Goal: Task Accomplishment & Management: Manage account settings

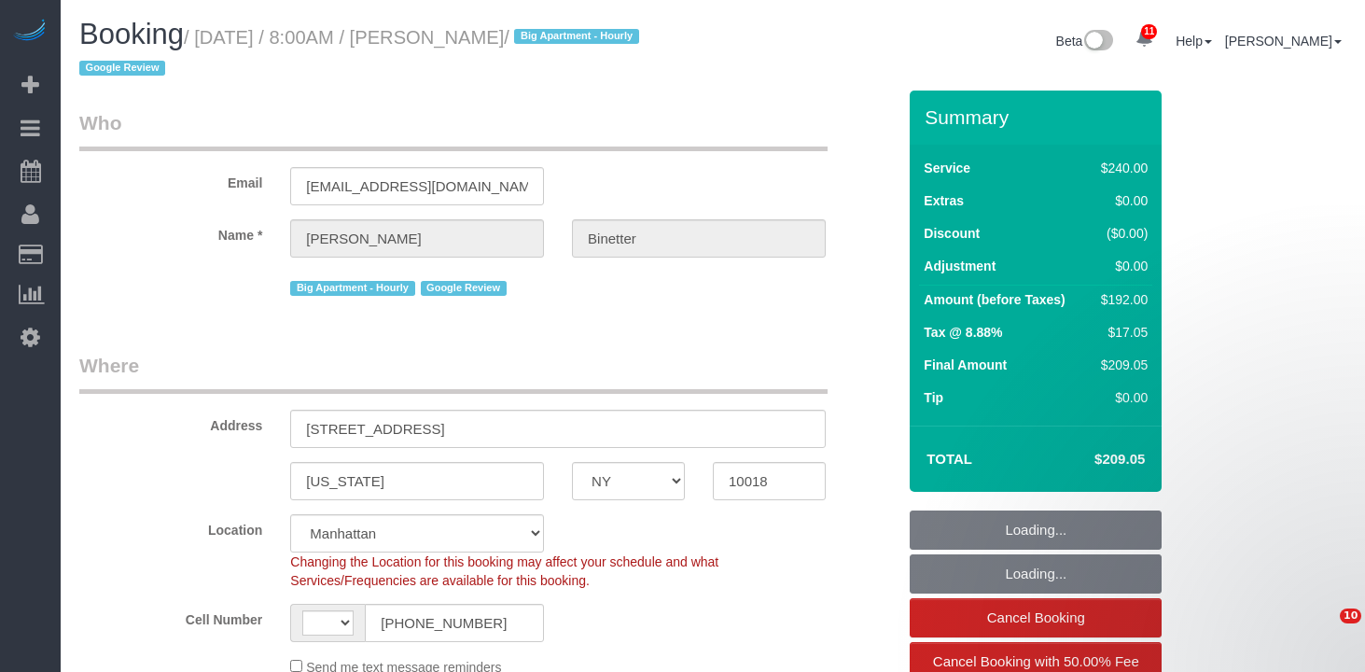
select select "NY"
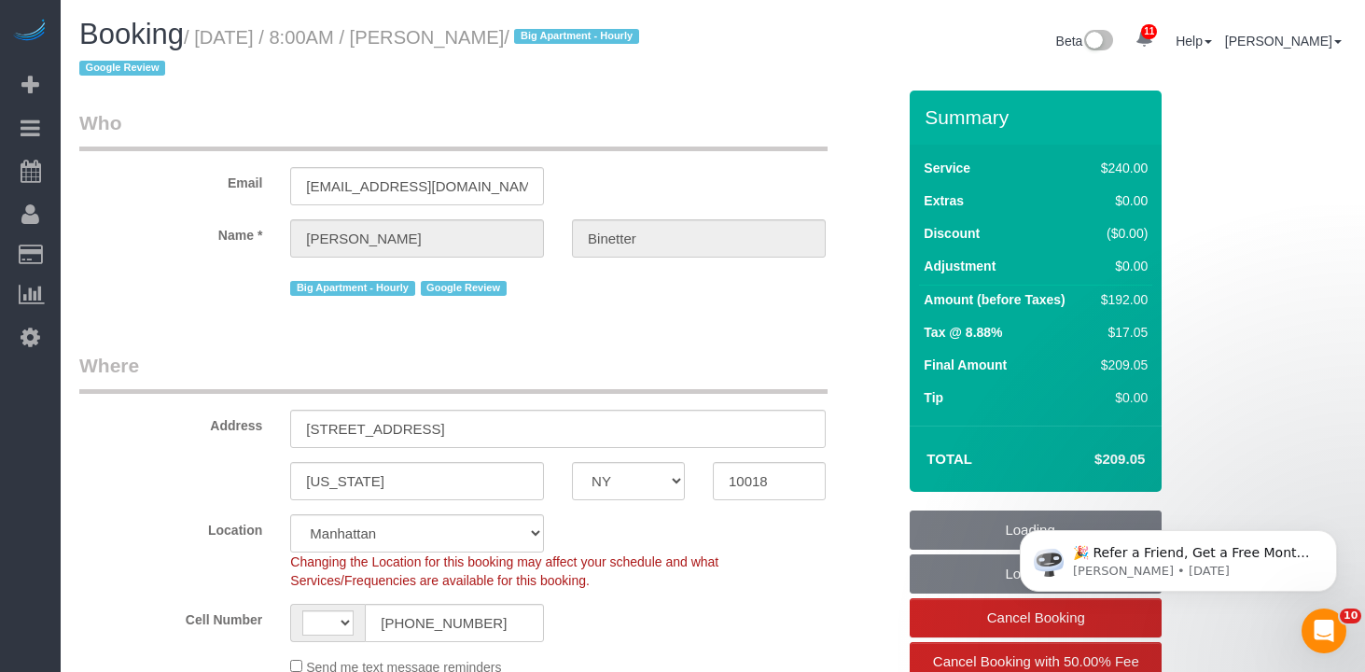
select select "object:482"
select select "string:stripe-pm_1RgZgL4VGloSiKo7h1V03Y9O"
select select "number:89"
select select "number:90"
select select "number:15"
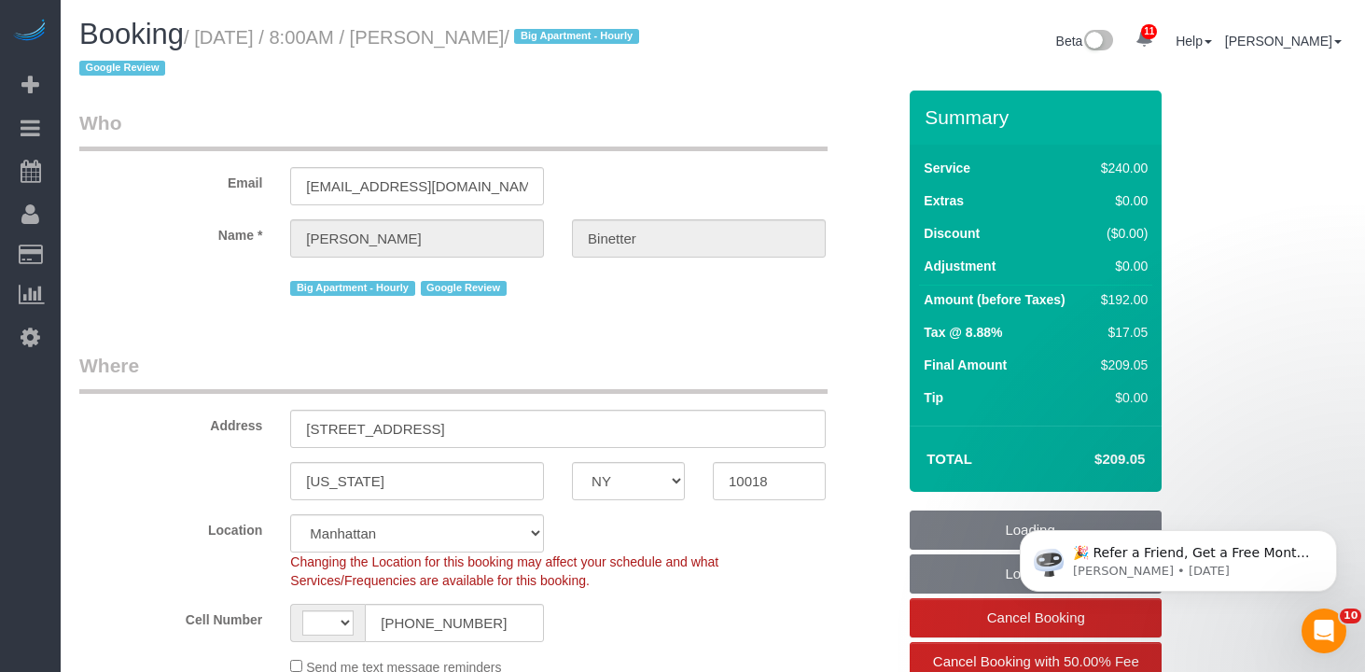
select select "number:5"
select select "object:631"
select select "string:[GEOGRAPHIC_DATA]"
select select "180"
select select "spot1"
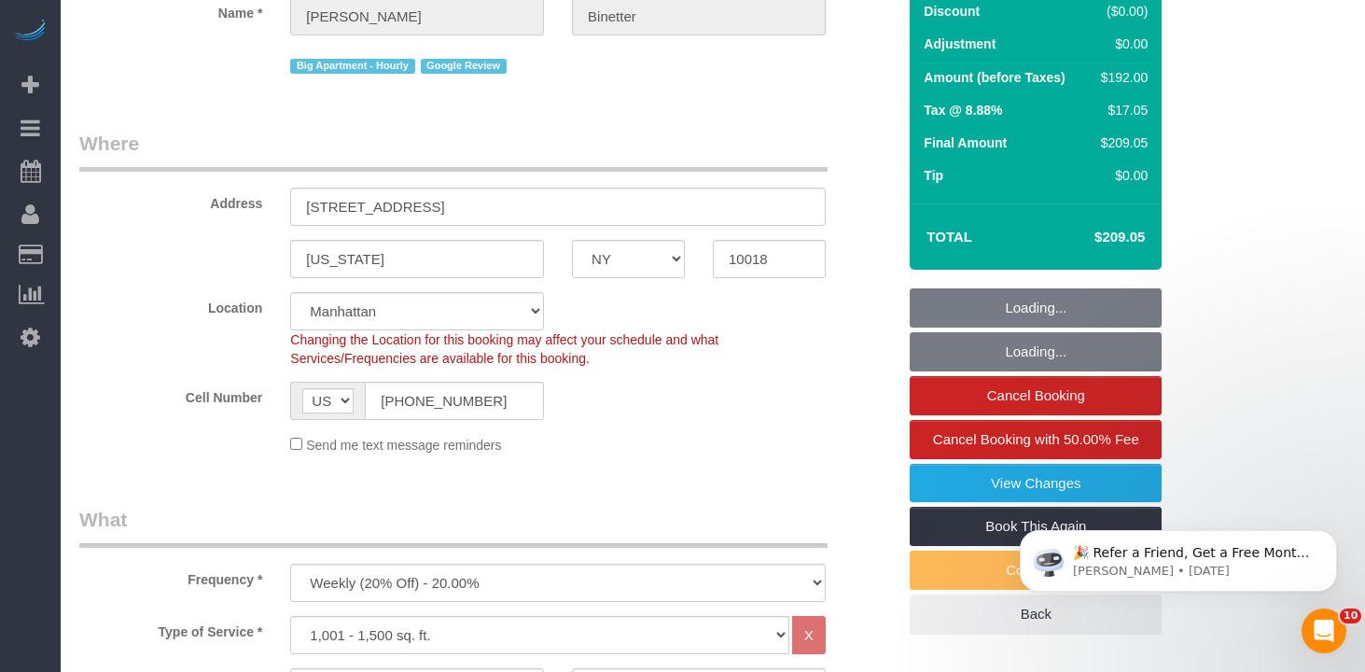
scroll to position [457, 0]
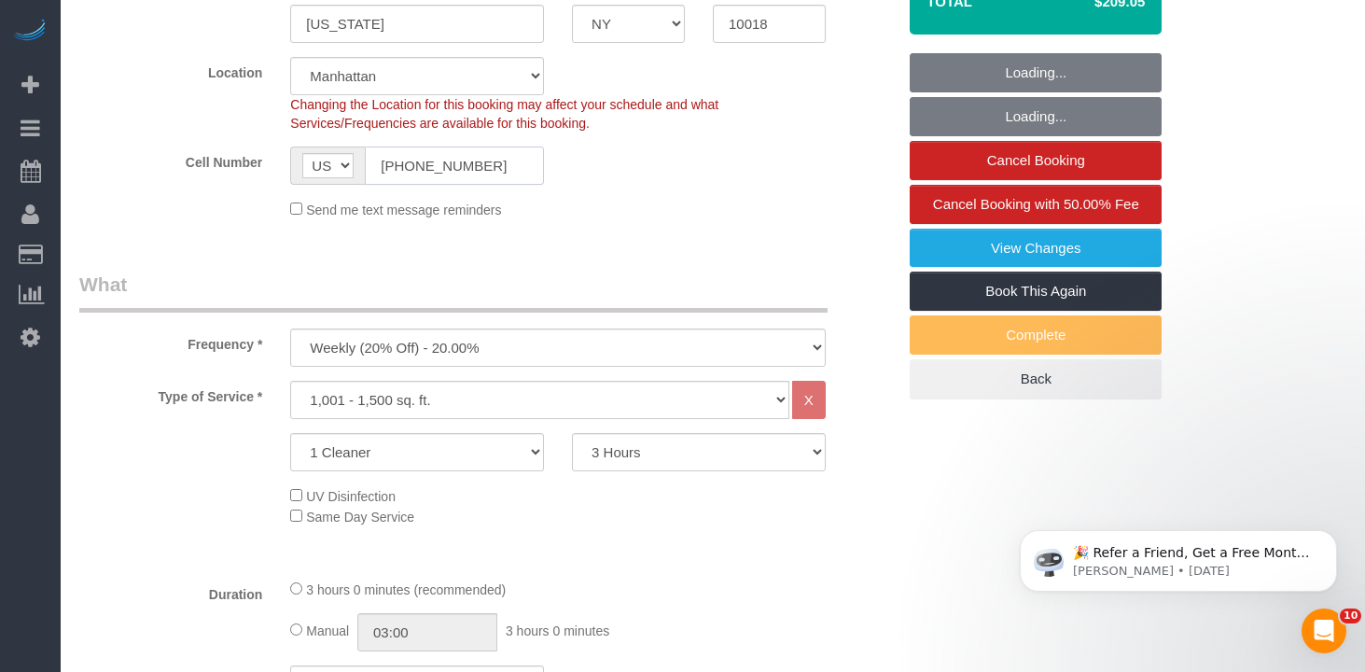
click at [429, 157] on input "[PHONE_NUMBER]" at bounding box center [454, 166] width 179 height 38
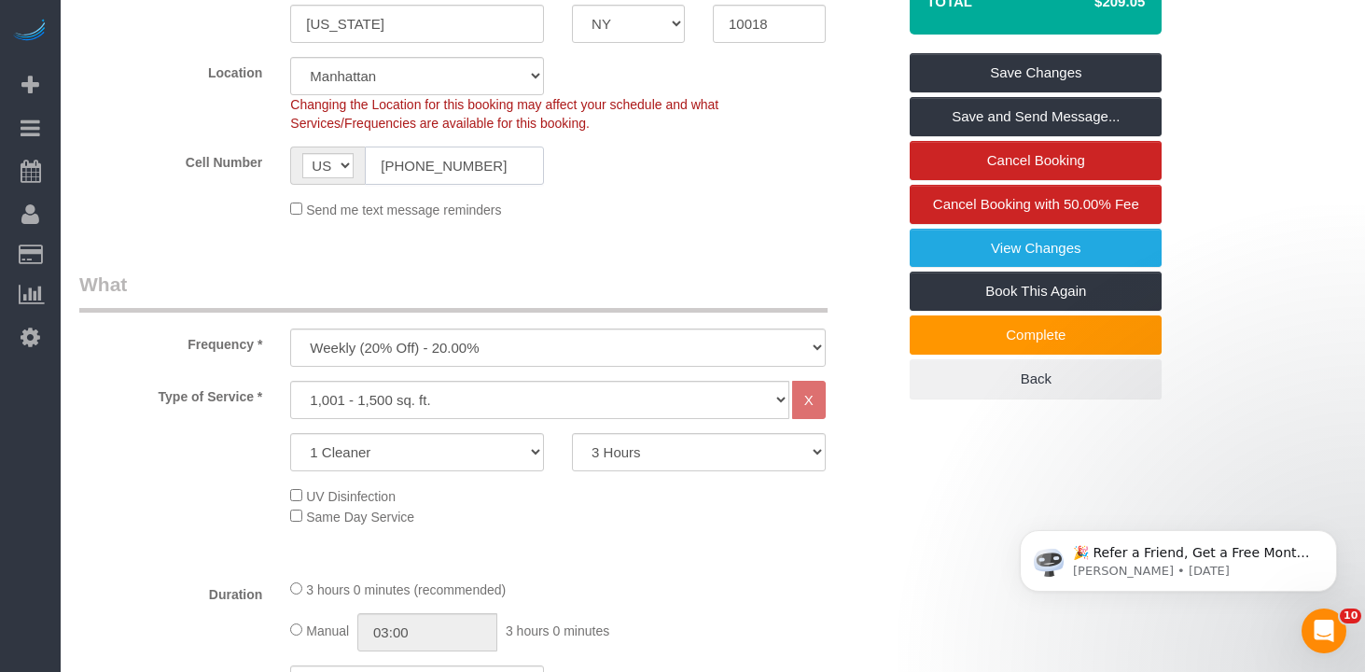
click at [429, 157] on input "+1 332 269 5447" at bounding box center [454, 166] width 179 height 38
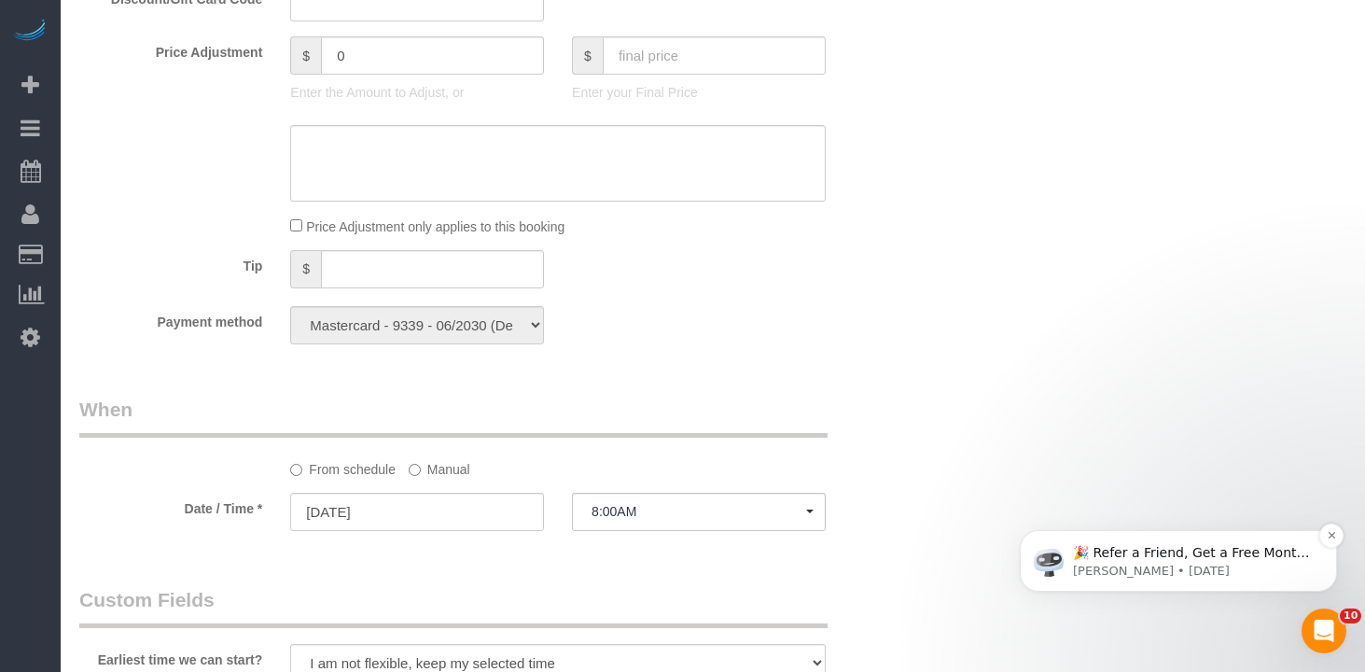
scroll to position [2224, 0]
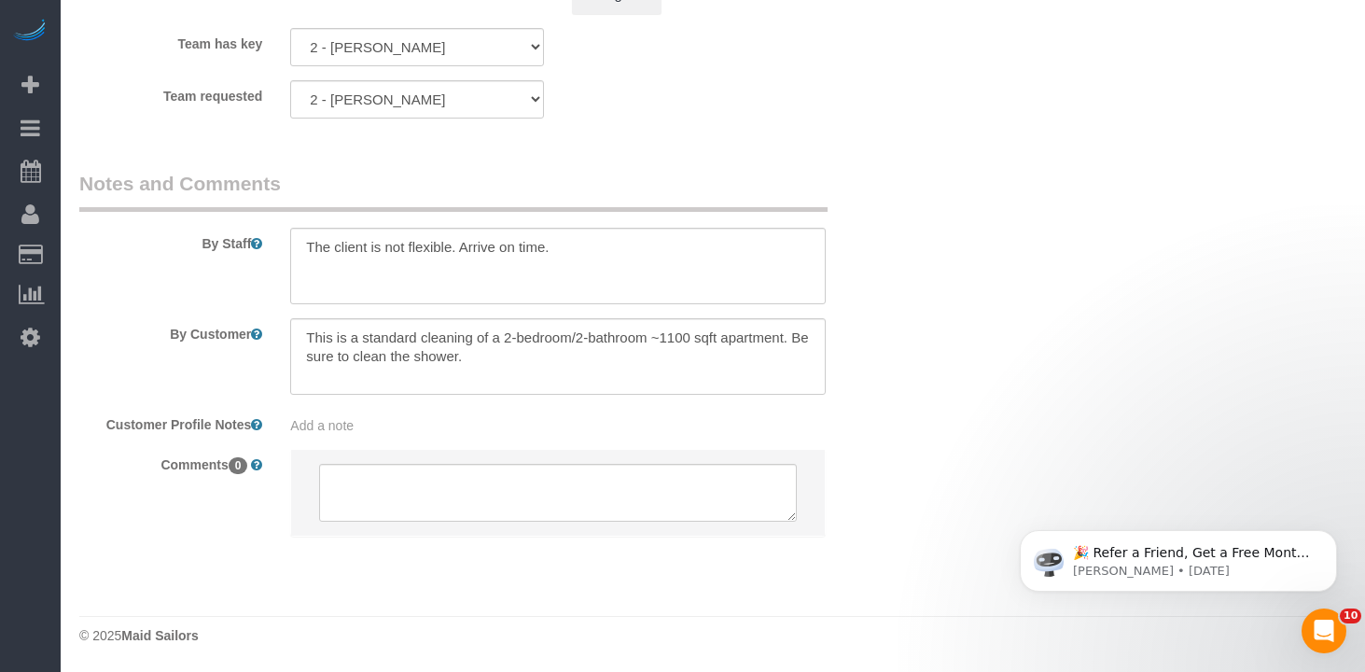
click at [438, 436] on sui-booking-comments "By Staff By Customer Customer Profile Notes Add a note Comments 0" at bounding box center [487, 362] width 817 height 385
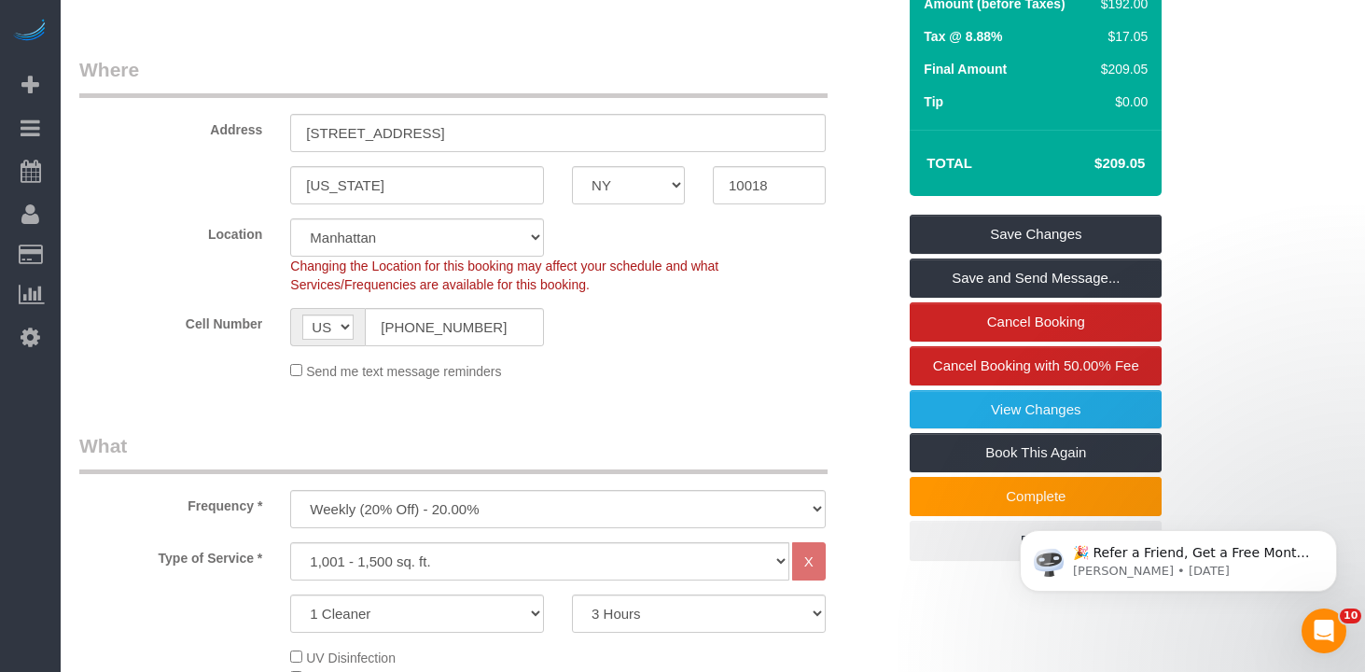
scroll to position [0, 0]
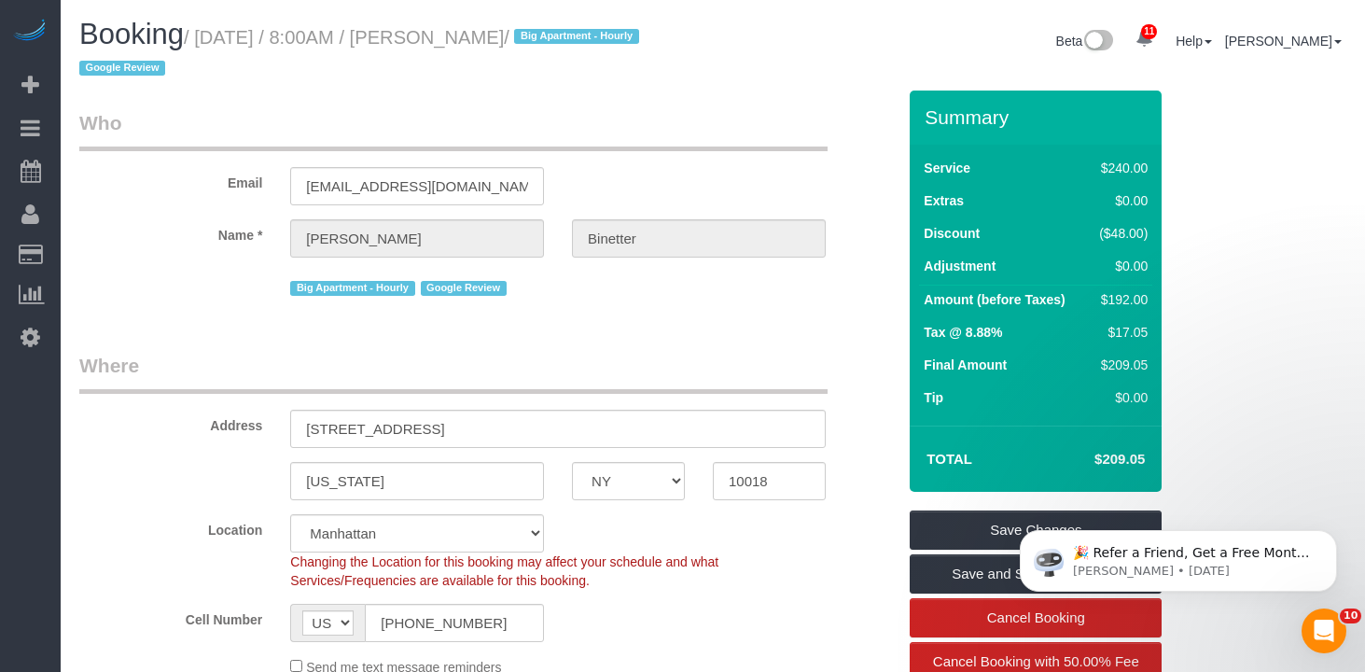
click at [607, 42] on h1 "Booking / August 19, 2025 / 8:00AM / Benjamin Binetter / Big Apartment - Hourly…" at bounding box center [389, 50] width 620 height 63
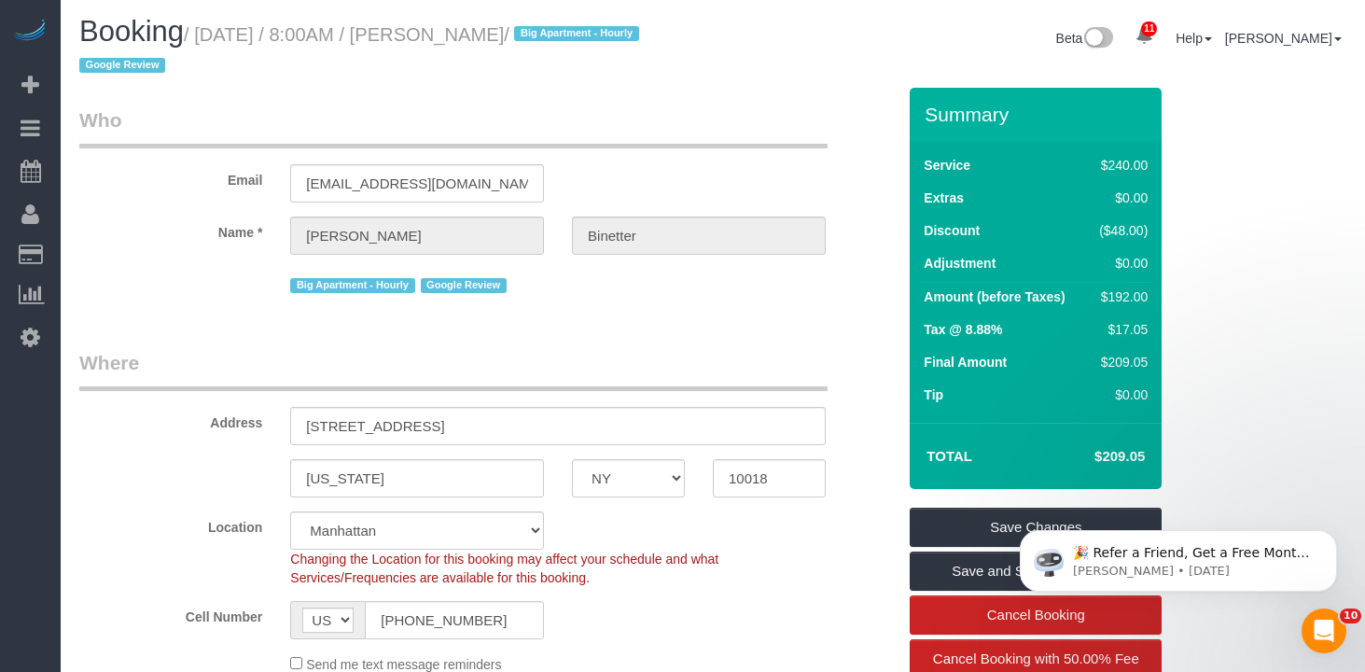
click at [571, 35] on small "/ August 19, 2025 / 8:00AM / Benjamin Binetter / Big Apartment - Hourly Google …" at bounding box center [362, 50] width 566 height 52
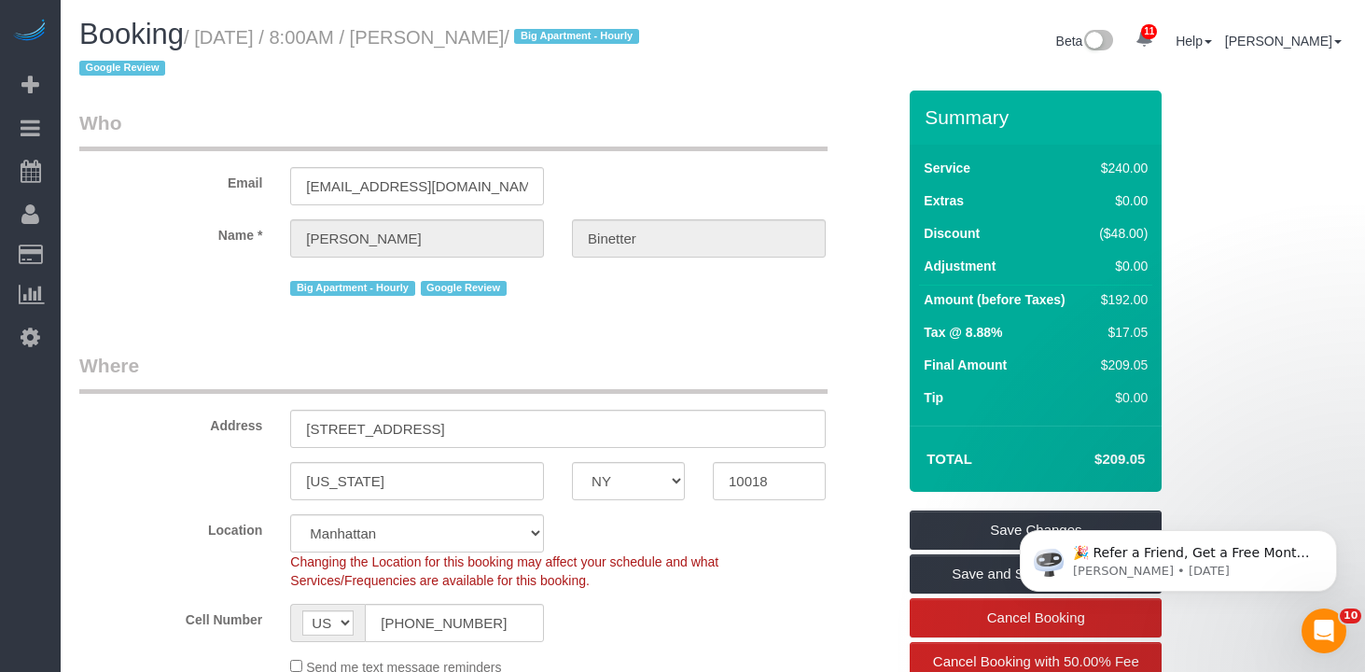
click at [605, 43] on span "/ Big Apartment - Hourly Google Review" at bounding box center [362, 53] width 566 height 52
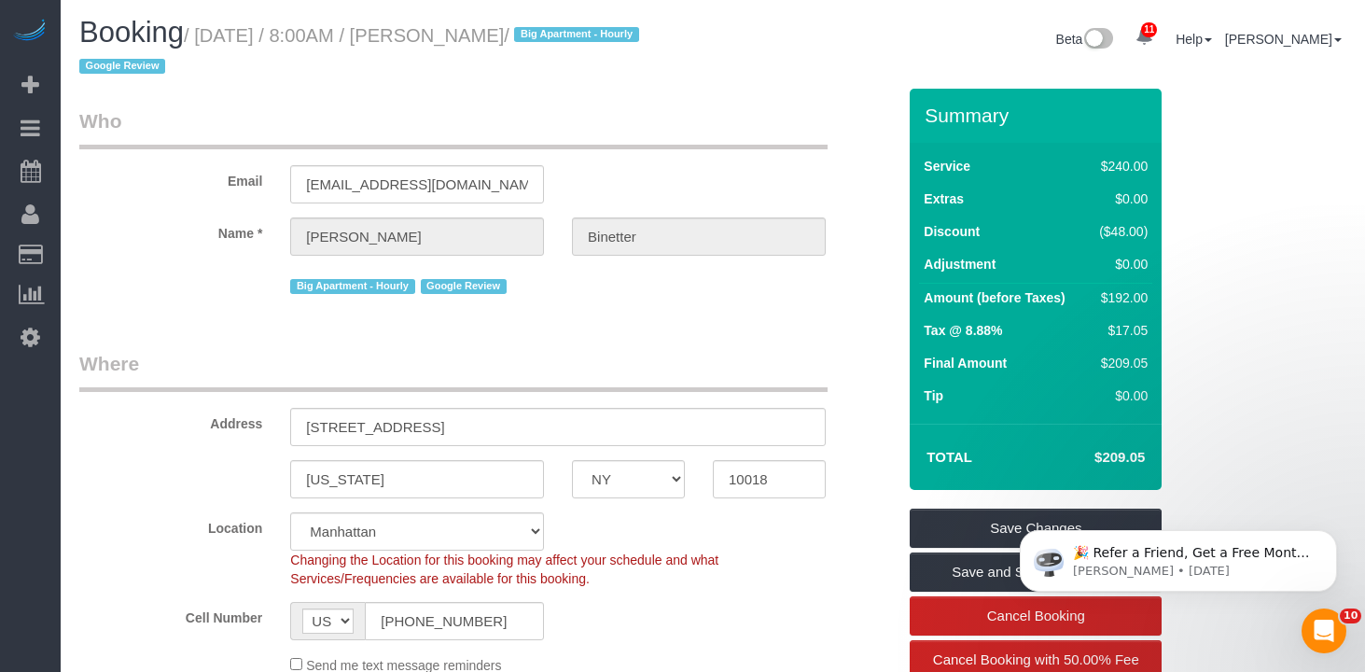
drag, startPoint x: 597, startPoint y: 35, endPoint x: 214, endPoint y: 43, distance: 383.7
click at [214, 43] on small "/ August 19, 2025 / 8:00AM / Benjamin Binetter / Big Apartment - Hourly Google …" at bounding box center [362, 51] width 566 height 52
copy small "August 19, 2025 / 8:00AM / Benjamin Binetter"
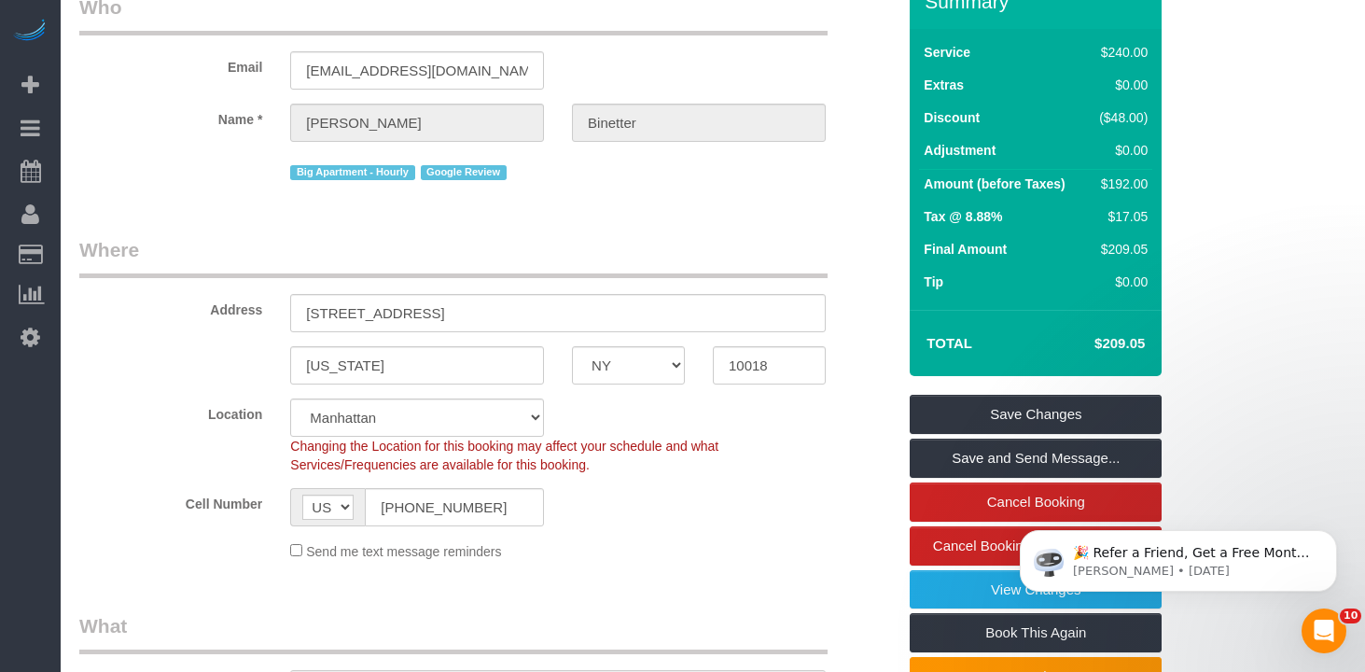
scroll to position [0, 0]
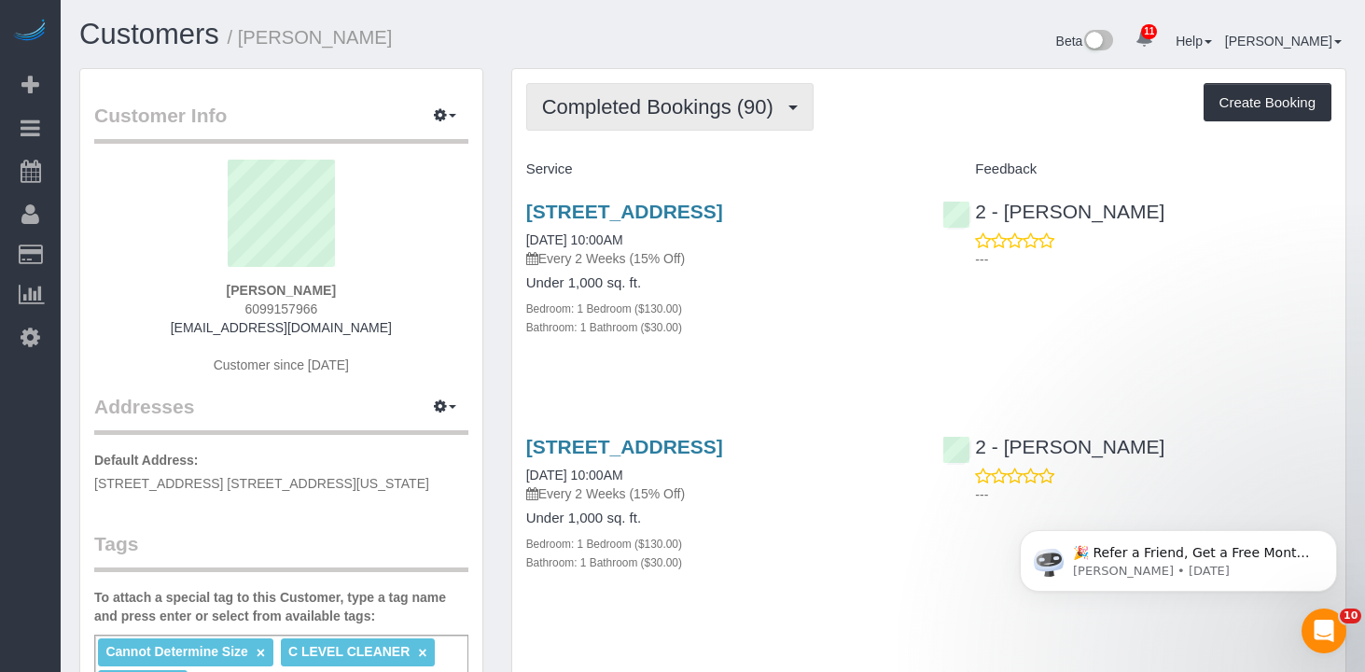
click at [633, 122] on button "Completed Bookings (90)" at bounding box center [669, 107] width 287 height 48
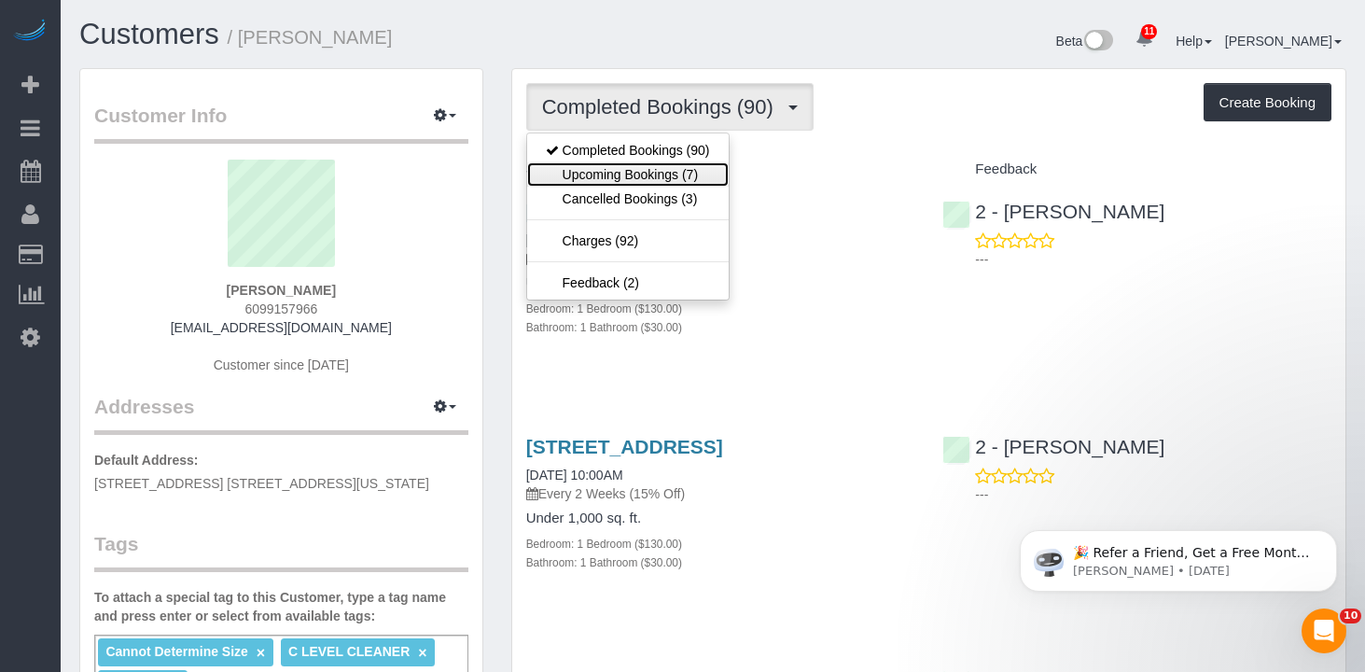
click at [636, 170] on link "Upcoming Bookings (7)" at bounding box center [628, 174] width 202 height 24
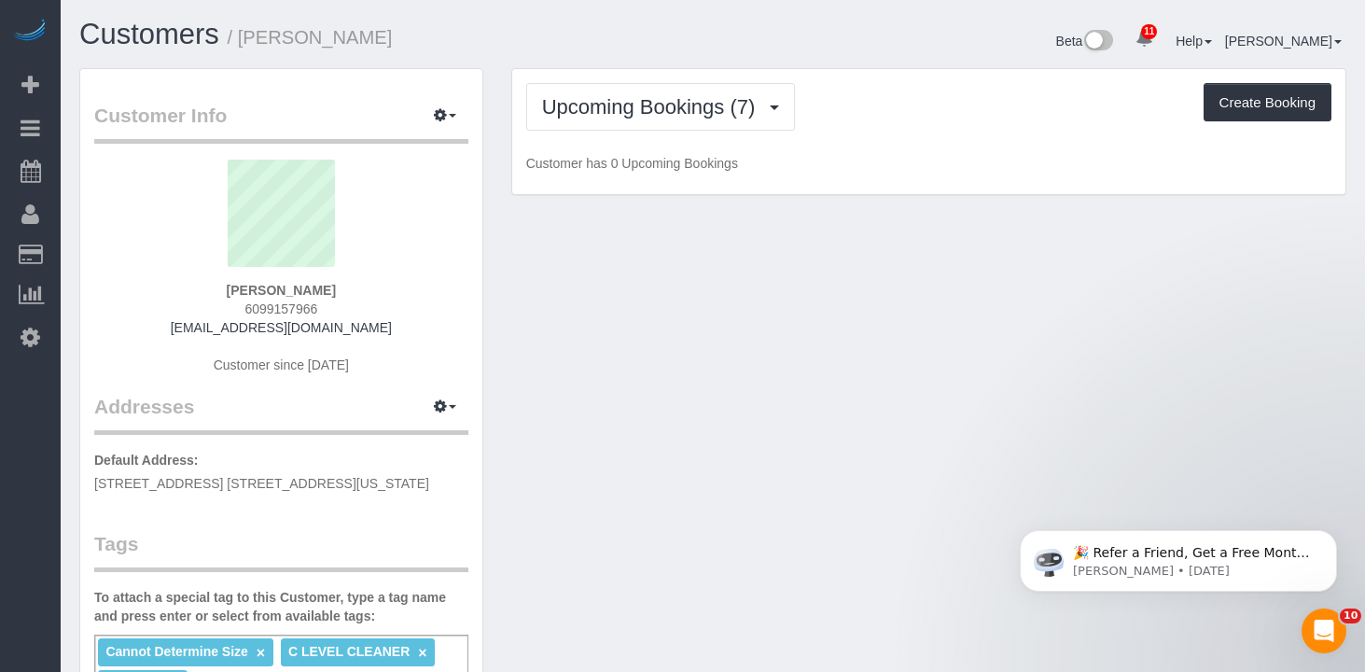
click at [931, 43] on div "Beta 11 Your Notifications You have 0 alerts × You have 6 to charge for 08/18/2…" at bounding box center [1037, 43] width 648 height 49
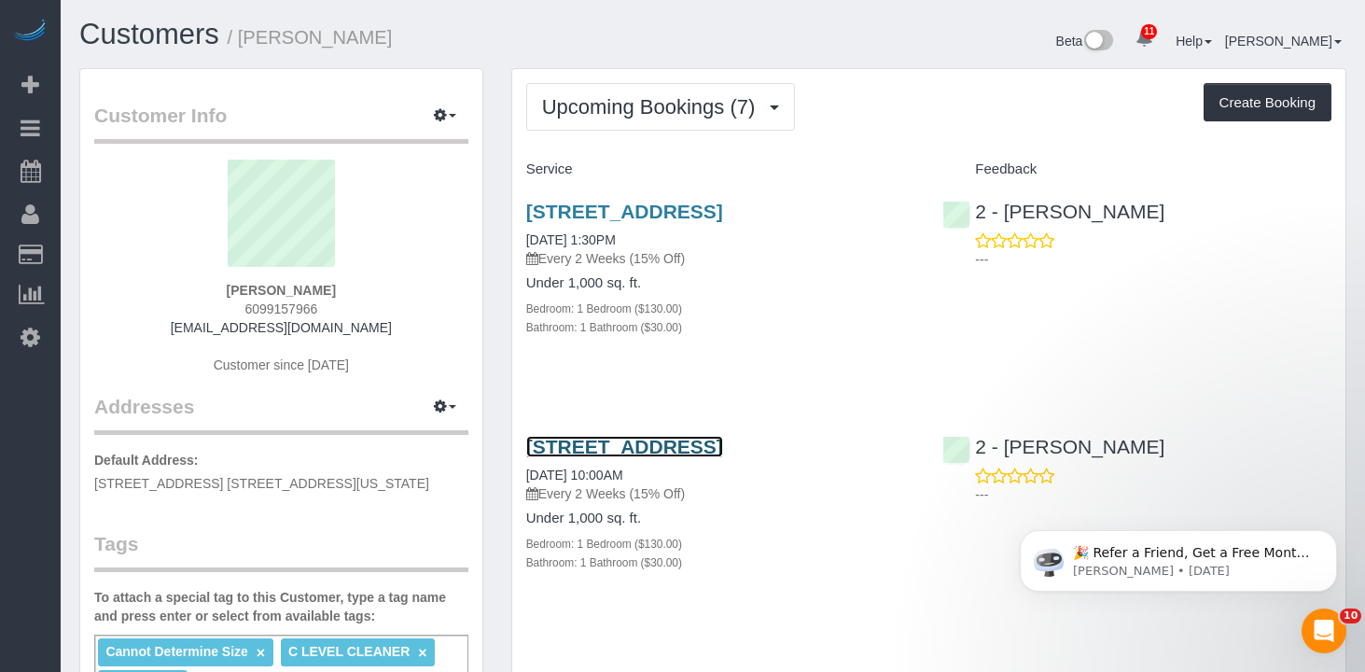
click at [581, 457] on link "33 Bond Street Apt. 2514, Brooklyn, NY 11201" at bounding box center [624, 446] width 197 height 21
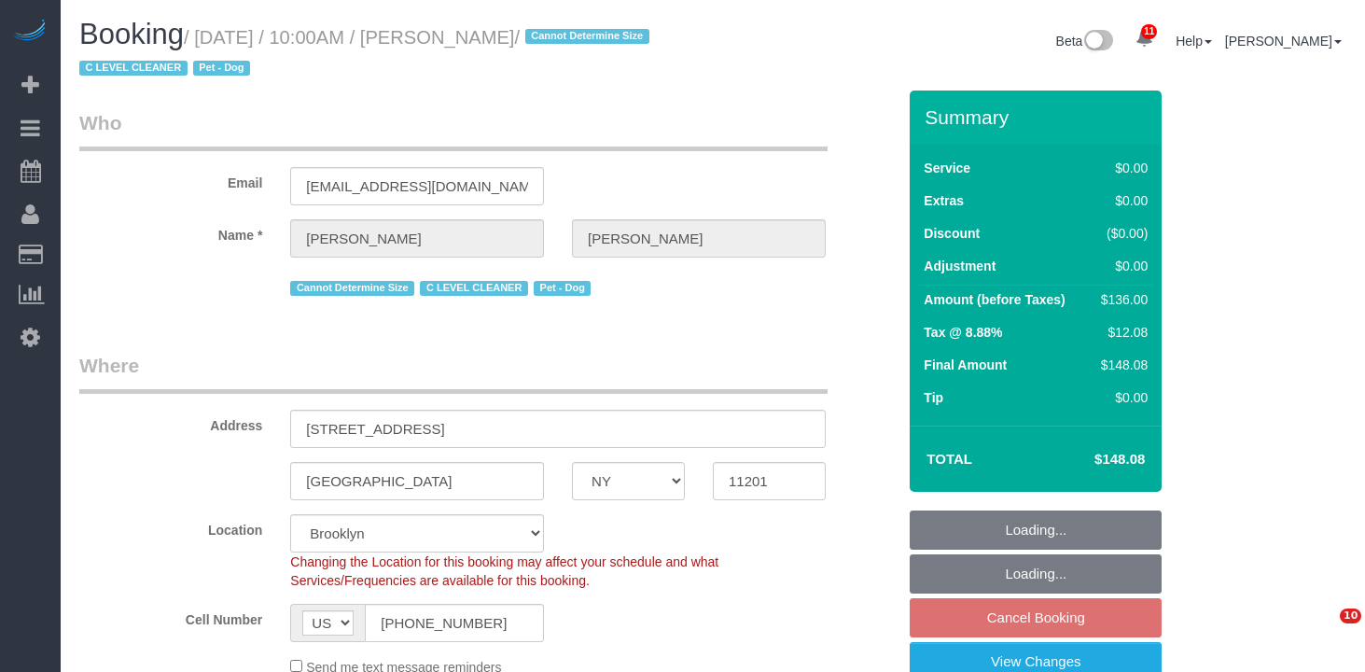
select select "NY"
select select "1"
select select "string:stripe-pm_1Nj3TP4VGloSiKo7GSDuJG2L"
select select "spot3"
select select "number:89"
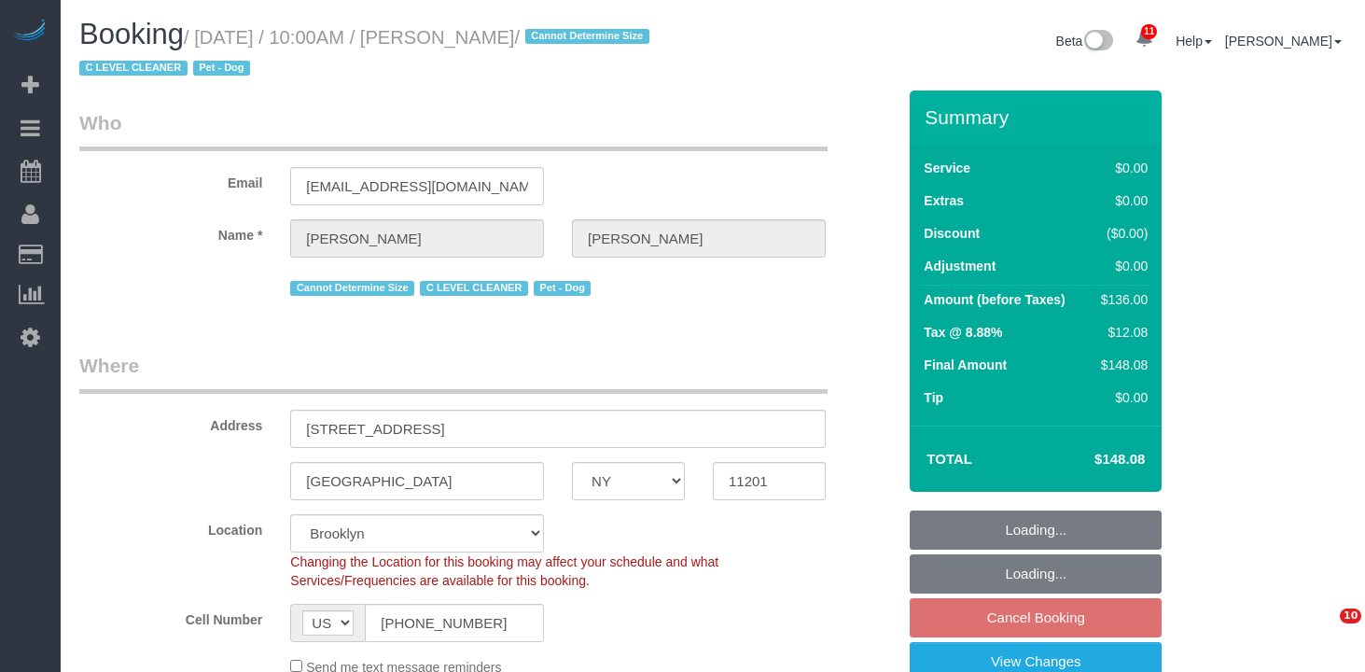
select select "number:90"
select select "number:13"
select select "number:6"
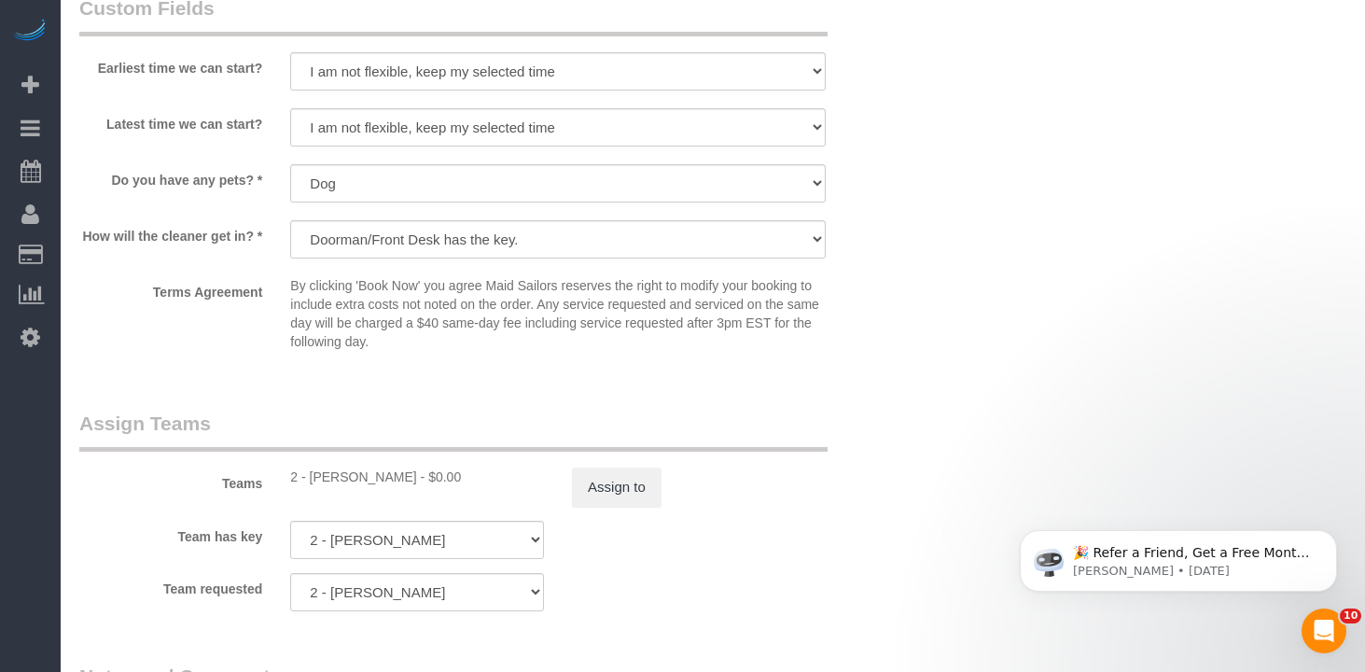
scroll to position [2110, 0]
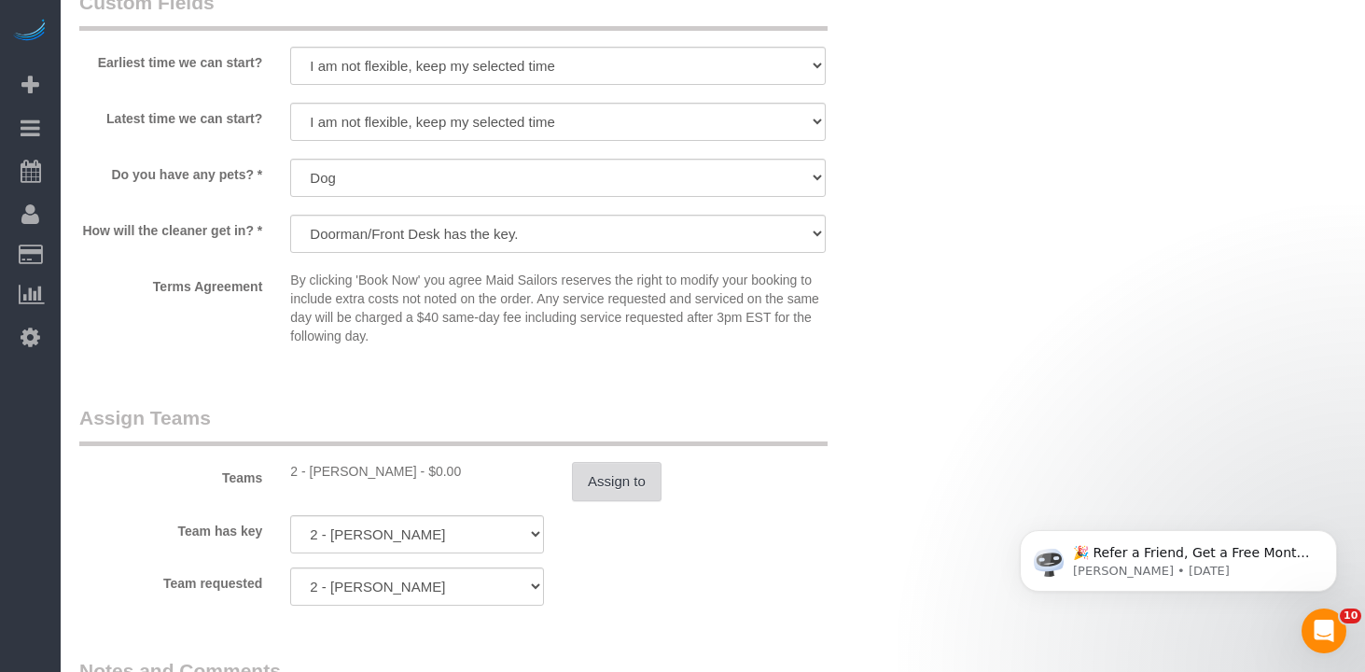
click at [595, 492] on button "Assign to" at bounding box center [617, 481] width 90 height 39
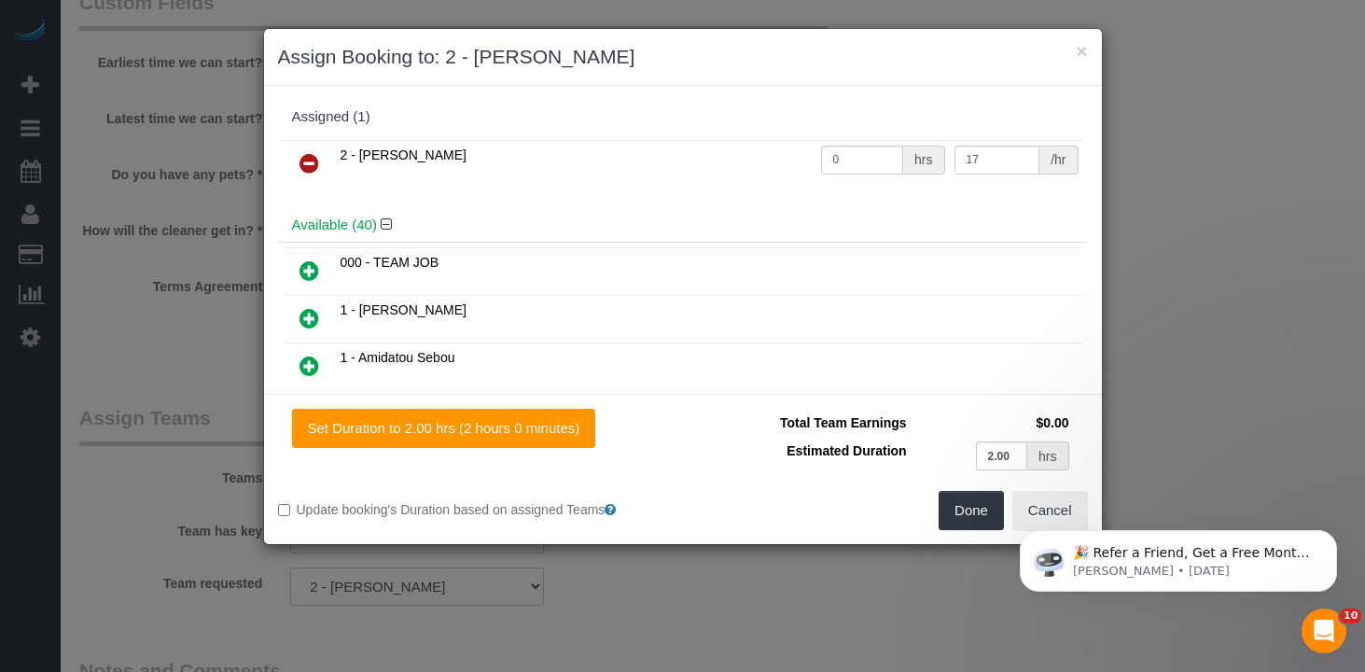
click at [311, 168] on icon at bounding box center [310, 163] width 20 height 22
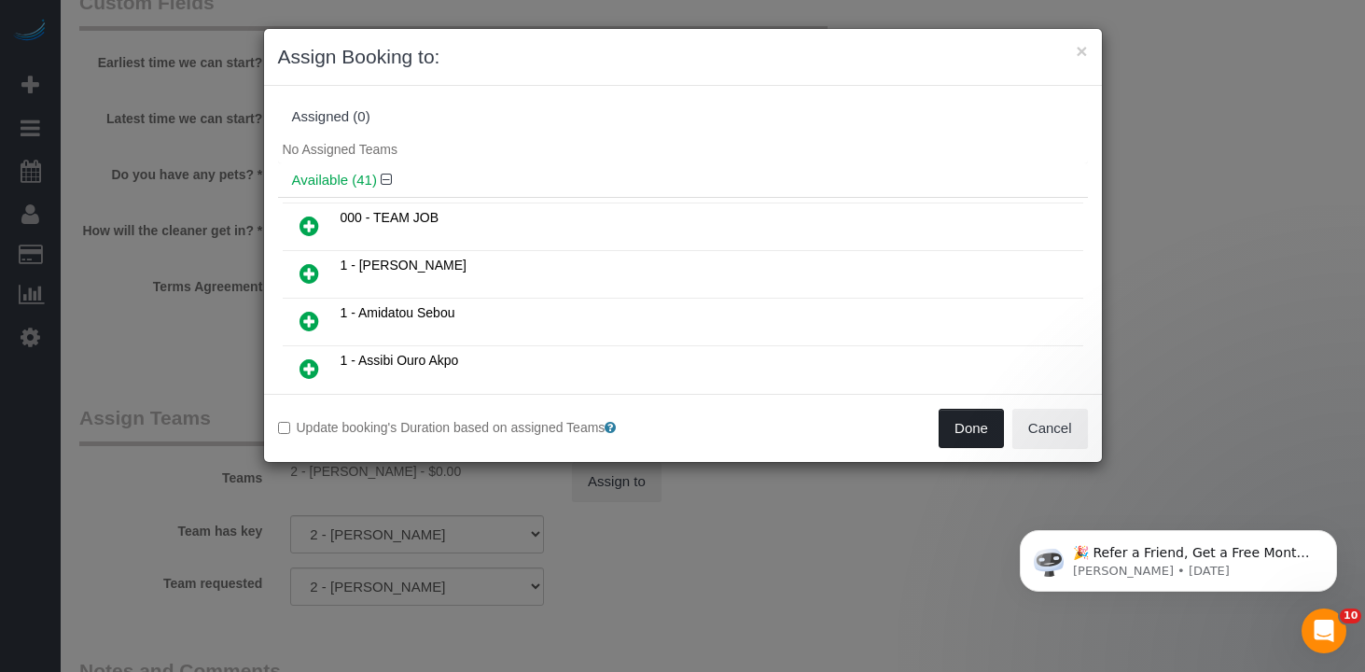
click at [999, 433] on button "Done" at bounding box center [971, 428] width 65 height 39
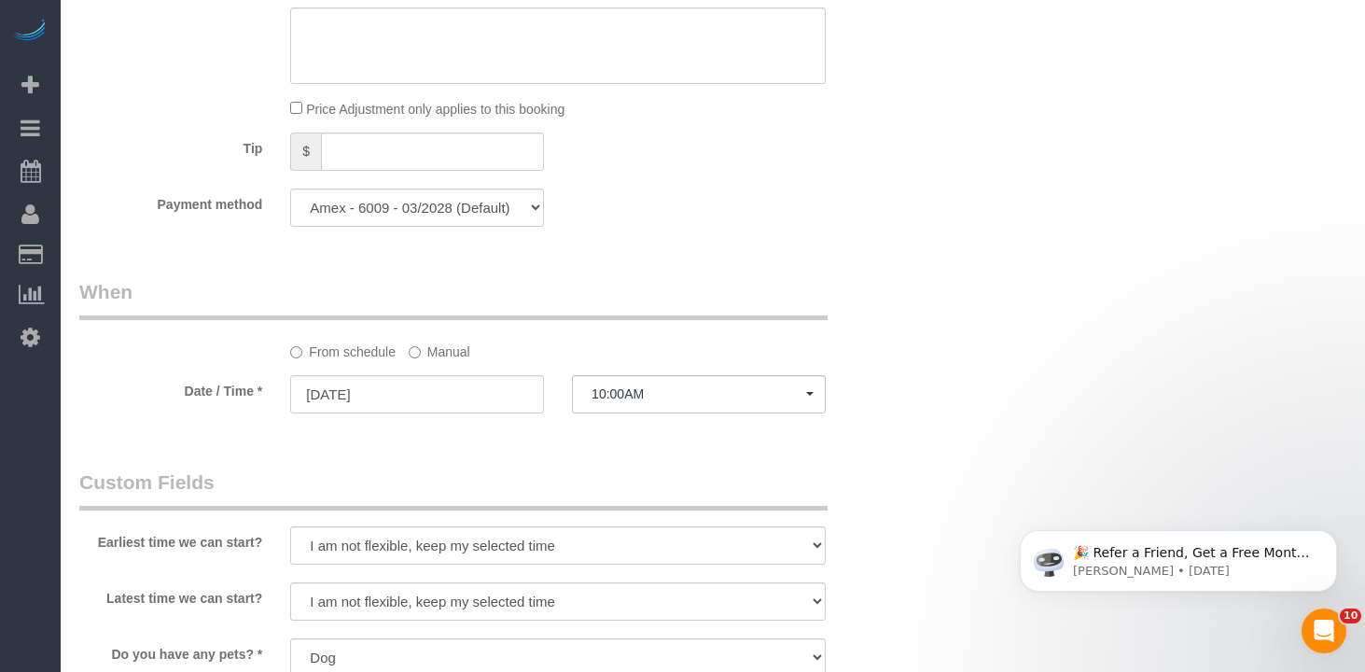
scroll to position [1633, 0]
click at [454, 348] on label "Manual" at bounding box center [440, 345] width 62 height 25
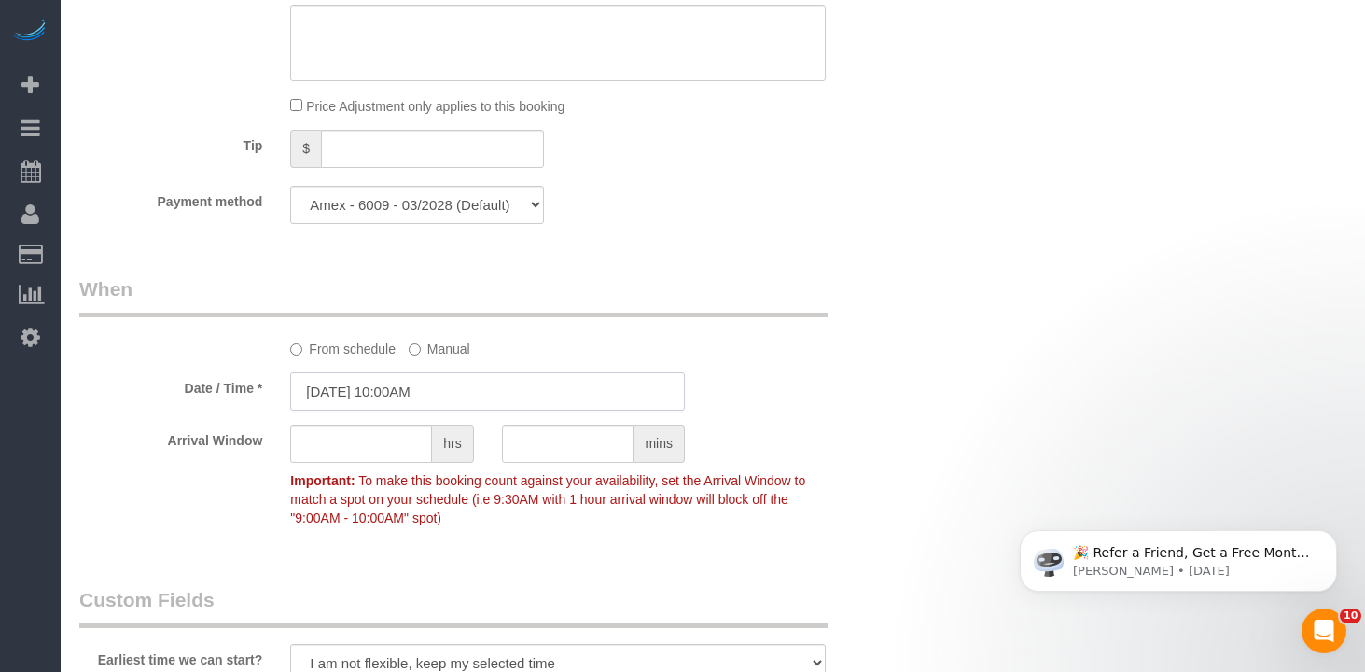
click at [489, 396] on input "09/02/2025 10:00AM" at bounding box center [487, 391] width 395 height 38
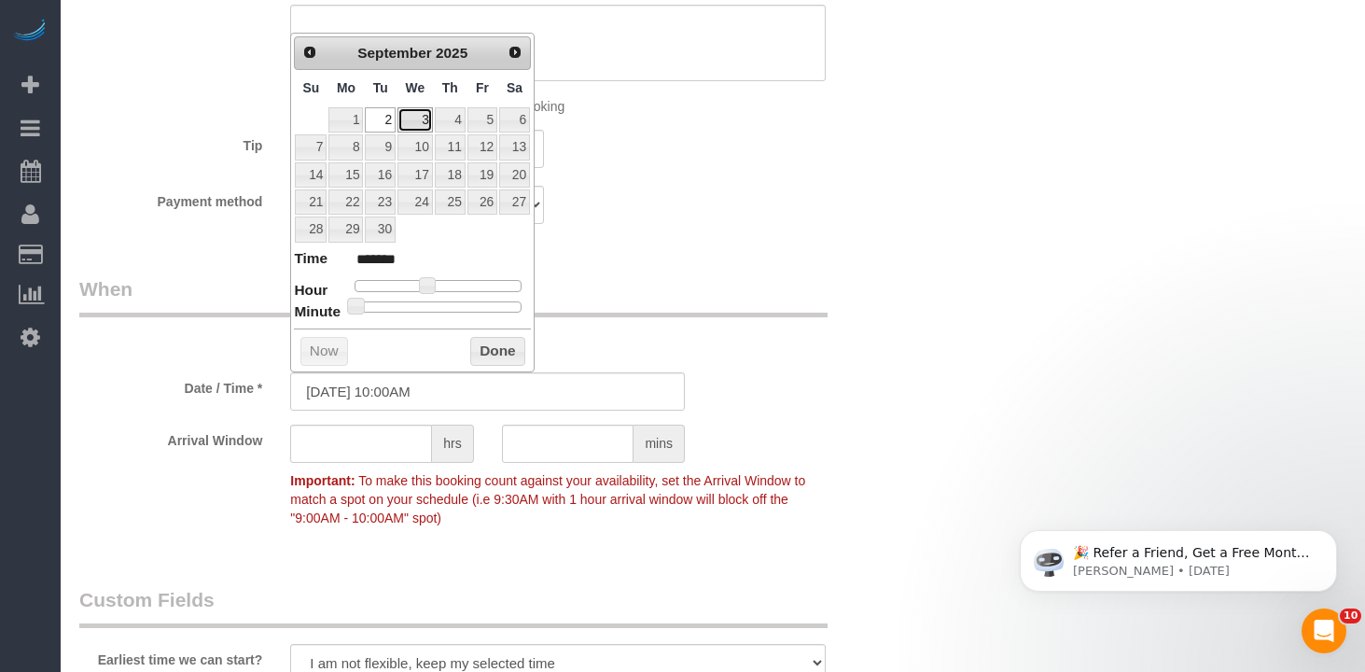
drag, startPoint x: 424, startPoint y: 118, endPoint x: 495, endPoint y: 245, distance: 145.4
click at [425, 119] on link "3" at bounding box center [415, 119] width 35 height 25
type input "09/03/2025 10:00AM"
click at [493, 349] on button "Done" at bounding box center [497, 352] width 55 height 30
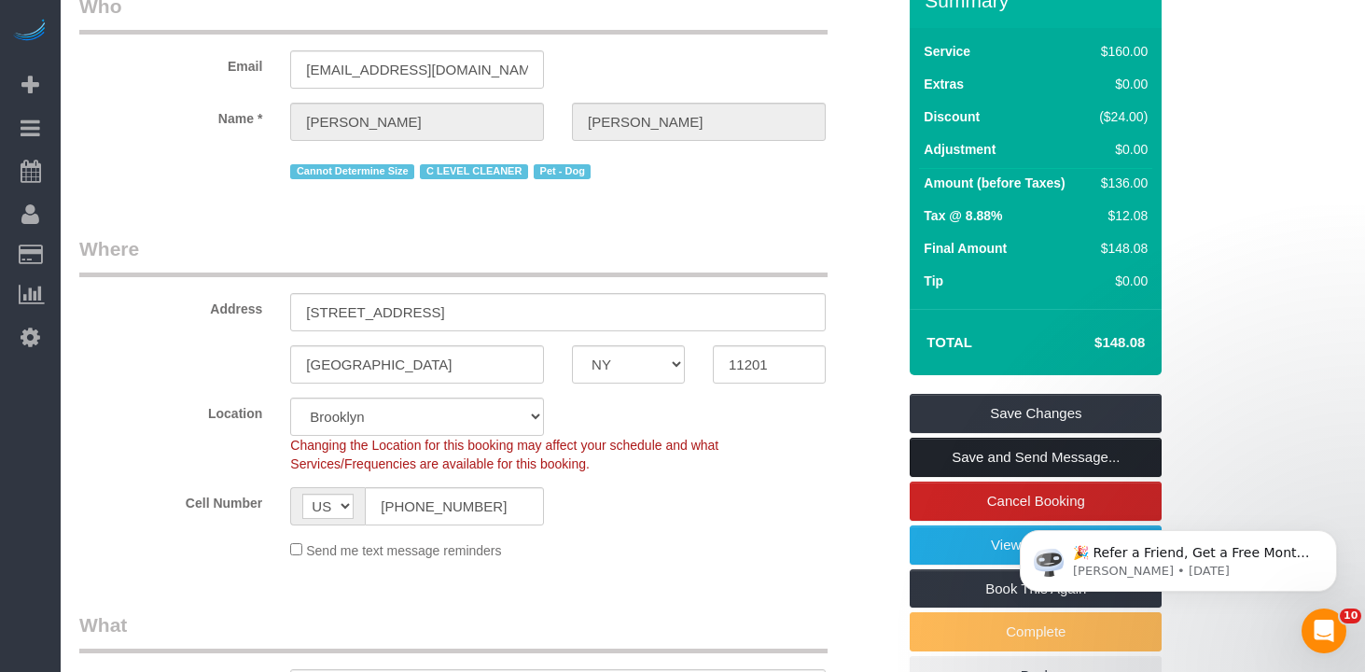
scroll to position [115, 0]
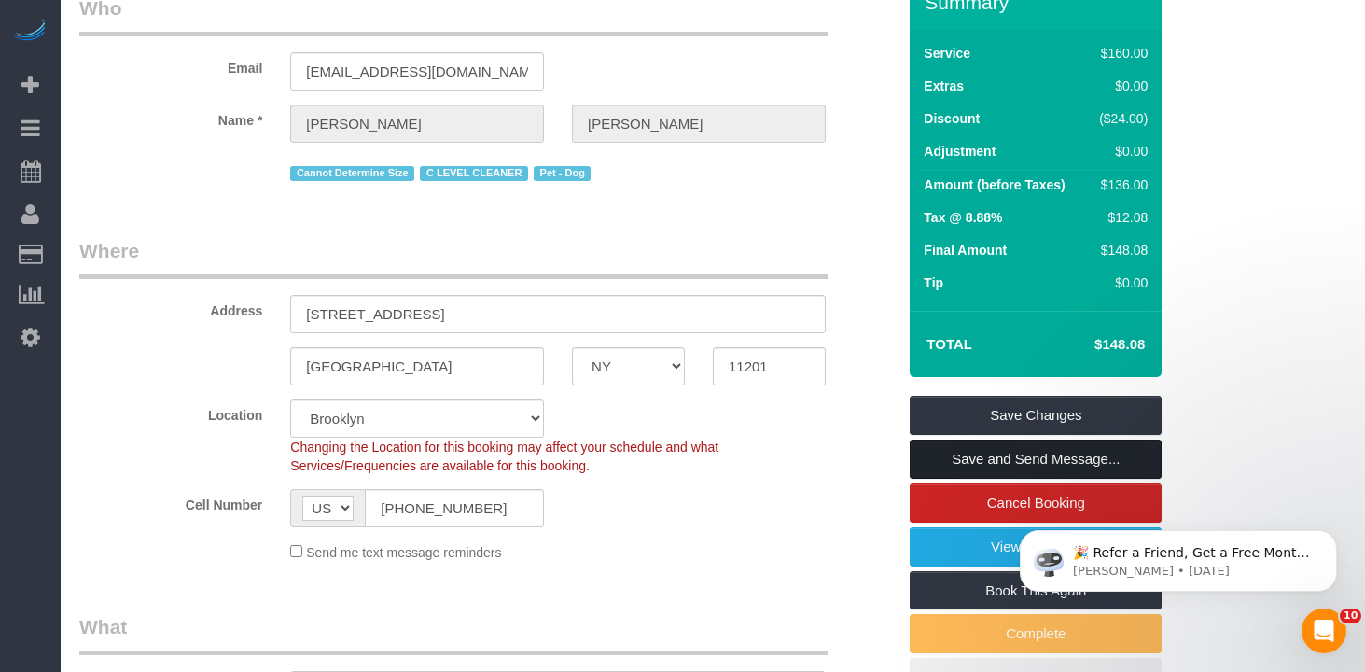
click at [973, 453] on link "Save and Send Message..." at bounding box center [1036, 459] width 252 height 39
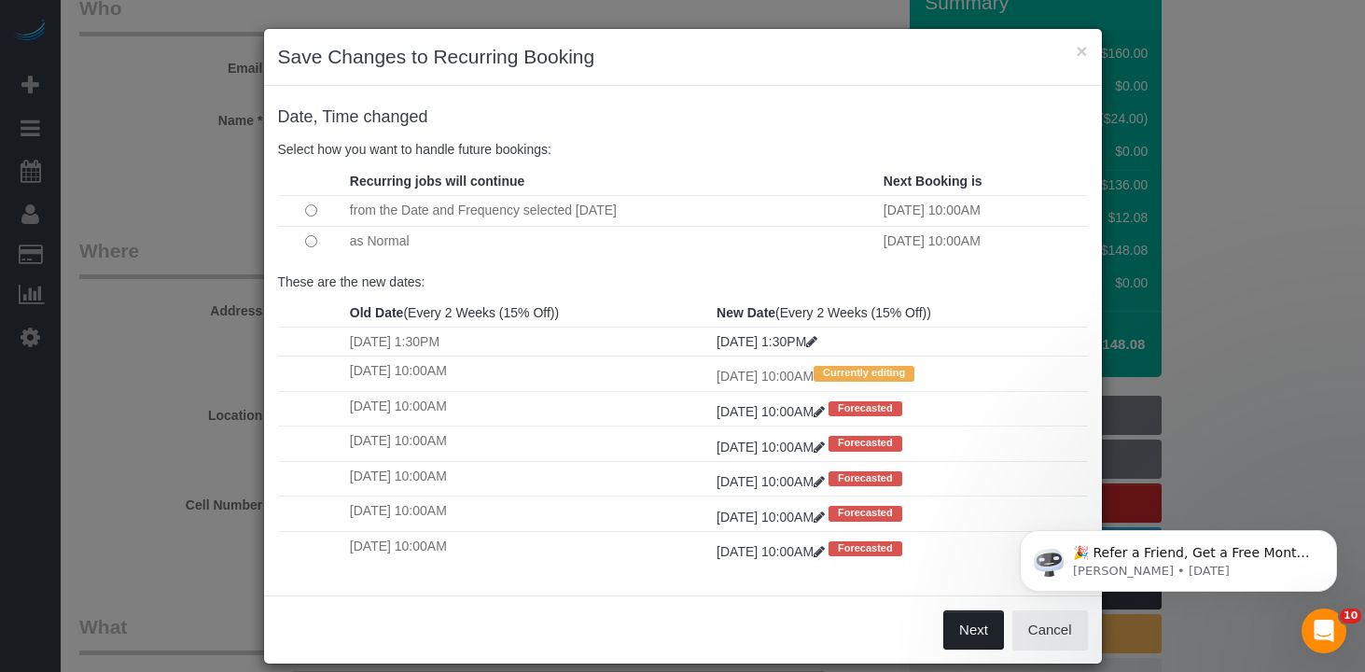
click at [963, 627] on button "Next" at bounding box center [974, 629] width 61 height 39
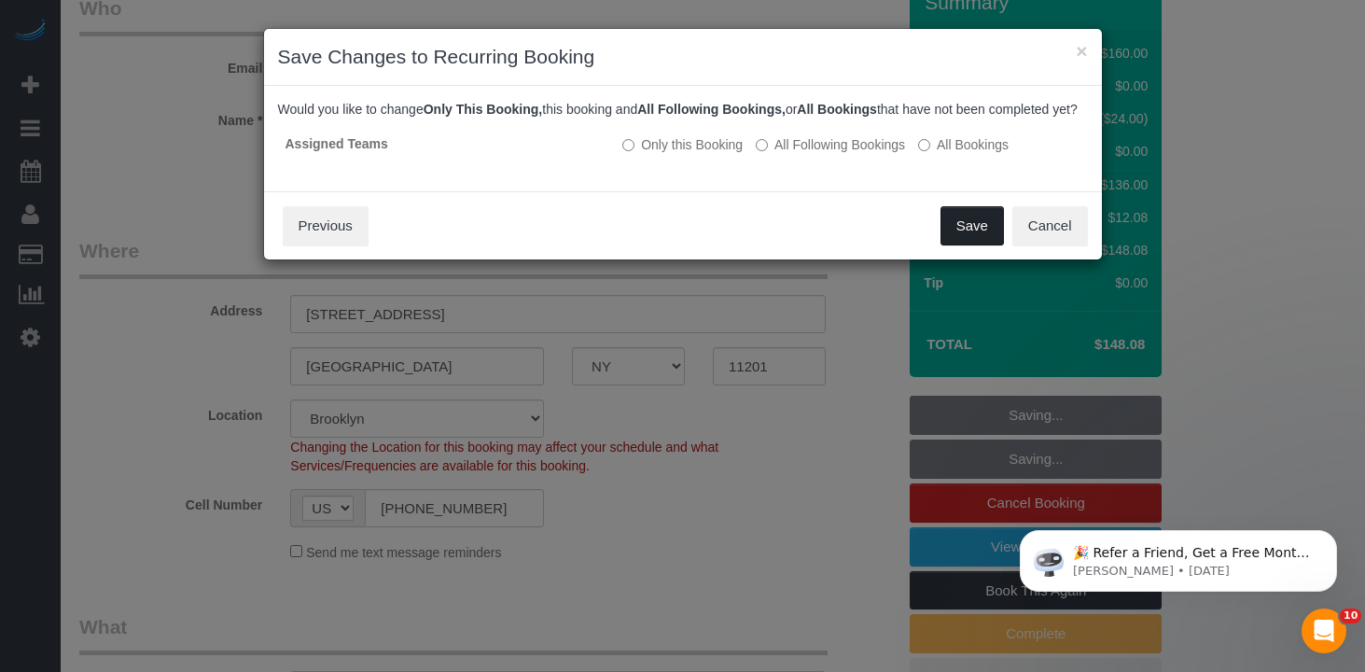
click at [965, 241] on button "Save" at bounding box center [972, 225] width 63 height 39
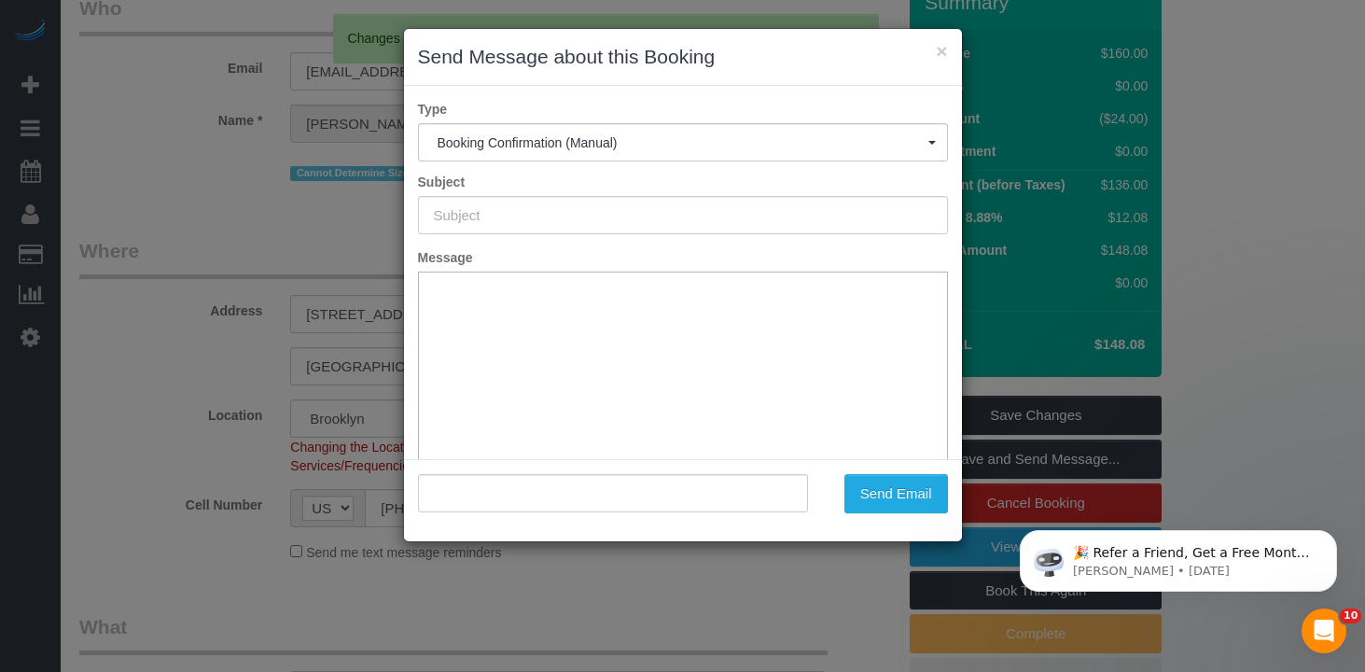
type input "Cleaning Confirmed for 09/03/2025 at 10:00am"
type input ""Roberta Taggart" <rltaggart@gmail.com>"
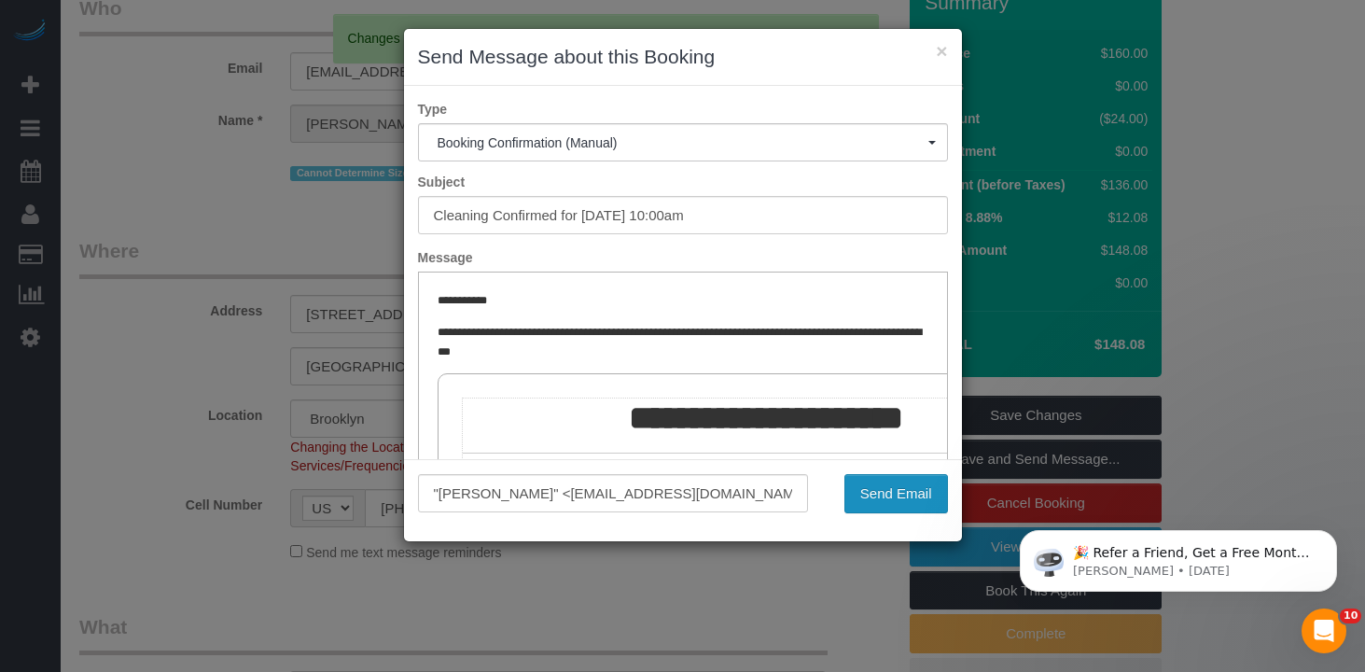
click at [870, 493] on button "Send Email" at bounding box center [897, 493] width 104 height 39
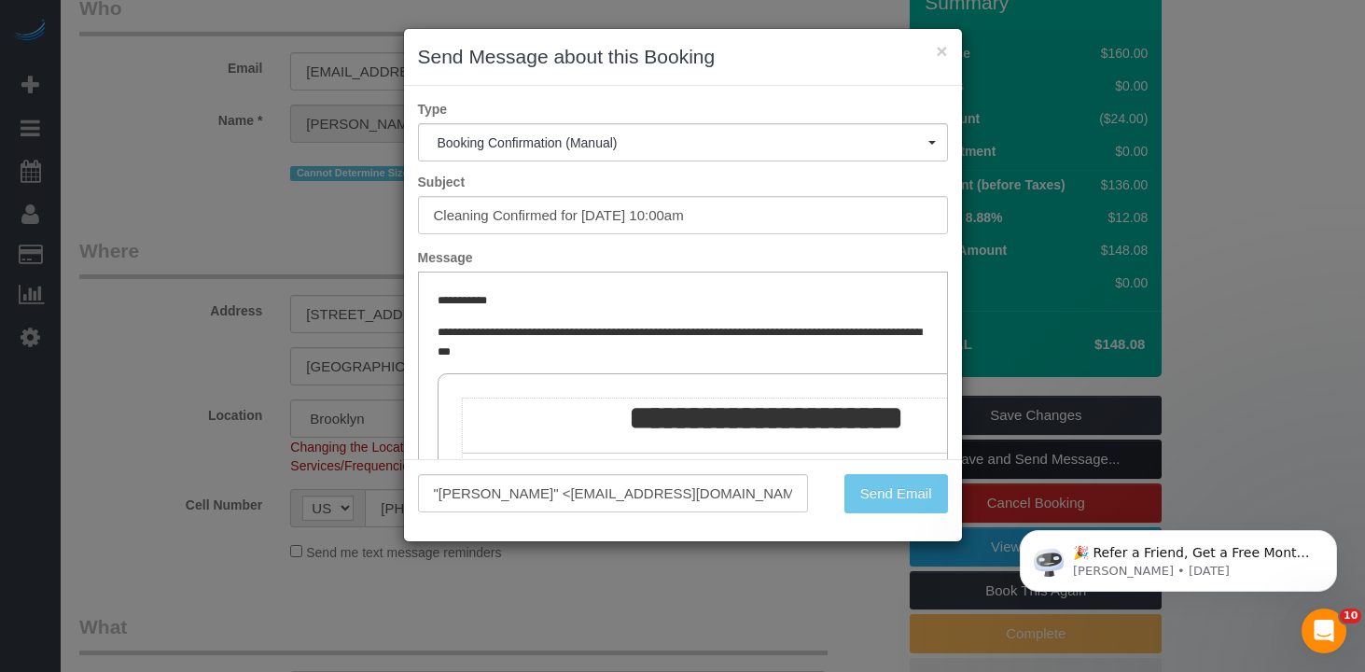
scroll to position [182, 0]
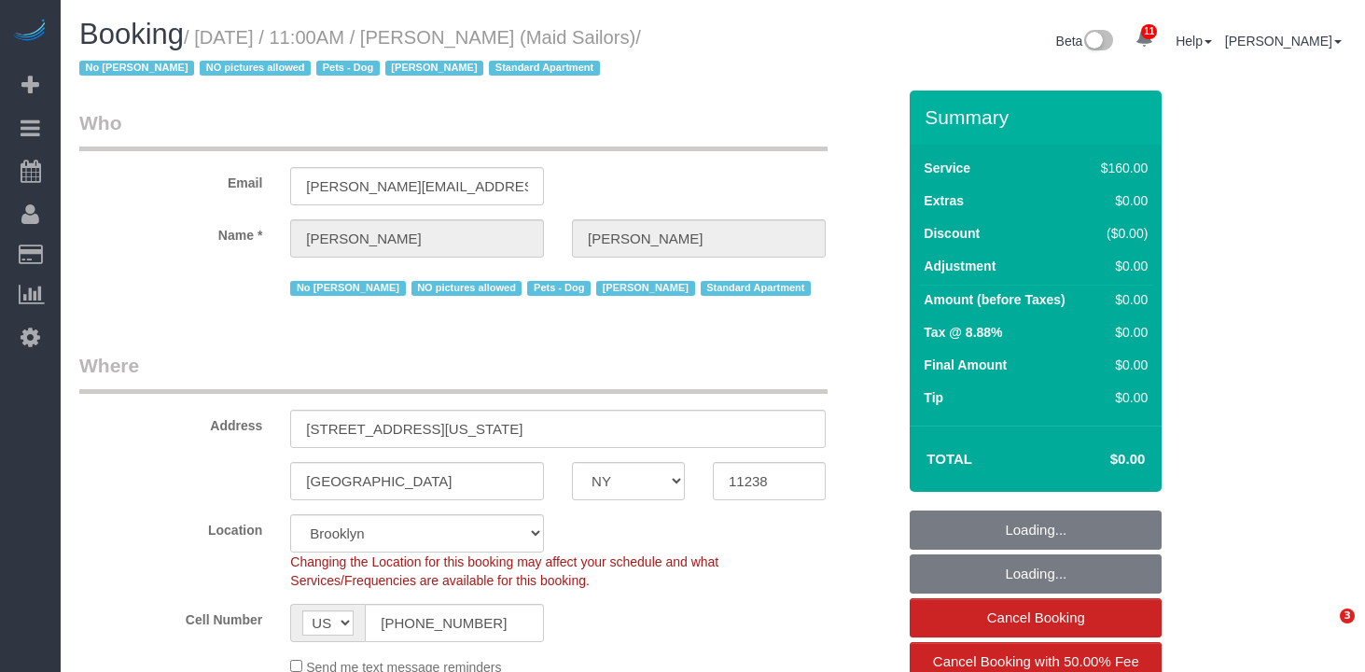
select select "NY"
select select "string:stripe-pm_1HYyxo4VGloSiKo7NdbNV4bg"
select select "object:886"
select select "spot1"
select select "number:89"
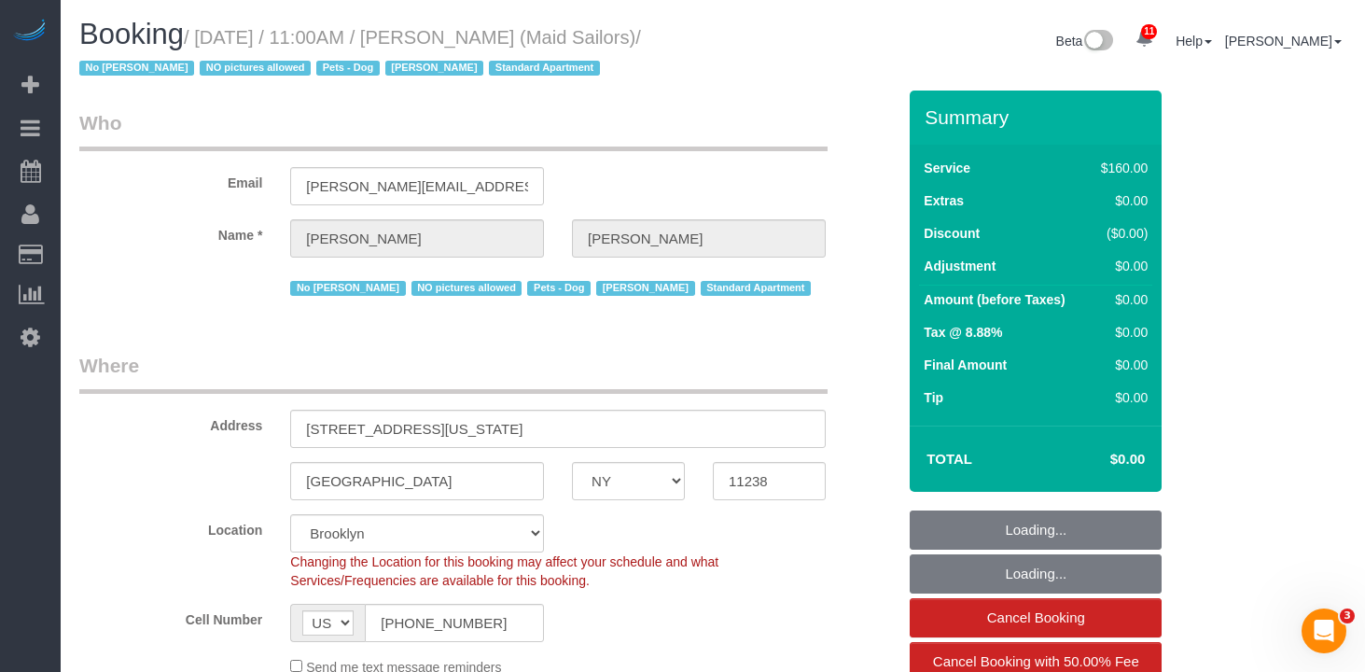
select select "number:90"
select select "number:13"
select select "number:5"
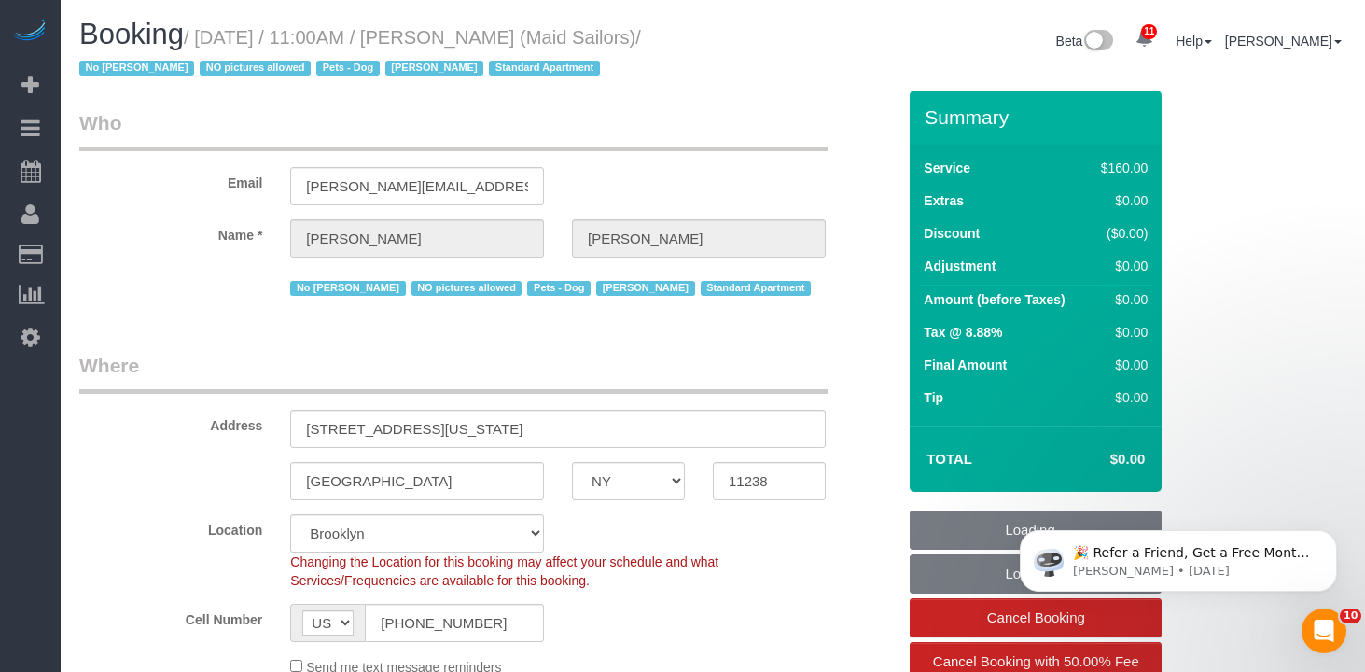
select select "object:1420"
click at [133, 89] on div "Booking / August 19, 2025 / 11:00AM / Raymond Chiu (Maid Sailors) / No Luis Man…" at bounding box center [389, 55] width 648 height 72
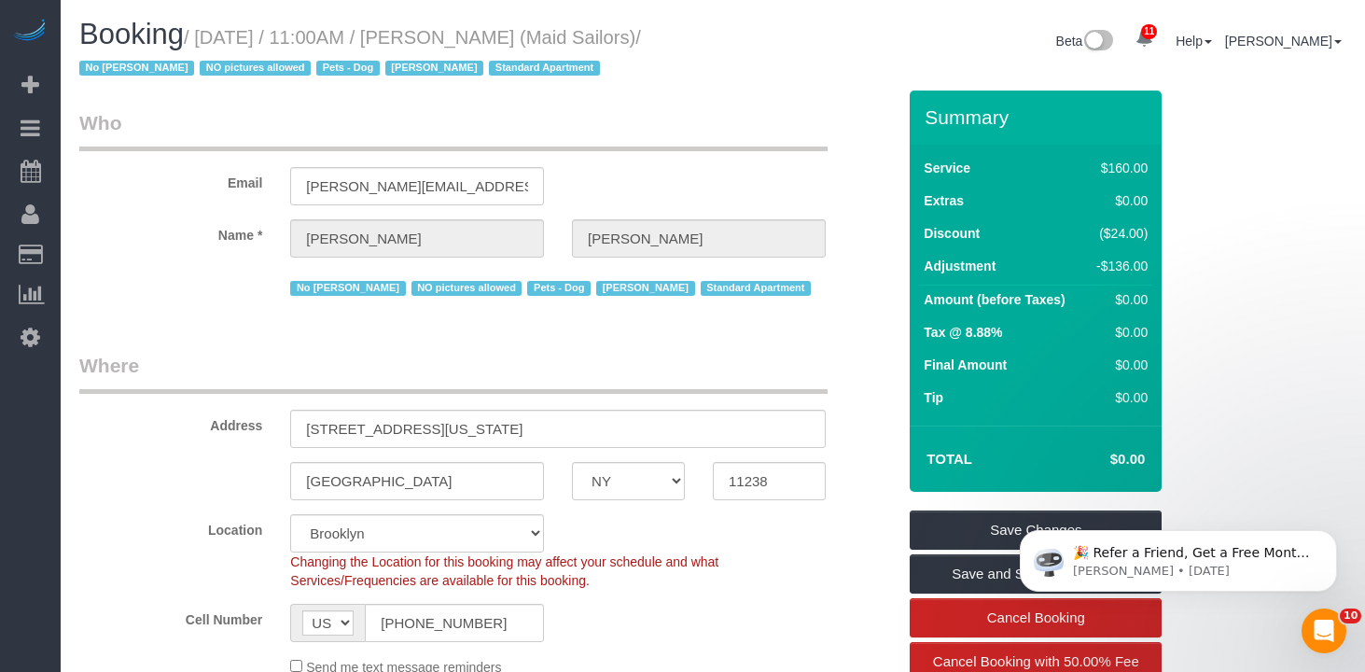
drag, startPoint x: 139, startPoint y: 66, endPoint x: 211, endPoint y: 39, distance: 76.8
click at [211, 39] on small "/ August 19, 2025 / 11:00AM / Raymond Chiu (Maid Sailors) / No Luis Maneiro NO …" at bounding box center [360, 53] width 562 height 52
copy small "August 19, 2025 / 11:00AM / Raymond Chiu (Maid Sailors)"
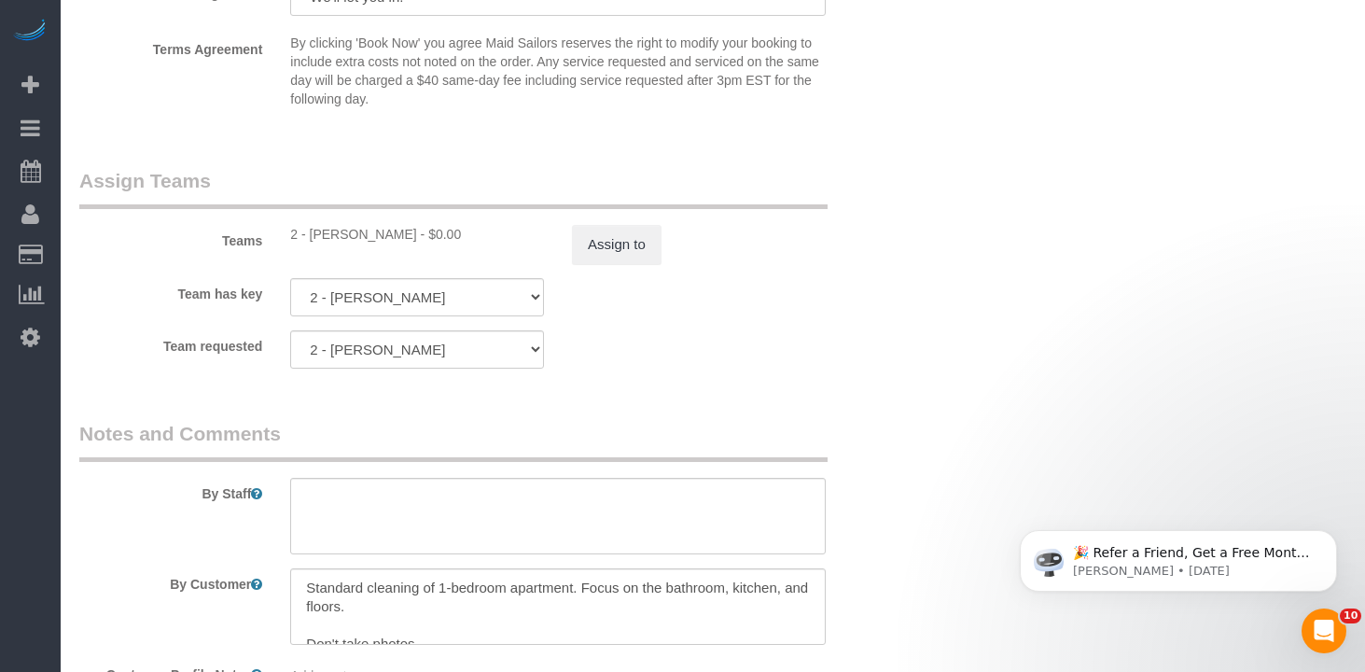
scroll to position [1971, 0]
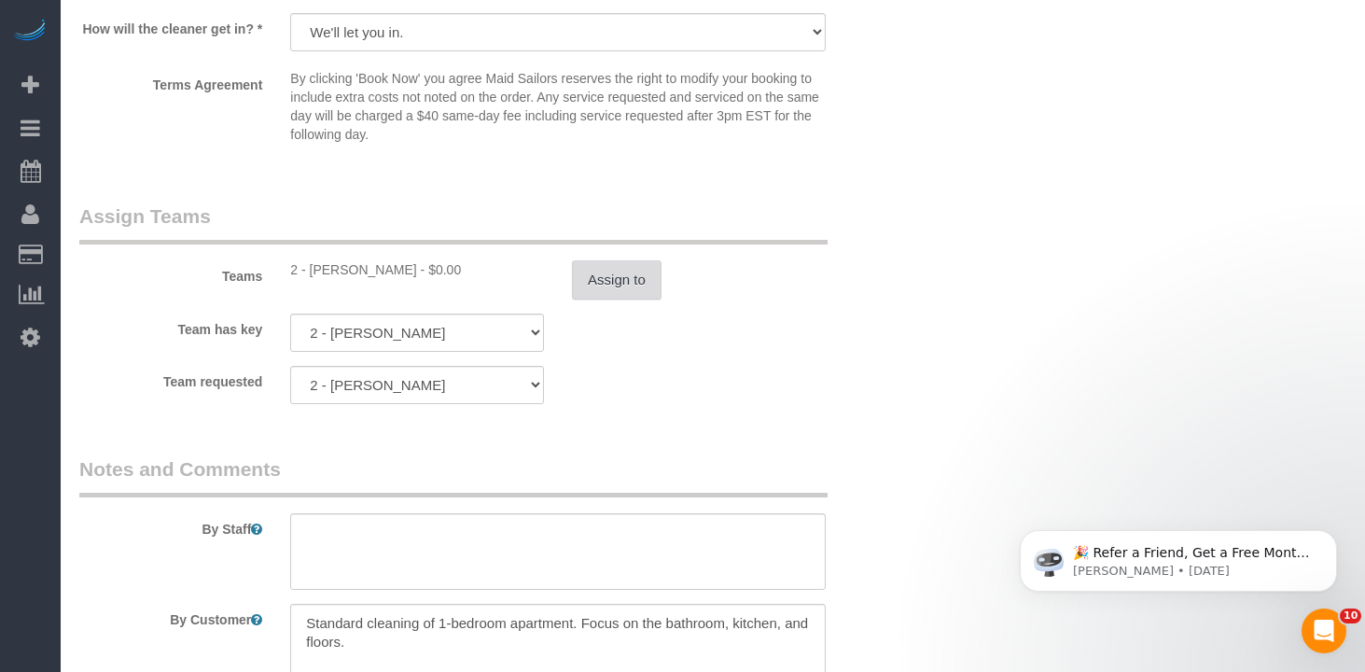
click at [626, 276] on button "Assign to" at bounding box center [617, 279] width 90 height 39
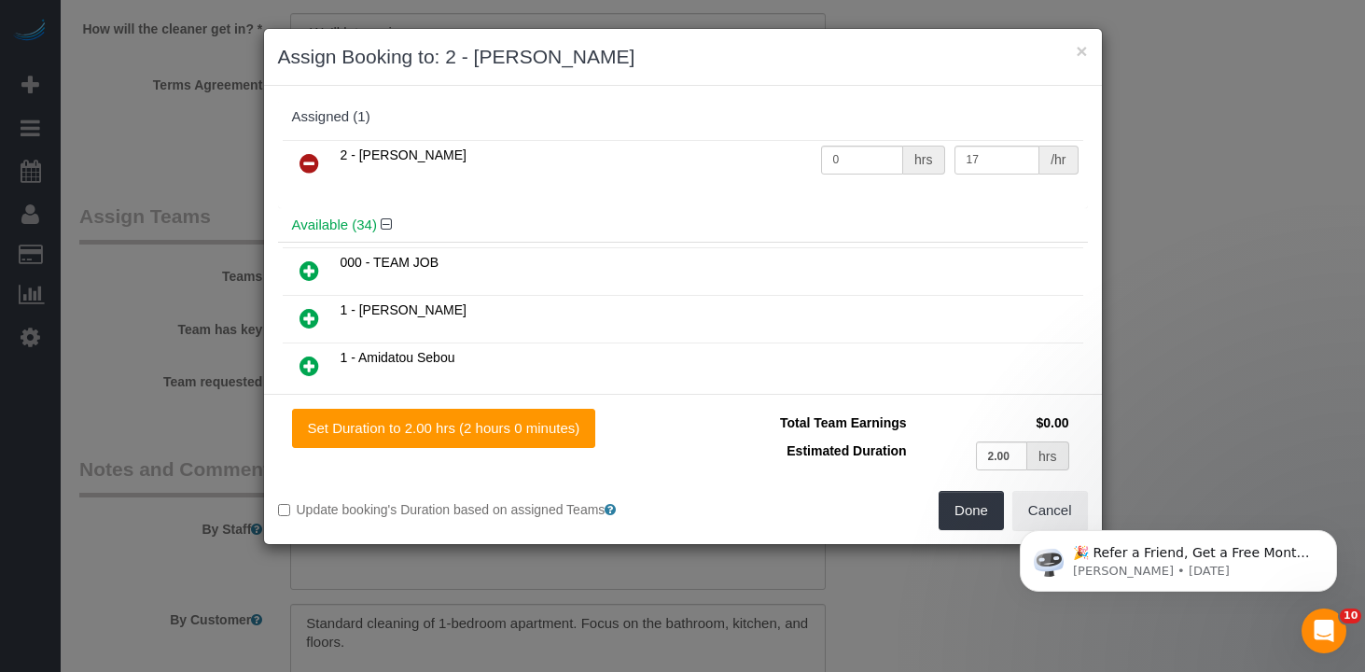
click at [307, 155] on icon at bounding box center [310, 163] width 20 height 22
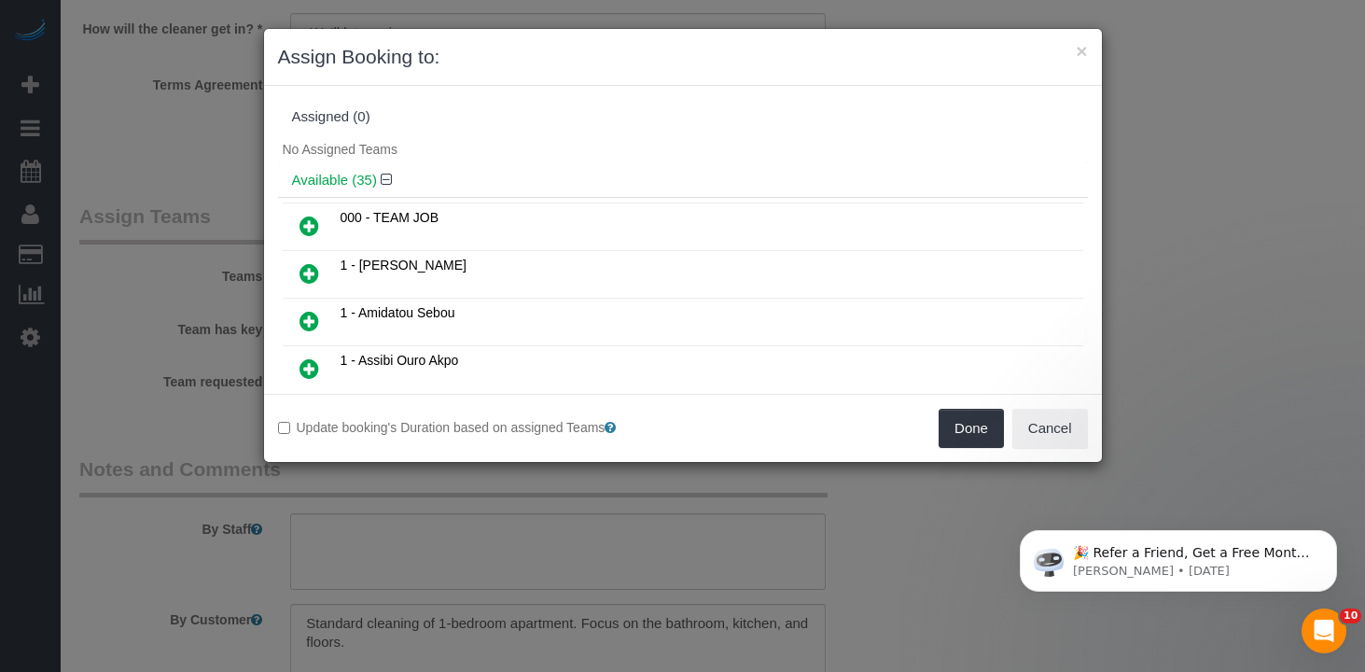
scroll to position [1314, 0]
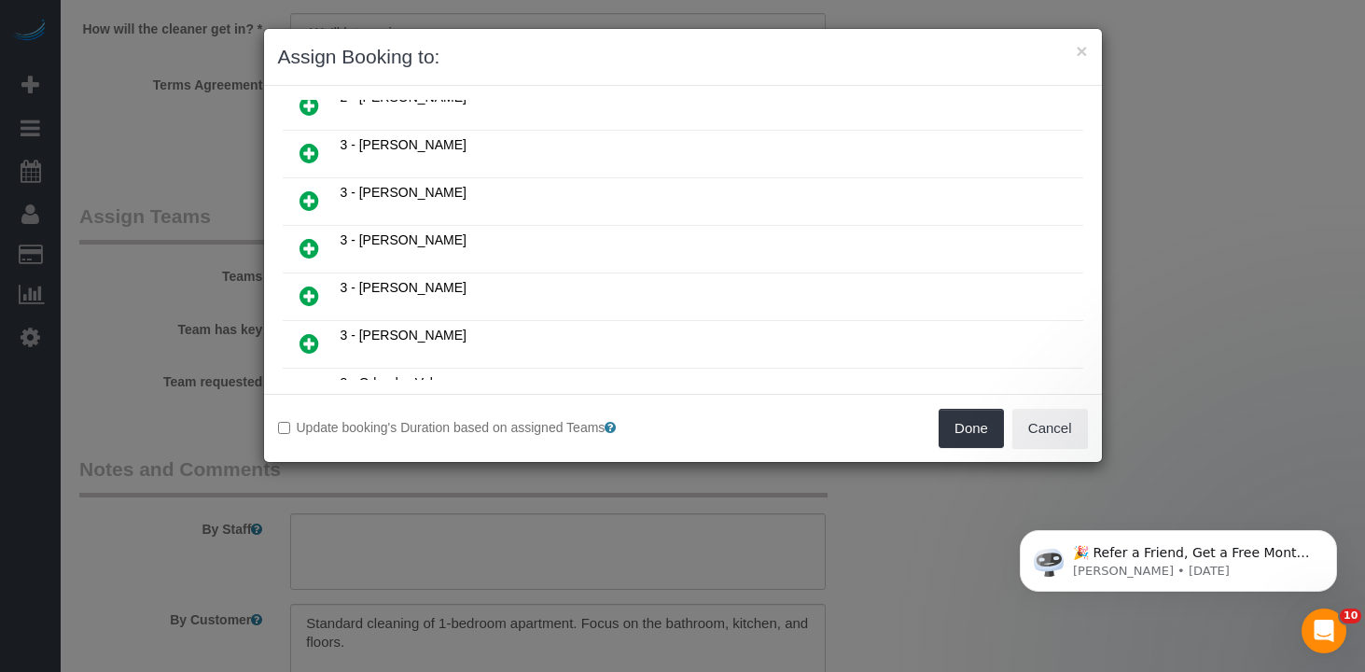
click at [302, 254] on icon at bounding box center [310, 248] width 20 height 22
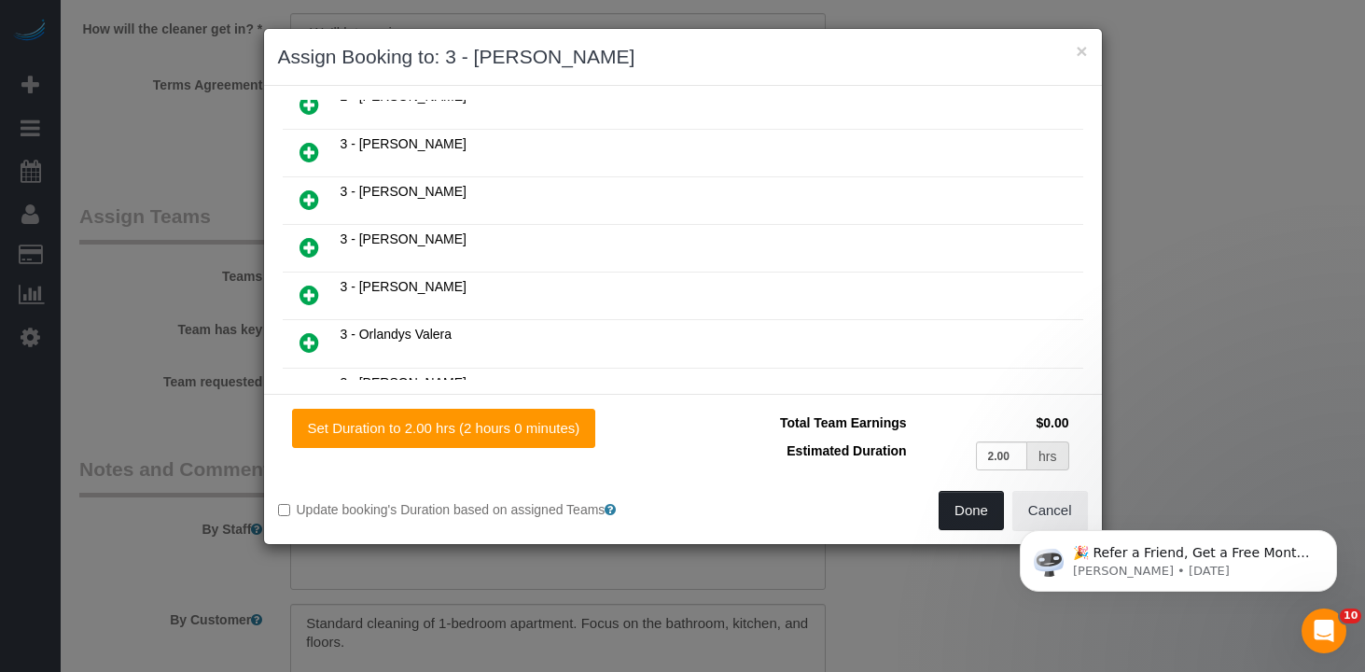
click at [951, 504] on button "Done" at bounding box center [971, 510] width 65 height 39
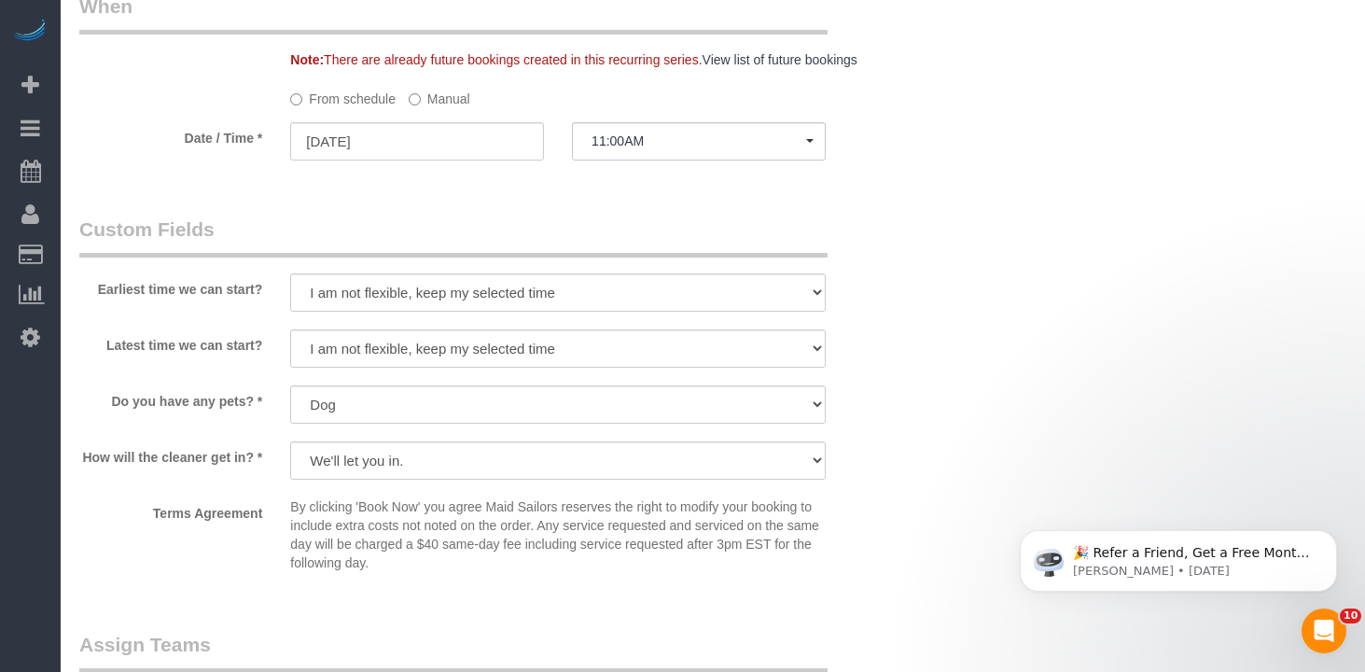
scroll to position [1528, 0]
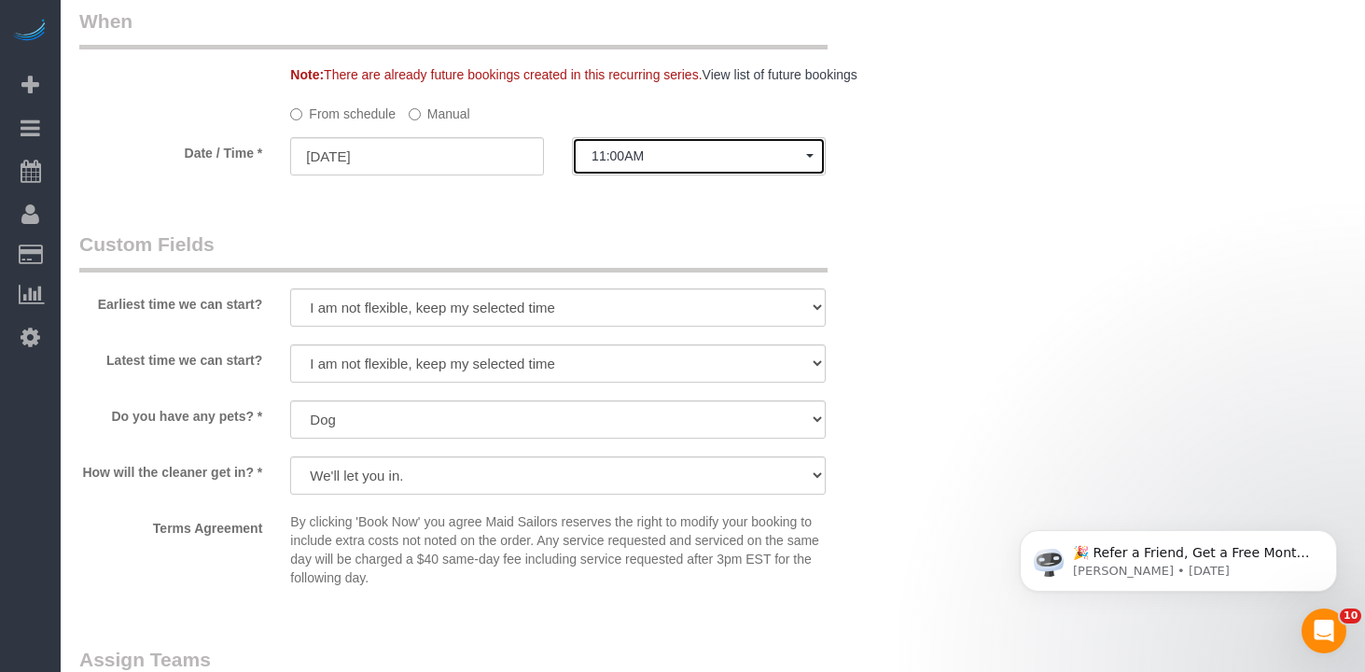
click at [638, 142] on button "11:00AM" at bounding box center [699, 156] width 254 height 38
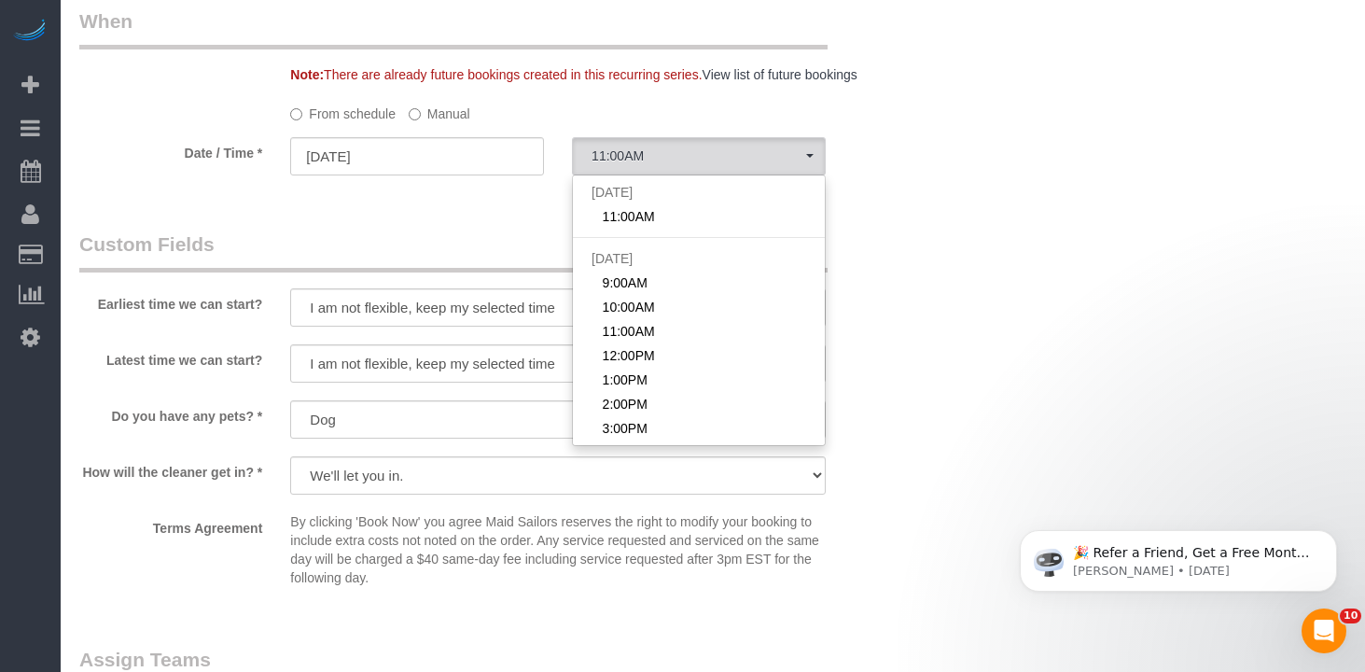
click at [450, 117] on label "Manual" at bounding box center [440, 110] width 62 height 25
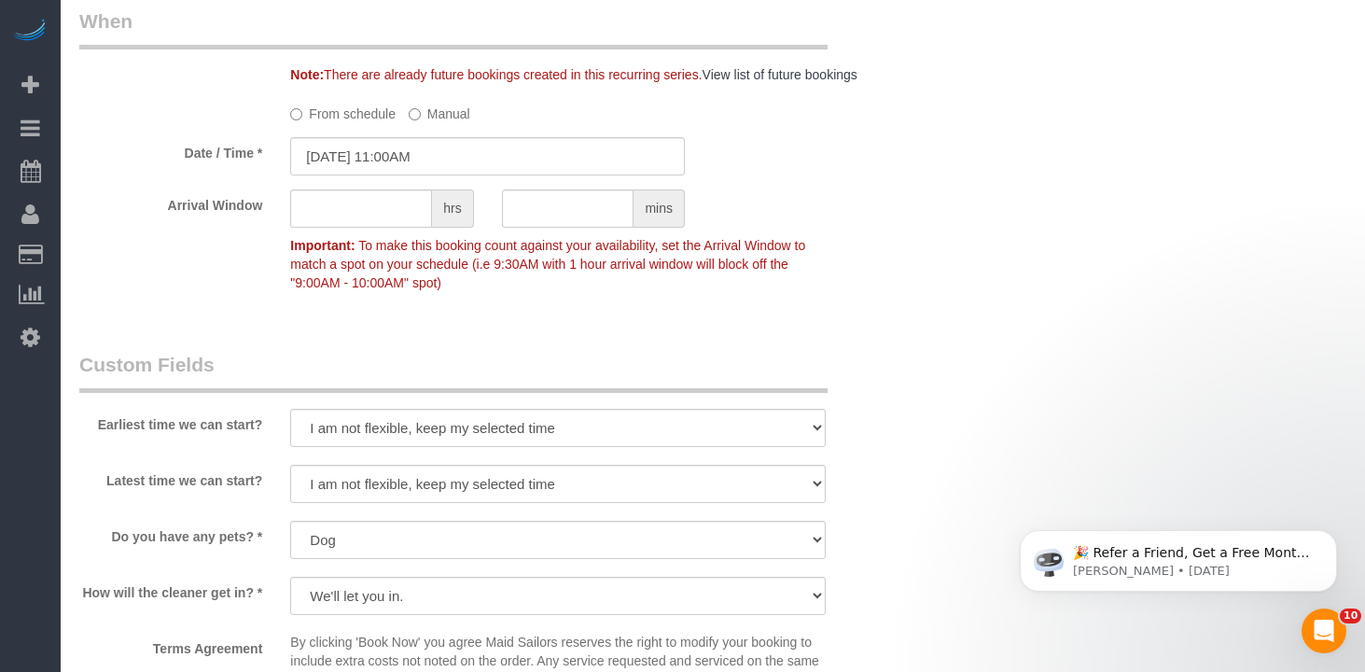
click at [454, 131] on sui-booking-spot "From schedule Manual Date / Time * 08/19/2025 11:00AM Arrival Window hrs mins I…" at bounding box center [487, 199] width 817 height 203
click at [451, 149] on input "08/19/2025 11:00AM" at bounding box center [487, 156] width 395 height 38
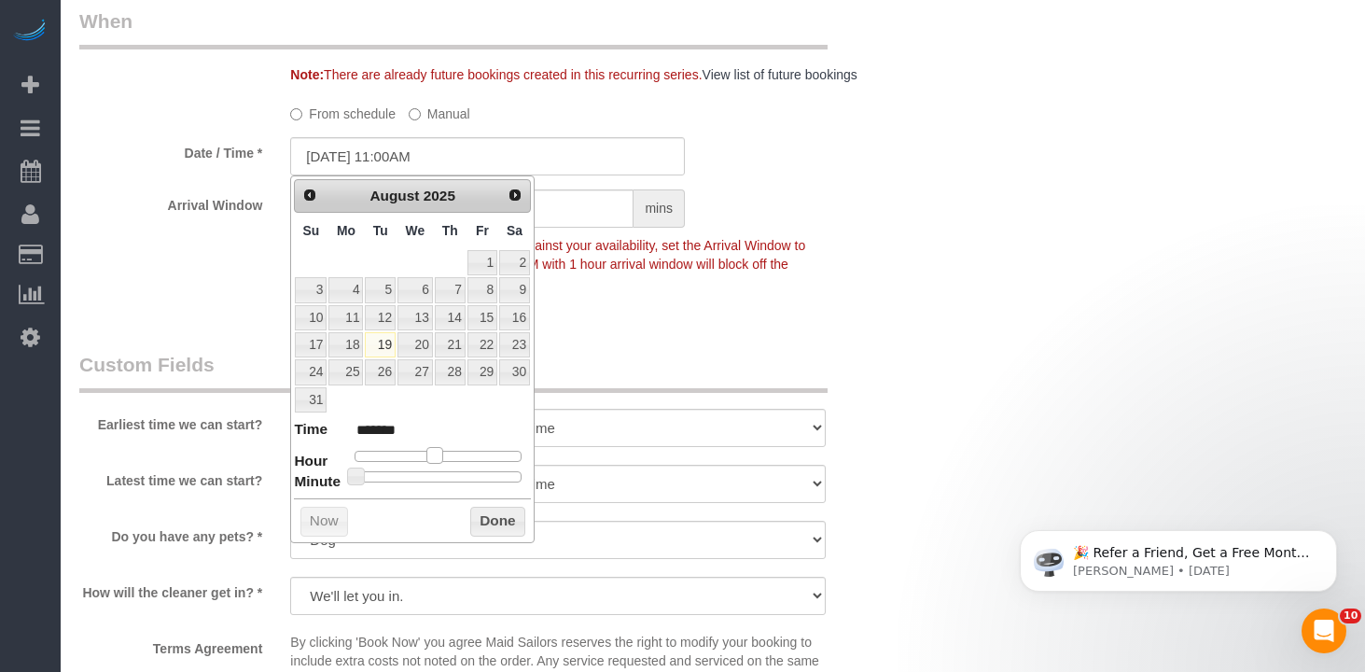
type input "08/19/2025 12:00PM"
type input "*******"
drag, startPoint x: 430, startPoint y: 455, endPoint x: 488, endPoint y: 537, distance: 100.5
click at [440, 453] on span at bounding box center [441, 455] width 17 height 17
click at [488, 538] on div "Prev Next August 2025 Su Mo Tu We Th Fr Sa 1 2 3 4 5 6 7 8 9 10 11 12 13 14 15 …" at bounding box center [412, 359] width 245 height 368
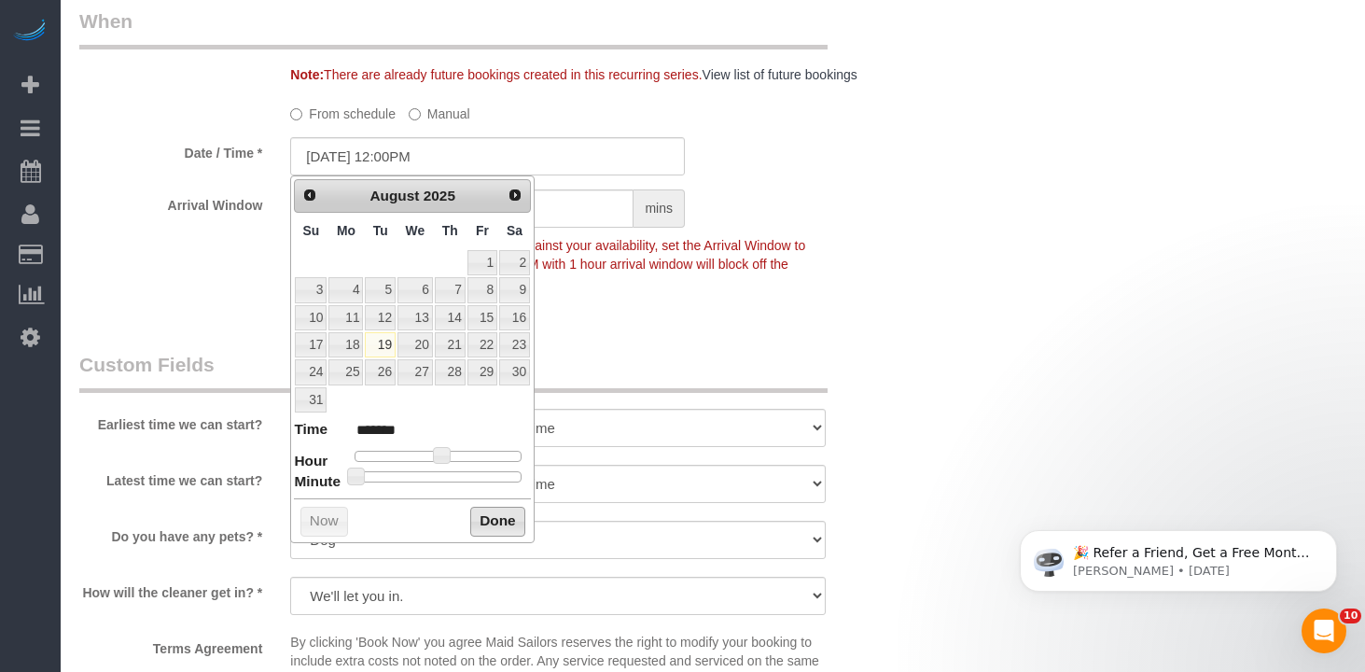
click at [496, 525] on button "Done" at bounding box center [497, 522] width 55 height 30
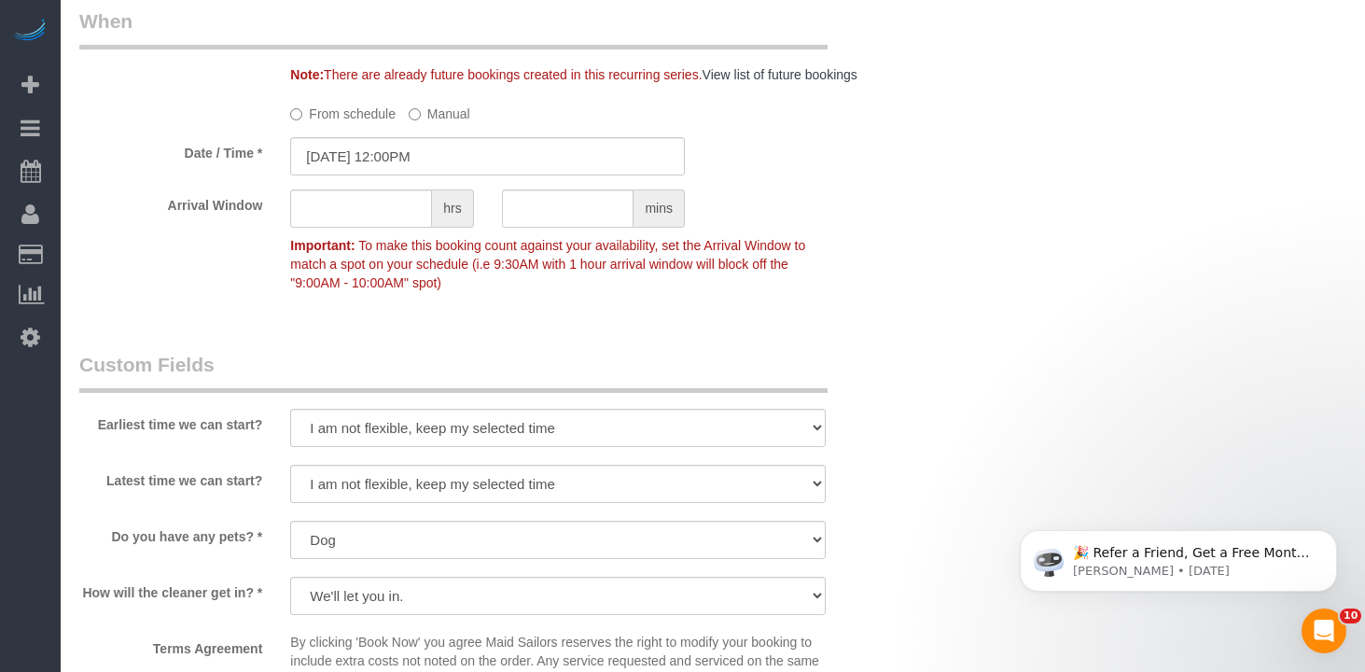
click at [798, 278] on p "Important: To make this booking count against your availability, set the Arriva…" at bounding box center [558, 261] width 564 height 61
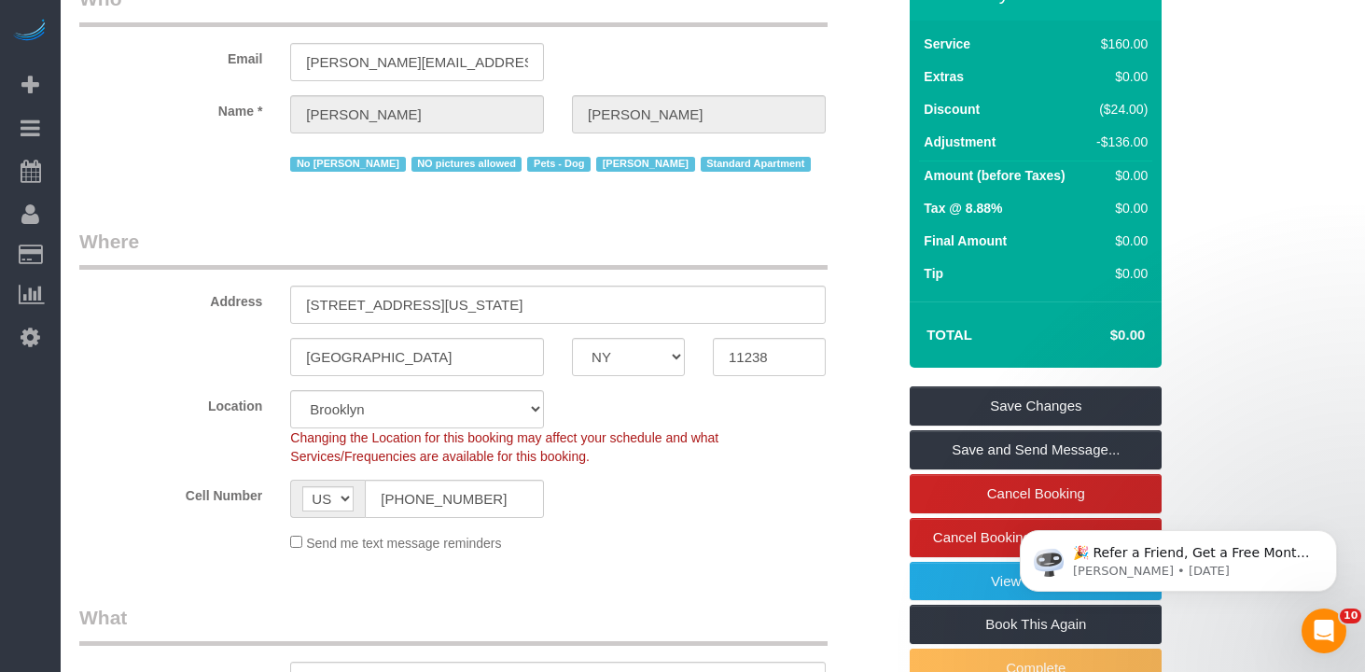
scroll to position [257, 0]
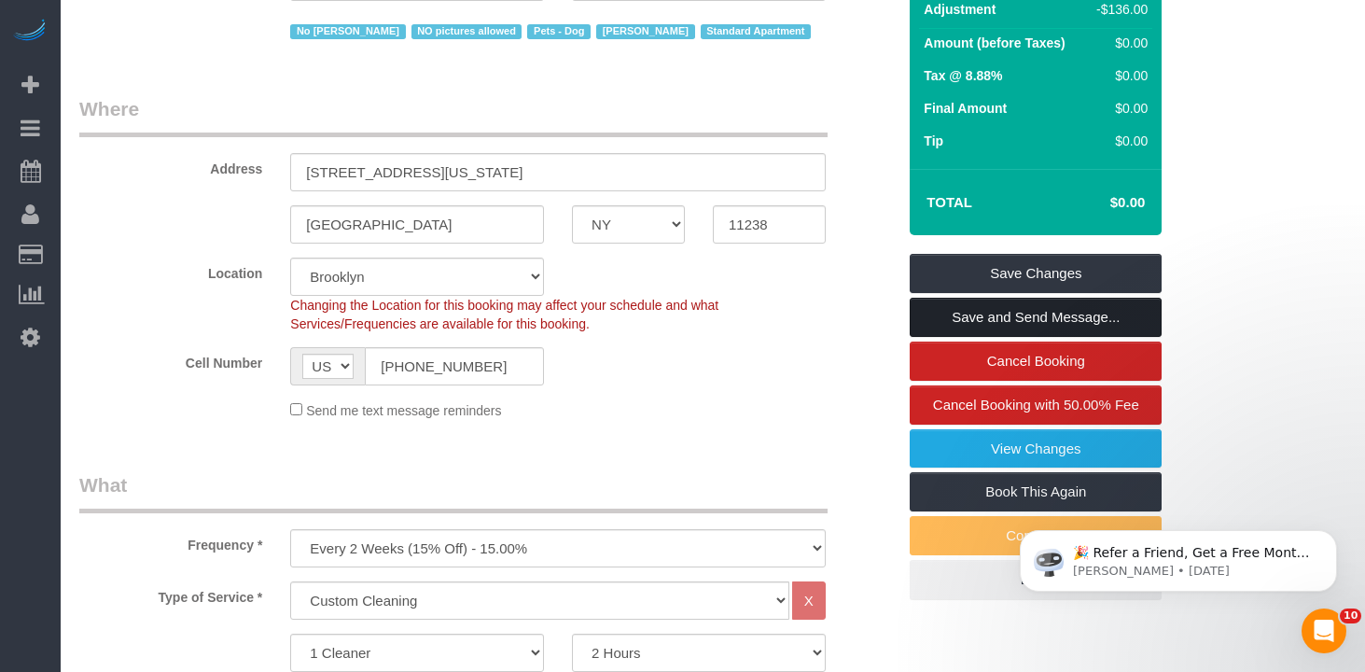
click at [959, 321] on link "Save and Send Message..." at bounding box center [1036, 317] width 252 height 39
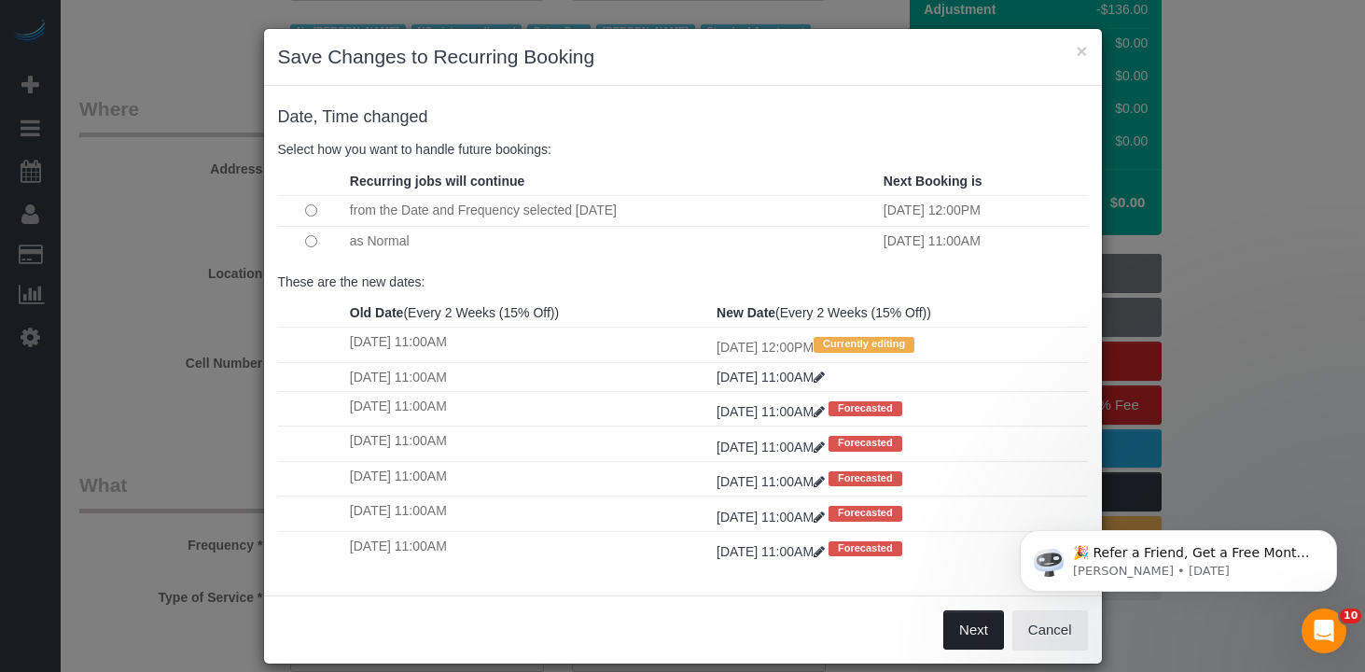
click at [979, 635] on button "Next" at bounding box center [974, 629] width 61 height 39
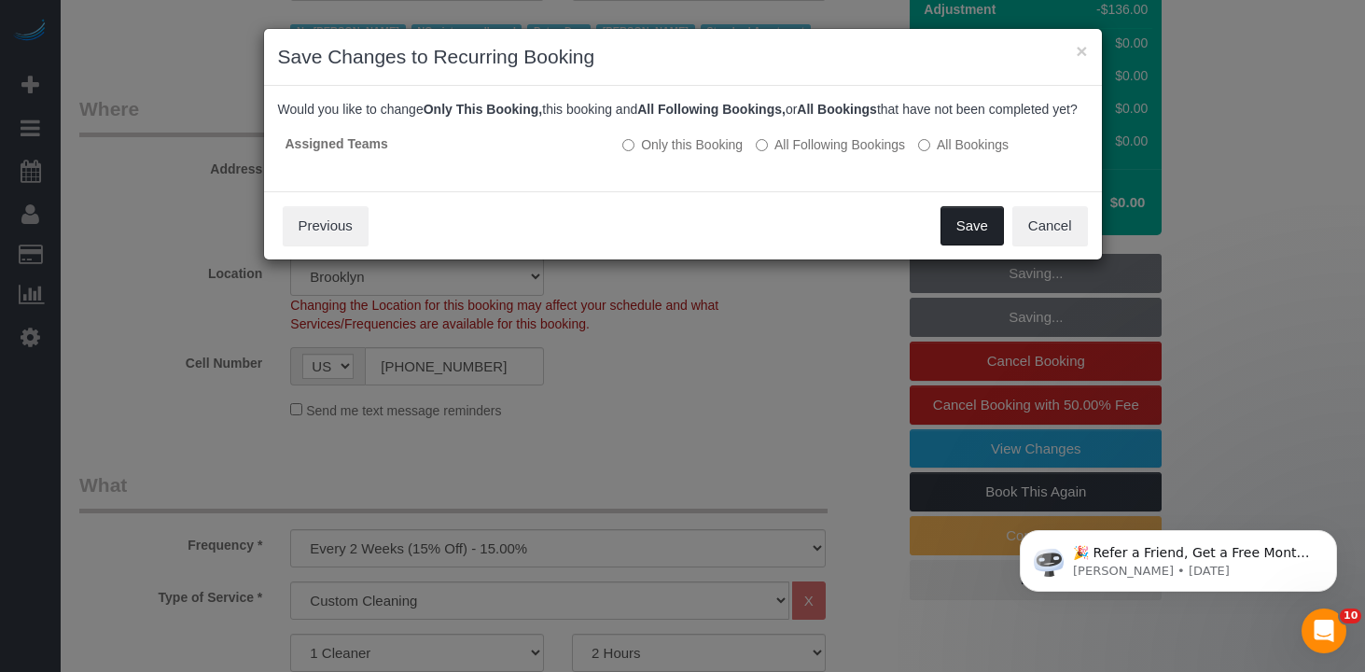
click at [954, 245] on button "Save" at bounding box center [972, 225] width 63 height 39
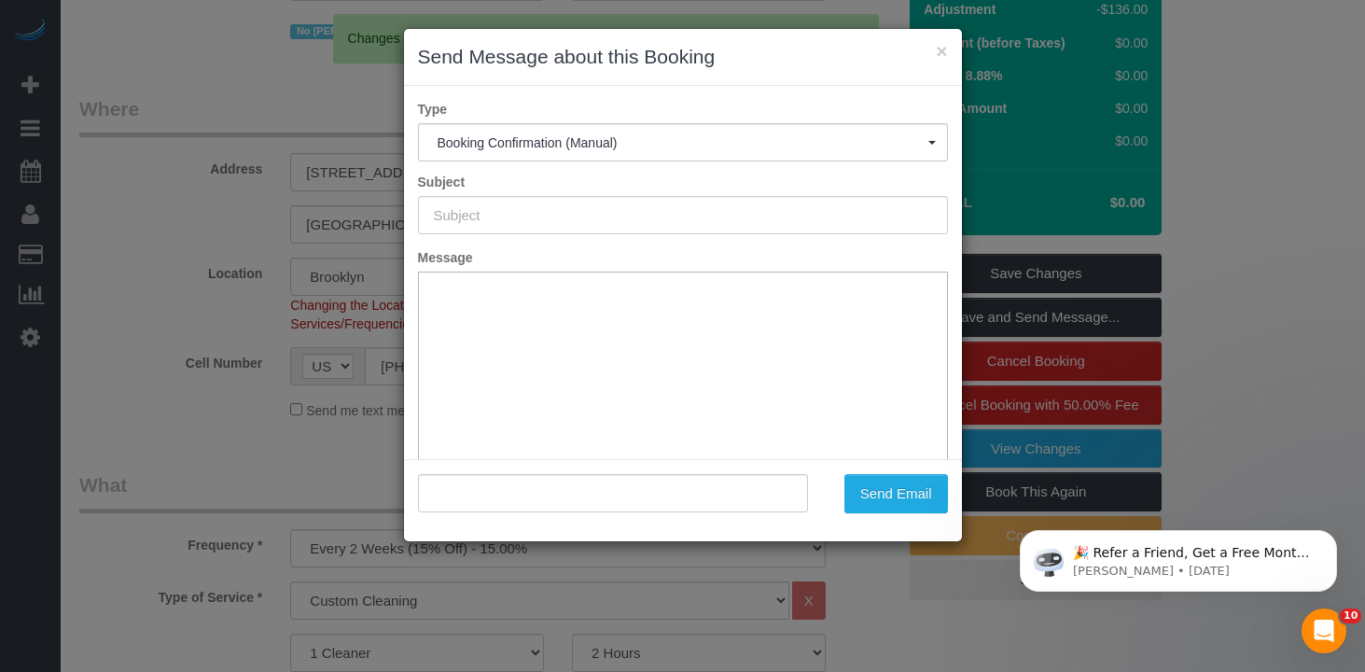
type input "Cleaning Confirmed for 08/19/2025 at 12:00pm"
type input ""Raymond Chiu" <raymond+cleaning@maidsailors.com>"
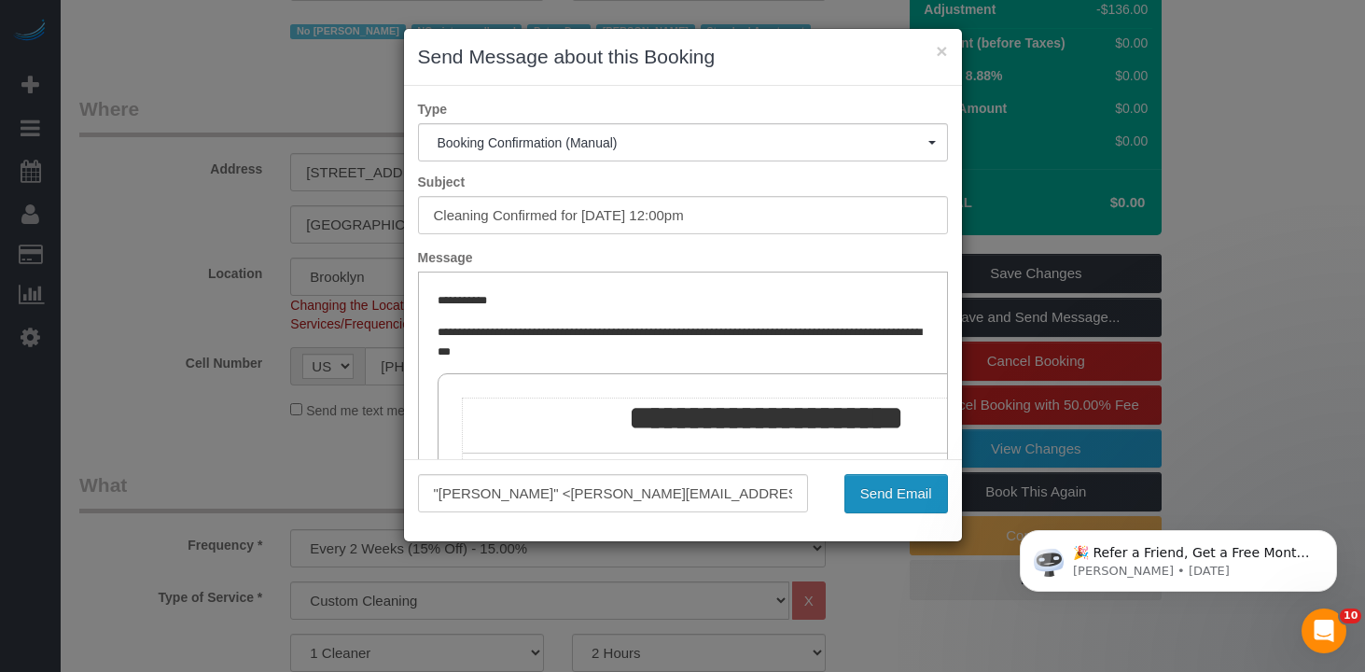
click at [902, 495] on button "Send Email" at bounding box center [897, 493] width 104 height 39
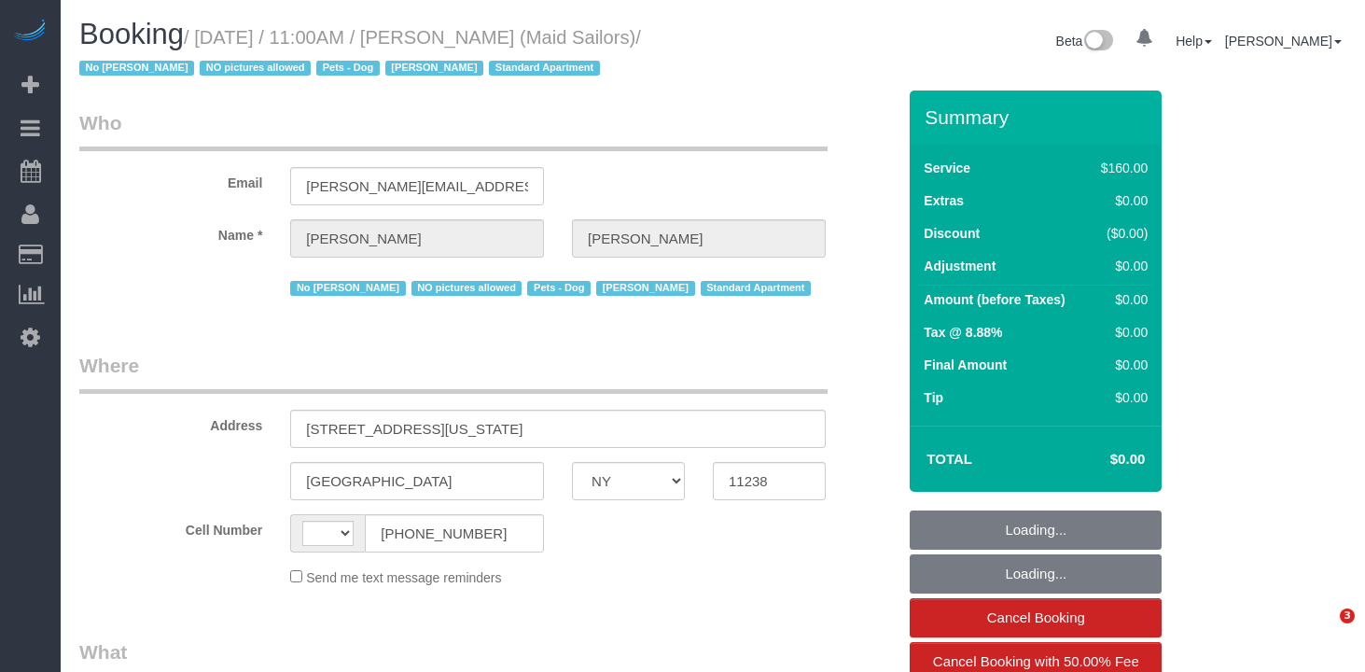
select select "NY"
select select "number:89"
select select "number:90"
select select "number:13"
select select "number:5"
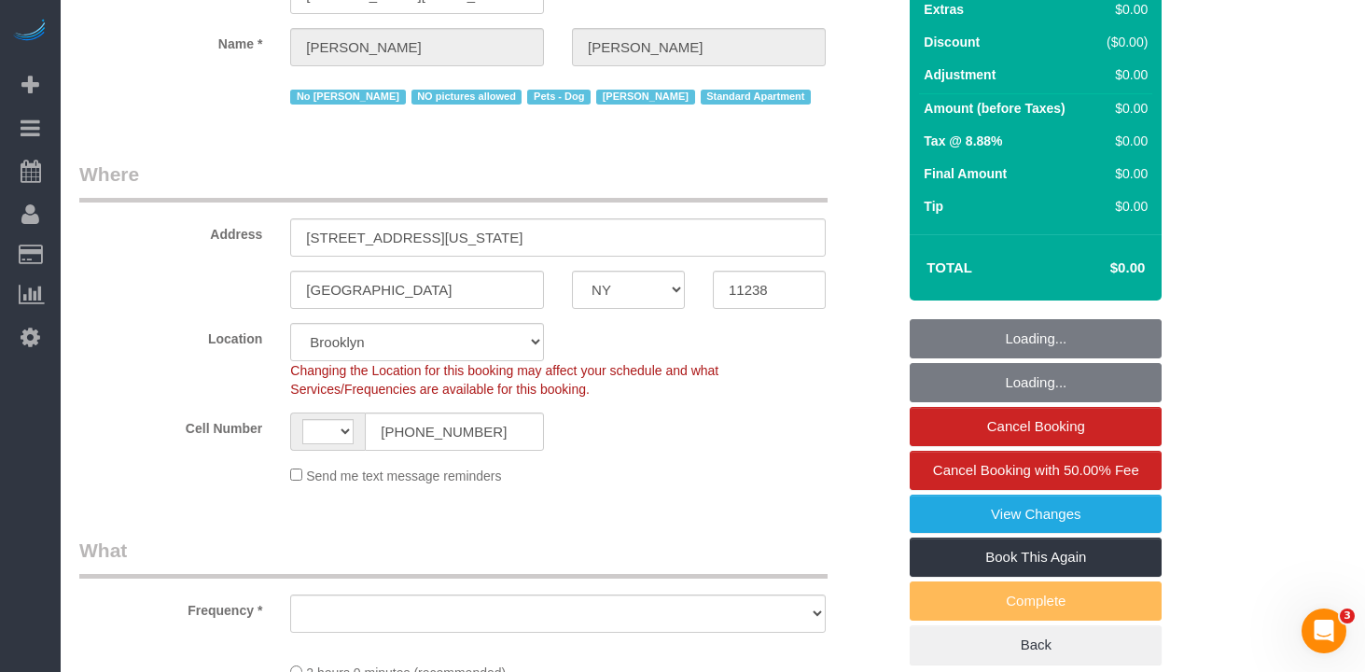
scroll to position [469, 0]
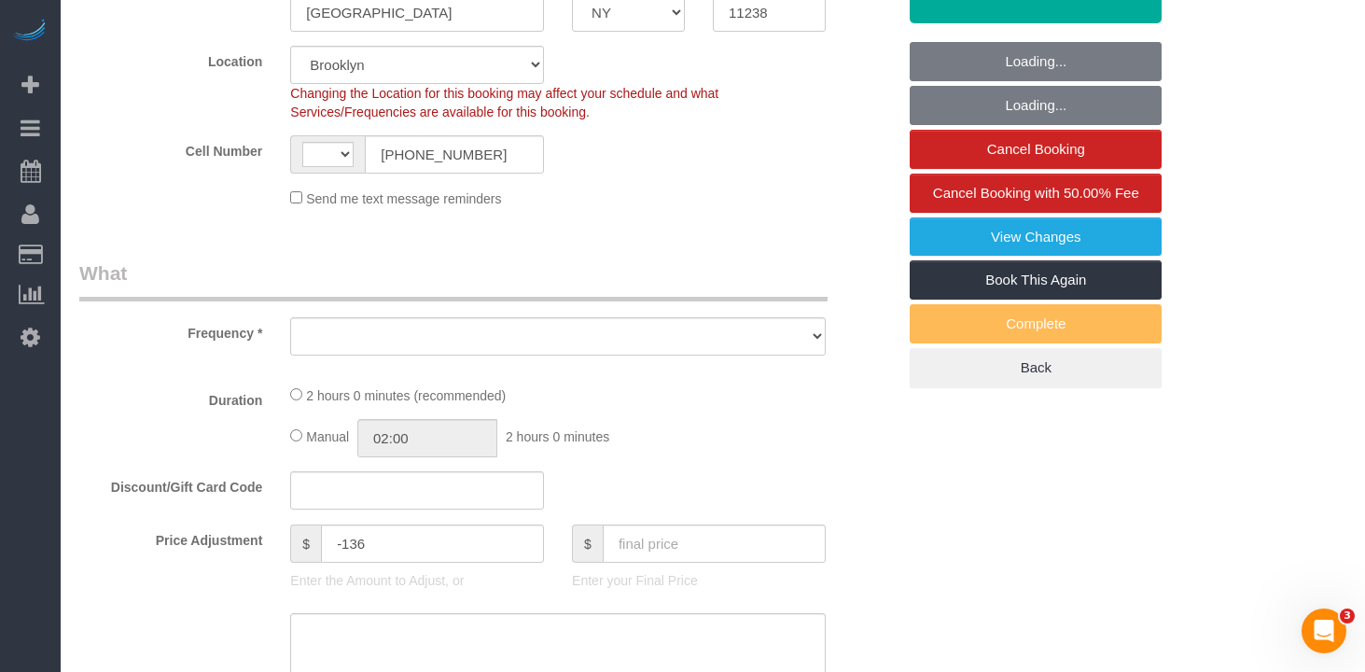
select select "string:stripe-pm_1HYyxo4VGloSiKo7NdbNV4bg"
select select "string:[GEOGRAPHIC_DATA]"
select select "object:890"
select select "spot1"
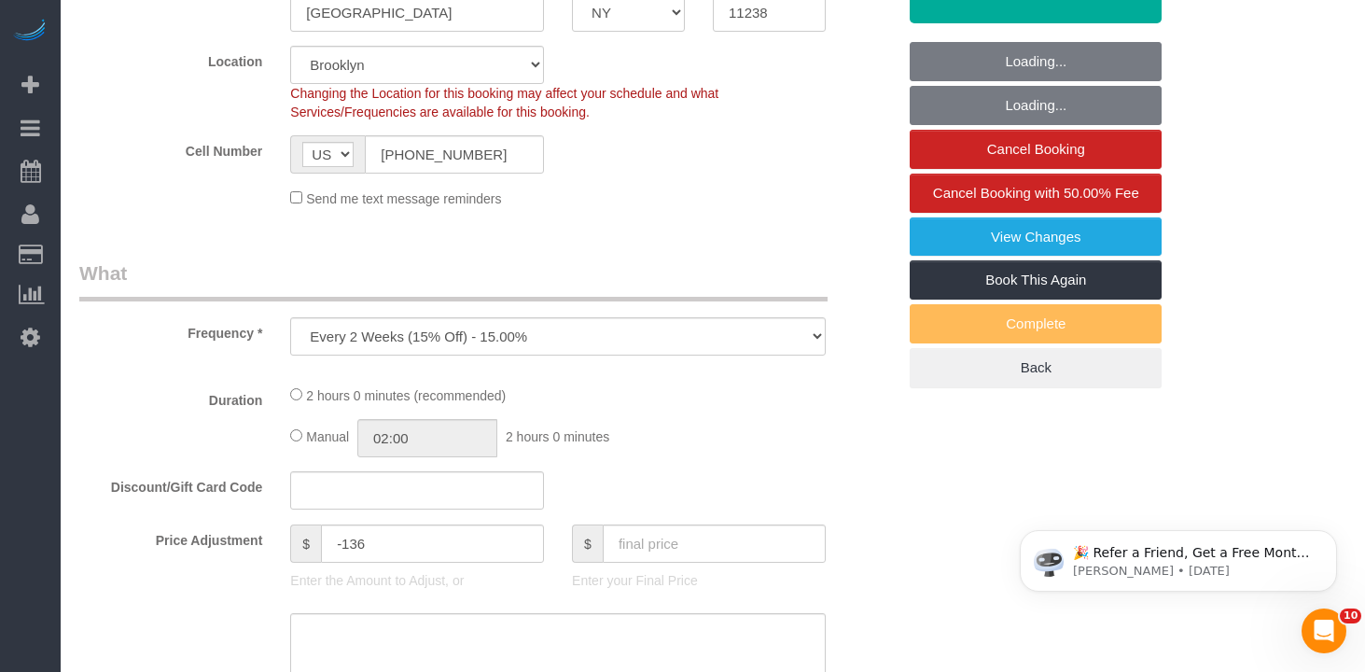
scroll to position [0, 0]
select select "object:1027"
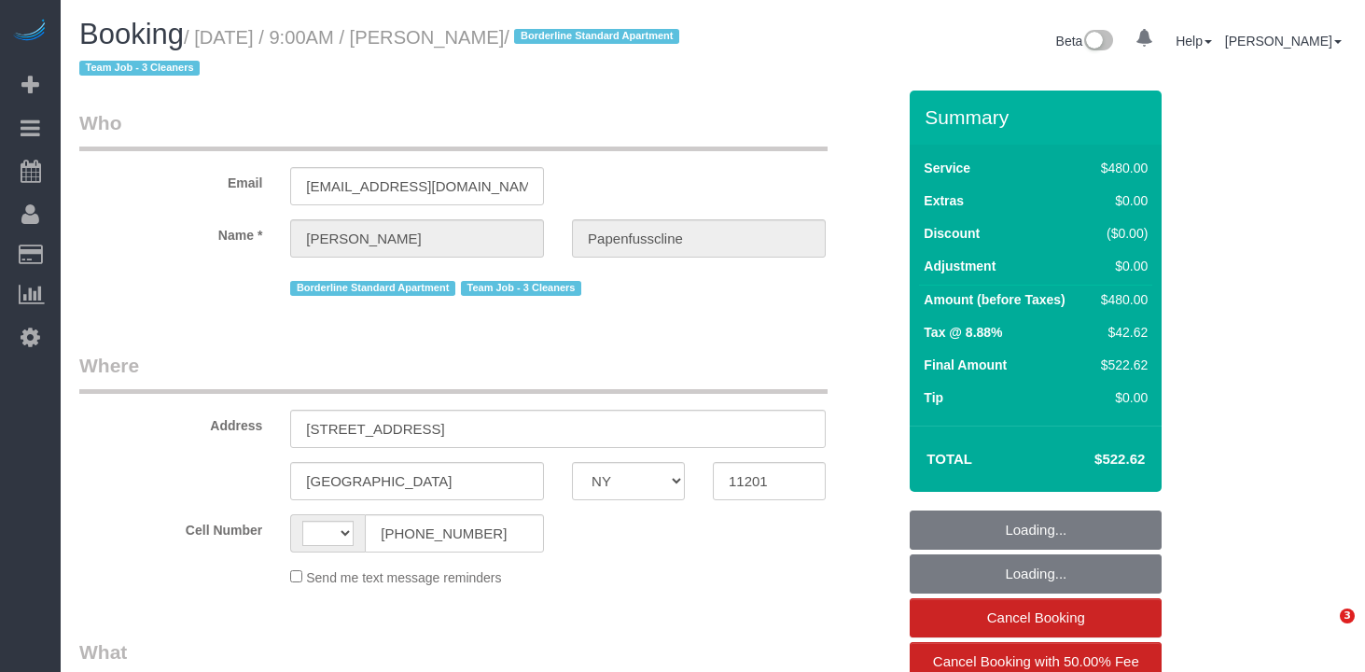
select select "NY"
select select "3"
select select "number:89"
select select "number:90"
select select "number:15"
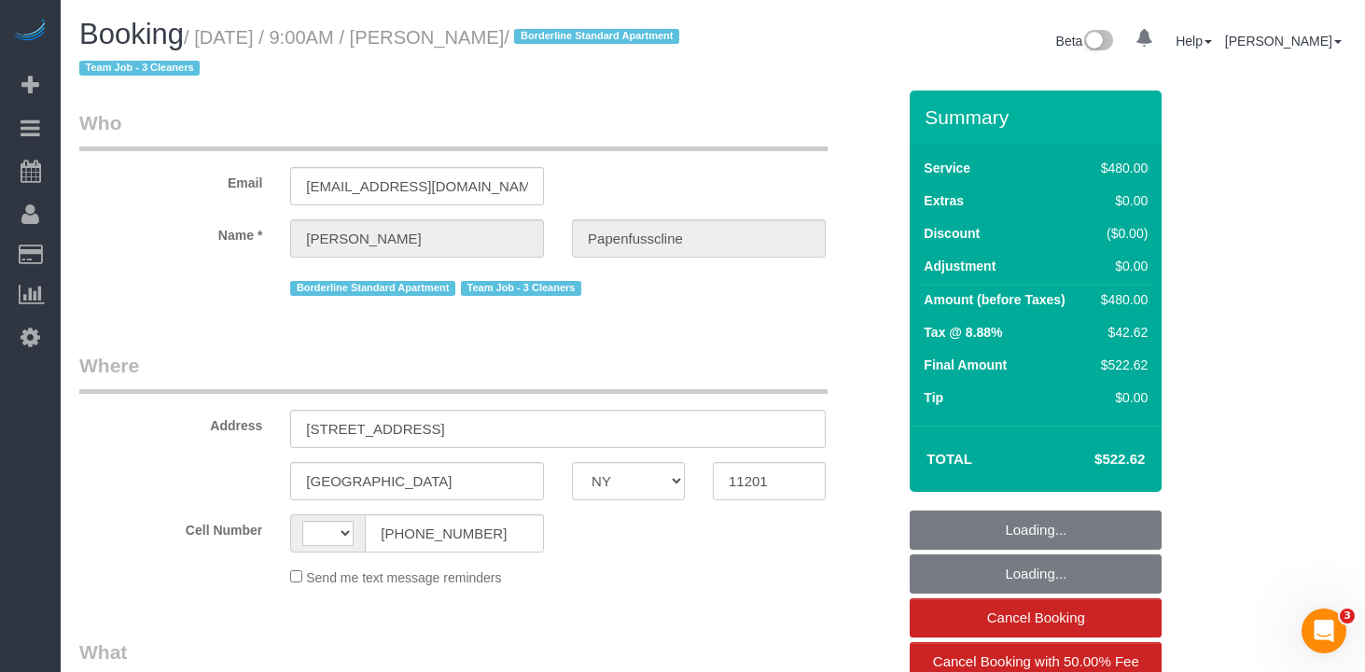
select select "number:5"
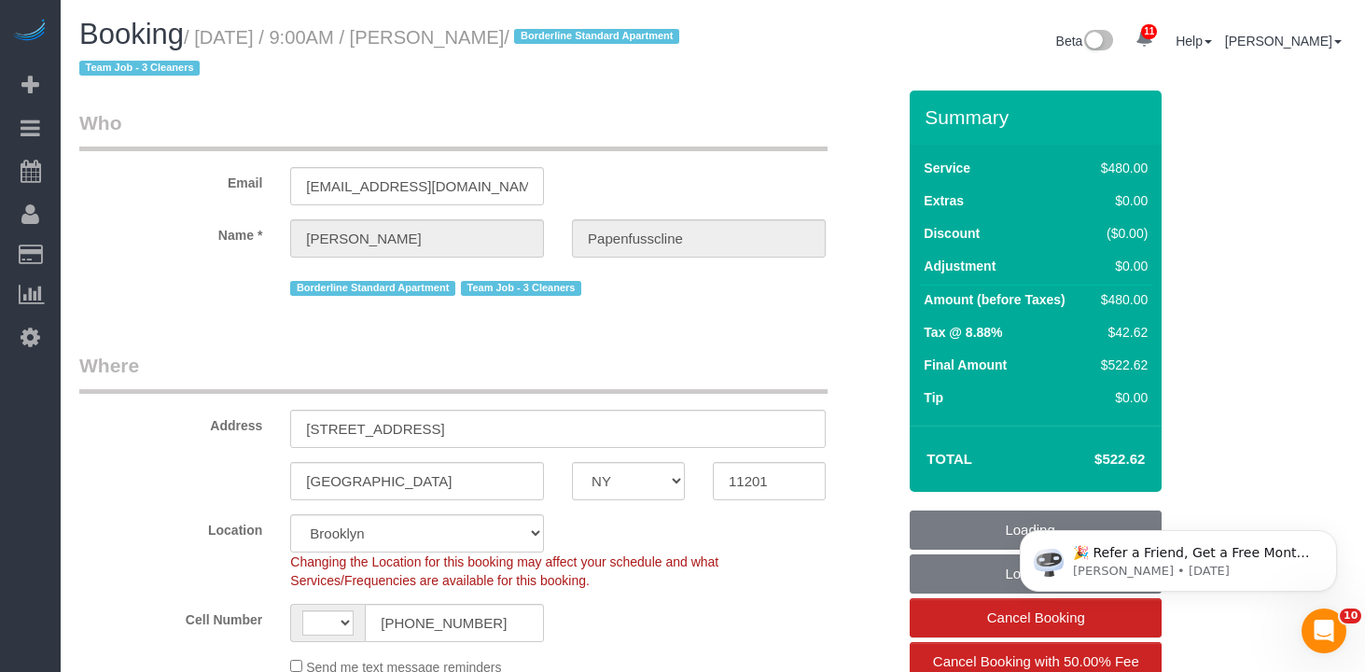
select select "object:716"
select select "string:stripe-pm_1RxZqx4VGloSiKo7KRaStGJc"
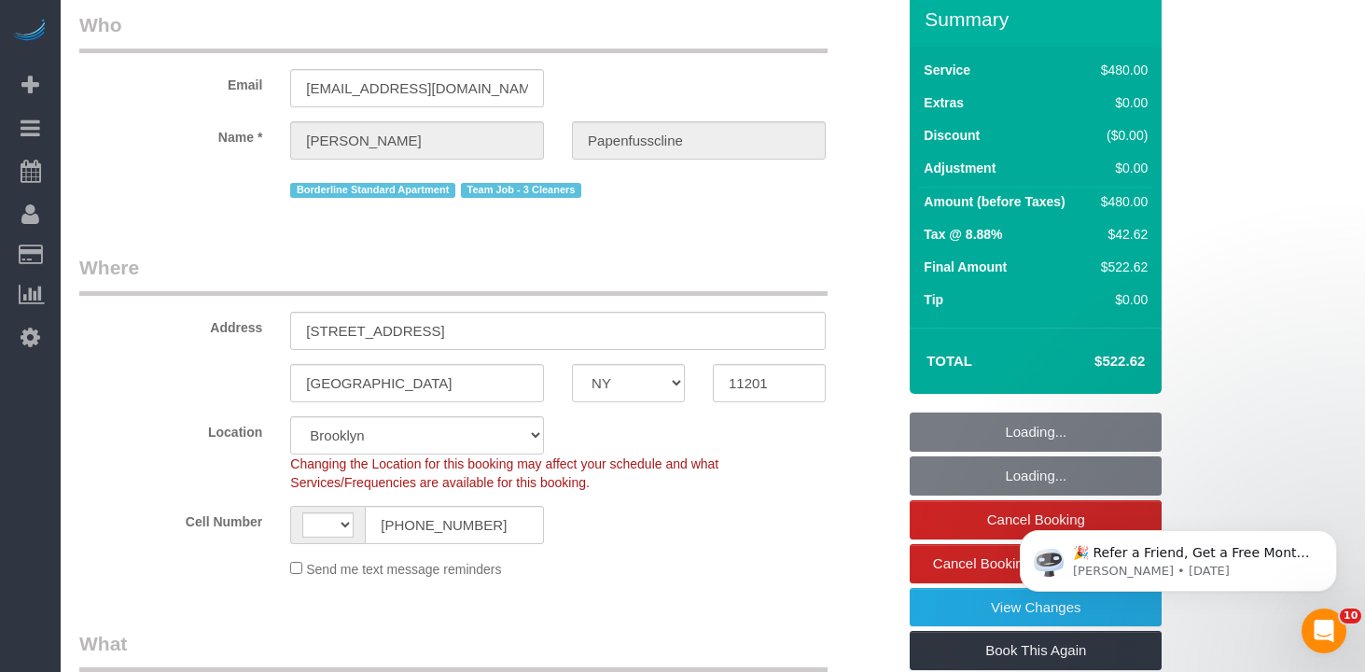
select select "object:972"
select select "string:[GEOGRAPHIC_DATA]"
select select "spot1"
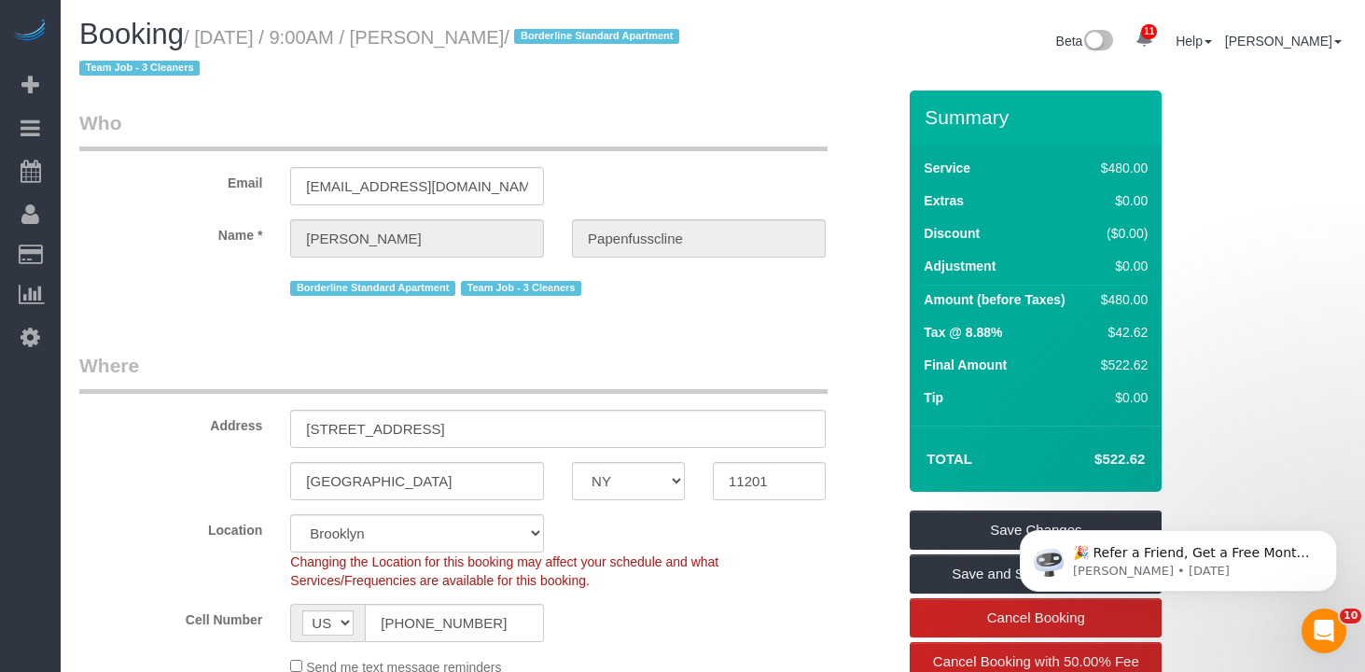
drag, startPoint x: 565, startPoint y: 68, endPoint x: 261, endPoint y: 77, distance: 303.4
click at [565, 68] on h1 "Booking / August 19, 2025 / 9:00AM / Lukas Papenfusscline / Borderline Standard…" at bounding box center [389, 50] width 620 height 63
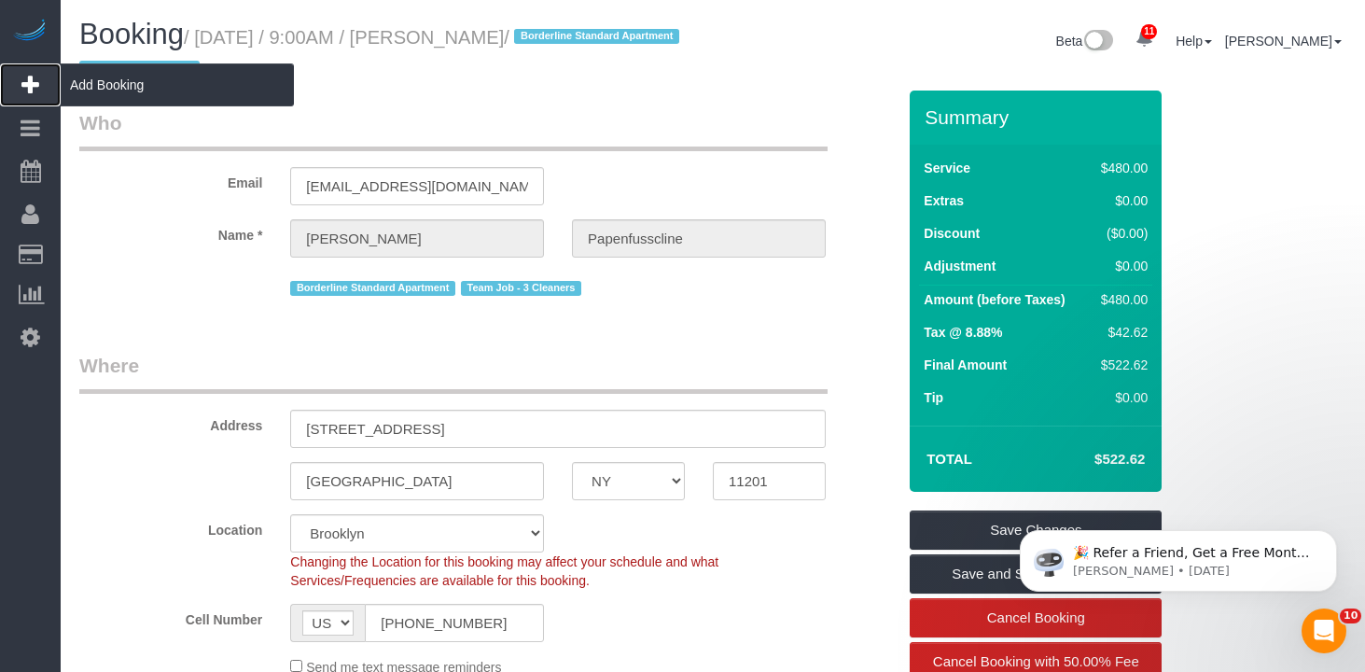
click at [113, 83] on span "Add Booking" at bounding box center [177, 84] width 233 height 43
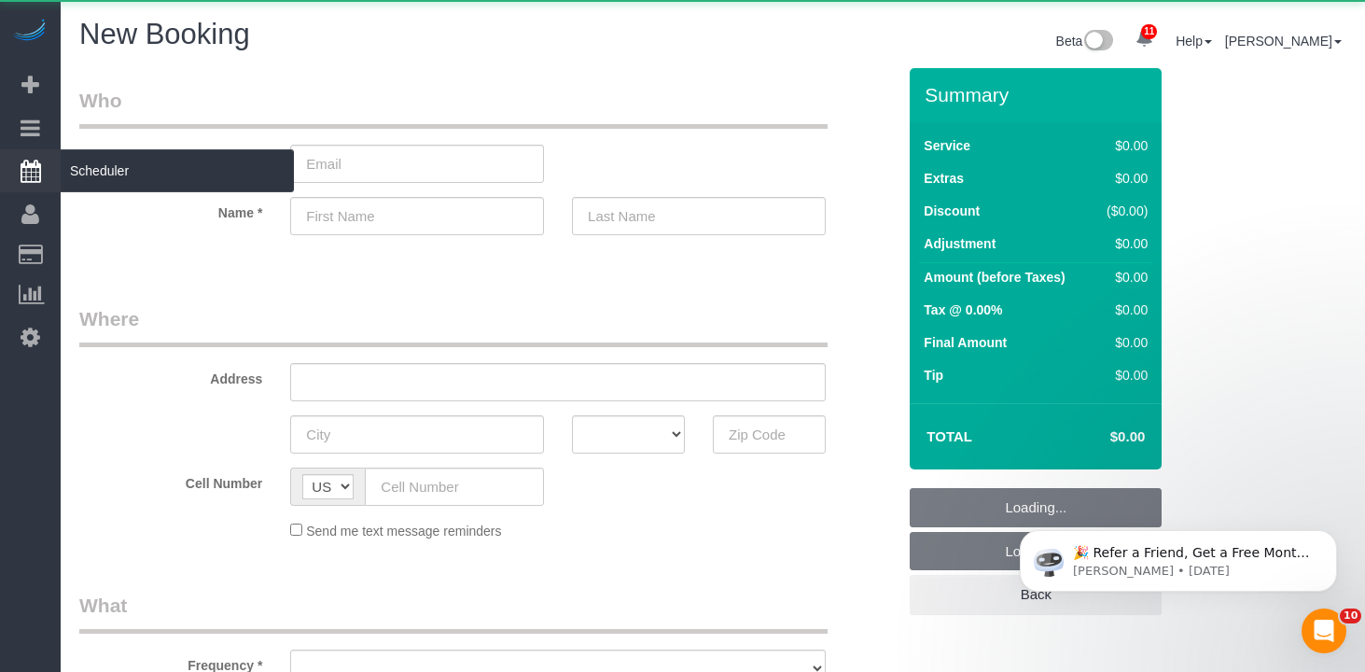
select select "object:2151"
select select "number:89"
select select "number:90"
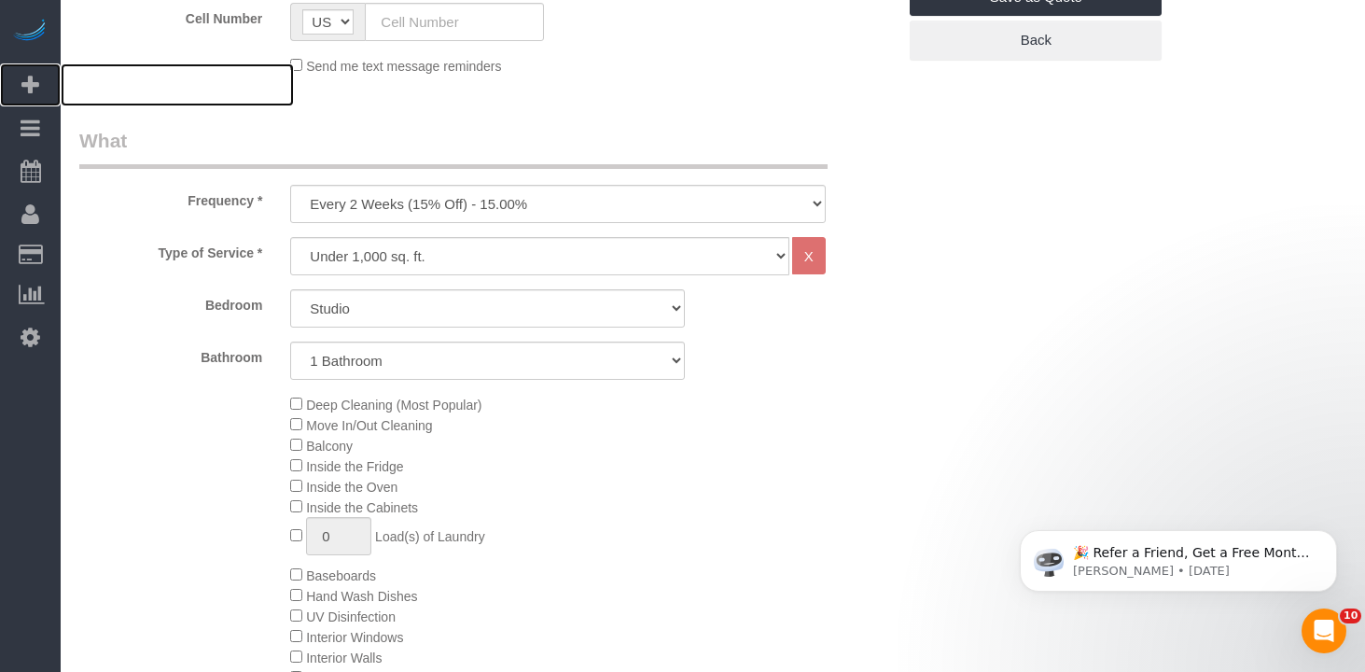
scroll to position [595, 0]
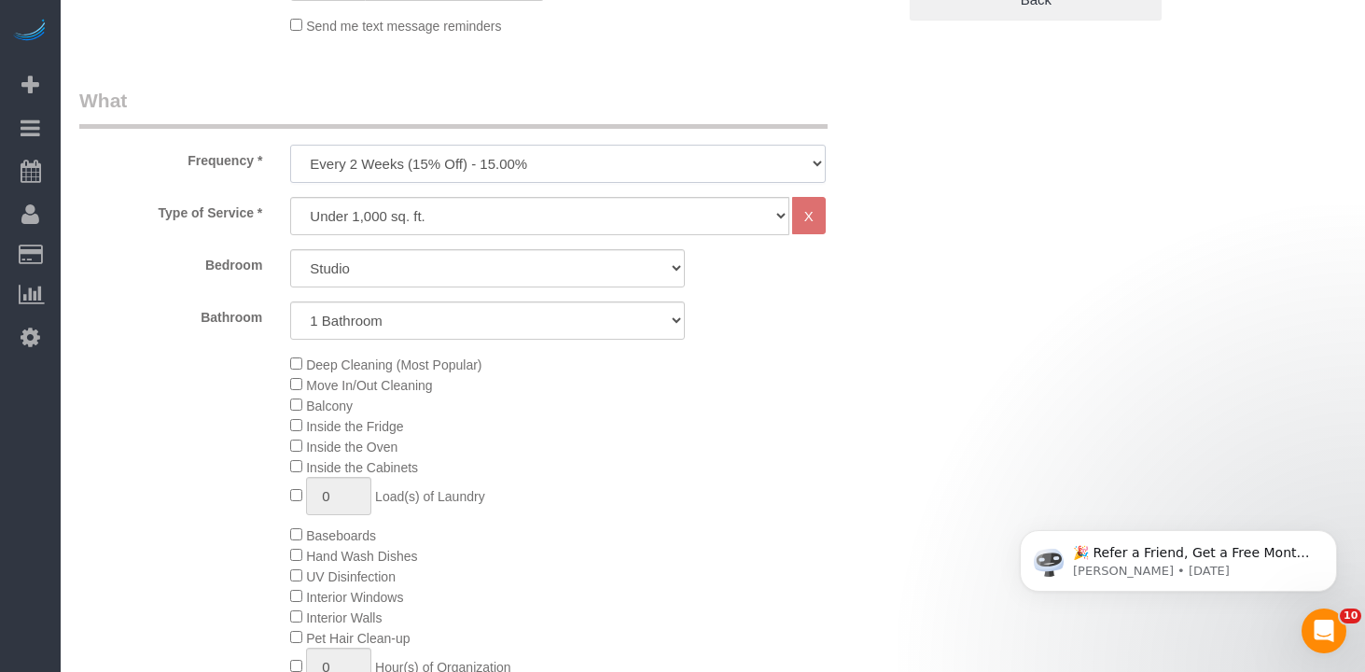
click at [438, 151] on select "One Time Weekly (20% Off) - 20.00% Every 2 Weeks (15% Off) - 15.00% Every 4 Wee…" at bounding box center [558, 164] width 536 height 38
click at [290, 145] on select "One Time Weekly (20% Off) - 20.00% Every 2 Weeks (15% Off) - 15.00% Every 4 Wee…" at bounding box center [558, 164] width 536 height 38
click at [430, 170] on select "One Time Weekly (20% Off) - 20.00% Every 2 Weeks (15% Off) - 15.00% Every 4 Wee…" at bounding box center [558, 164] width 536 height 38
select select "object:2670"
click at [290, 145] on select "One Time Weekly (20% Off) - 20.00% Every 2 Weeks (15% Off) - 15.00% Every 4 Wee…" at bounding box center [558, 164] width 536 height 38
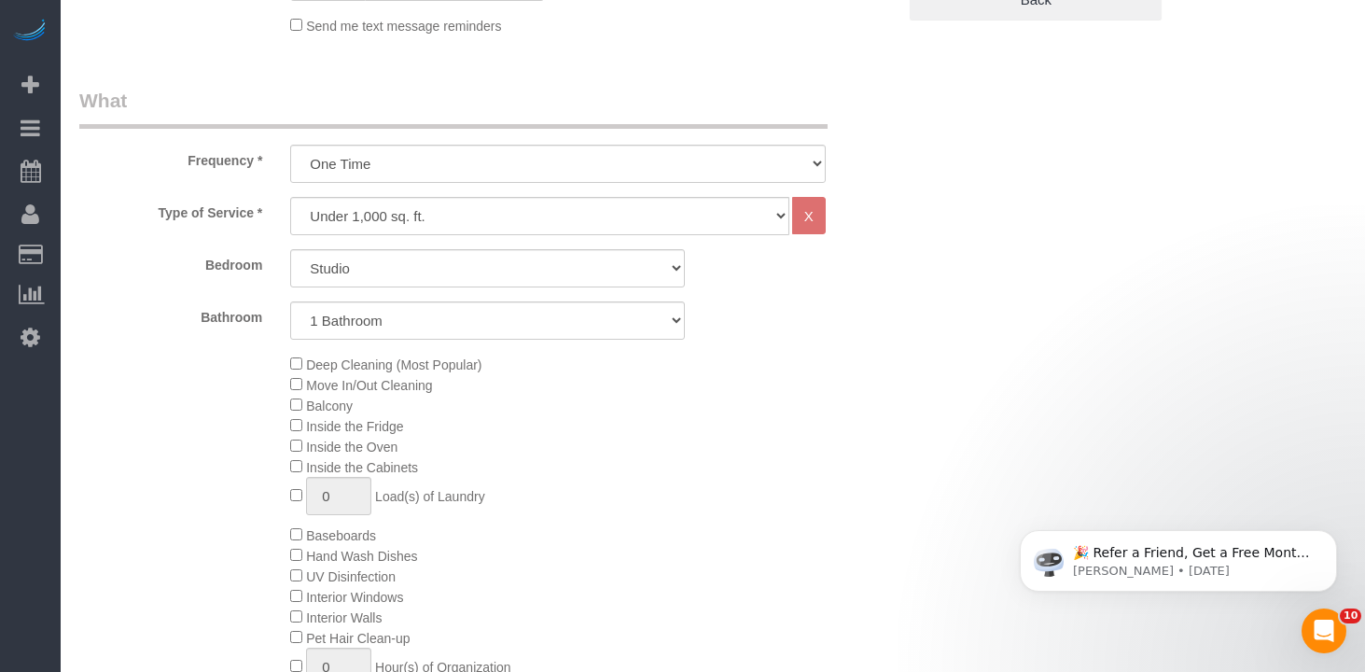
click at [876, 367] on div "Deep Cleaning (Most Popular) Move In/Out Cleaning Balcony Inside the Fridge Ins…" at bounding box center [593, 535] width 634 height 362
click at [399, 267] on select "Studio 1 Bedroom 2 Bedrooms 3 Bedrooms" at bounding box center [487, 268] width 395 height 38
click at [537, 275] on select "Studio 1 Bedroom 2 Bedrooms 3 Bedrooms" at bounding box center [487, 268] width 395 height 38
select select "2"
click at [290, 249] on select "Studio 1 Bedroom 2 Bedrooms 3 Bedrooms" at bounding box center [487, 268] width 395 height 38
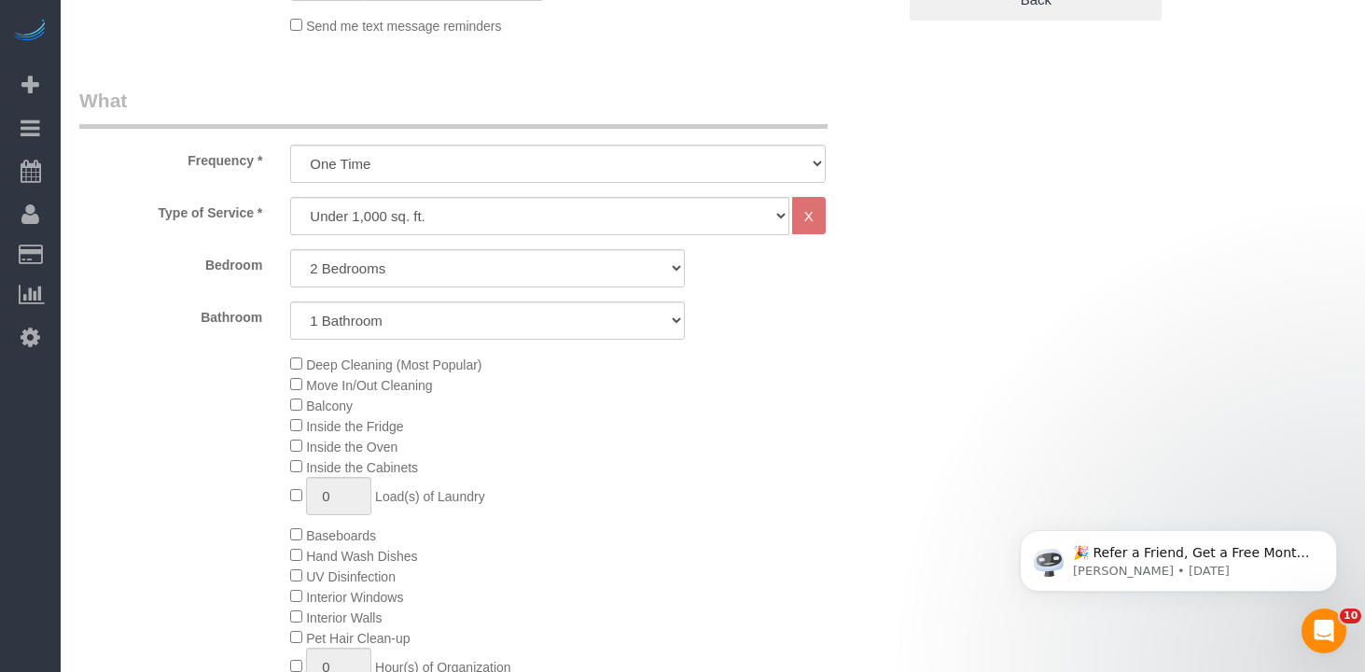
click at [873, 329] on div "Bathroom 1 Bathroom 2 Bathrooms" at bounding box center [487, 320] width 845 height 38
click at [727, 453] on div "Deep Cleaning (Most Popular) Move In/Out Cleaning Balcony Inside the Fridge Ins…" at bounding box center [593, 535] width 634 height 362
click at [899, 502] on div "Deep Cleaning (Most Popular) Move In/Out Cleaning Balcony Inside the Fridge Ins…" at bounding box center [593, 535] width 634 height 362
click at [1330, 536] on icon "Dismiss notification" at bounding box center [1332, 535] width 10 height 10
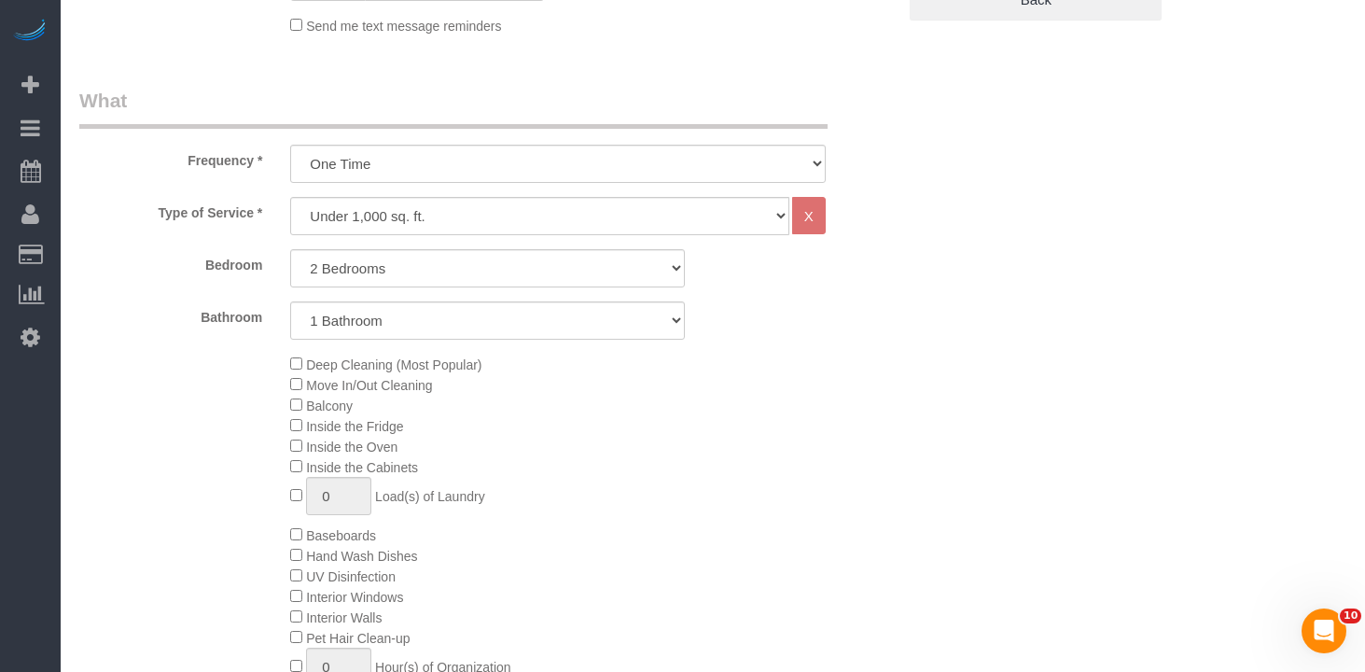
drag, startPoint x: 785, startPoint y: 479, endPoint x: 731, endPoint y: 498, distance: 57.6
click at [785, 480] on div "Deep Cleaning (Most Popular) Move In/Out Cleaning Balcony Inside the Fridge Ins…" at bounding box center [593, 535] width 634 height 362
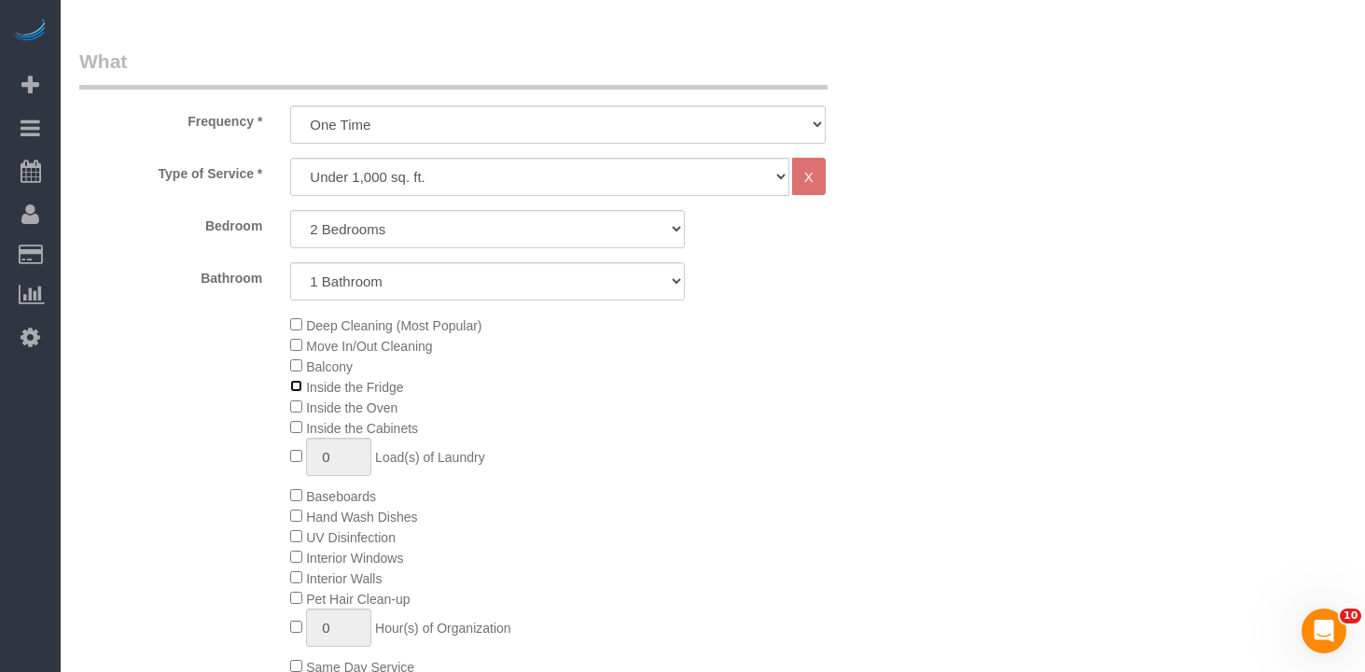
scroll to position [667, 0]
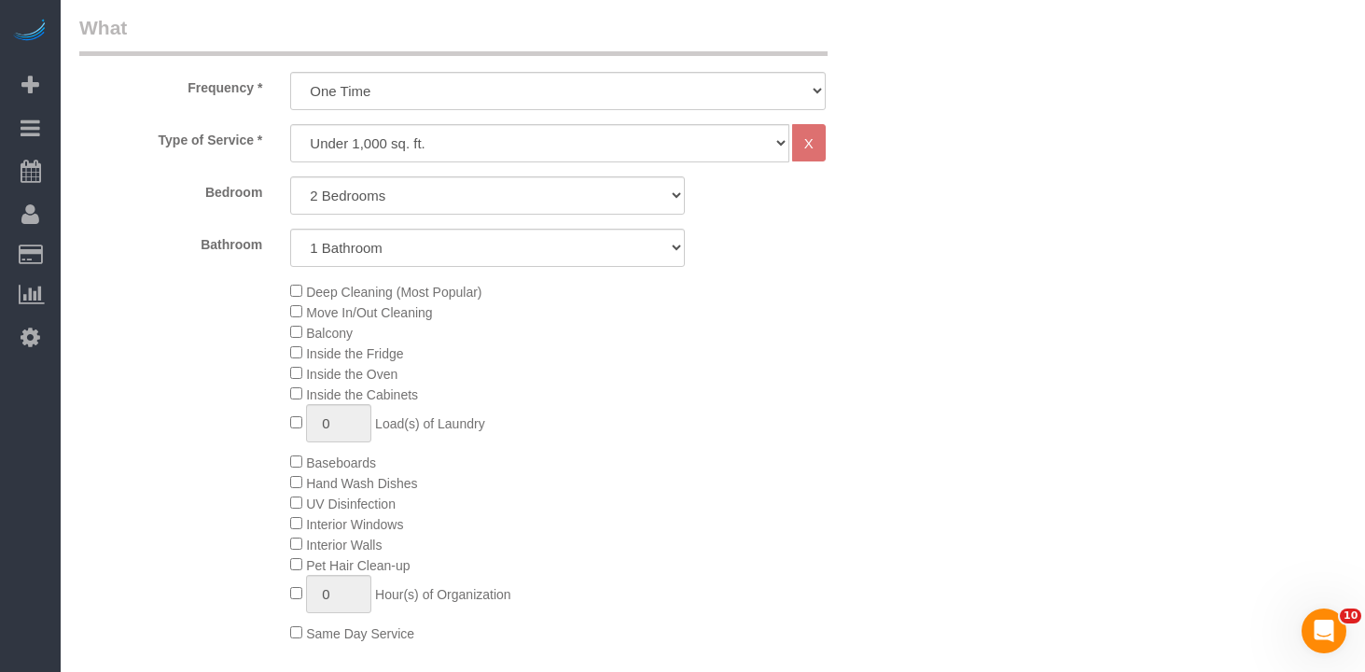
click at [839, 438] on div "Deep Cleaning (Most Popular) Move In/Out Cleaning Balcony Inside the Fridge Ins…" at bounding box center [593, 462] width 634 height 362
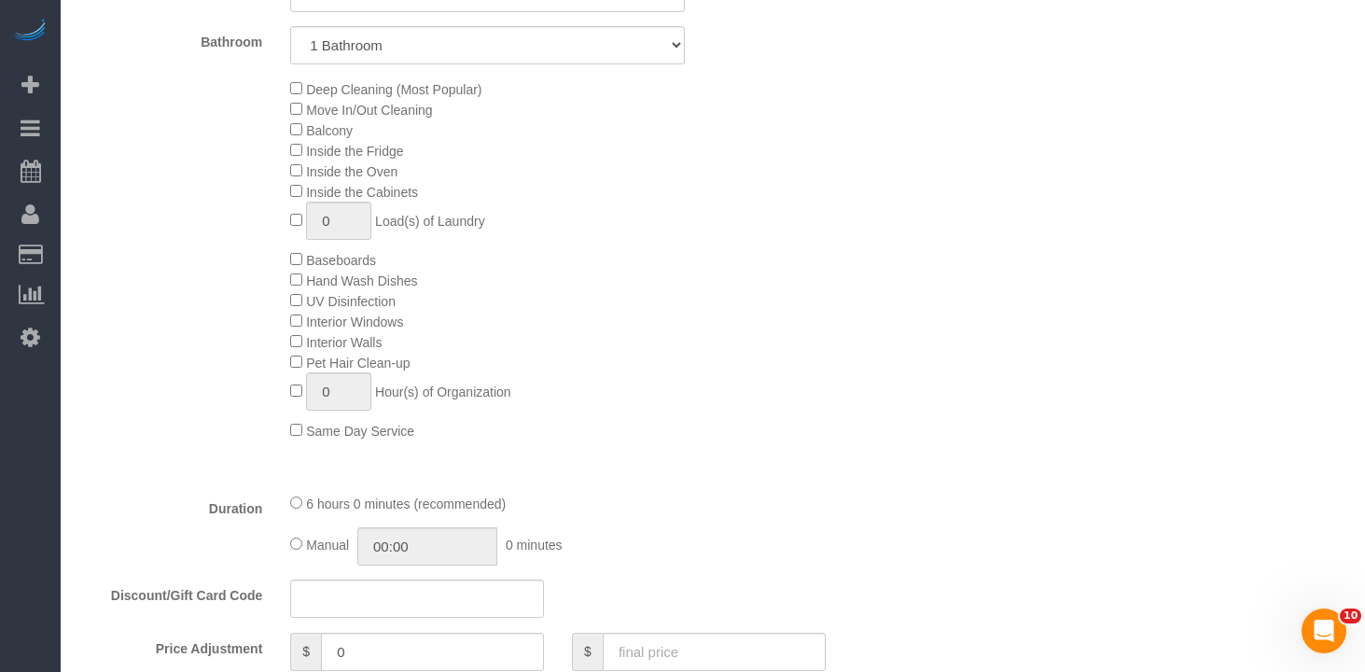
scroll to position [820, 0]
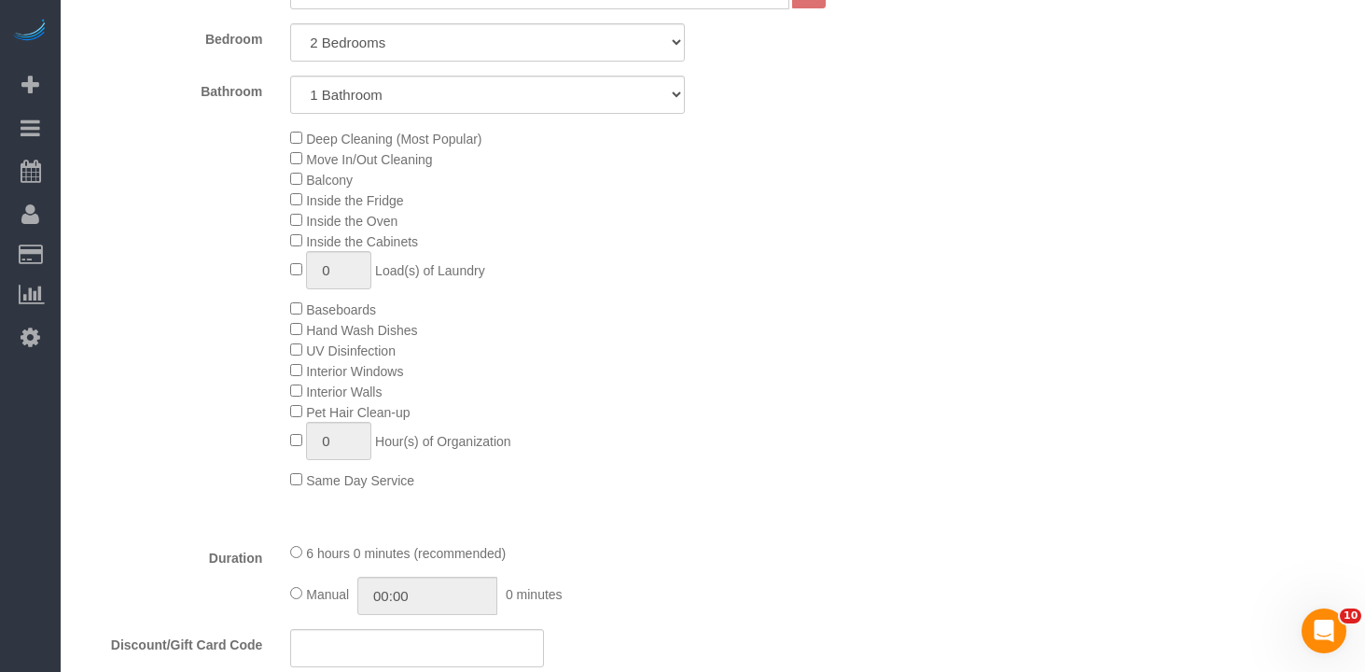
click at [713, 465] on div "Deep Cleaning (Most Popular) Move In/Out Cleaning Balcony Inside the Fridge Ins…" at bounding box center [593, 309] width 634 height 362
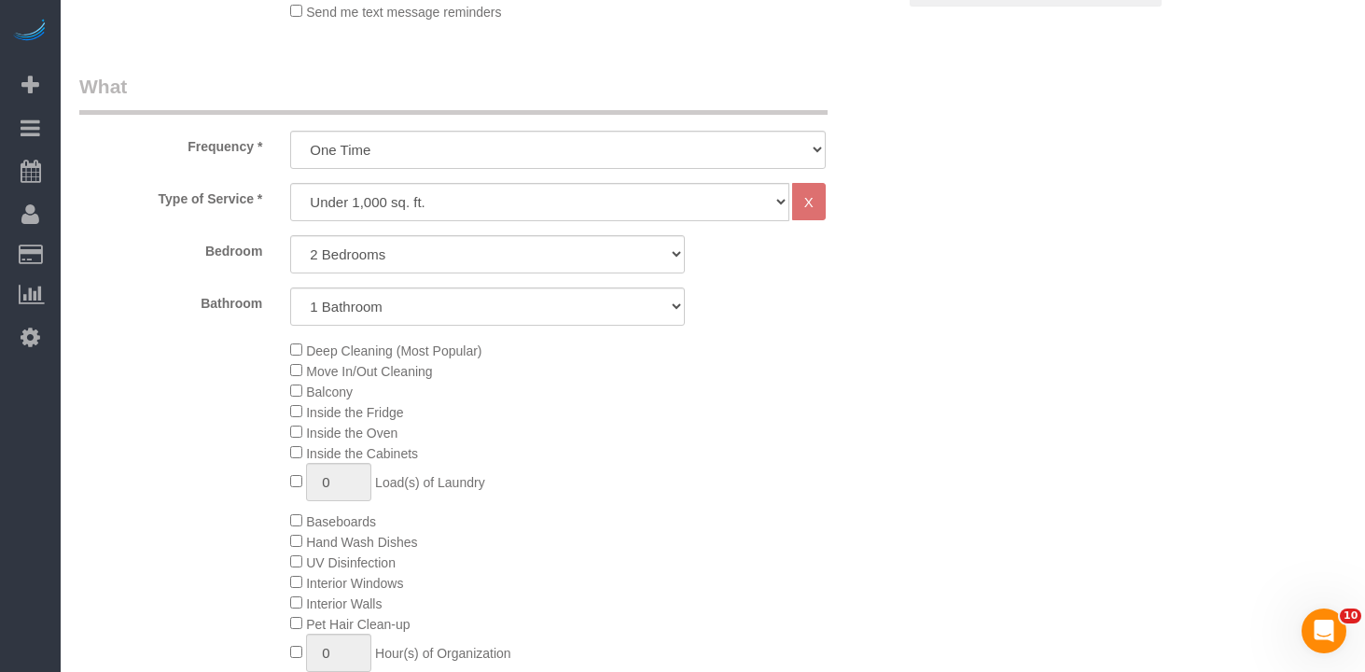
scroll to position [0, 0]
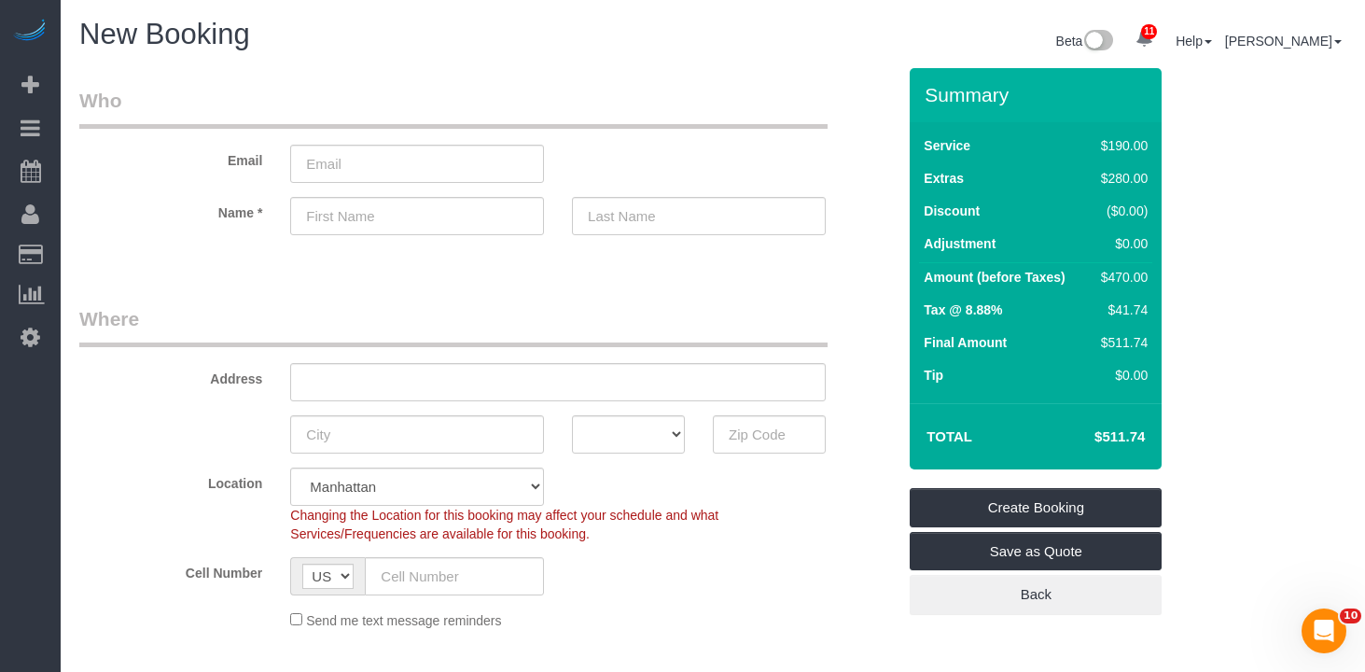
click at [618, 329] on legend "Where" at bounding box center [453, 326] width 749 height 42
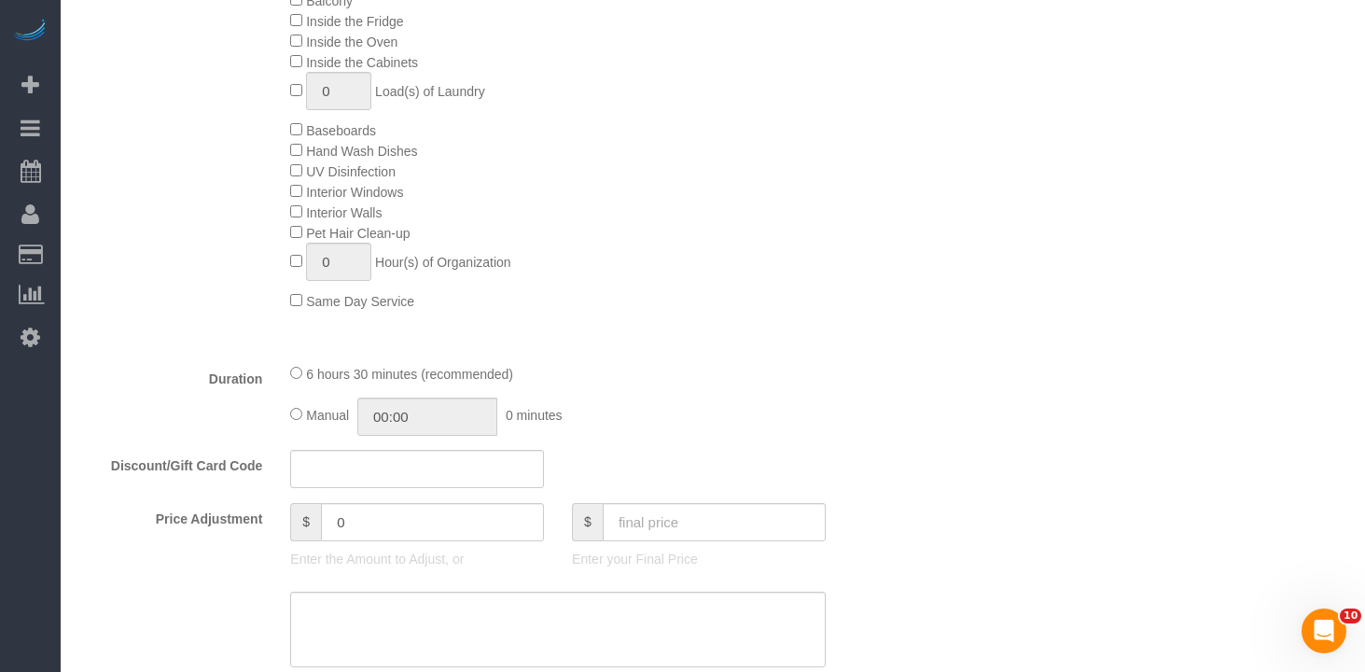
scroll to position [1035, 0]
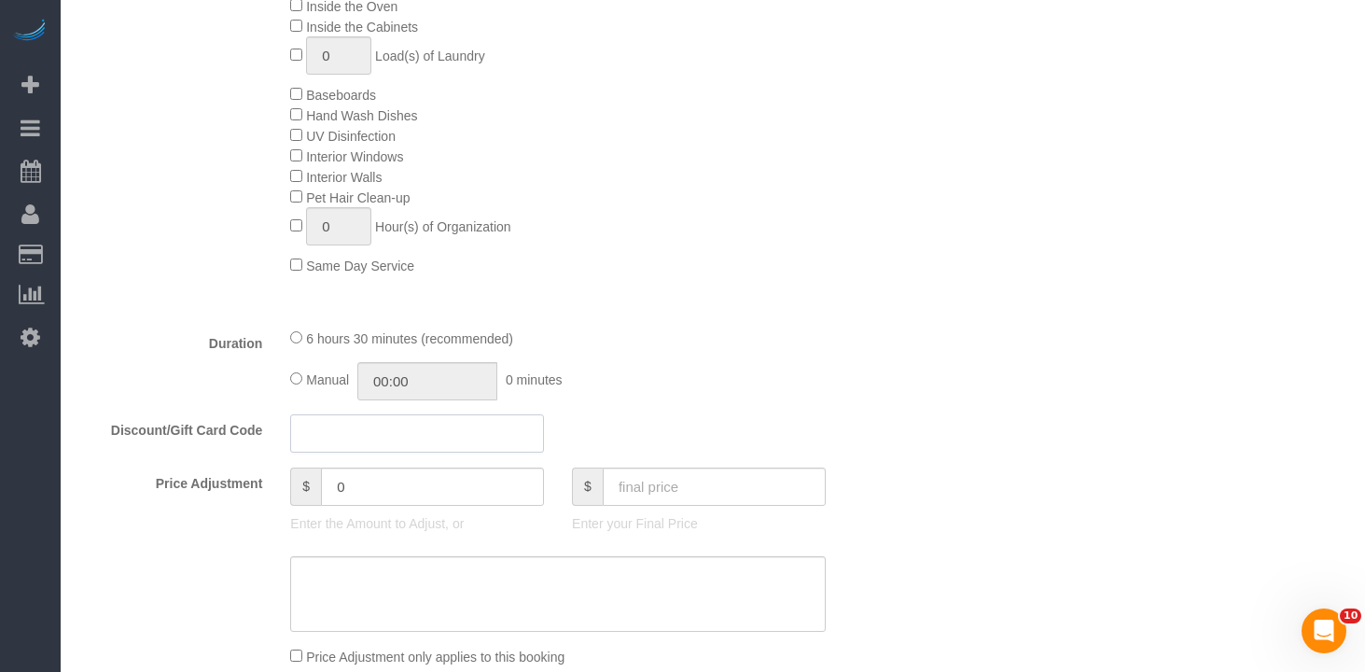
click at [364, 437] on input "text" at bounding box center [417, 433] width 254 height 38
paste input "KISSCAM30"
type input "KISSCAM30"
click at [763, 360] on div "6 hours 30 minutes (recommended) Manual 00:00 0 minutes" at bounding box center [558, 364] width 564 height 73
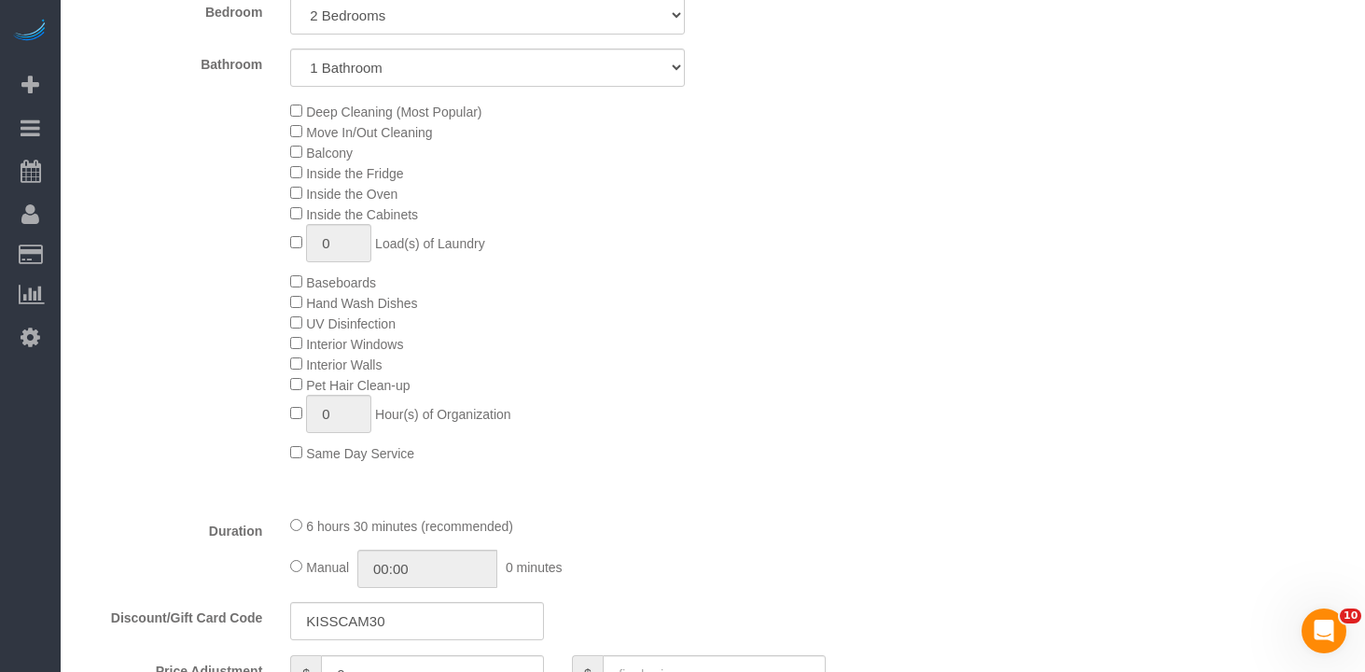
scroll to position [1024, 0]
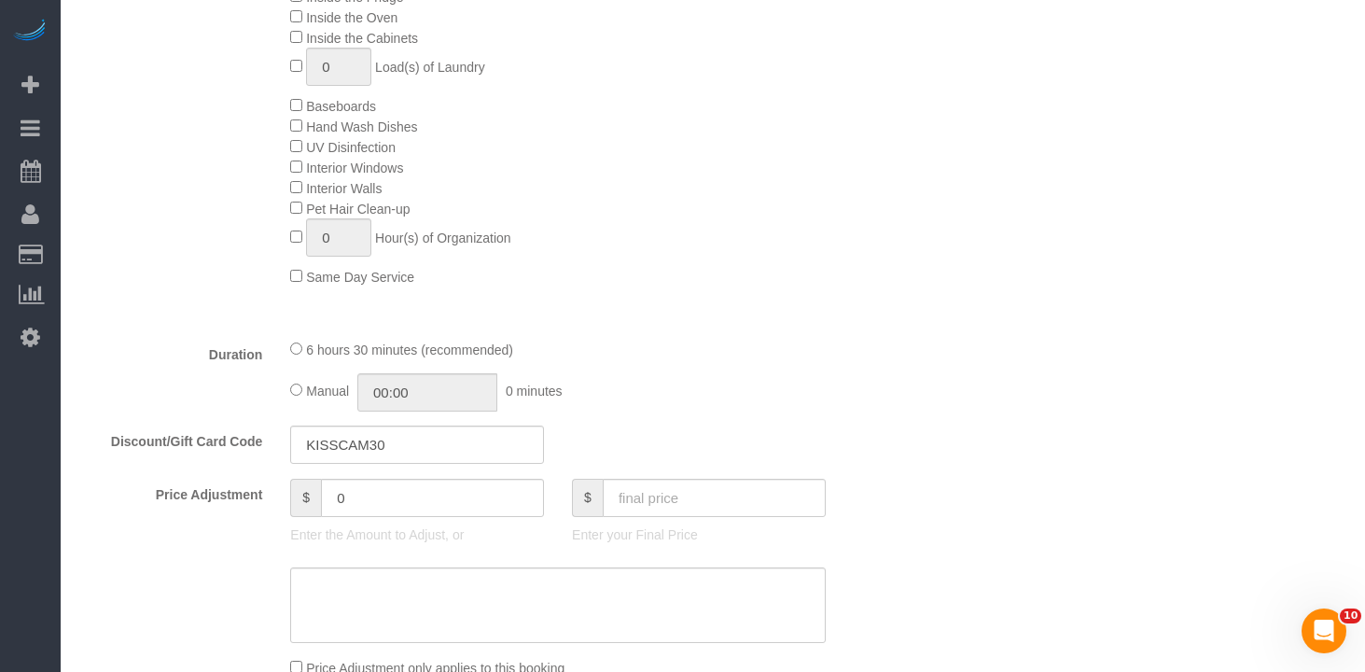
click at [649, 281] on div "Deep Cleaning (Most Popular) Move In/Out Cleaning Balcony Inside the Fridge Ins…" at bounding box center [593, 105] width 634 height 362
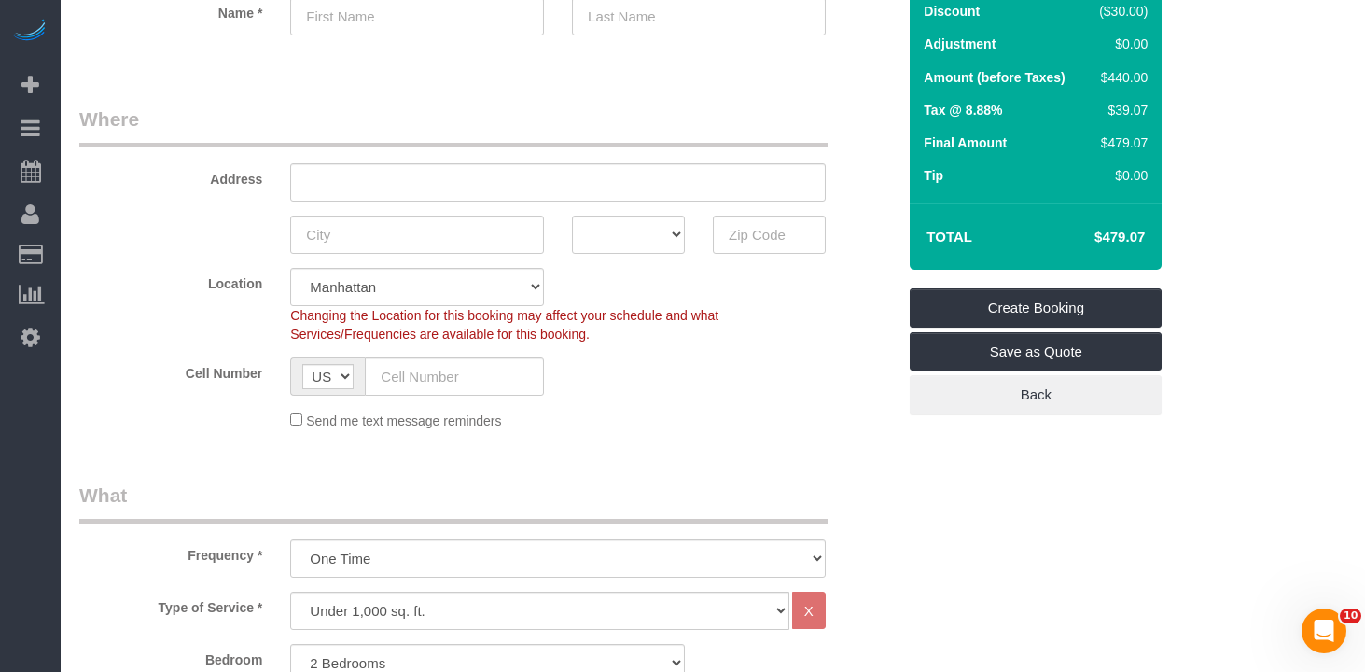
scroll to position [0, 0]
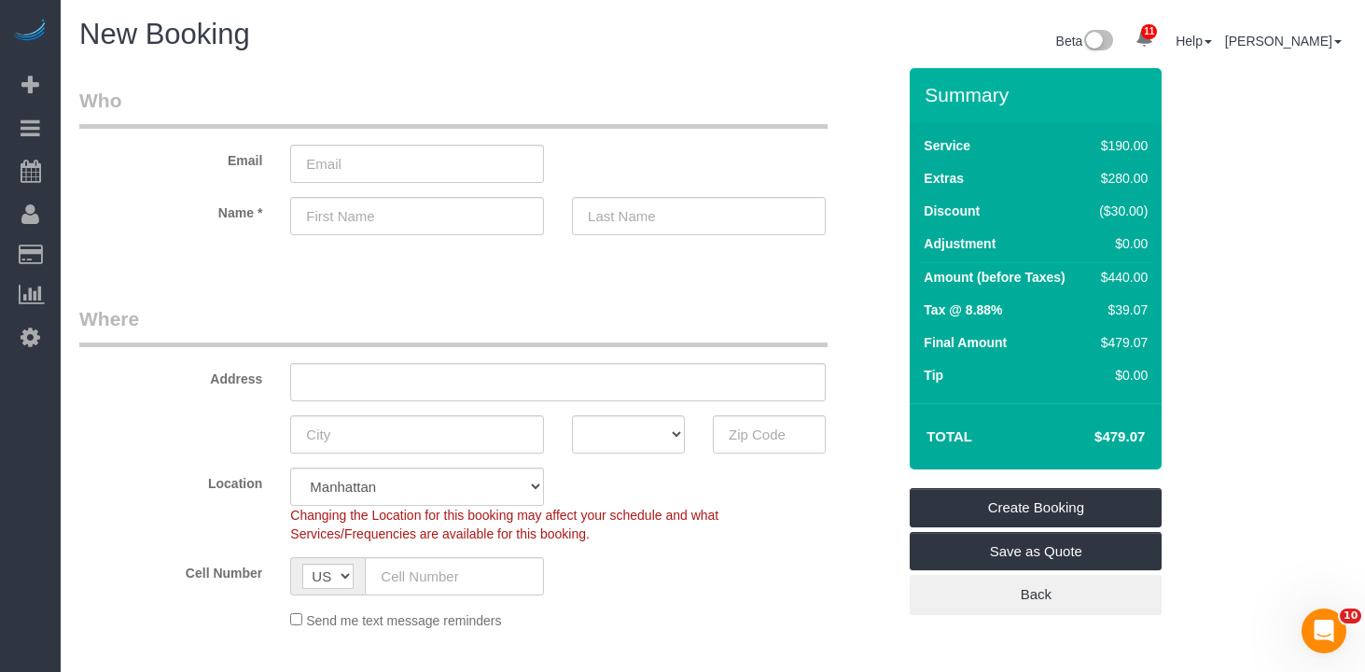
click at [568, 308] on legend "Where" at bounding box center [453, 326] width 749 height 42
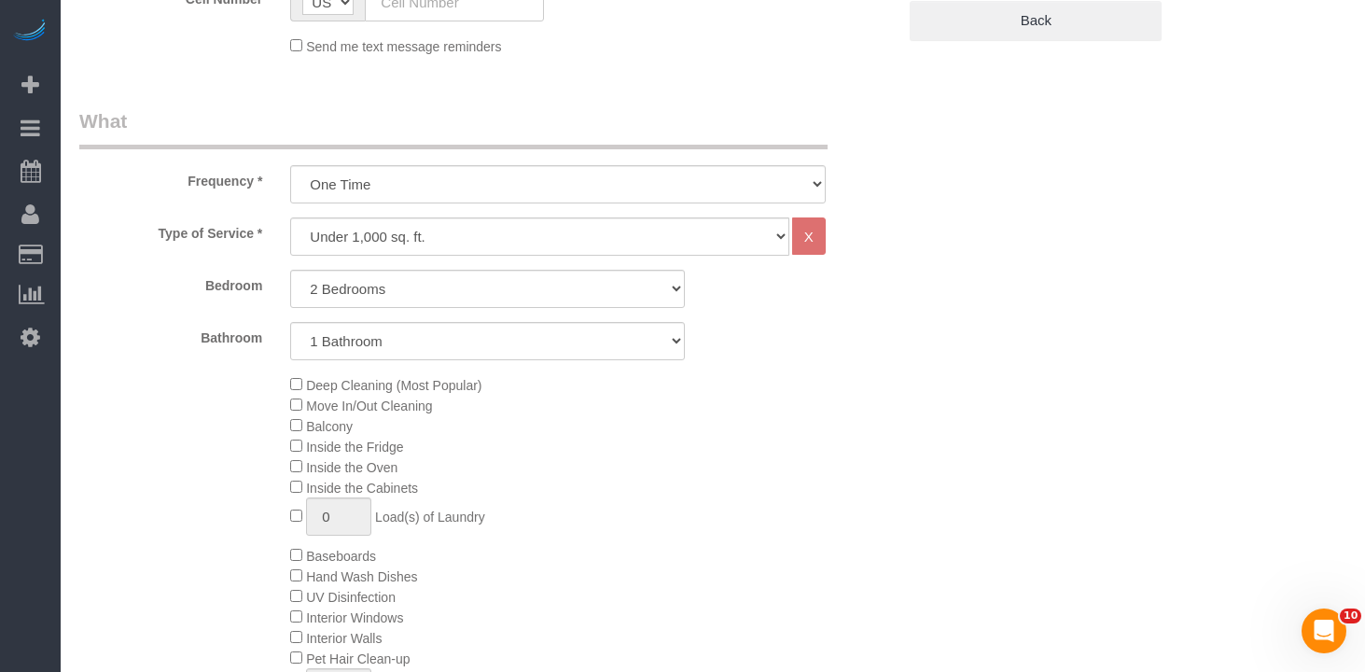
scroll to position [562, 0]
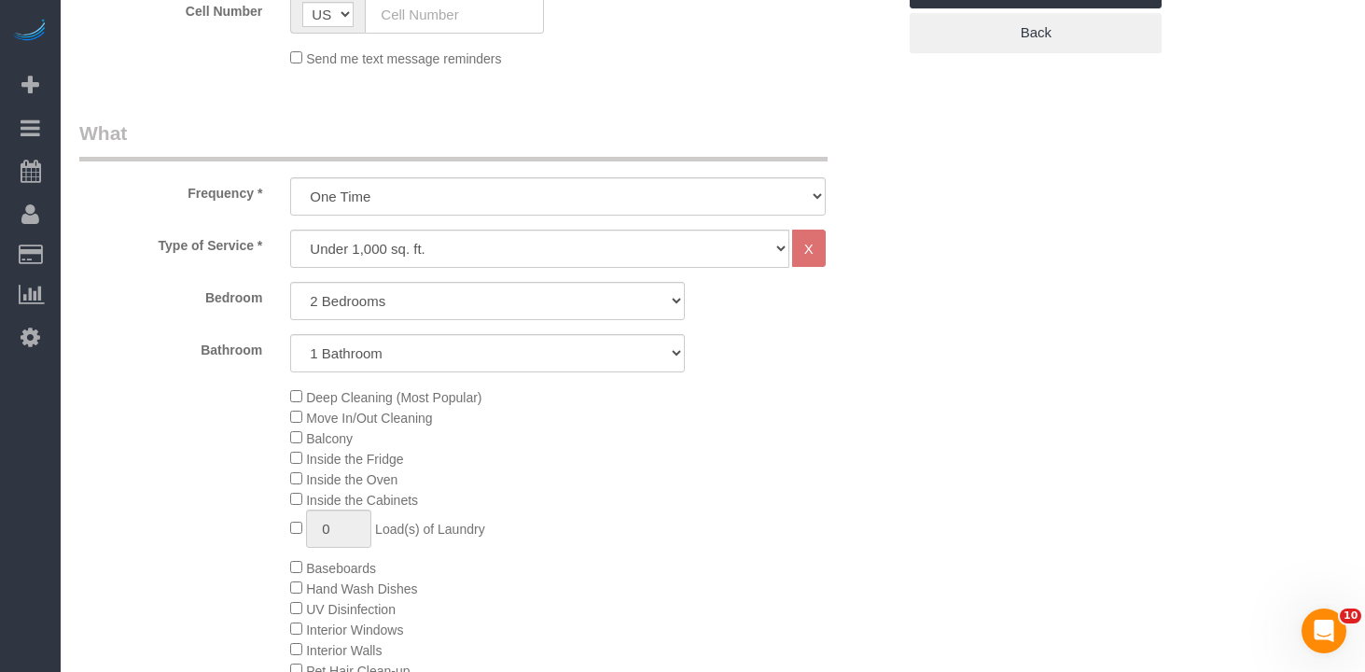
click at [370, 248] on select "Under 1,000 sq. ft. 1,001 - 1,500 sq. ft. 1,500+ sq. ft. Custom Cleaning Office…" at bounding box center [539, 249] width 499 height 38
select select "308"
click at [290, 230] on select "Under 1,000 sq. ft. 1,001 - 1,500 sq. ft. 1,500+ sq. ft. Custom Cleaning Office…" at bounding box center [539, 249] width 499 height 38
select select "1"
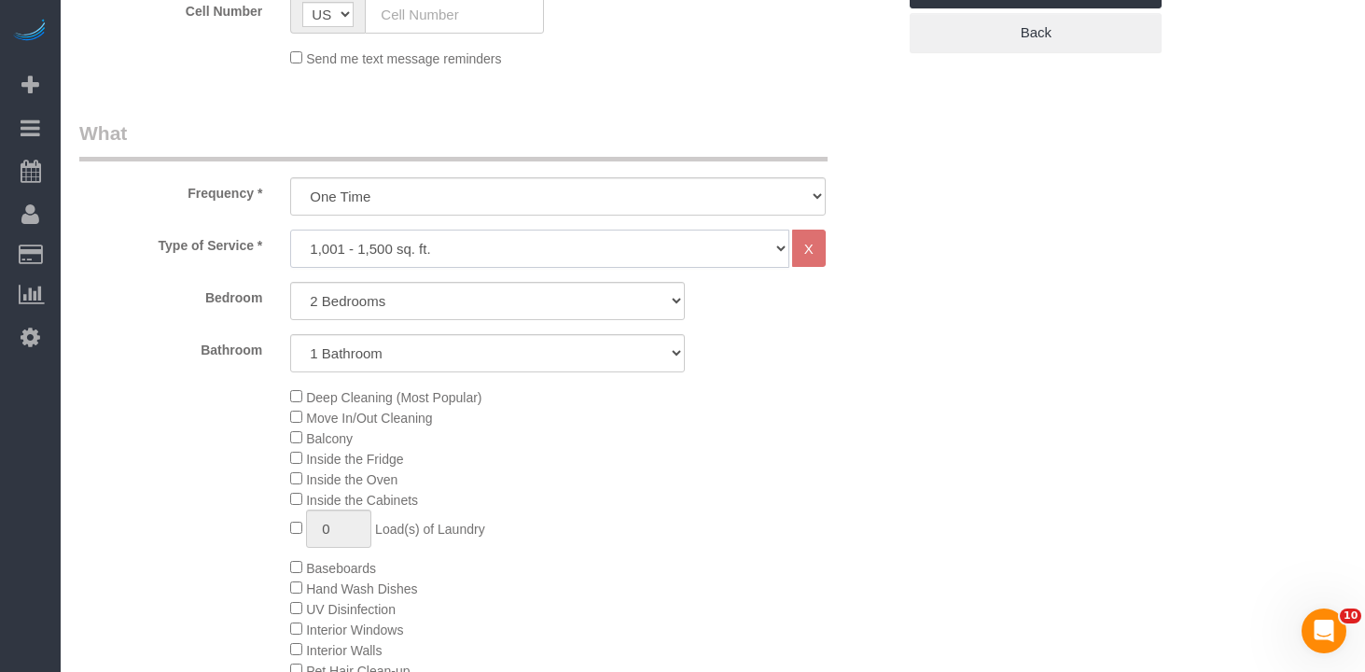
select select "120"
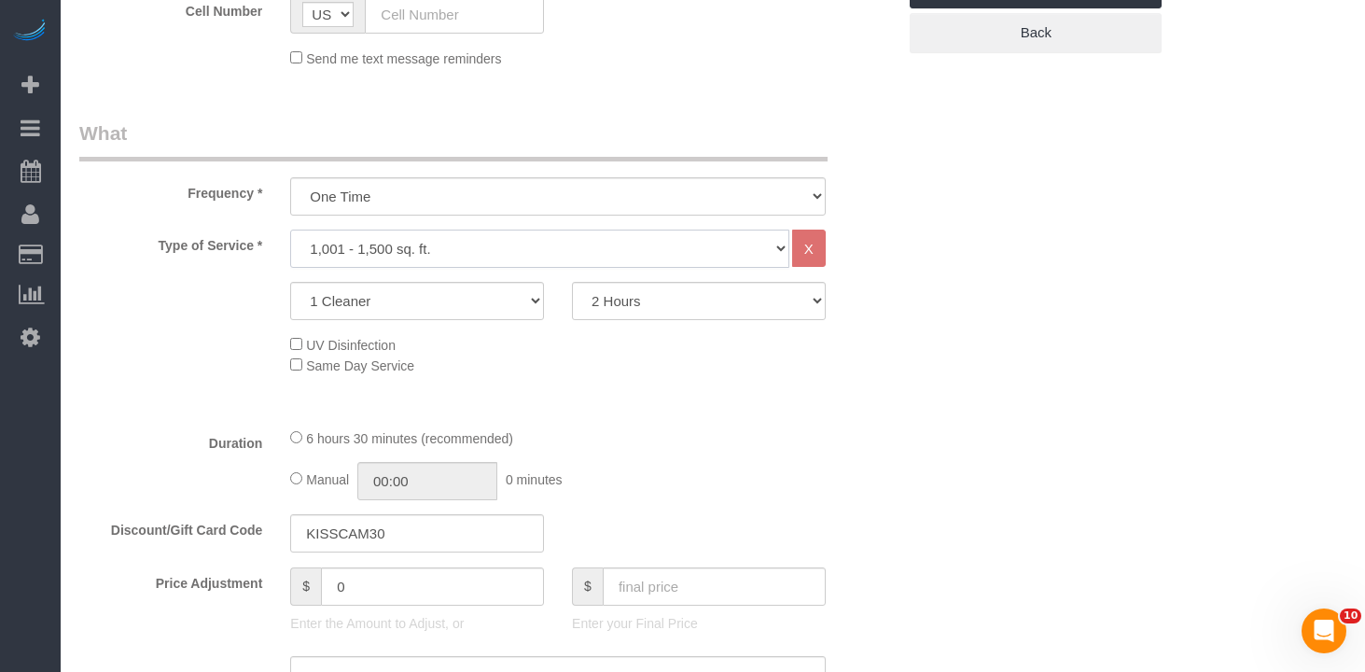
click at [395, 240] on select "Under 1,000 sq. ft. 1,001 - 1,500 sq. ft. 1,500+ sq. ft. Custom Cleaning Office…" at bounding box center [539, 249] width 499 height 38
select select "213"
click at [290, 230] on select "Under 1,000 sq. ft. 1,001 - 1,500 sq. ft. 1,500+ sq. ft. Custom Cleaning Office…" at bounding box center [539, 249] width 499 height 38
click at [334, 301] on select "1 Cleaner 2 Cleaners 3 Cleaners 4 Cleaners 5 Cleaners" at bounding box center [417, 301] width 254 height 38
select select "2"
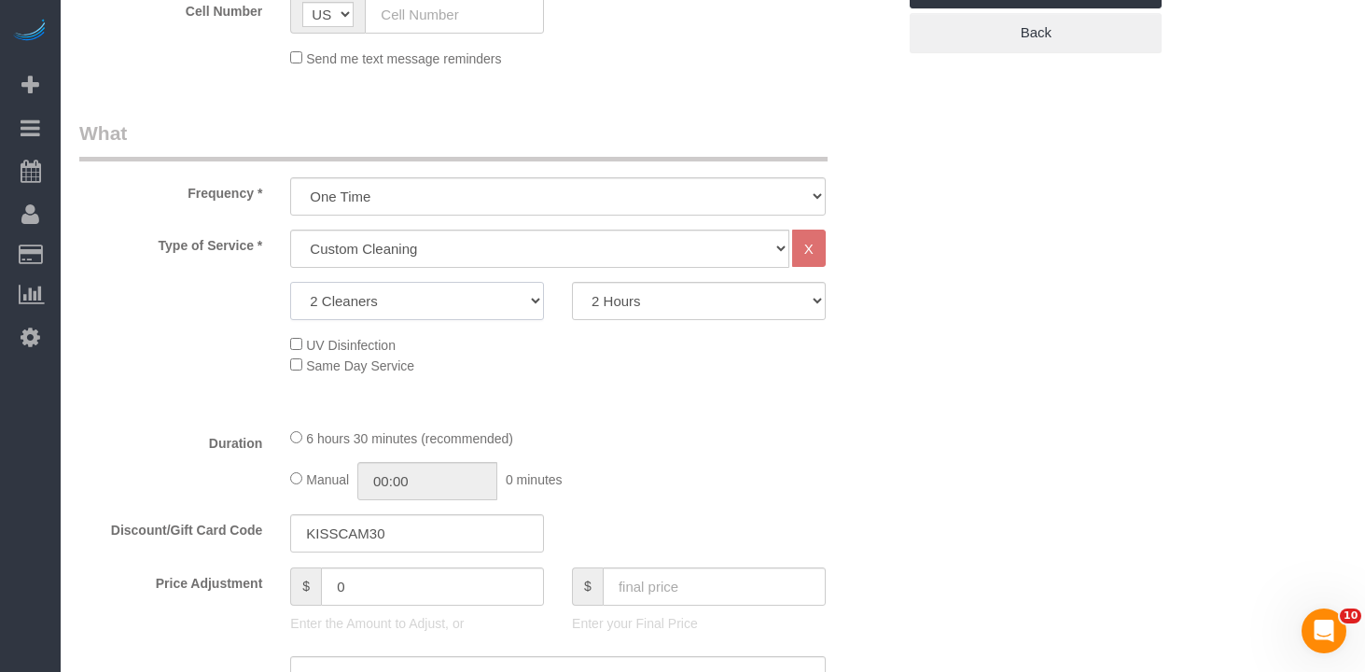
click at [290, 282] on select "1 Cleaner 2 Cleaners 3 Cleaners 4 Cleaners 5 Cleaners" at bounding box center [417, 301] width 254 height 38
click at [671, 294] on select "2 Hours 2.5 Hours 3 Hours 3.5 Hours 4 Hours 4.5 Hours 5 Hours 5.5 Hours 6 Hours…" at bounding box center [699, 301] width 254 height 38
select select "210"
click at [572, 282] on select "2 Hours 2.5 Hours 3 Hours 3.5 Hours 4 Hours 4.5 Hours 5 Hours 5.5 Hours 6 Hours…" at bounding box center [699, 301] width 254 height 38
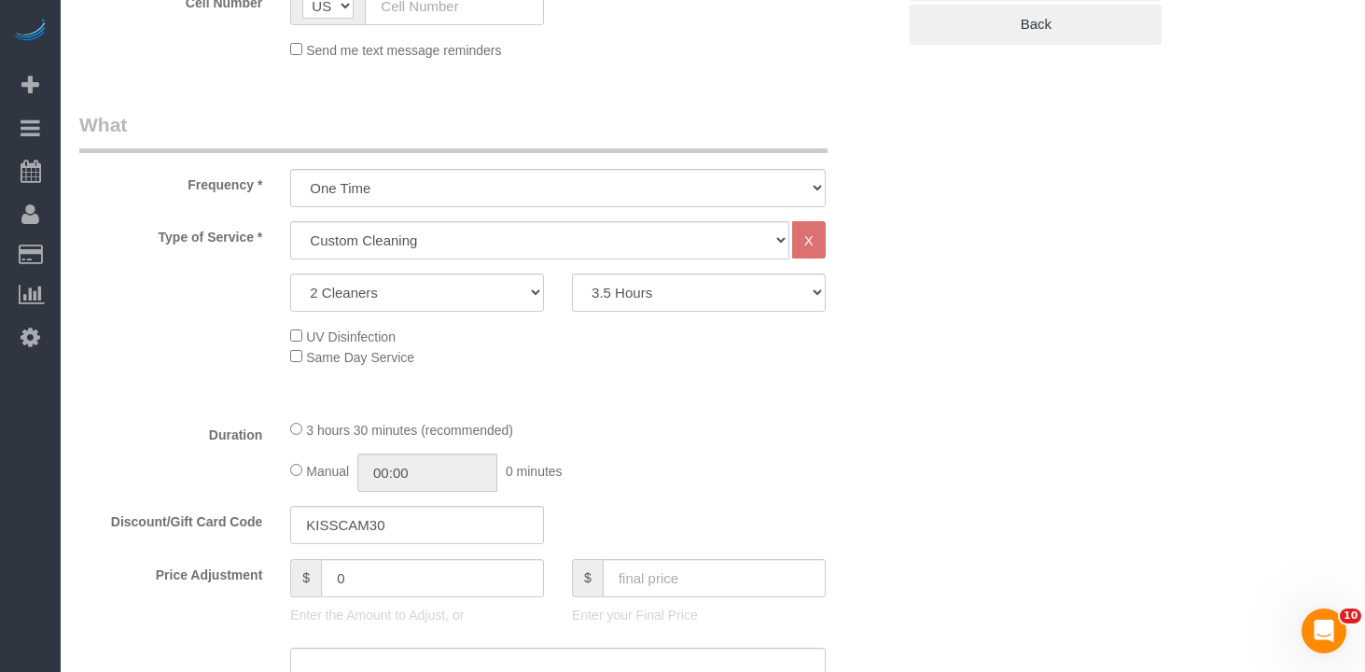
click at [733, 416] on fieldset "What Frequency * One Time Weekly (20% Off) - 20.00% Every 2 Weeks (15% Off) - 1…" at bounding box center [487, 553] width 817 height 884
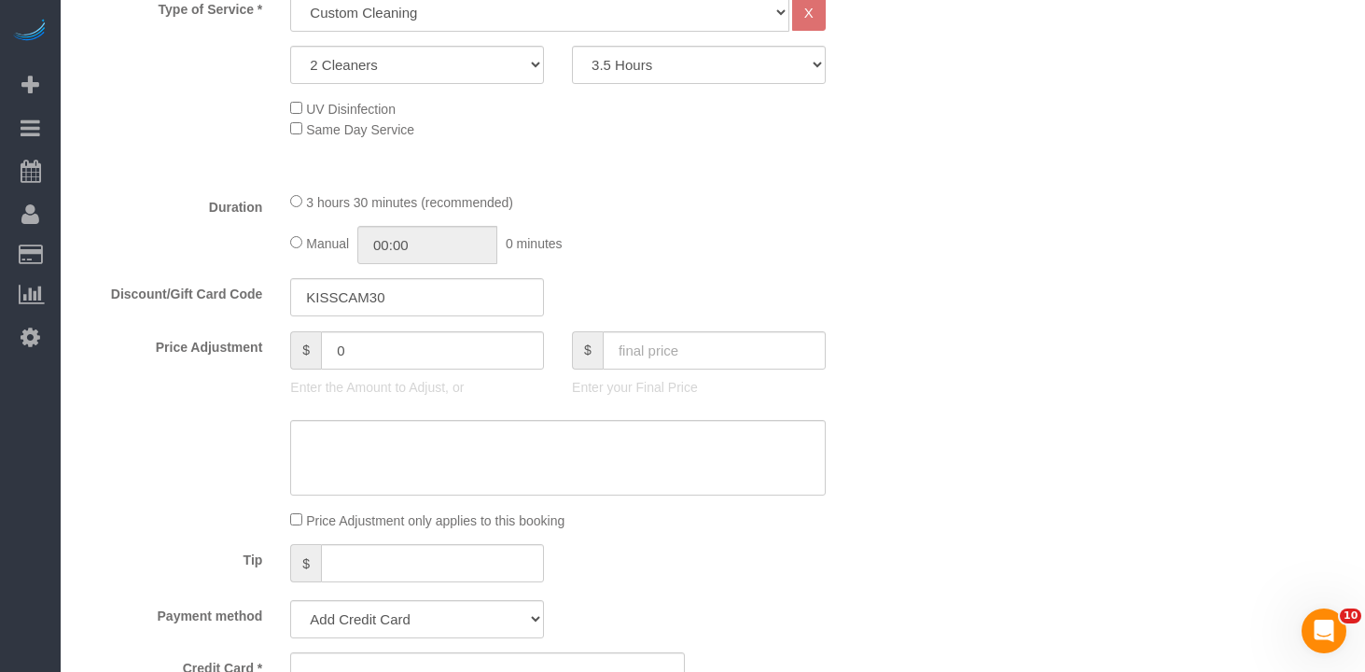
scroll to position [0, 0]
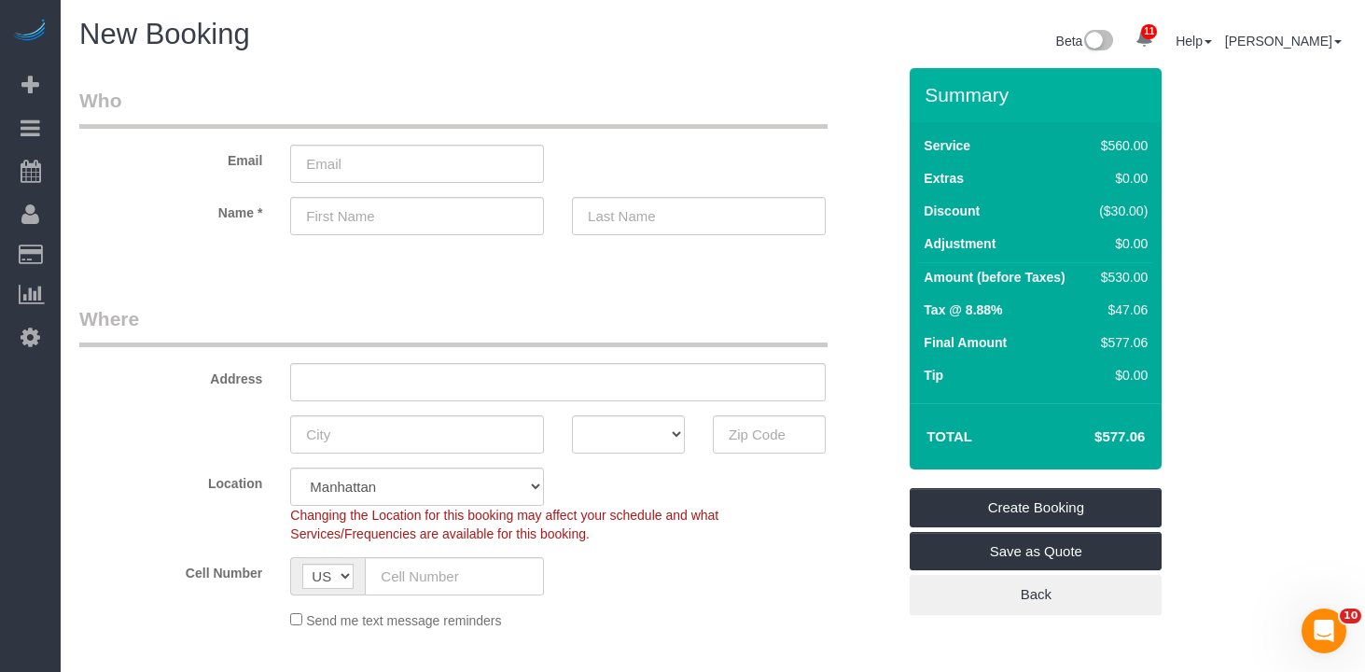
click at [818, 545] on sui-booking-location "Location Manhattan Austin Boston Bronx Brooklyn Charlotte Denver New Jersey Por…" at bounding box center [487, 549] width 817 height 162
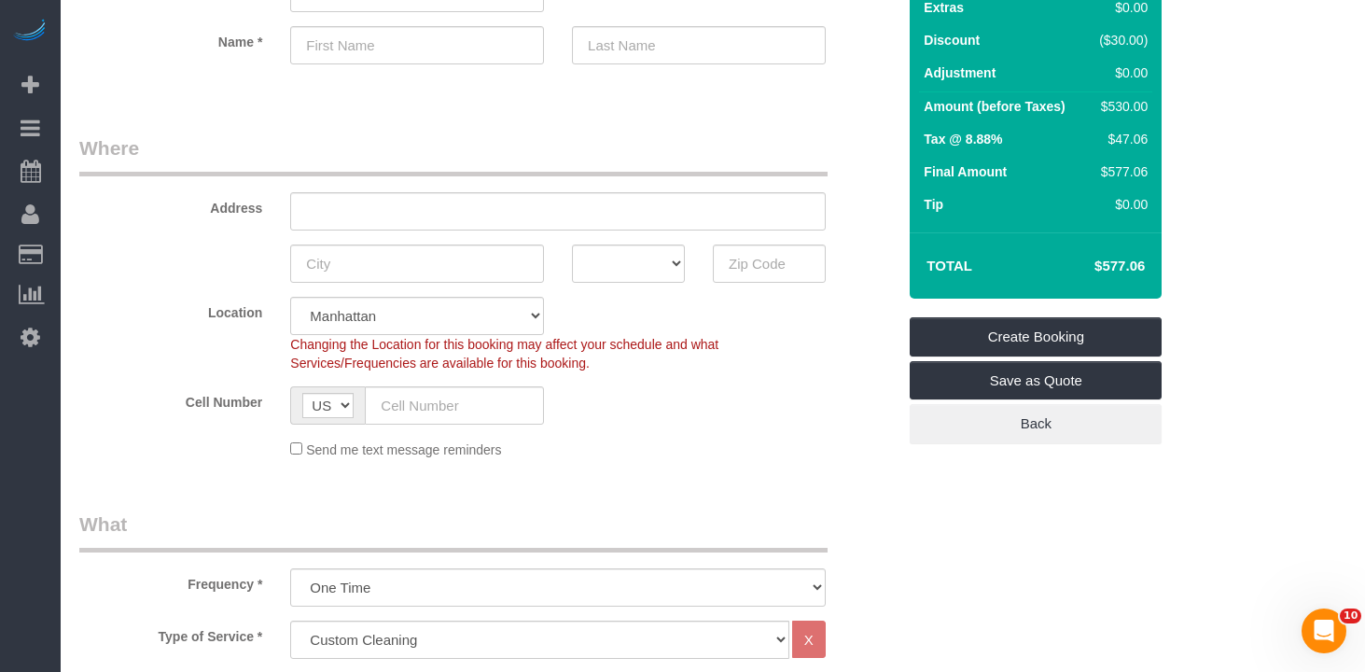
scroll to position [387, 0]
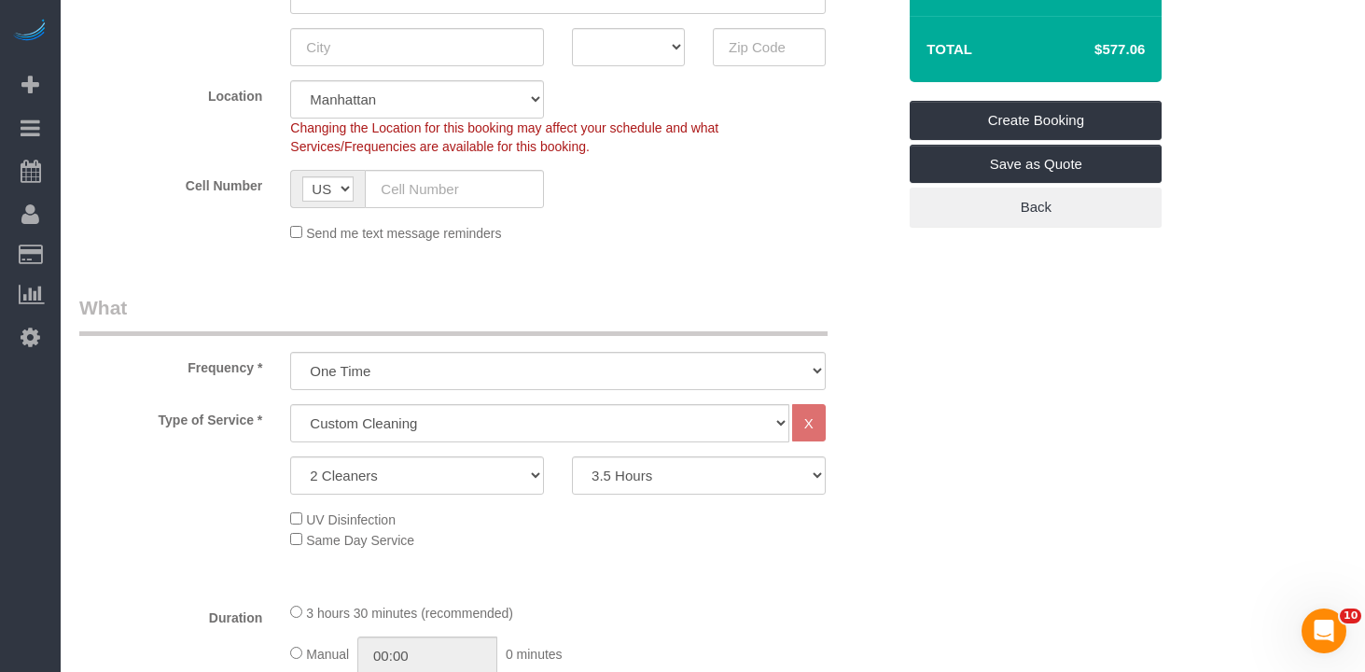
click at [742, 538] on div "UV Disinfection Same Day Service" at bounding box center [593, 529] width 634 height 41
click at [375, 449] on div "Type of Service * Under 1,000 sq. ft. 1,001 - 1,500 sq. ft. 1,500+ sq. ft. Cust…" at bounding box center [487, 495] width 817 height 183
click at [373, 437] on select "Under 1,000 sq. ft. 1,001 - 1,500 sq. ft. 1,500+ sq. ft. Custom Cleaning Office…" at bounding box center [539, 423] width 499 height 38
click at [290, 404] on select "Under 1,000 sq. ft. 1,001 - 1,500 sq. ft. 1,500+ sq. ft. Custom Cleaning Office…" at bounding box center [539, 423] width 499 height 38
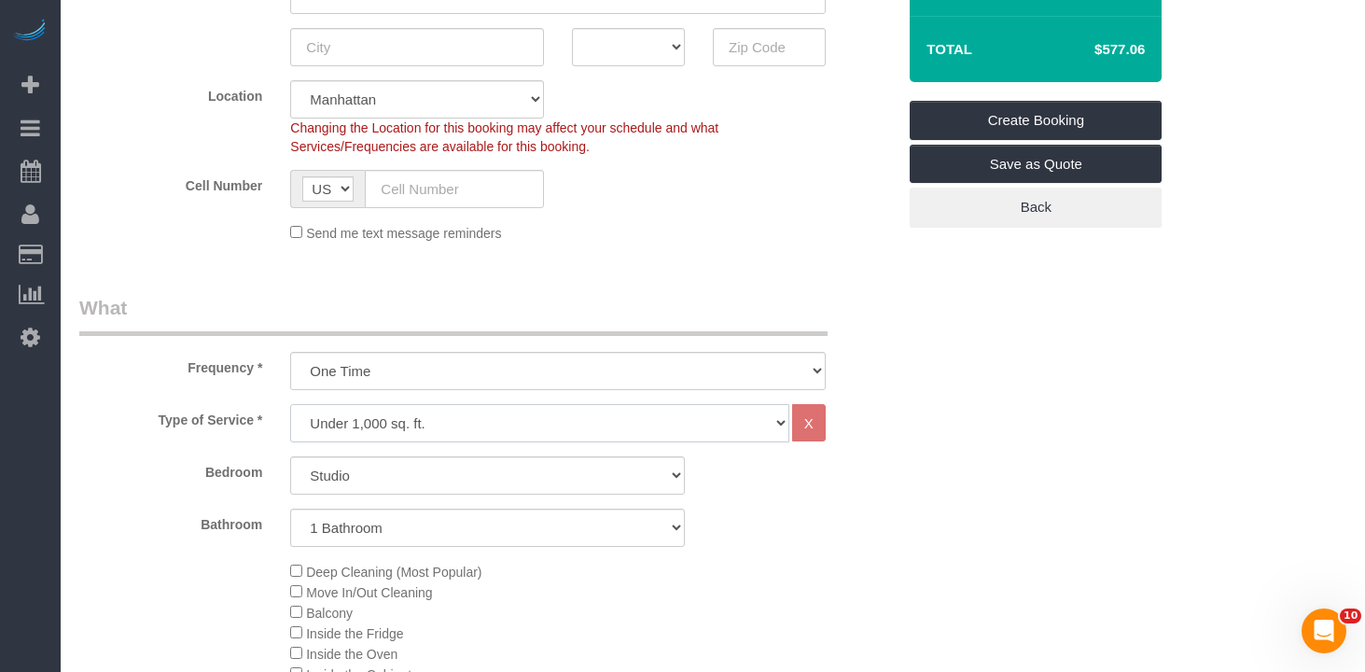
click at [410, 411] on select "Under 1,000 sq. ft. 1,001 - 1,500 sq. ft. 1,500+ sq. ft. Custom Cleaning Office…" at bounding box center [539, 423] width 499 height 38
select select "308"
click at [290, 404] on select "Under 1,000 sq. ft. 1,001 - 1,500 sq. ft. 1,500+ sq. ft. Custom Cleaning Office…" at bounding box center [539, 423] width 499 height 38
select select "1"
select select "120"
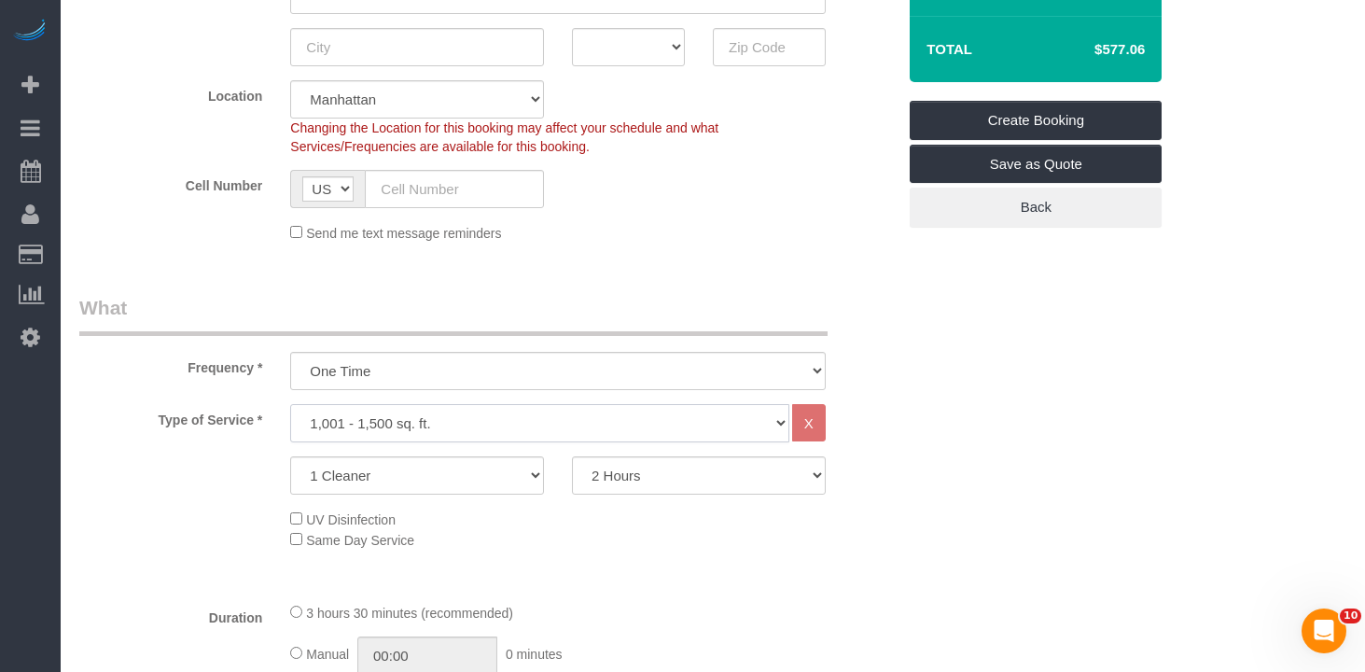
click at [392, 433] on select "Under 1,000 sq. ft. 1,001 - 1,500 sq. ft. 1,500+ sq. ft. Custom Cleaning Office…" at bounding box center [539, 423] width 499 height 38
click at [290, 404] on select "Under 1,000 sq. ft. 1,001 - 1,500 sq. ft. 1,500+ sq. ft. Custom Cleaning Office…" at bounding box center [539, 423] width 499 height 38
click at [393, 422] on select "Under 1,000 sq. ft. 1,001 - 1,500 sq. ft. 1,500+ sq. ft. Custom Cleaning Office…" at bounding box center [539, 423] width 499 height 38
select select "216"
click at [290, 404] on select "Under 1,000 sq. ft. 1,001 - 1,500 sq. ft. 1,500+ sq. ft. Custom Cleaning Office…" at bounding box center [539, 423] width 499 height 38
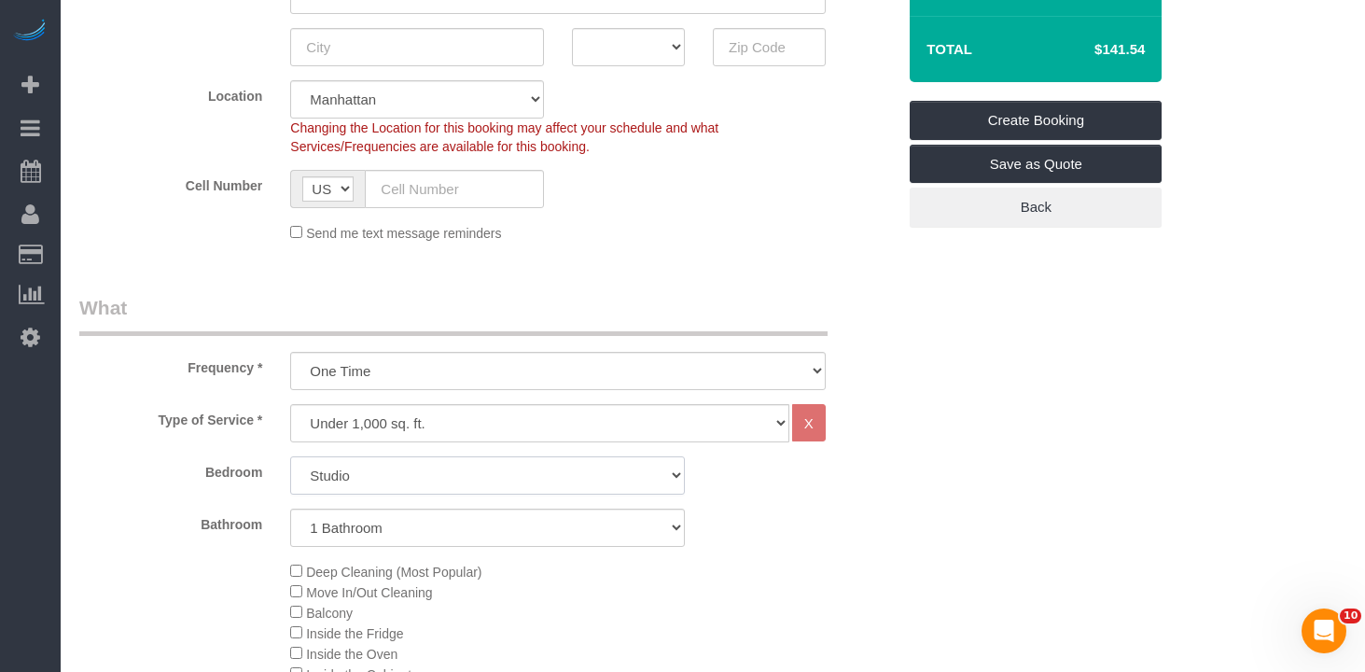
click at [401, 470] on select "Studio 1 Bedroom 2 Bedrooms 3 Bedrooms" at bounding box center [487, 475] width 395 height 38
select select "2"
click at [290, 456] on select "Studio 1 Bedroom 2 Bedrooms 3 Bedrooms" at bounding box center [487, 475] width 395 height 38
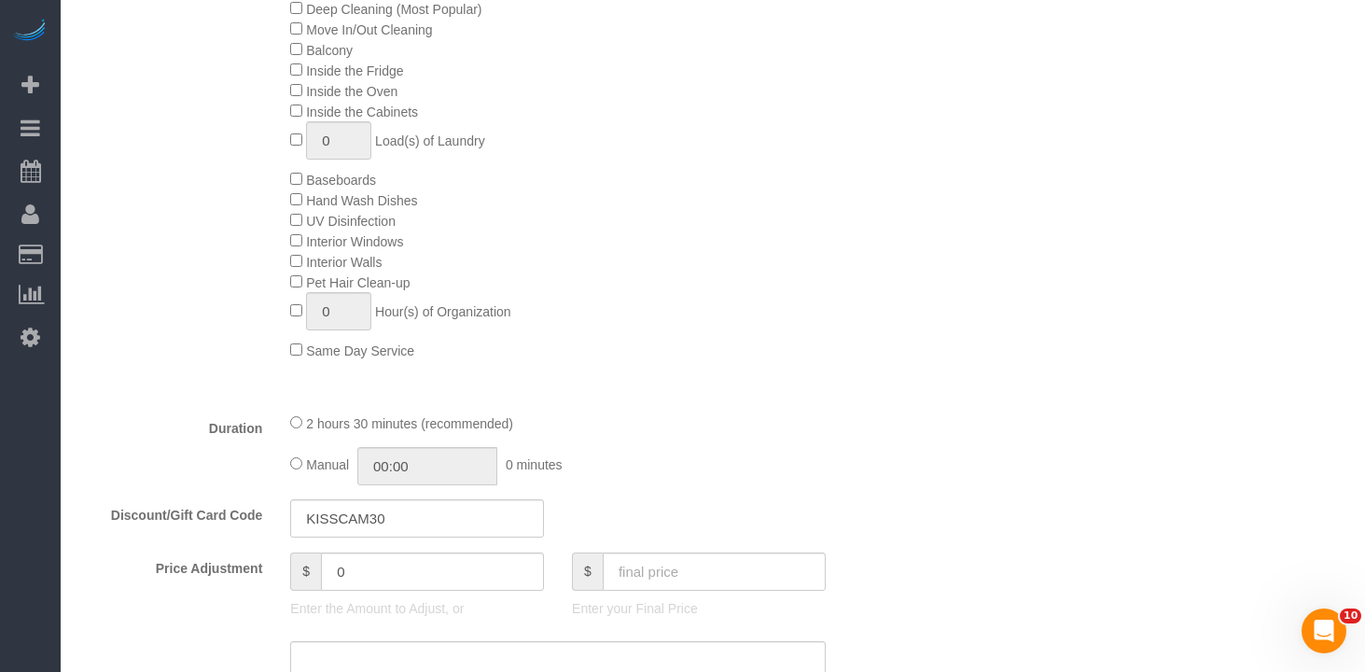
scroll to position [1089, 0]
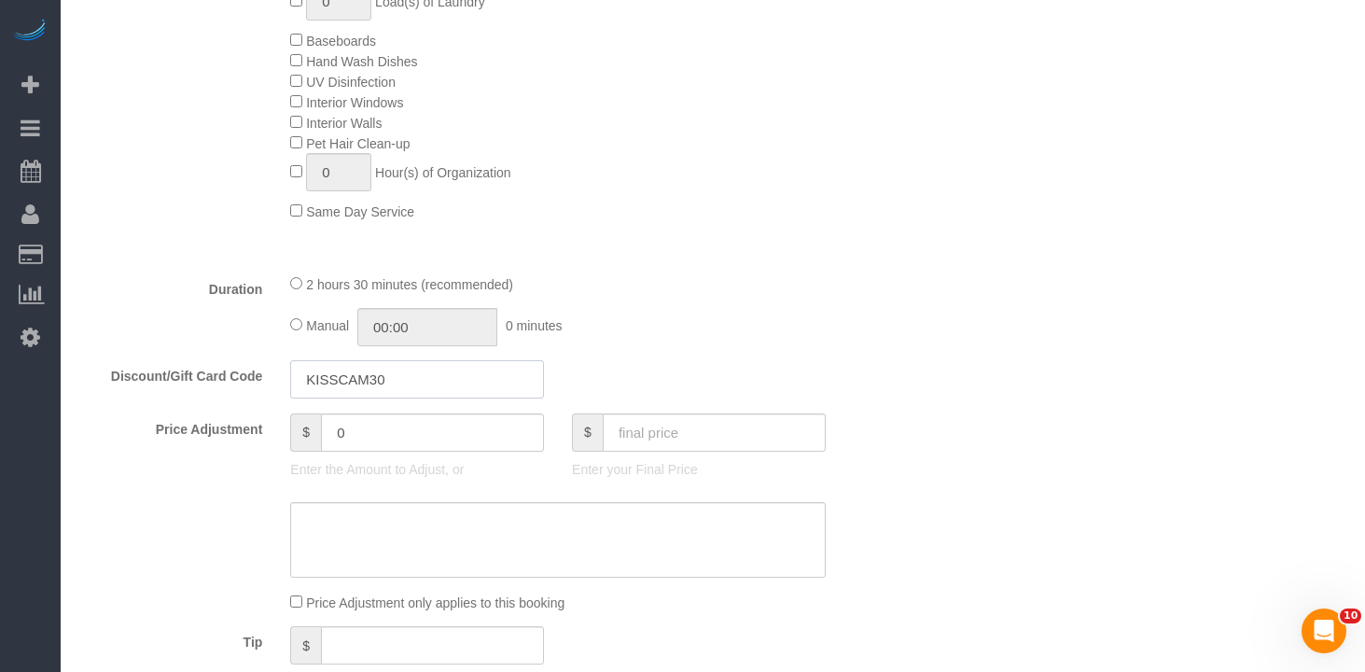
click at [332, 372] on input "KISSCAM30" at bounding box center [417, 379] width 254 height 38
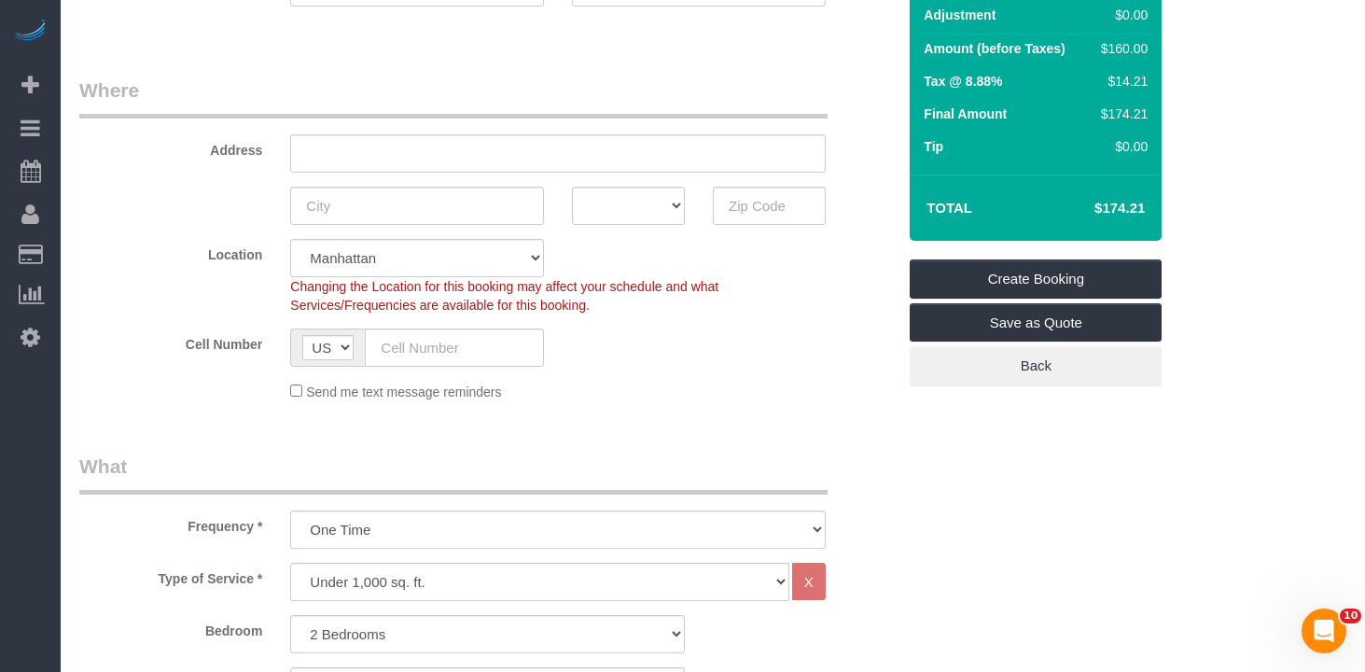
scroll to position [0, 0]
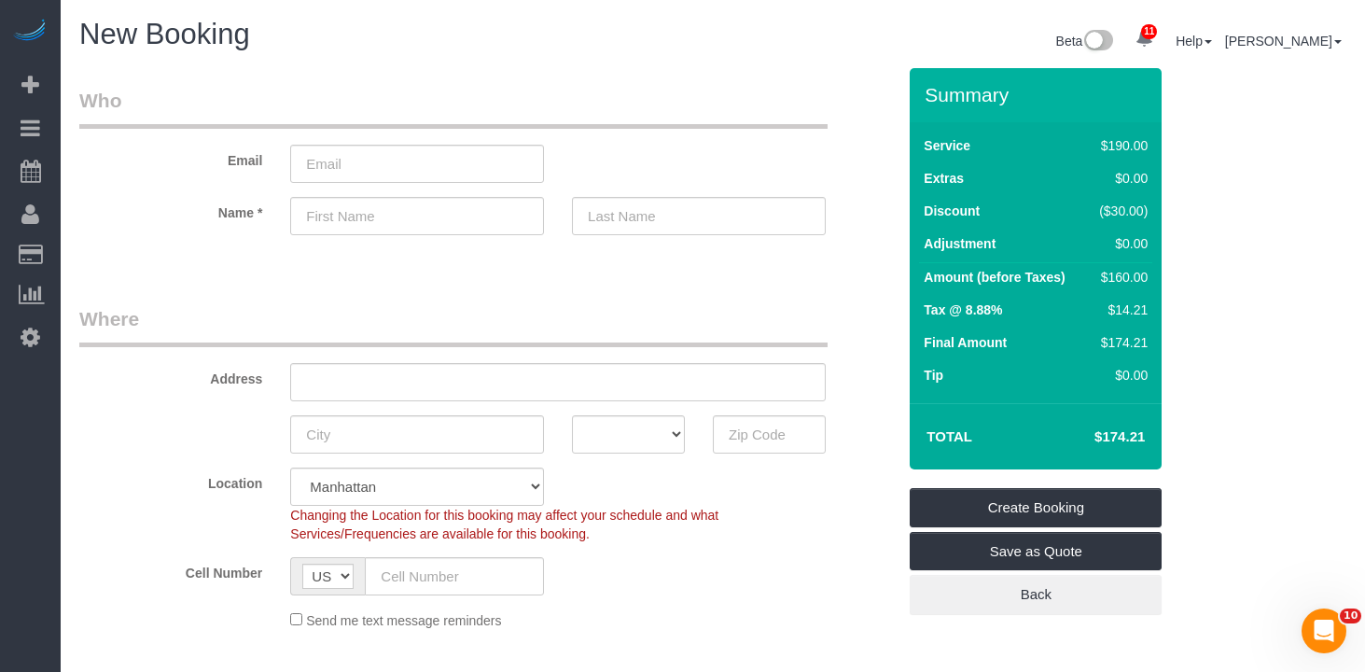
click at [658, 312] on legend "Where" at bounding box center [453, 326] width 749 height 42
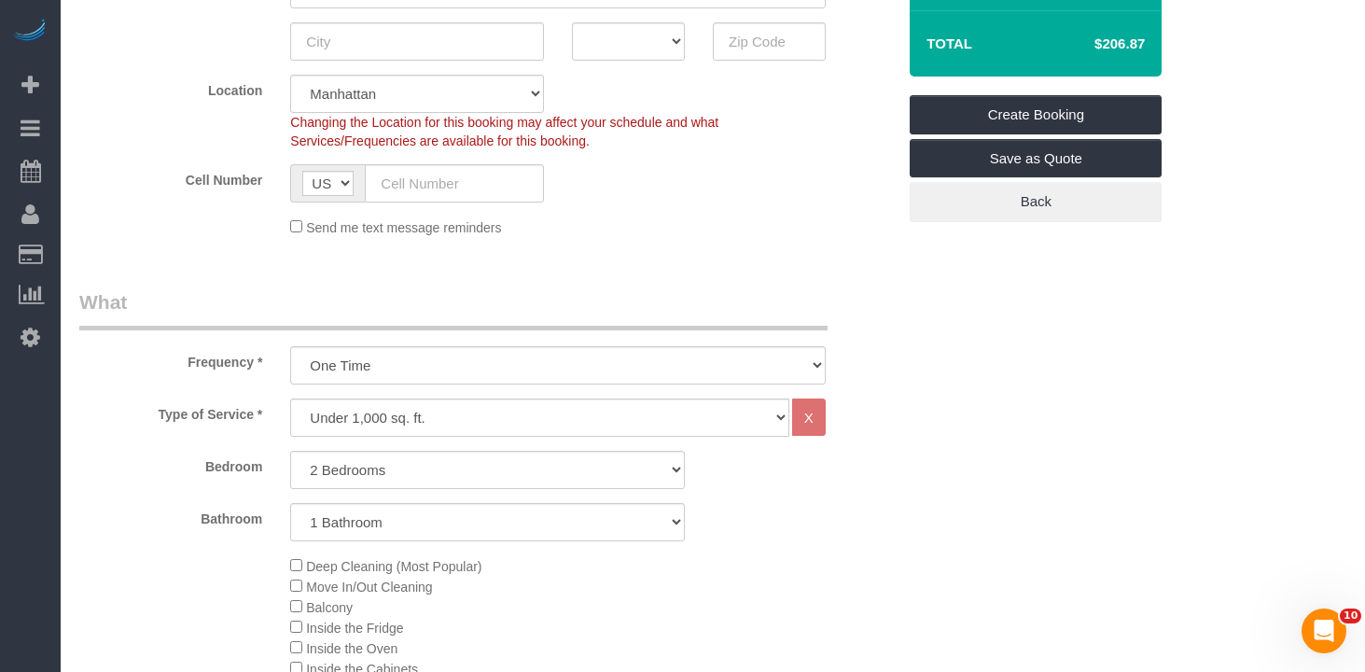
scroll to position [391, 0]
drag, startPoint x: 1120, startPoint y: 427, endPoint x: 780, endPoint y: 416, distance: 339.9
click at [407, 376] on select "One Time Weekly (20% Off) - 20.00% Every 2 Weeks (15% Off) - 15.00% Every 4 Wee…" at bounding box center [558, 367] width 536 height 38
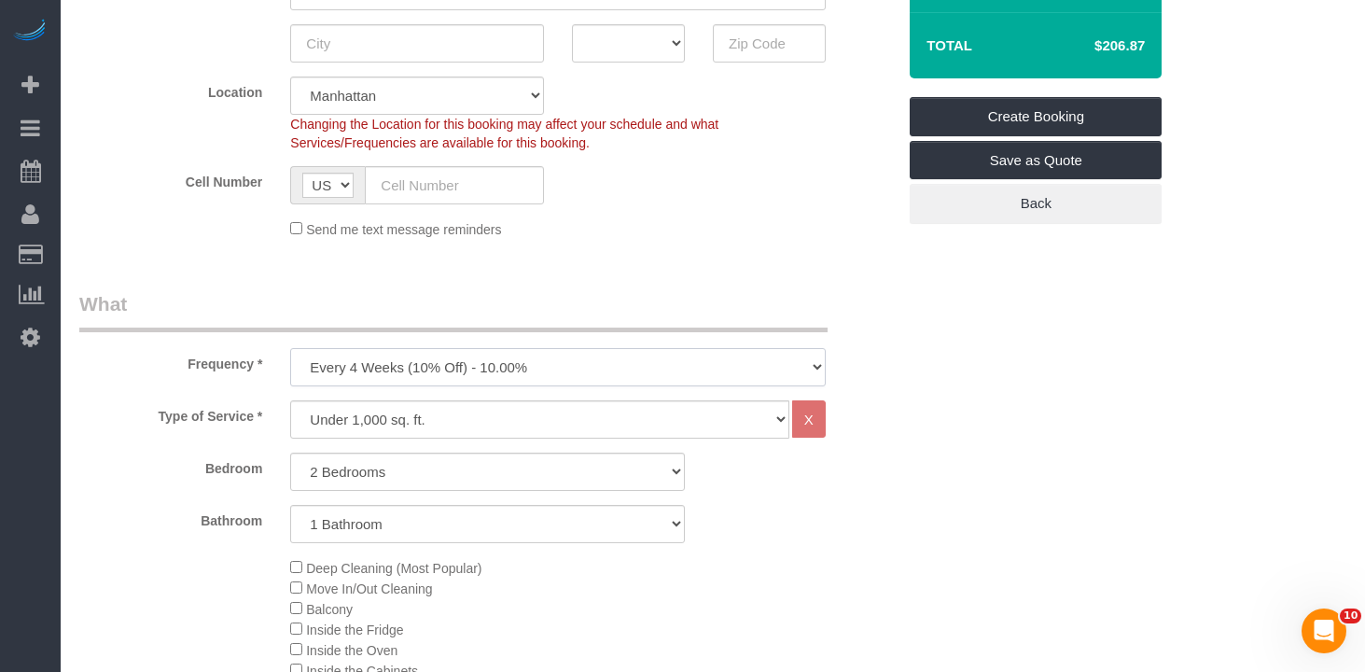
click at [290, 348] on select "One Time Weekly (20% Off) - 20.00% Every 2 Weeks (15% Off) - 15.00% Every 4 Wee…" at bounding box center [558, 367] width 536 height 38
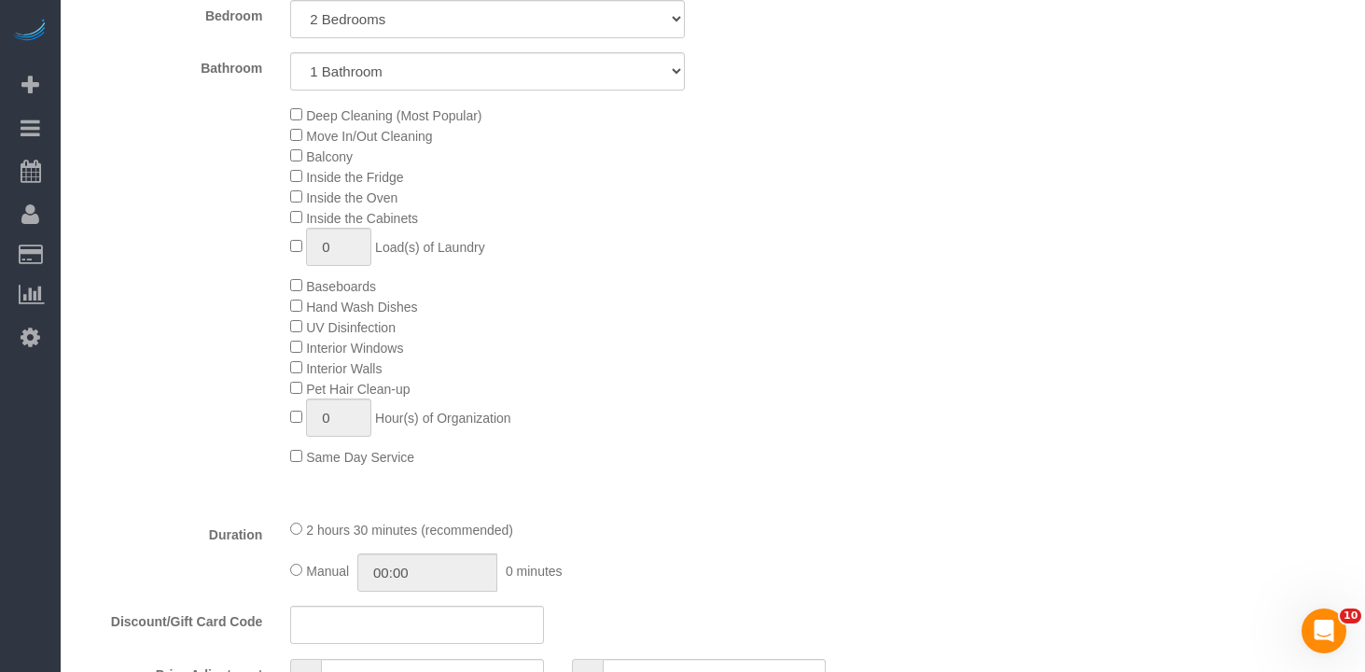
scroll to position [916, 0]
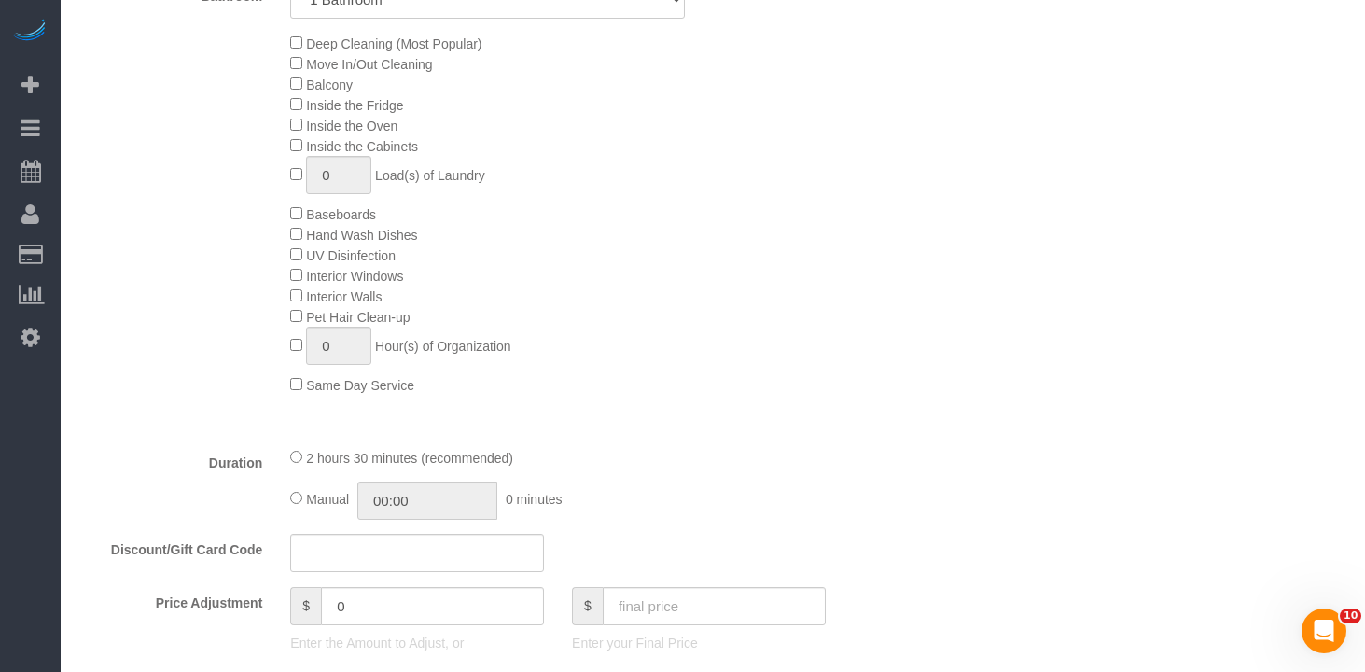
click at [766, 432] on fieldset "What Frequency * One Time Weekly (20% Off) - 20.00% Every 2 Weeks (15% Off) - 1…" at bounding box center [487, 394] width 817 height 1257
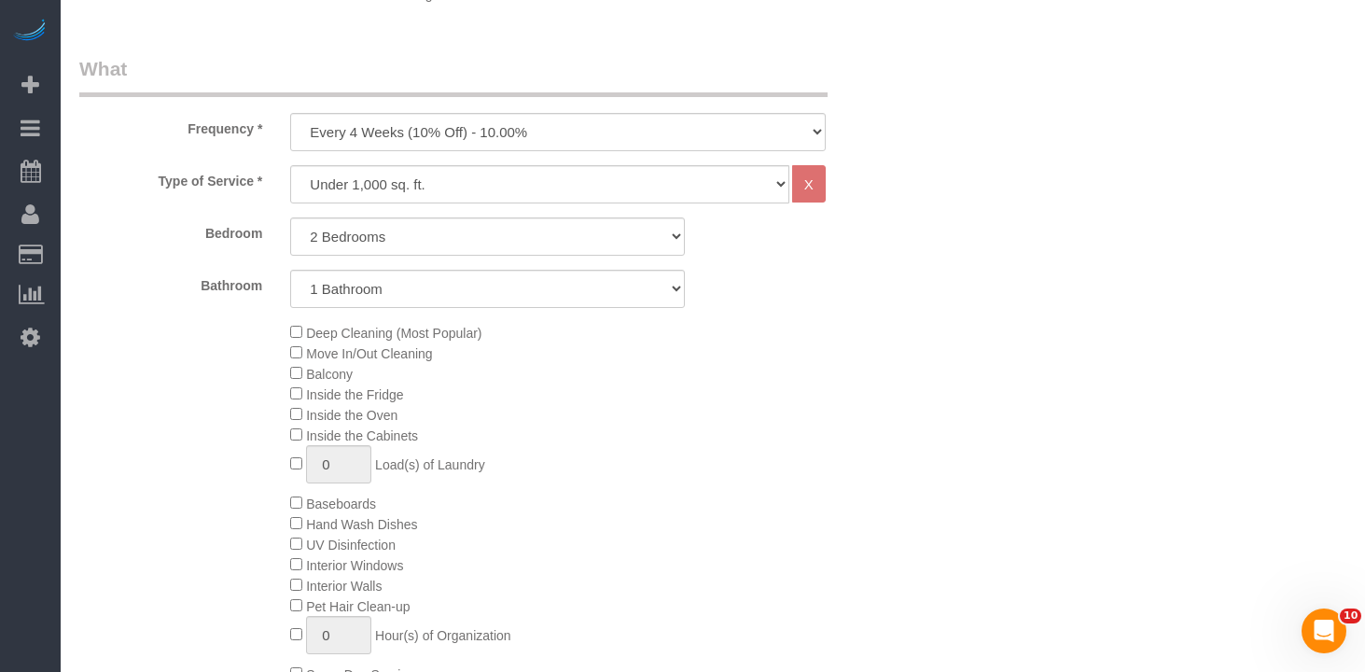
scroll to position [407, 0]
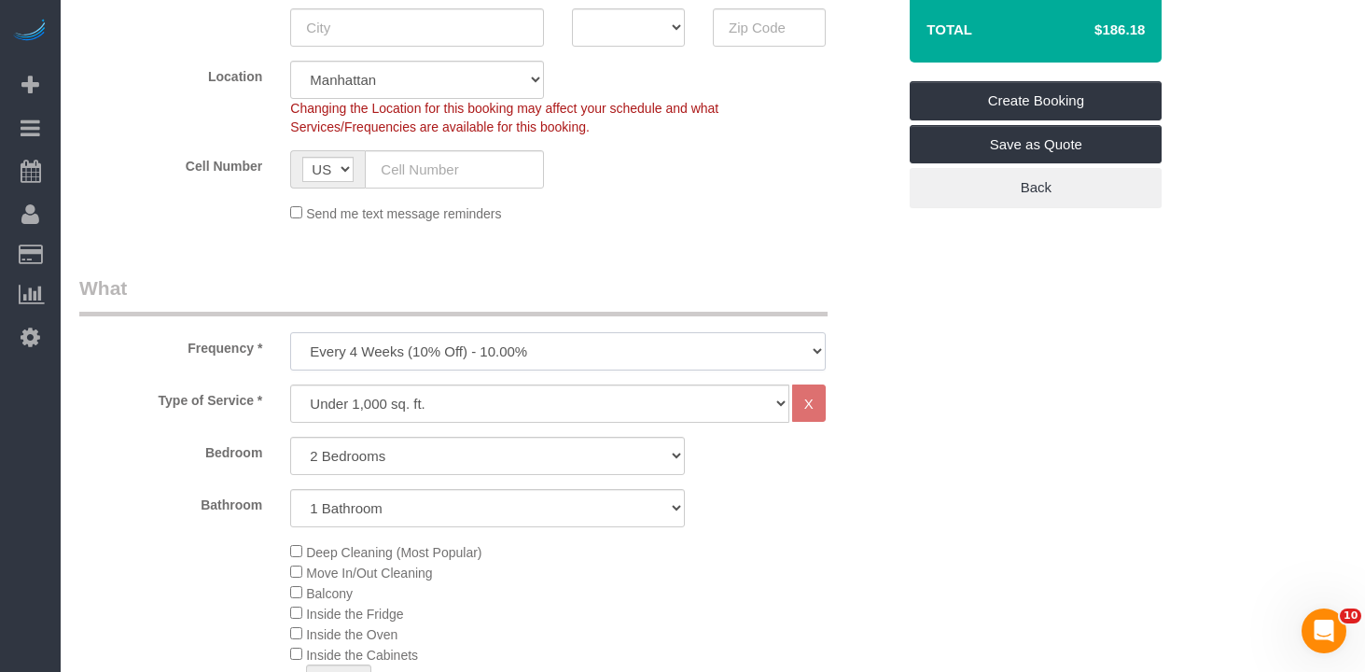
click at [387, 357] on select "One Time Weekly (20% Off) - 20.00% Every 2 Weeks (15% Off) - 15.00% Every 4 Wee…" at bounding box center [558, 351] width 536 height 38
select select "object:2670"
click at [290, 332] on select "One Time Weekly (20% Off) - 20.00% Every 2 Weeks (15% Off) - 15.00% Every 4 Wee…" at bounding box center [558, 351] width 536 height 38
click at [417, 408] on select "Under 1,000 sq. ft. 1,001 - 1,500 sq. ft. 1,500+ sq. ft. Custom Cleaning Office…" at bounding box center [539, 404] width 499 height 38
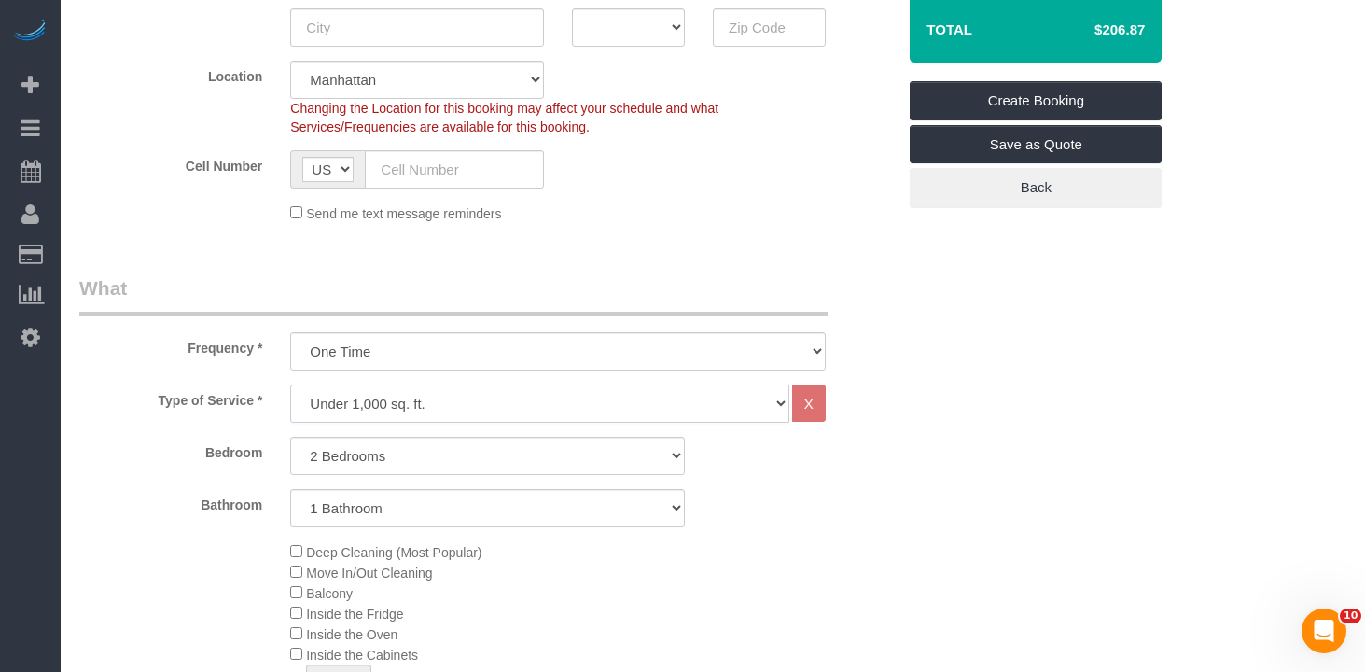
select select "213"
click at [290, 385] on select "Under 1,000 sq. ft. 1,001 - 1,500 sq. ft. 1,500+ sq. ft. Custom Cleaning Office…" at bounding box center [539, 404] width 499 height 38
select select "1"
select select "120"
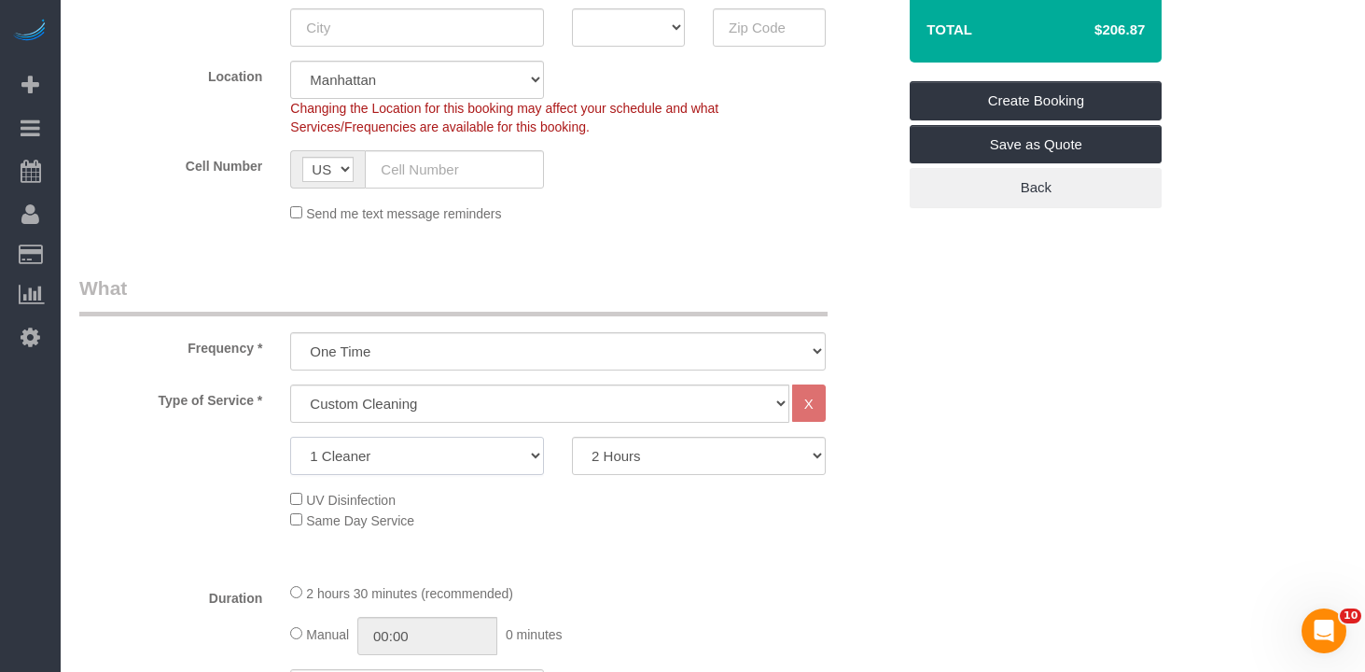
click at [410, 458] on select "1 Cleaner 2 Cleaners 3 Cleaners 4 Cleaners 5 Cleaners" at bounding box center [417, 456] width 254 height 38
select select "2"
click at [290, 437] on select "1 Cleaner 2 Cleaners 3 Cleaners 4 Cleaners 5 Cleaners" at bounding box center [417, 456] width 254 height 38
click at [703, 467] on select "2 Hours 2.5 Hours 3 Hours 3.5 Hours 4 Hours 4.5 Hours 5 Hours 5.5 Hours 6 Hours…" at bounding box center [699, 456] width 254 height 38
select select "210"
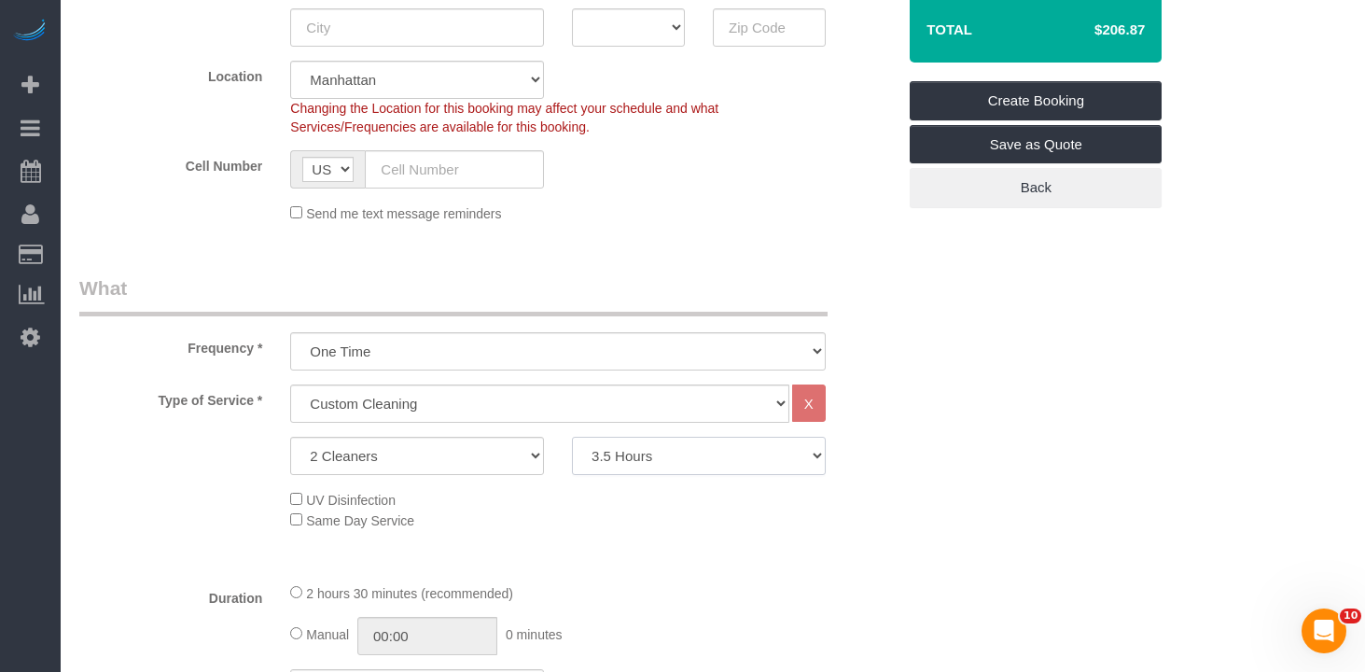
click at [572, 437] on select "2 Hours 2.5 Hours 3 Hours 3.5 Hours 4 Hours 4.5 Hours 5 Hours 5.5 Hours 6 Hours…" at bounding box center [699, 456] width 254 height 38
click at [824, 506] on div "UV Disinfection Same Day Service" at bounding box center [593, 509] width 634 height 41
click at [781, 222] on div "Send me text message reminders" at bounding box center [558, 213] width 564 height 21
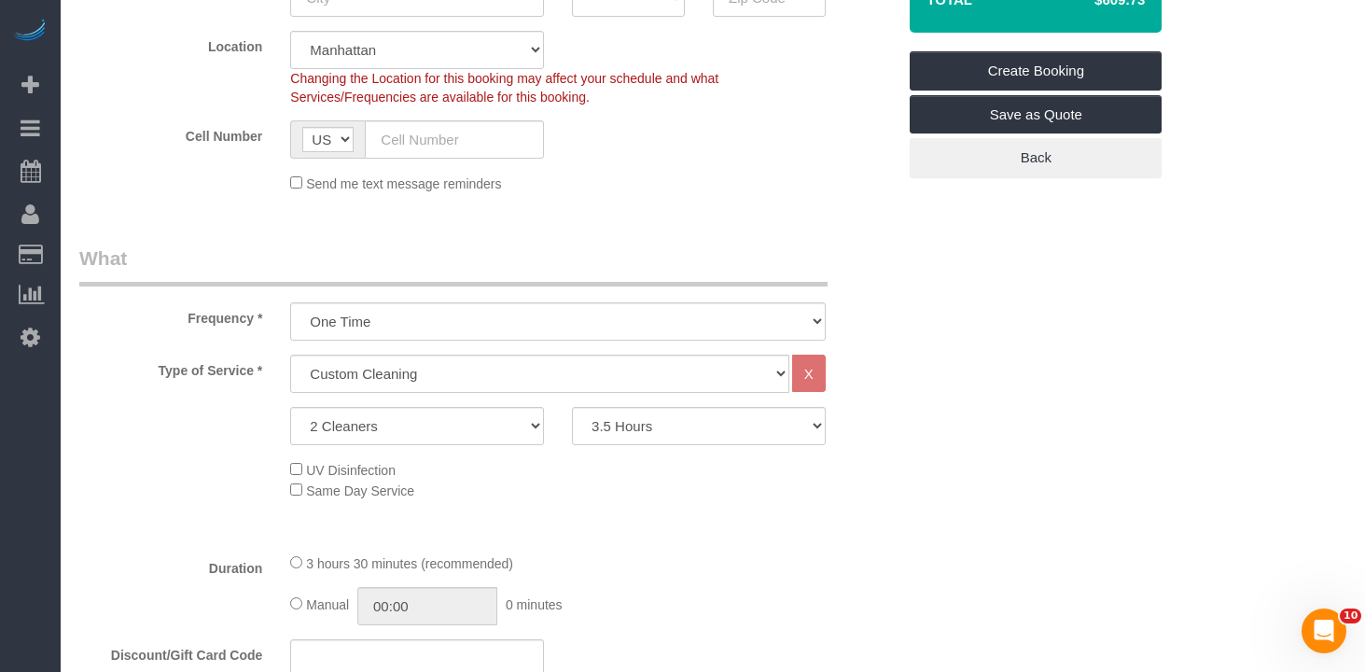
scroll to position [317, 0]
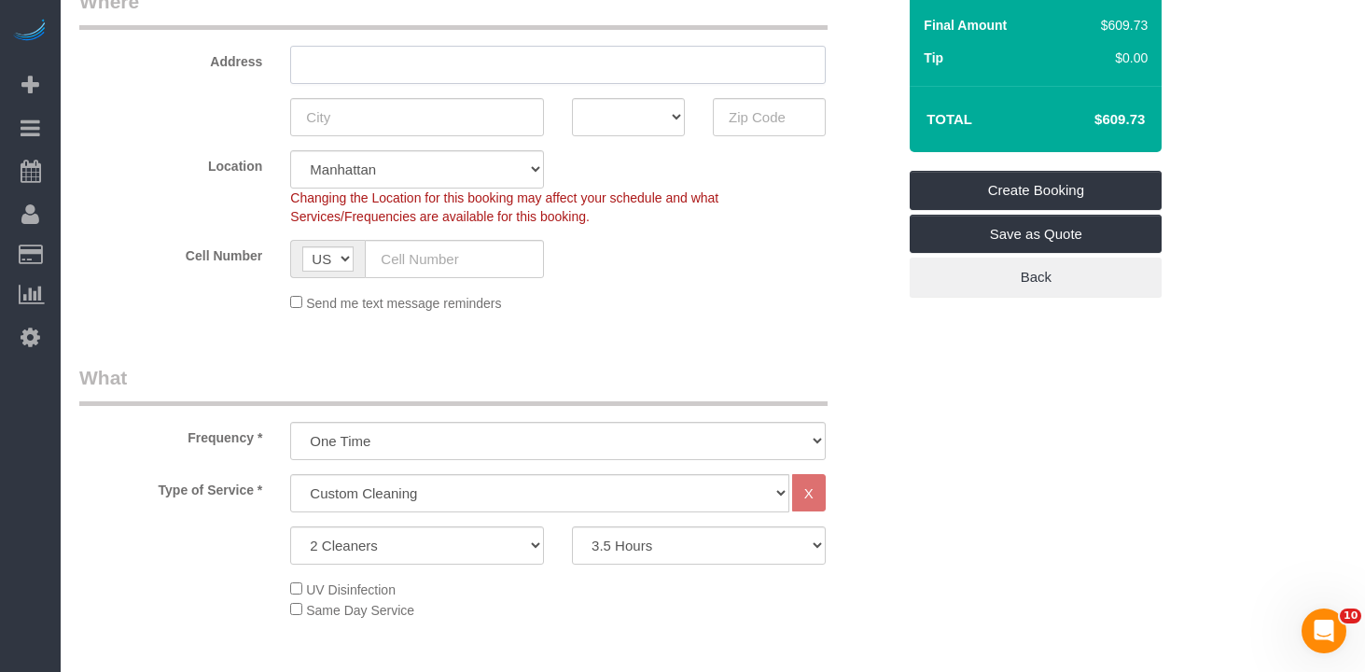
click at [385, 63] on input "text" at bounding box center [558, 65] width 536 height 38
paste input "1250 West 147 Street, Apt. 1 New York NY 10031"
click at [588, 54] on input "1250 West 147 Street, Apt. 1 New York NY 10031" at bounding box center [558, 65] width 536 height 38
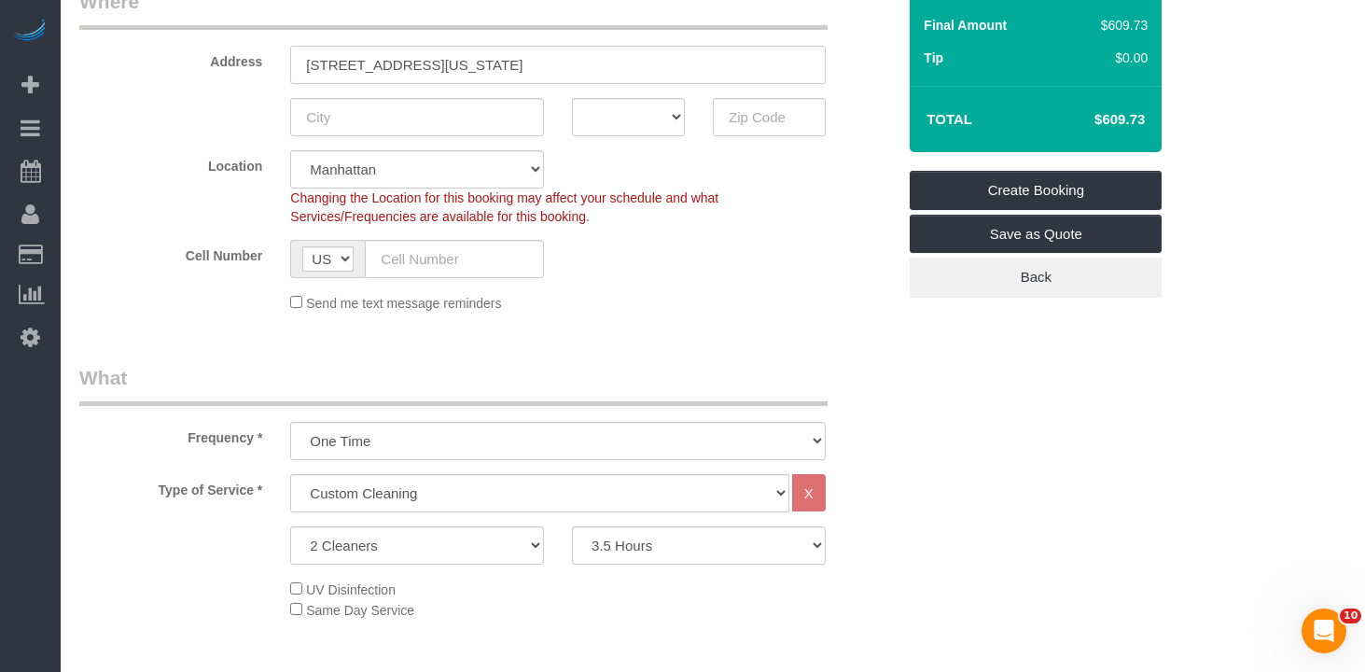
click at [607, 68] on input "1250 West 147 Street, Apt. 1 New York NY 10031" at bounding box center [558, 65] width 536 height 38
type input "1250 West 147 Street, Apt. 1 New York NY"
click at [785, 121] on input "text" at bounding box center [769, 117] width 113 height 38
paste input "10031"
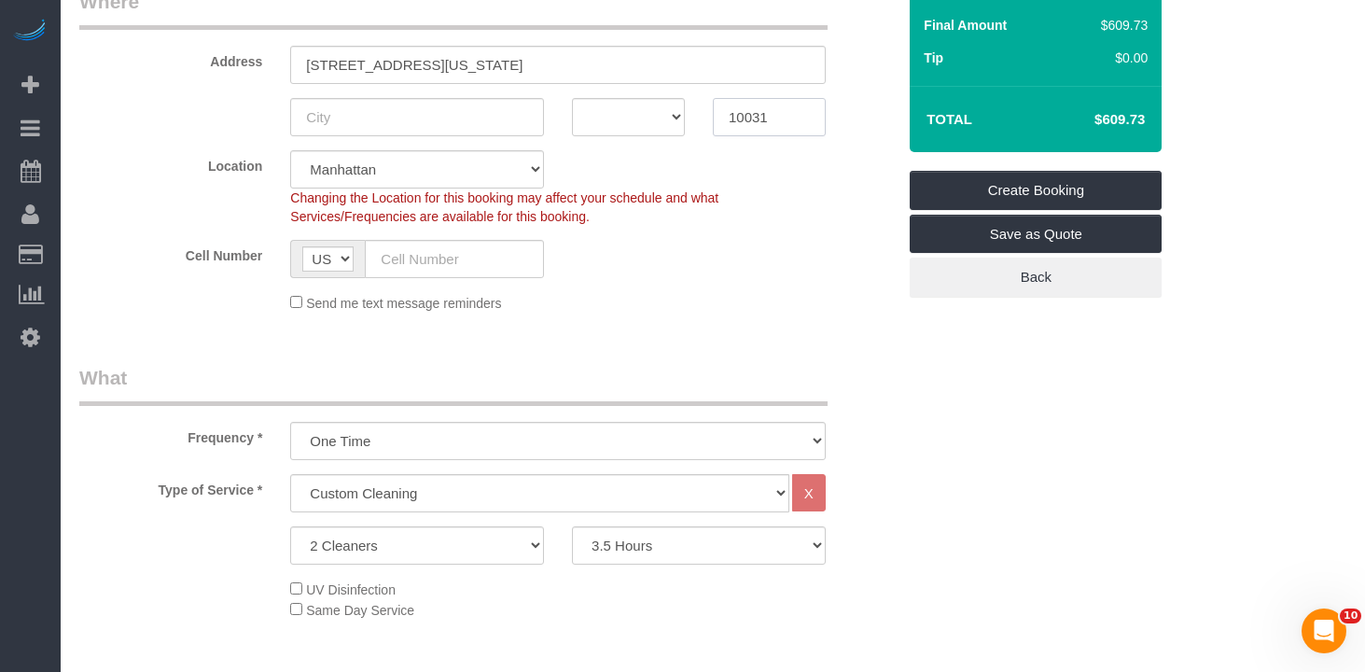
type input "10031"
click at [397, 64] on input "1250 West 147 Street, Apt. 1 New York NY" at bounding box center [558, 65] width 536 height 38
click at [350, 63] on input "1250 West 147th Street, Apt. 1 New York NY" at bounding box center [558, 65] width 536 height 38
drag, startPoint x: 622, startPoint y: 63, endPoint x: 146, endPoint y: 27, distance: 477.3
click at [146, 26] on fieldset "Where Address 1250 West 147th Street, Apt. 1 New York NY AK AL AR AZ CA CO CT D…" at bounding box center [487, 157] width 817 height 339
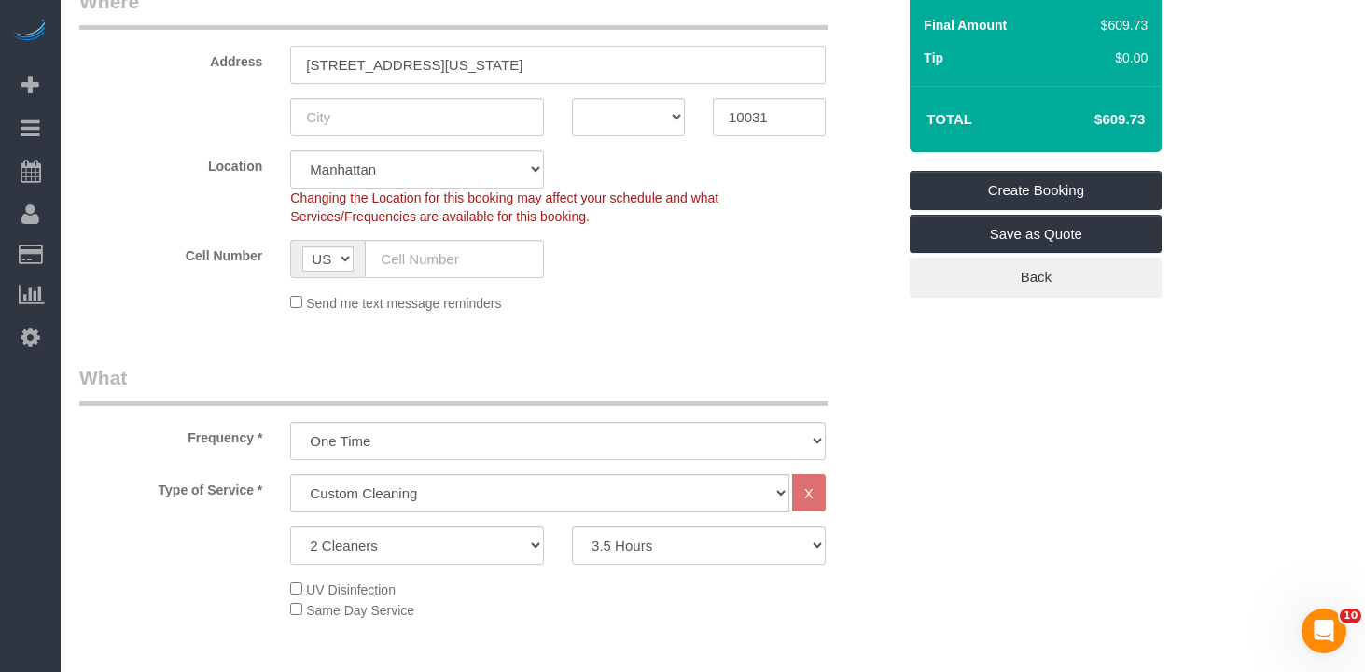
click at [355, 69] on input "1250 West 147th Street, Apt. 1 New York NY" at bounding box center [558, 65] width 536 height 38
drag, startPoint x: 620, startPoint y: 76, endPoint x: 170, endPoint y: 58, distance: 450.2
click at [170, 58] on div "Address 1250 147th Street, Apt. 1 New York NY" at bounding box center [487, 36] width 845 height 96
click at [339, 72] on input "1250 147th Street, Apt. 1 New York NY" at bounding box center [558, 65] width 536 height 38
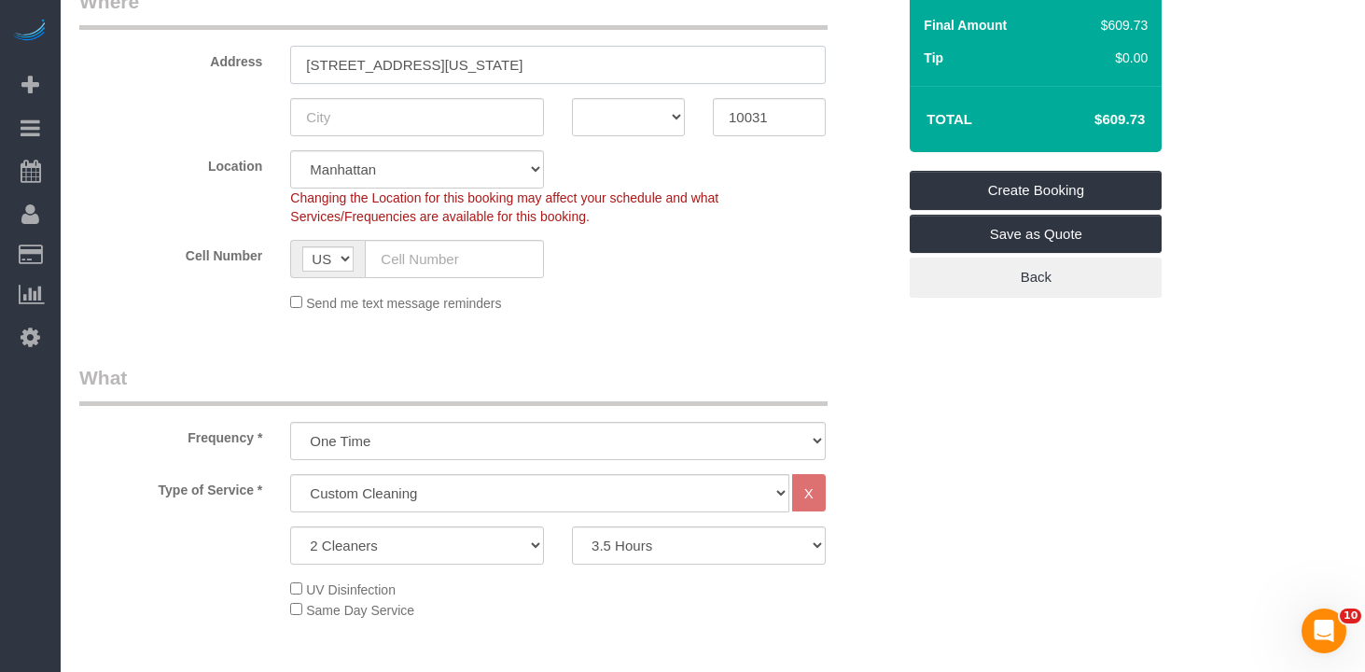
click at [358, 63] on input "1250 147th Street, Apt. 1 New York NY" at bounding box center [558, 65] width 536 height 38
click at [422, 63] on input "1250 147th Street, Apt. 1 New York NY" at bounding box center [558, 65] width 536 height 38
click at [313, 64] on input "1250 147th Street, Apt. 1 New York NY" at bounding box center [558, 65] width 536 height 38
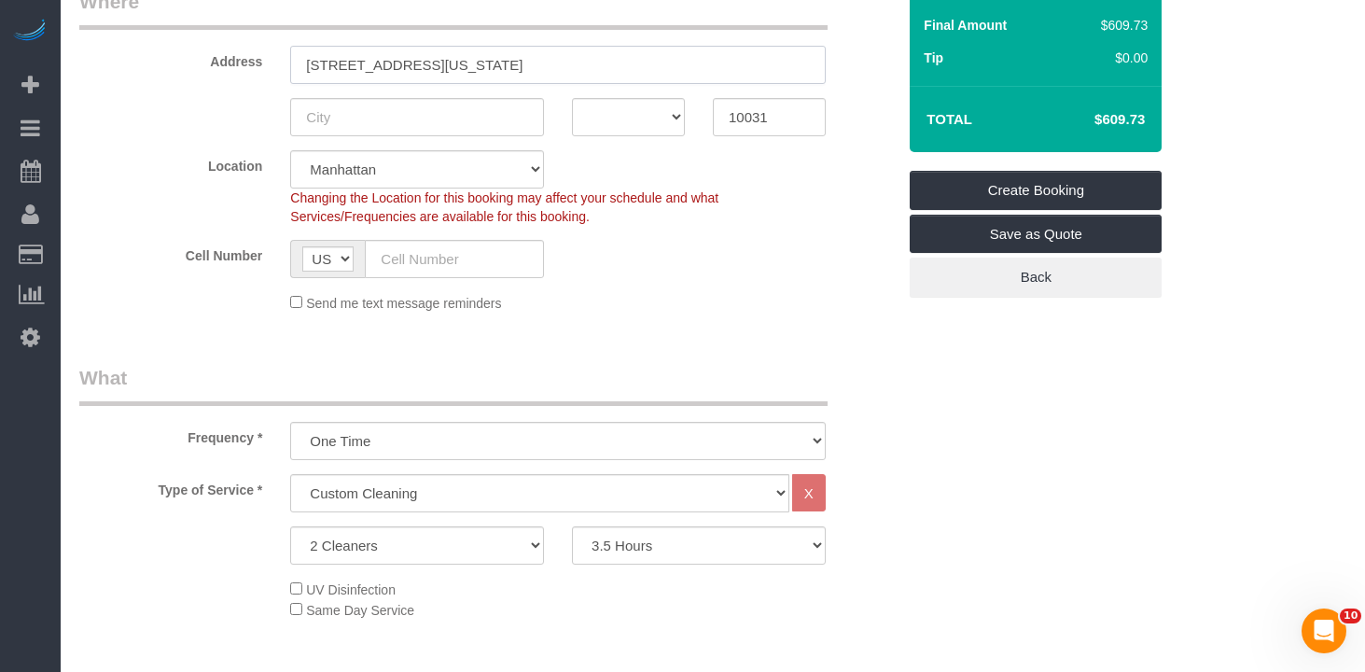
click at [313, 64] on input "1250 147th Street, Apt. 1 New York NY" at bounding box center [558, 65] width 536 height 38
click at [752, 279] on sui-booking-location "Location Manhattan Austin Boston Bronx Brooklyn Charlotte Denver New Jersey Por…" at bounding box center [487, 231] width 817 height 162
click at [331, 69] on input "450 147th Street, Apt. 1 New York NY" at bounding box center [558, 65] width 536 height 38
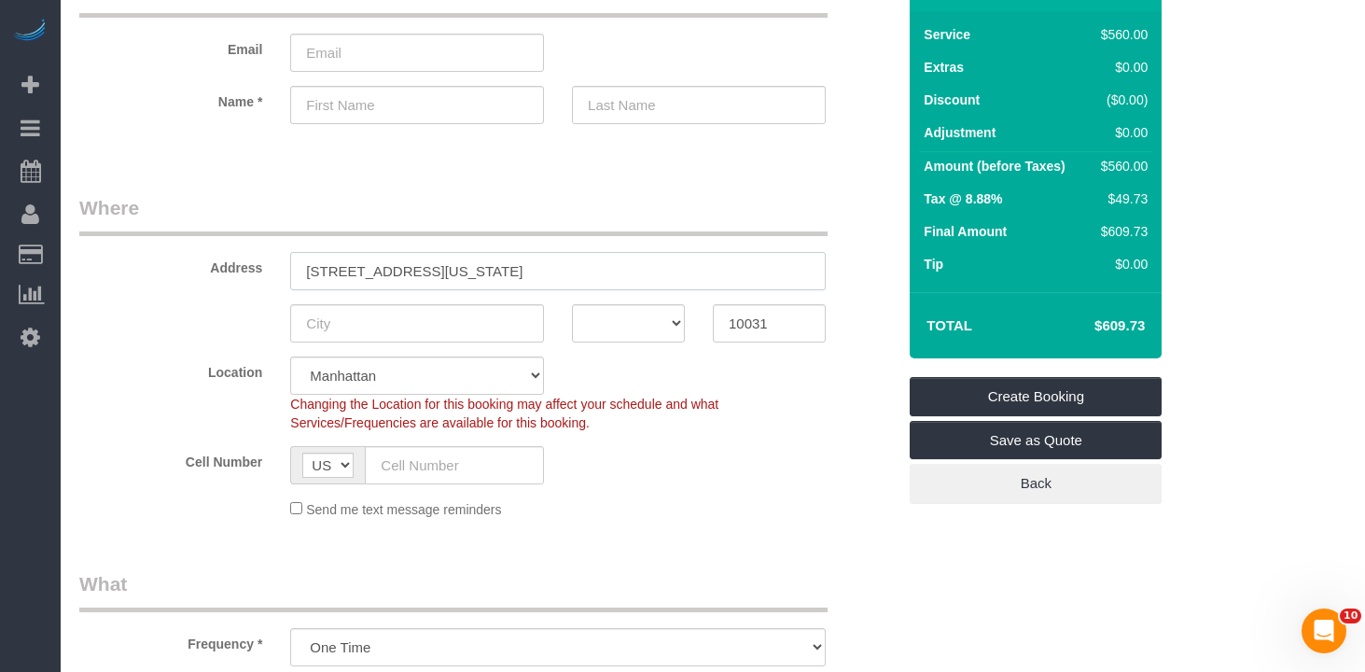
scroll to position [0, 0]
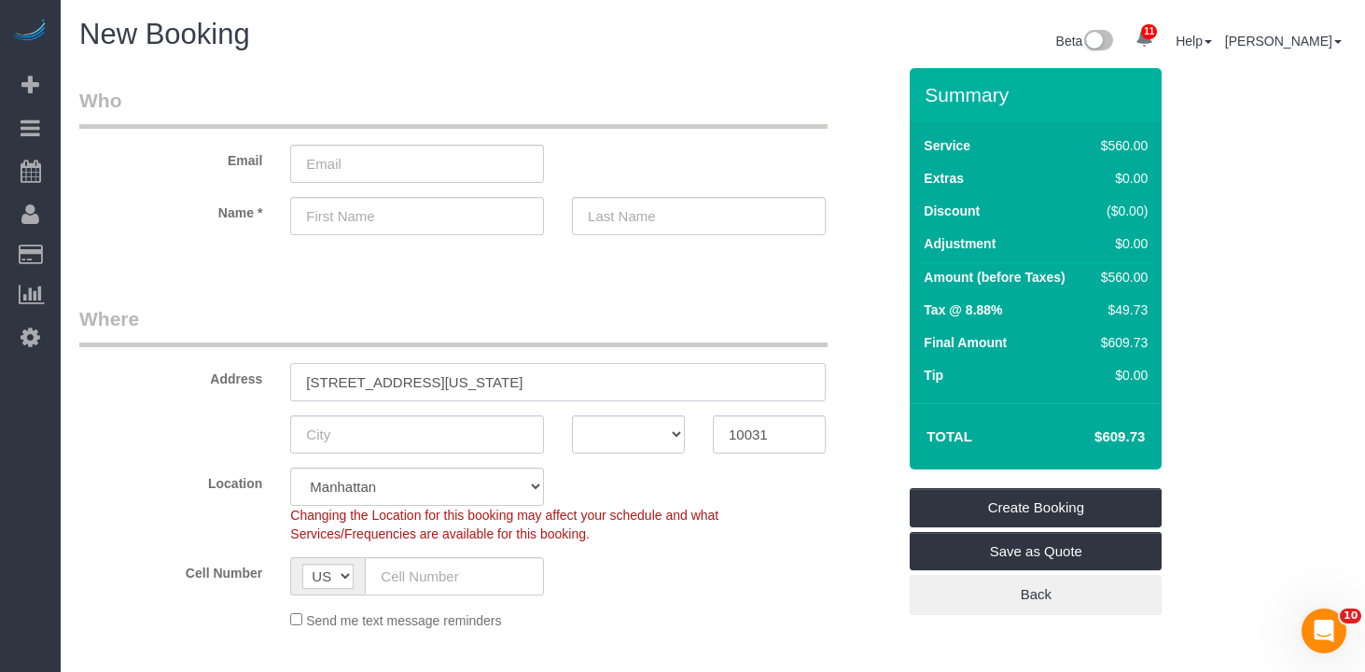
type input "450 West 147th Street, Apt. 1 New York NY"
click at [607, 427] on select "AK AL AR AZ CA CO CT DC DE FL GA HI IA ID IL IN KS KY LA MA MD ME MI MN MO MS M…" at bounding box center [628, 434] width 113 height 38
select select "NY"
click at [572, 415] on select "AK AL AR AZ CA CO CT DC DE FL GA HI IA ID IL IN KS KY LA MA MD ME MI MN MO MS M…" at bounding box center [628, 434] width 113 height 38
click at [420, 442] on input "text" at bounding box center [417, 434] width 254 height 38
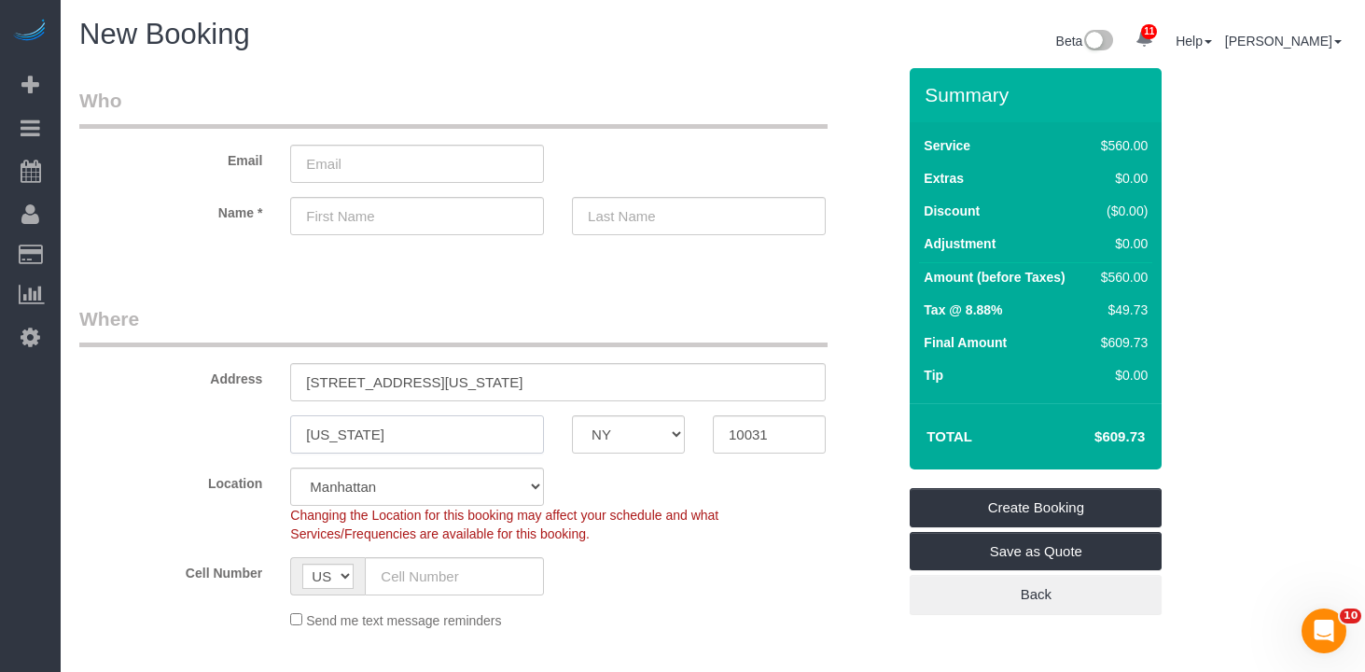
type input "New York"
click at [612, 527] on div "Changing the Location for this booking may affect your schedule and what Servic…" at bounding box center [558, 524] width 564 height 37
click at [375, 380] on input "450 West 147th Street, Apt. 1 New York NY" at bounding box center [558, 382] width 536 height 38
click at [399, 372] on input "450 West 147th Street, Apt. 1 New York NY" at bounding box center [558, 382] width 536 height 38
drag, startPoint x: 526, startPoint y: 377, endPoint x: 538, endPoint y: 382, distance: 12.1
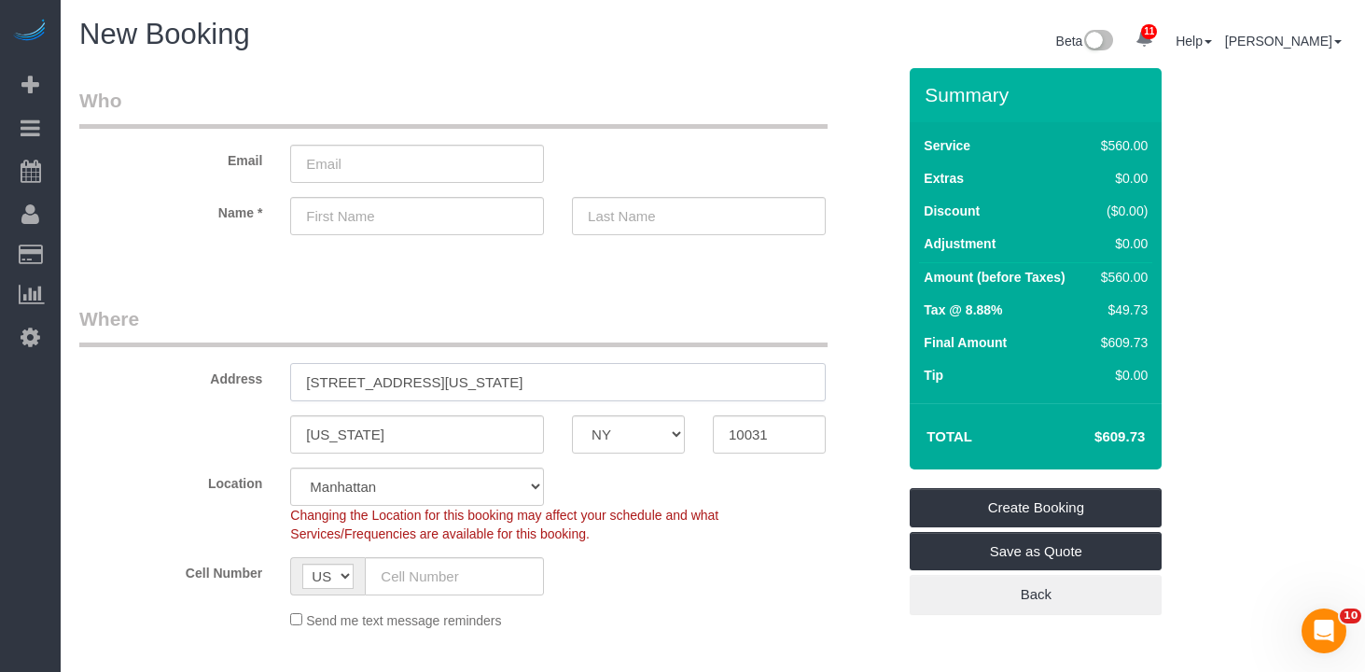
click at [525, 379] on input "450 West 147th Street, Apt. 1 New York NY" at bounding box center [558, 382] width 536 height 38
drag, startPoint x: 588, startPoint y: 381, endPoint x: 500, endPoint y: 382, distance: 87.7
click at [500, 382] on input "450 West 147th Street, Apt. 1 New York NY" at bounding box center [558, 382] width 536 height 38
drag, startPoint x: 497, startPoint y: 385, endPoint x: 596, endPoint y: 384, distance: 98.9
click at [596, 384] on input "450 West 147th Street, Apt. 1 New York NY" at bounding box center [558, 382] width 536 height 38
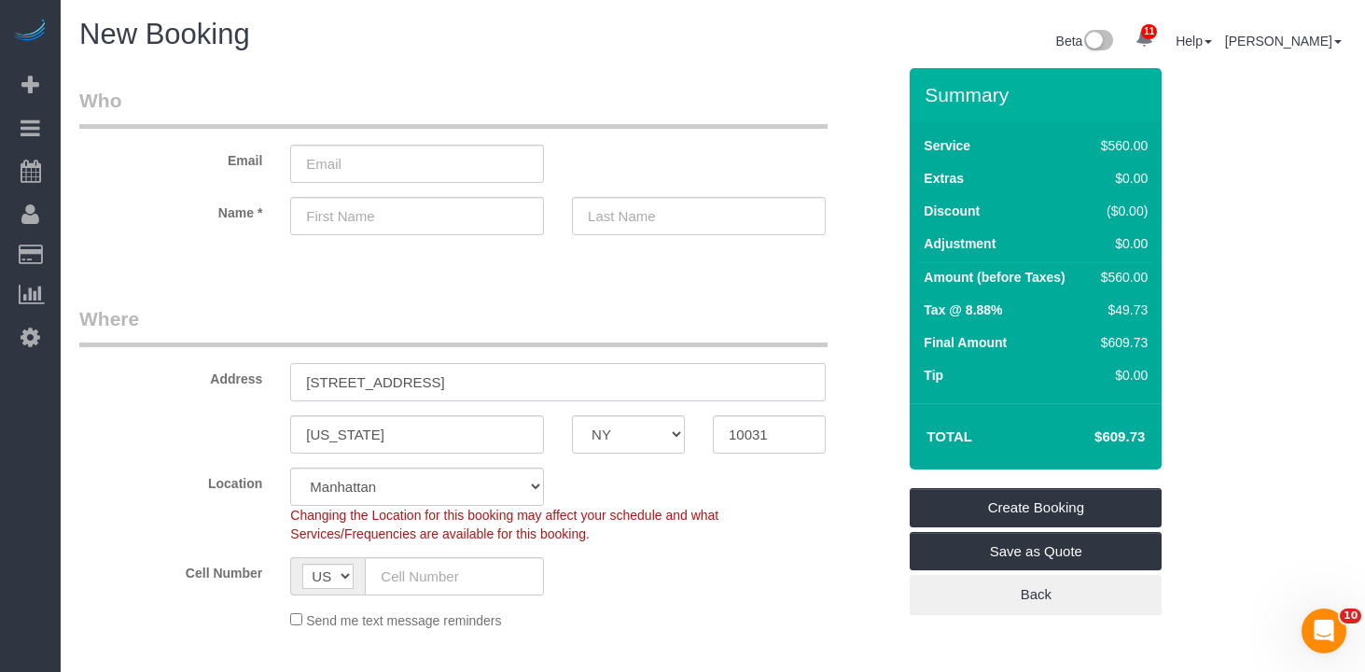
type input "450 West 147th Street, Apt. 1"
click at [693, 559] on div "Cell Number AF AL DZ AD AO AI AQ AG AR AM AW AU AT AZ BS BH BD BB BY BE BZ BJ B…" at bounding box center [487, 576] width 845 height 38
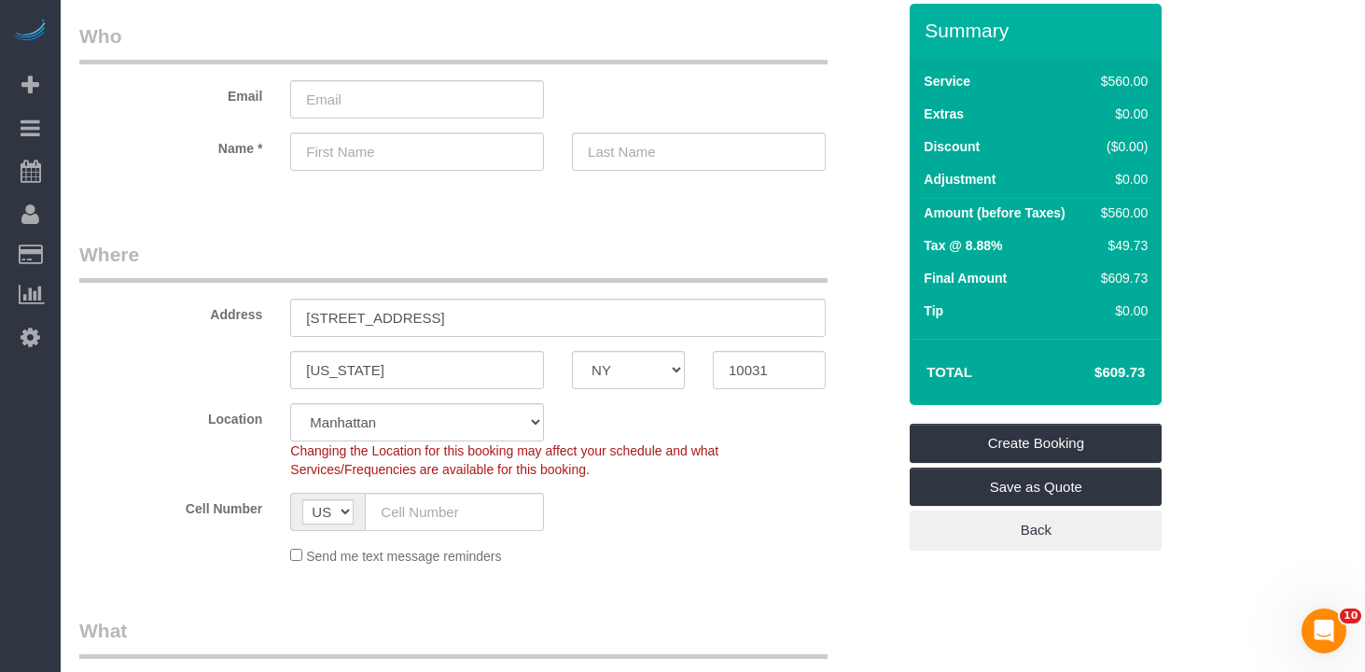
scroll to position [82, 0]
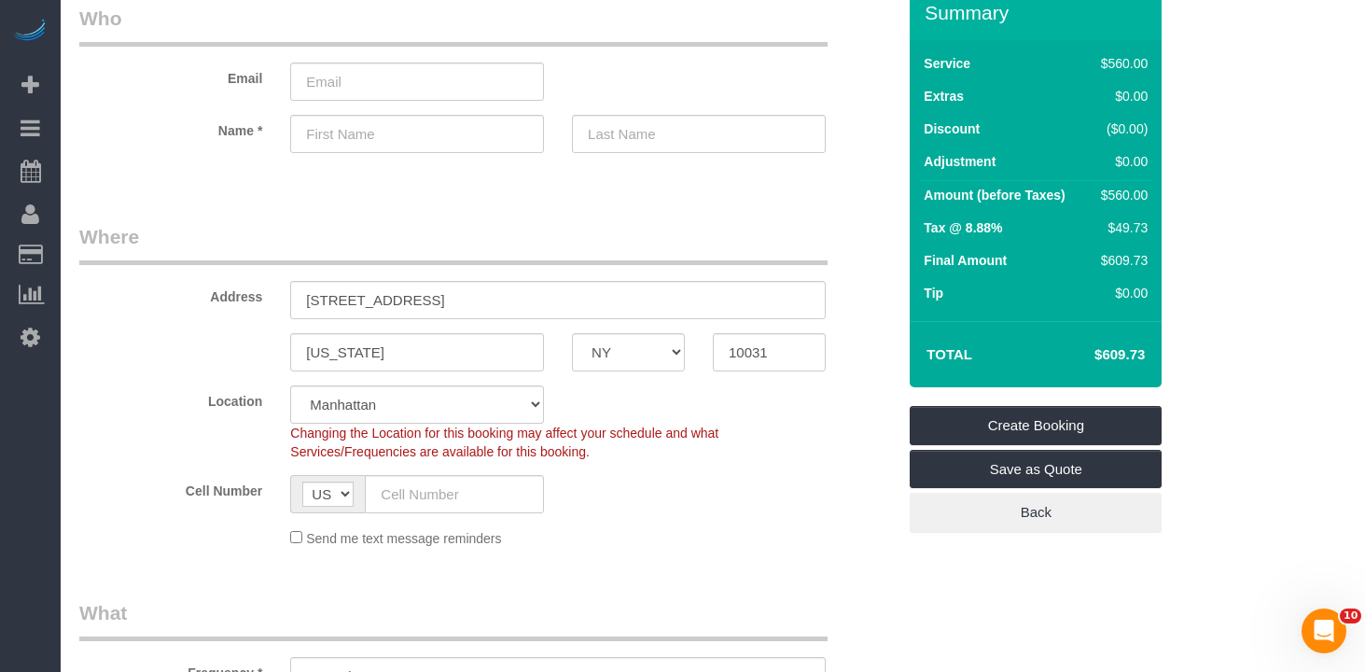
click at [462, 513] on sui-booking-location "Location Manhattan Austin Boston Bronx Brooklyn Charlotte Denver New Jersey Por…" at bounding box center [487, 466] width 817 height 162
click at [504, 495] on input "text" at bounding box center [454, 494] width 179 height 38
click at [504, 496] on input "text" at bounding box center [454, 494] width 179 height 38
paste input "+1 347 628 6159"
type input "+1 347 628 6159"
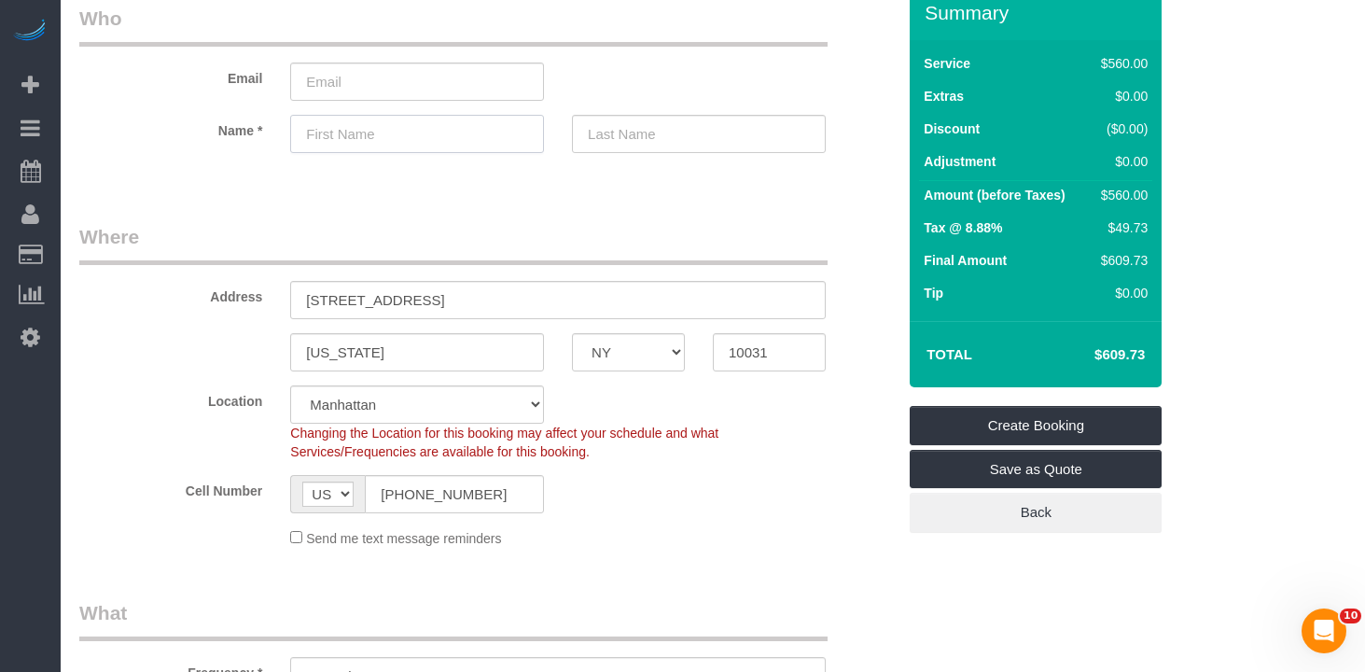
click at [340, 129] on input "text" at bounding box center [417, 134] width 254 height 38
type input "Grace"
type input "E"
paste input "Abogunrin"
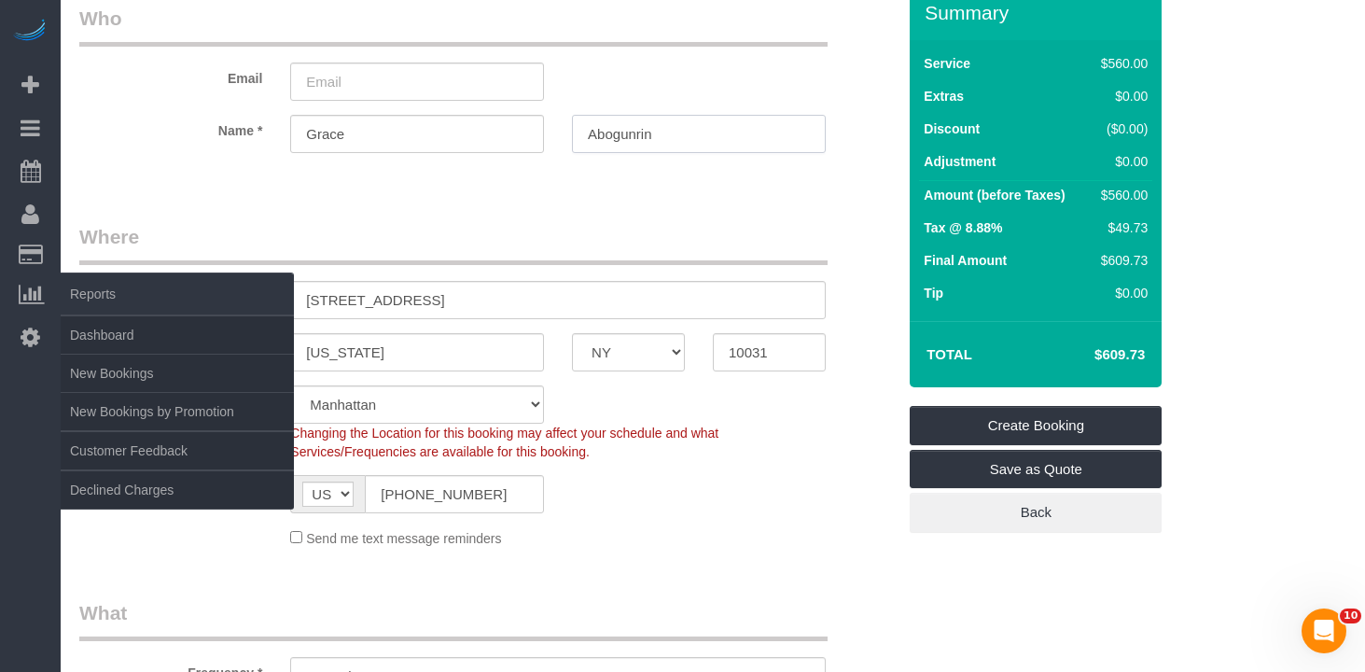
type input "Abogunrin"
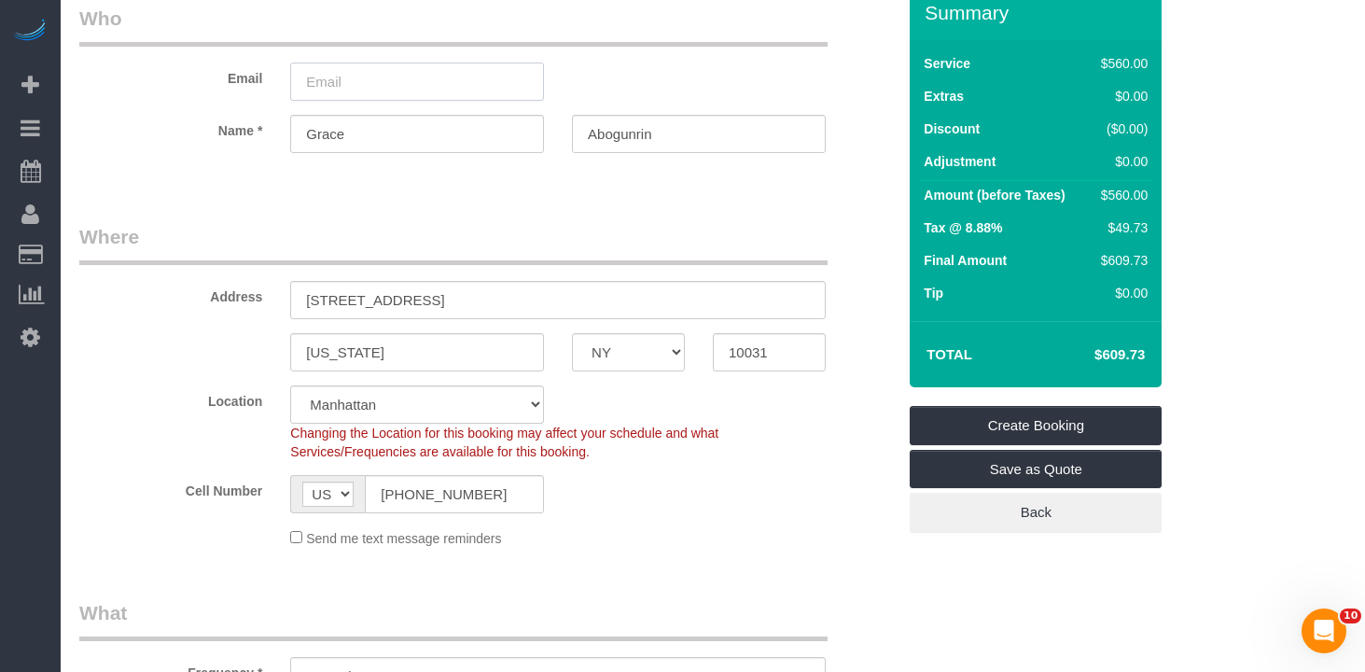
click at [396, 87] on input "email" at bounding box center [417, 82] width 254 height 38
paste input "GraceAbogunrin@gmail.com"
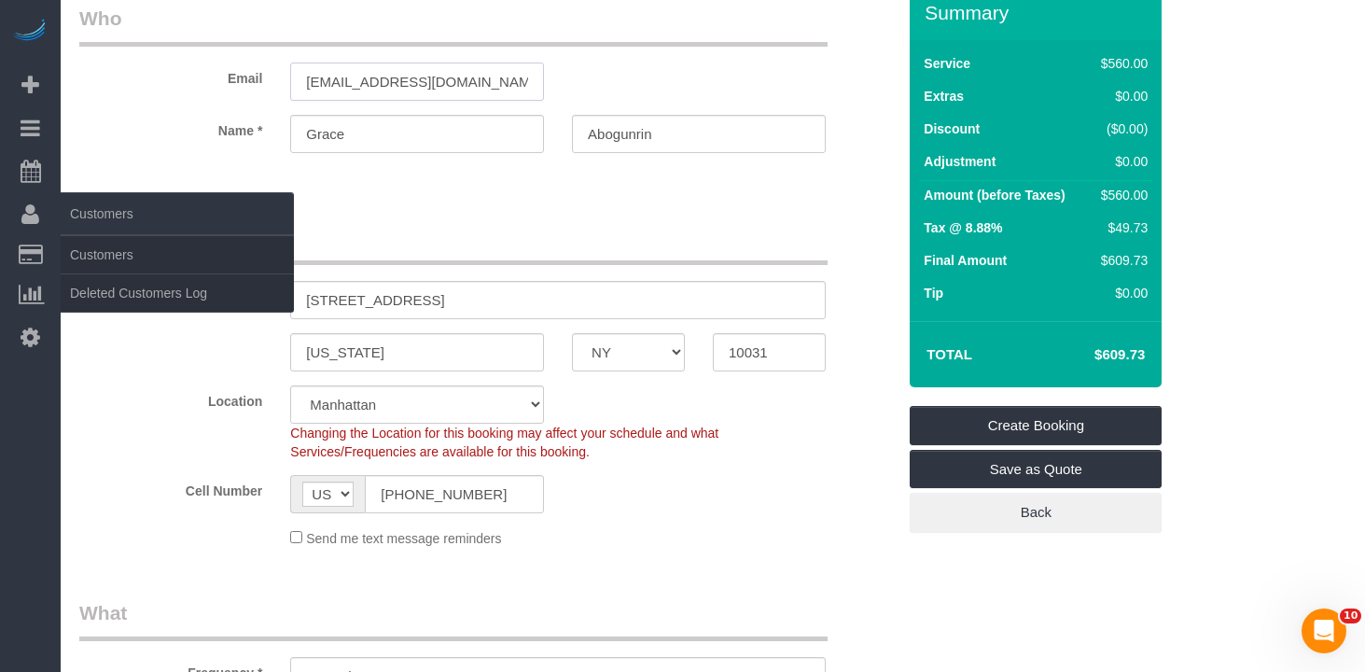
type input "GraceAbogunrin@gmail.com"
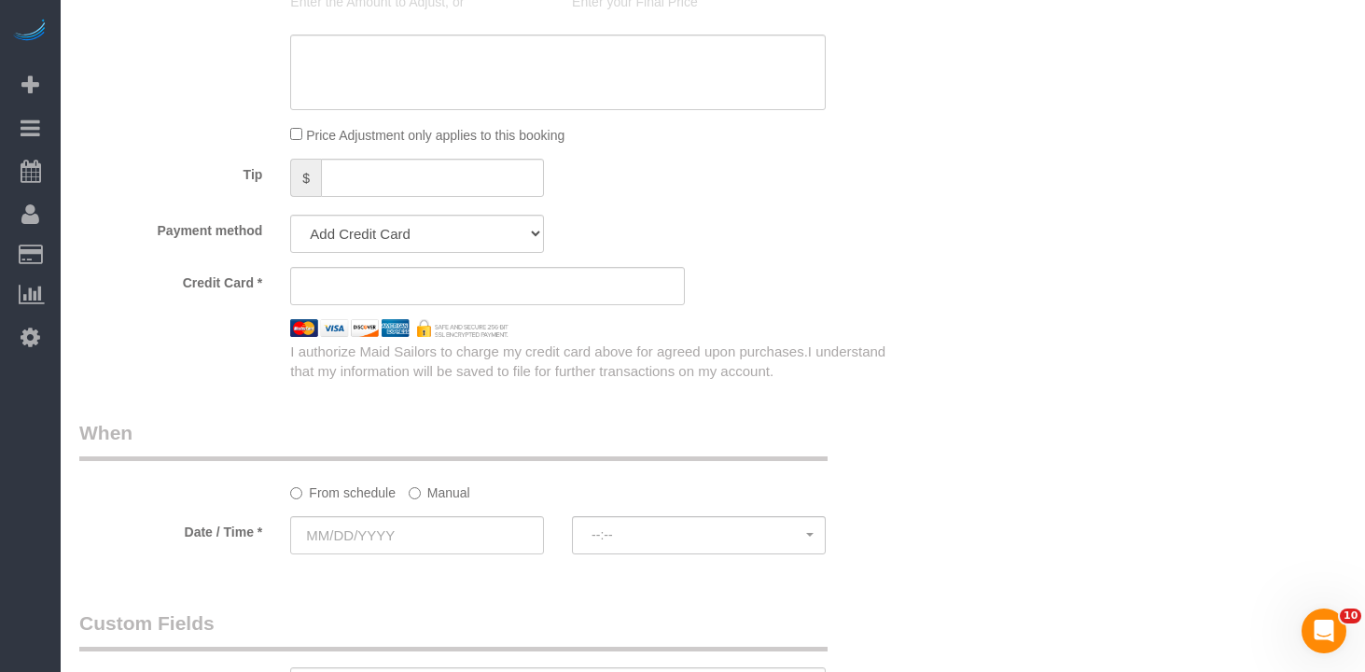
scroll to position [1636, 0]
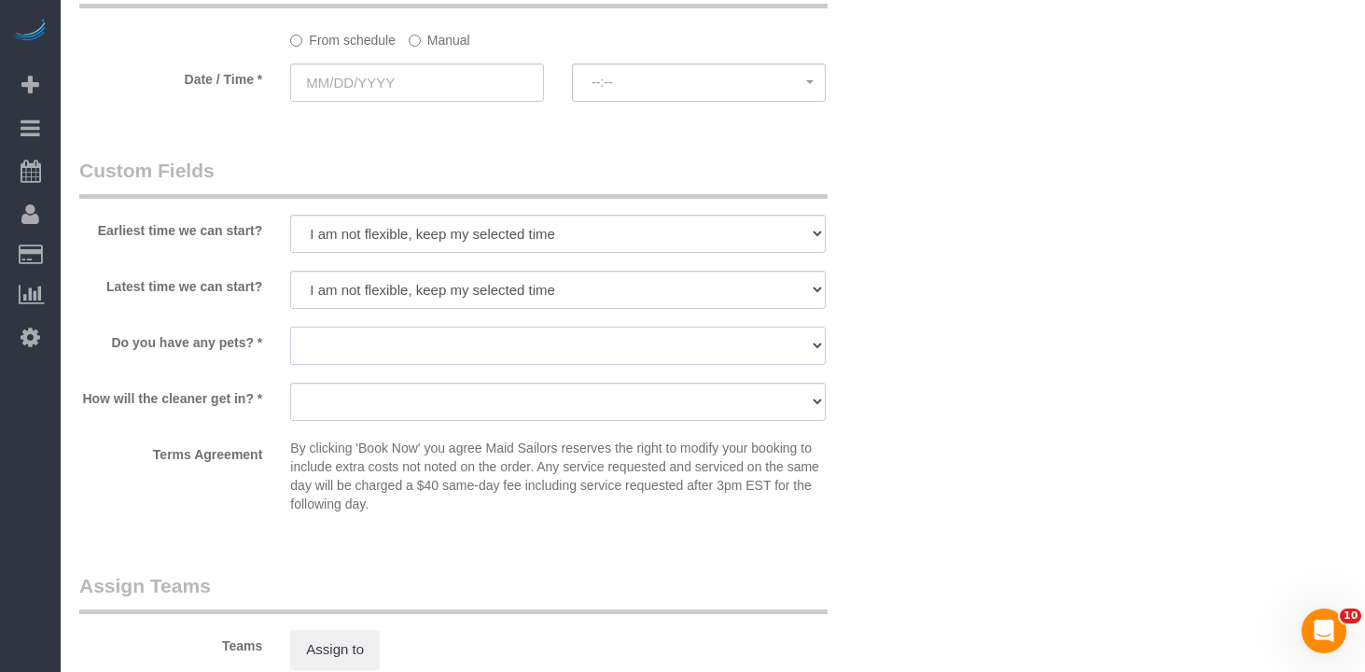
click at [366, 357] on select "Dog Cat None" at bounding box center [558, 346] width 536 height 38
select select "number:15"
click at [290, 327] on select "Dog Cat None" at bounding box center [558, 346] width 536 height 38
click at [395, 247] on select "I am not flexible, keep my selected time 8:00 AM 9:00 AM 10:00 AM 11:00 AM 12:0…" at bounding box center [558, 234] width 536 height 38
select select "number:60"
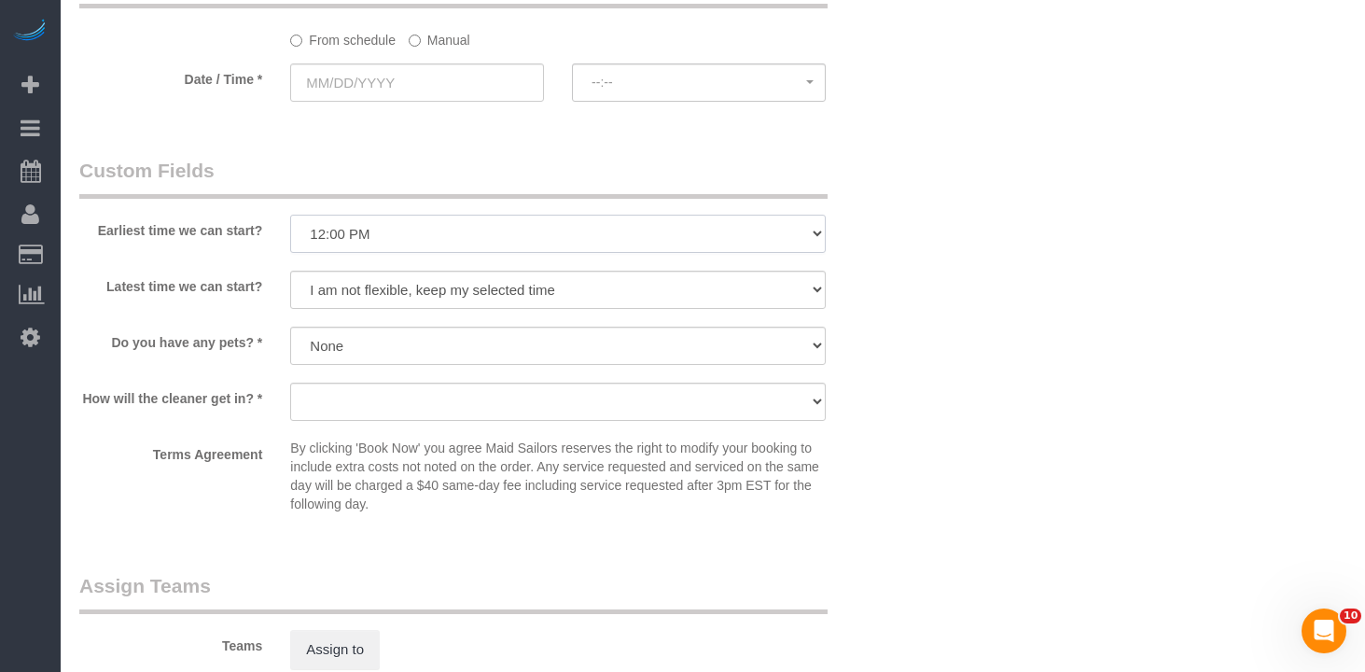
click at [290, 215] on select "I am not flexible, keep my selected time 8:00 AM 9:00 AM 10:00 AM 11:00 AM 12:0…" at bounding box center [558, 234] width 536 height 38
click at [389, 300] on select "I am not flexible, keep my selected time 8:00 AM 9:00 AM 10:00 AM 11:00 AM 12:0…" at bounding box center [558, 290] width 536 height 38
select select "number:77"
click at [290, 271] on select "I am not flexible, keep my selected time 8:00 AM 9:00 AM 10:00 AM 11:00 AM 12:0…" at bounding box center [558, 290] width 536 height 38
click at [425, 56] on sui-booking-spot "From schedule Manual Date / Time * --:-- --:--" at bounding box center [487, 35] width 817 height 139
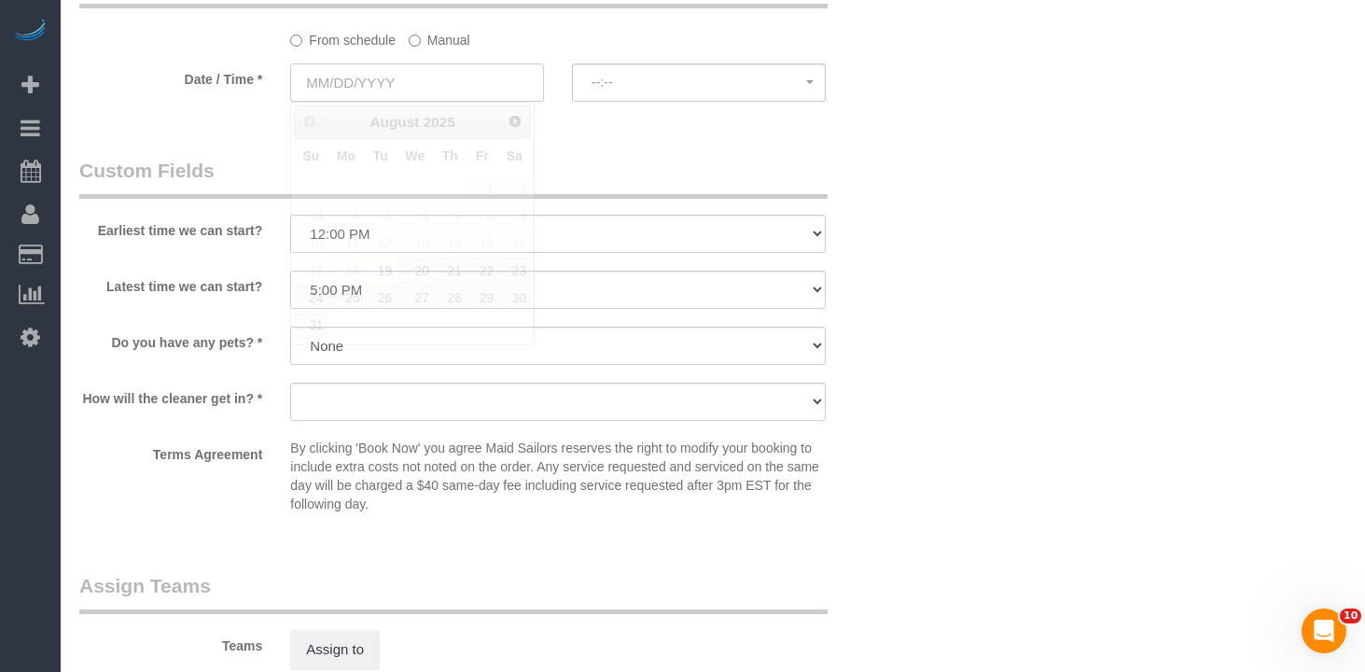
click at [420, 78] on input "text" at bounding box center [417, 82] width 254 height 38
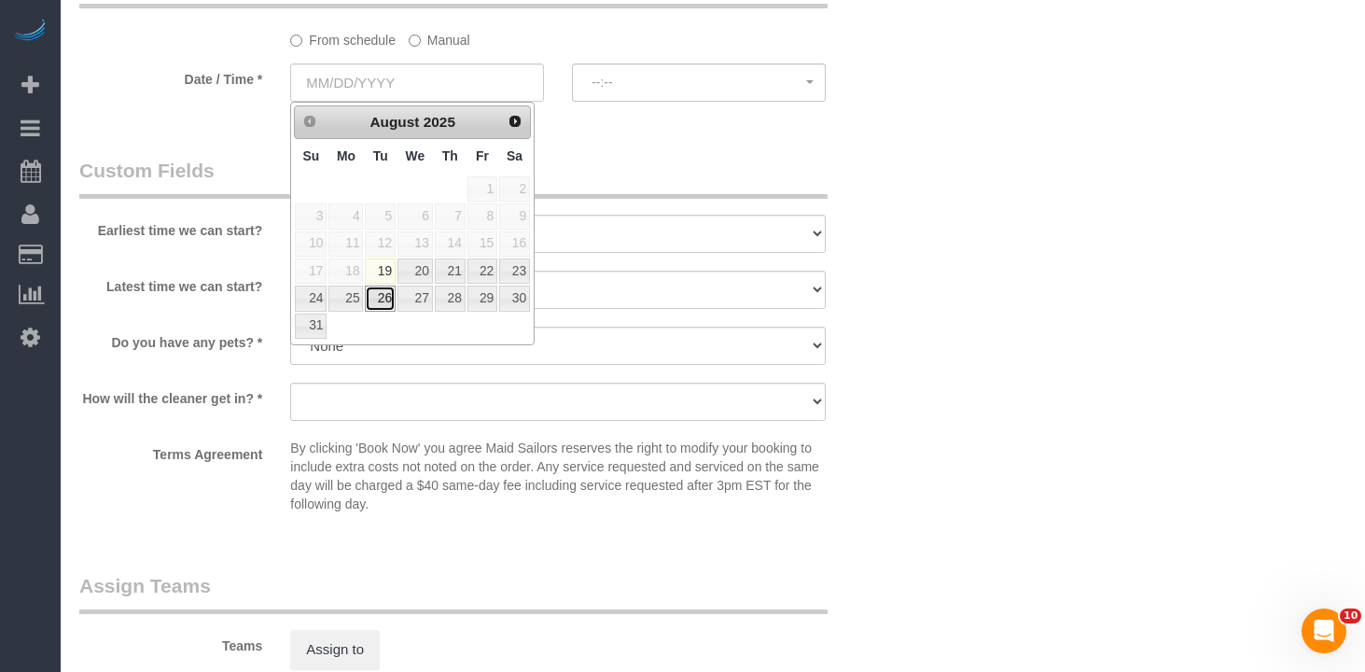
click at [383, 303] on link "26" at bounding box center [380, 298] width 30 height 25
type input "08/26/2025"
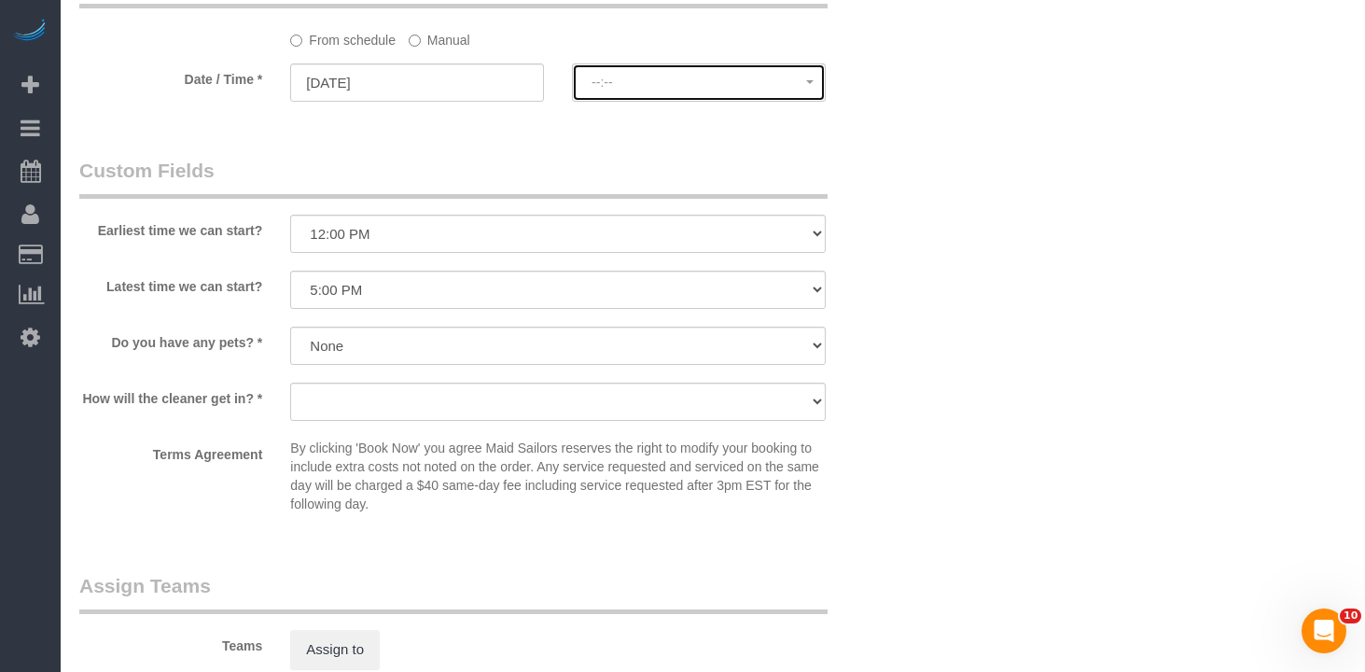
click at [631, 83] on span "--:--" at bounding box center [699, 82] width 215 height 15
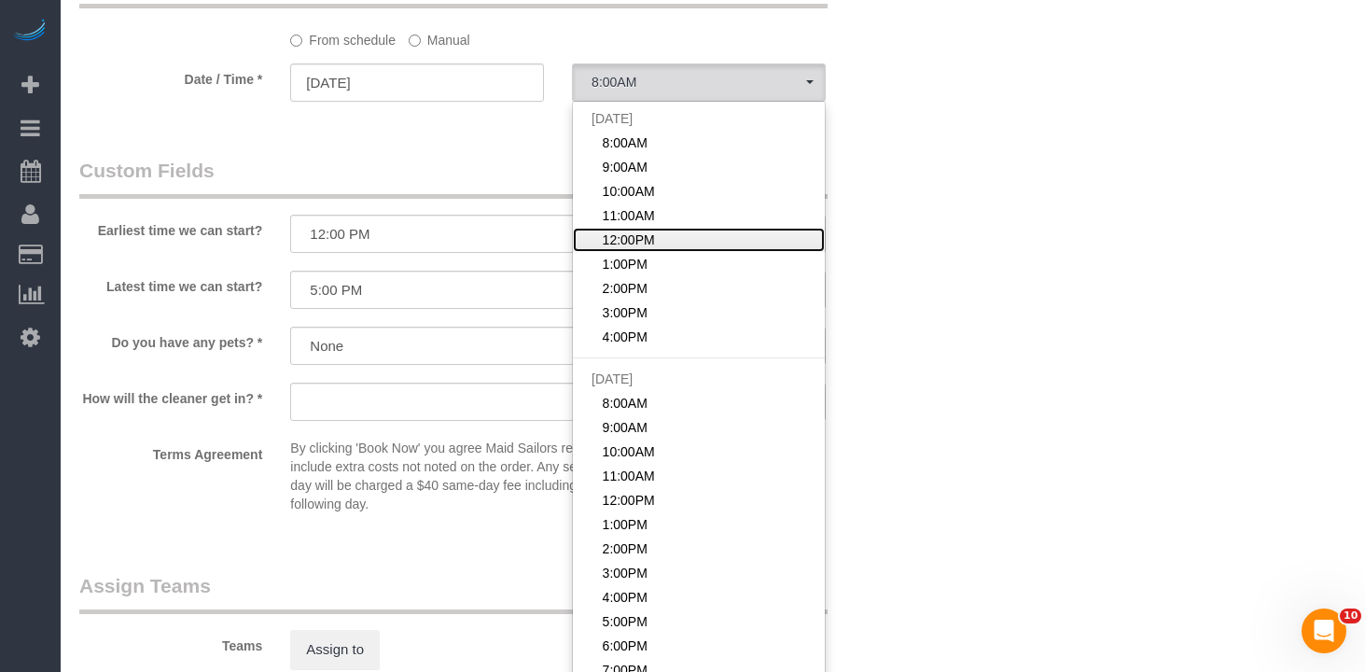
click at [633, 234] on span "12:00PM" at bounding box center [629, 240] width 52 height 19
select select "spot96"
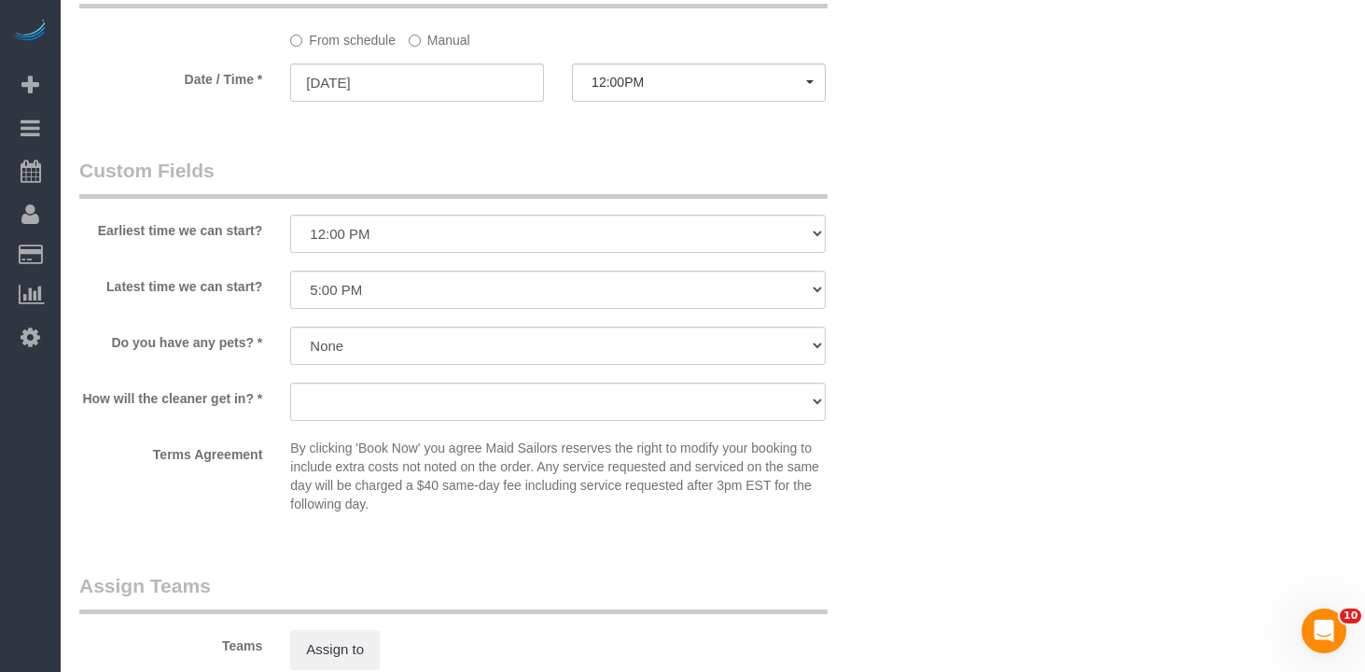
click at [412, 189] on legend "Custom Fields" at bounding box center [453, 178] width 749 height 42
click at [358, 287] on select "I am not flexible, keep my selected time 8:00 AM 9:00 AM 10:00 AM 11:00 AM 12:0…" at bounding box center [558, 290] width 536 height 38
select select "number:75"
click at [290, 271] on select "I am not flexible, keep my selected time 8:00 AM 9:00 AM 10:00 AM 11:00 AM 12:0…" at bounding box center [558, 290] width 536 height 38
click at [413, 414] on select "We'll let you in. Doorman/Front Desk has the key. Other (Provide details)" at bounding box center [558, 402] width 536 height 38
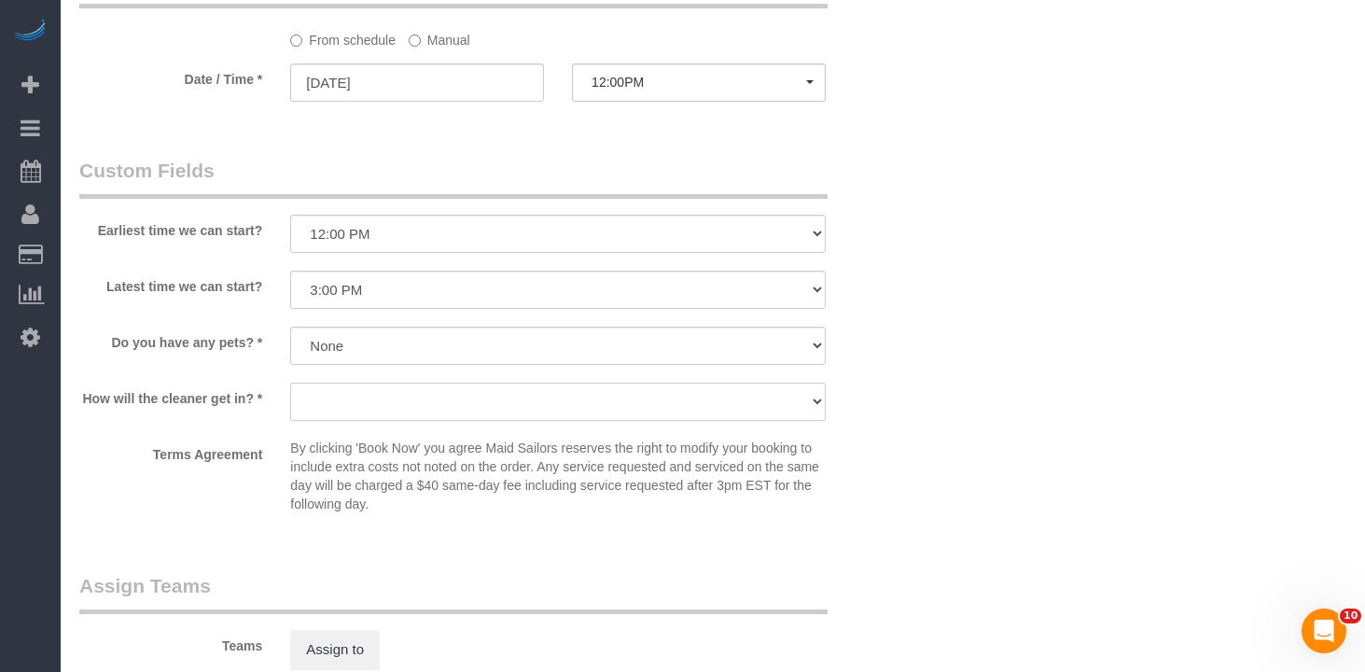
select select "number:5"
click at [290, 383] on select "We'll let you in. Doorman/Front Desk has the key. Other (Provide details)" at bounding box center [558, 402] width 536 height 38
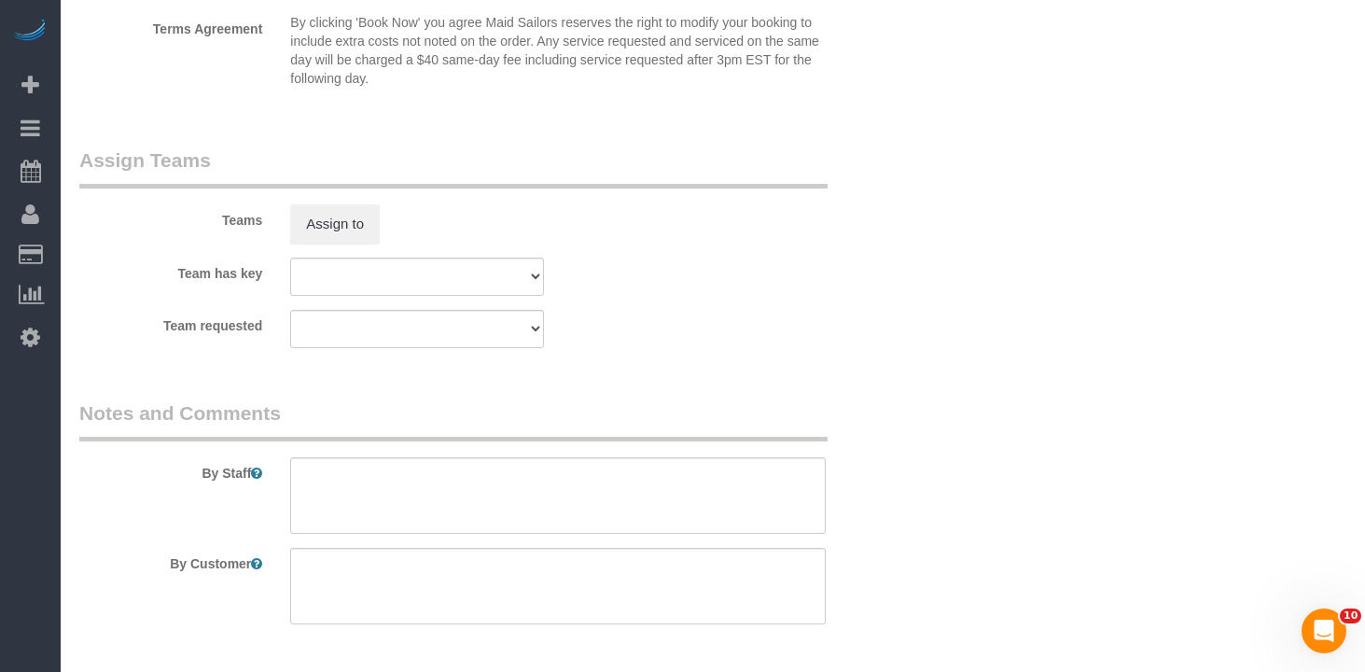
scroll to position [2131, 0]
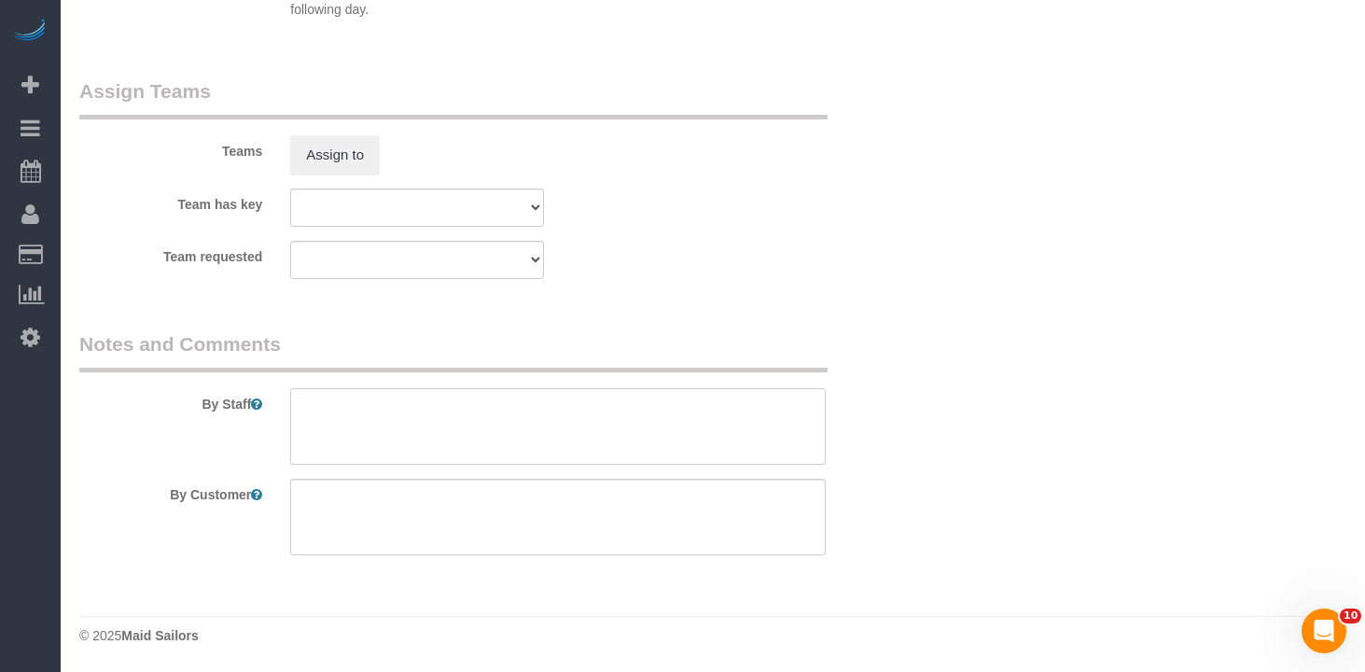
click at [360, 410] on textarea at bounding box center [558, 426] width 536 height 77
click at [373, 521] on textarea at bounding box center [558, 517] width 536 height 77
click at [379, 539] on textarea at bounding box center [558, 517] width 536 height 77
click at [358, 544] on textarea at bounding box center [558, 517] width 536 height 77
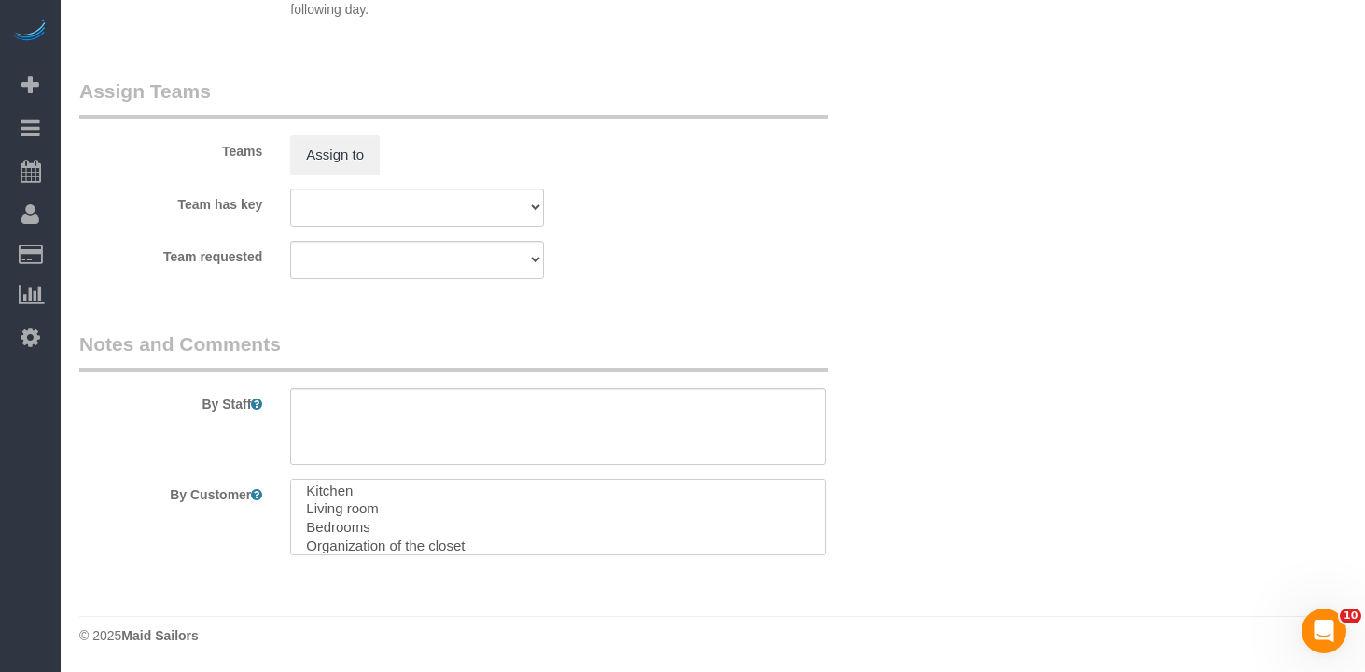
click at [358, 544] on textarea at bounding box center [558, 517] width 536 height 77
click at [371, 523] on textarea at bounding box center [558, 517] width 536 height 77
type textarea "This is a deep cleaning for a 2 bedroom, 1 bathroom apartment. Priorities: Stov…"
click at [354, 407] on textarea at bounding box center [558, 426] width 536 height 77
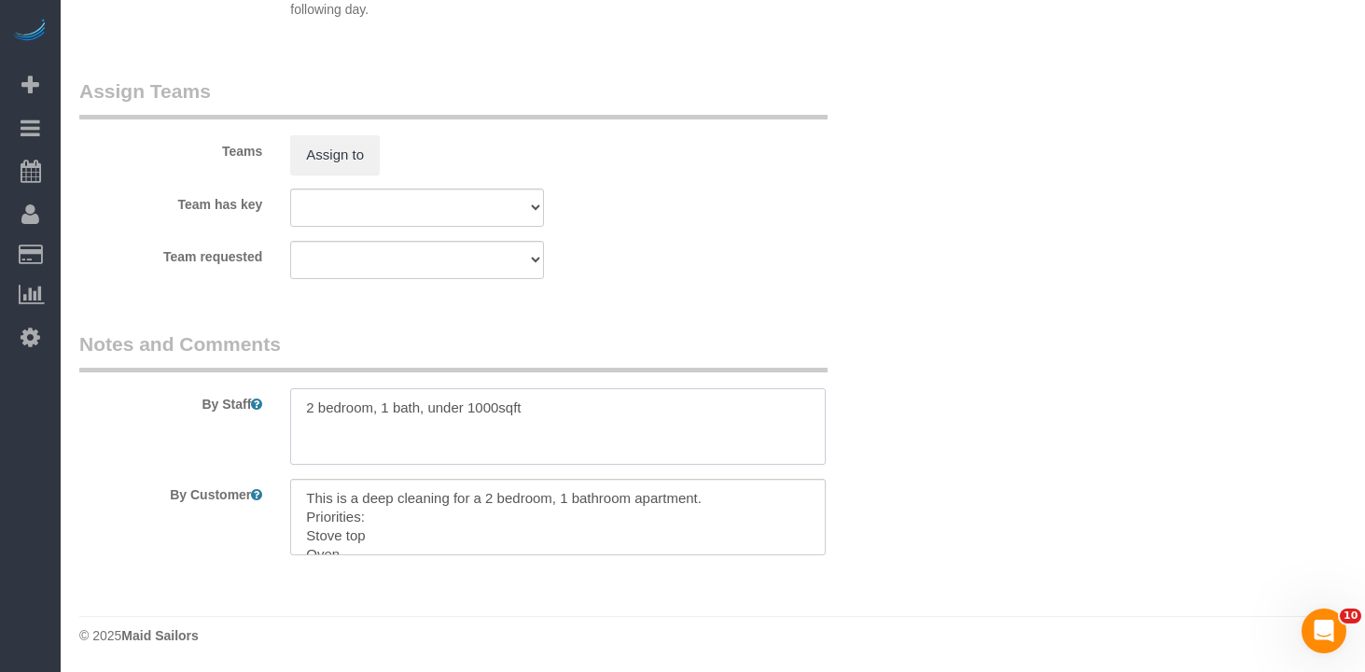
type textarea "2 bedroom, 1 bath, under 1000sqft"
click at [336, 521] on textarea at bounding box center [558, 517] width 536 height 77
drag, startPoint x: 382, startPoint y: 539, endPoint x: 329, endPoint y: 522, distance: 55.2
click at [324, 523] on textarea at bounding box center [558, 517] width 536 height 77
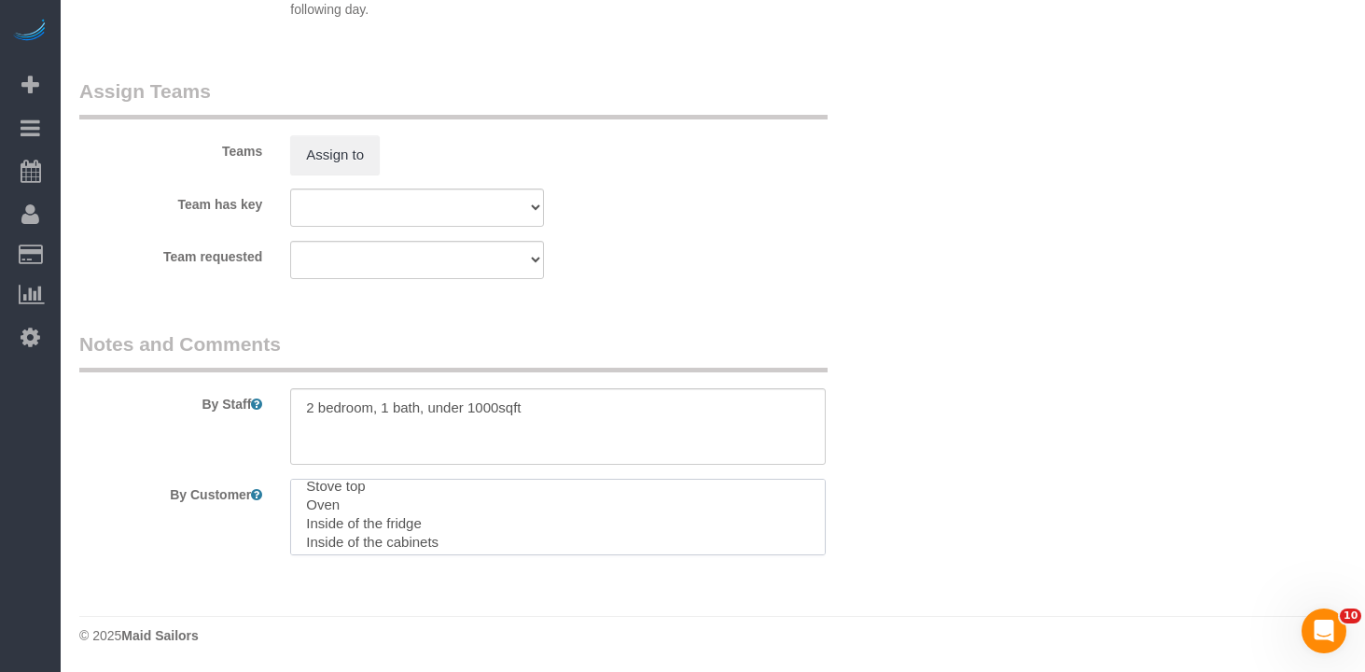
click at [343, 528] on textarea at bounding box center [558, 517] width 536 height 77
click at [414, 521] on textarea at bounding box center [558, 517] width 536 height 77
click at [382, 514] on textarea at bounding box center [558, 517] width 536 height 77
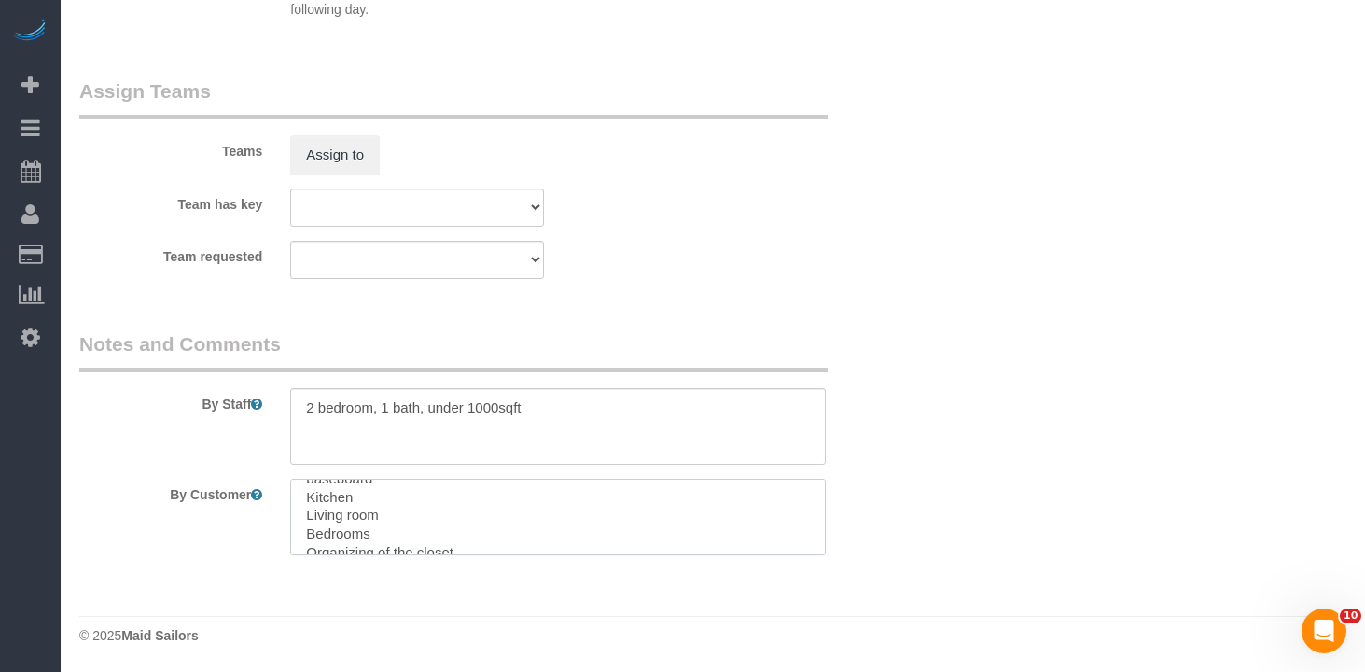
click at [361, 516] on textarea at bounding box center [558, 517] width 536 height 77
click at [372, 539] on textarea at bounding box center [558, 517] width 536 height 77
click at [307, 504] on textarea at bounding box center [558, 517] width 536 height 77
type textarea "This is a deep cleaning for a 2 bedroom, 1 bathroom apartment. Priorities: Stov…"
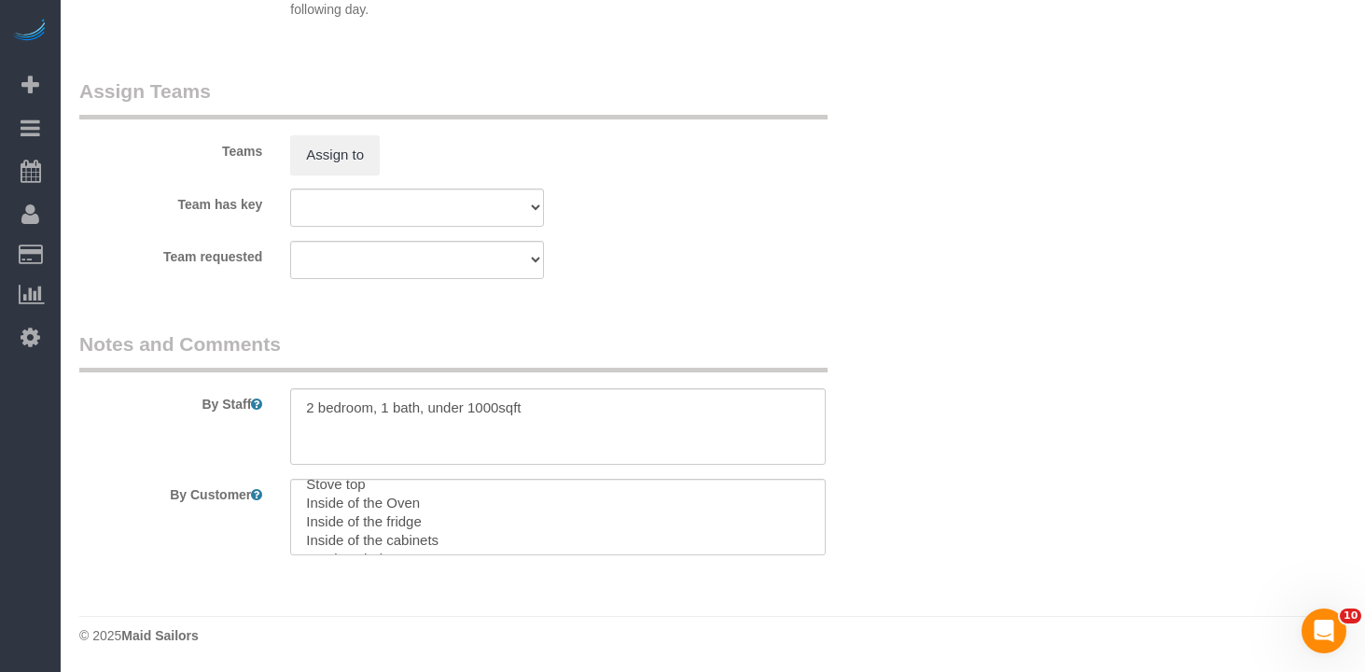
drag, startPoint x: 1185, startPoint y: 513, endPoint x: 846, endPoint y: 498, distance: 340.0
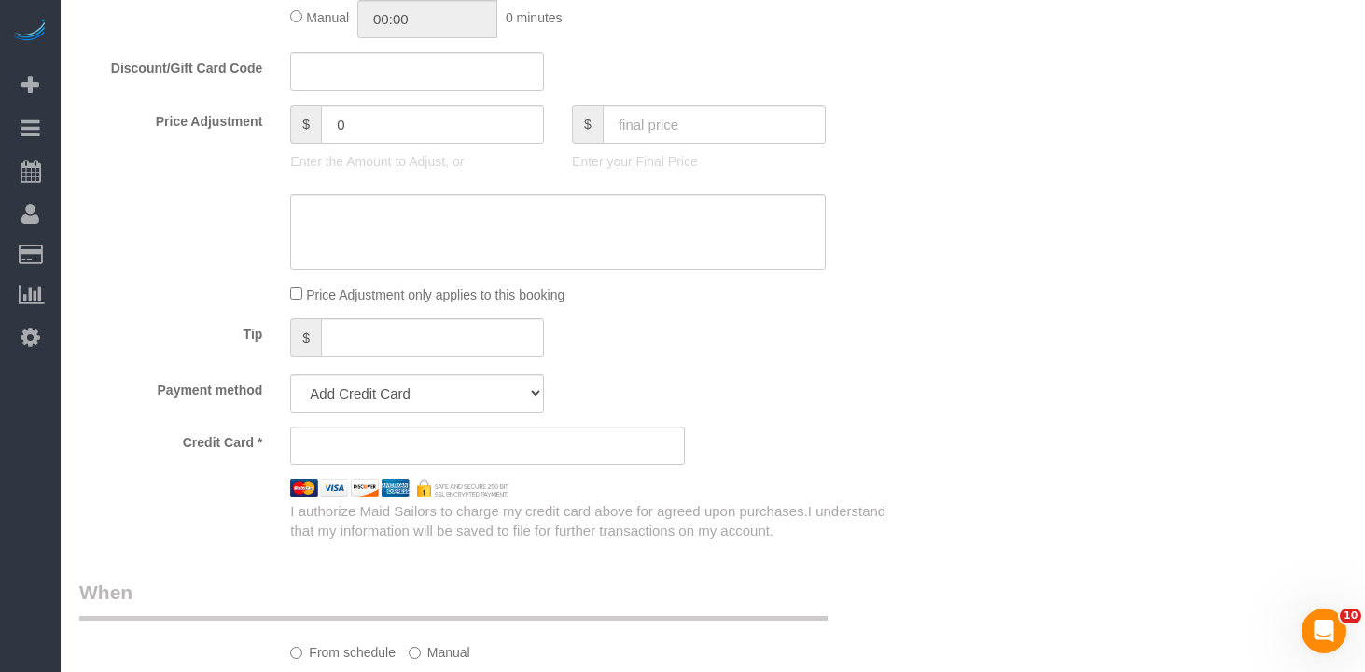
scroll to position [975, 0]
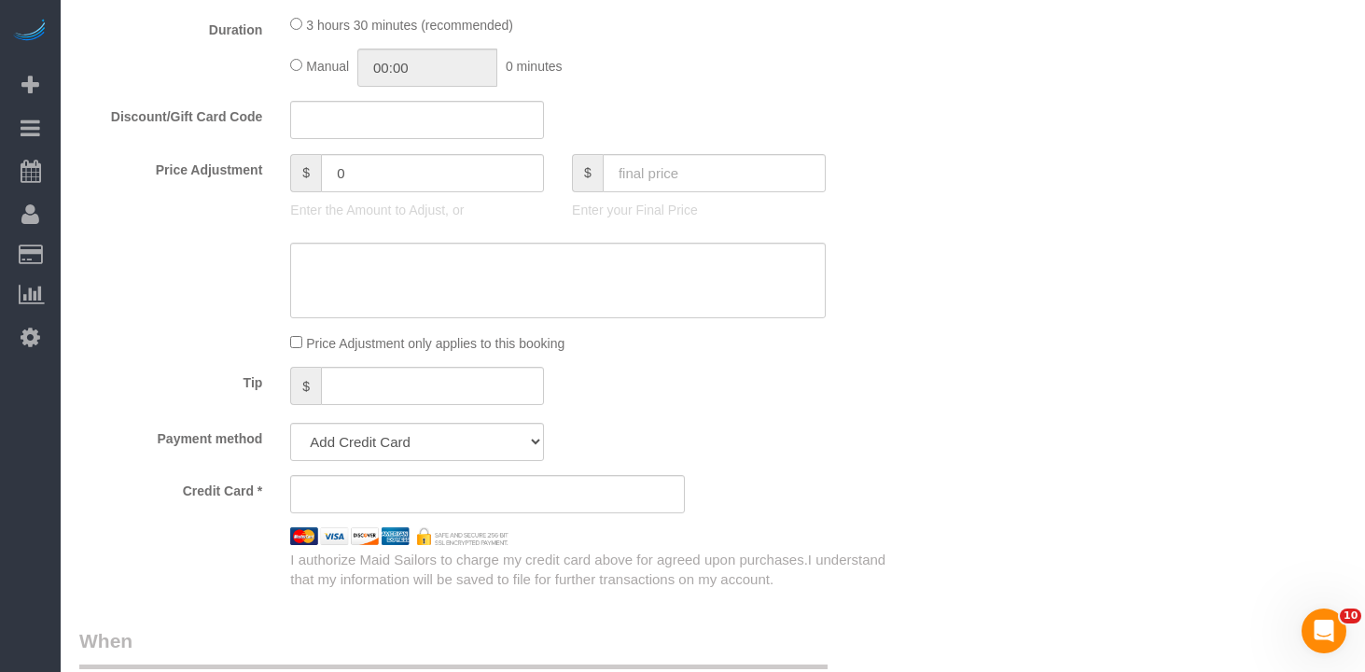
click at [818, 484] on div "Credit Card *" at bounding box center [487, 494] width 845 height 38
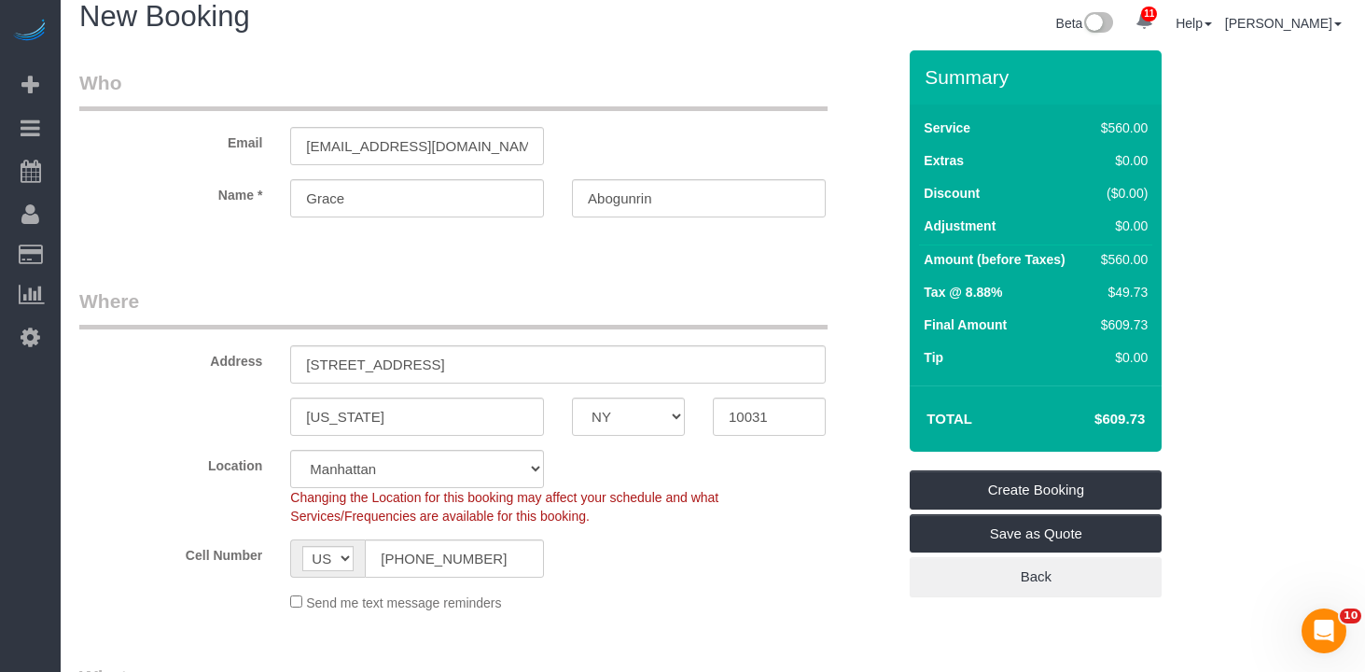
scroll to position [0, 0]
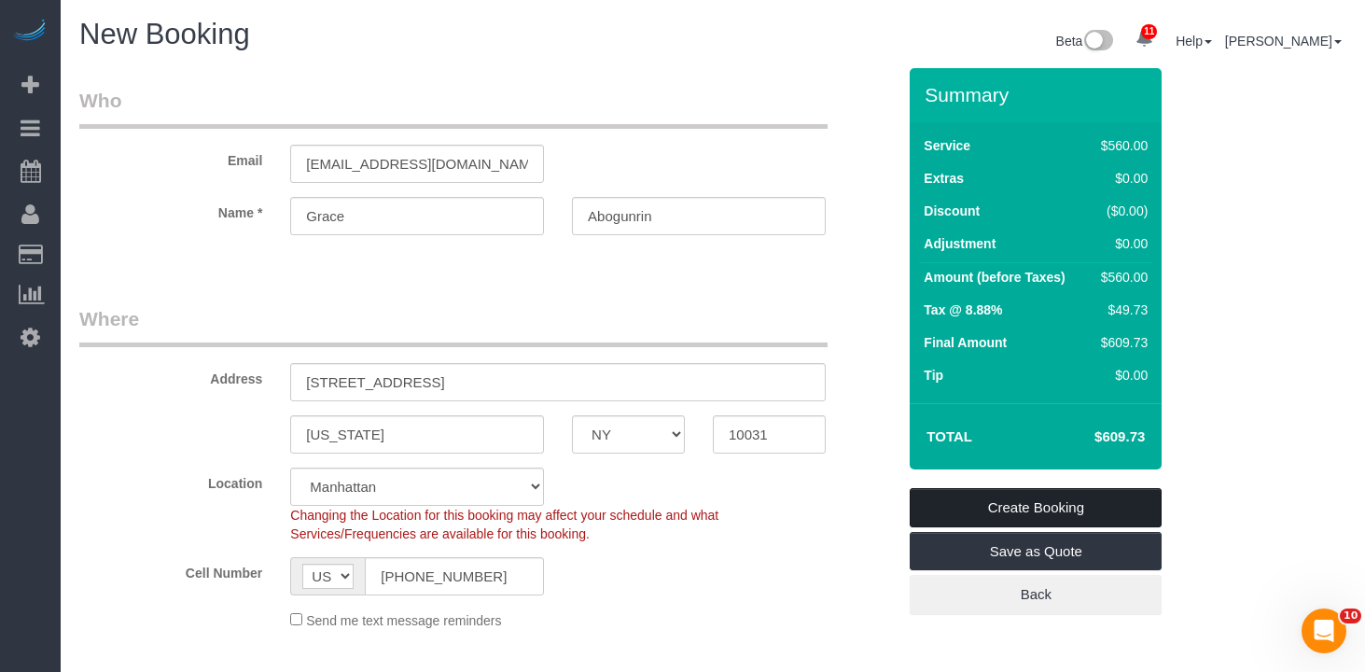
click at [1009, 495] on link "Create Booking" at bounding box center [1036, 507] width 252 height 39
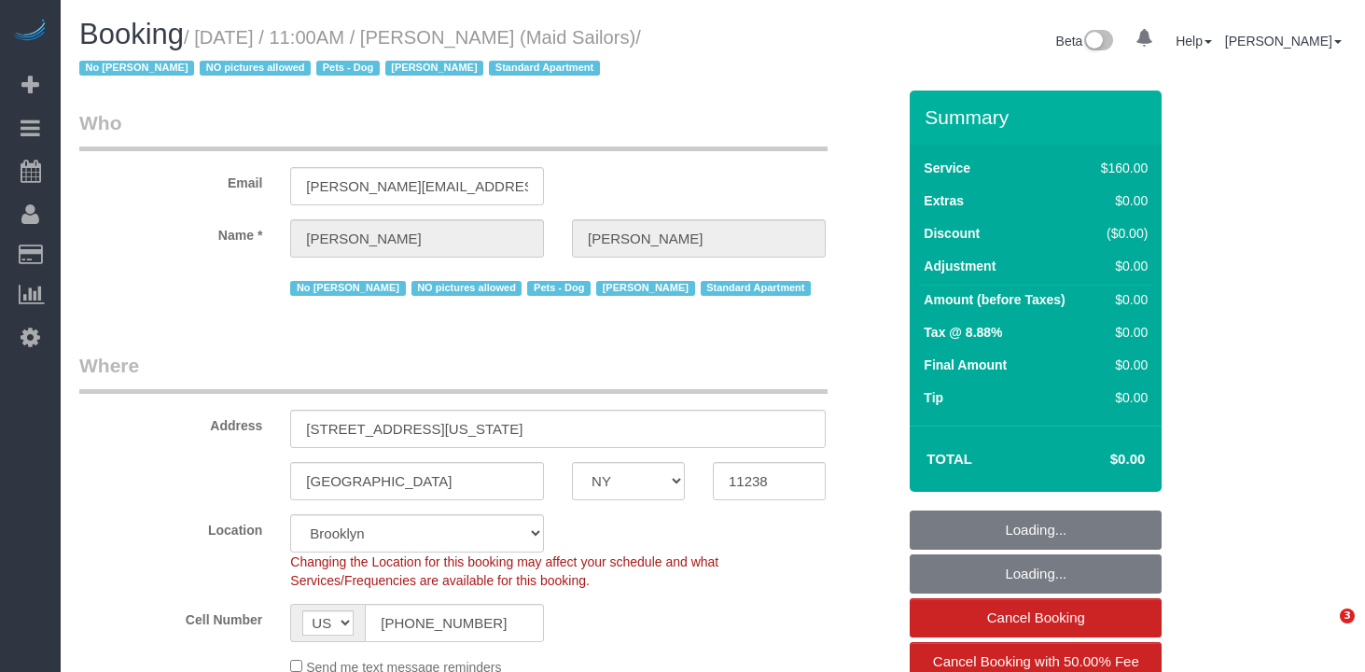
select select "NY"
select select "number:89"
select select "number:90"
select select "number:13"
select select "number:5"
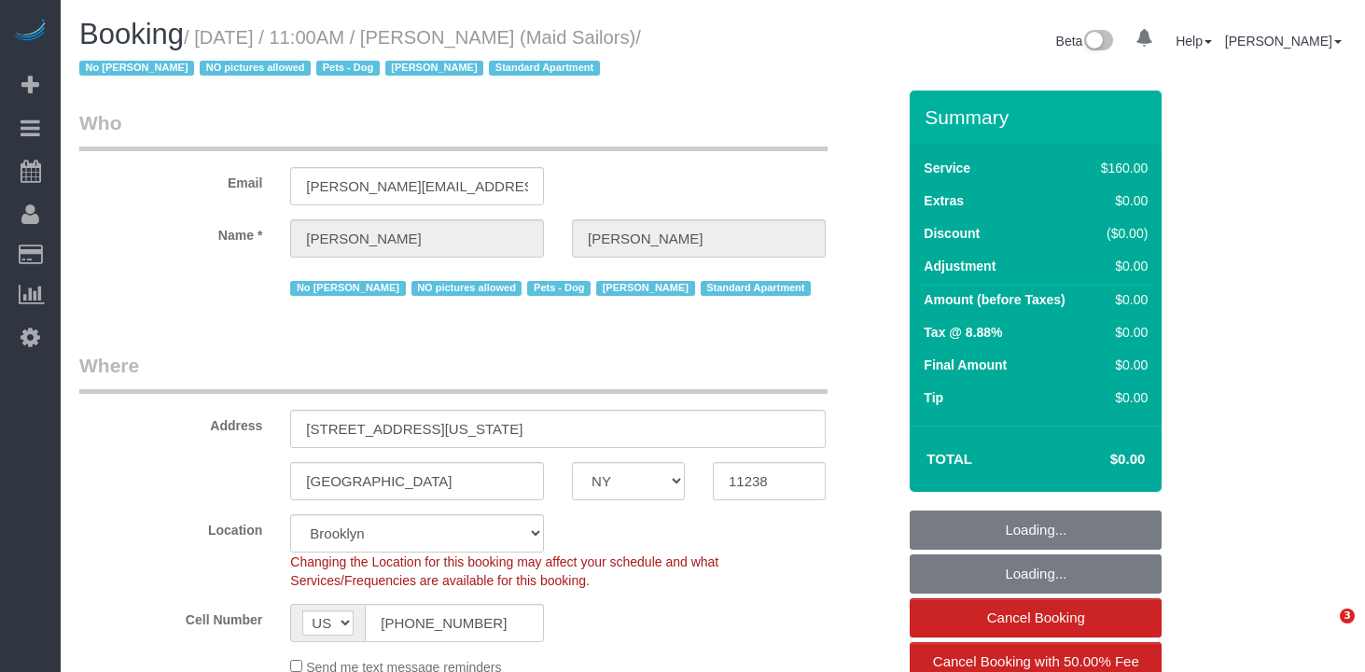
select select "object:1420"
select select "spot1"
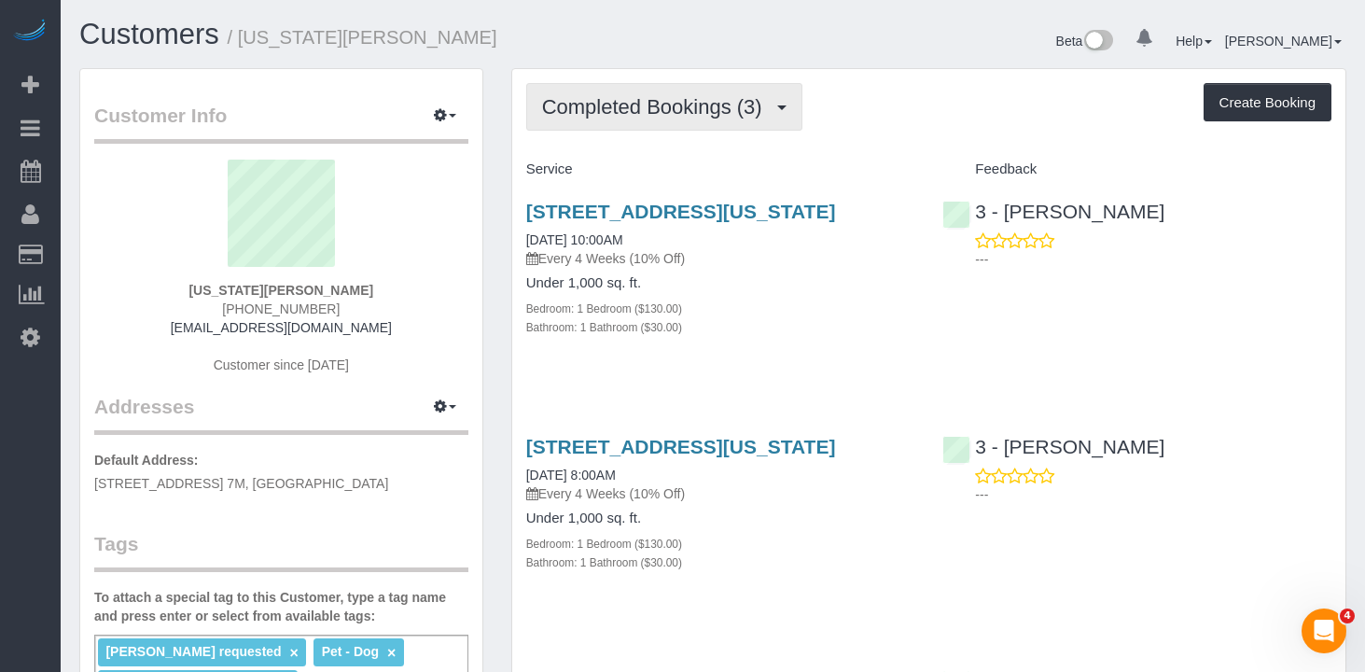
click at [676, 111] on span "Completed Bookings (3)" at bounding box center [657, 106] width 230 height 23
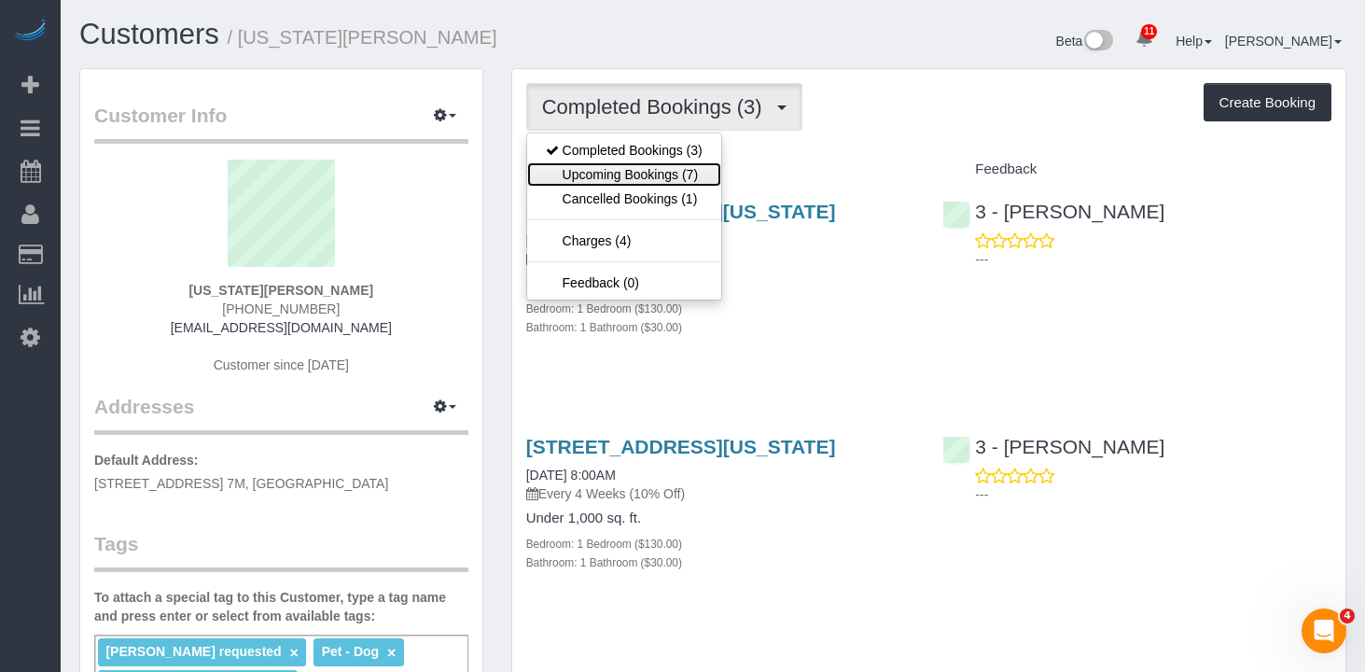
click at [670, 173] on link "Upcoming Bookings (7)" at bounding box center [624, 174] width 194 height 24
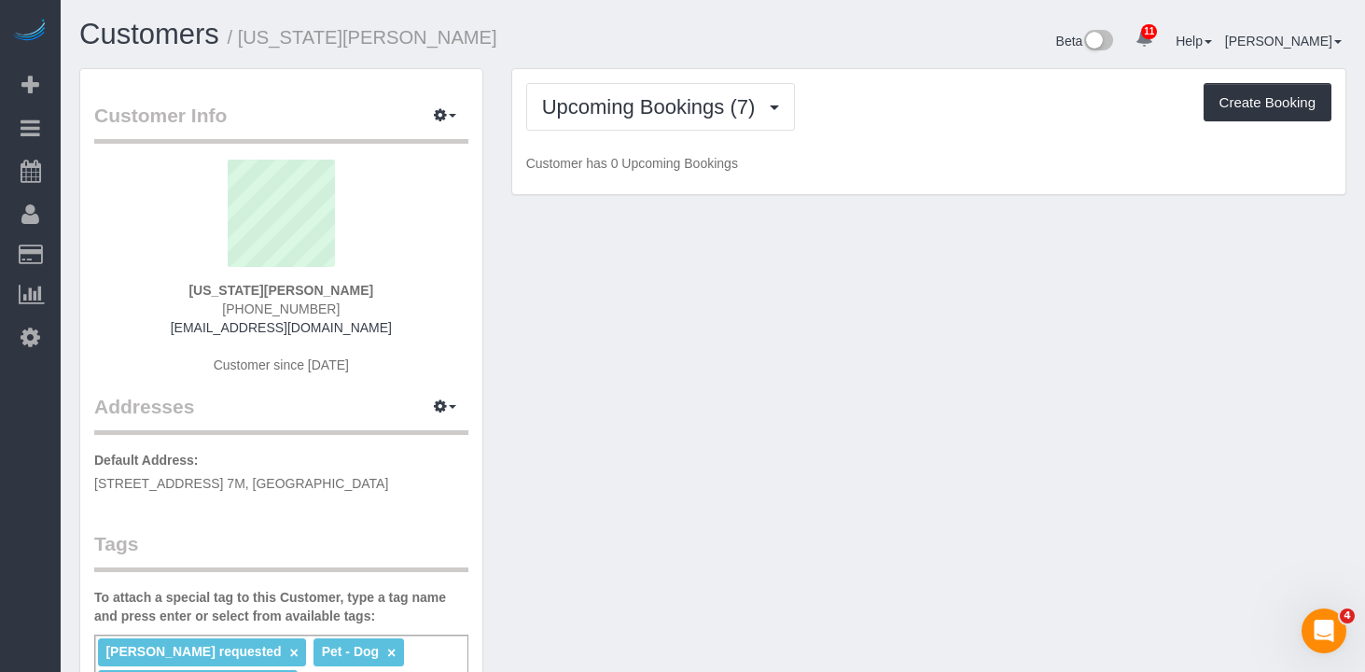
click at [935, 44] on div "Beta 11 Your Notifications You have 0 alerts × You have 6 to charge for [DATE] …" at bounding box center [1037, 43] width 648 height 49
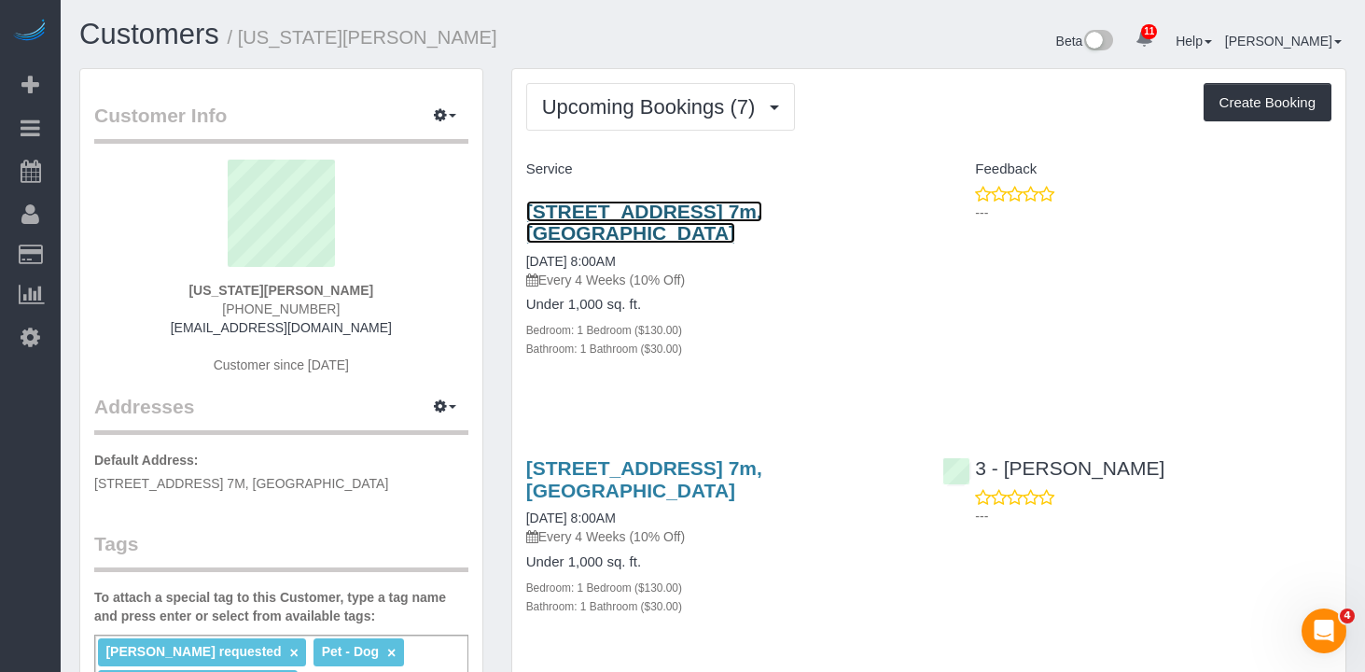
click at [593, 205] on link "[STREET_ADDRESS] 7m, [GEOGRAPHIC_DATA]" at bounding box center [644, 222] width 236 height 43
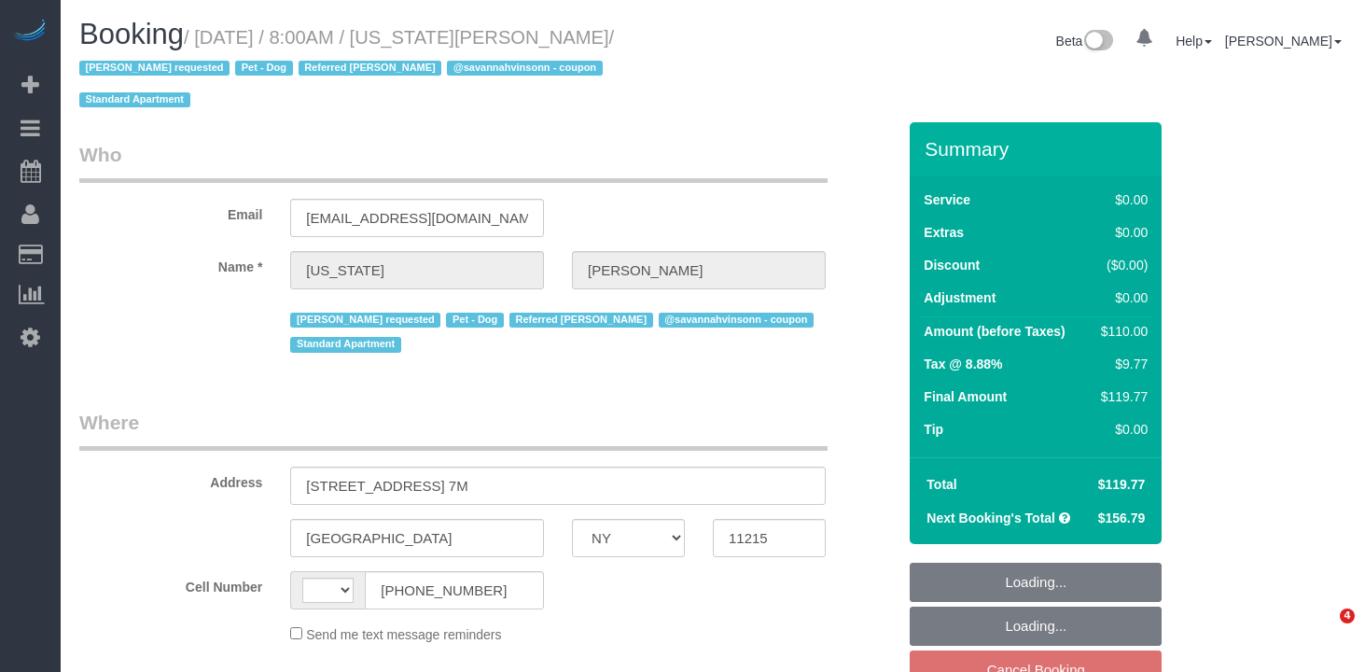
select select "NY"
select select "string:[GEOGRAPHIC_DATA]"
select select "object:732"
select select "string:stripe-pm_1R8R544VGloSiKo771RbQQGf"
select select "spot1"
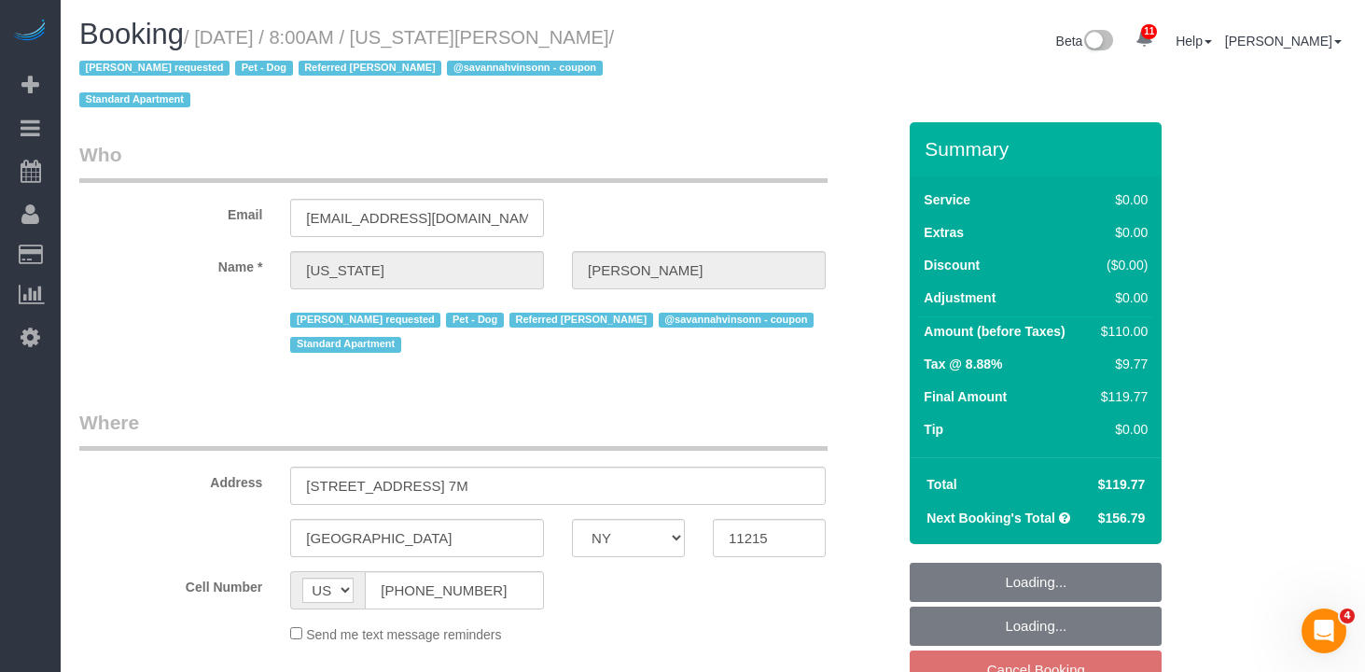
select select "number:62"
select select "number:77"
select select "number:13"
select select "number:5"
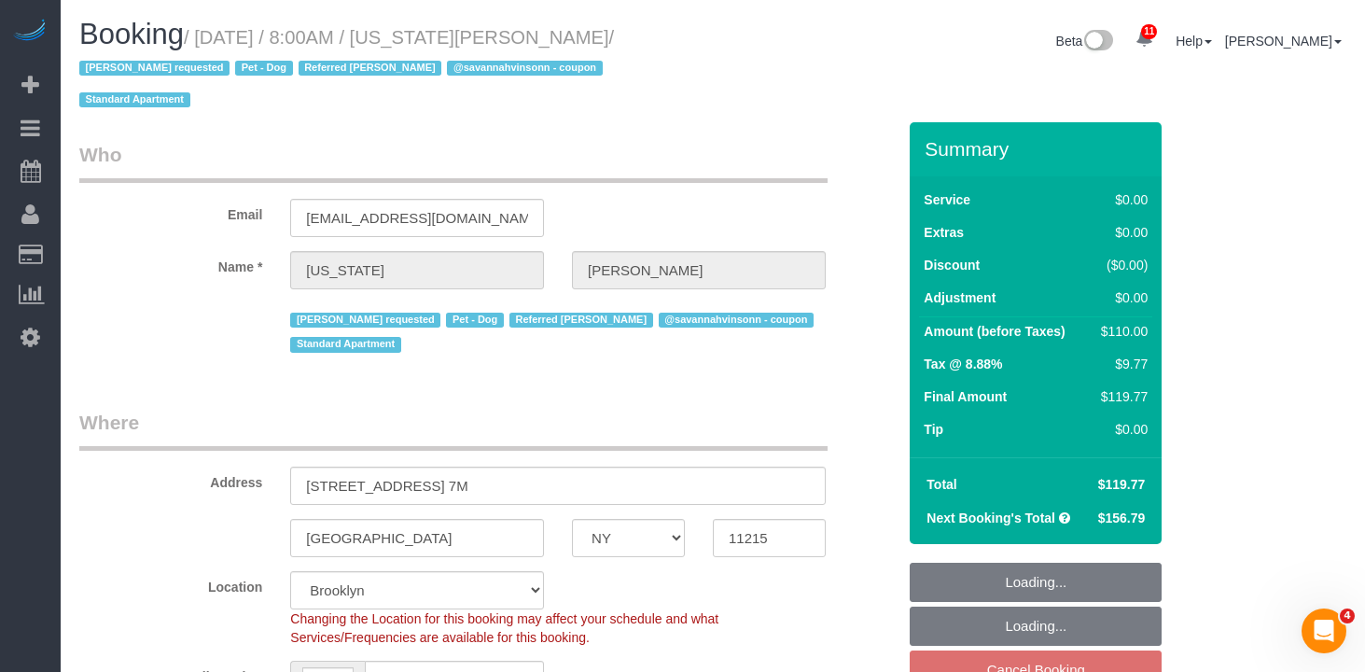
select select "1"
select select "object:1385"
select select "1"
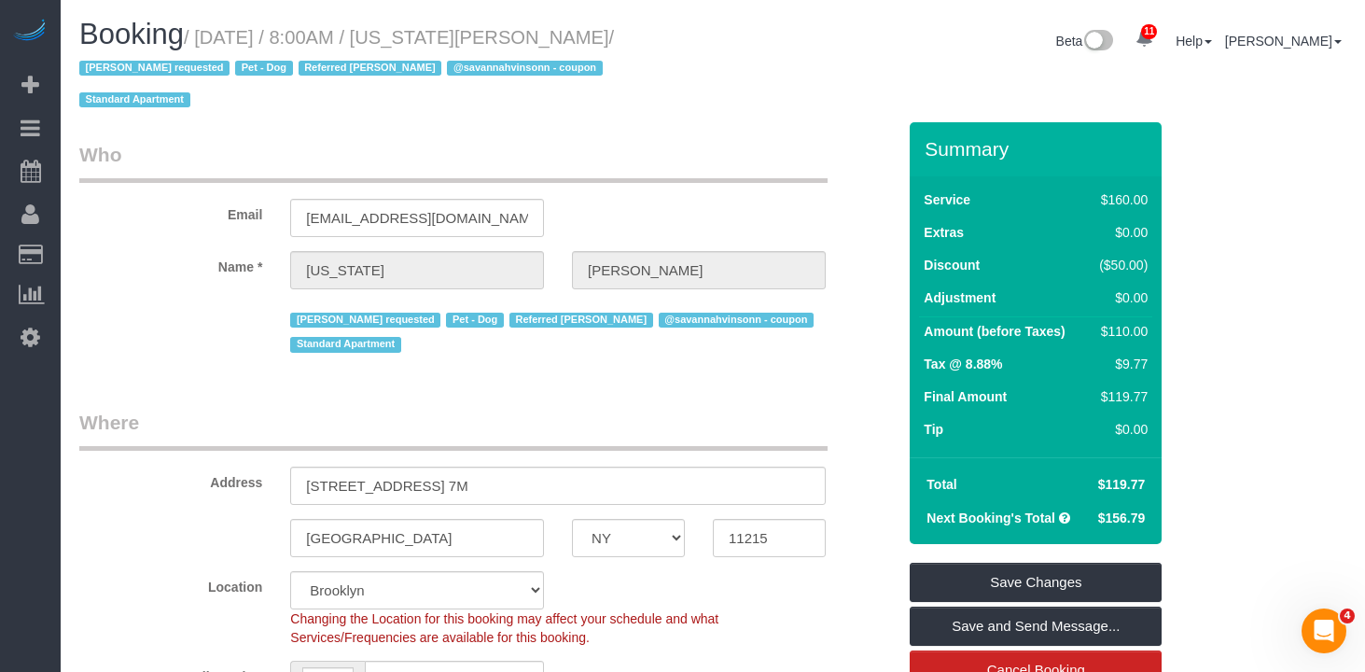
drag, startPoint x: 598, startPoint y: 40, endPoint x: 204, endPoint y: 38, distance: 393.9
click at [204, 38] on small "/ August 22, 2025 / 8:00AM / Virginia Newsome / Diana Gonzalez requested Pet - …" at bounding box center [346, 69] width 535 height 84
copy small "August 22, 2025 / 8:00AM / Virginia Newsome"
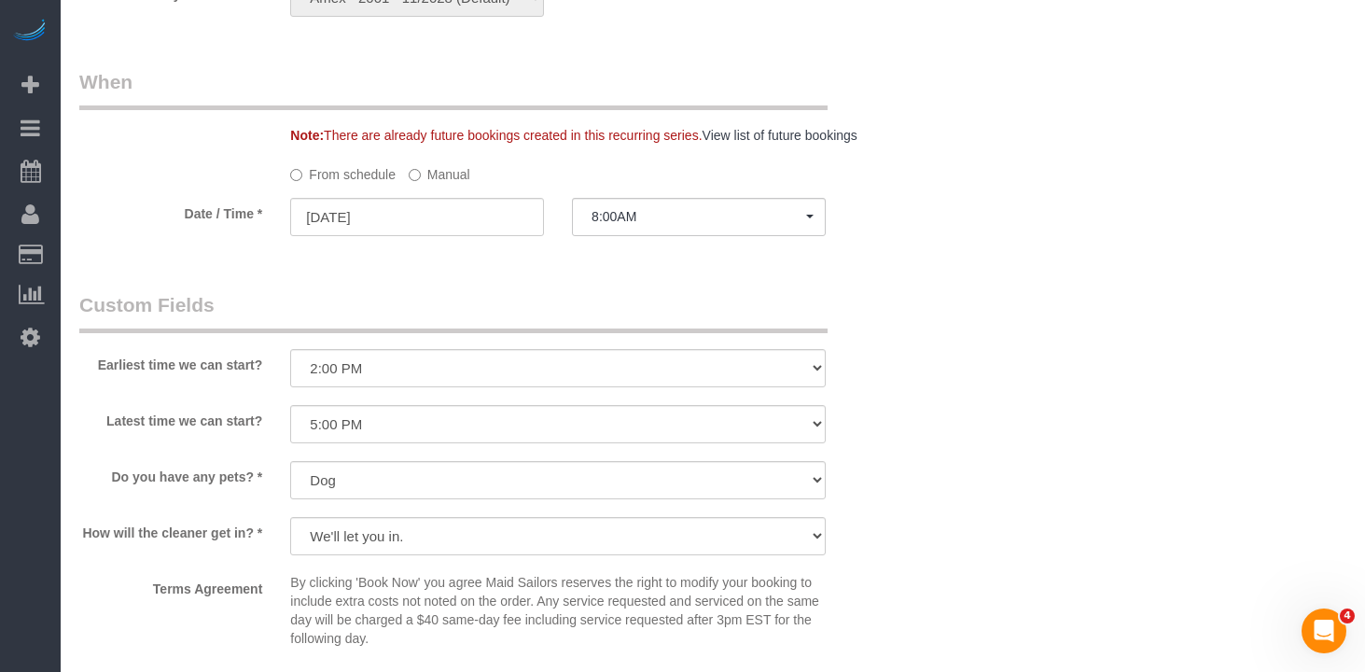
scroll to position [1941, 0]
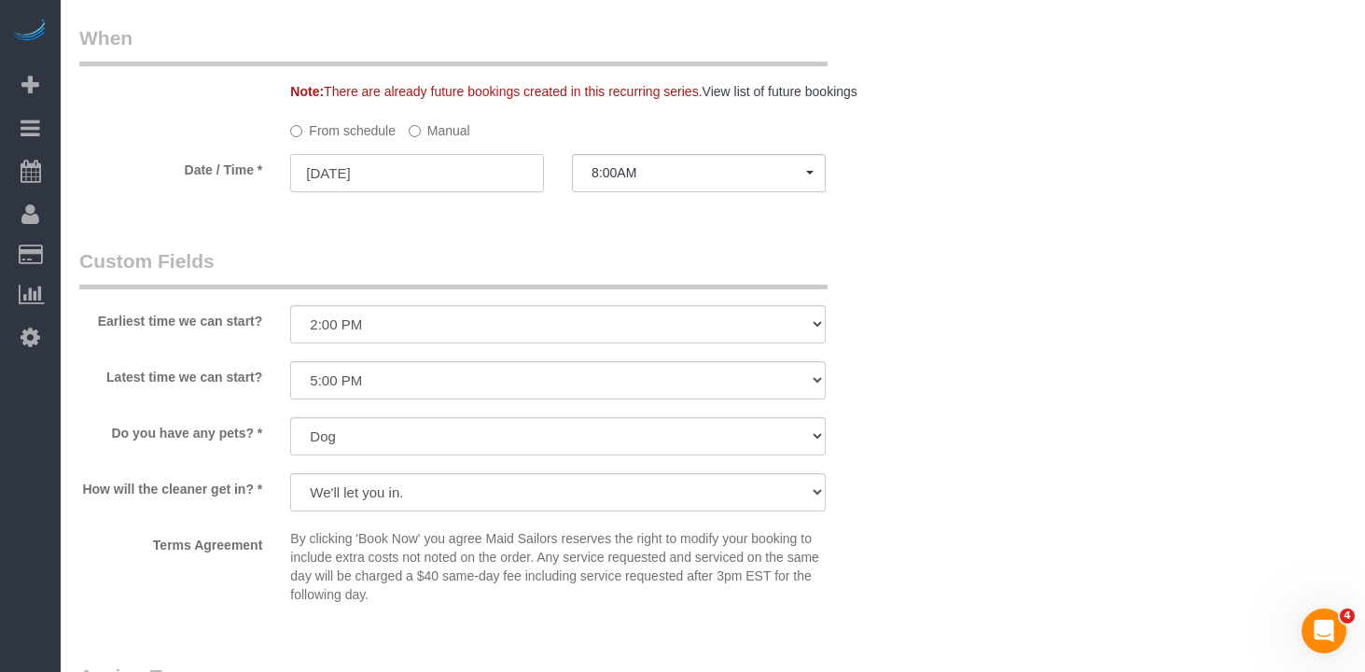
click at [425, 171] on input "08/22/2025" at bounding box center [417, 173] width 254 height 38
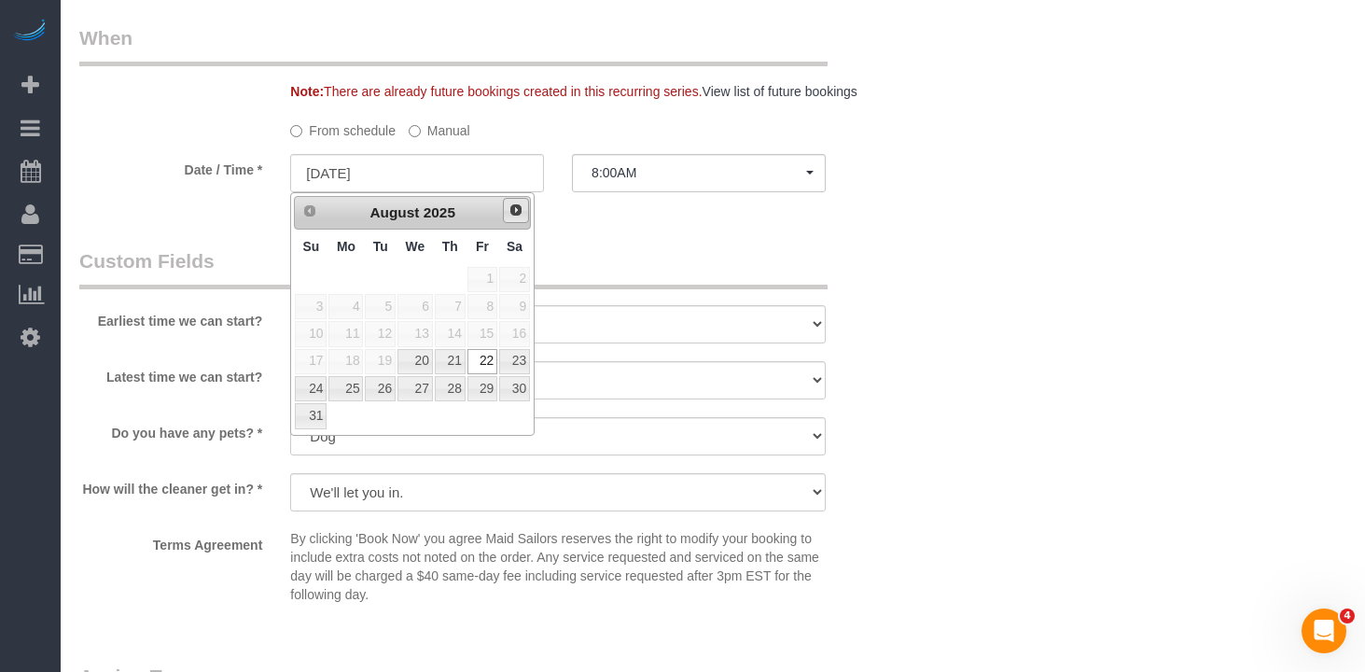
click at [509, 212] on span "Next" at bounding box center [516, 210] width 15 height 15
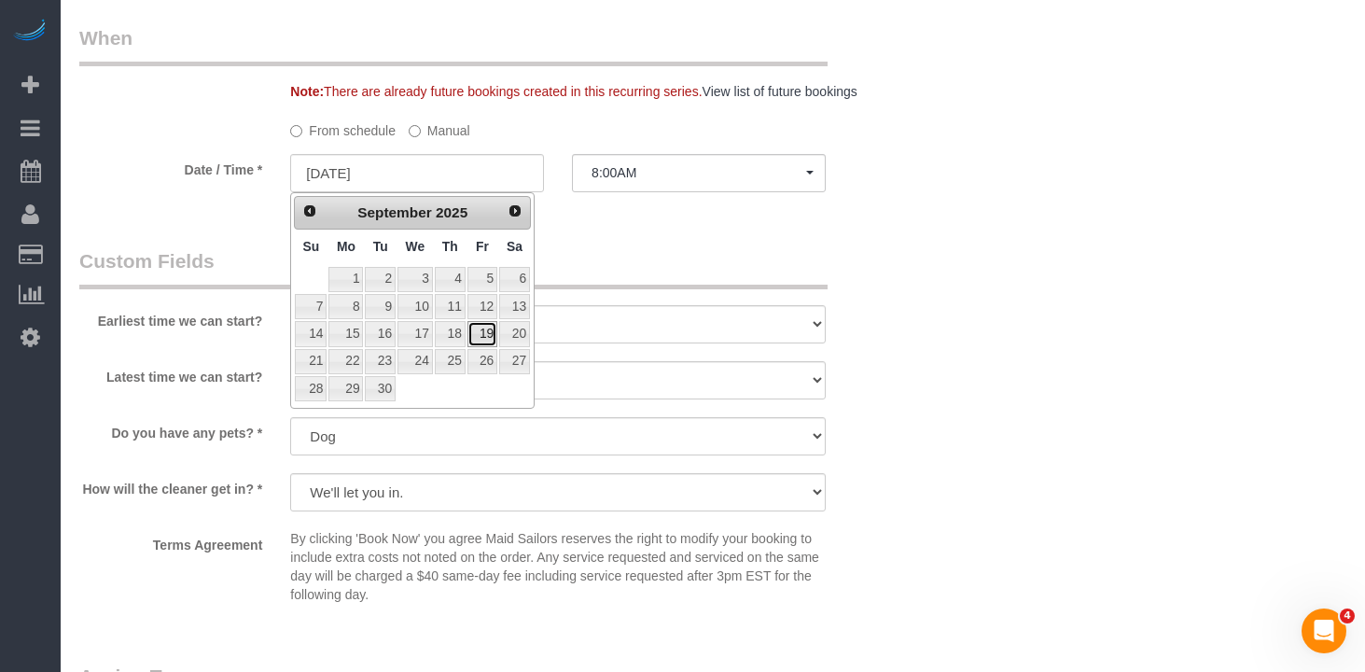
click at [482, 334] on link "19" at bounding box center [483, 333] width 30 height 25
type input "09/19/2025"
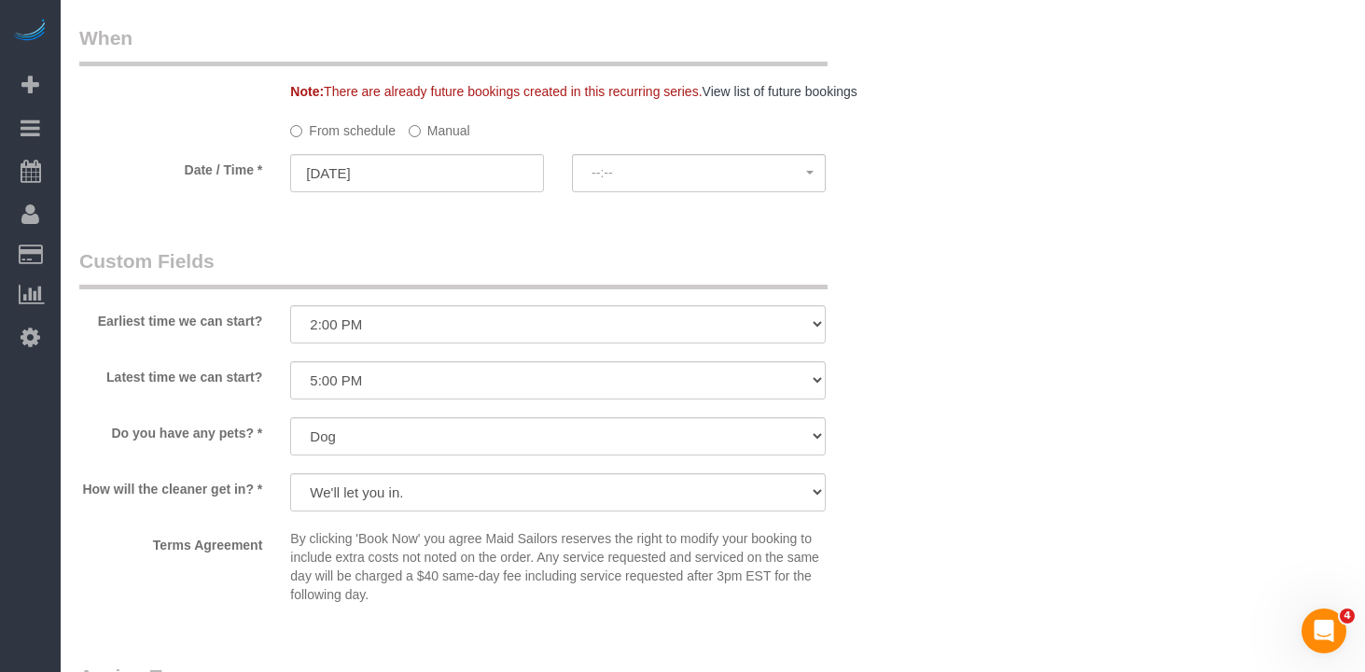
select select "spot60"
click at [745, 450] on select "Dog Cat None" at bounding box center [558, 436] width 536 height 38
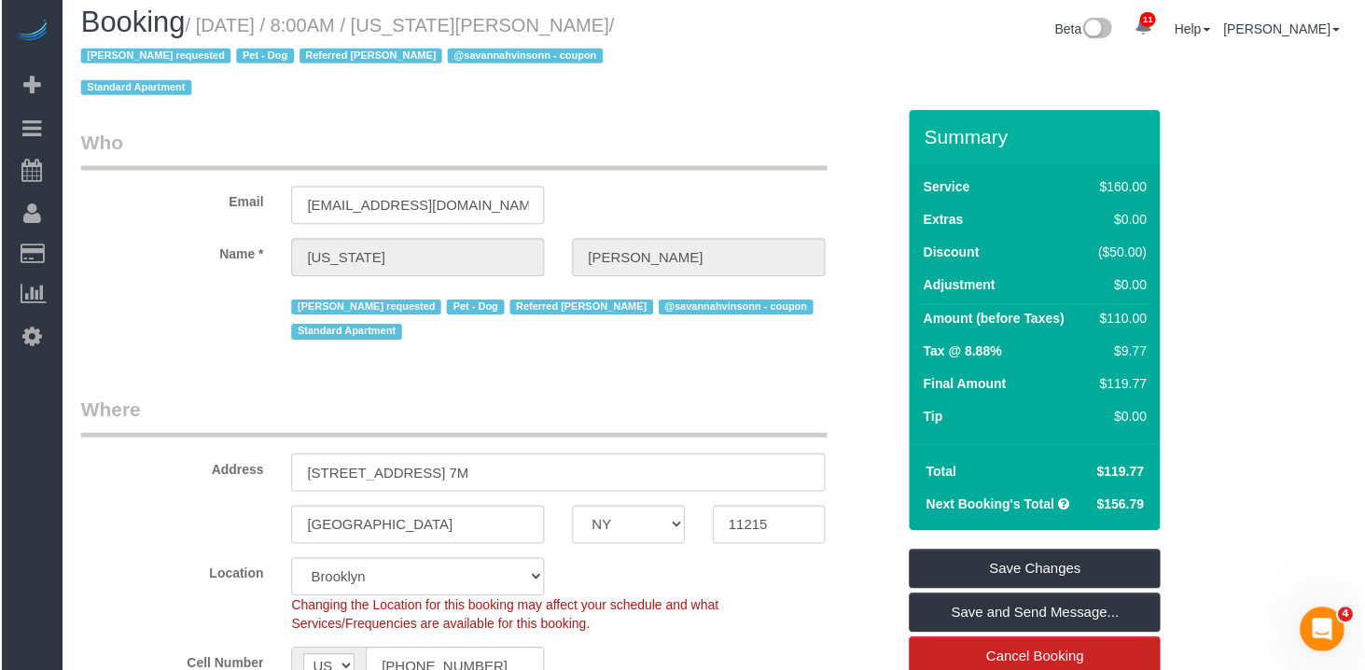
scroll to position [0, 0]
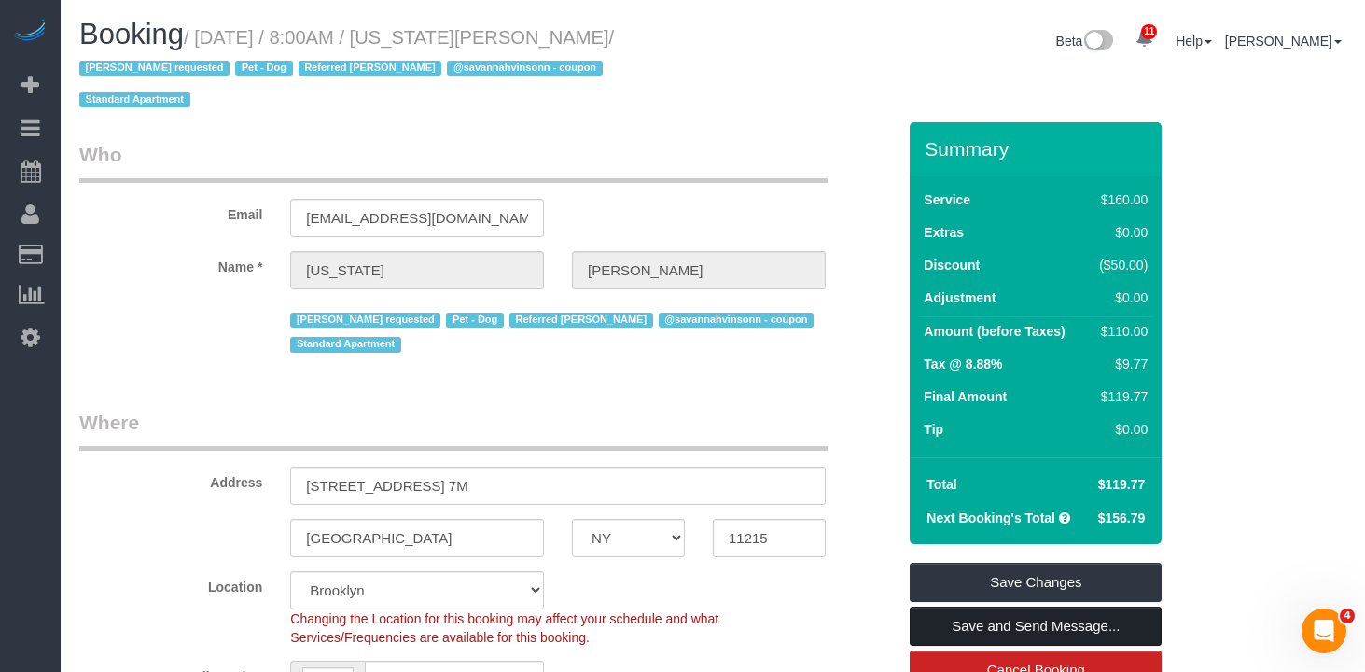
click at [1035, 627] on link "Save and Send Message..." at bounding box center [1036, 626] width 252 height 39
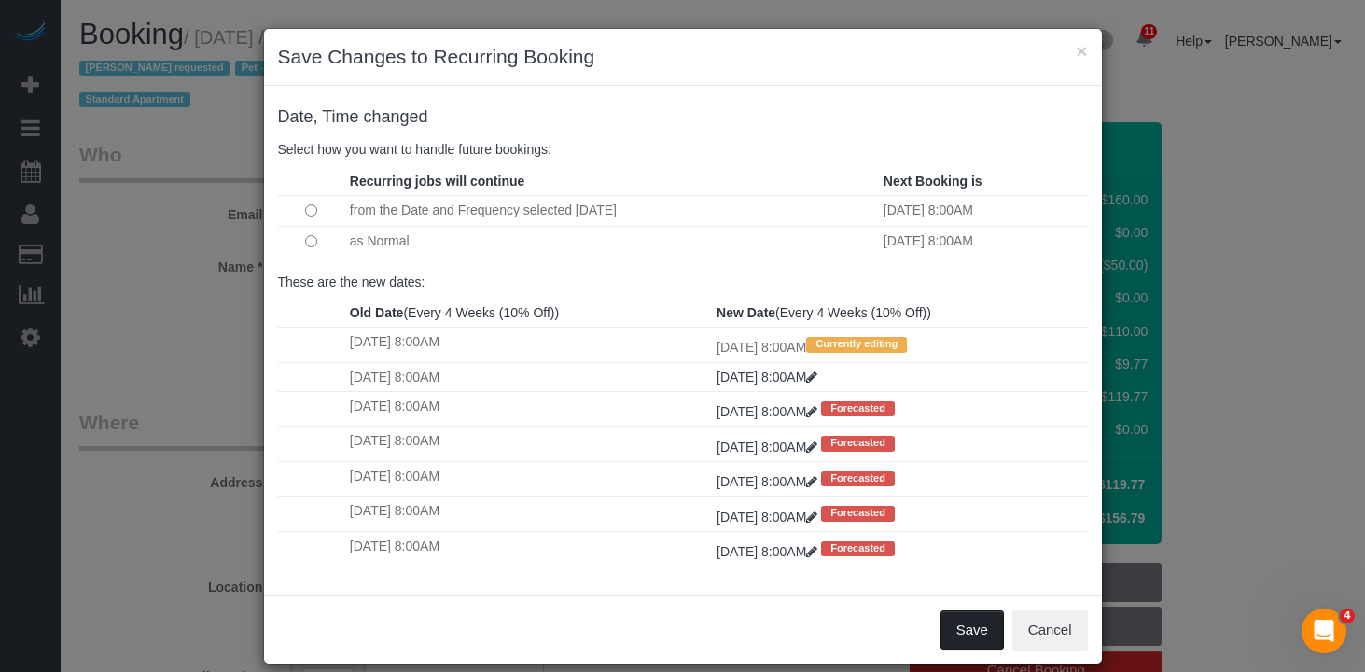
click at [984, 629] on button "Save" at bounding box center [972, 629] width 63 height 39
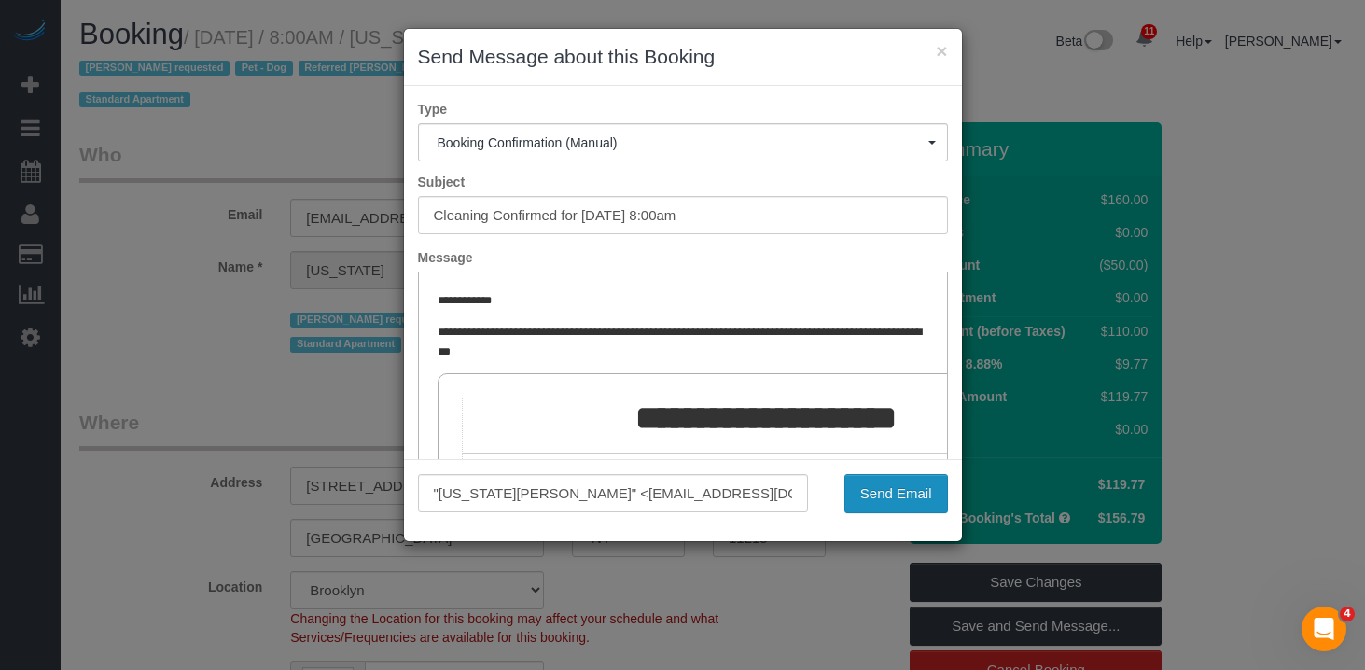
click at [905, 508] on button "Send Email" at bounding box center [897, 493] width 104 height 39
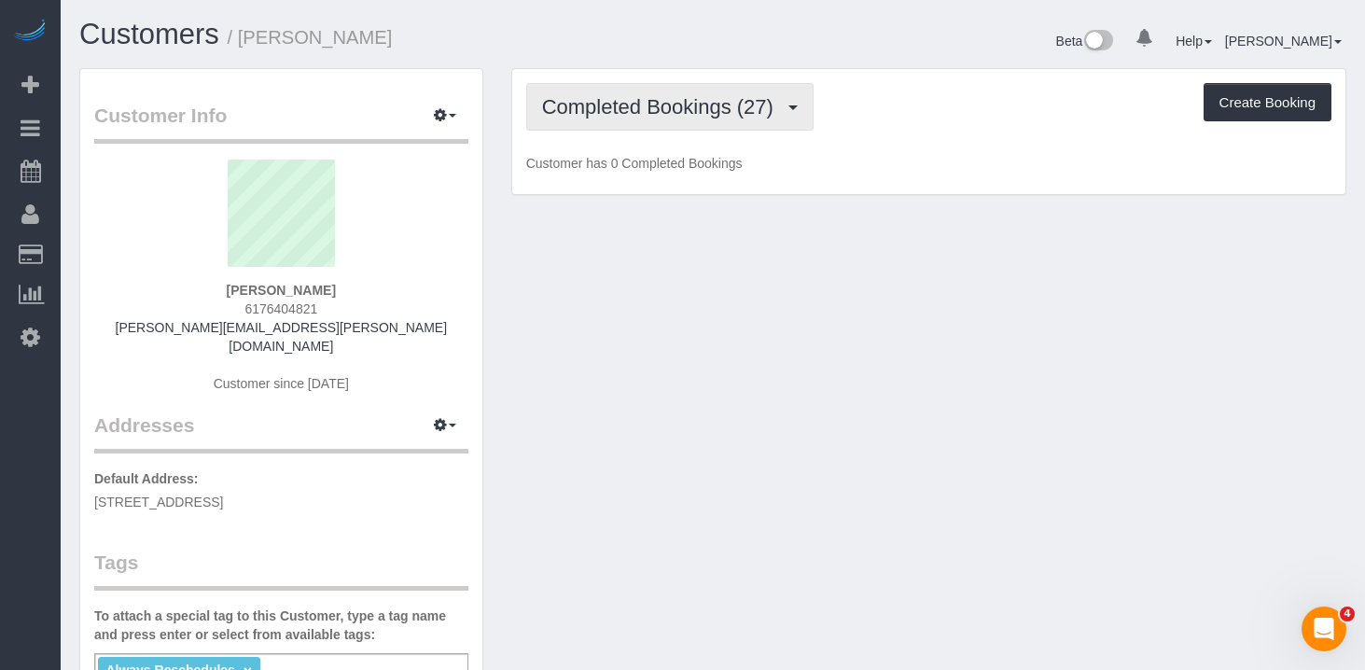
click at [620, 101] on span "Completed Bookings (27)" at bounding box center [662, 106] width 241 height 23
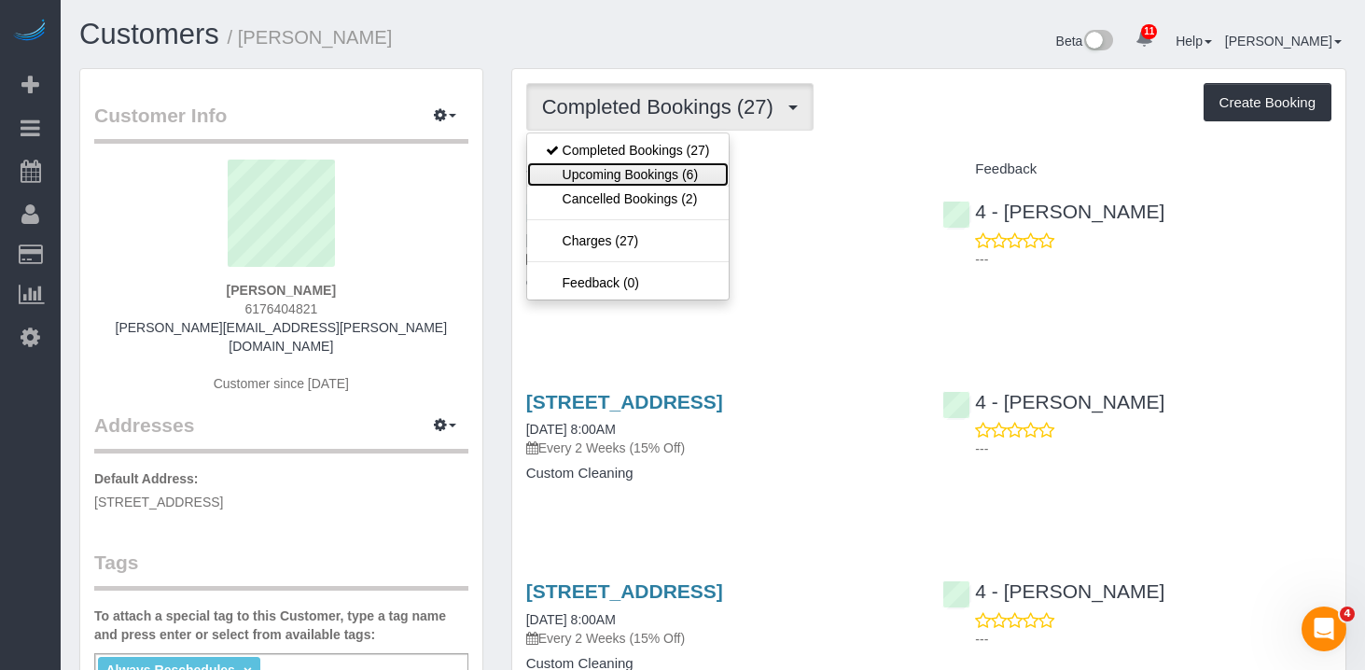
click at [625, 171] on link "Upcoming Bookings (6)" at bounding box center [628, 174] width 202 height 24
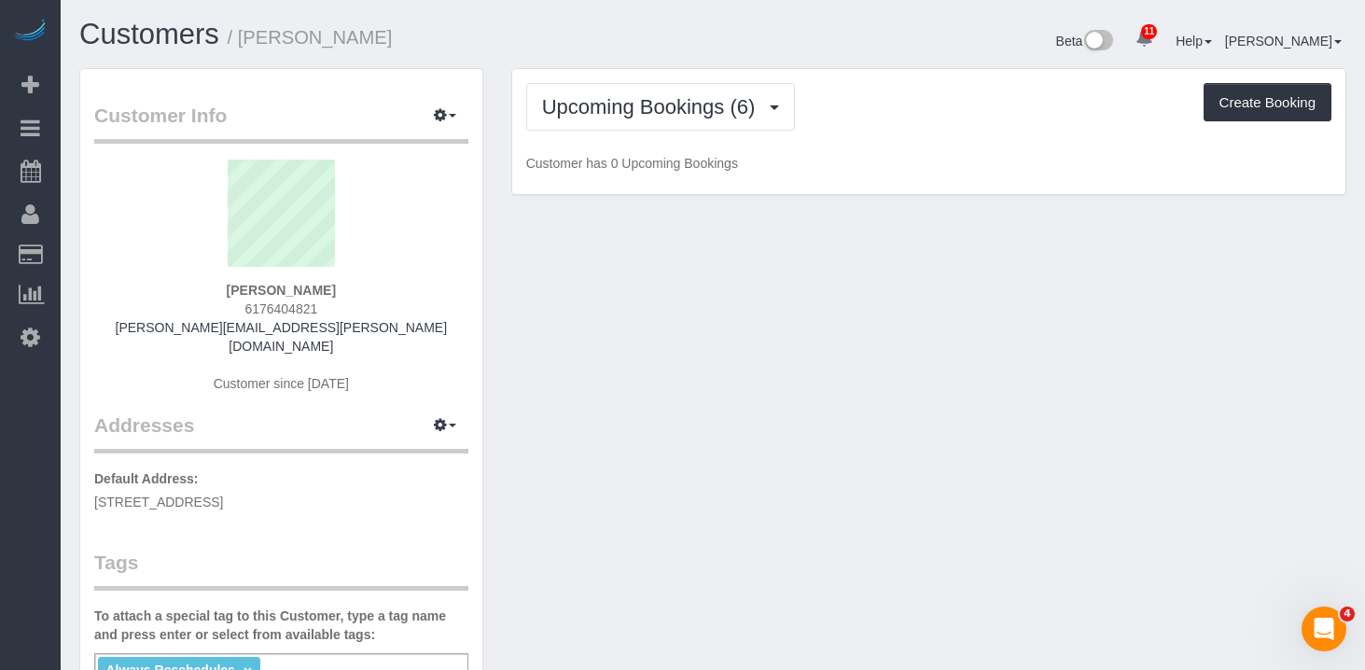
click at [890, 111] on div "Upcoming Bookings (6) Completed Bookings (27) Upcoming Bookings (6) Cancelled B…" at bounding box center [928, 107] width 805 height 48
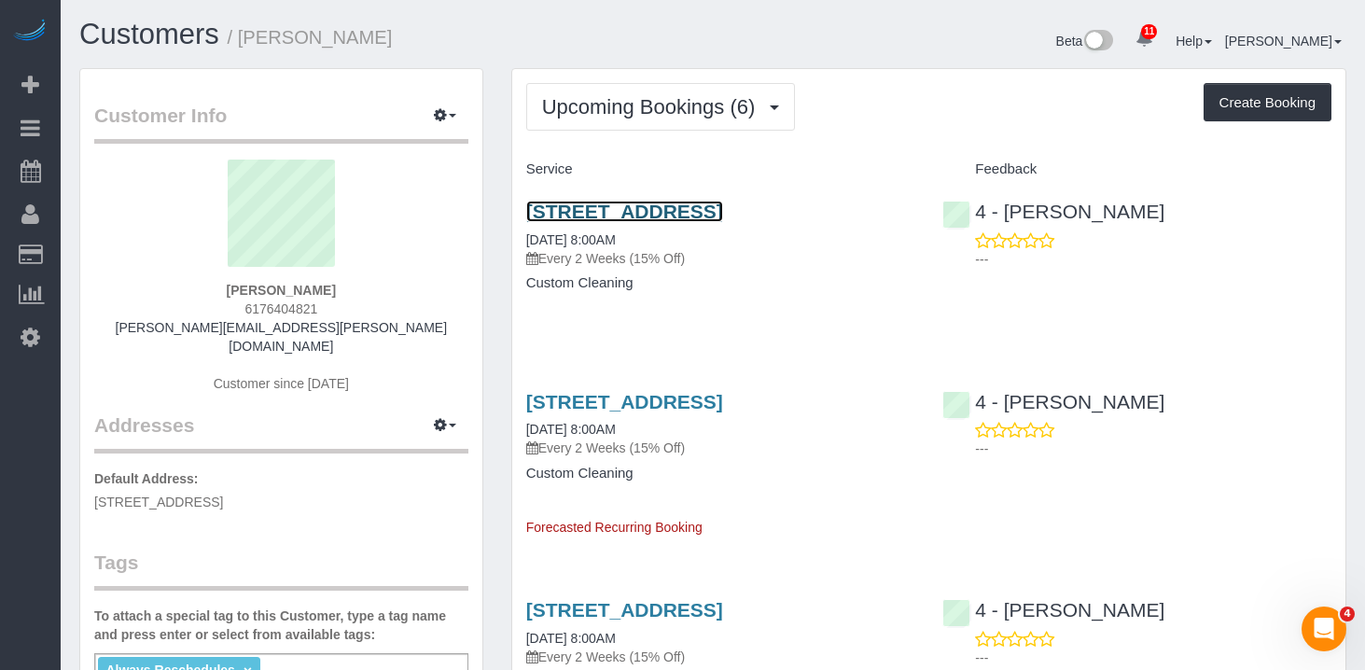
click at [607, 214] on link "[STREET_ADDRESS]" at bounding box center [624, 211] width 197 height 21
drag, startPoint x: 788, startPoint y: 241, endPoint x: 668, endPoint y: 238, distance: 119.5
click at [787, 222] on h3 "[STREET_ADDRESS]" at bounding box center [720, 211] width 389 height 21
drag, startPoint x: 610, startPoint y: 233, endPoint x: 530, endPoint y: 217, distance: 81.8
click at [530, 217] on h3 "[STREET_ADDRESS]" at bounding box center [720, 211] width 389 height 21
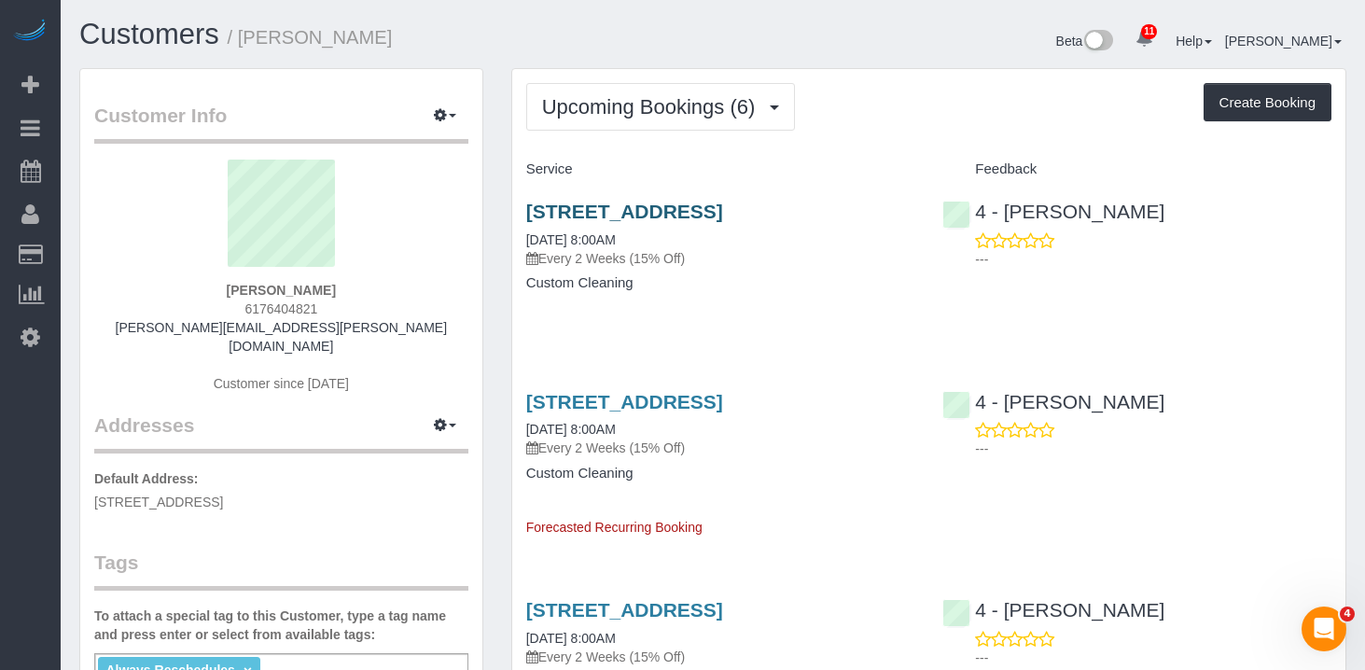
copy link "[STREET_ADDRESS]"
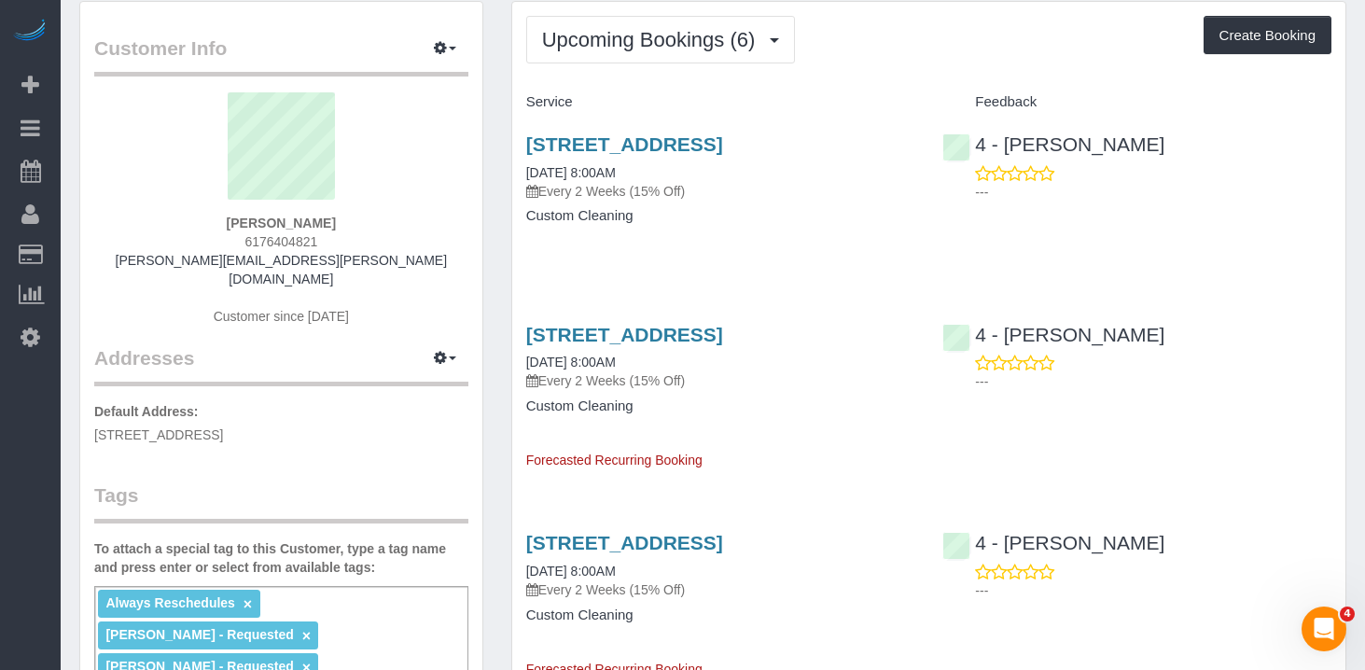
scroll to position [69, 0]
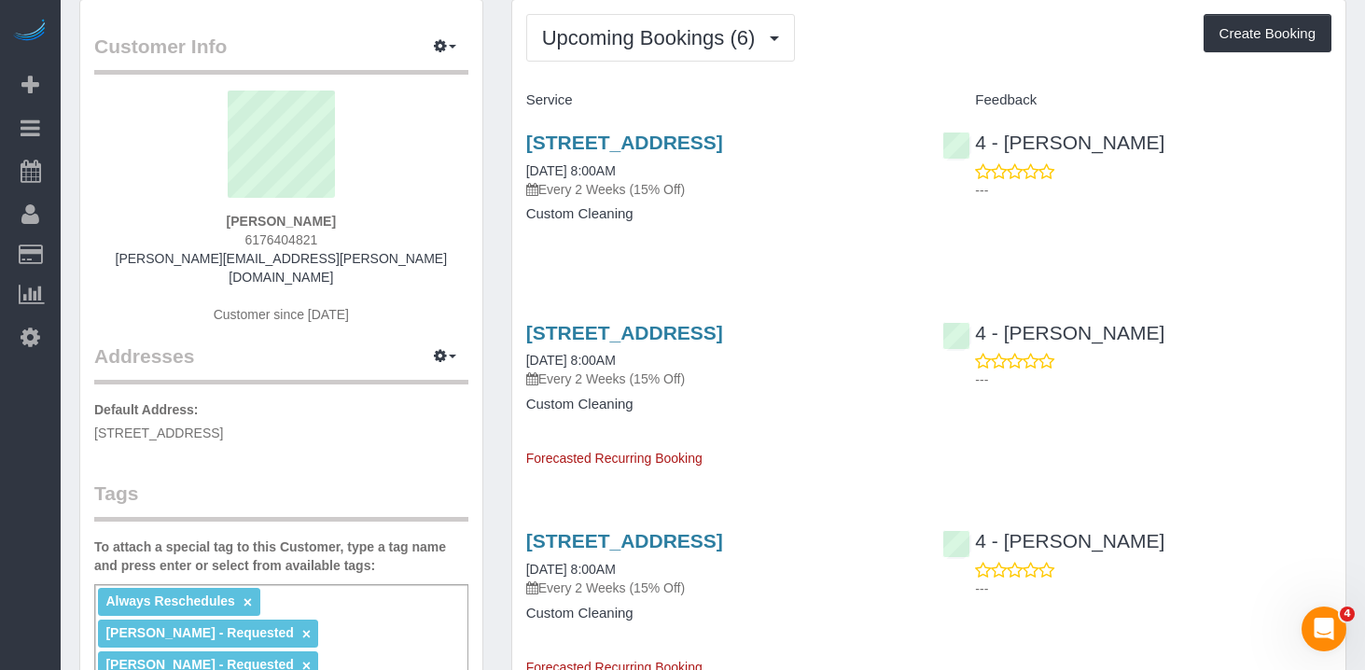
click at [673, 251] on div "[STREET_ADDRESS] [DATE] 8:00AM Every 2 Weeks (15% Off) Custom Cleaning" at bounding box center [720, 188] width 417 height 144
click at [613, 41] on span "Upcoming Bookings (6)" at bounding box center [653, 37] width 223 height 23
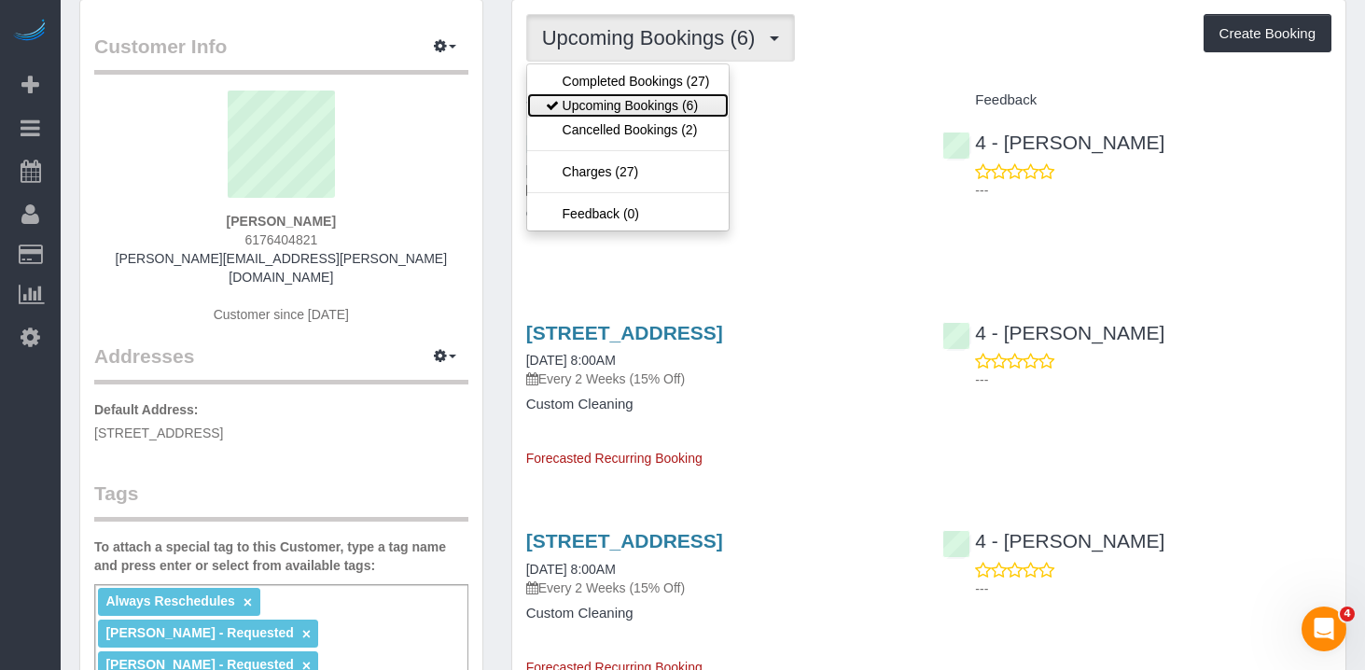
click at [614, 107] on link "Upcoming Bookings (6)" at bounding box center [628, 105] width 202 height 24
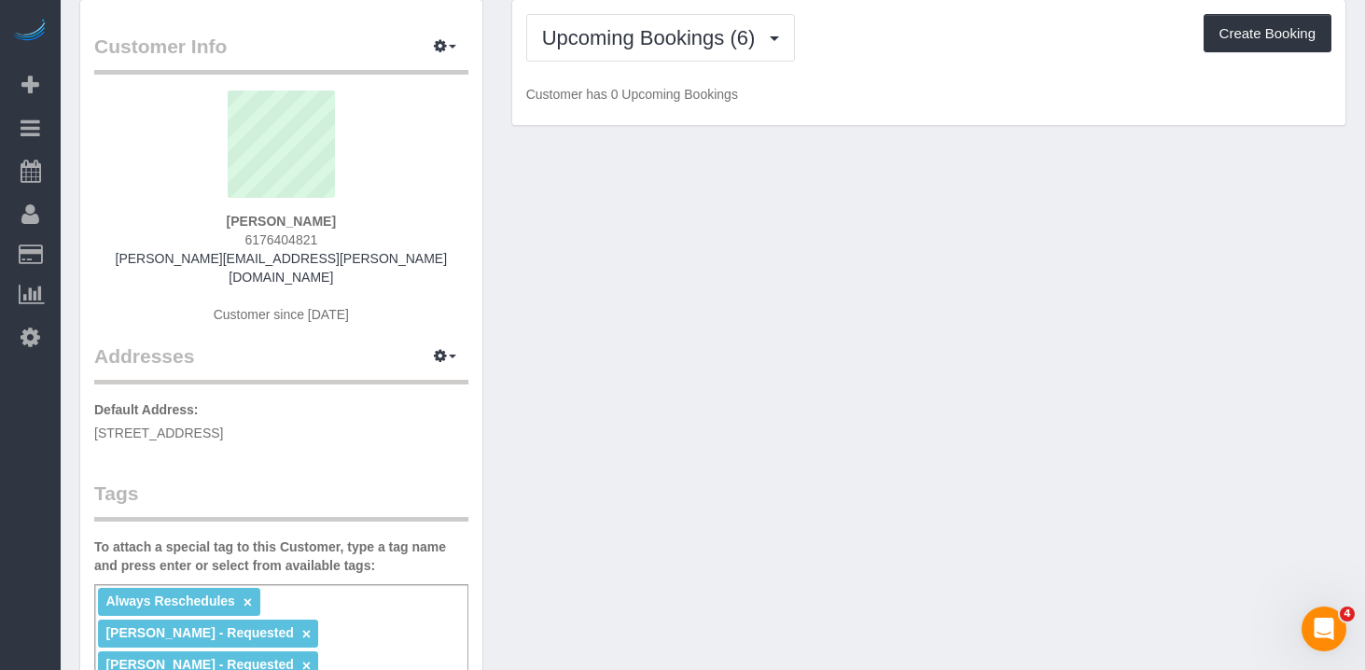
click at [860, 58] on div "Upcoming Bookings (6) Completed Bookings (27) Upcoming Bookings (6) Cancelled B…" at bounding box center [928, 38] width 805 height 48
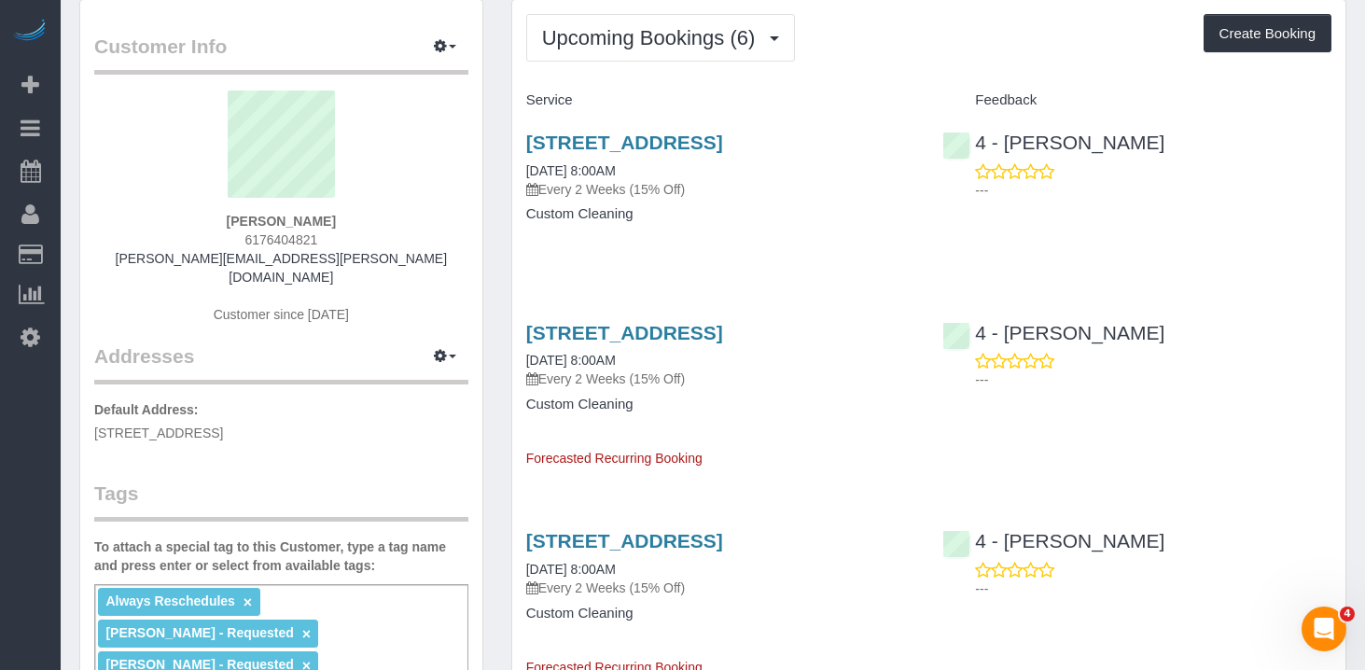
click at [649, 259] on div "[STREET_ADDRESS] [DATE] 8:00AM Every 2 Weeks (15% Off) Custom Cleaning" at bounding box center [720, 188] width 417 height 144
click at [645, 45] on span "Upcoming Bookings (6)" at bounding box center [653, 37] width 223 height 23
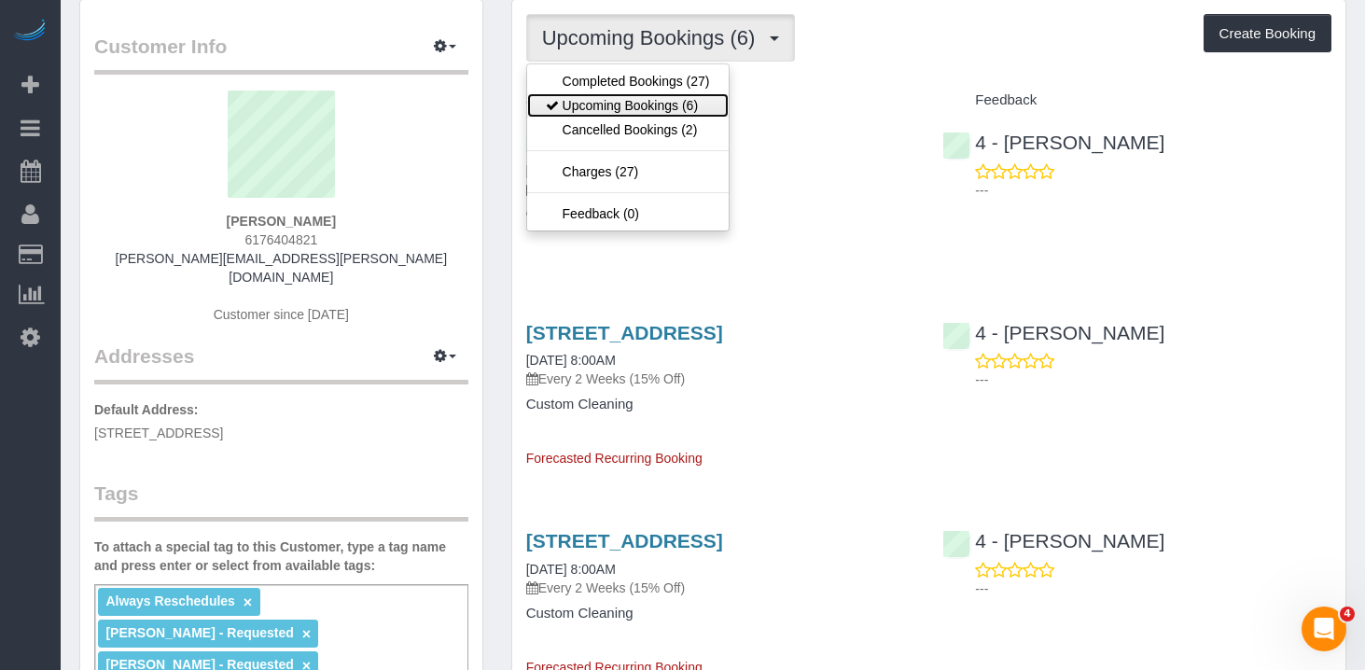
click at [664, 100] on link "Upcoming Bookings (6)" at bounding box center [628, 105] width 202 height 24
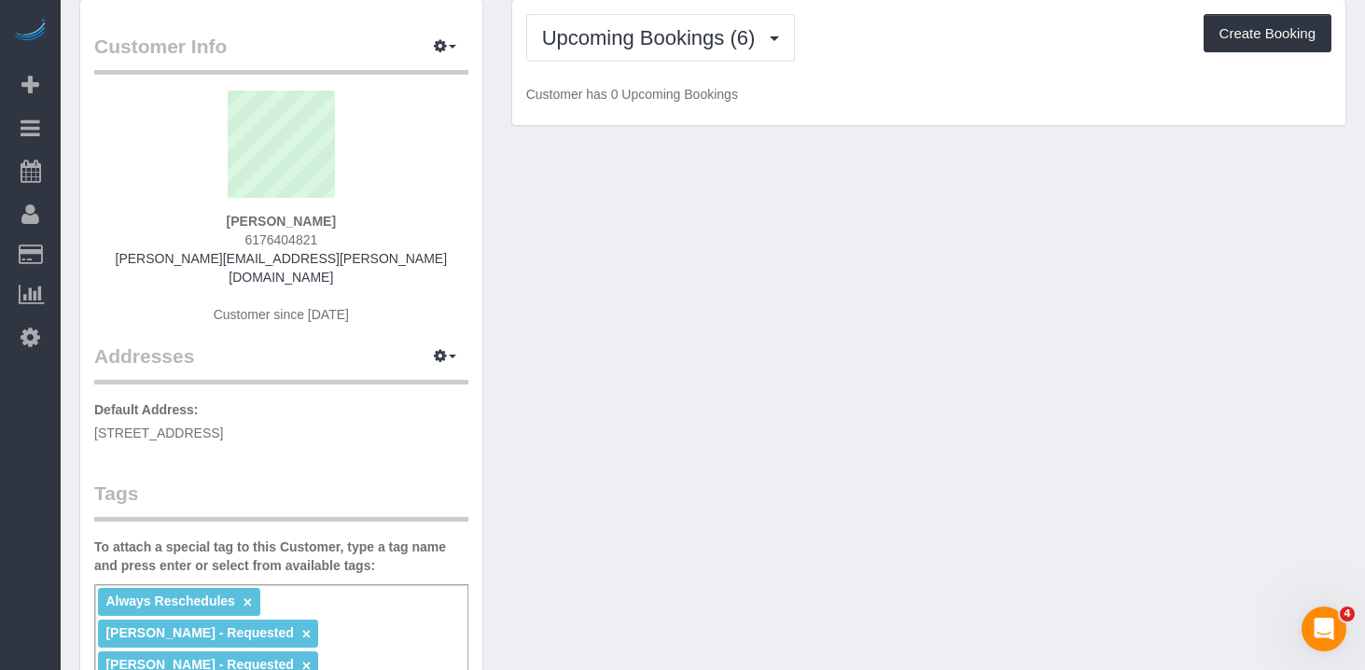
click at [929, 54] on div "Upcoming Bookings (6) Completed Bookings (27) Upcoming Bookings (6) Cancelled B…" at bounding box center [928, 38] width 805 height 48
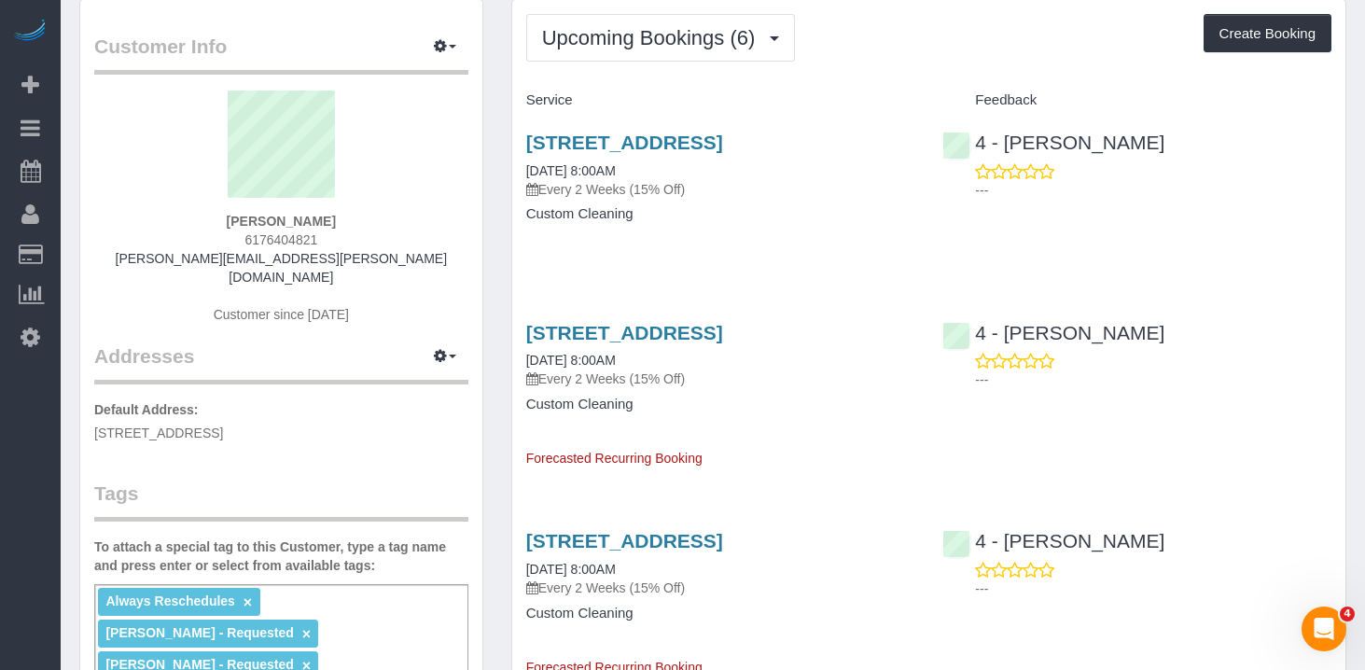
click at [711, 222] on h4 "Custom Cleaning" at bounding box center [720, 214] width 389 height 16
drag, startPoint x: 649, startPoint y: 214, endPoint x: 643, endPoint y: 200, distance: 15.1
click at [649, 199] on p "Every 2 Weeks (15% Off)" at bounding box center [720, 189] width 389 height 19
click at [673, 248] on div "85 East India Row, 24c, Boston, MA 02110 08/22/2025 8:00AM Every 2 Weeks (15% O…" at bounding box center [720, 188] width 417 height 144
click at [657, 259] on div "85 East India Row, 24c, Boston, MA 02110 08/22/2025 8:00AM Every 2 Weeks (15% O…" at bounding box center [720, 188] width 417 height 144
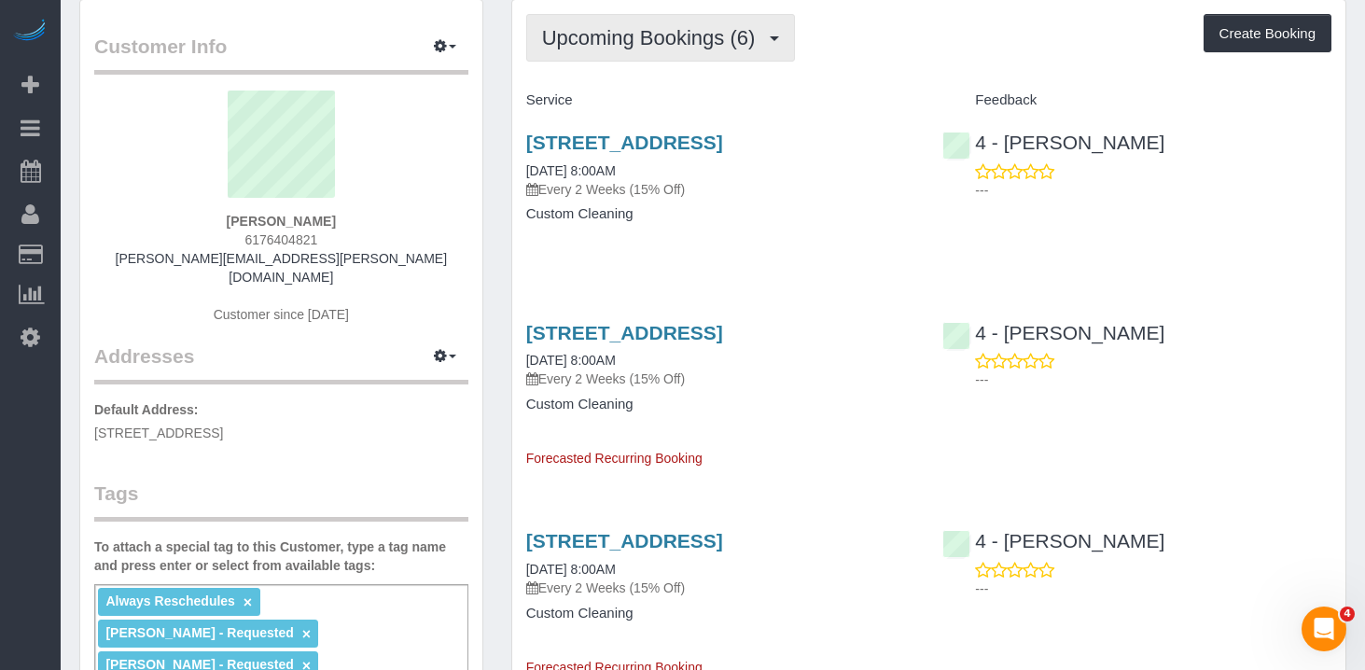
click at [637, 36] on span "Upcoming Bookings (6)" at bounding box center [653, 37] width 223 height 23
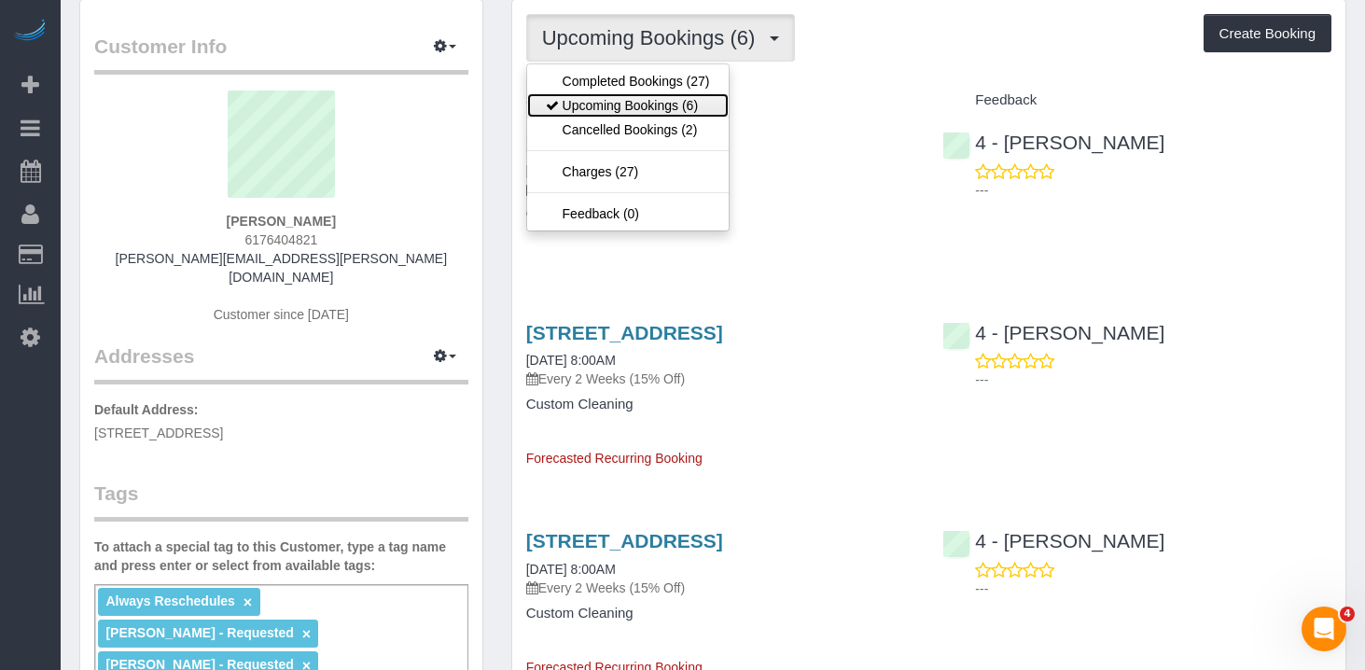
click at [672, 106] on link "Upcoming Bookings (6)" at bounding box center [628, 105] width 202 height 24
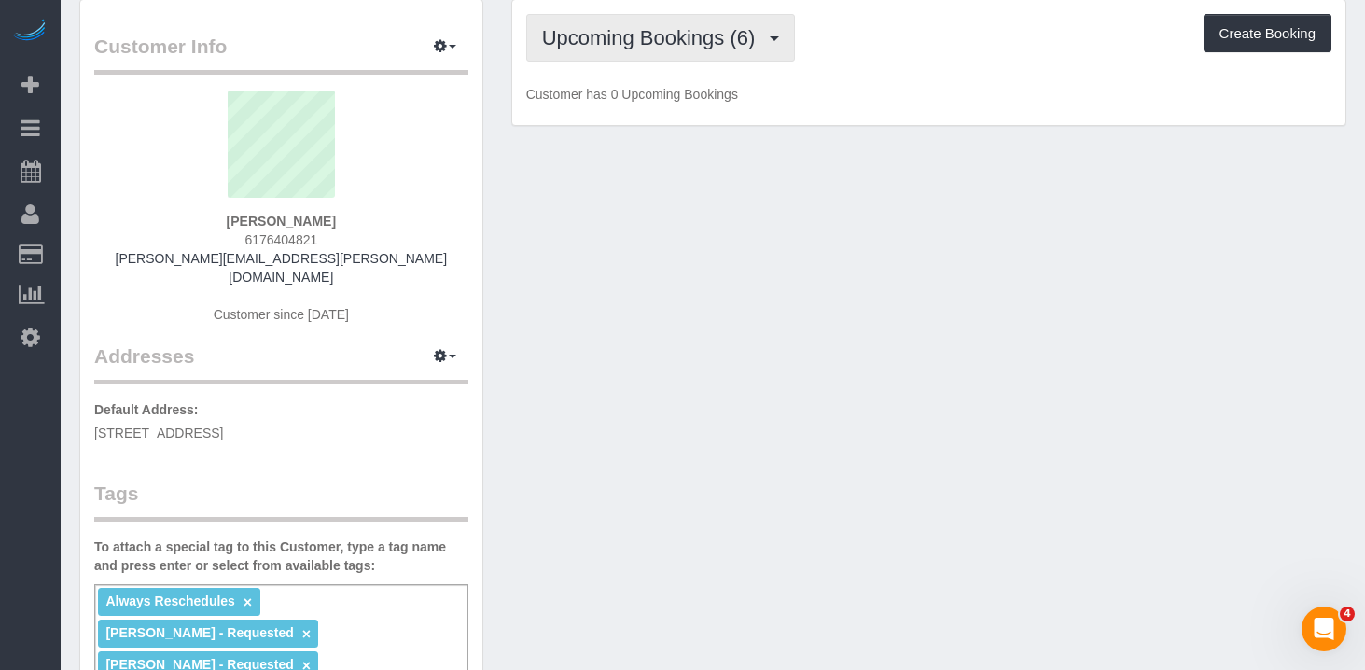
scroll to position [0, 0]
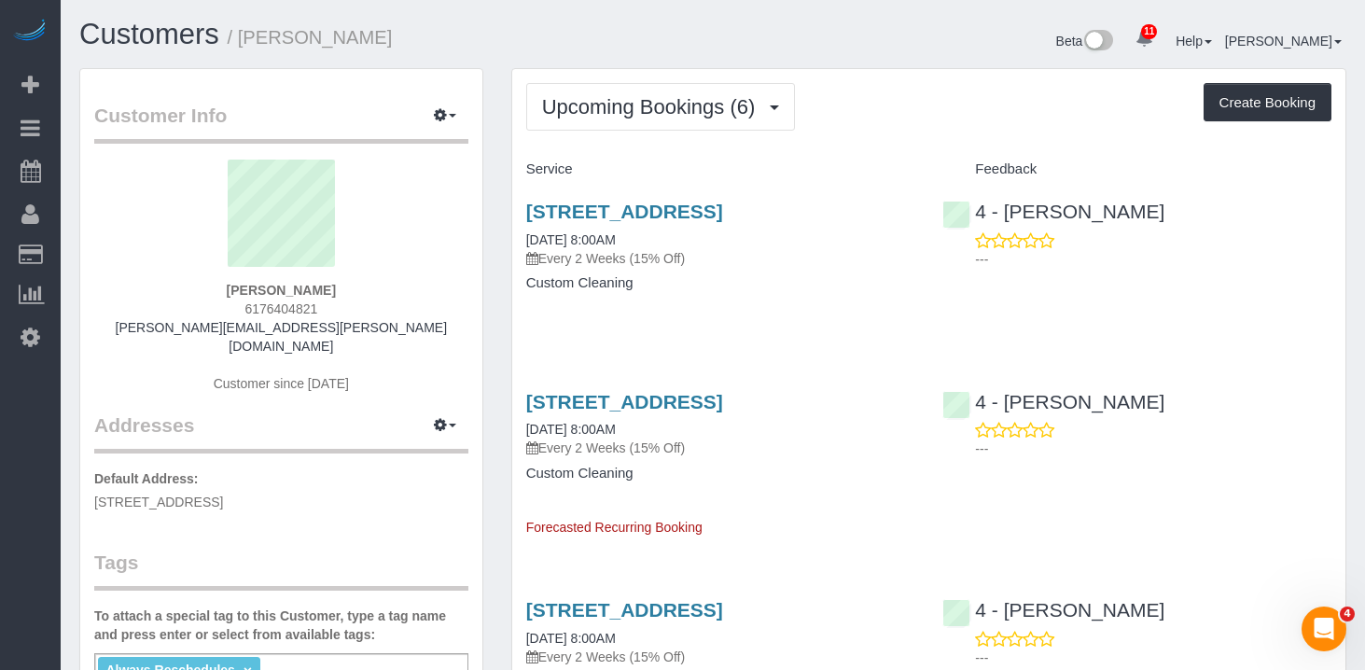
click at [830, 329] on div "85 East India Row, 24c, Boston, MA 02110 08/22/2025 8:00AM Every 2 Weeks (15% O…" at bounding box center [720, 257] width 417 height 144
click at [562, 413] on link "85 East India Row, 24c, Boston, MA 02110" at bounding box center [624, 401] width 197 height 21
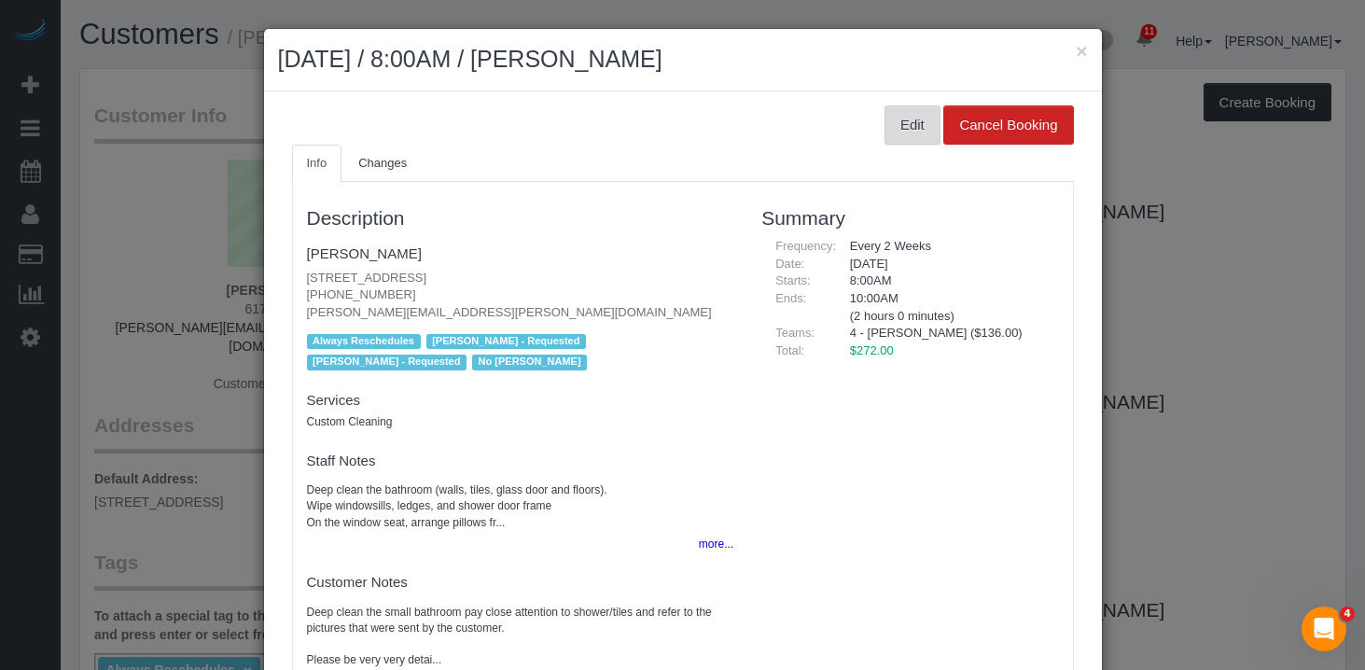
click at [912, 127] on button "Edit" at bounding box center [913, 124] width 56 height 39
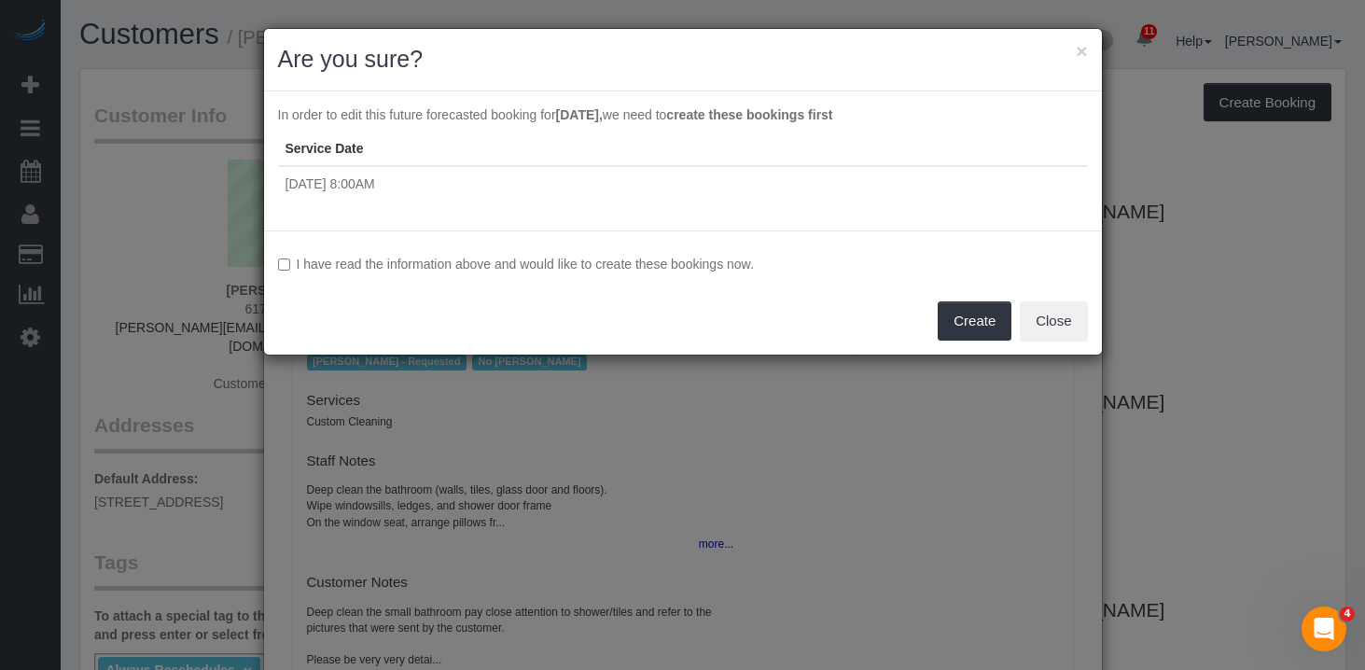
click at [303, 265] on label "I have read the information above and would like to create these bookings now." at bounding box center [683, 264] width 810 height 19
click at [969, 319] on button "Create" at bounding box center [975, 320] width 74 height 39
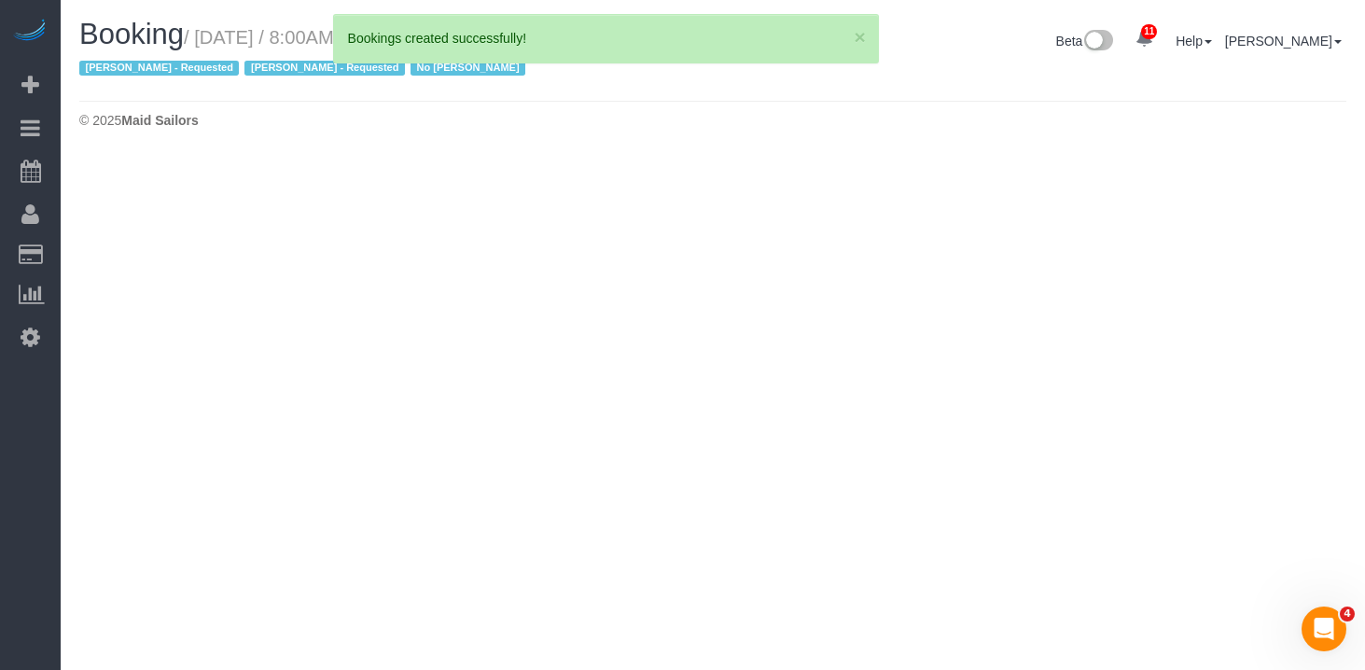
select select "MA"
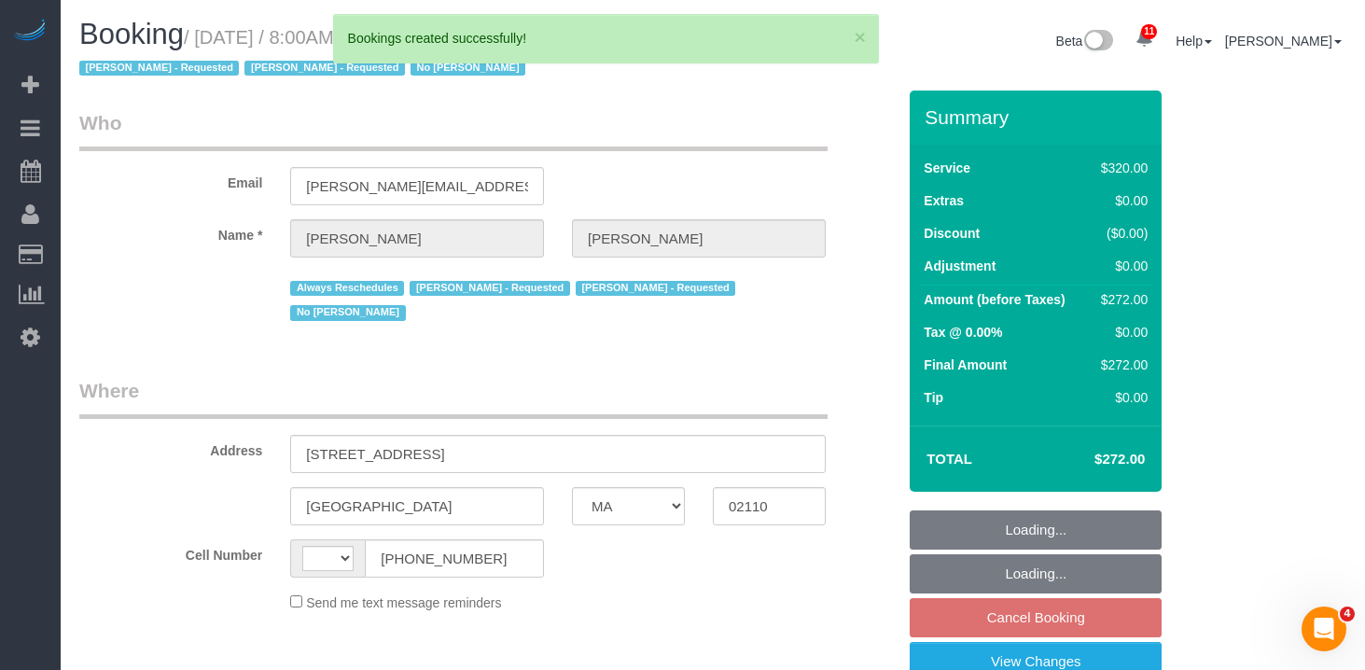
select select "object:2558"
select select "number:89"
select select "number:90"
select select "number:15"
select select "number:6"
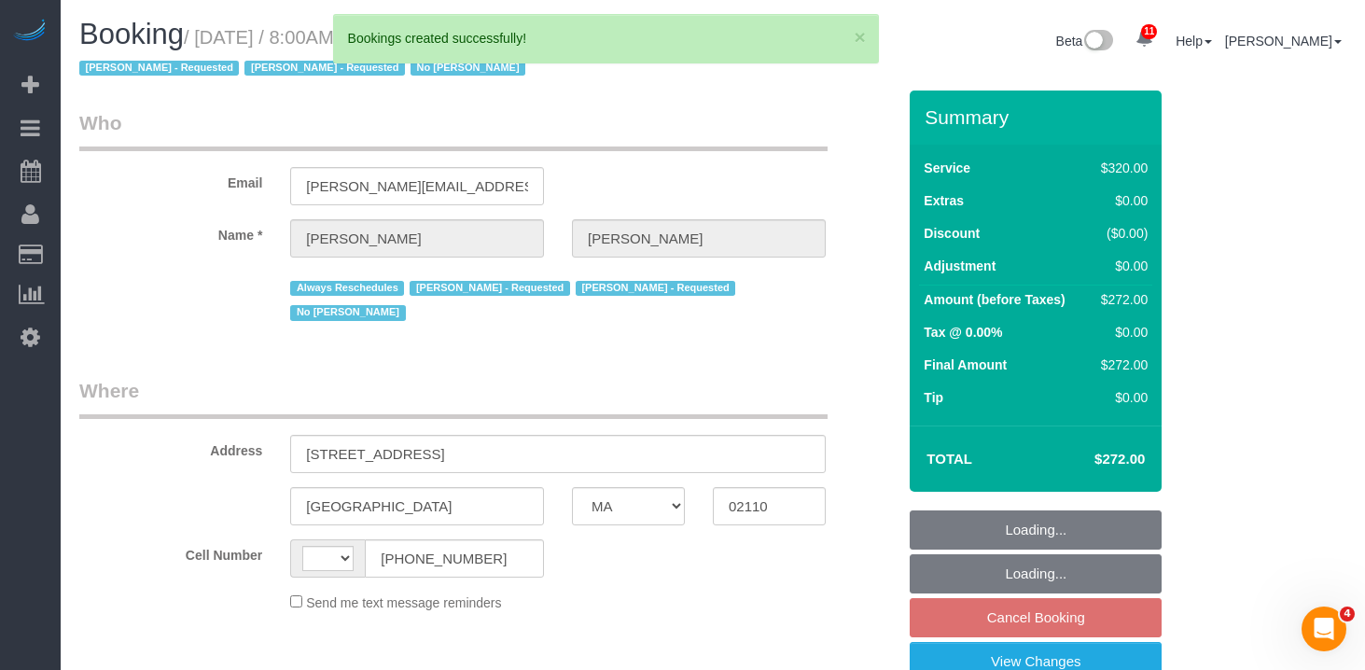
select select "string:[GEOGRAPHIC_DATA]"
select select "spot1"
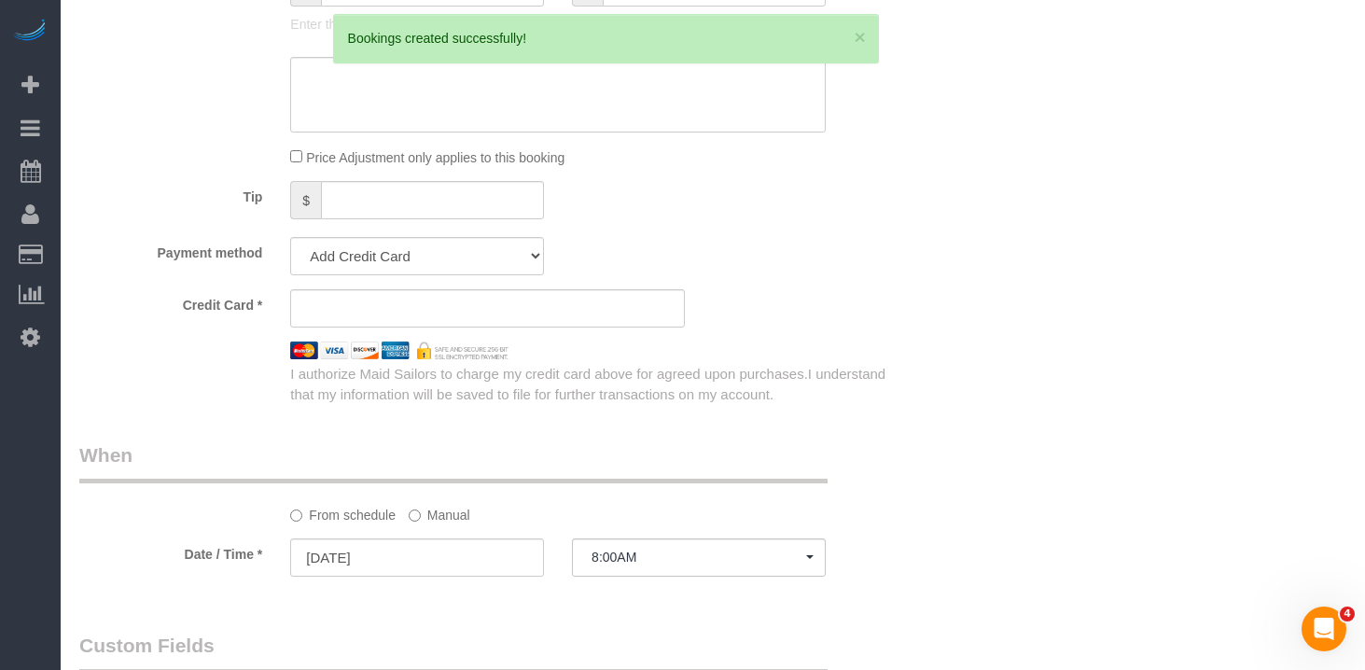
select select "object:3143"
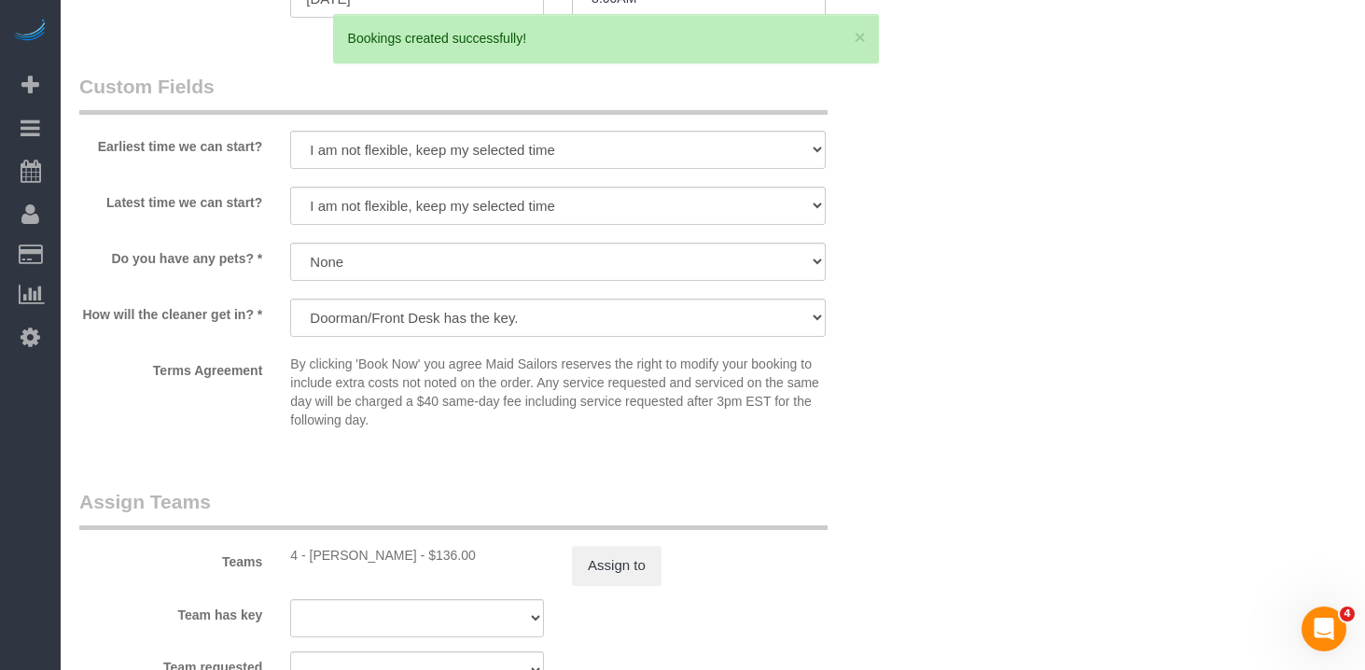
select select "string:stripe-pm_1OP3jM4VGloSiKo7alGGAmXC"
select select "2"
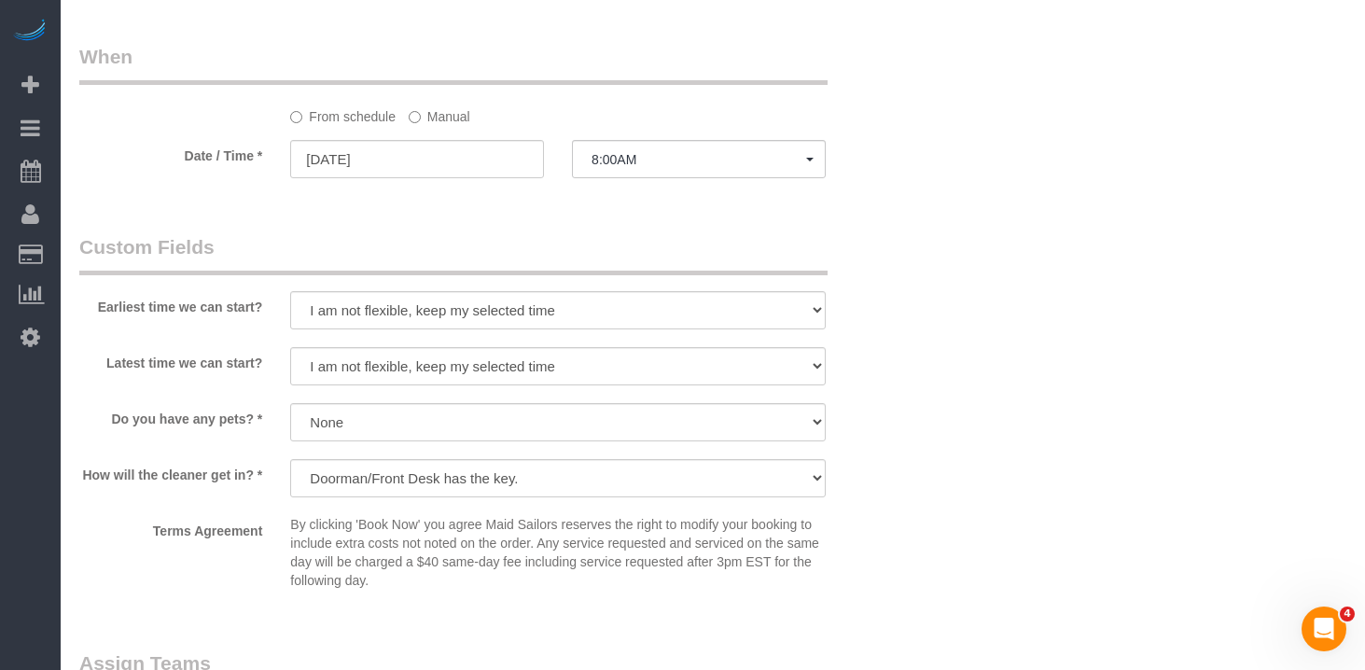
scroll to position [1492, 0]
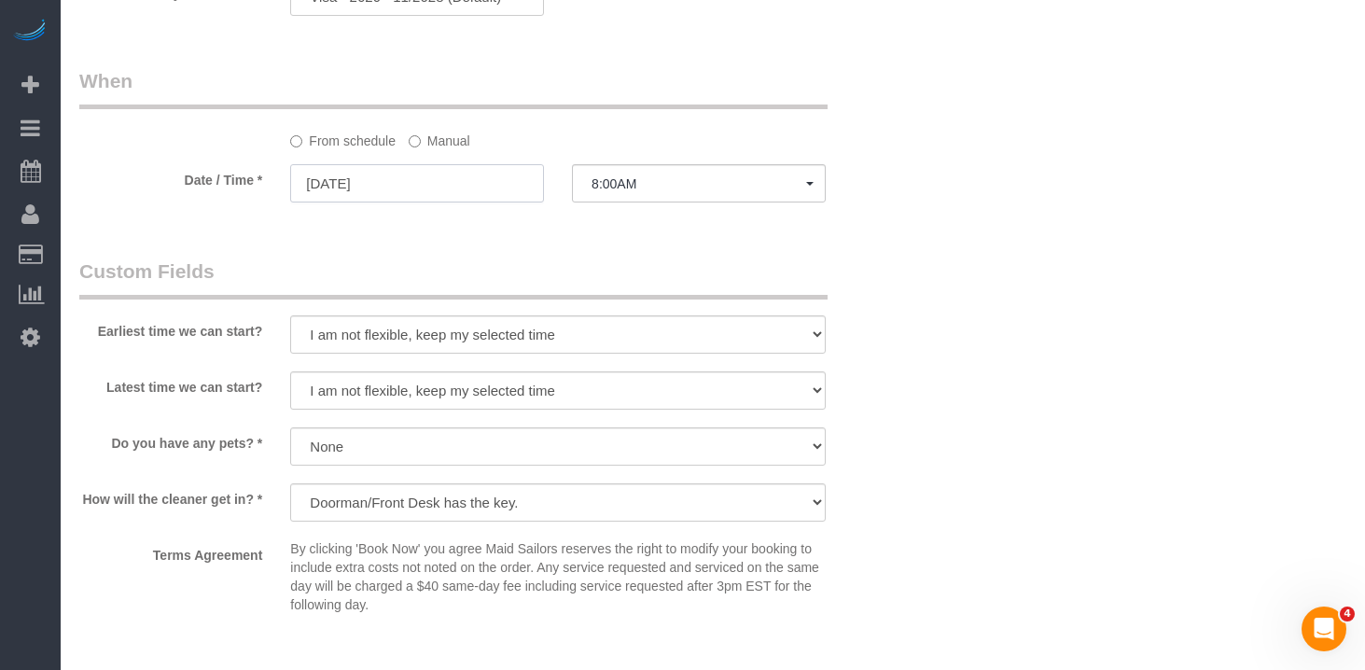
click at [390, 175] on input "09/05/2025" at bounding box center [417, 183] width 254 height 38
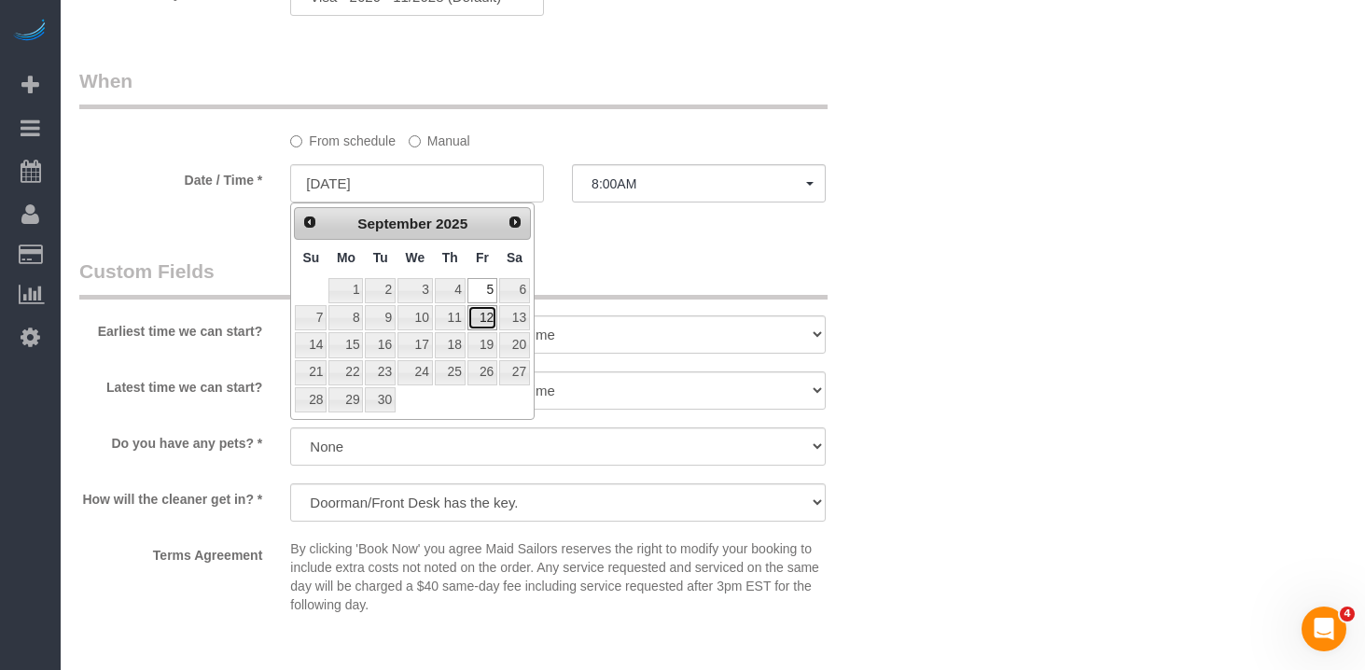
click at [486, 315] on link "12" at bounding box center [483, 317] width 30 height 25
type input "09/12/2025"
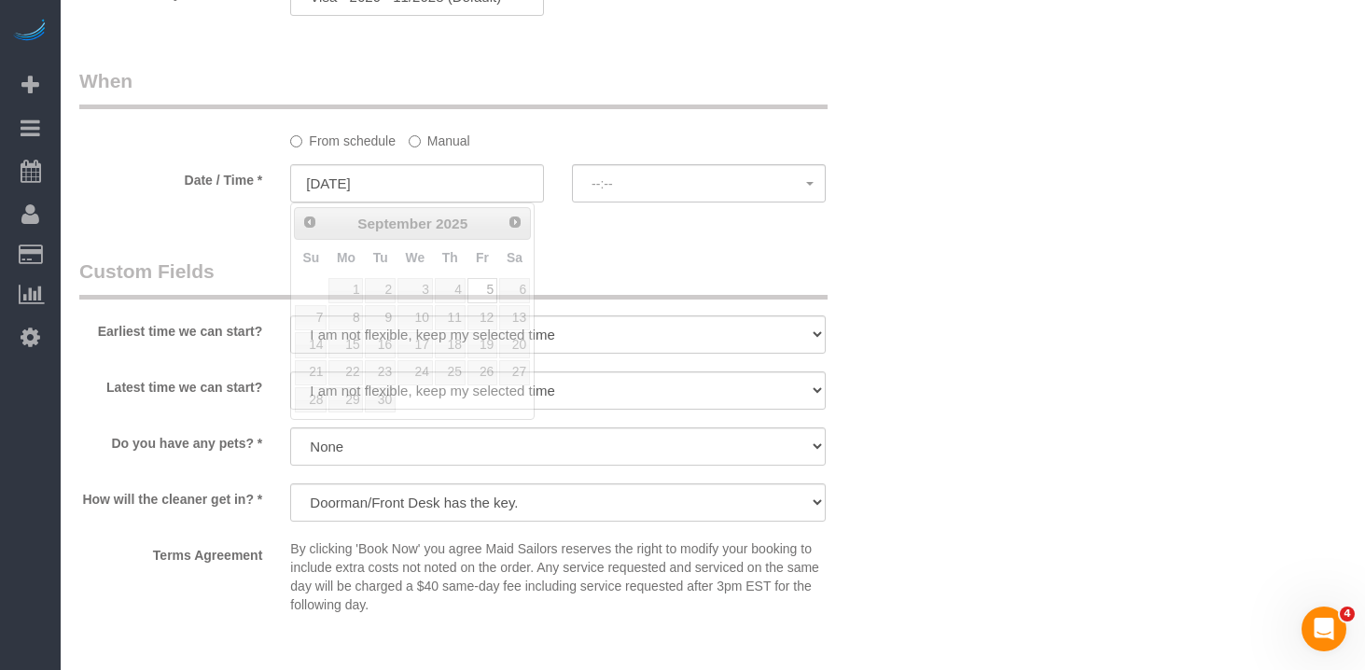
click at [900, 259] on div "Earliest time we can start? I am not flexible, keep my selected time 8:00 AM 9:…" at bounding box center [487, 308] width 845 height 100
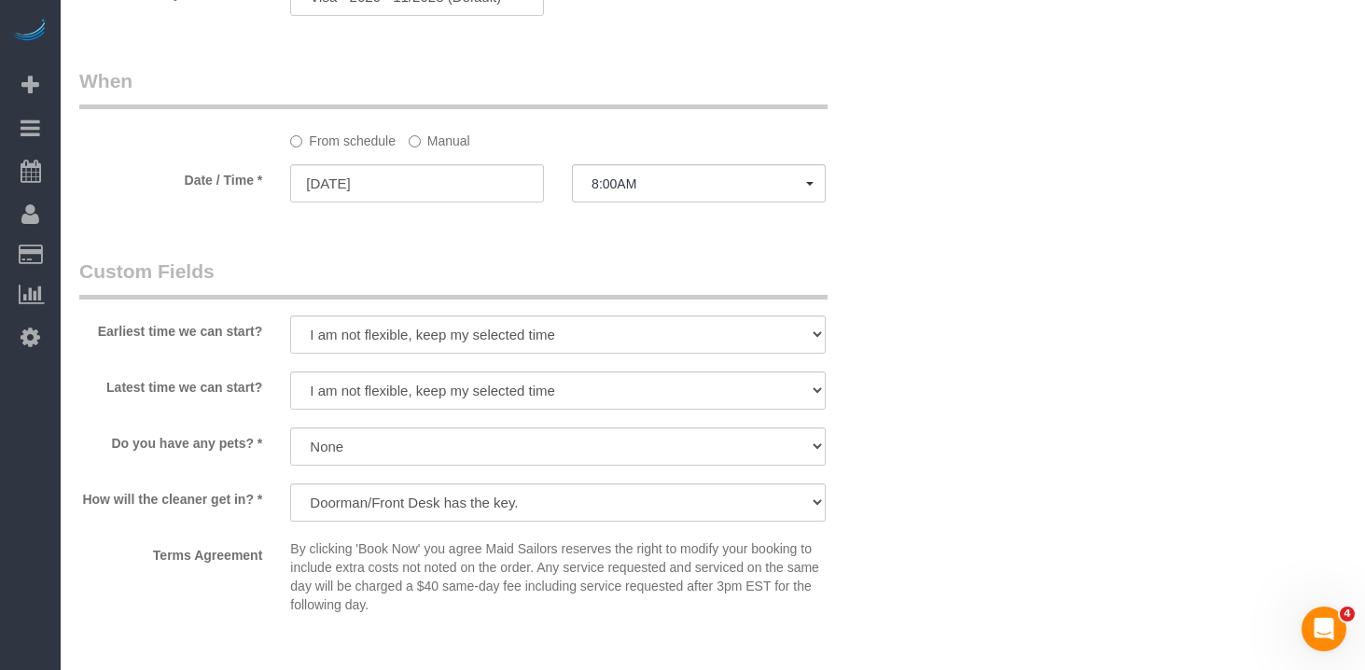
select select "spot53"
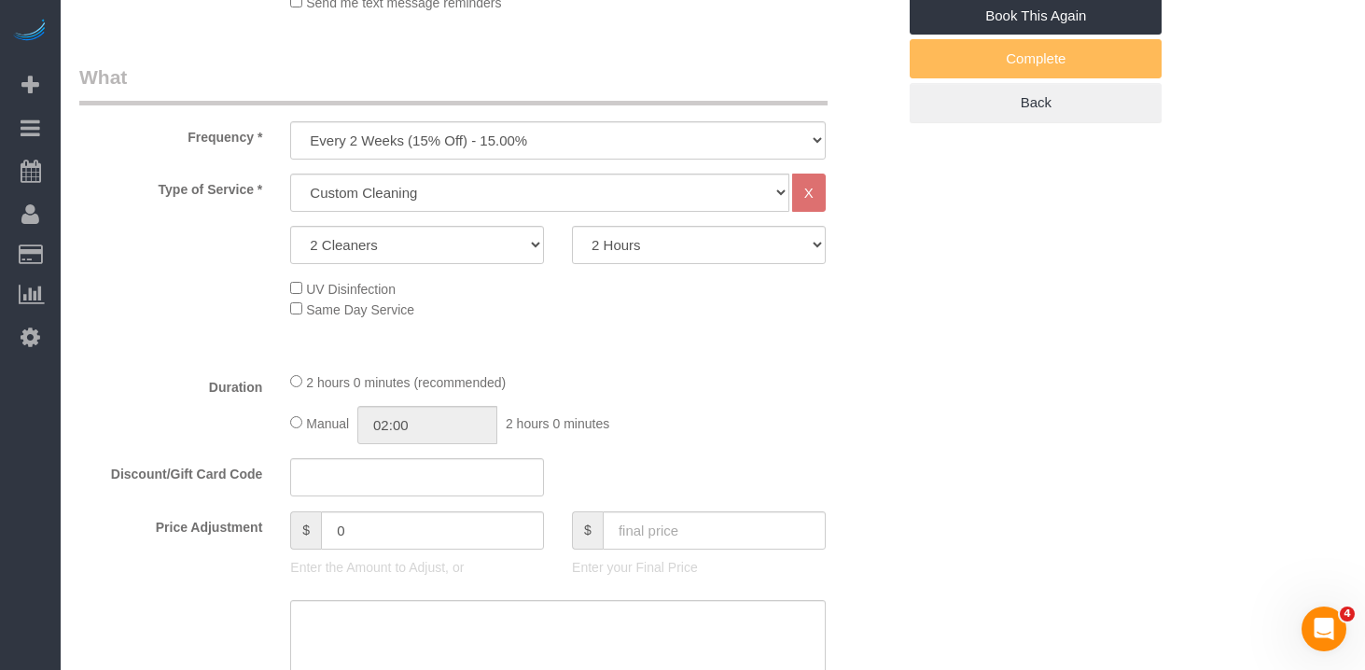
scroll to position [0, 0]
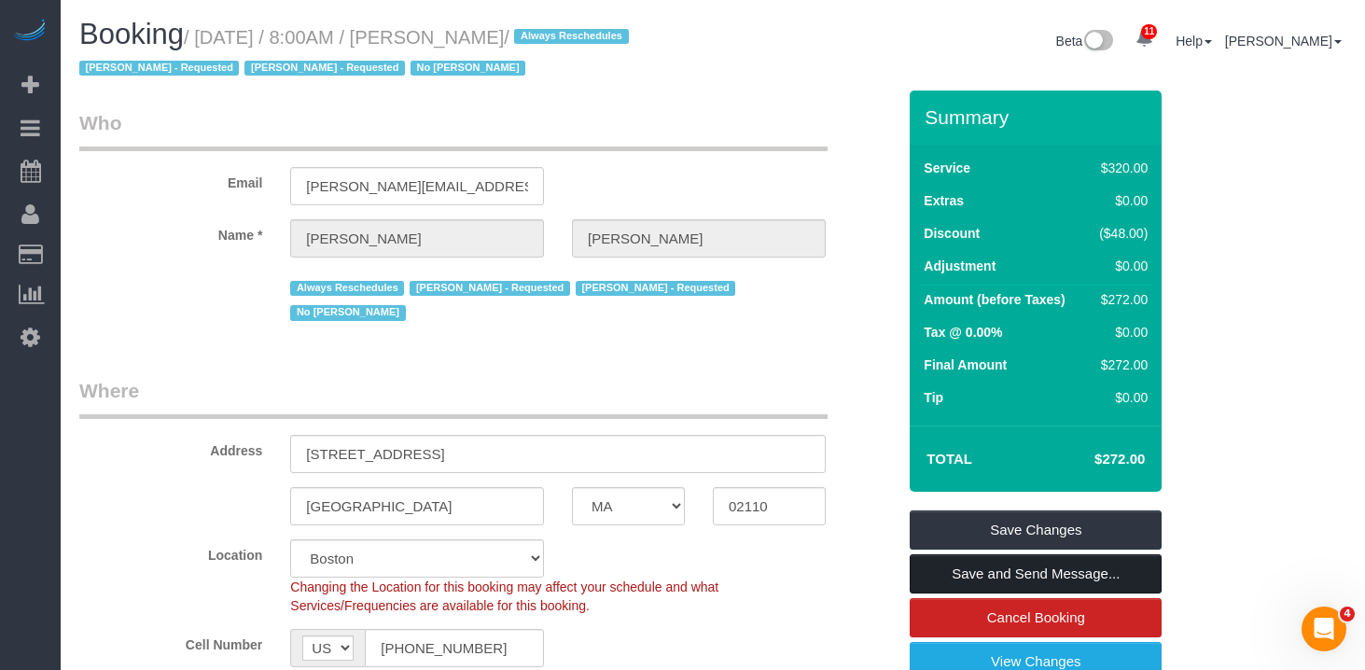
click at [985, 573] on link "Save and Send Message..." at bounding box center [1036, 573] width 252 height 39
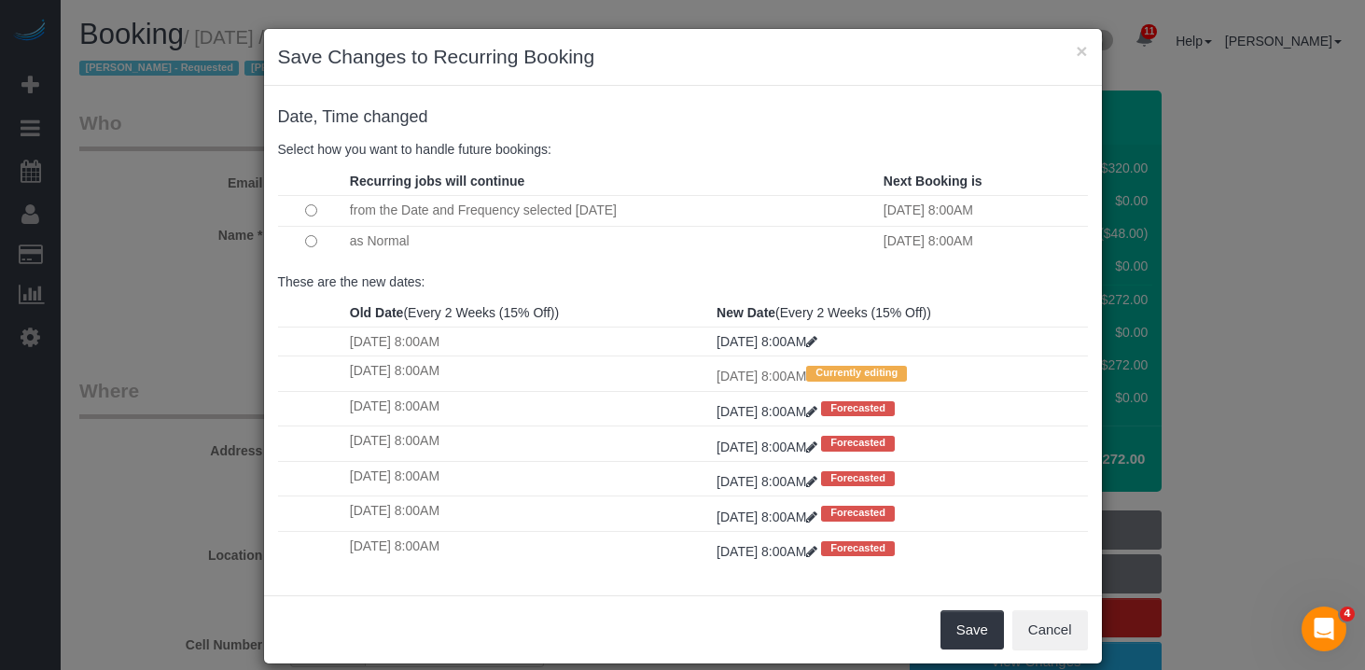
scroll to position [1, 0]
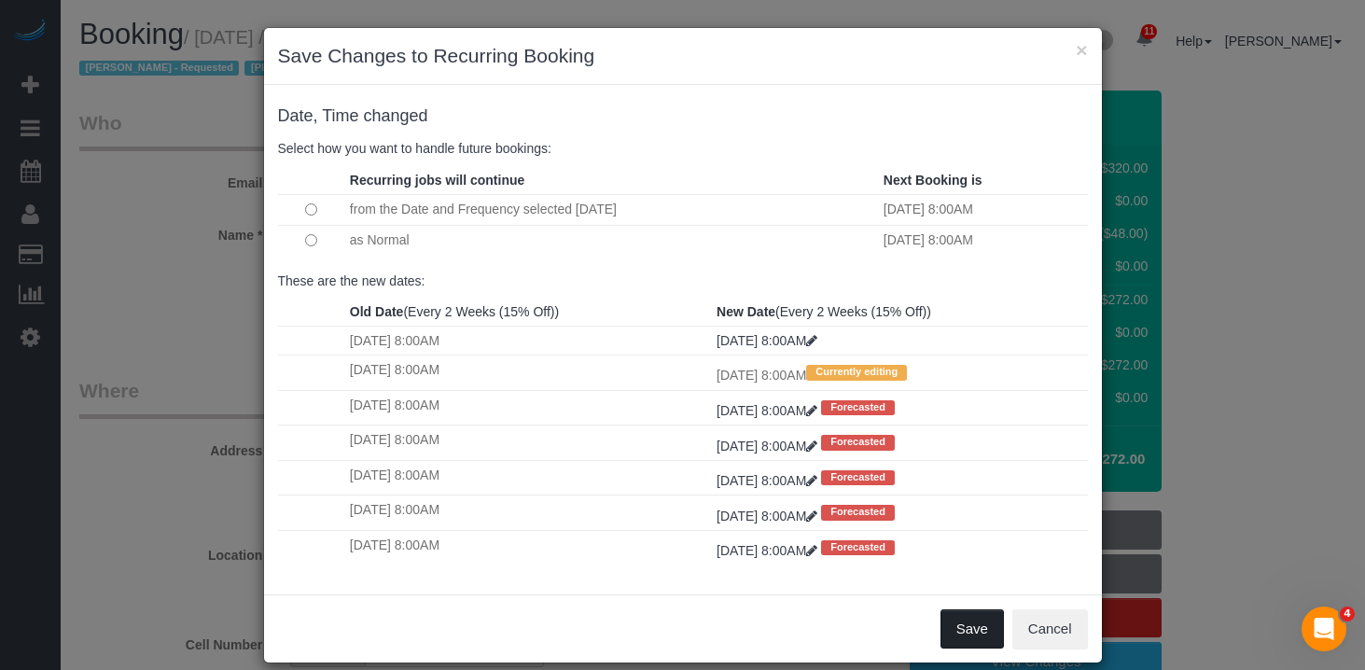
click at [952, 616] on button "Save" at bounding box center [972, 628] width 63 height 39
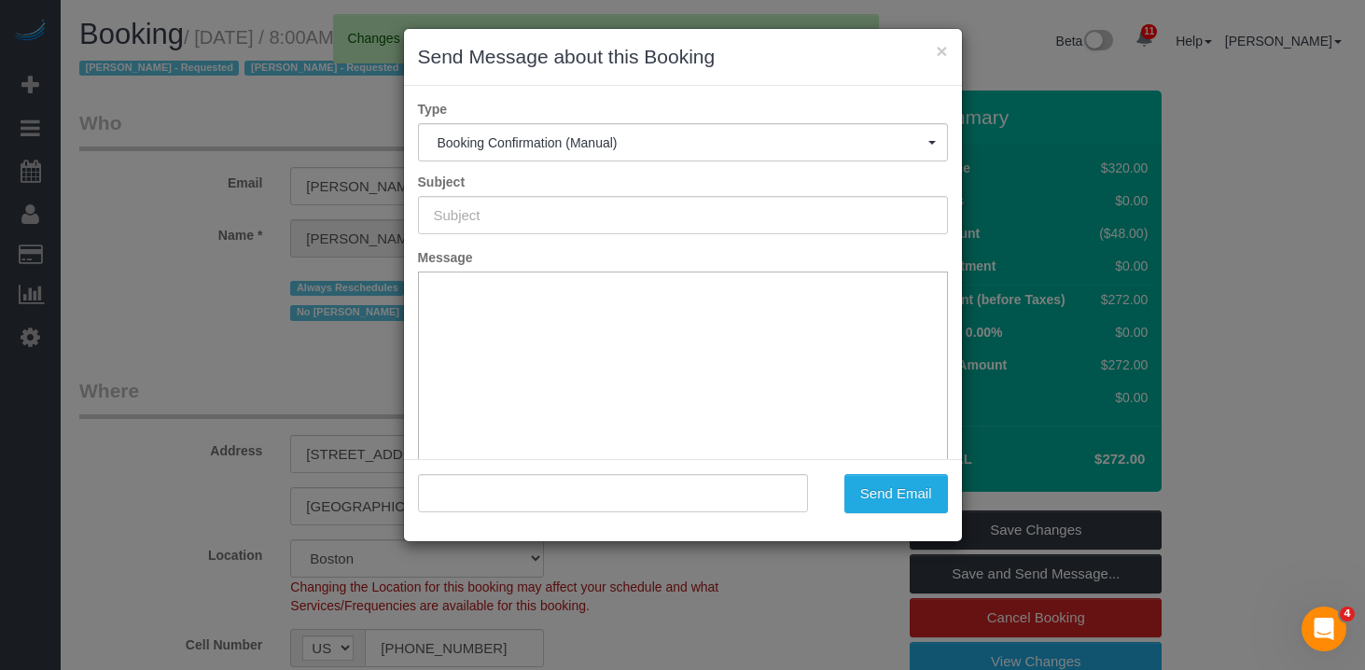
type input "Cleaning Confirmed for 09/12/2025 at 8:00am"
type input ""Nicole Pasquale" <nicole.m.pasquale@gmail.com>"
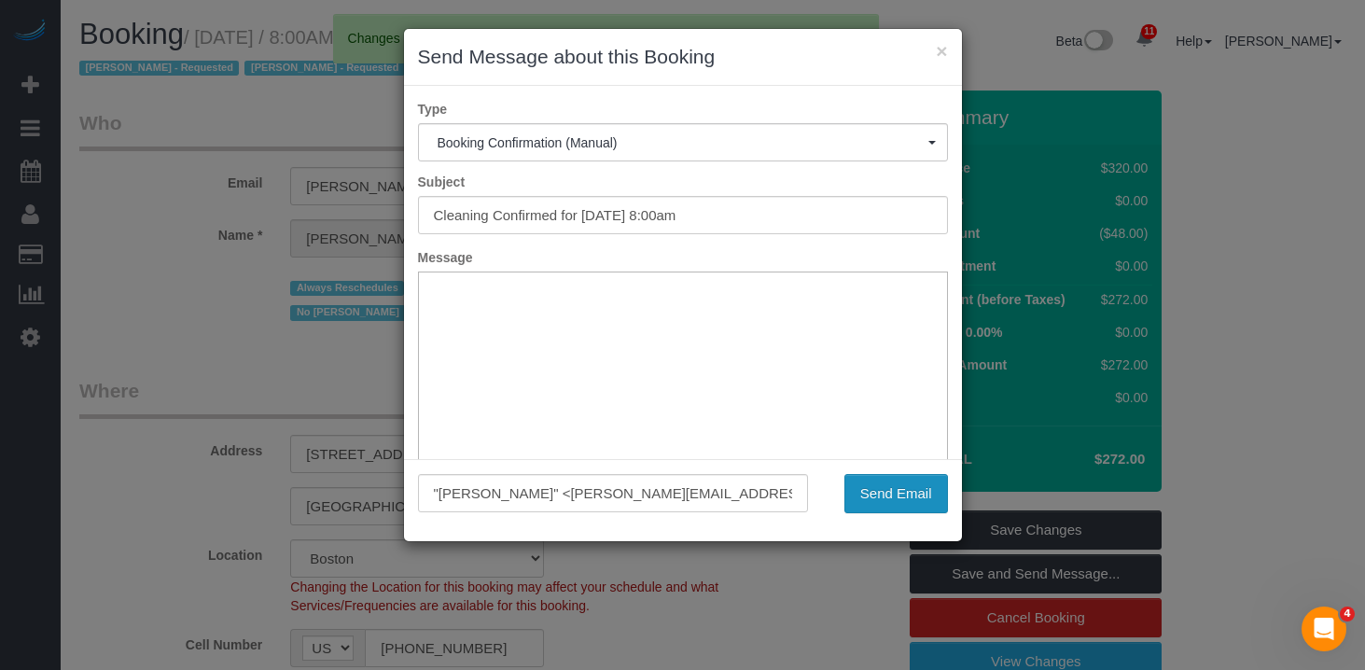
scroll to position [0, 0]
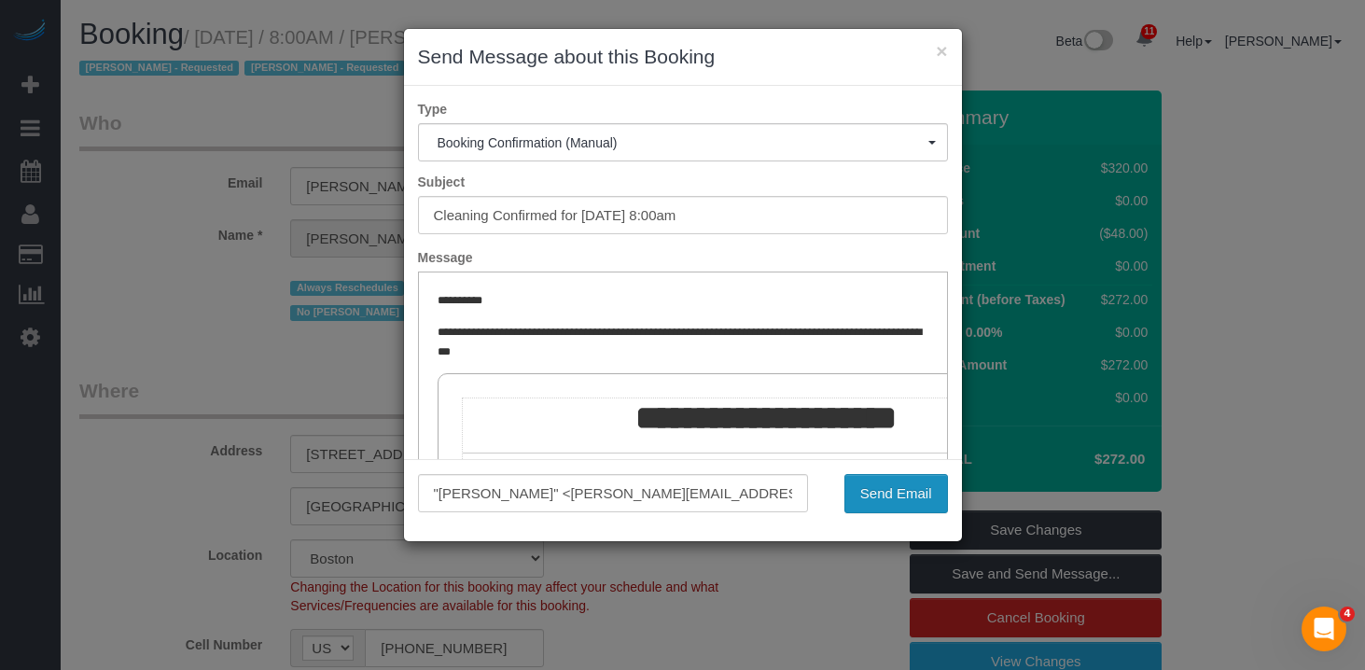
click at [887, 484] on button "Send Email" at bounding box center [897, 493] width 104 height 39
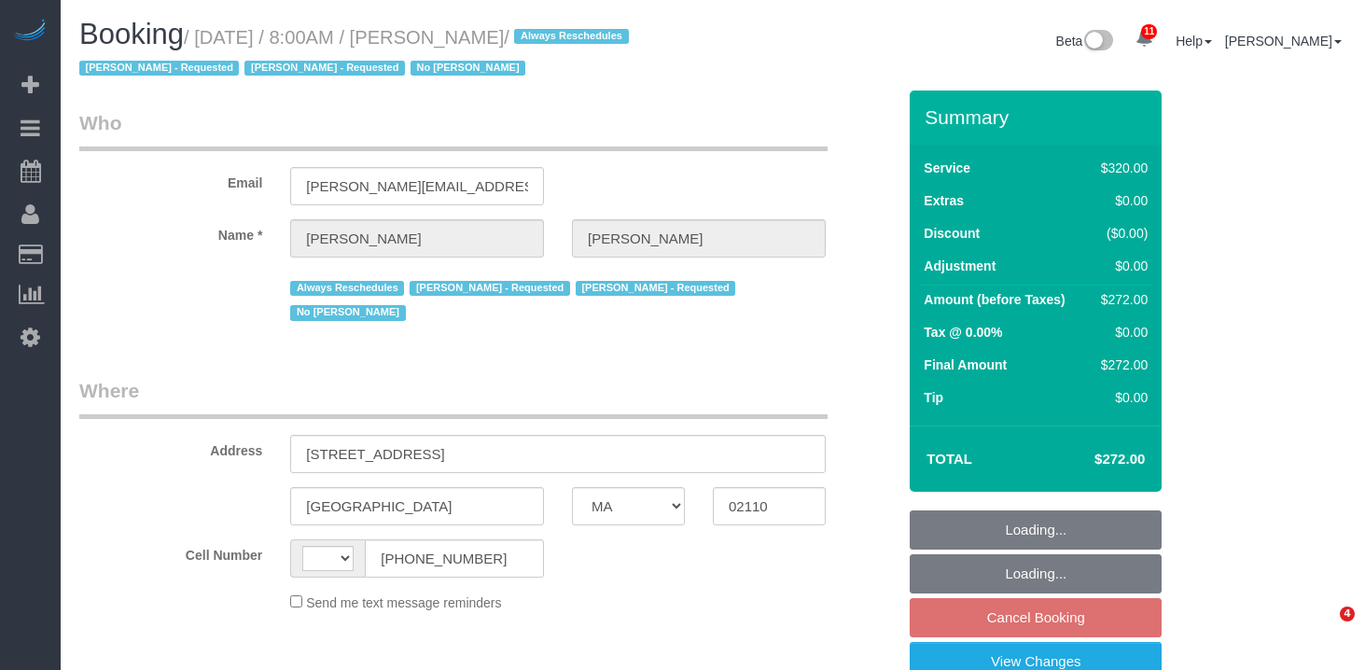
select select "MA"
select select "object:484"
select select "number:89"
select select "number:90"
select select "number:15"
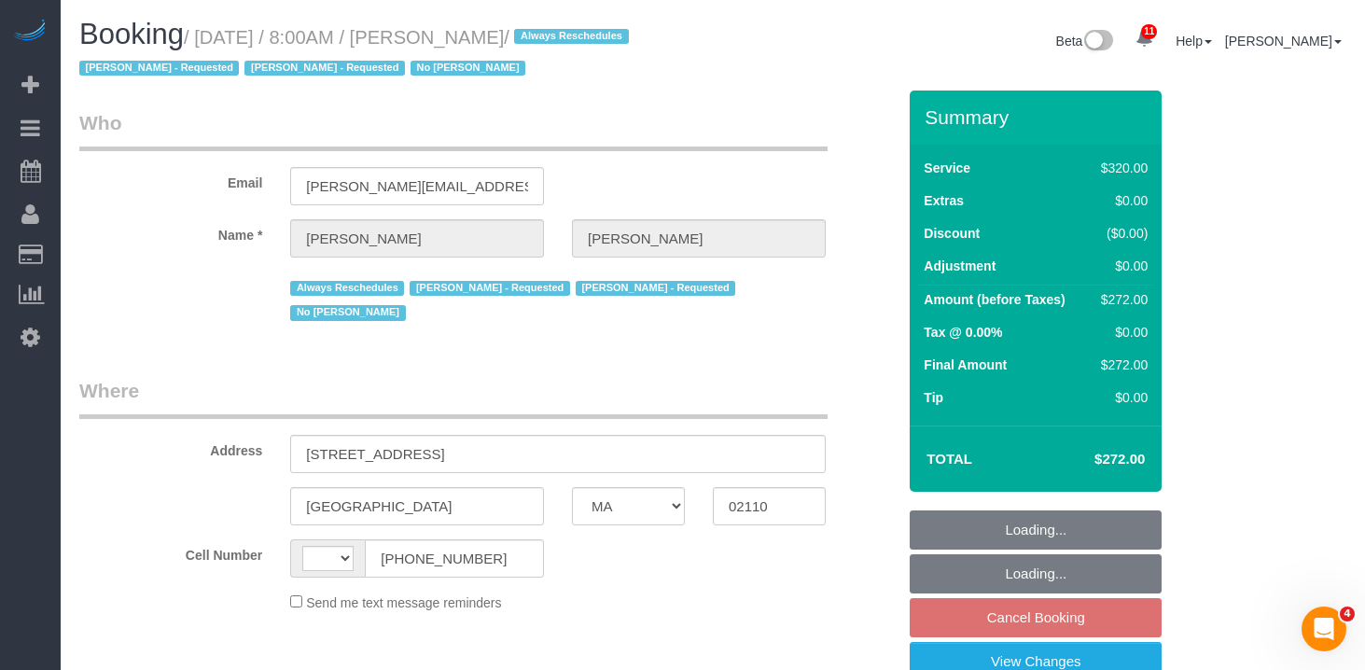
select select "number:6"
select select "string:[GEOGRAPHIC_DATA]"
select select "string:stripe-pm_1OP3jM4VGloSiKo7alGGAmXC"
select select "2"
select select "spot1"
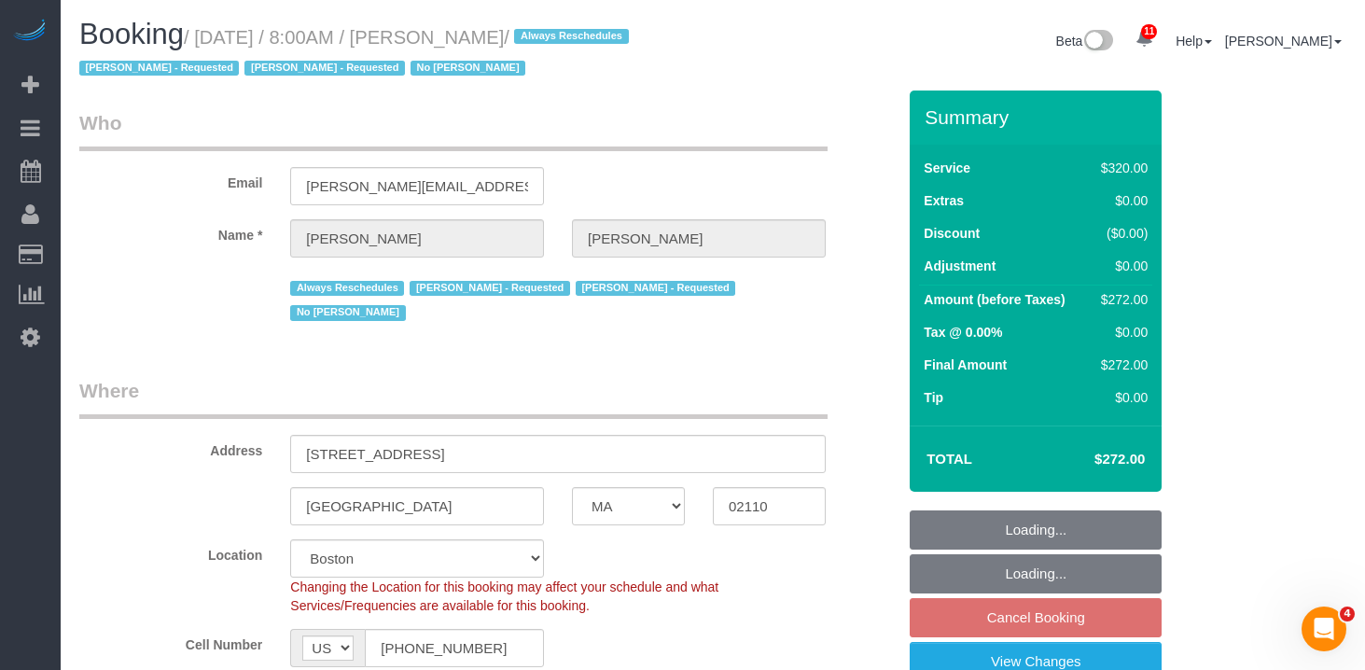
select select "object:1069"
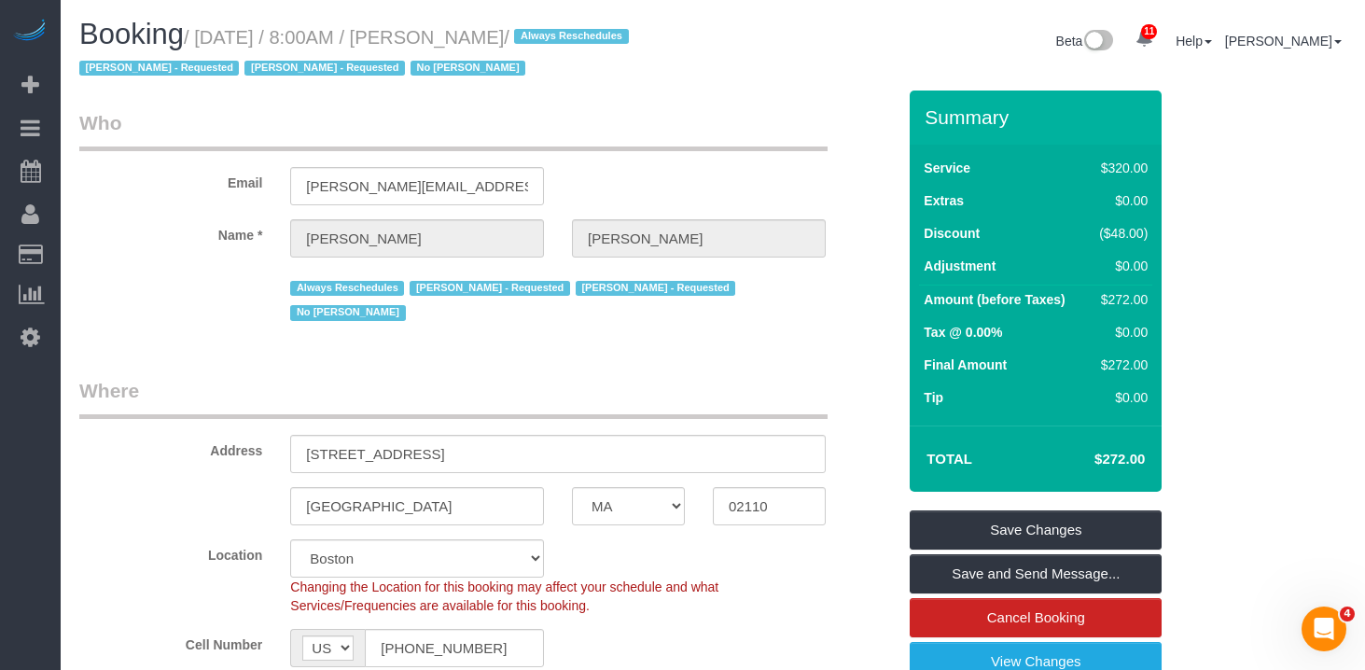
drag, startPoint x: 579, startPoint y: 37, endPoint x: 205, endPoint y: 41, distance: 373.3
click at [209, 41] on small "/ August 22, 2025 / 8:00AM / Nicole Pasquale / Always Reschedules Daniela Ferre…" at bounding box center [356, 53] width 555 height 52
click at [743, 125] on legend "Who" at bounding box center [453, 130] width 749 height 42
click at [404, 66] on span "Marcia Batista - Requested" at bounding box center [325, 68] width 160 height 15
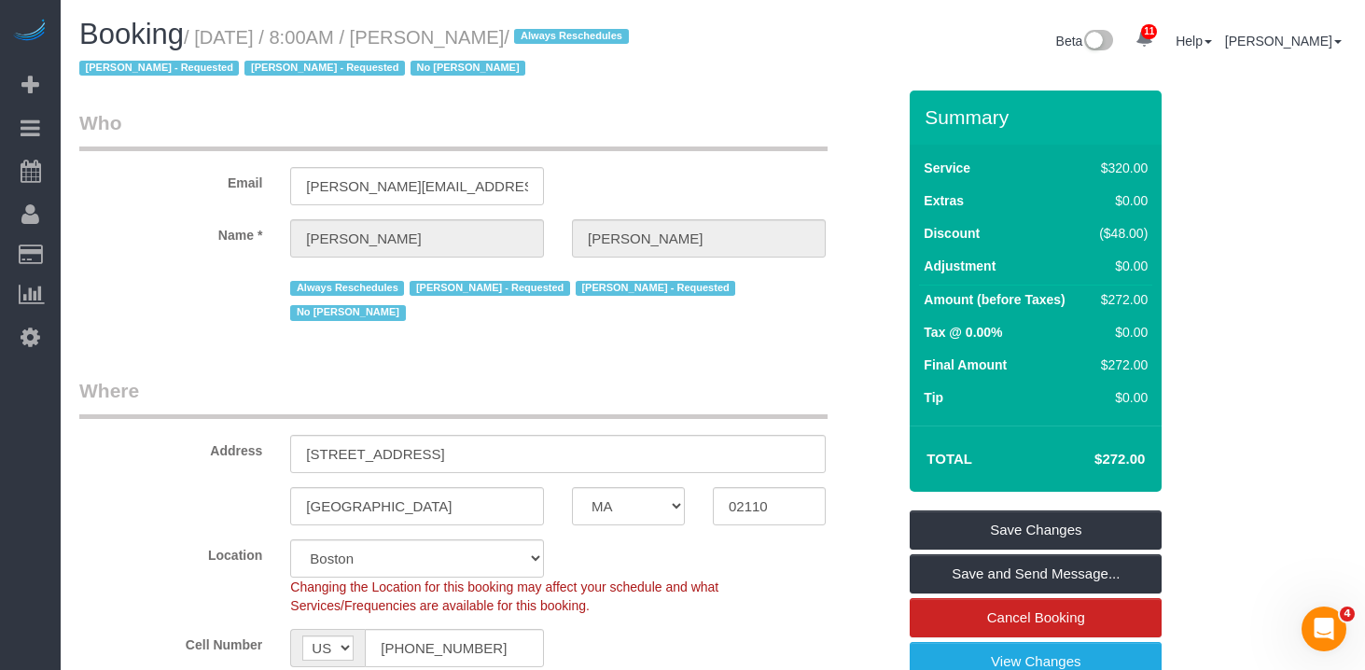
click at [529, 126] on legend "Who" at bounding box center [453, 130] width 749 height 42
click at [511, 130] on legend "Who" at bounding box center [453, 130] width 749 height 42
drag, startPoint x: 565, startPoint y: 30, endPoint x: 572, endPoint y: 41, distance: 13.5
click at [565, 32] on small "/ August 22, 2025 / 8:00AM / Nicole Pasquale / Always Reschedules Daniela Ferre…" at bounding box center [356, 53] width 555 height 52
drag, startPoint x: 584, startPoint y: 35, endPoint x: 446, endPoint y: 48, distance: 138.7
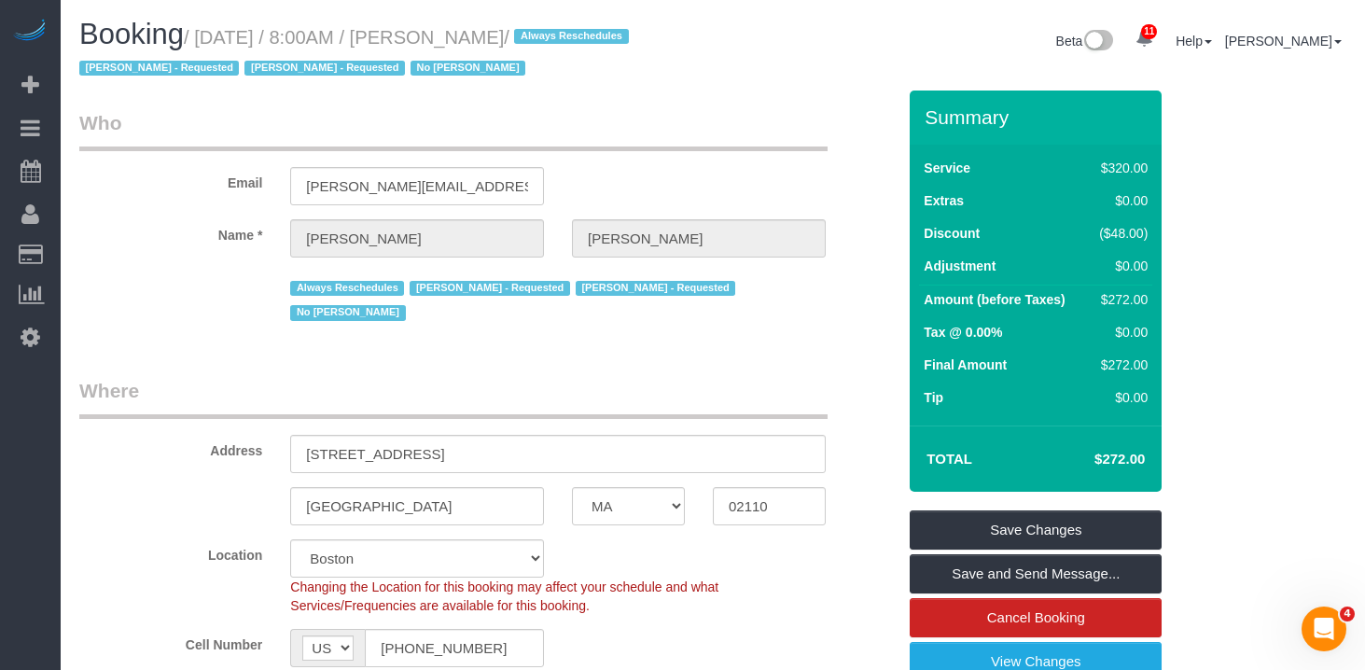
click at [446, 48] on small "/ August 22, 2025 / 8:00AM / Nicole Pasquale / Always Reschedules Daniela Ferre…" at bounding box center [356, 53] width 555 height 52
copy small "Nicole Pasquale"
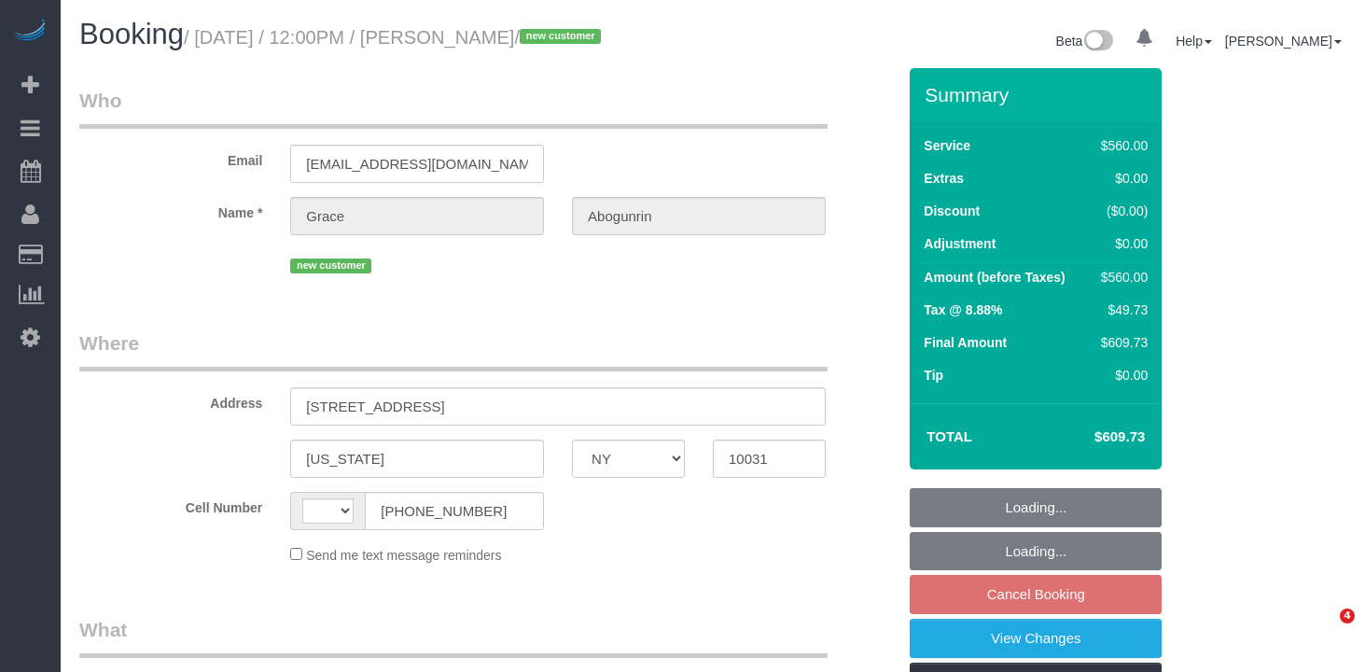
select select "NY"
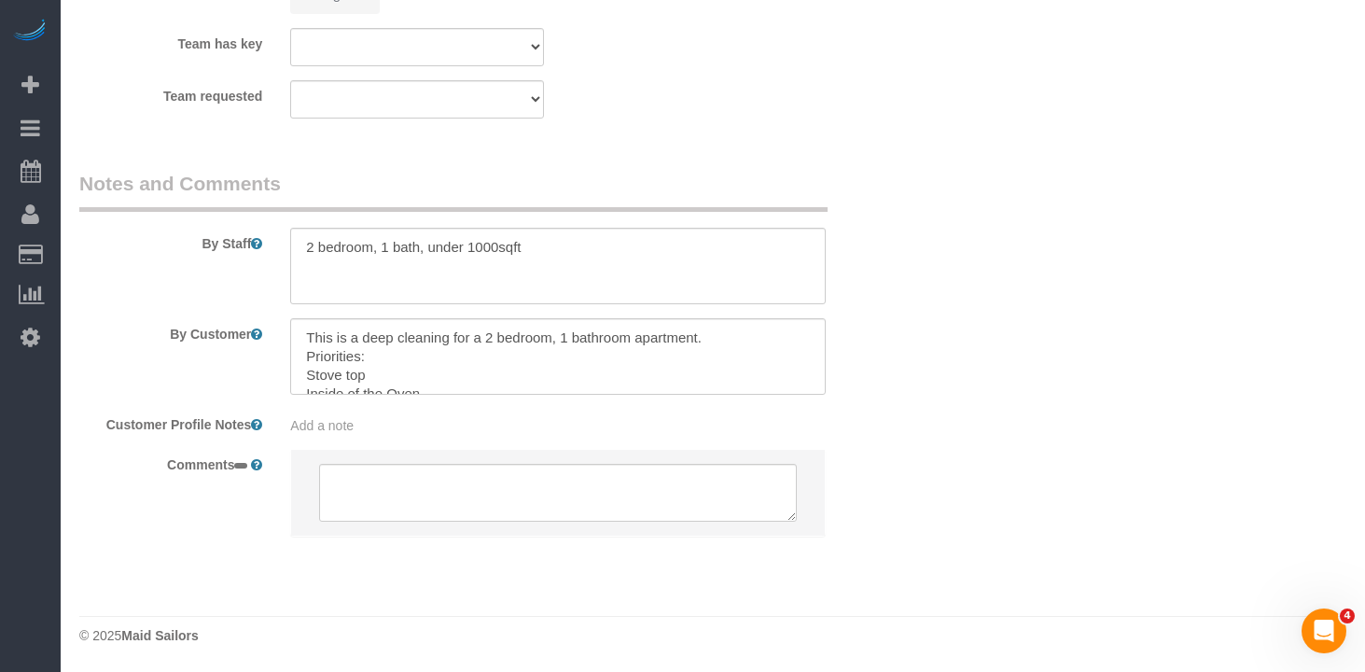
select select "string:[GEOGRAPHIC_DATA]"
select select "object:713"
select select "2"
select select "210"
select select "number:60"
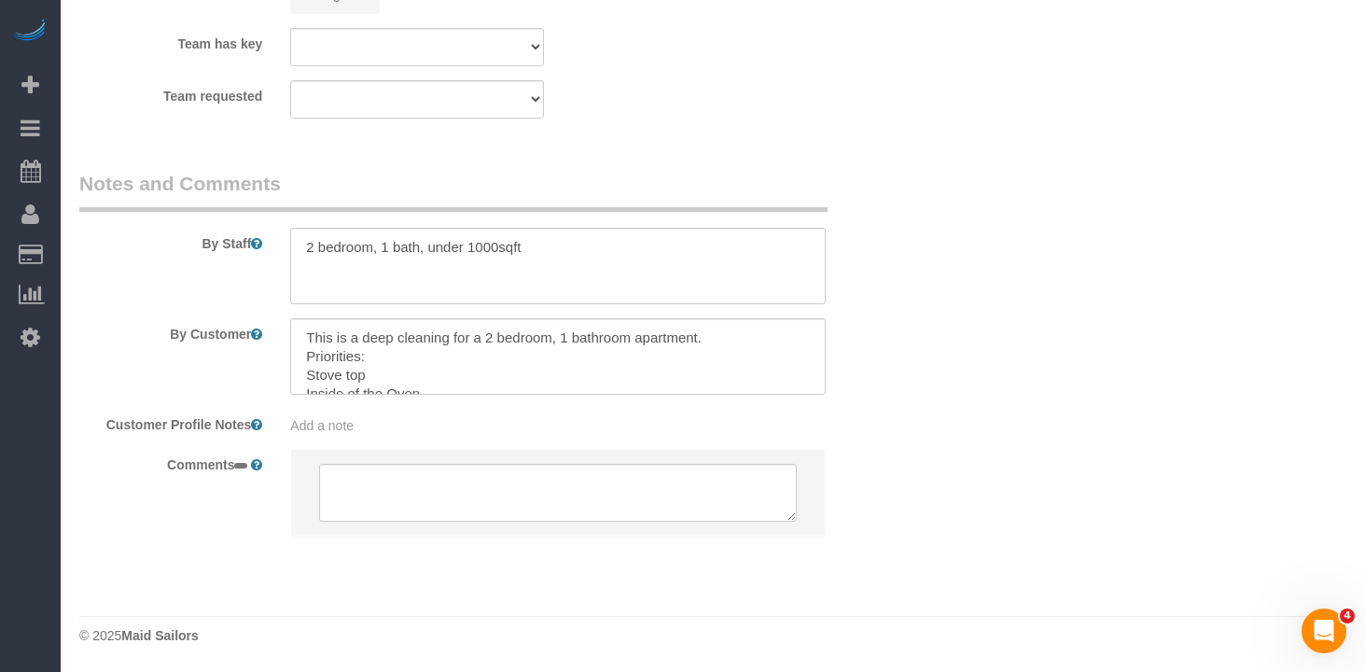
select select "number:75"
select select "number:15"
select select "number:5"
select select "string:stripe-pm_1Rxpt54VGloSiKo7q1aHPImV"
select select "object:993"
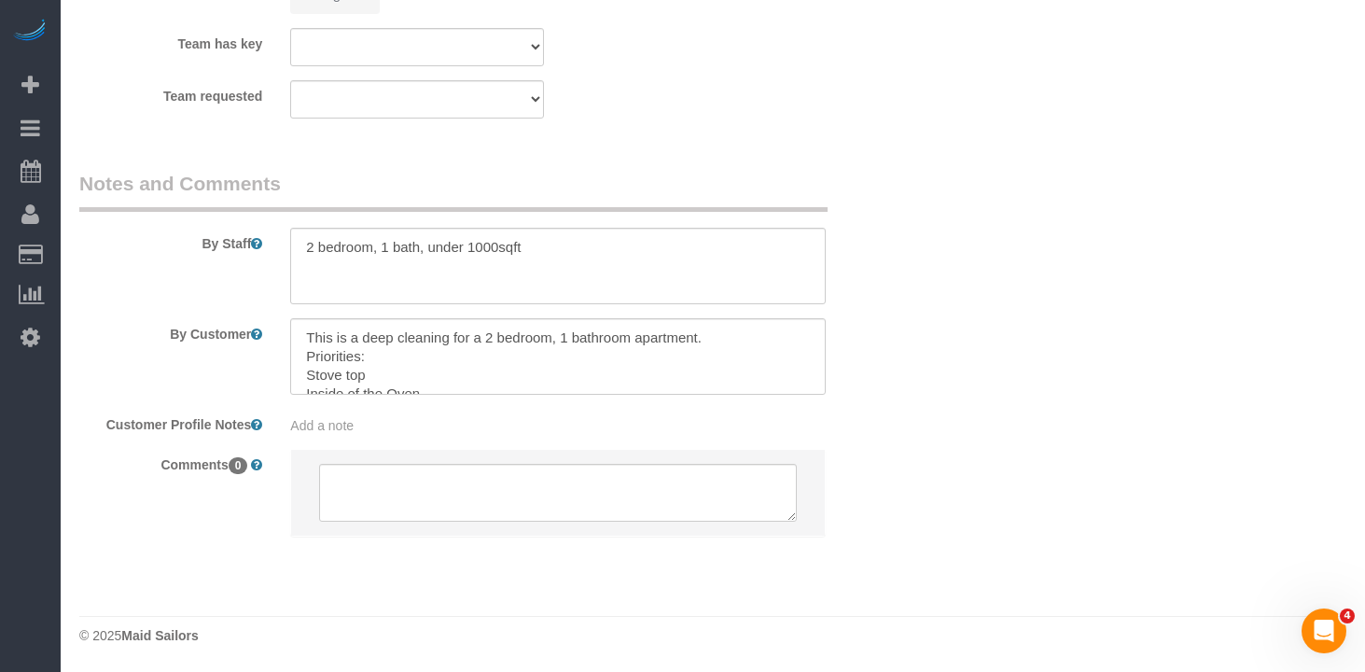
select select "spot5"
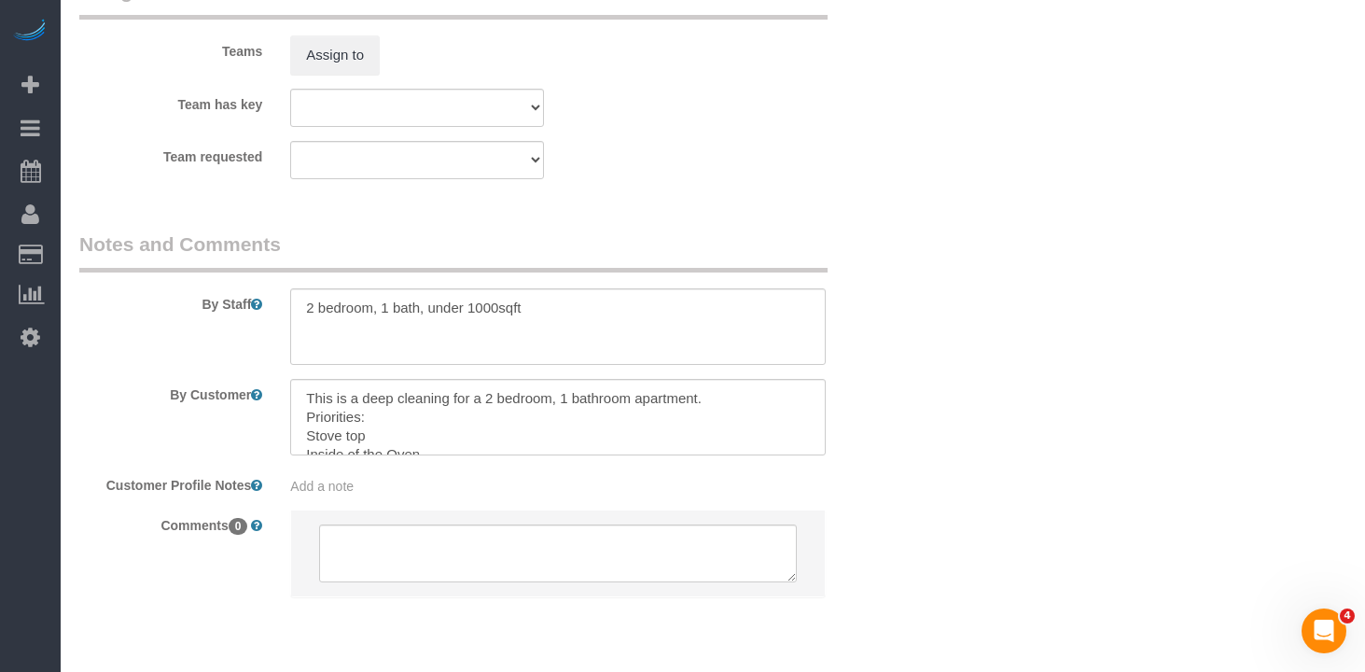
scroll to position [2125, 0]
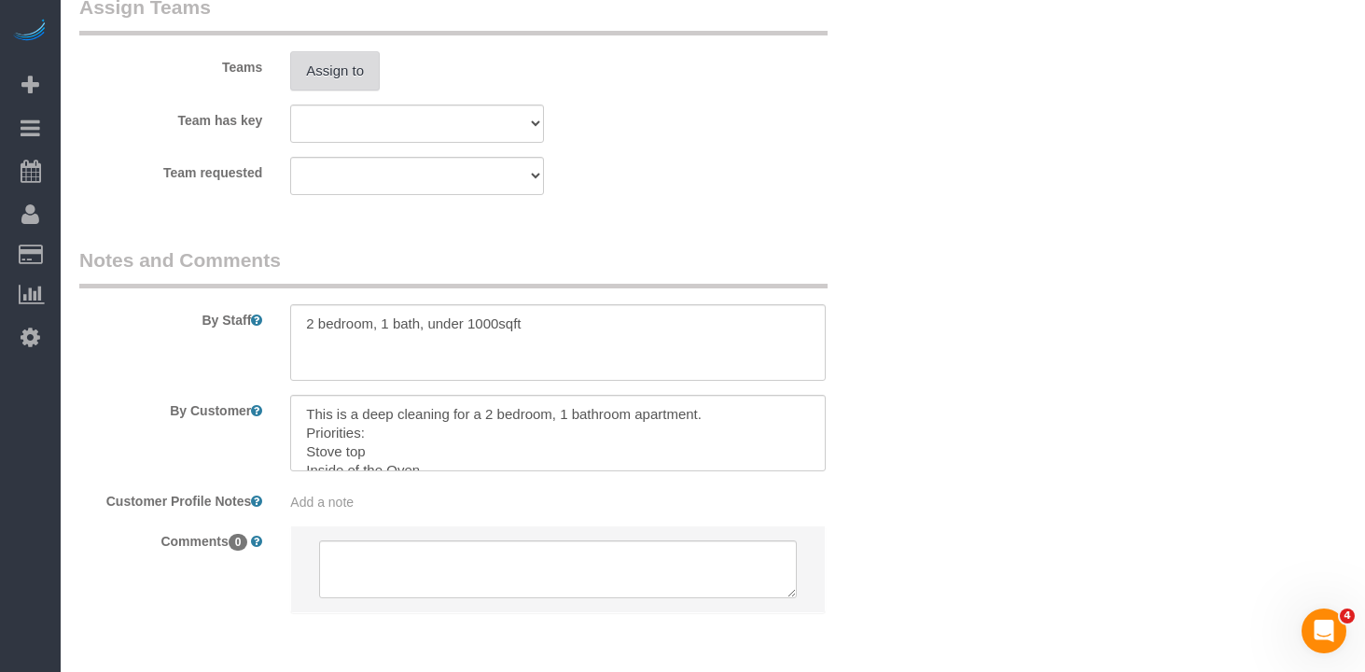
click at [315, 91] on button "Assign to" at bounding box center [335, 70] width 90 height 39
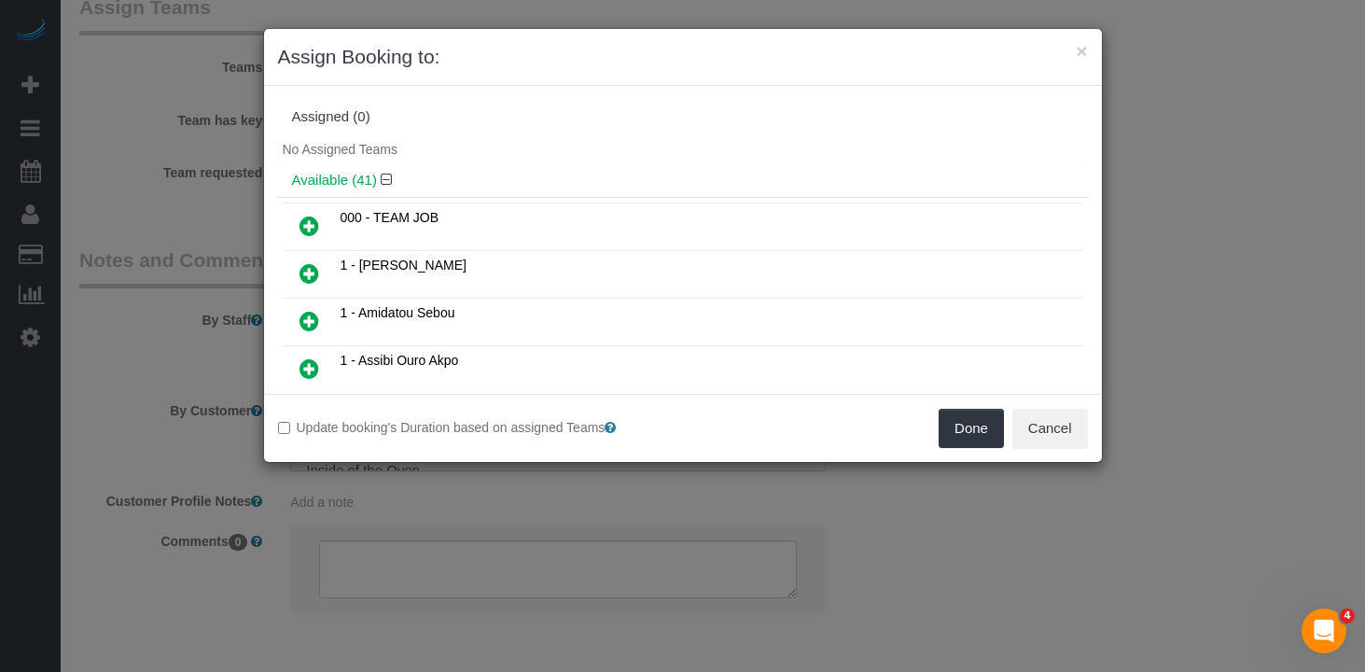
drag, startPoint x: 310, startPoint y: 216, endPoint x: 580, endPoint y: 291, distance: 280.1
click at [310, 216] on icon at bounding box center [310, 226] width 20 height 22
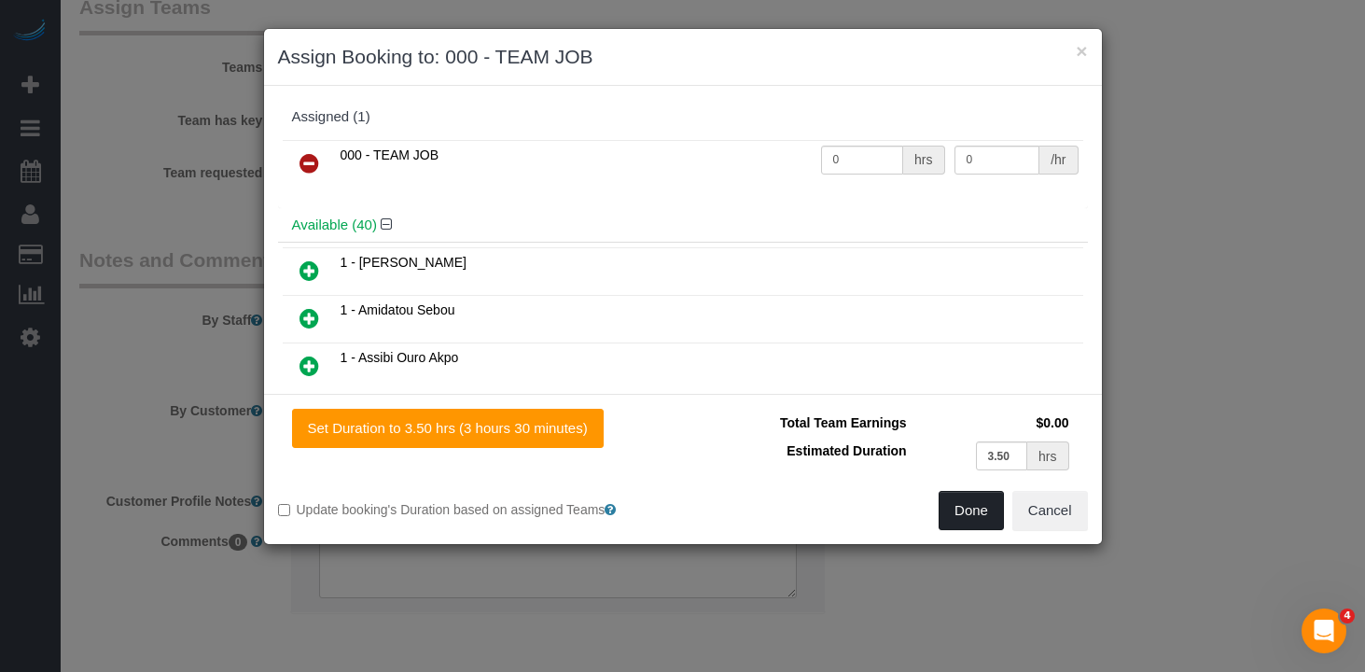
click at [951, 499] on button "Done" at bounding box center [971, 510] width 65 height 39
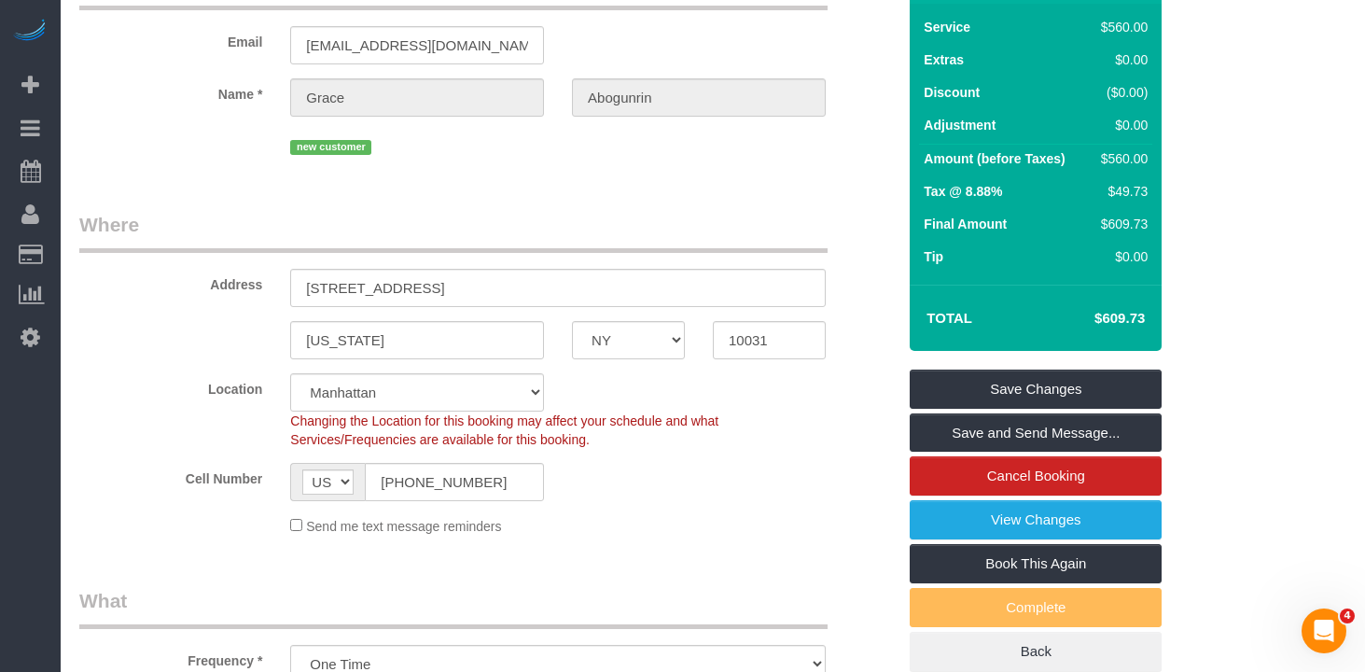
scroll to position [9, 0]
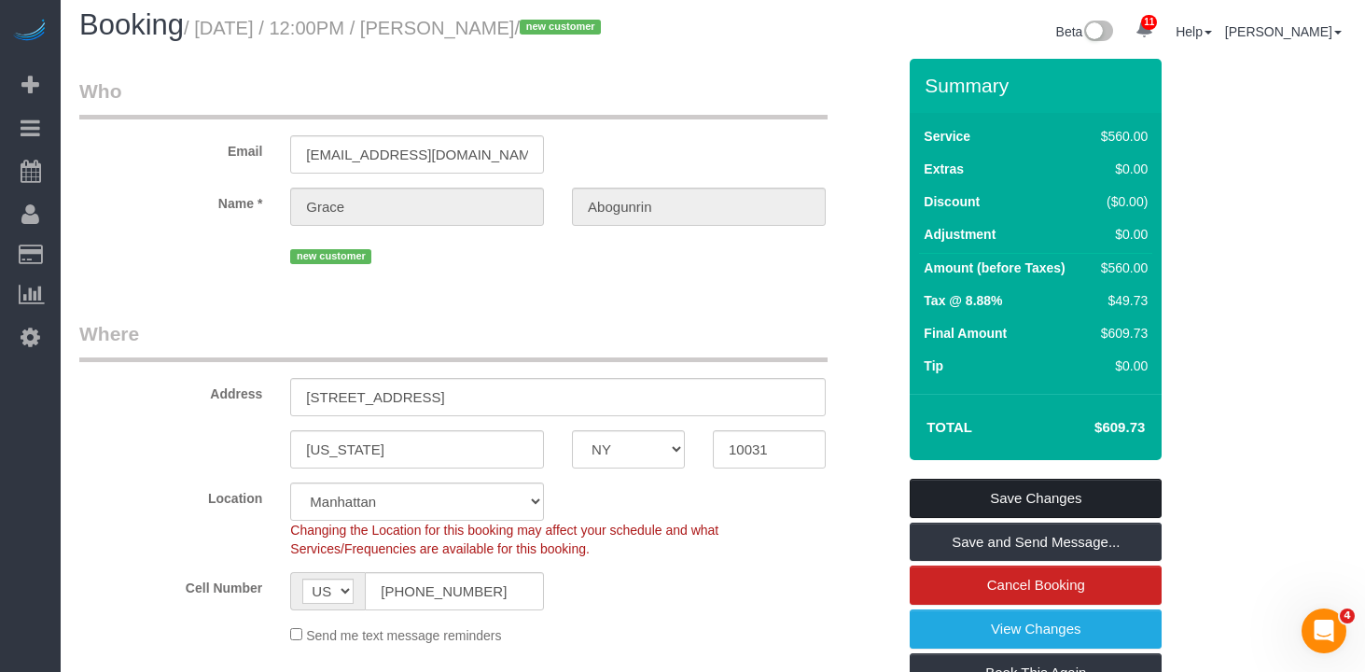
drag, startPoint x: 993, startPoint y: 506, endPoint x: 978, endPoint y: 507, distance: 15.0
click at [993, 506] on link "Save Changes" at bounding box center [1036, 498] width 252 height 39
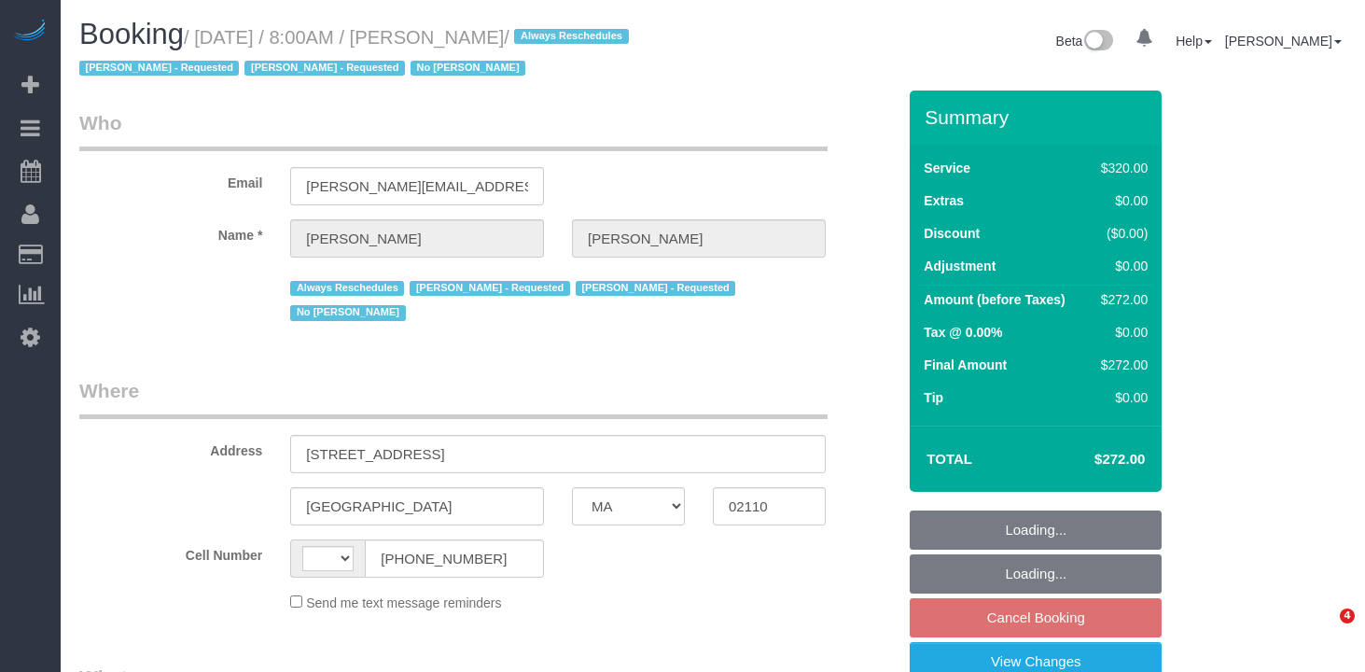
select select "MA"
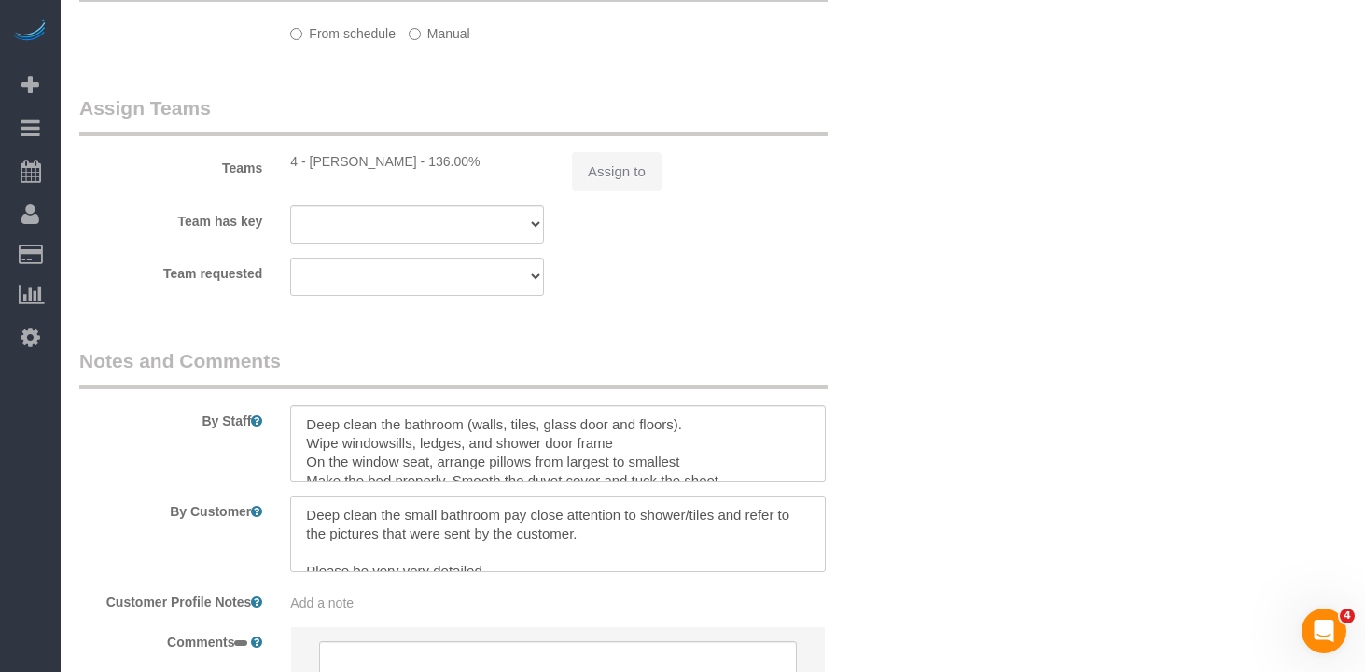
select select "string:[GEOGRAPHIC_DATA]"
select select "number:89"
select select "number:90"
select select "number:15"
select select "number:6"
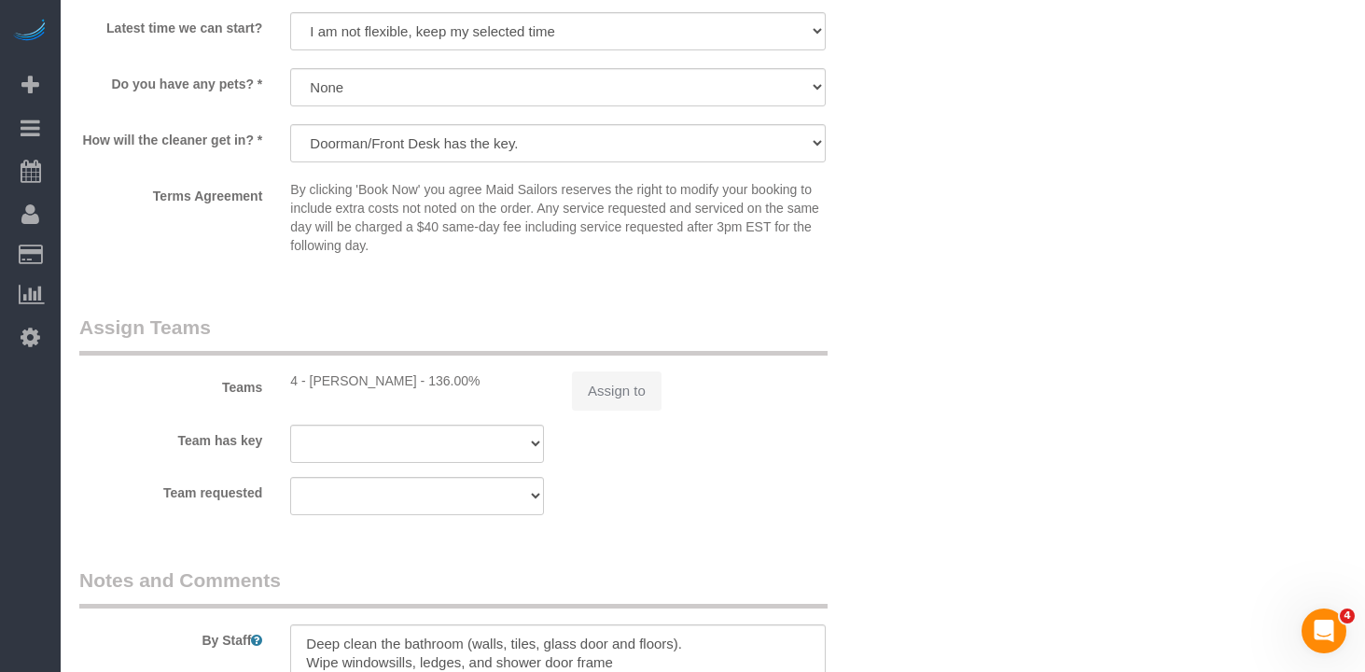
select select "object:878"
select select "string:stripe-pm_1OP3jM4VGloSiKo7alGGAmXC"
select select "spot1"
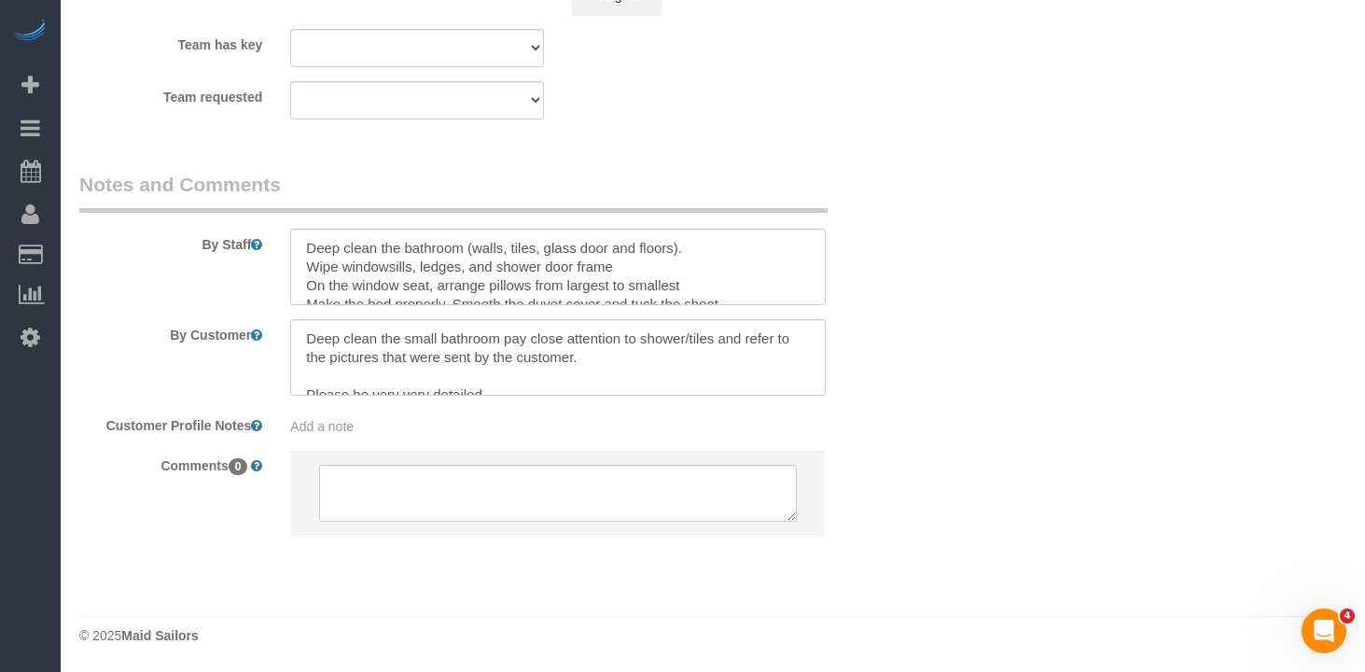
select select "object:1069"
select select "2"
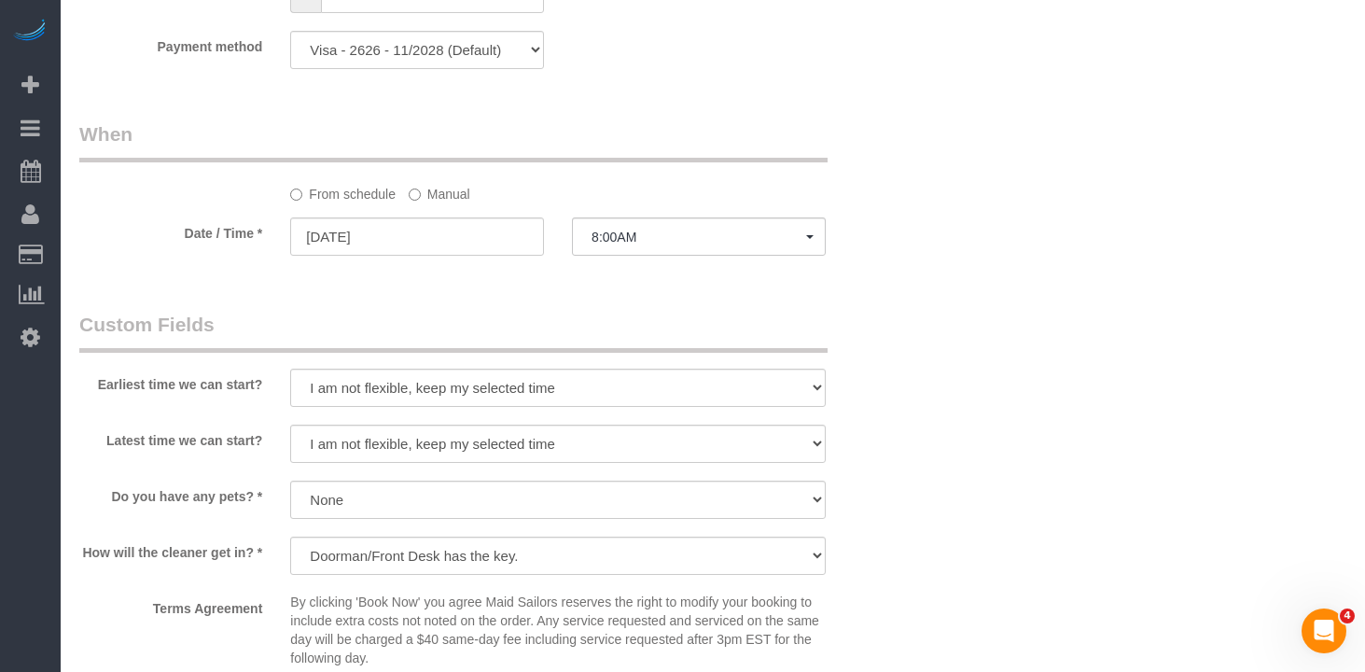
scroll to position [1423, 0]
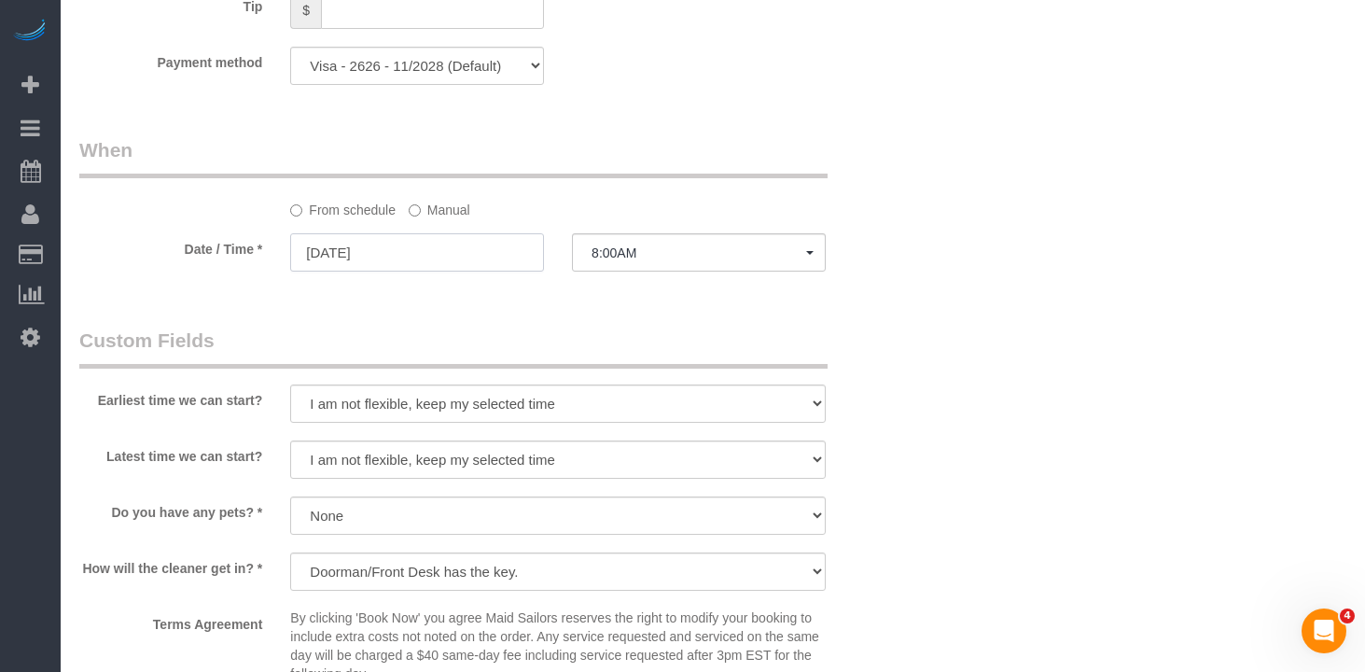
click at [394, 255] on input "[DATE]" at bounding box center [417, 252] width 254 height 38
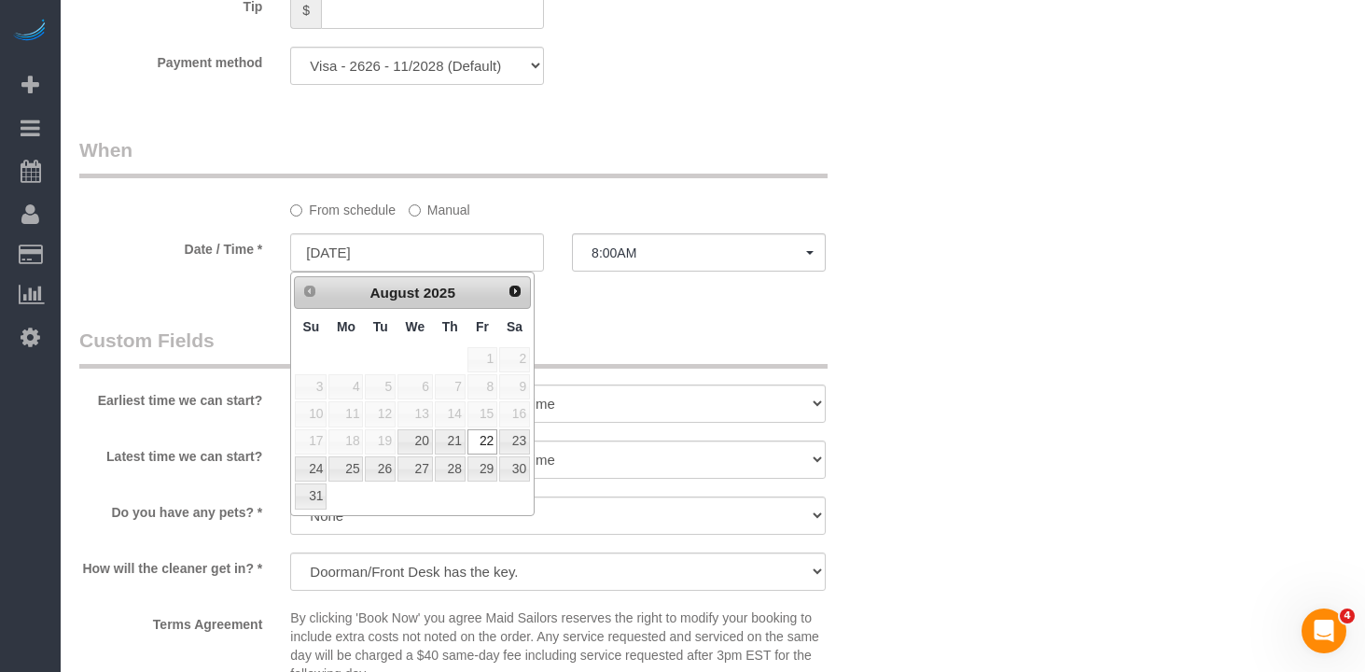
click at [722, 323] on div "Who Email [PERSON_NAME][EMAIL_ADDRESS][PERSON_NAME][DOMAIN_NAME] Name * [PERSON…" at bounding box center [487, 49] width 845 height 2765
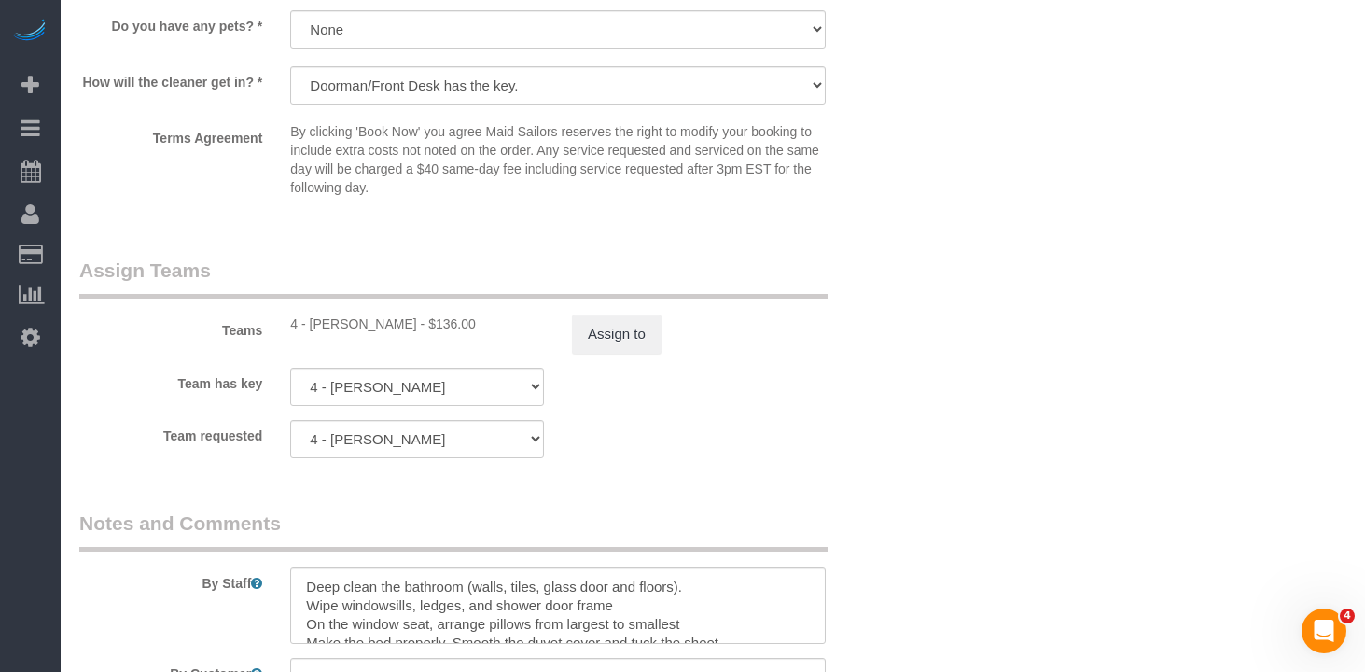
scroll to position [2012, 0]
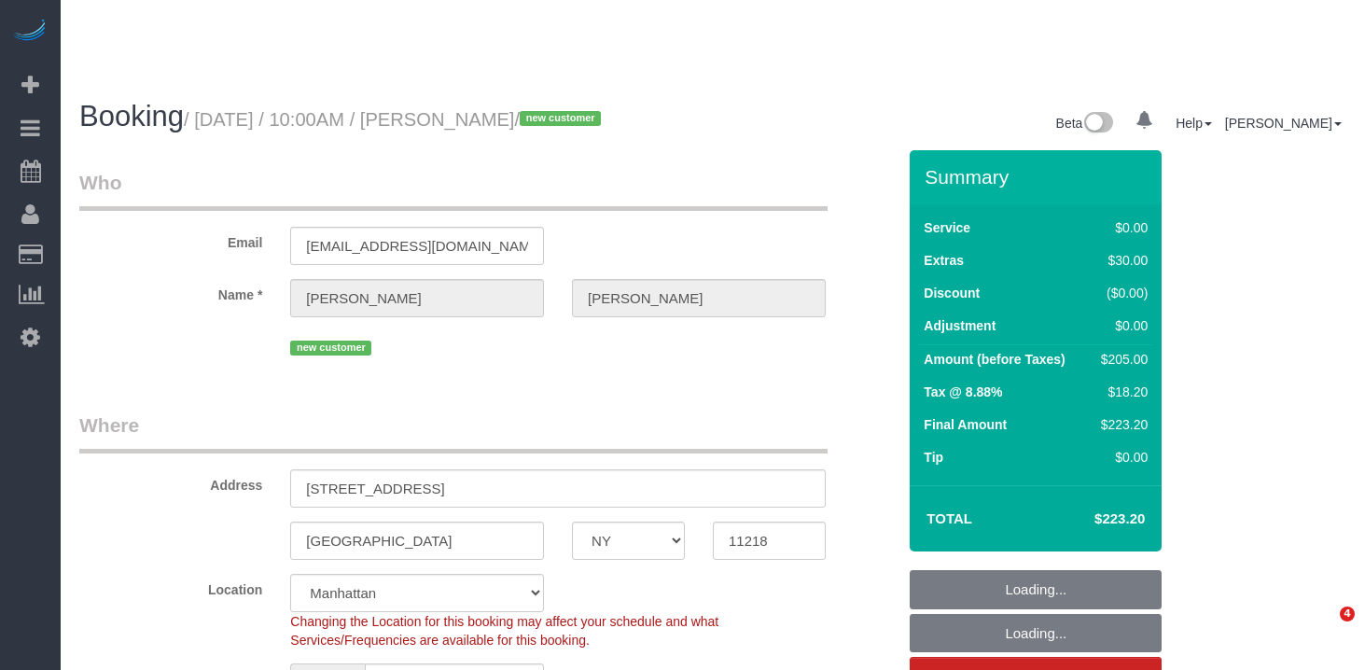
select select "NY"
select select "number:58"
select select "number:72"
select select "number:15"
select select "number:5"
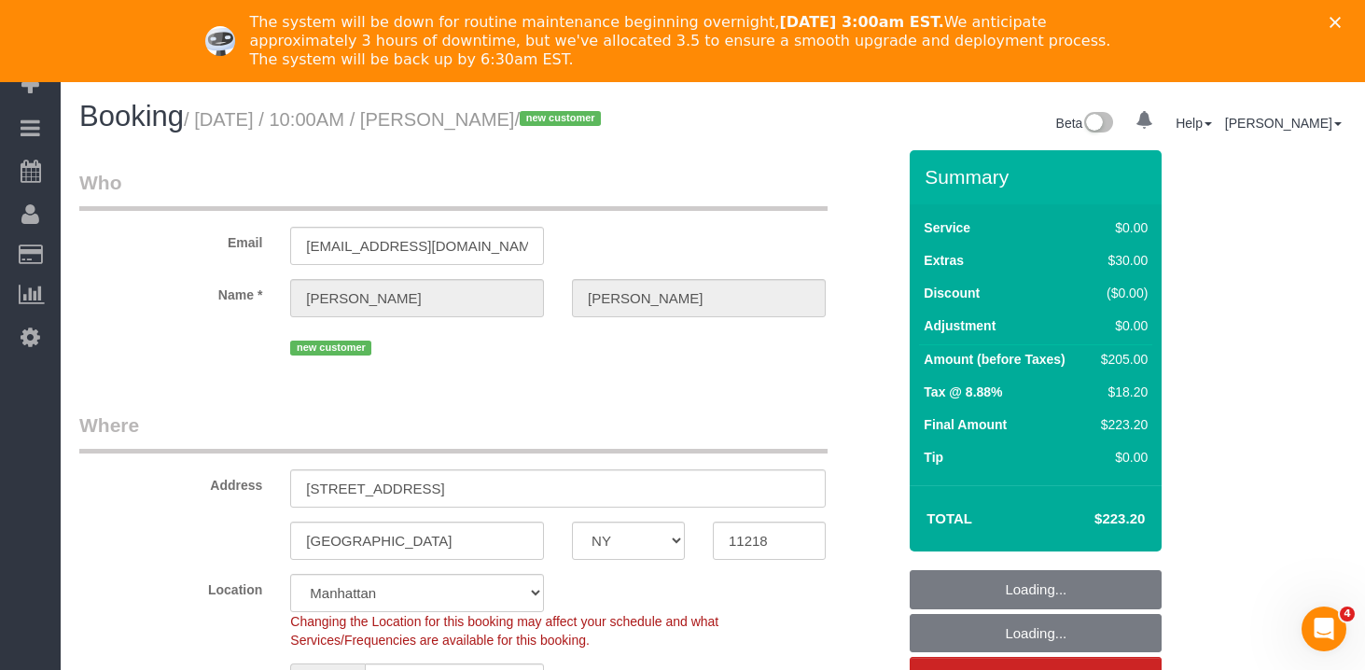
select select "string:[GEOGRAPHIC_DATA]"
select select "string:stripe-pm_1RwEGv4VGloSiKo7etPEvMJj"
select select "2"
select select "object:1009"
select select "spot1"
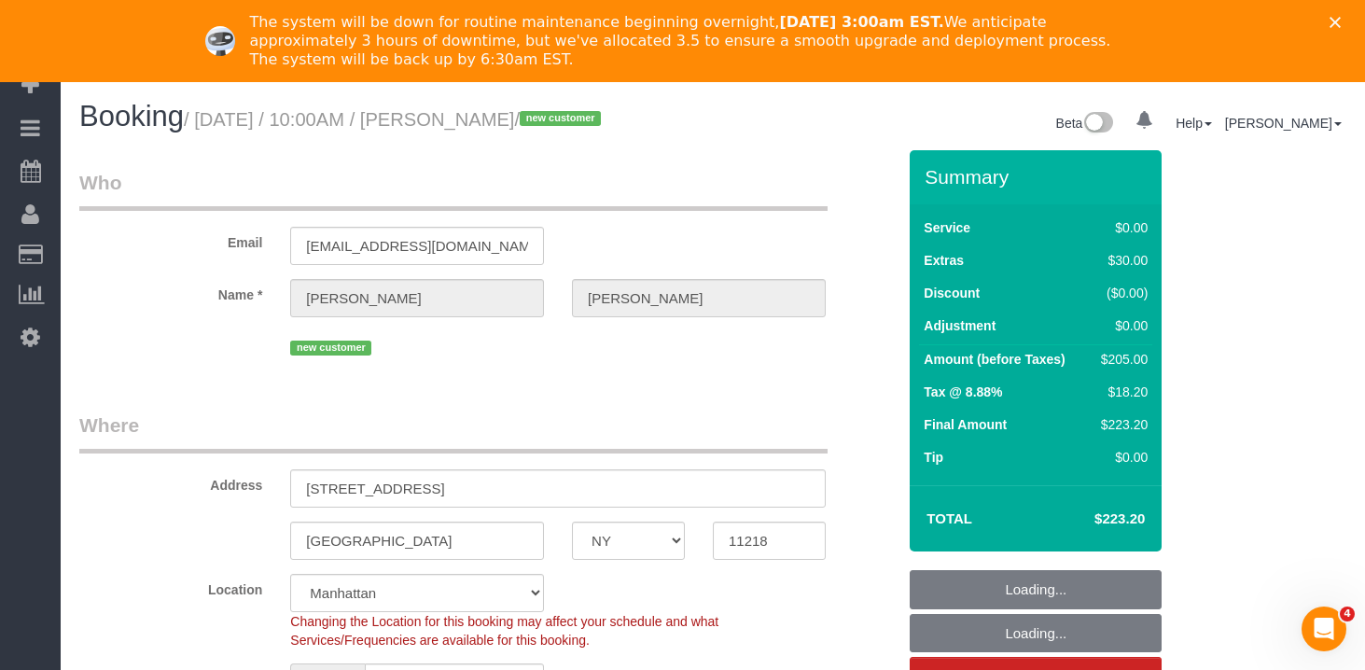
select select "object:1018"
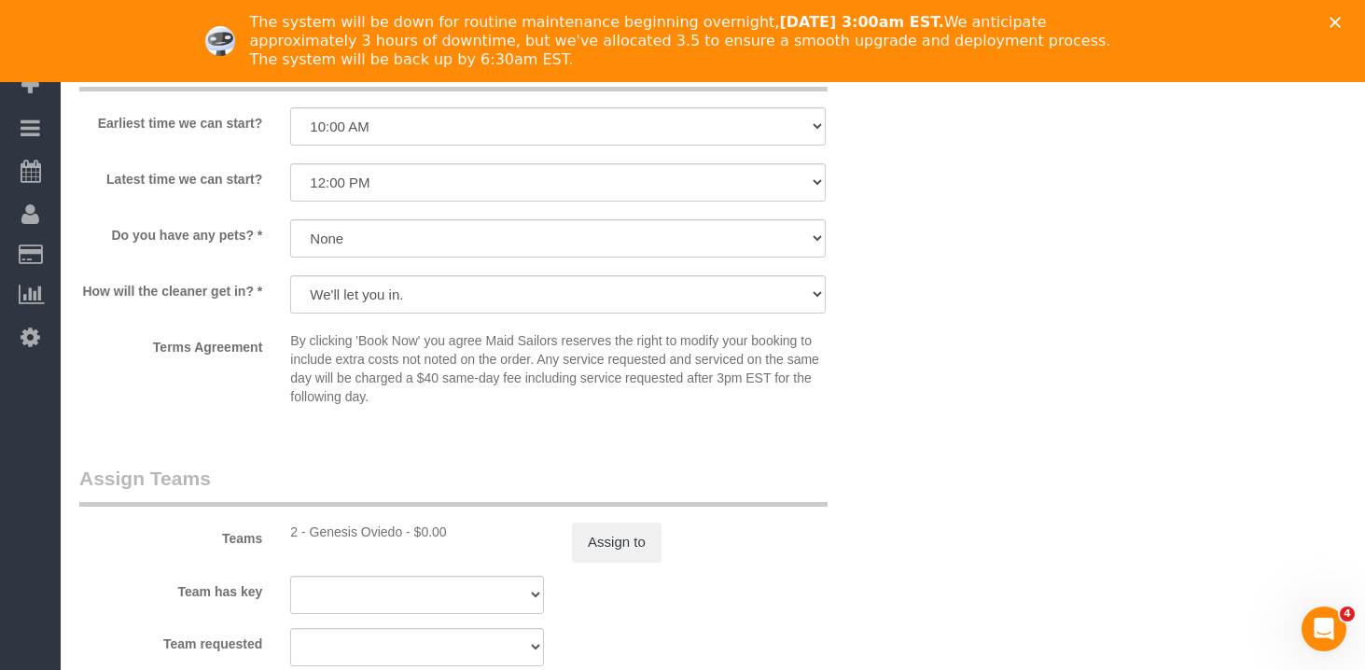
scroll to position [2120, 0]
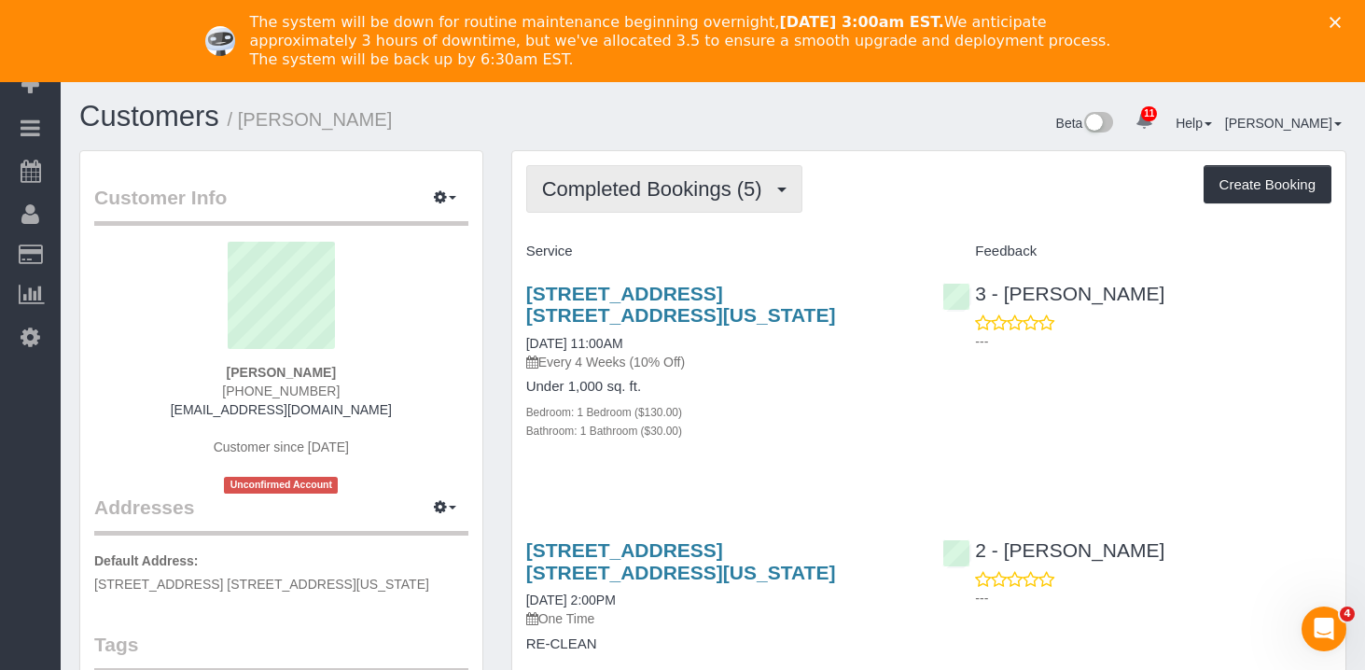
click at [698, 184] on span "Completed Bookings (5)" at bounding box center [657, 188] width 230 height 23
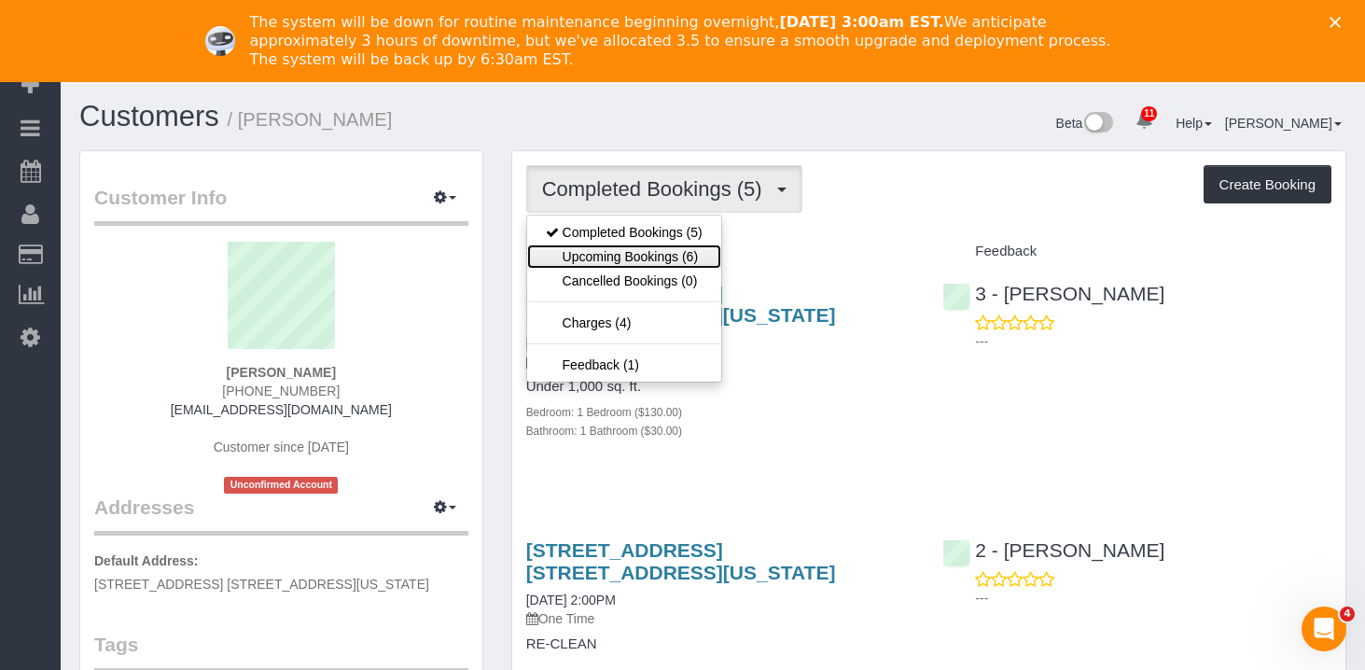
click at [683, 259] on link "Upcoming Bookings (6)" at bounding box center [624, 257] width 194 height 24
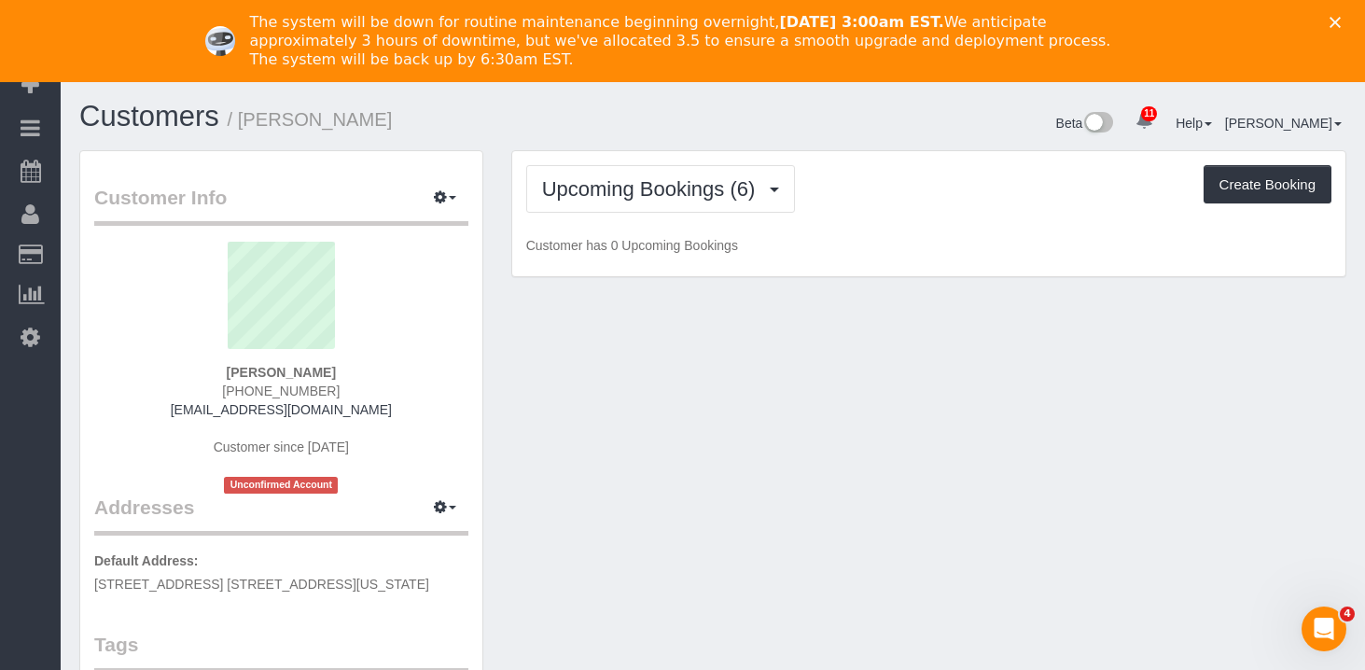
click at [959, 136] on div "Beta 11 Your Notifications You have 0 alerts × You have 6 to charge for [DATE] …" at bounding box center [1037, 125] width 648 height 49
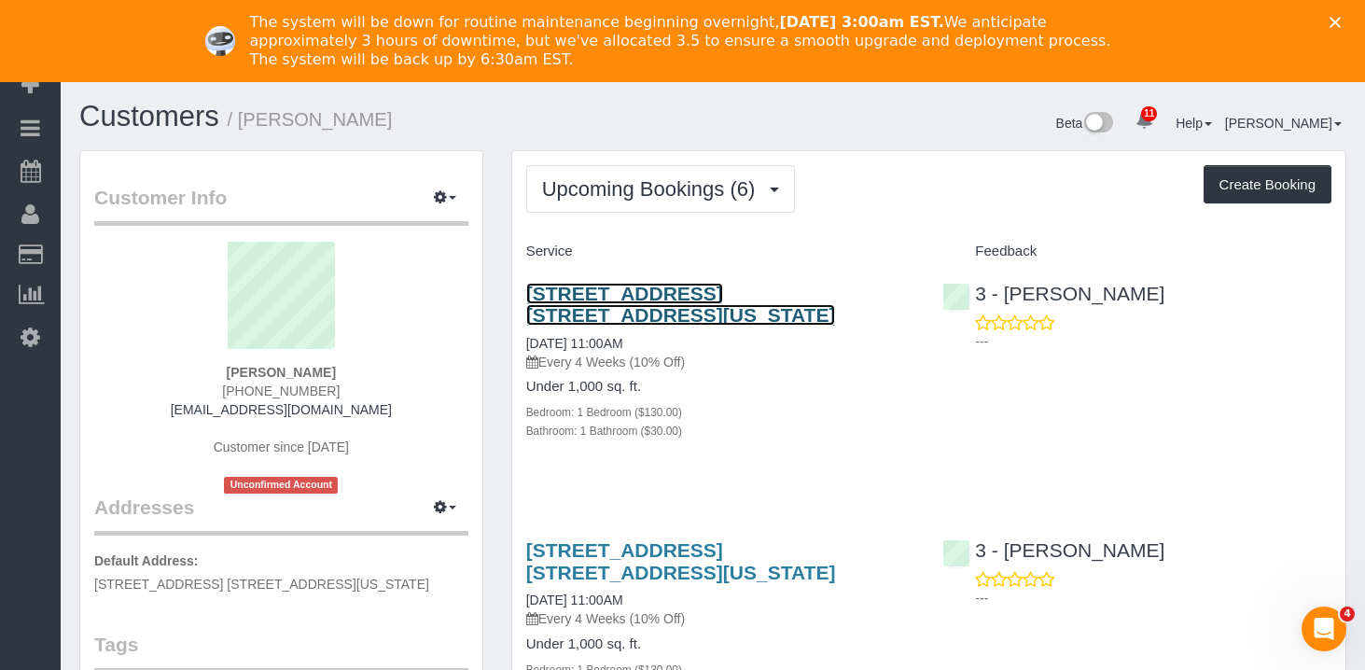
click at [597, 301] on link "[STREET_ADDRESS] [STREET_ADDRESS][US_STATE]" at bounding box center [681, 304] width 310 height 43
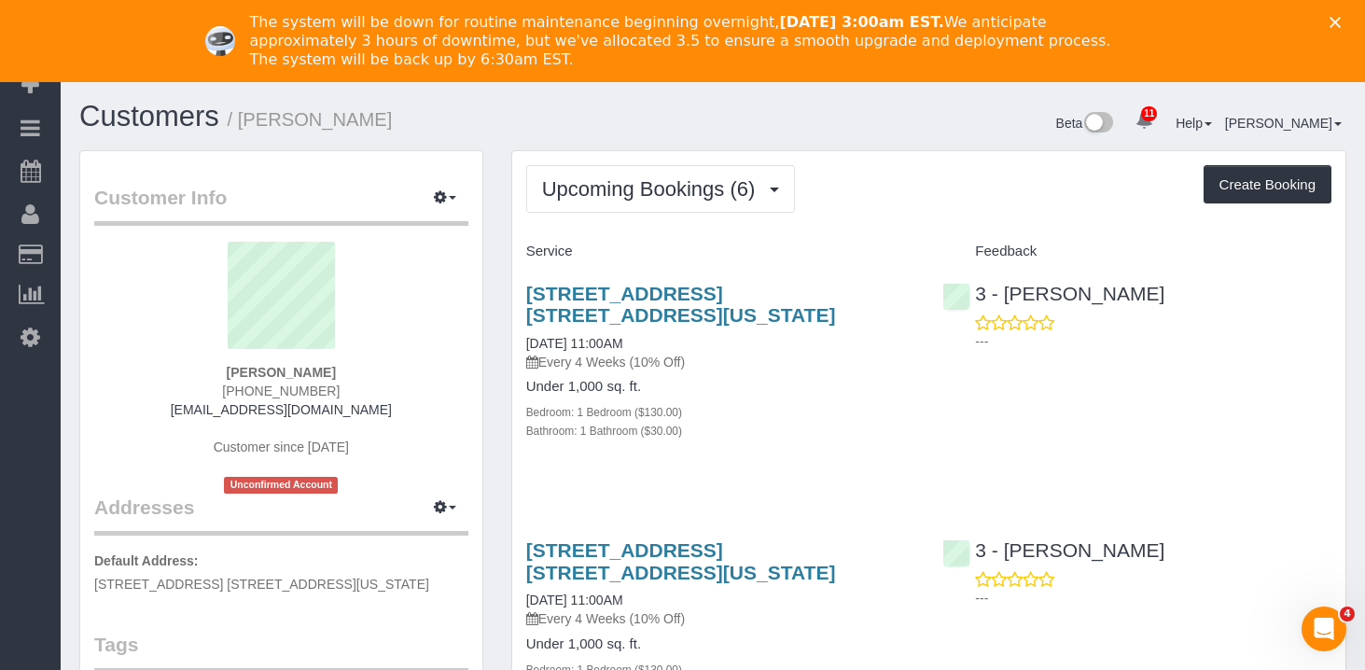
click at [1344, 22] on div "Close" at bounding box center [1339, 22] width 19 height 11
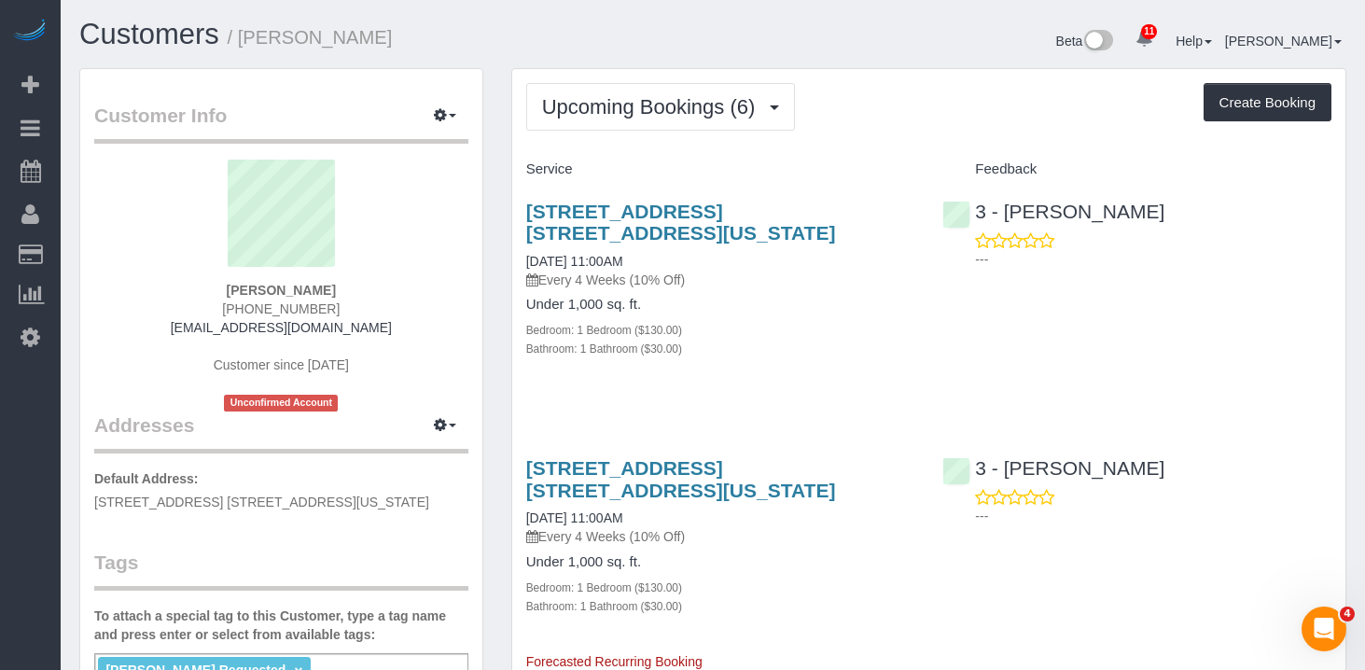
click at [389, 43] on h1 "Customers / [PERSON_NAME]" at bounding box center [389, 35] width 620 height 32
drag, startPoint x: 414, startPoint y: 35, endPoint x: 252, endPoint y: 37, distance: 162.4
click at [250, 37] on h1 "Customers / [PERSON_NAME]" at bounding box center [389, 35] width 620 height 32
copy small "[PERSON_NAME]"
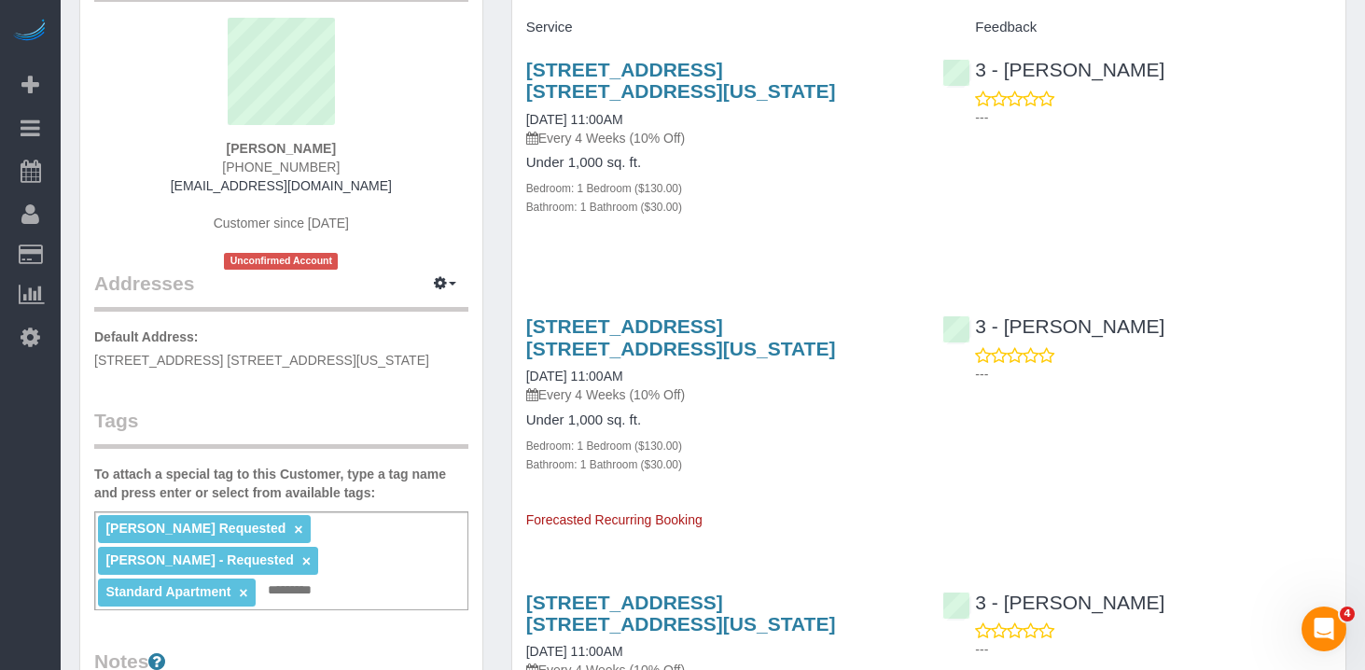
scroll to position [158, 0]
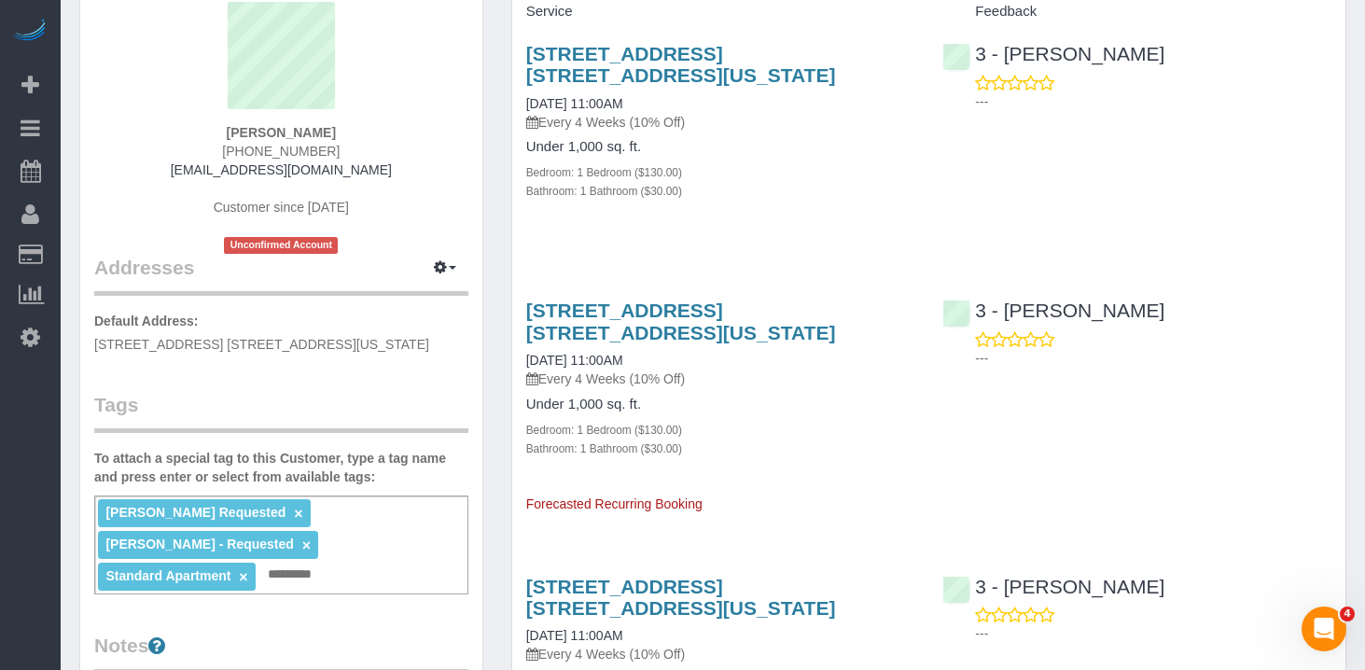
click at [357, 575] on div "[PERSON_NAME] Requested × [PERSON_NAME] - Requested × Standard Apartment × Add …" at bounding box center [281, 545] width 374 height 99
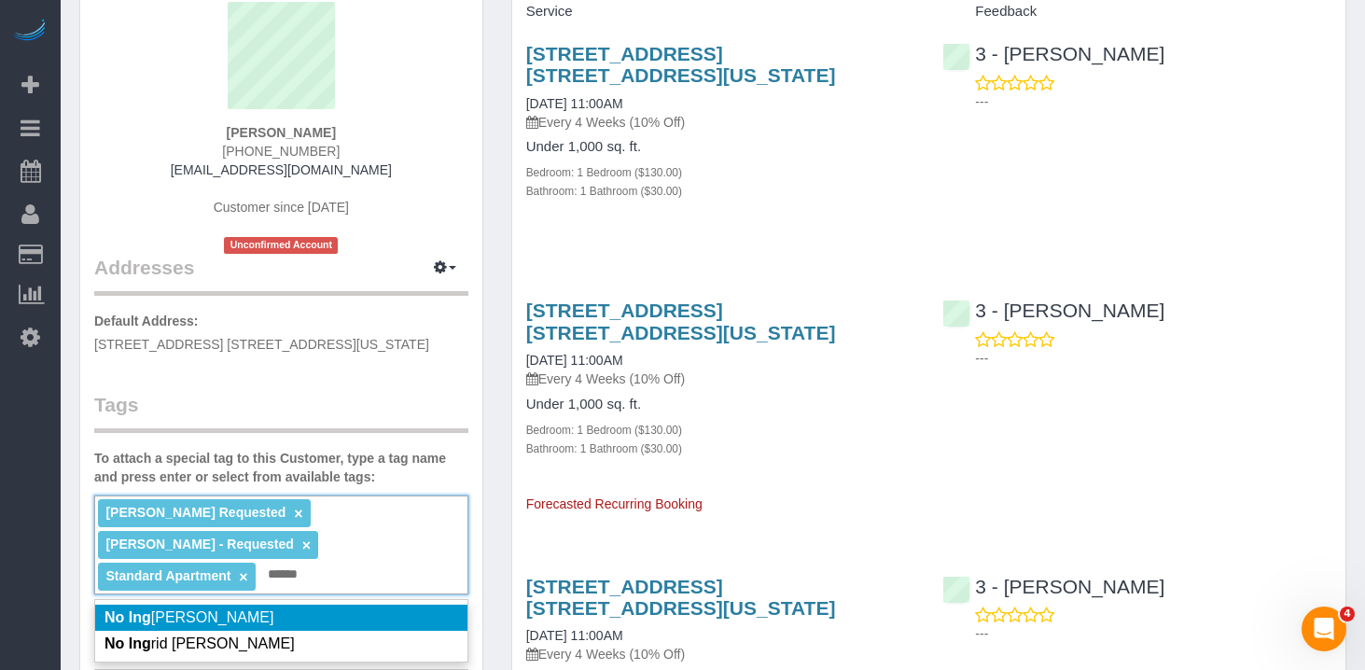
type input "******"
click at [137, 651] on em "No Ing" at bounding box center [128, 644] width 47 height 16
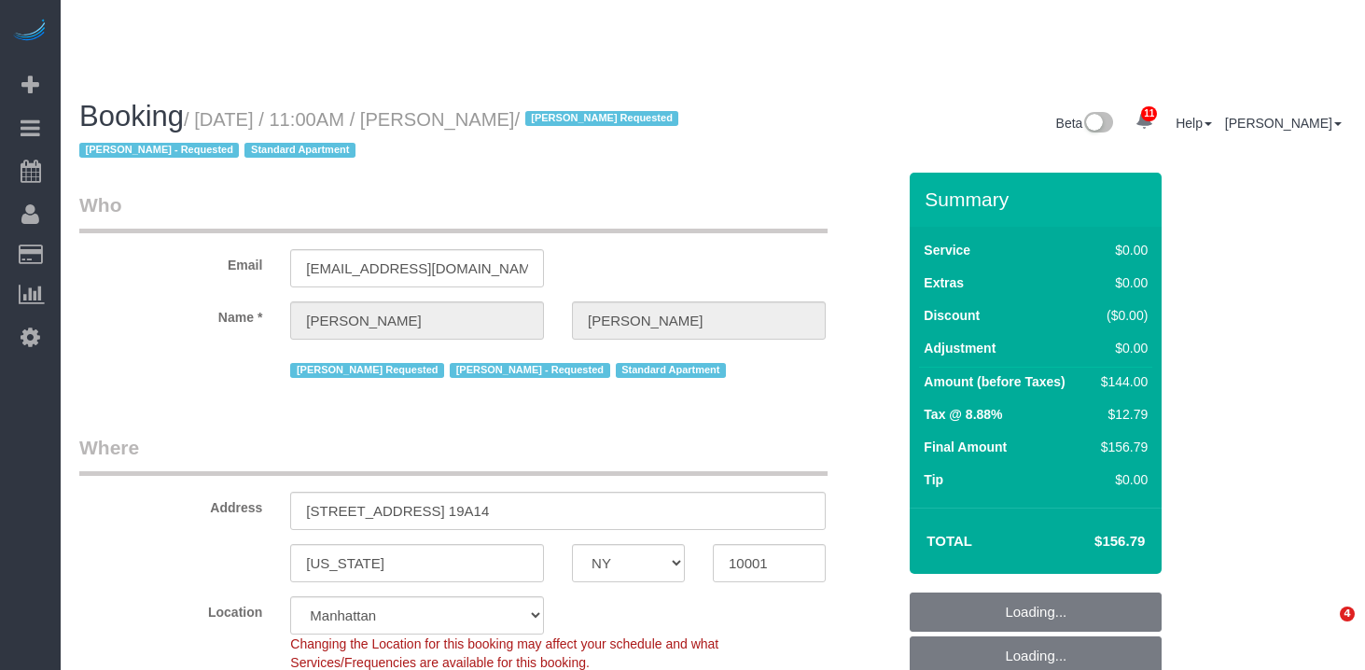
select select "NY"
select select "1"
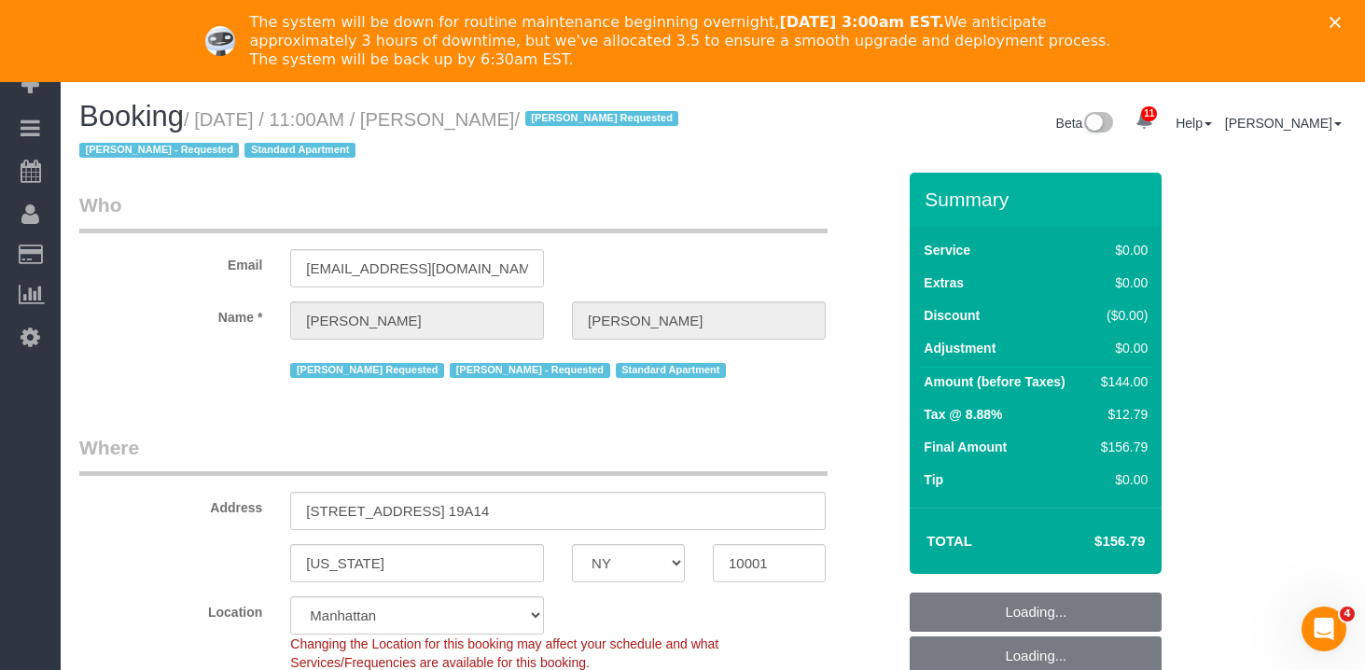
select select "string:stripe-pm_1RTwsW4VGloSiKo7Xo9CQ1gS"
select select "object:977"
select select "spot4"
select select "number:89"
select select "number:90"
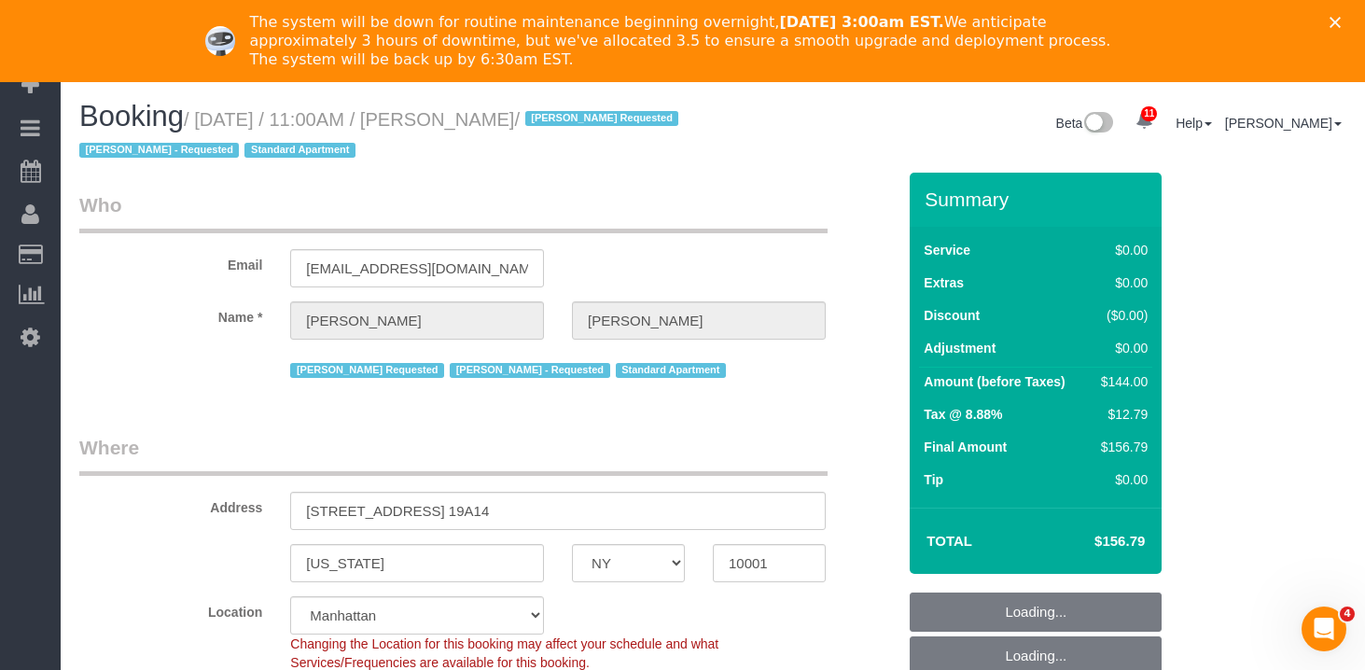
select select "number:15"
select select "number:5"
select select "object:1399"
select select "1"
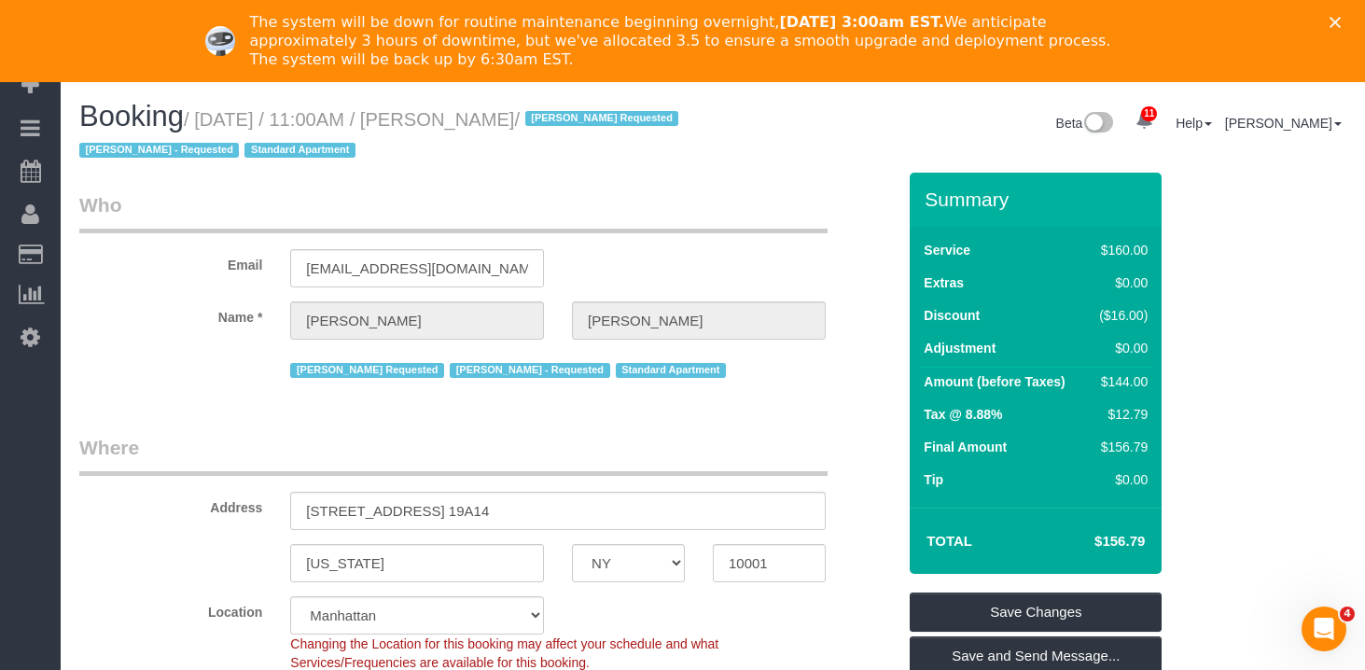
click at [672, 232] on legend "Who" at bounding box center [453, 212] width 749 height 42
click at [1335, 19] on icon "Close" at bounding box center [1335, 22] width 11 height 11
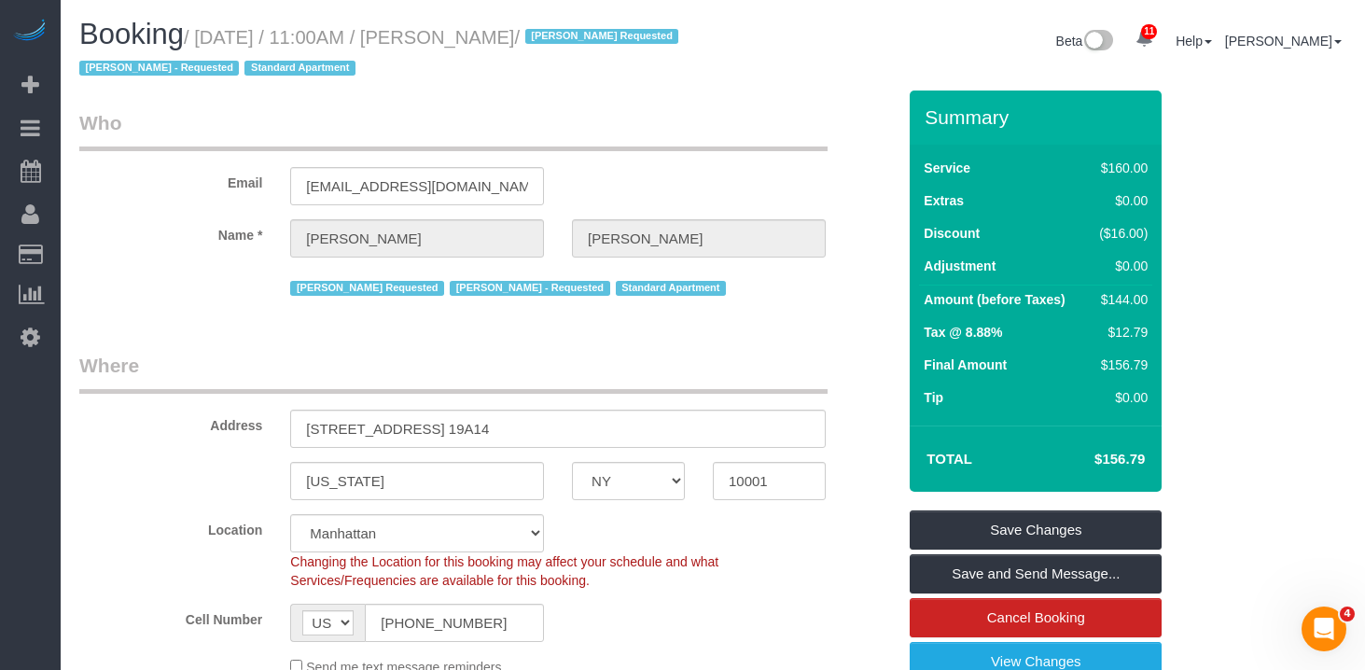
drag, startPoint x: 578, startPoint y: 42, endPoint x: 215, endPoint y: 26, distance: 363.4
click at [215, 27] on small "/ August 28, 2025 / 11:00AM / Amelia Palmer / Isabella Simplicio Requested Marl…" at bounding box center [381, 53] width 605 height 52
copy small "August 28, 2025 / 11:00AM / Amelia Palmer"
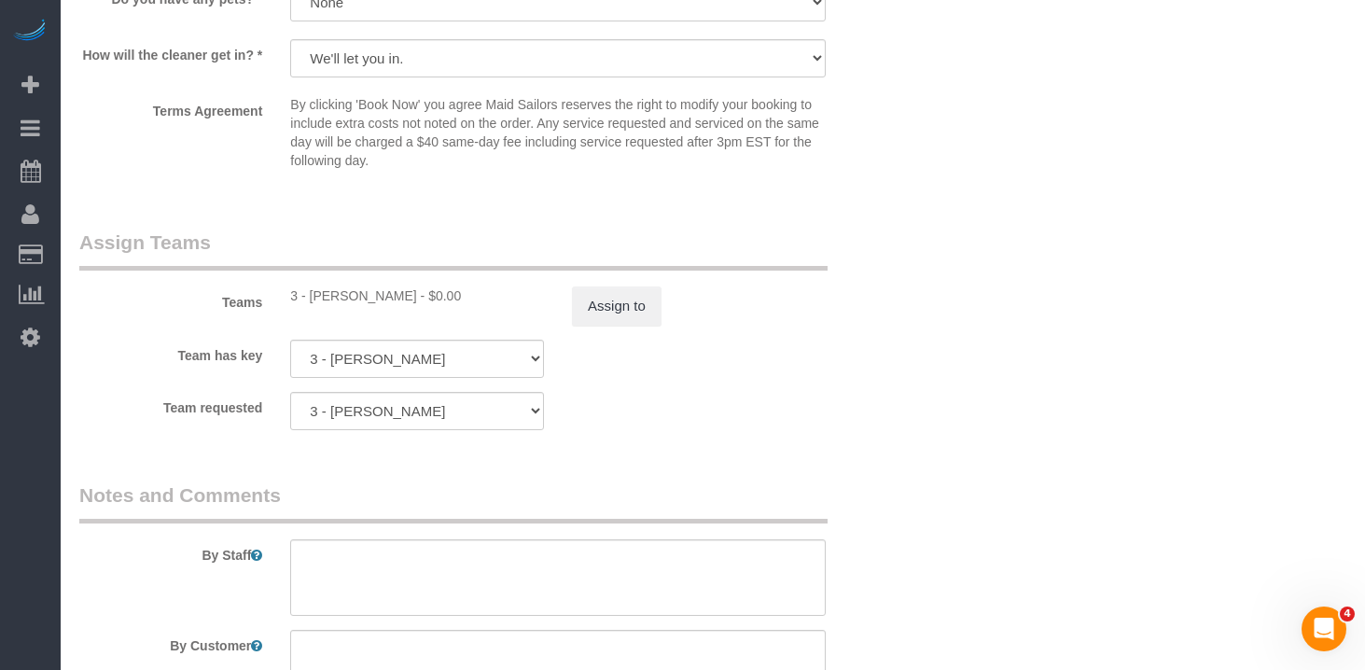
scroll to position [2124, 0]
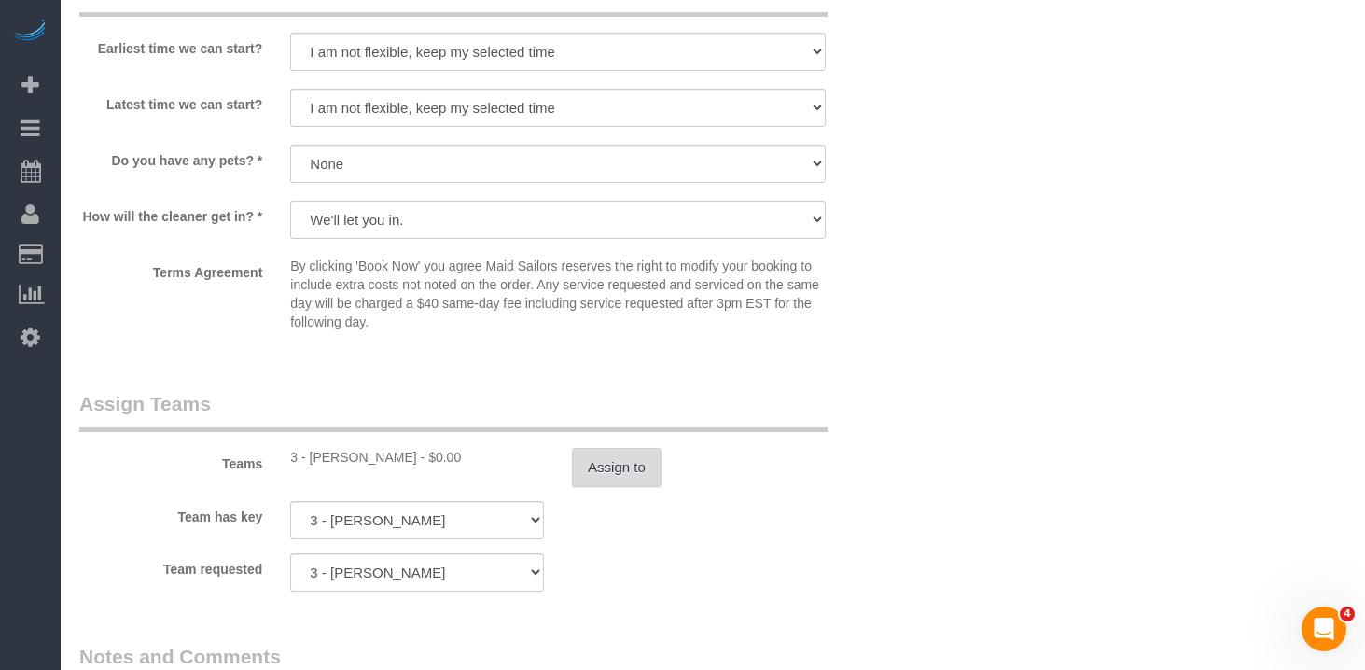
click at [614, 464] on button "Assign to" at bounding box center [617, 467] width 90 height 39
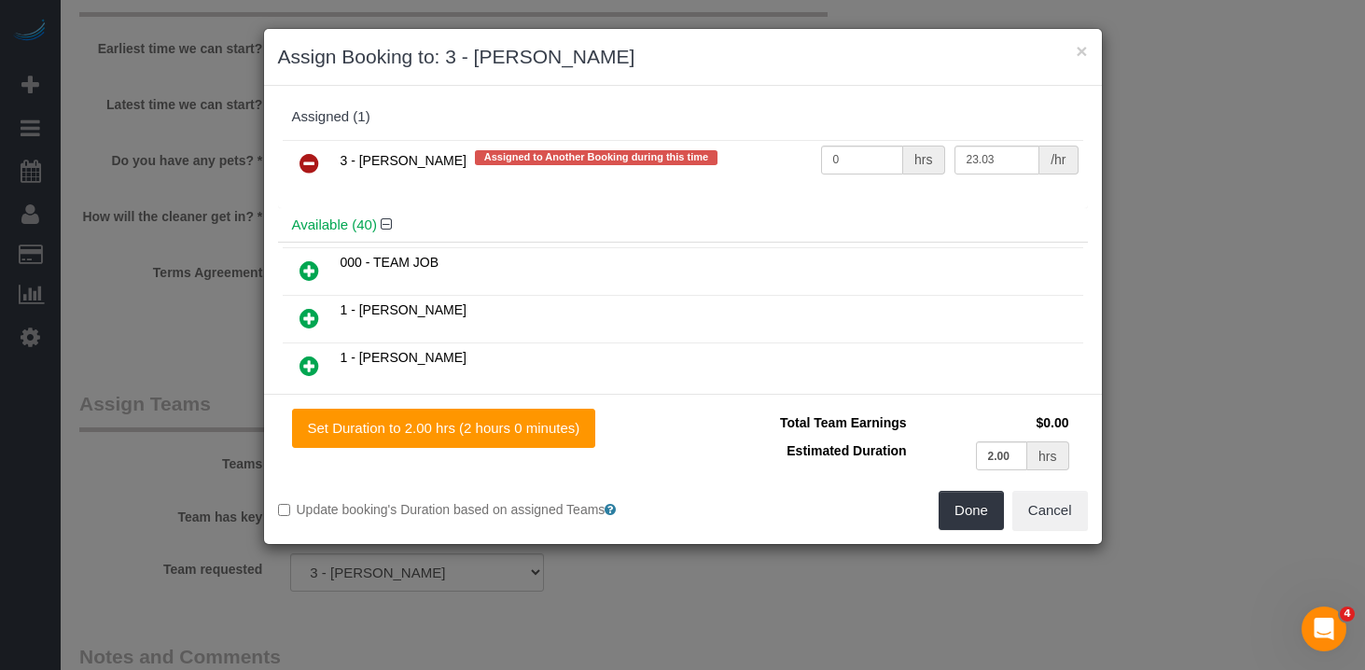
click at [1088, 51] on div "× Assign Booking to: 3 - Patricia Sinche" at bounding box center [683, 57] width 838 height 57
click at [1083, 52] on button "×" at bounding box center [1081, 51] width 11 height 20
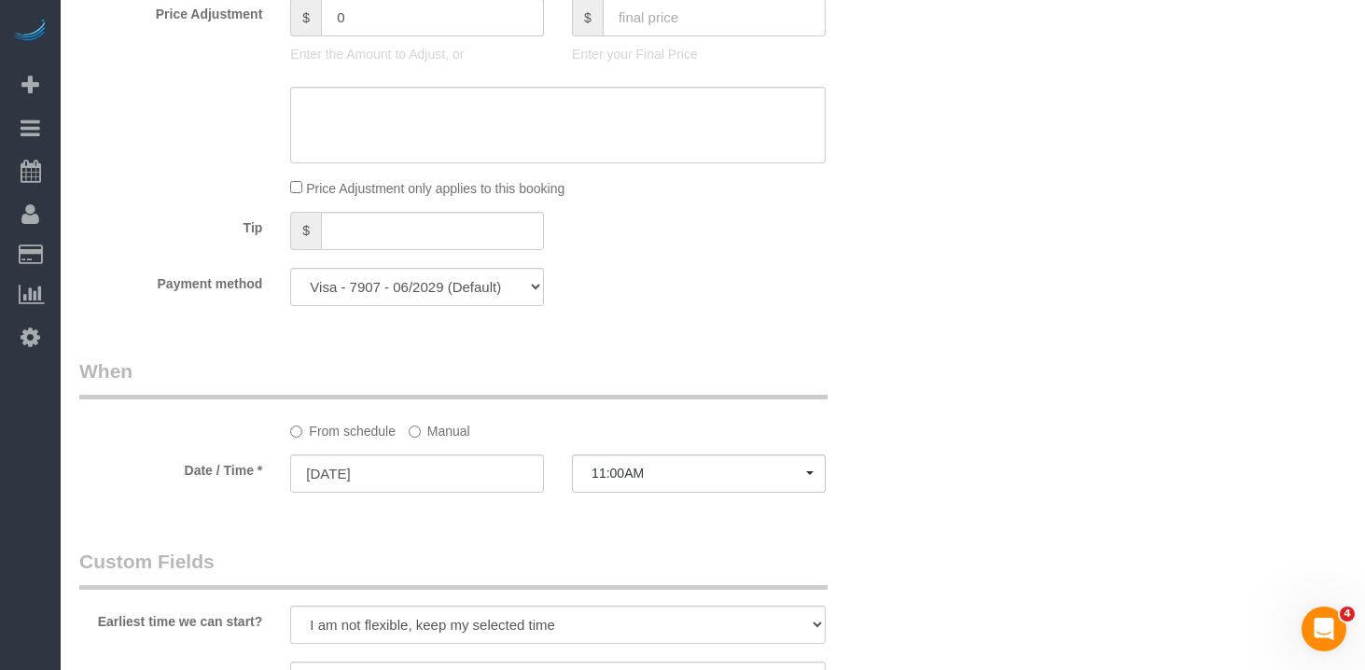
scroll to position [1550, 0]
click at [450, 422] on label "Manual" at bounding box center [440, 428] width 62 height 25
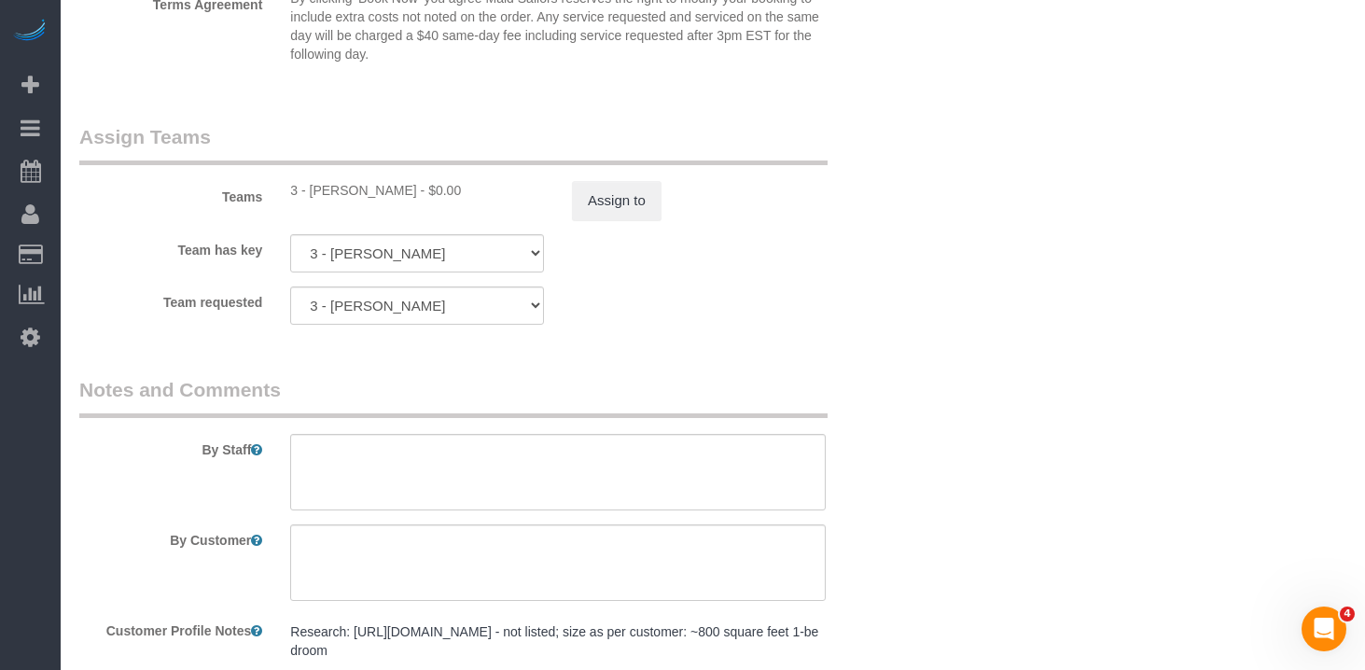
scroll to position [2494, 0]
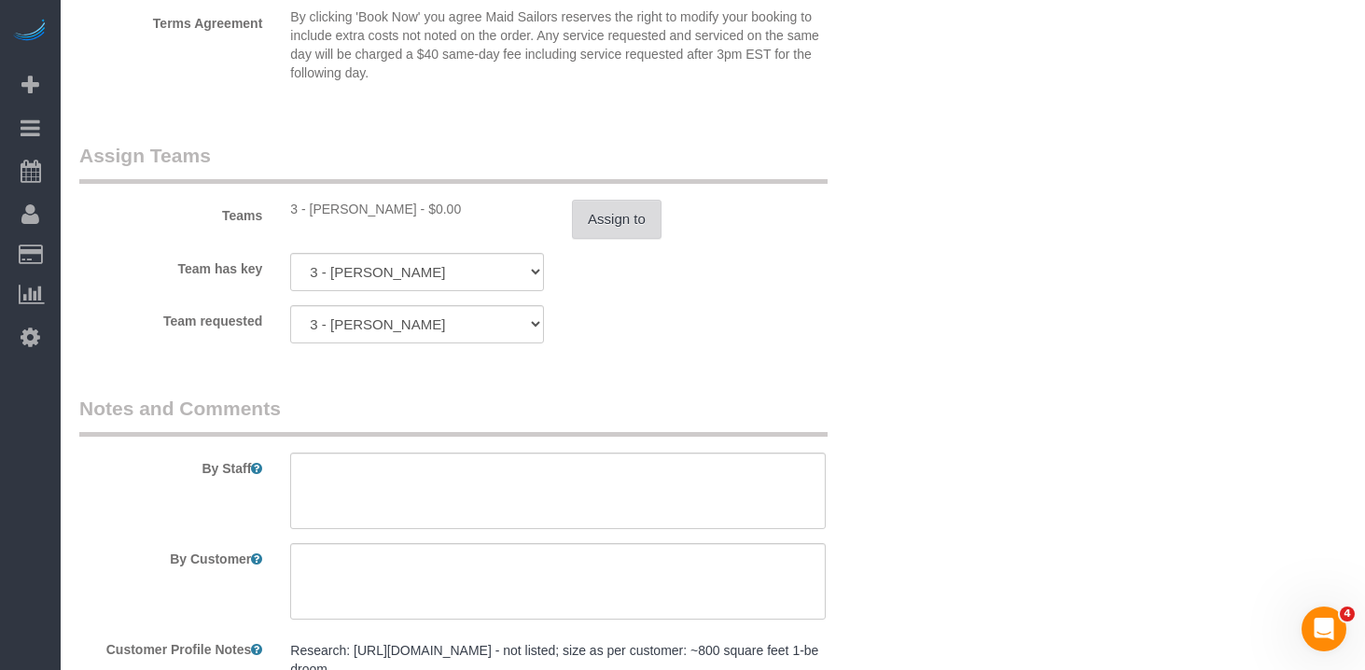
drag, startPoint x: 598, startPoint y: 246, endPoint x: 608, endPoint y: 229, distance: 20.0
click at [598, 246] on sui-booking-teams "Teams 3 - Patricia Sinche - $0.00 Assign to Team has key 3 - Patricia Sinche 00…" at bounding box center [487, 243] width 817 height 202
click at [608, 229] on button "Assign to" at bounding box center [617, 219] width 90 height 39
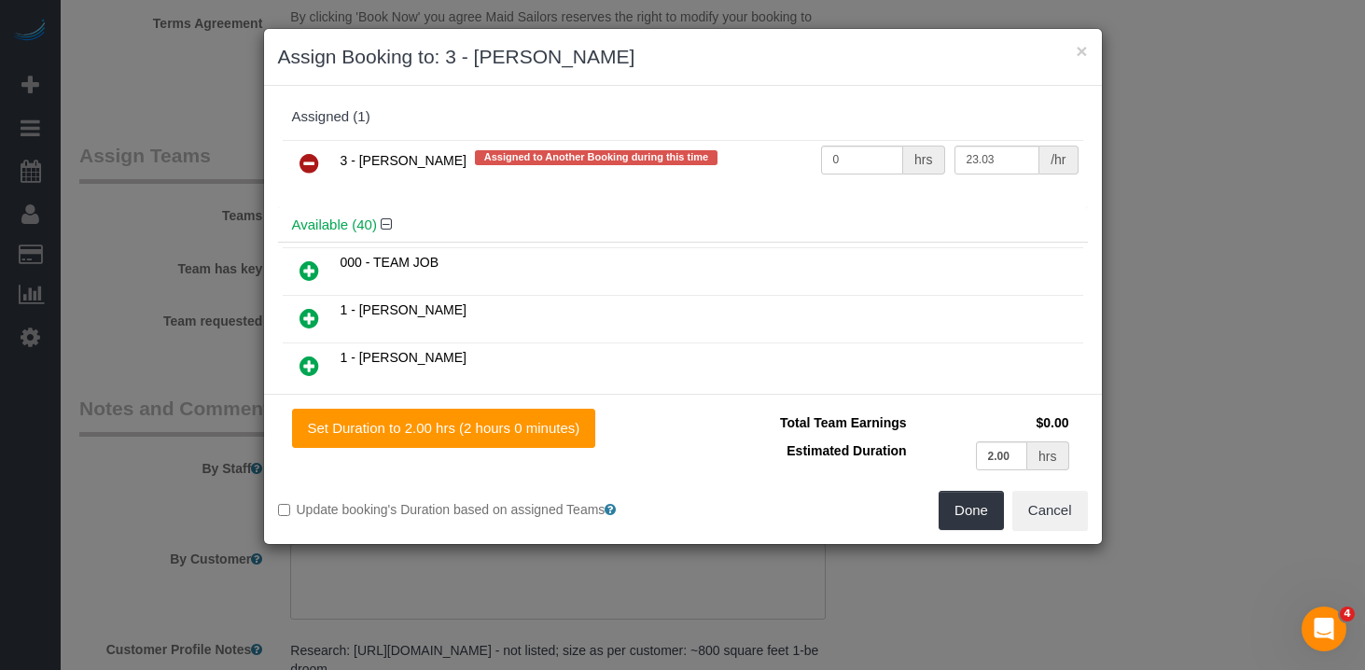
click at [314, 158] on icon at bounding box center [310, 163] width 20 height 22
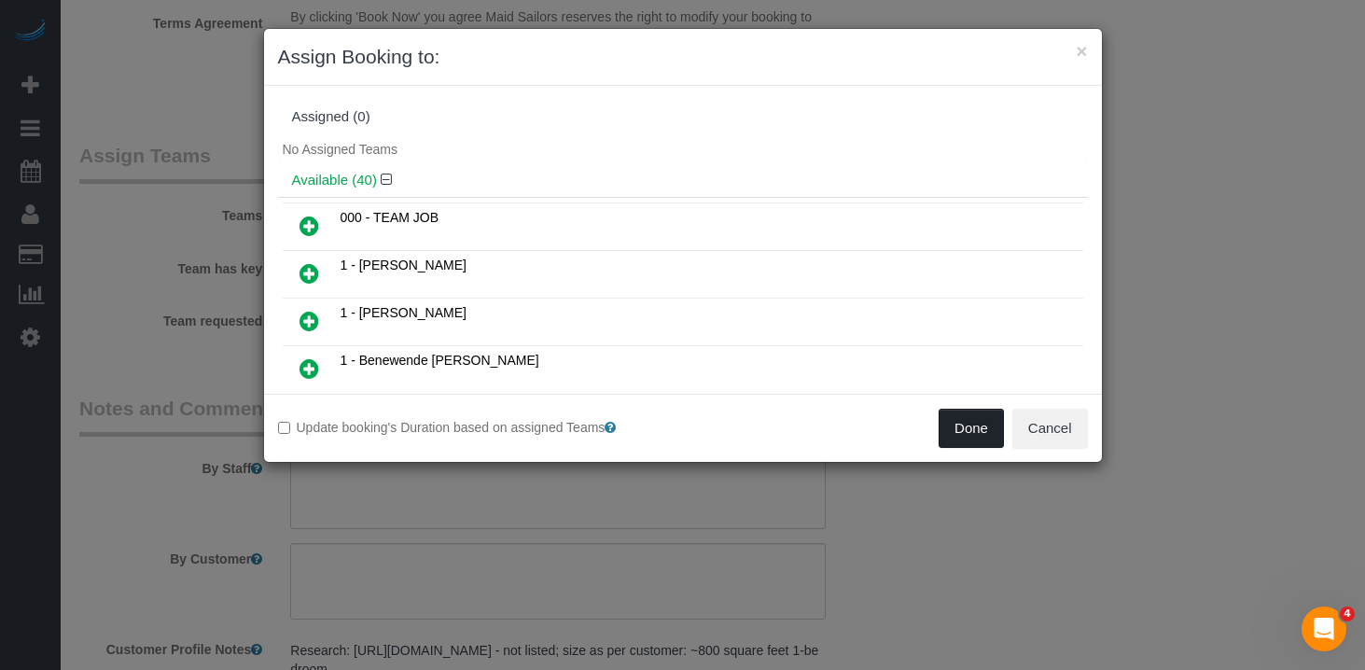
click at [962, 436] on button "Done" at bounding box center [971, 428] width 65 height 39
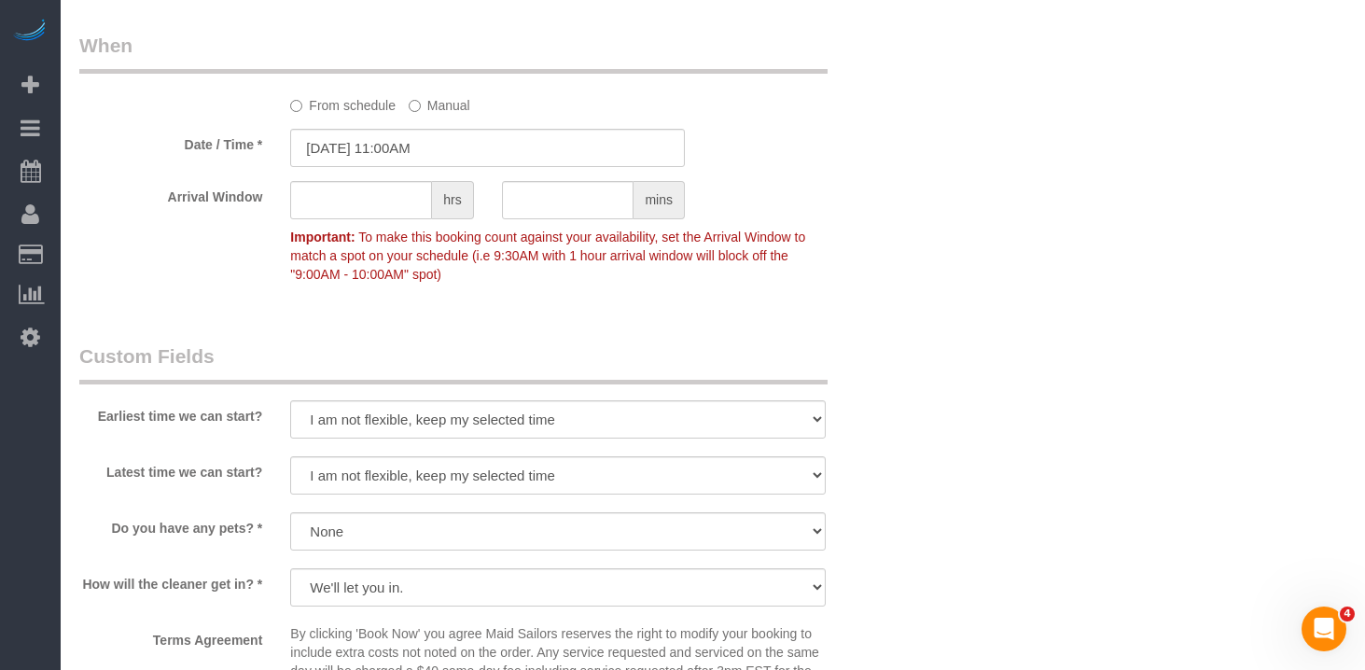
scroll to position [1828, 0]
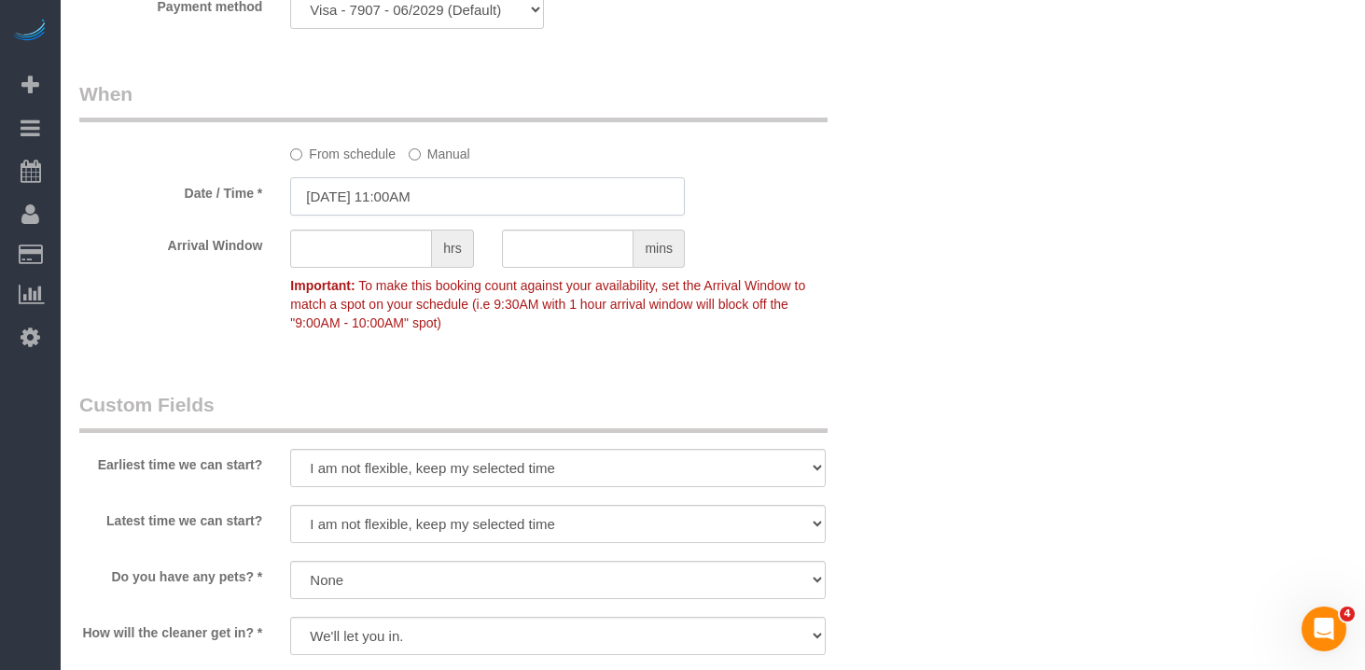
click at [424, 205] on input "08/28/2025 11:00AM" at bounding box center [487, 196] width 395 height 38
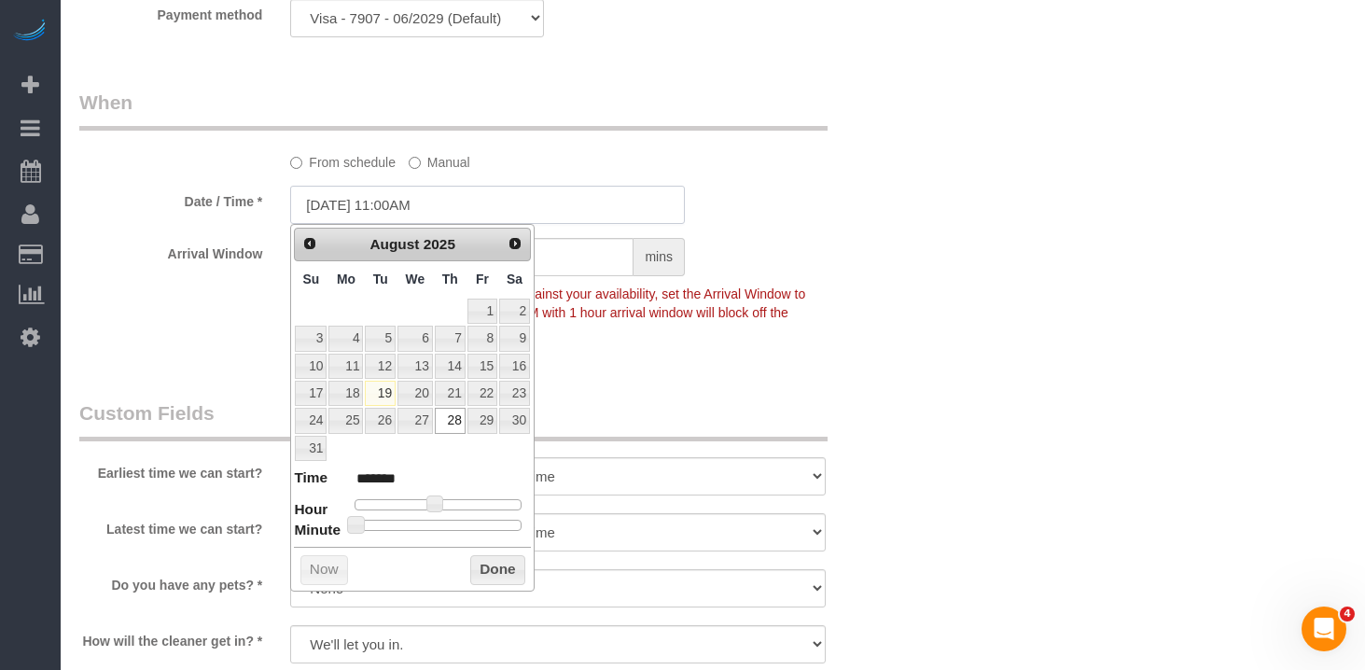
scroll to position [1816, 0]
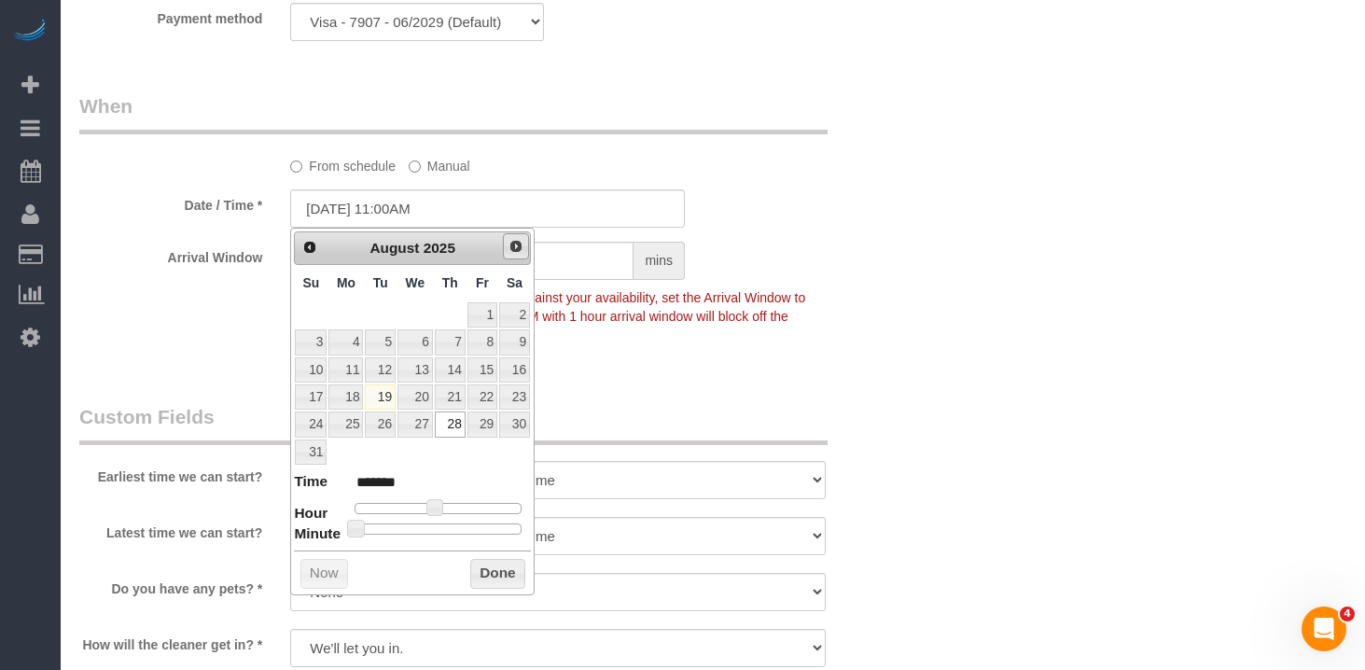
click at [519, 244] on span "Next" at bounding box center [516, 246] width 15 height 15
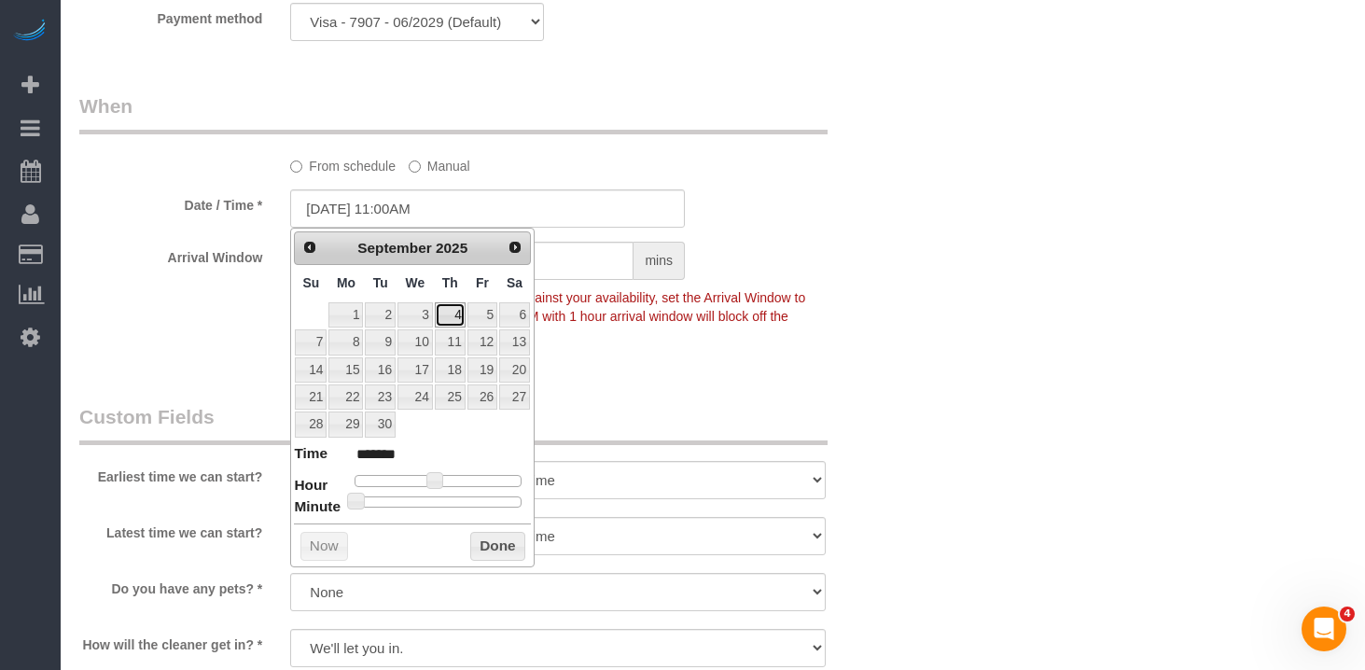
click at [455, 322] on link "4" at bounding box center [450, 314] width 31 height 25
type input "09/04/2025 11:00AM"
click at [515, 545] on button "Done" at bounding box center [497, 547] width 55 height 30
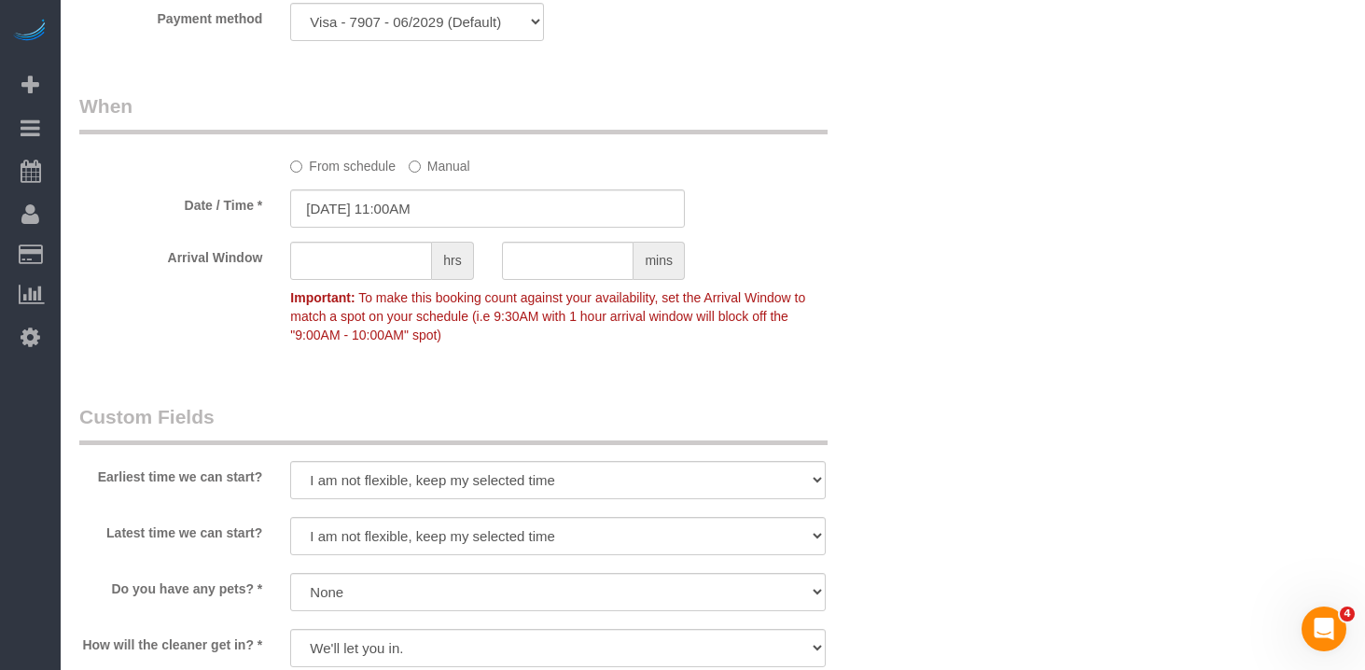
click at [857, 362] on fieldset "When From schedule Manual Date / Time * 09/04/2025 11:00AM Arrival Window hrs m…" at bounding box center [487, 229] width 817 height 274
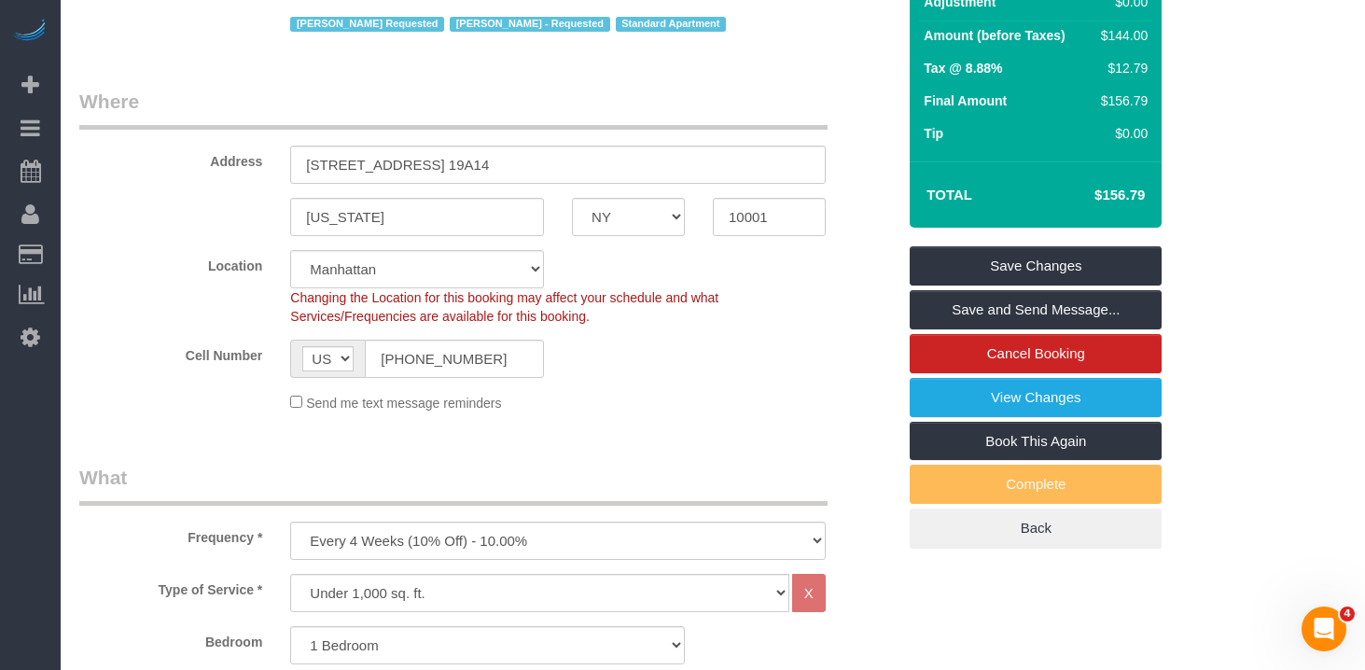
scroll to position [395, 0]
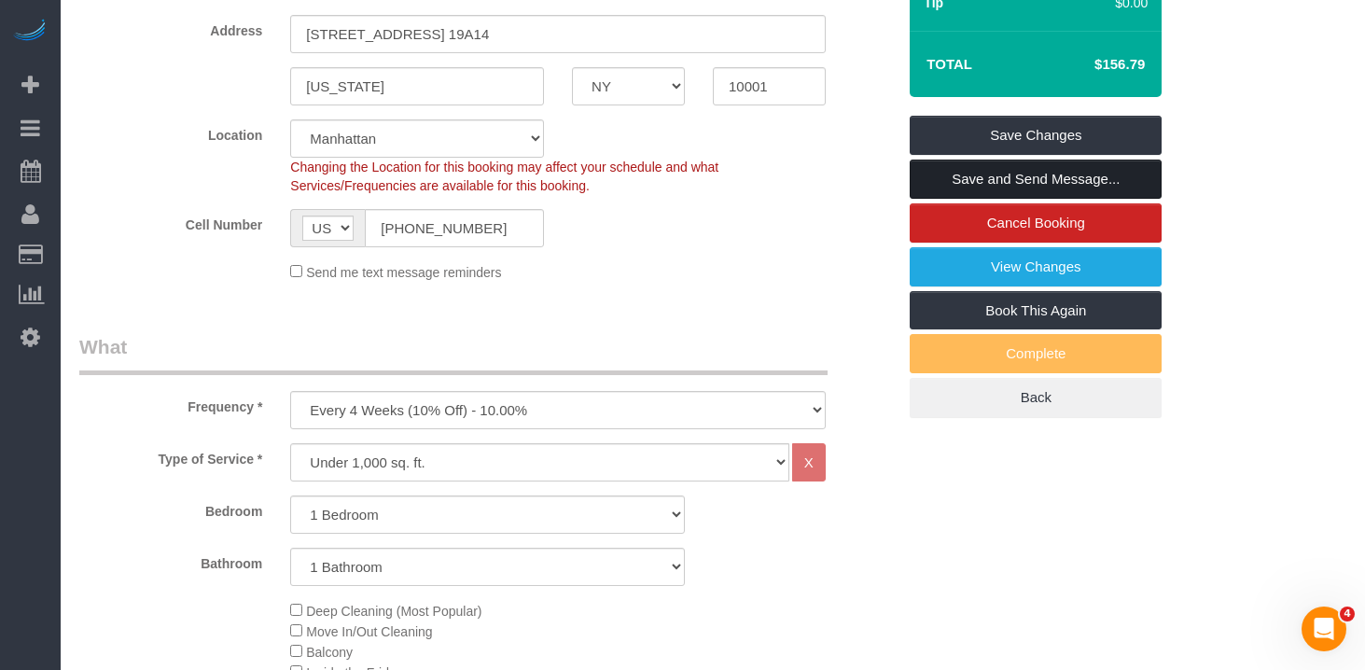
click at [1028, 179] on link "Save and Send Message..." at bounding box center [1036, 179] width 252 height 39
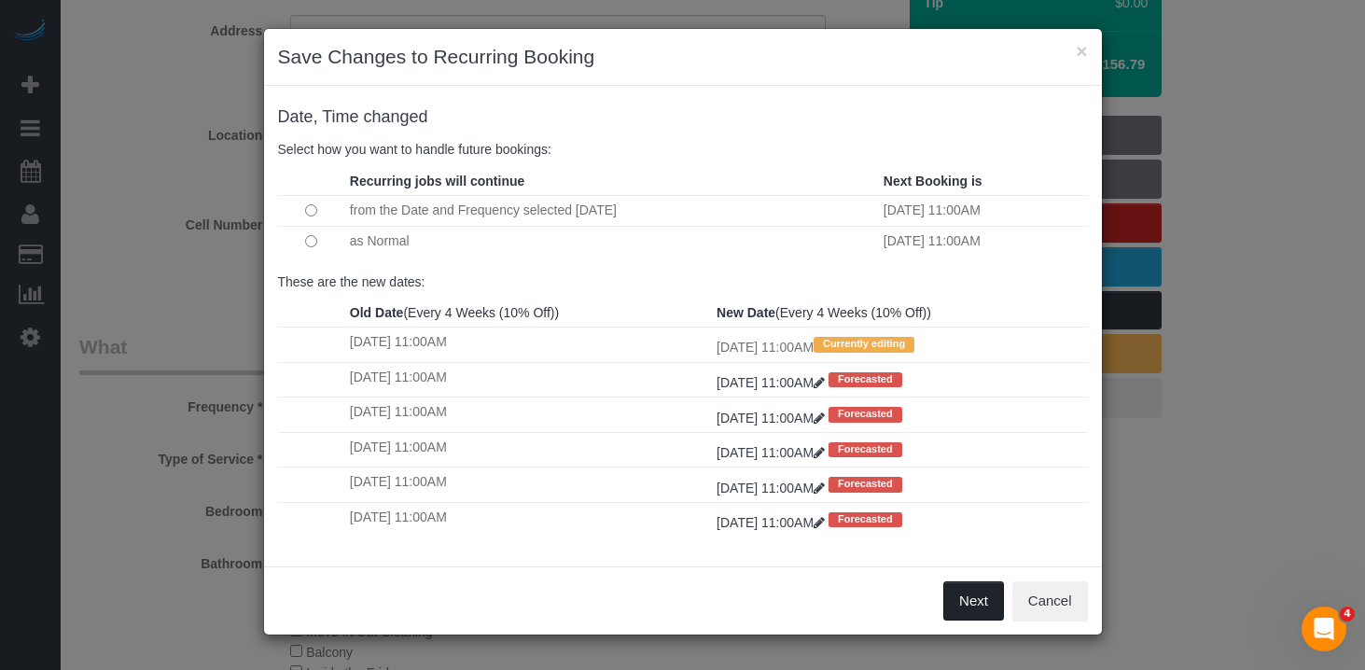
click at [978, 601] on button "Next" at bounding box center [974, 600] width 61 height 39
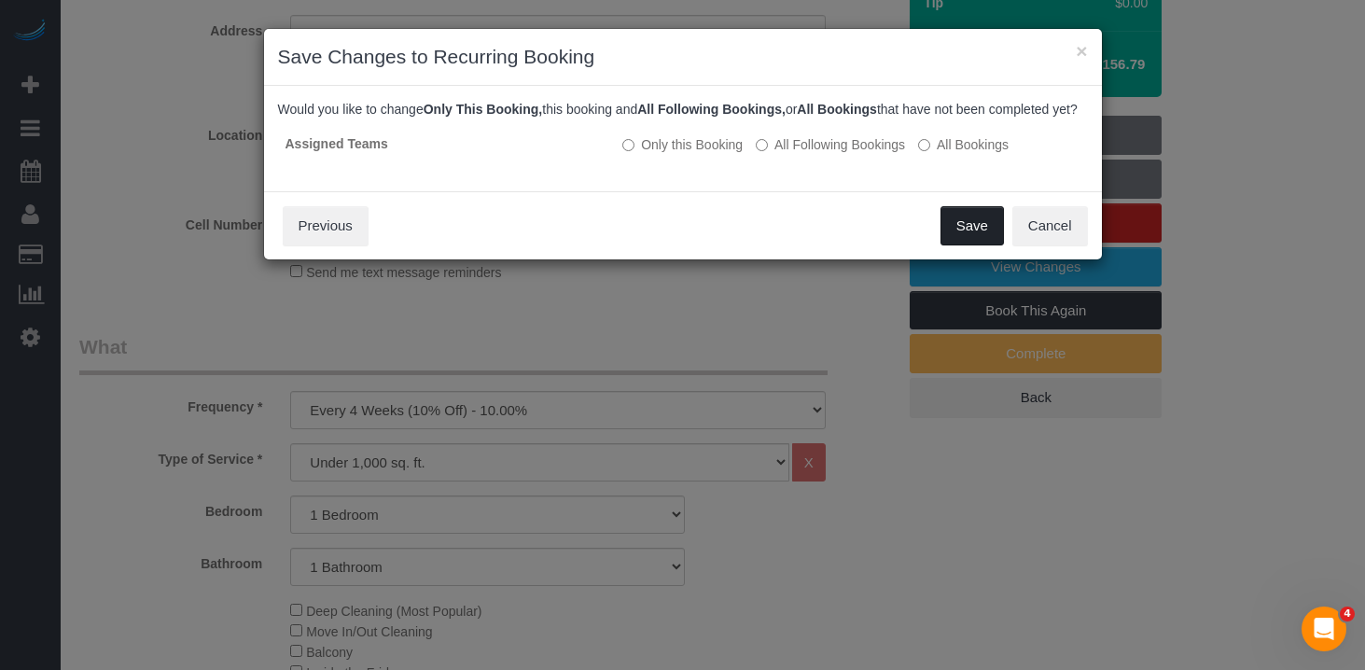
click at [959, 232] on button "Save" at bounding box center [972, 225] width 63 height 39
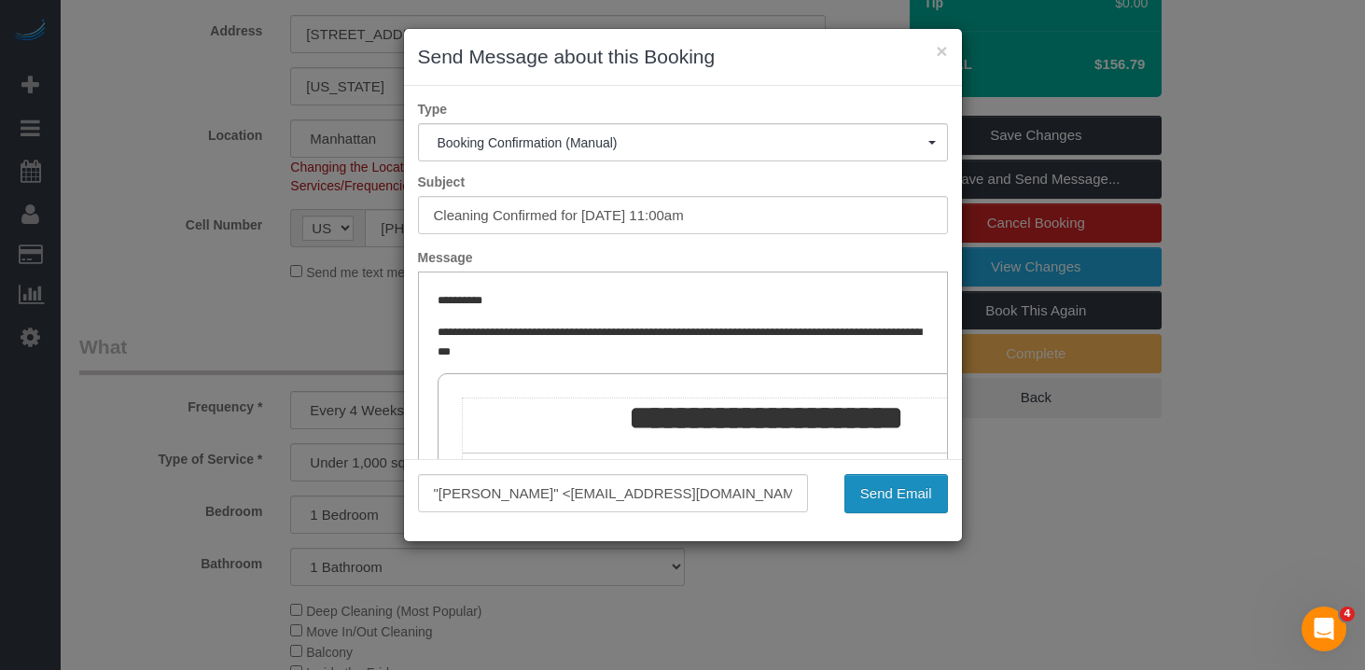
scroll to position [0, 0]
click at [895, 497] on button "Send Email" at bounding box center [897, 493] width 104 height 39
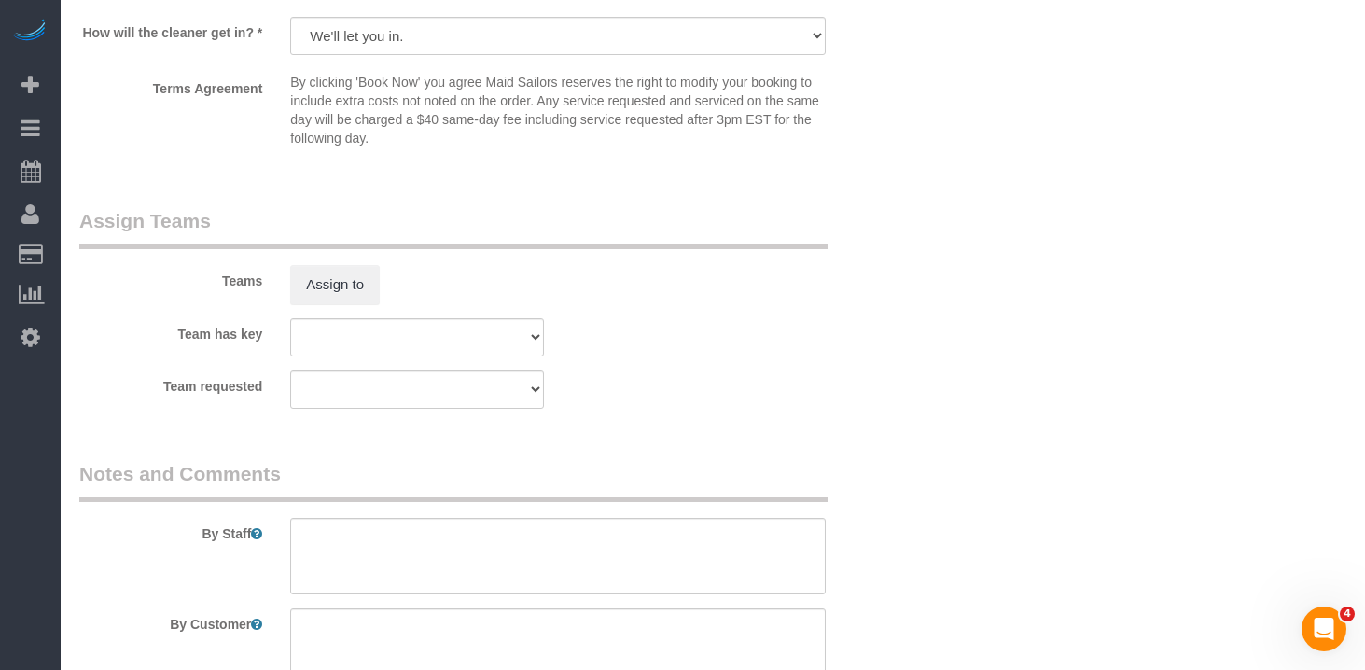
scroll to position [2569, 0]
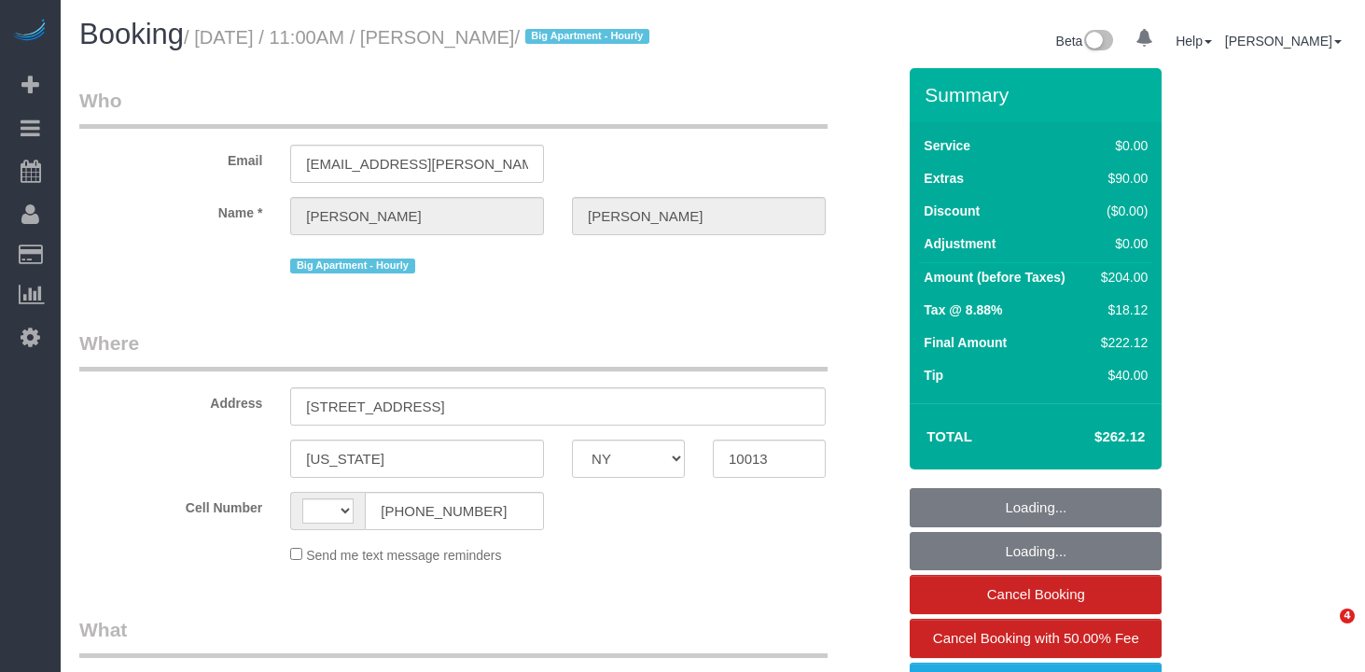
select select "NY"
select select "object:478"
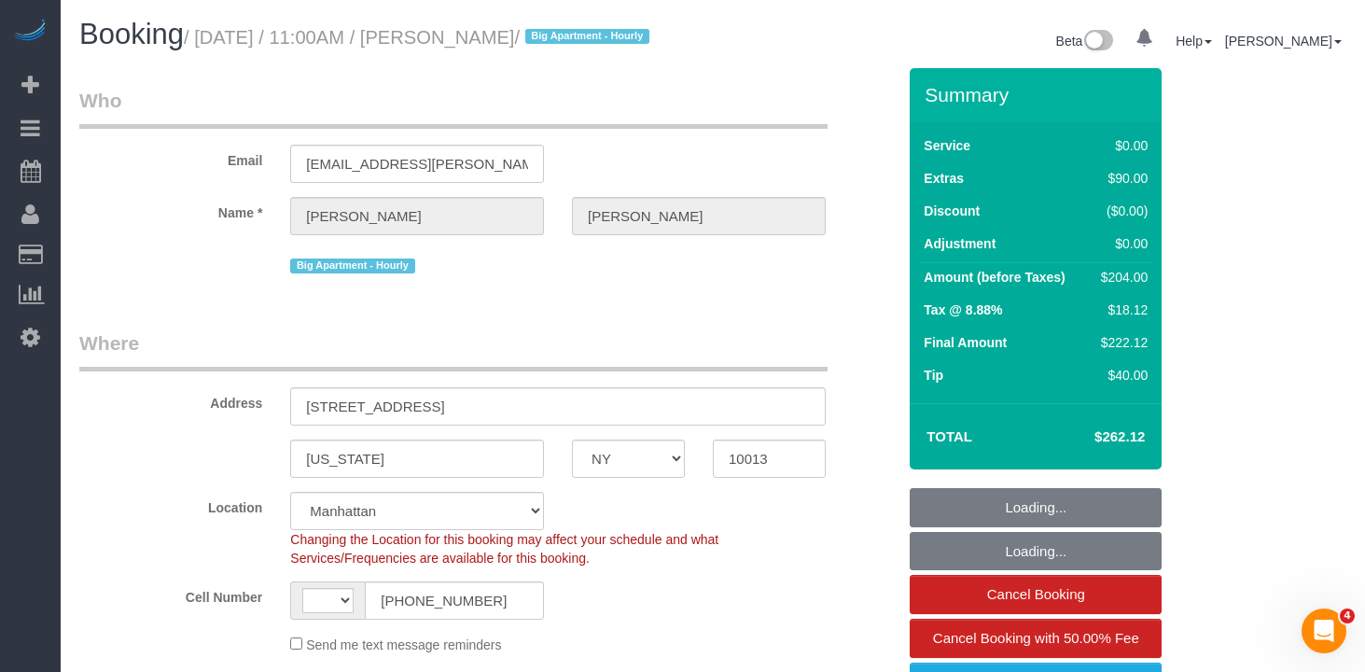
select select "string:[GEOGRAPHIC_DATA]"
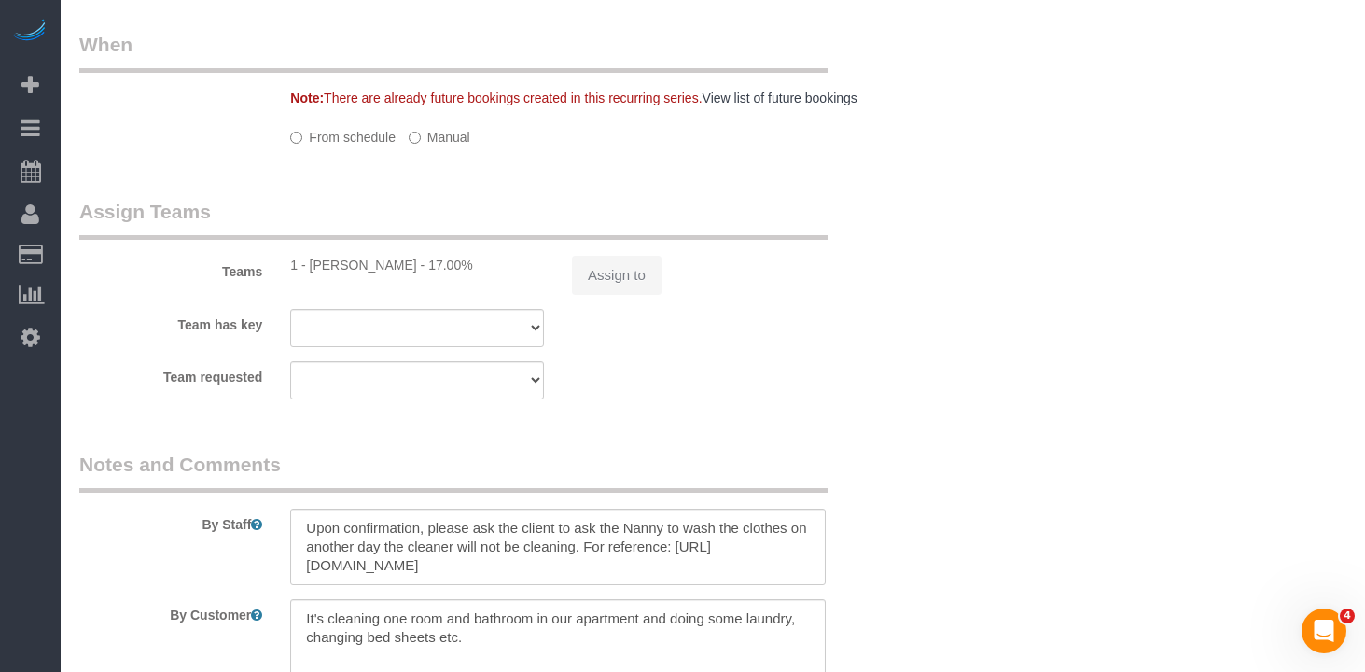
select select "string:stripe-pm_1Q1zy64VGloSiKo7nrLUa1GT"
select select "spot1"
select select "number:89"
select select "number:90"
select select "number:15"
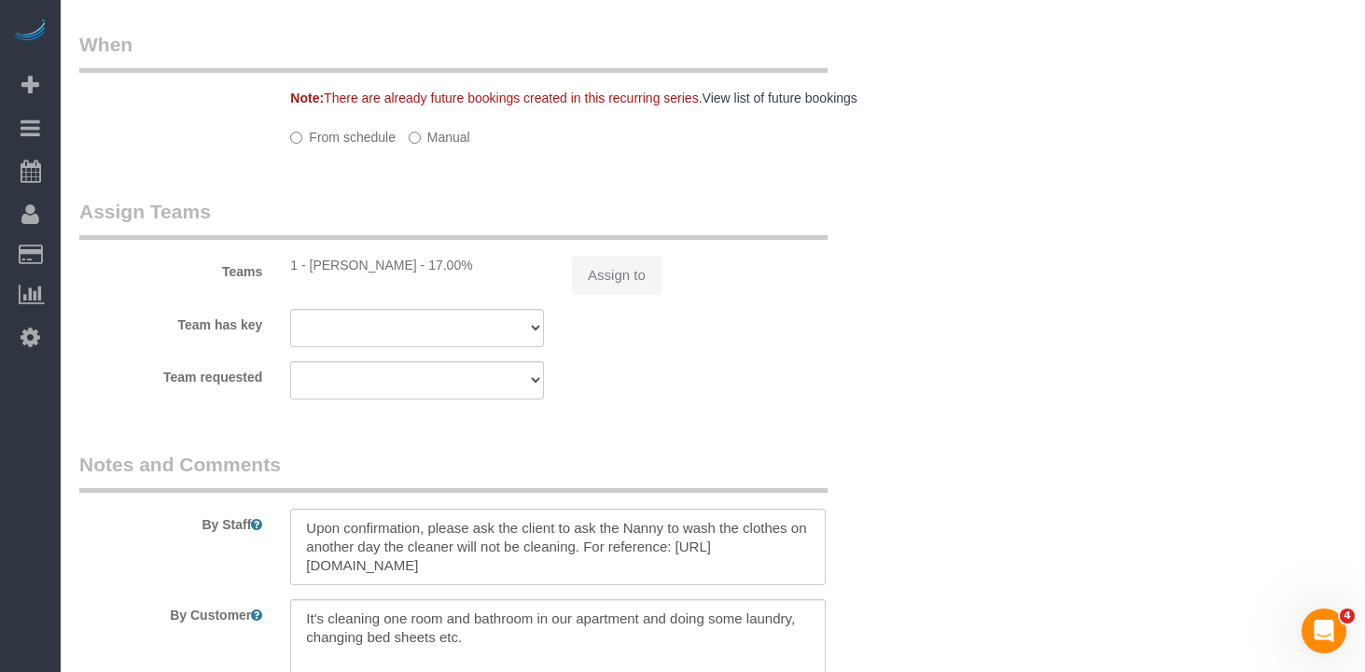
select select "number:5"
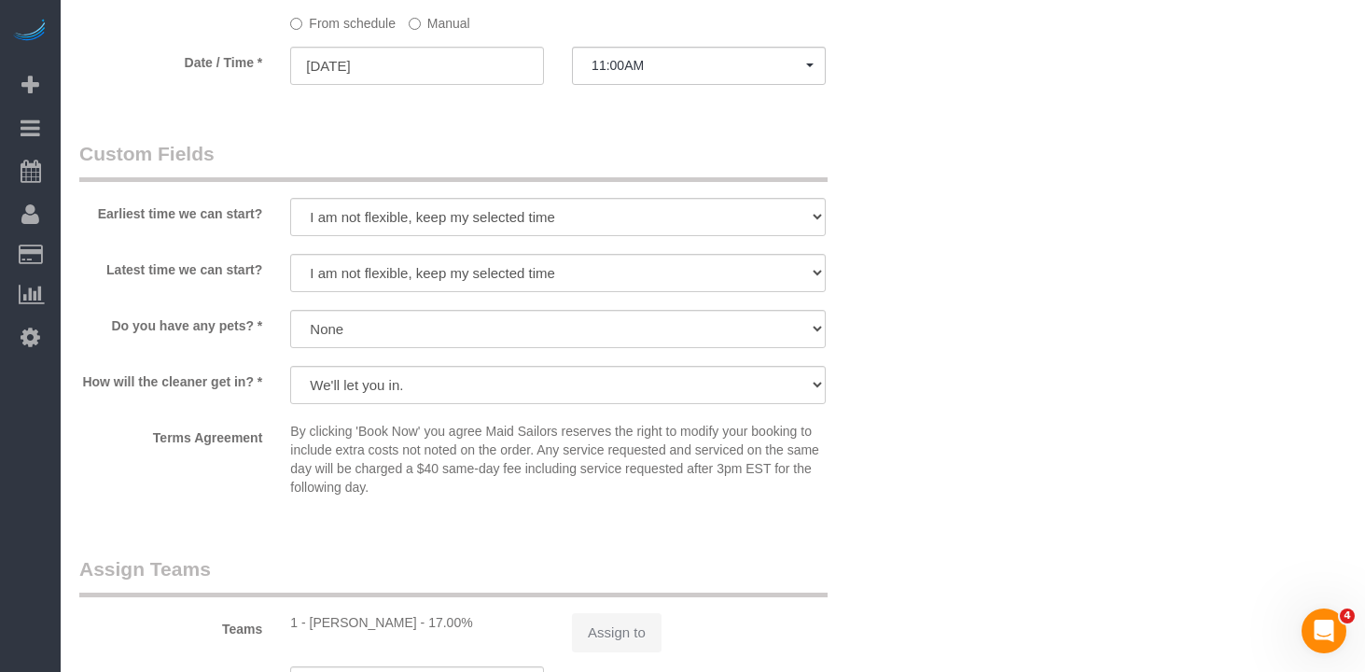
select select "object:987"
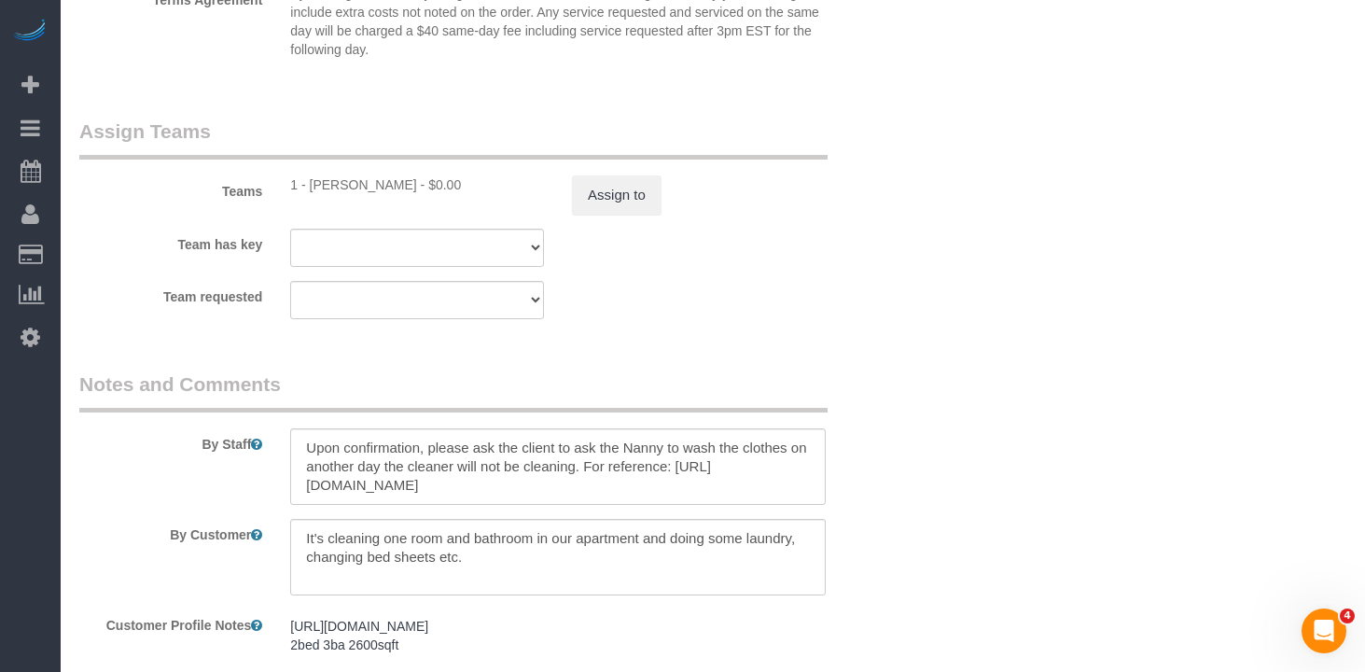
scroll to position [2543, 0]
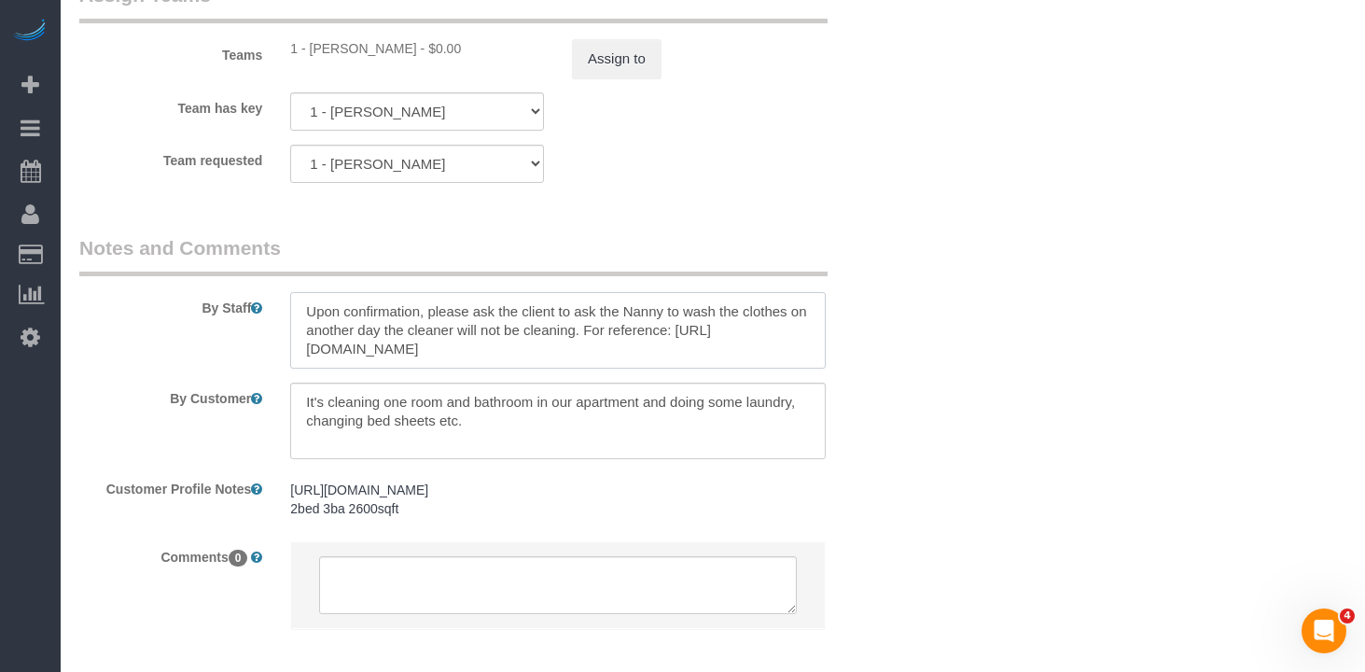
click at [417, 342] on textarea at bounding box center [558, 330] width 536 height 77
click at [627, 341] on textarea at bounding box center [558, 330] width 536 height 77
click at [441, 365] on textarea at bounding box center [558, 330] width 536 height 77
click at [371, 359] on textarea at bounding box center [558, 330] width 536 height 77
click at [339, 363] on textarea at bounding box center [558, 330] width 536 height 77
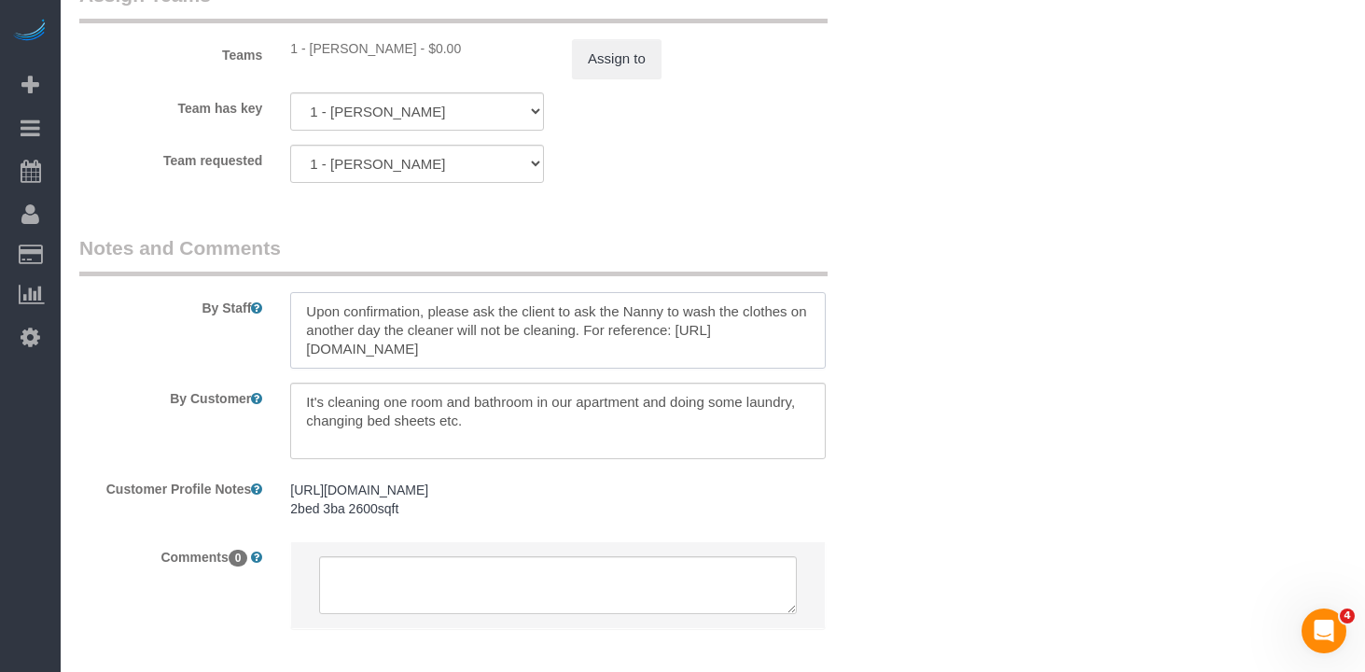
click at [460, 361] on textarea at bounding box center [558, 330] width 536 height 77
click at [583, 357] on textarea at bounding box center [558, 330] width 536 height 77
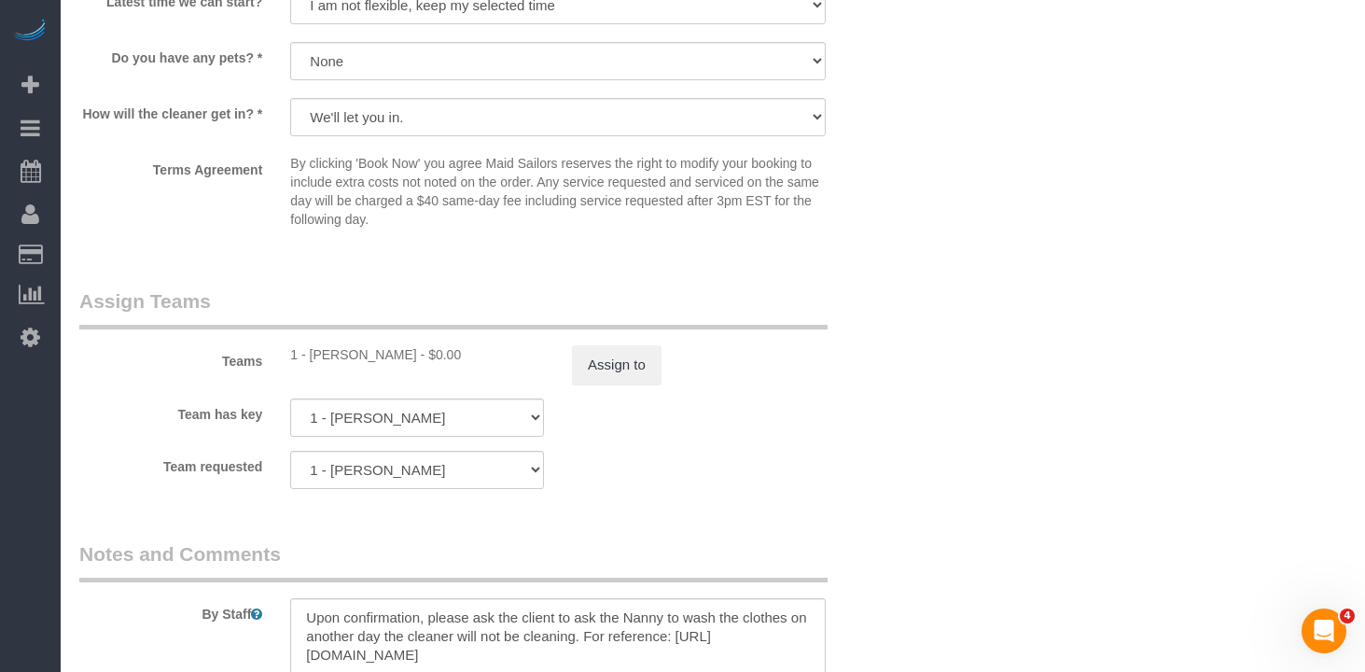
scroll to position [2677, 0]
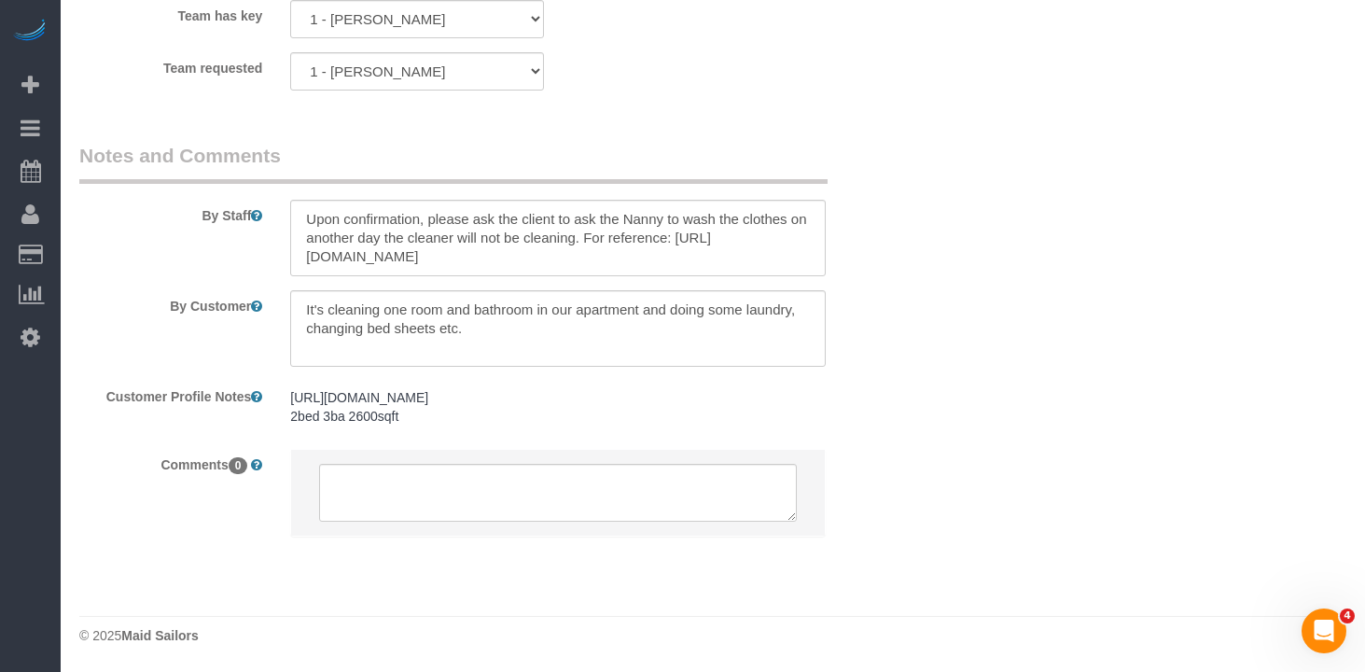
drag, startPoint x: 612, startPoint y: 240, endPoint x: 293, endPoint y: 229, distance: 319.4
click at [293, 229] on textarea at bounding box center [558, 238] width 536 height 77
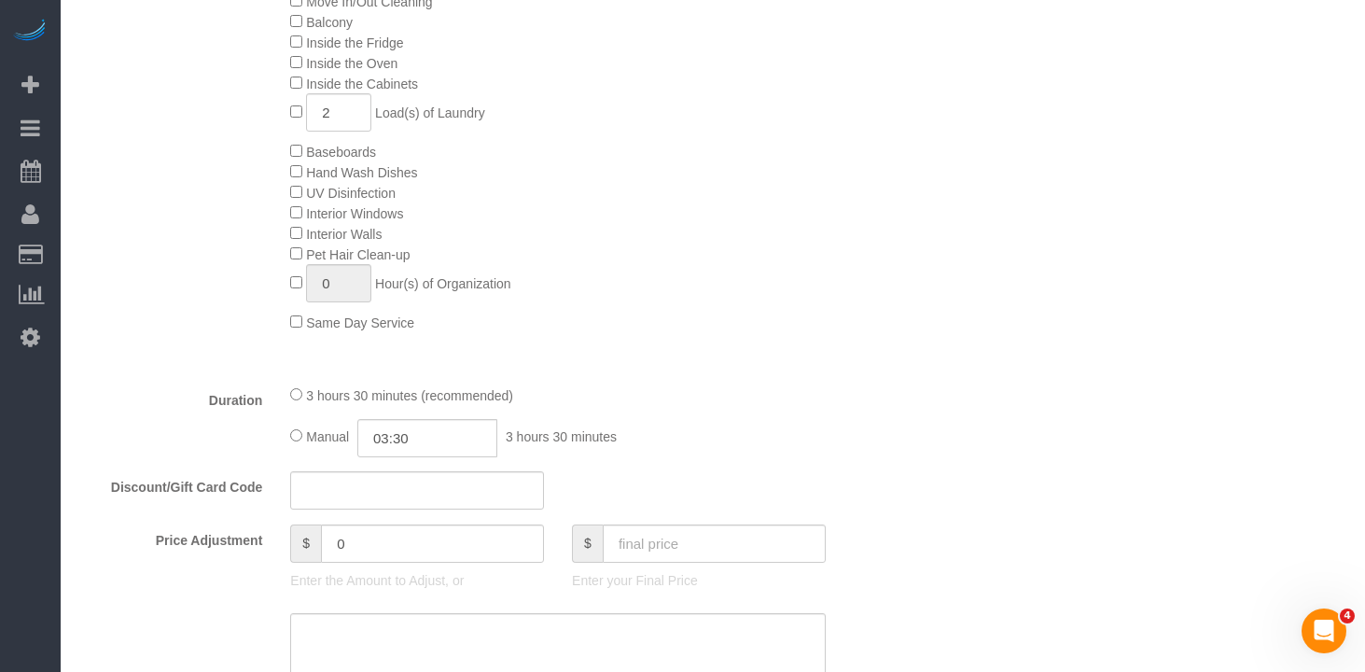
scroll to position [976, 0]
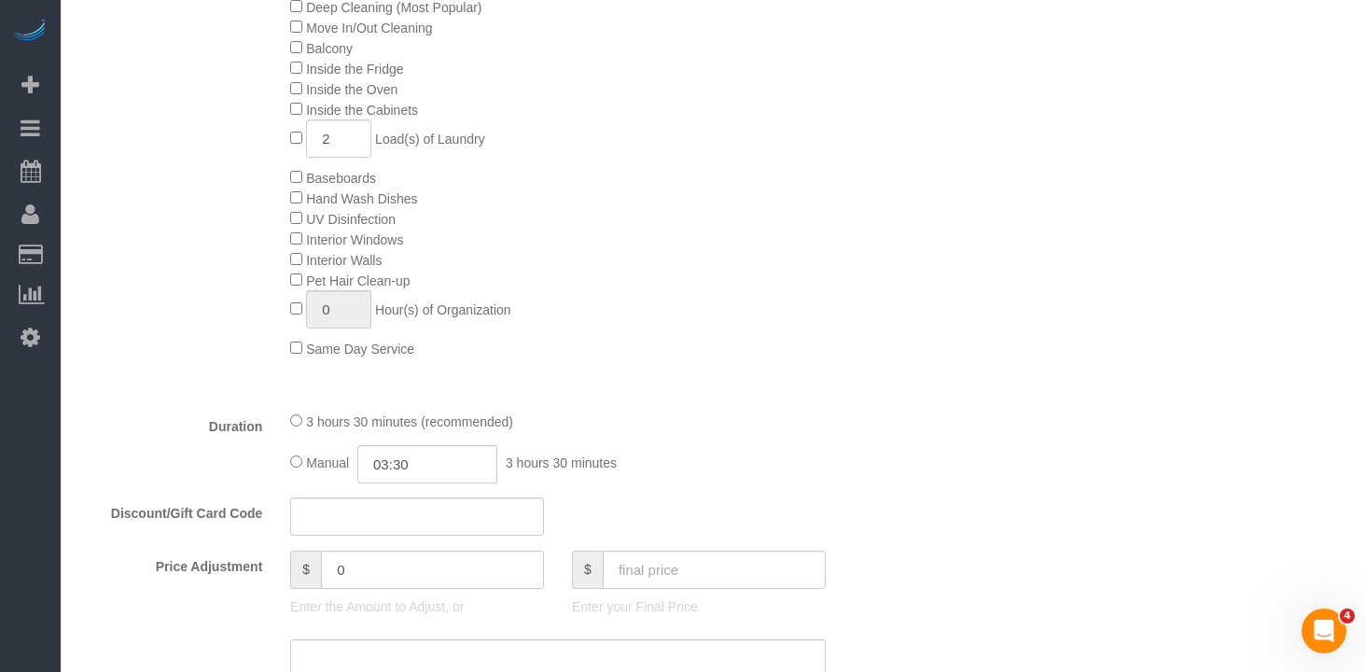
click at [679, 390] on div "Type of Service * Under 1,000 sq. ft. 1,001 - 1,500 sq. ft. 1,500+ sq. ft. Cust…" at bounding box center [487, 117] width 817 height 556
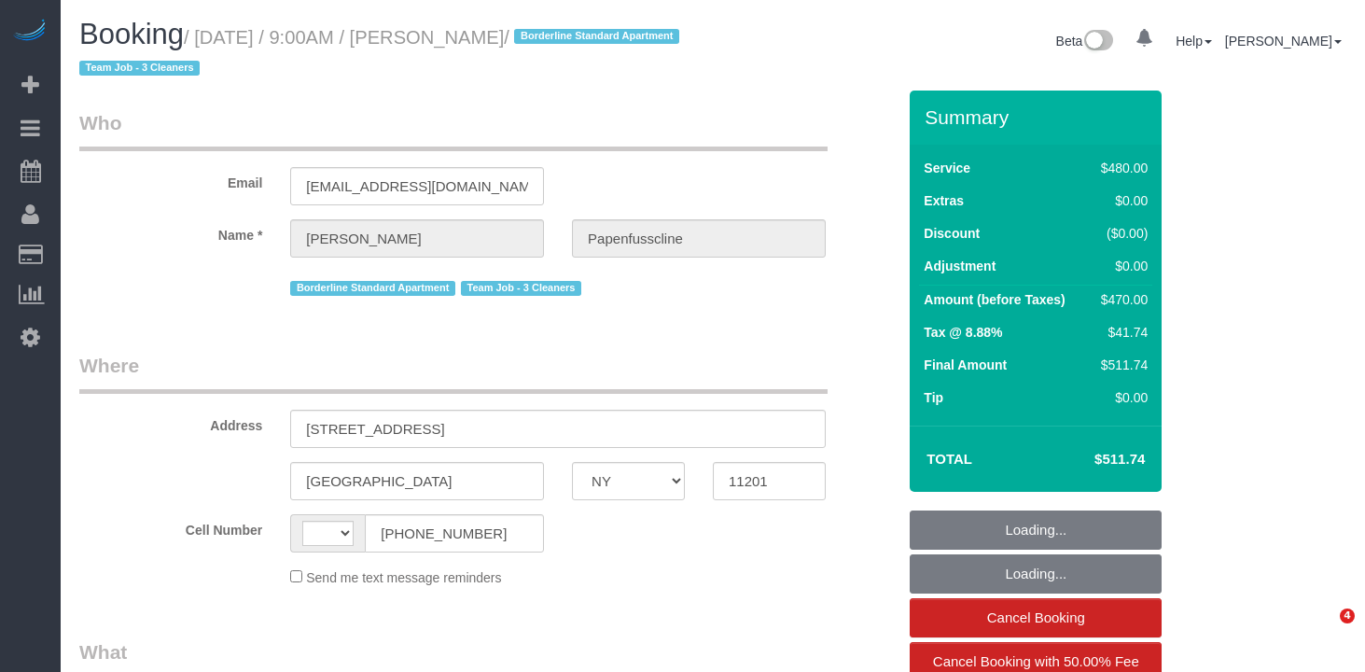
select select "NY"
select select "number:89"
select select "number:90"
select select "number:15"
select select "number:5"
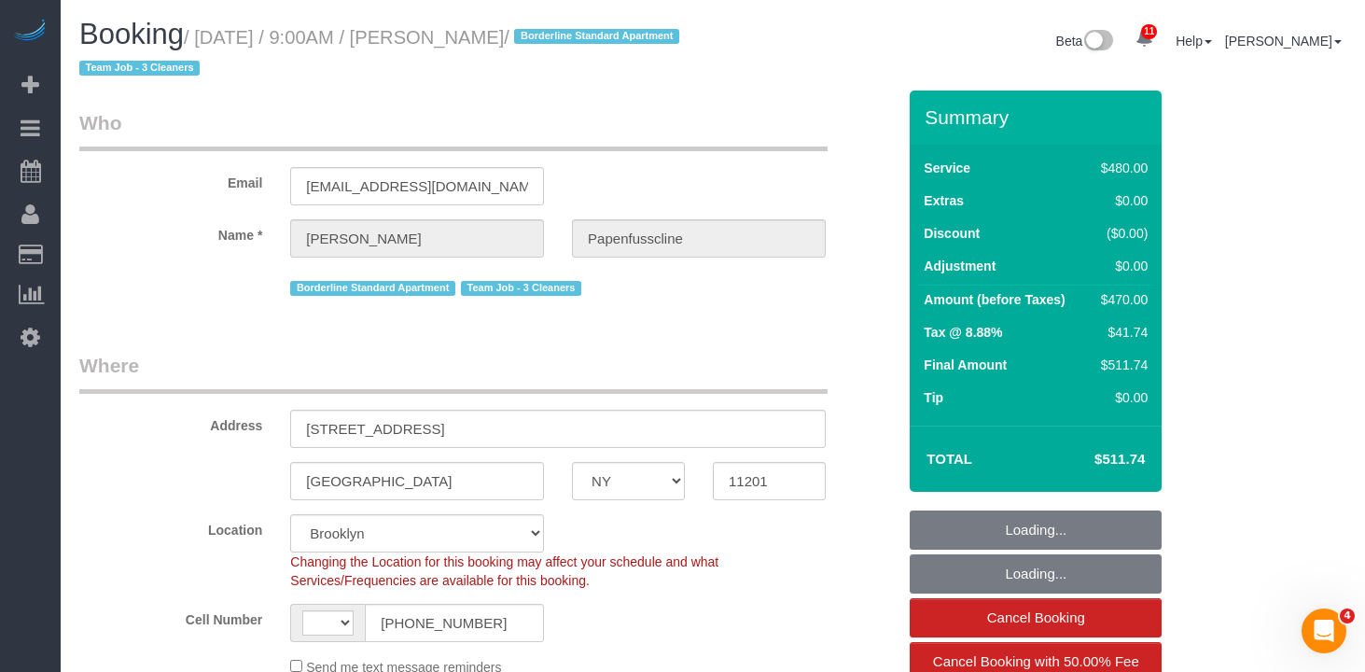
select select "string:[GEOGRAPHIC_DATA]"
select select "object:882"
select select "string:stripe-pm_1RxZqx4VGloSiKo7KRaStGJc"
select select "spot1"
select select "object:1369"
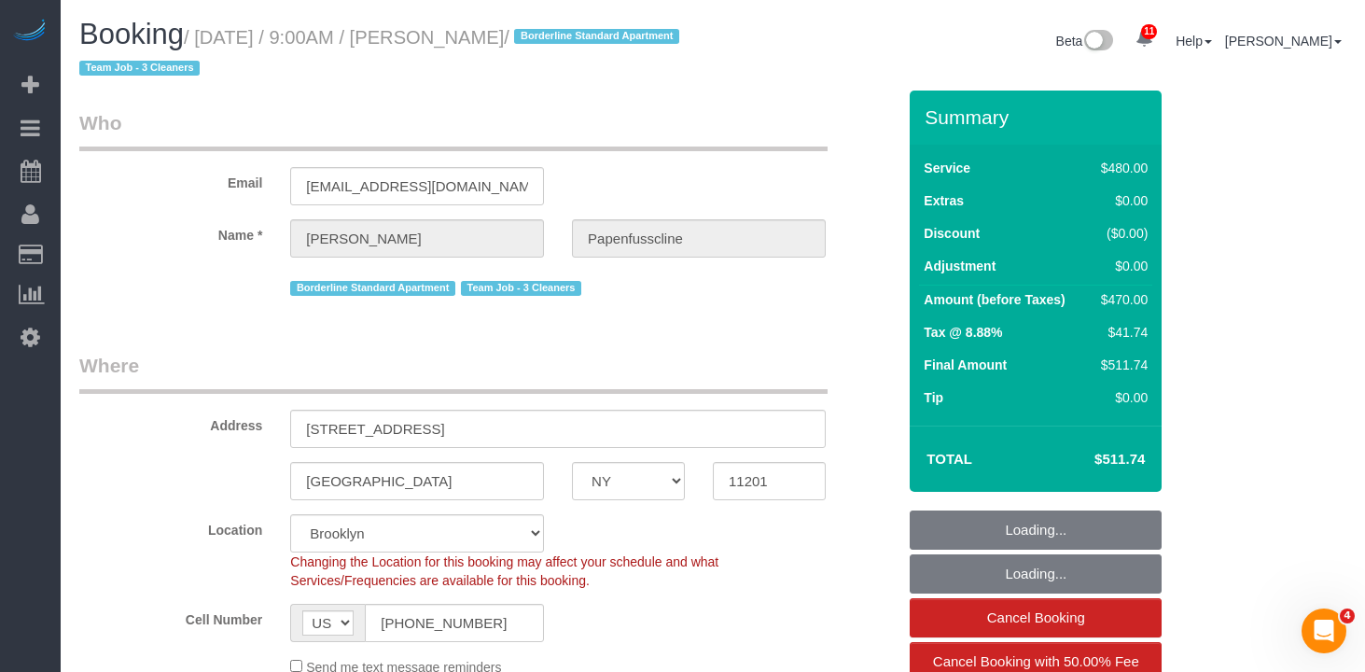
select select "3"
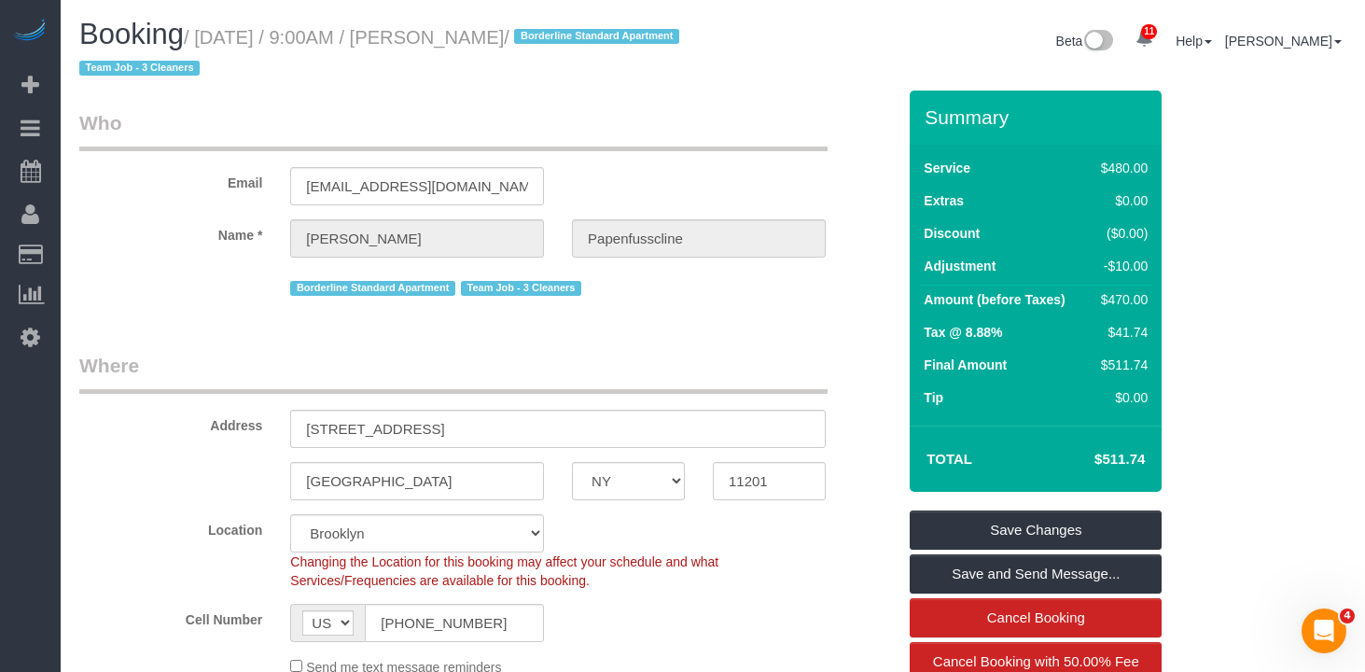
drag, startPoint x: 628, startPoint y: 37, endPoint x: 495, endPoint y: 30, distance: 133.7
click at [452, 32] on small "/ [DATE] / 9:00AM / [PERSON_NAME] / Borderline Standard Apartment Team Job - 3 …" at bounding box center [382, 53] width 606 height 52
copy small "ukas Papenfusscline"
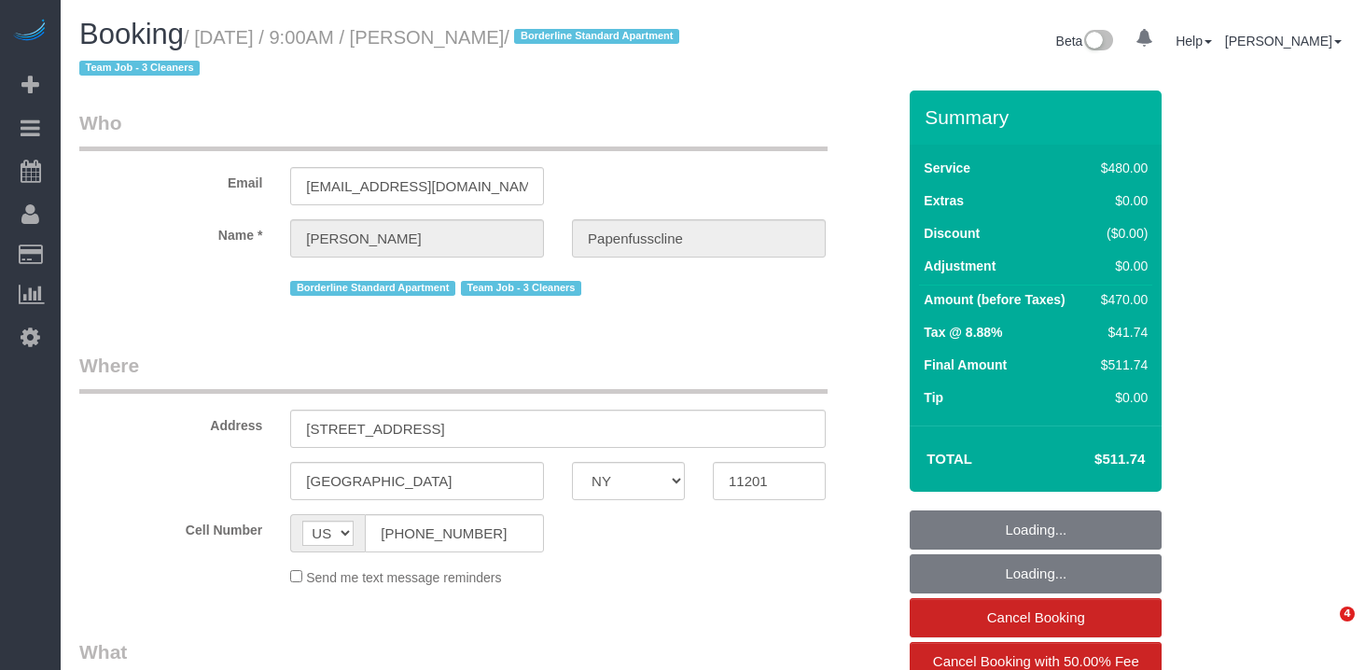
select select "NY"
select select "number:89"
select select "number:90"
select select "number:15"
select select "number:5"
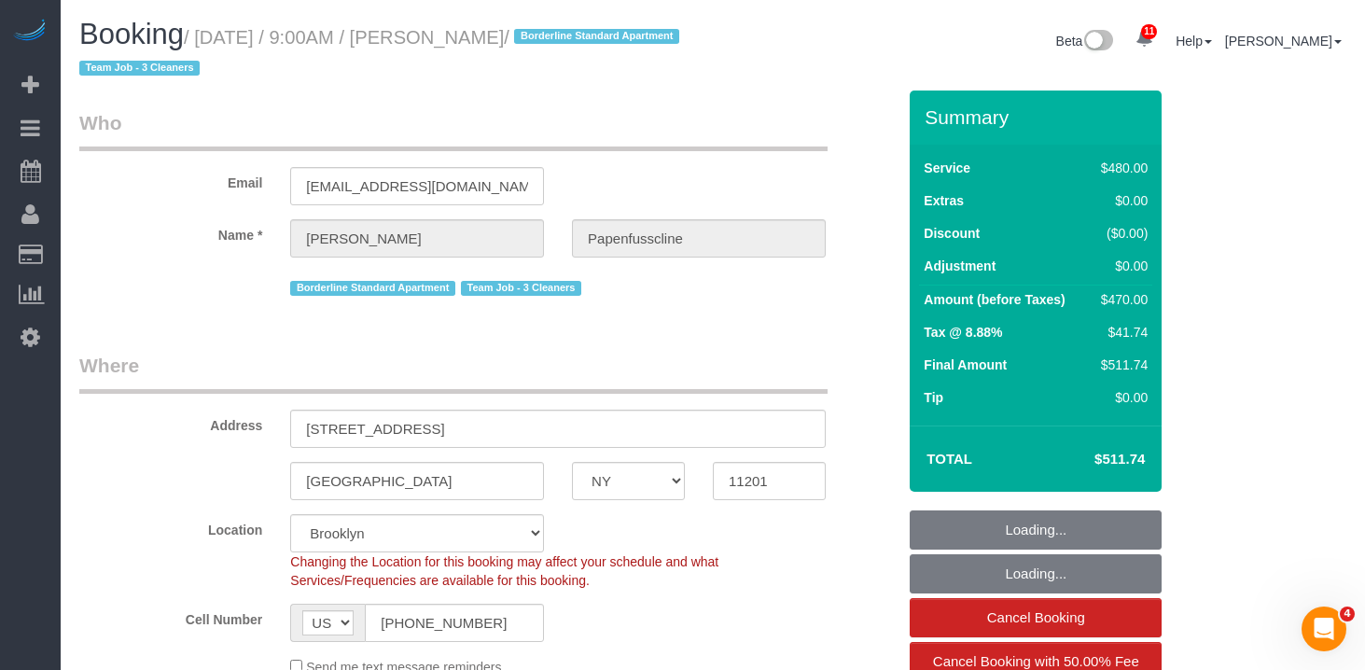
select select "string:stripe-pm_1RxZqx4VGloSiKo7KRaStGJc"
select select "object:882"
select select "spot1"
select select "object:1369"
select select "3"
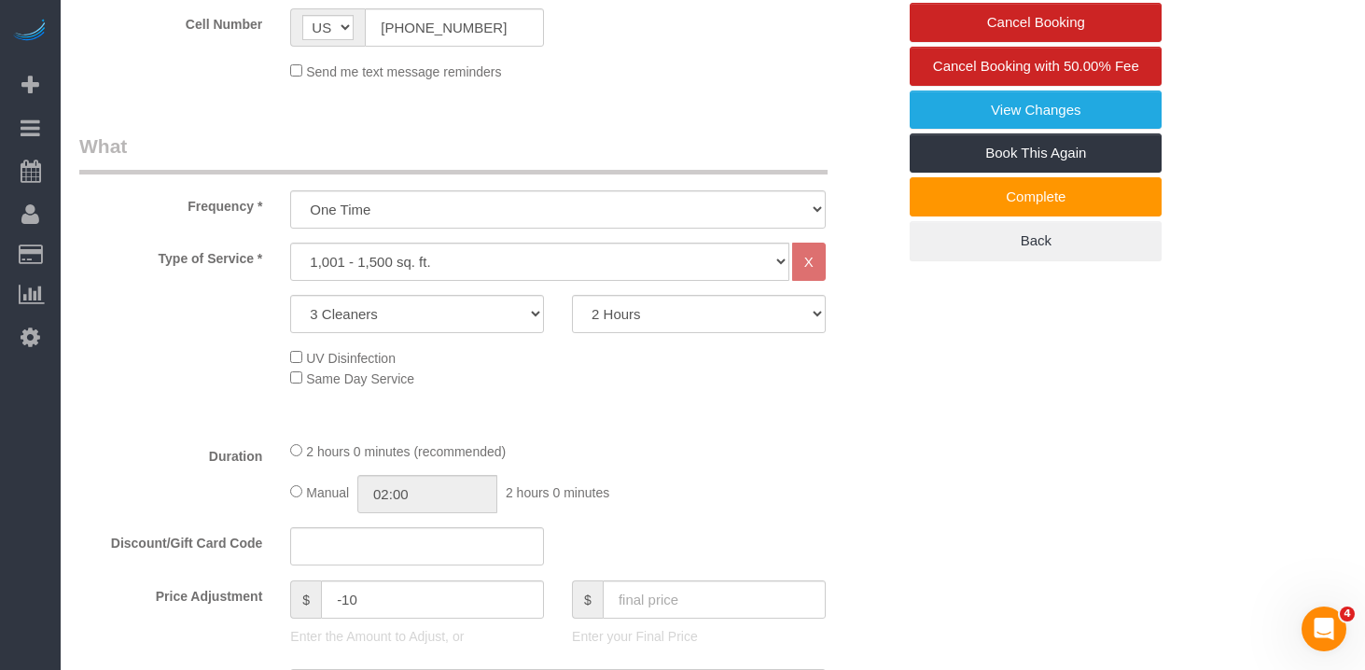
scroll to position [482, 0]
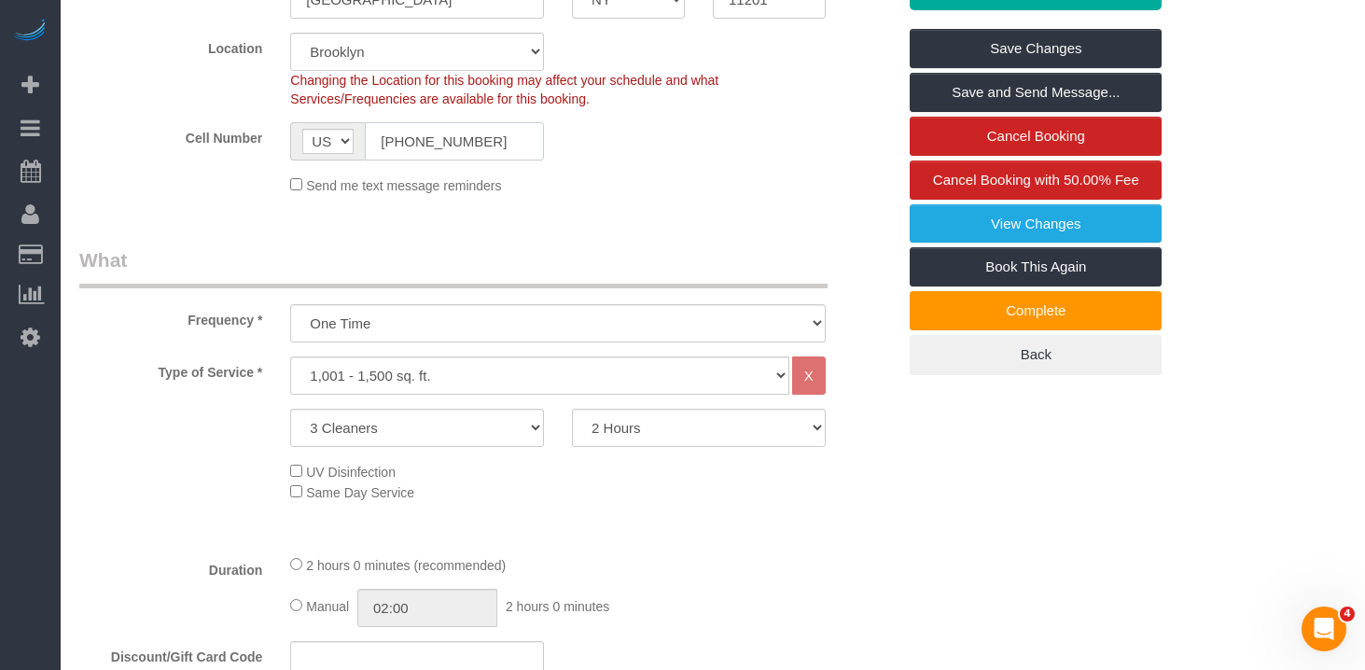
click at [411, 131] on input "[PHONE_NUMBER]" at bounding box center [454, 141] width 179 height 38
click at [460, 450] on div "Type of Service * Under 1,000 sq. ft. 1,001 - 1,500 sq. ft. 1,500+ sq. ft. Cust…" at bounding box center [487, 448] width 817 height 183
click at [650, 450] on div "Type of Service * Under 1,000 sq. ft. 1,001 - 1,500 sq. ft. 1,500+ sq. ft. Cust…" at bounding box center [487, 448] width 817 height 183
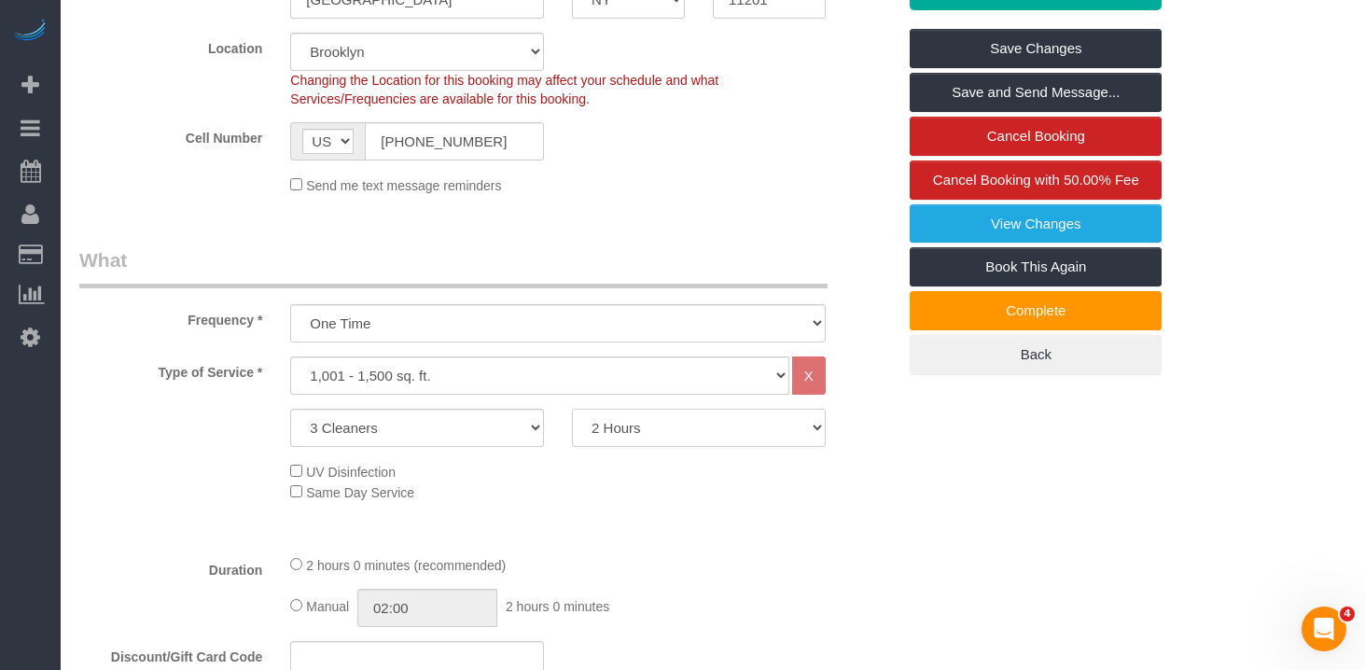
click at [652, 432] on select "2 Hours 2.5 Hours 3 Hours 3.5 Hours 4 Hours 4.5 Hours 5 Hours 5.5 Hours 6 Hours…" at bounding box center [699, 428] width 254 height 38
click at [701, 429] on select "2 Hours 2.5 Hours 3 Hours 3.5 Hours 4 Hours 4.5 Hours 5 Hours 5.5 Hours 6 Hours…" at bounding box center [699, 428] width 254 height 38
select select "150"
click at [572, 409] on select "2 Hours 2.5 Hours 3 Hours 3.5 Hours 4 Hours 4.5 Hours 5 Hours 5.5 Hours 6 Hours…" at bounding box center [699, 428] width 254 height 38
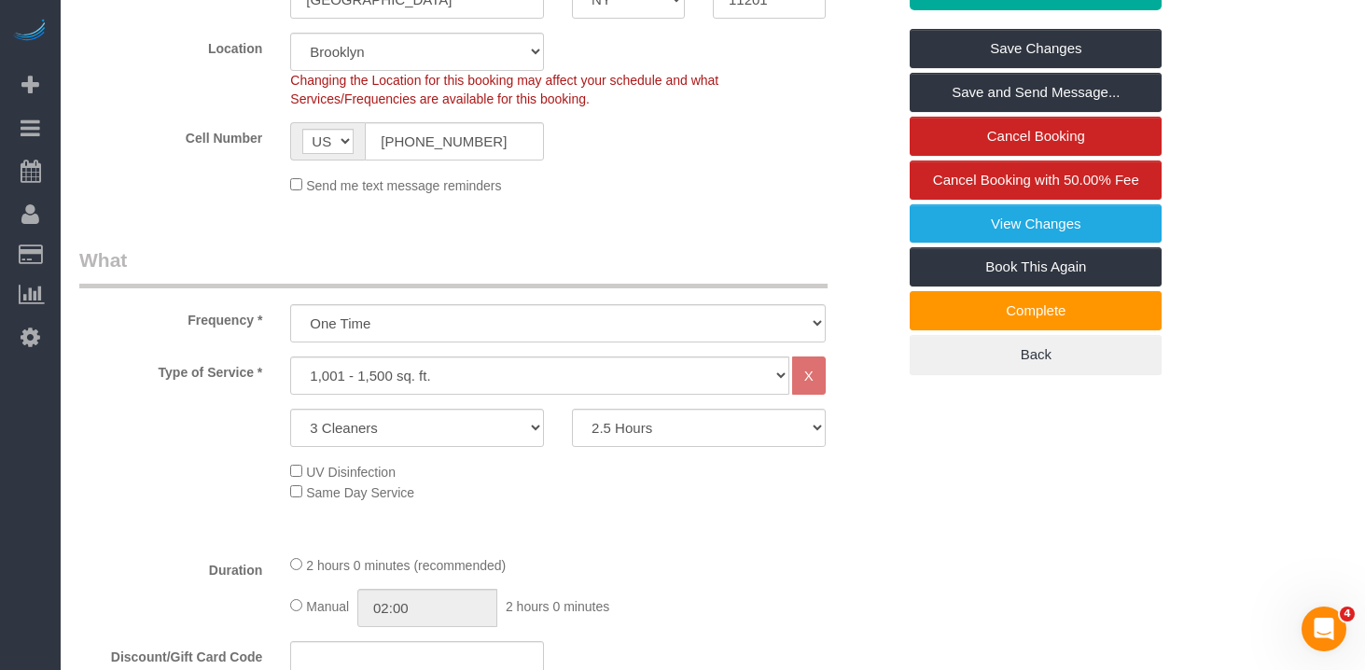
click at [740, 173] on sui-booking-location "Location [GEOGRAPHIC_DATA] [GEOGRAPHIC_DATA] [GEOGRAPHIC_DATA] [GEOGRAPHIC_DATA…" at bounding box center [487, 114] width 817 height 162
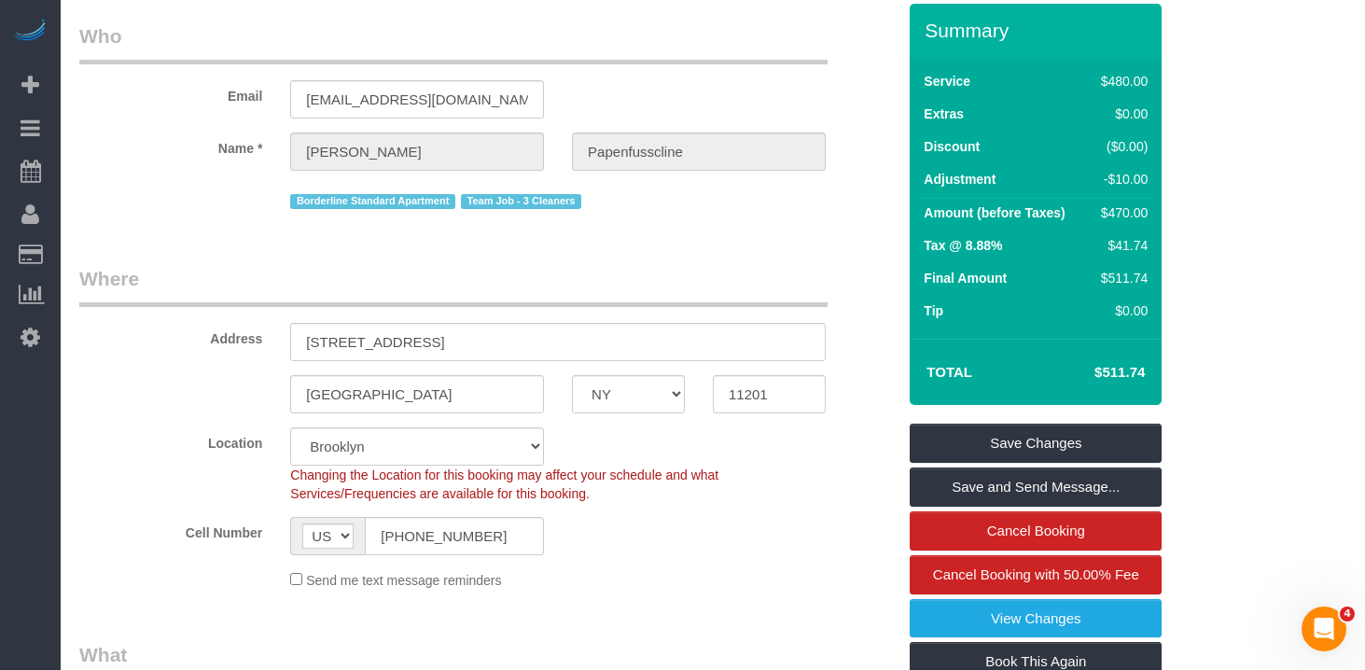
scroll to position [0, 0]
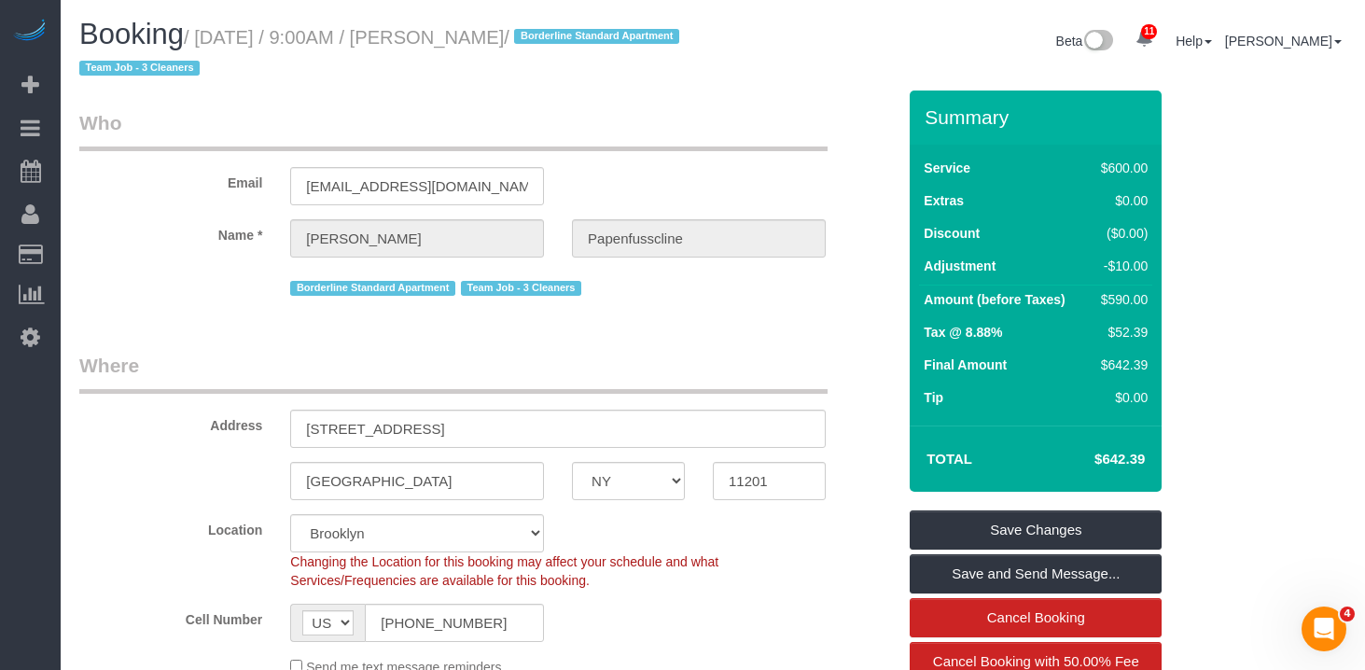
select select "spot44"
click at [694, 367] on legend "Where" at bounding box center [453, 373] width 749 height 42
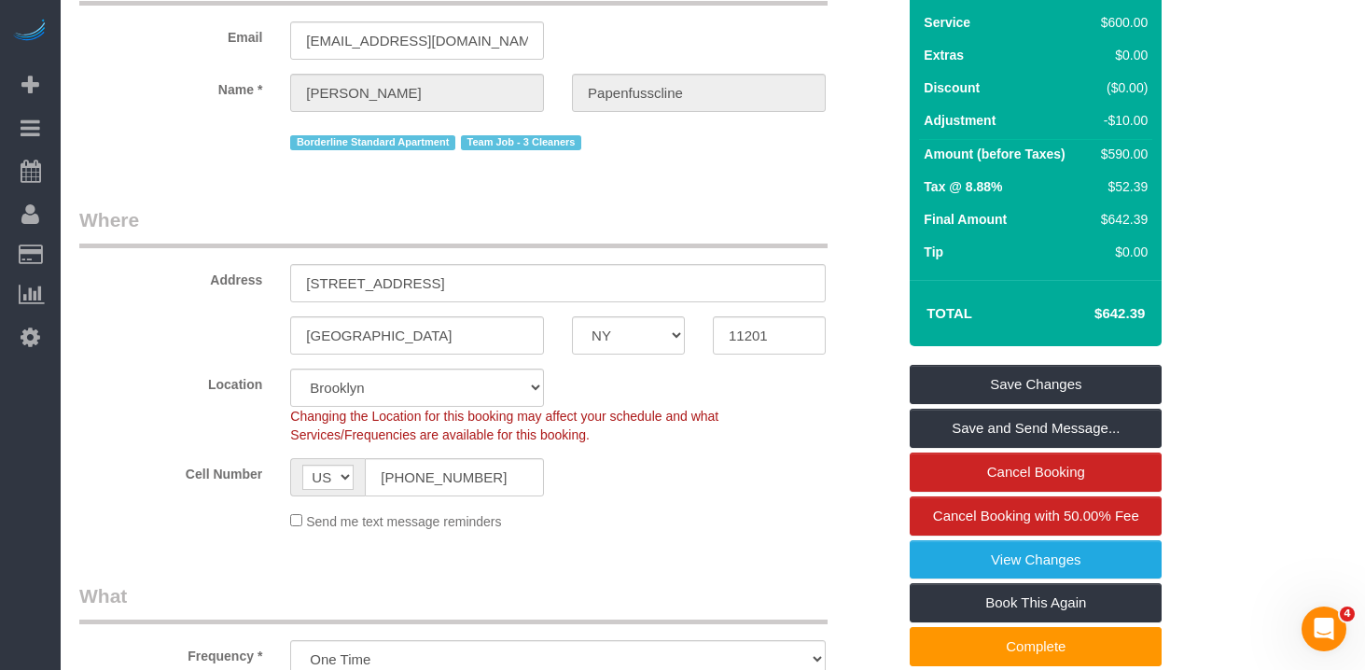
scroll to position [147, 0]
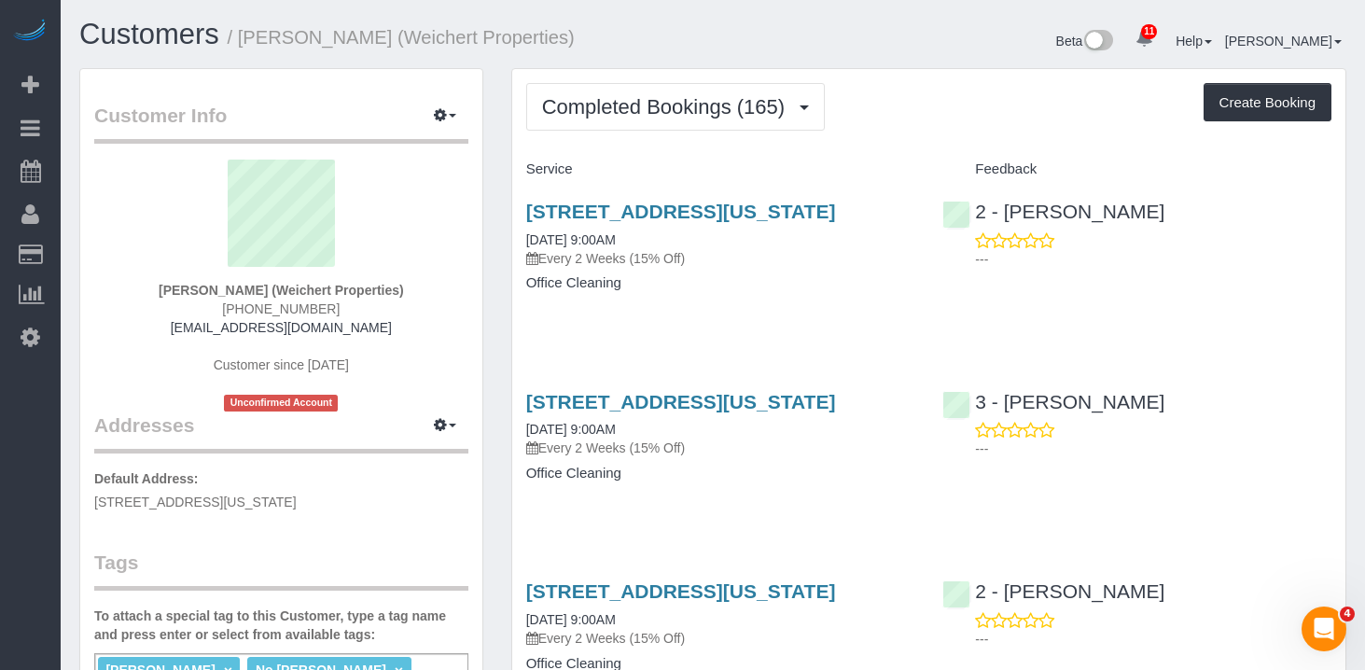
click at [694, 110] on span "Completed Bookings (165)" at bounding box center [668, 106] width 252 height 23
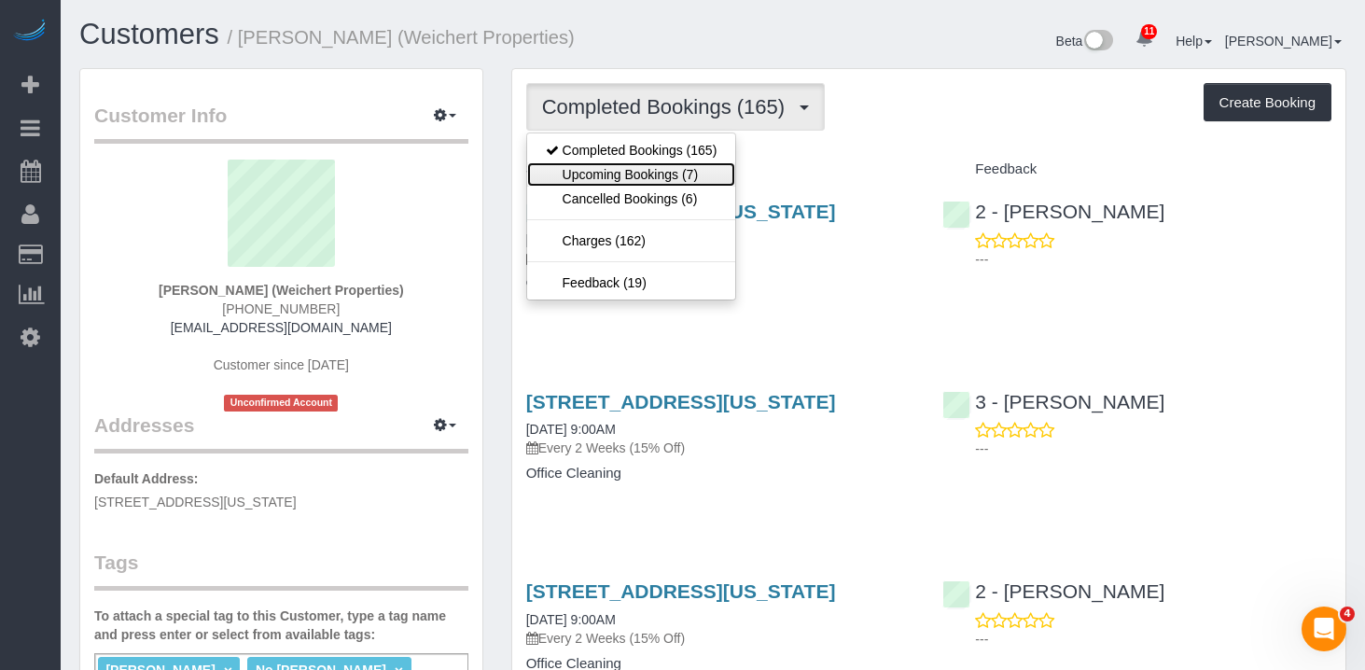
click at [693, 172] on link "Upcoming Bookings (7)" at bounding box center [631, 174] width 209 height 24
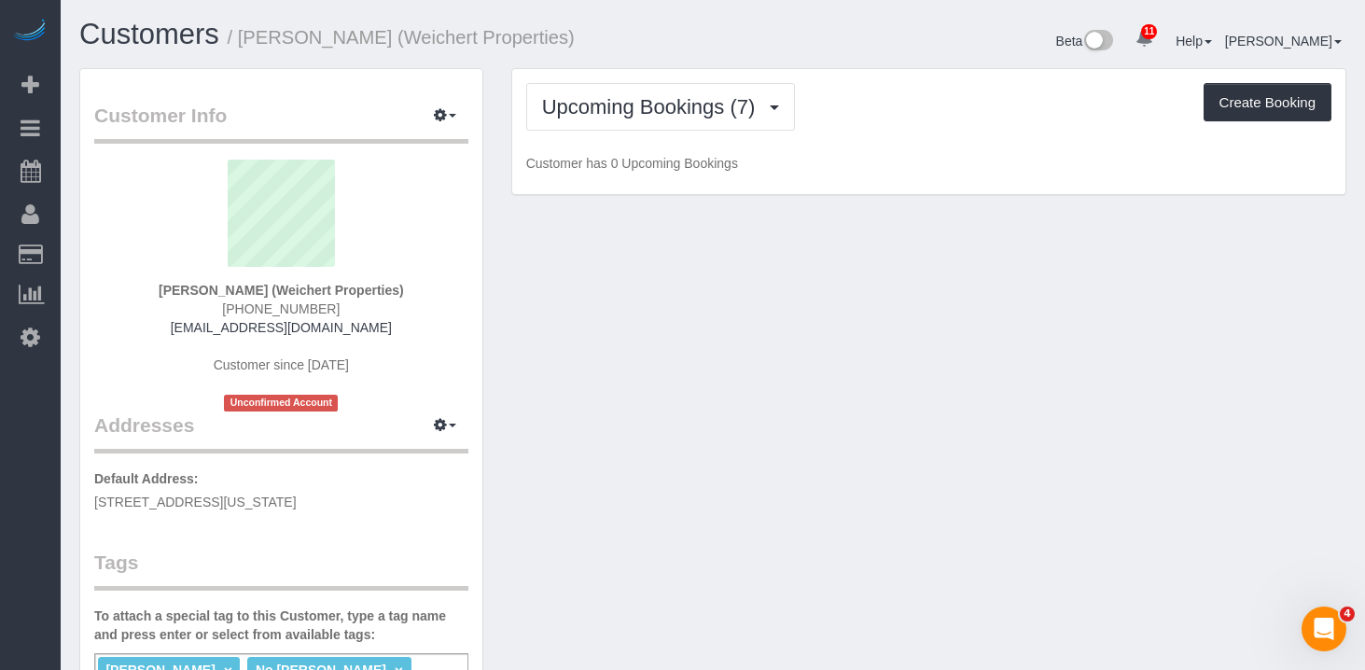
click at [966, 64] on div "Beta 11 Your Notifications You have 0 alerts × You have 6 to charge for [DATE] …" at bounding box center [1037, 43] width 648 height 49
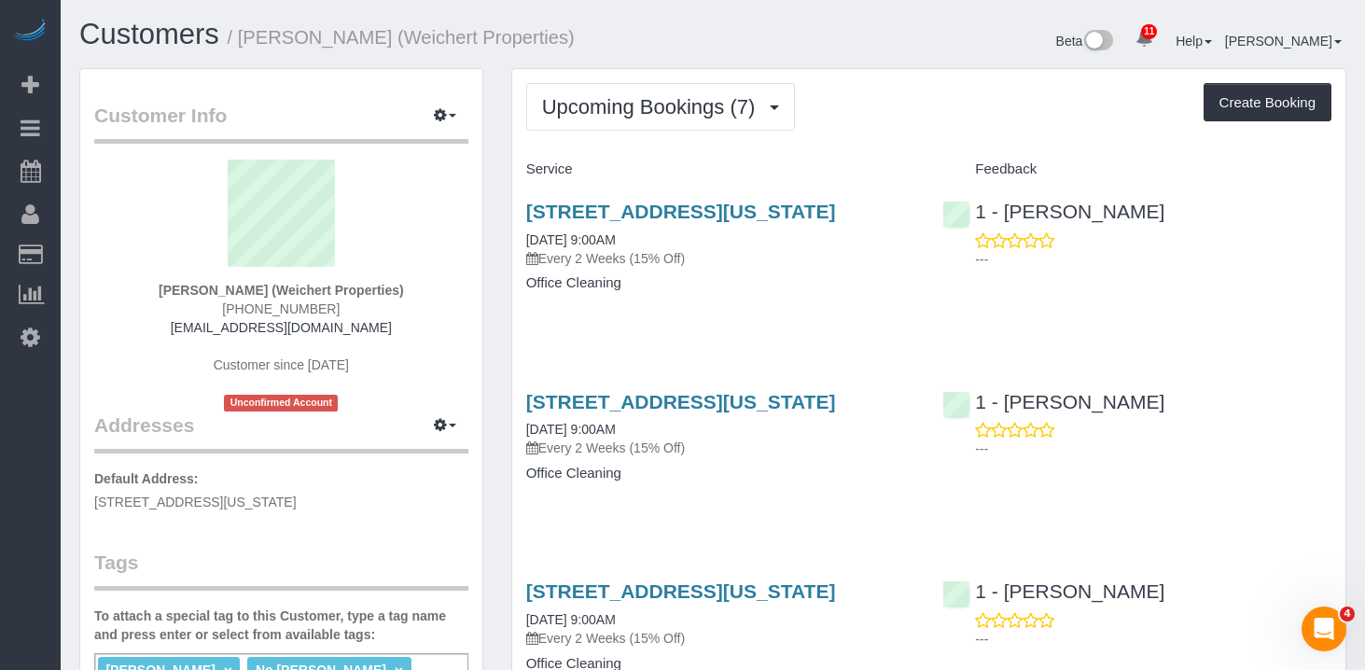
click at [949, 60] on div "Beta 11 Your Notifications You have 0 alerts × You have 6 to charge for [DATE] …" at bounding box center [1037, 43] width 648 height 49
click at [658, 214] on link "[STREET_ADDRESS][US_STATE]" at bounding box center [681, 211] width 310 height 21
click at [751, 291] on h4 "Office Cleaning" at bounding box center [720, 283] width 389 height 16
drag, startPoint x: 687, startPoint y: 466, endPoint x: 520, endPoint y: 474, distance: 167.3
click at [520, 474] on div "[STREET_ADDRESS][US_STATE] [DATE] 9:00AM Every 2 Weeks (15% Off) Office Cleaning" at bounding box center [720, 447] width 417 height 144
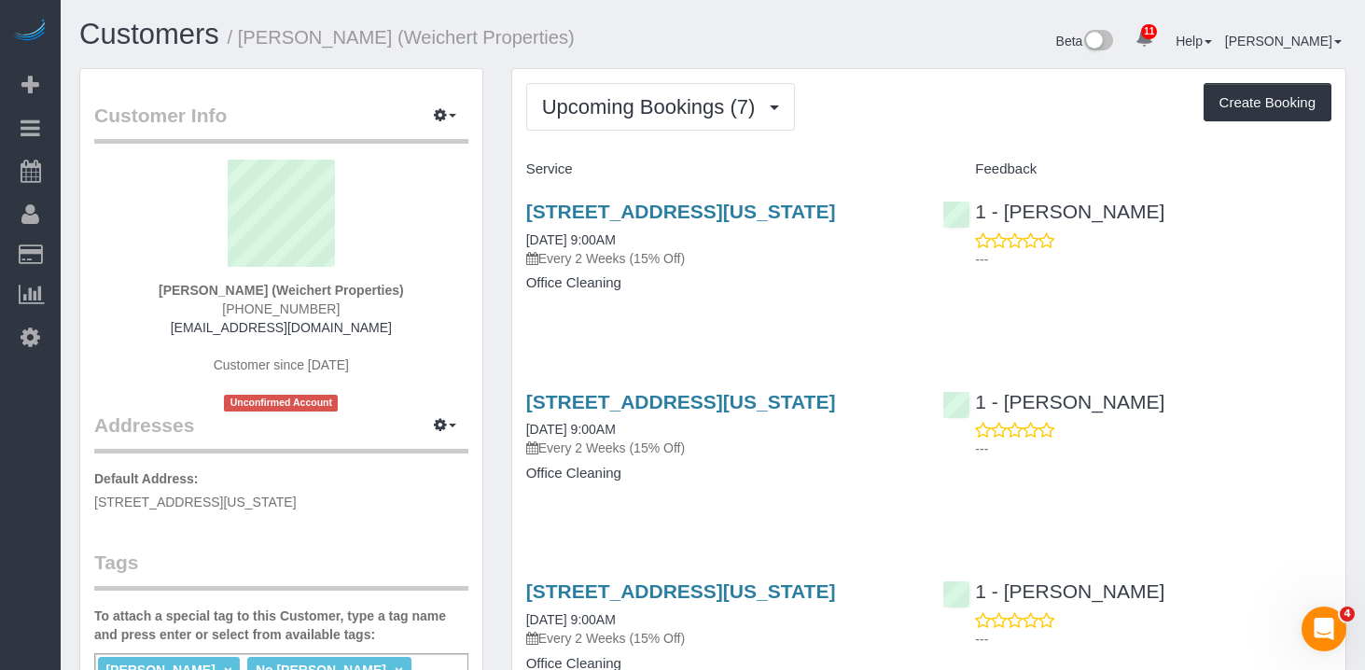
copy link "[DATE] 9:00AM"
click at [635, 329] on div "[STREET_ADDRESS][US_STATE] [DATE] 9:00AM Every 2 Weeks (15% Off) Office Cleaning" at bounding box center [720, 257] width 417 height 144
click at [607, 413] on link "[STREET_ADDRESS][US_STATE]" at bounding box center [681, 401] width 310 height 21
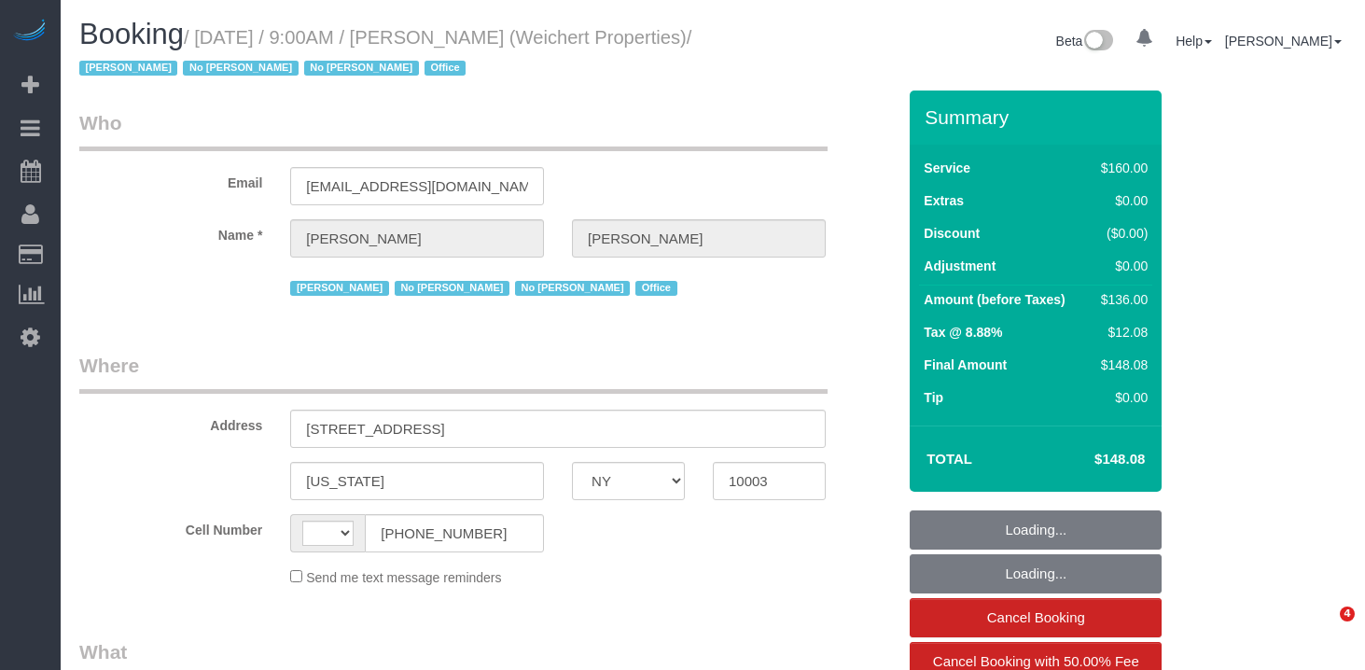
select select "NY"
select select "string:[GEOGRAPHIC_DATA]"
select select "object:721"
select select "number:89"
select select "number:90"
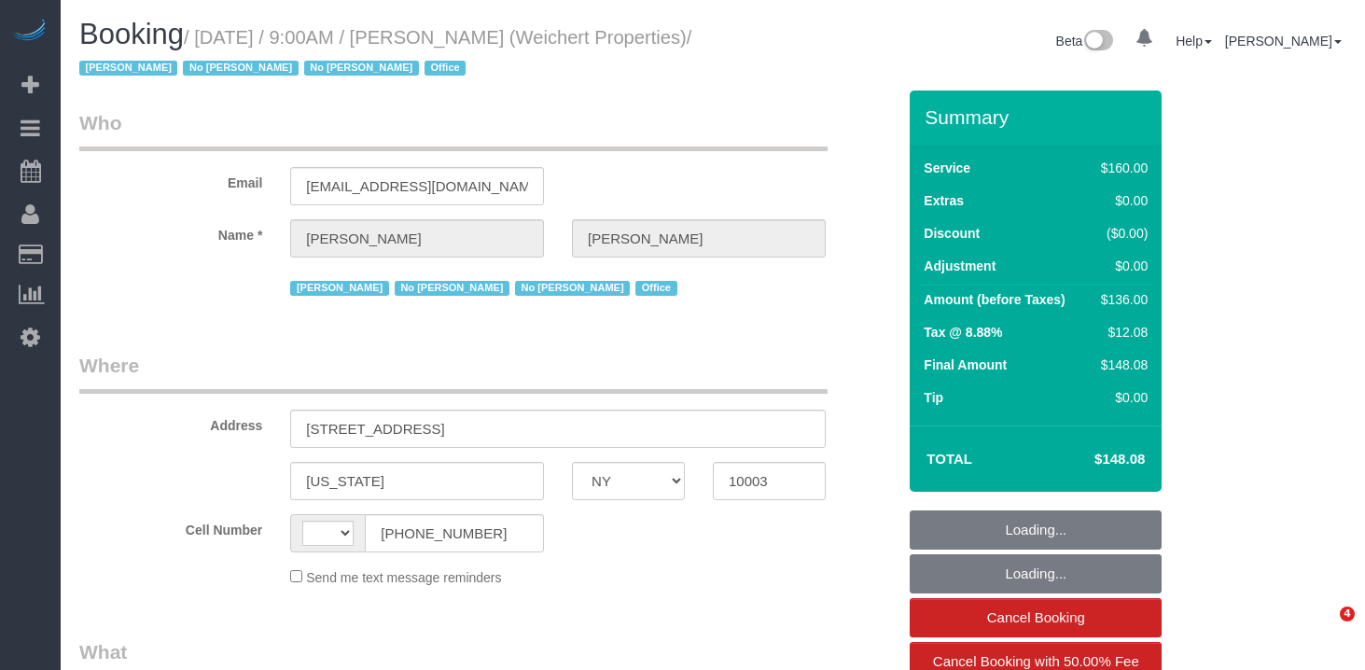
select select "number:15"
select select "number:7"
select select "number:21"
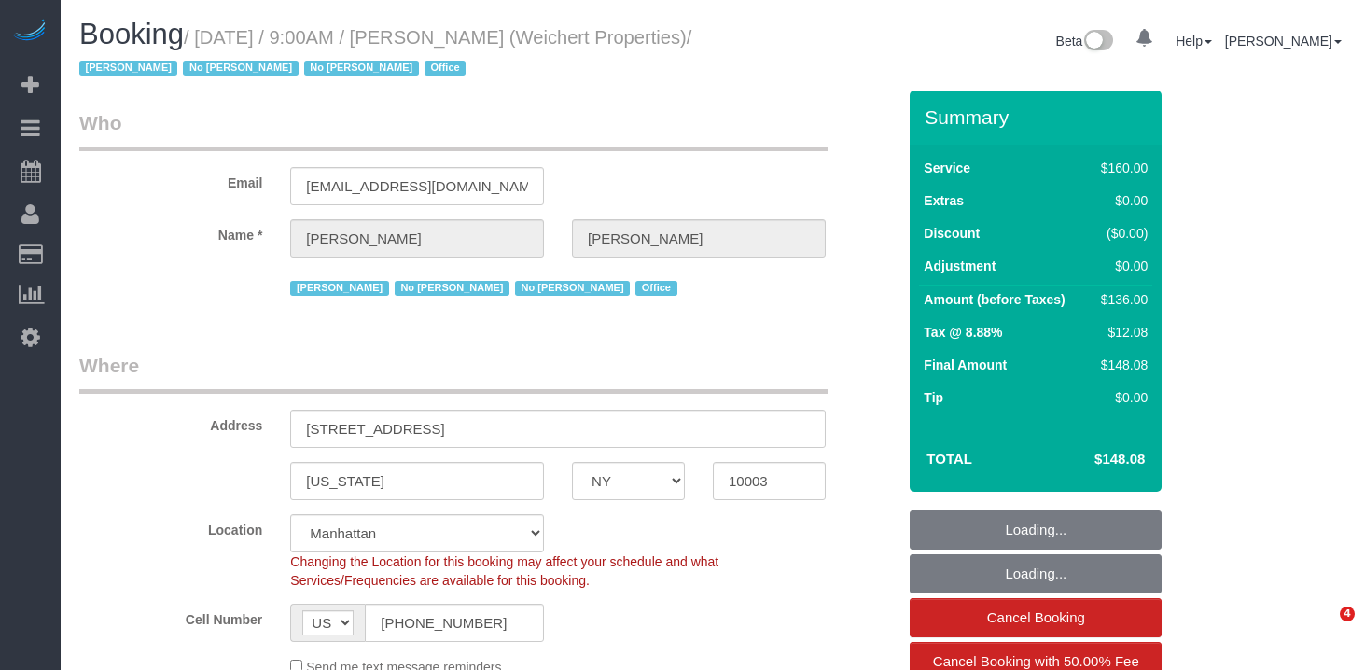
select select "object:980"
select select "spot1"
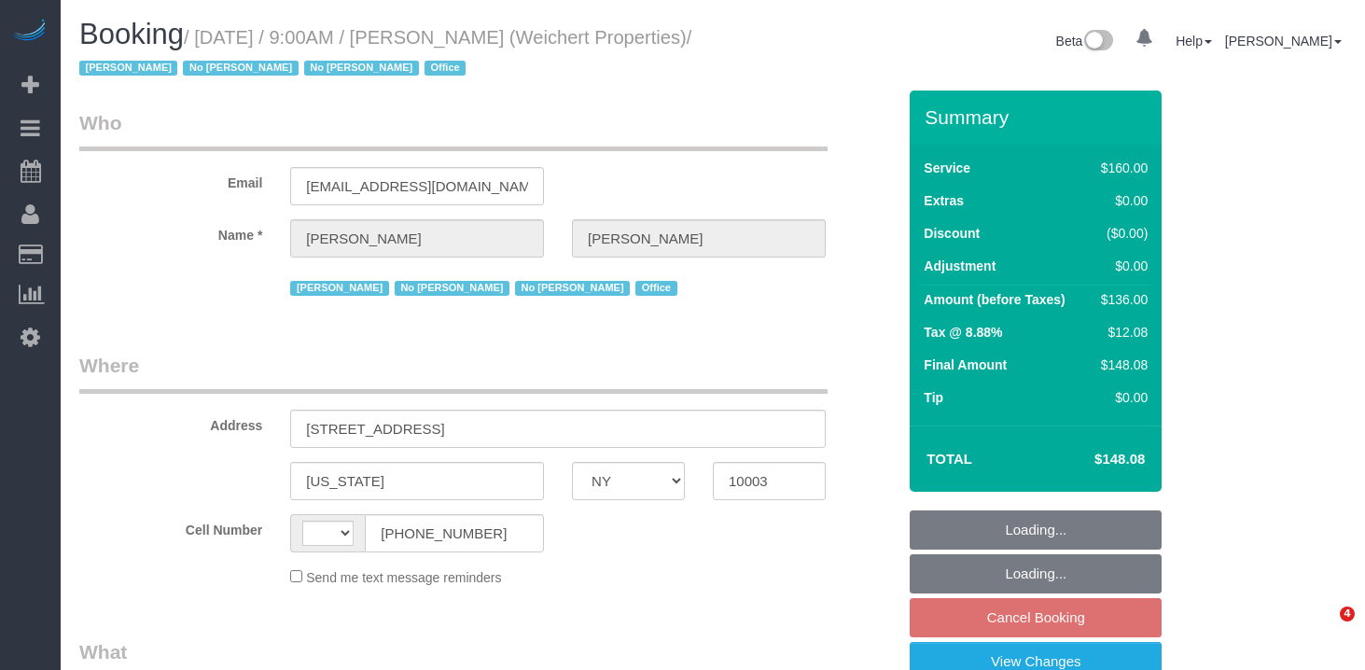
select select "NY"
select select "object:468"
select select "number:89"
select select "number:90"
select select "number:15"
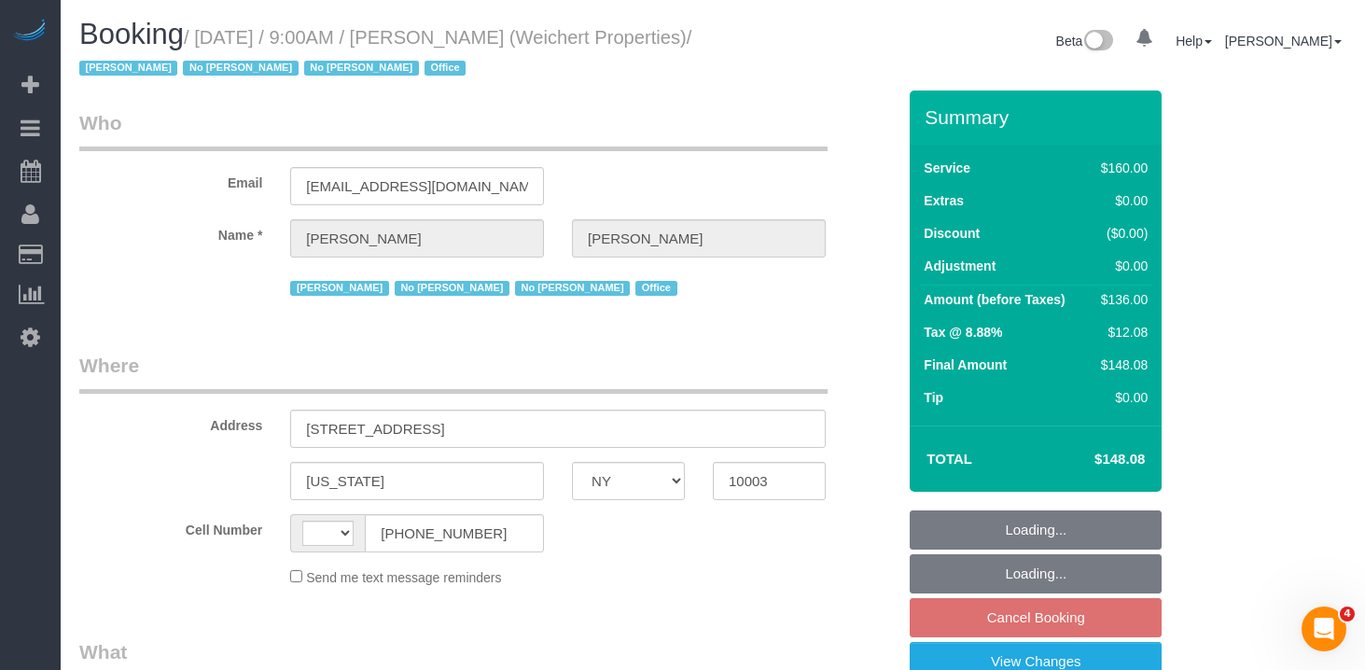
select select "number:7"
select select "number:21"
select select "string:[GEOGRAPHIC_DATA]"
select select "spot2"
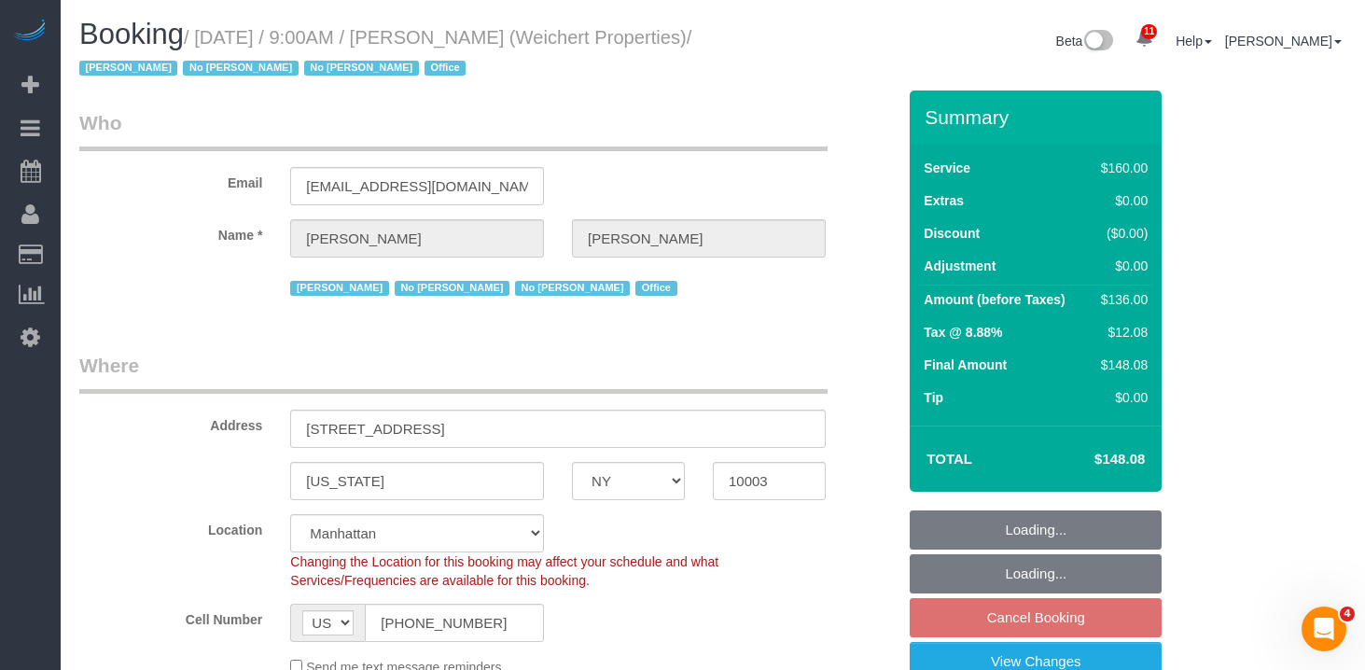
select select "object:1386"
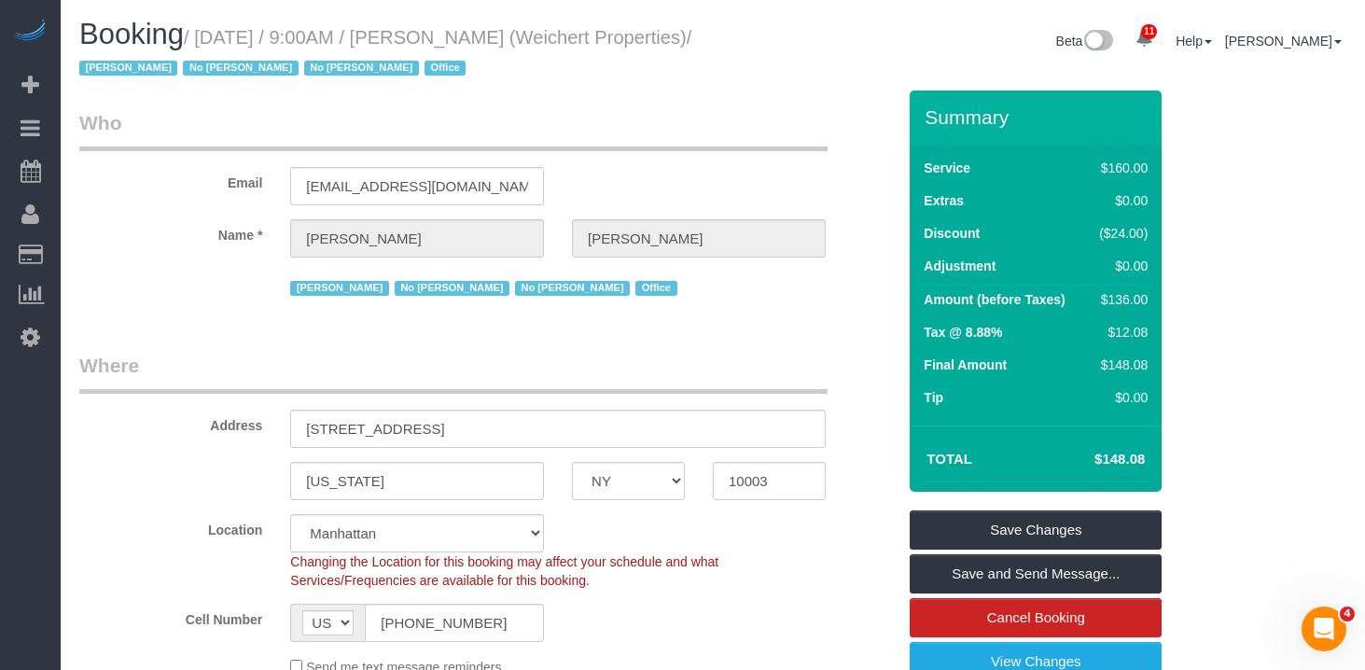
drag, startPoint x: 187, startPoint y: 54, endPoint x: 210, endPoint y: 41, distance: 26.7
click at [210, 41] on small "/ [DATE] / 9:00AM / [PERSON_NAME] (Weichert Properties) / [PERSON_NAME] No [PER…" at bounding box center [385, 53] width 612 height 52
copy small "[DATE] / 9:00AM / [PERSON_NAME] (Weichert Properties)"
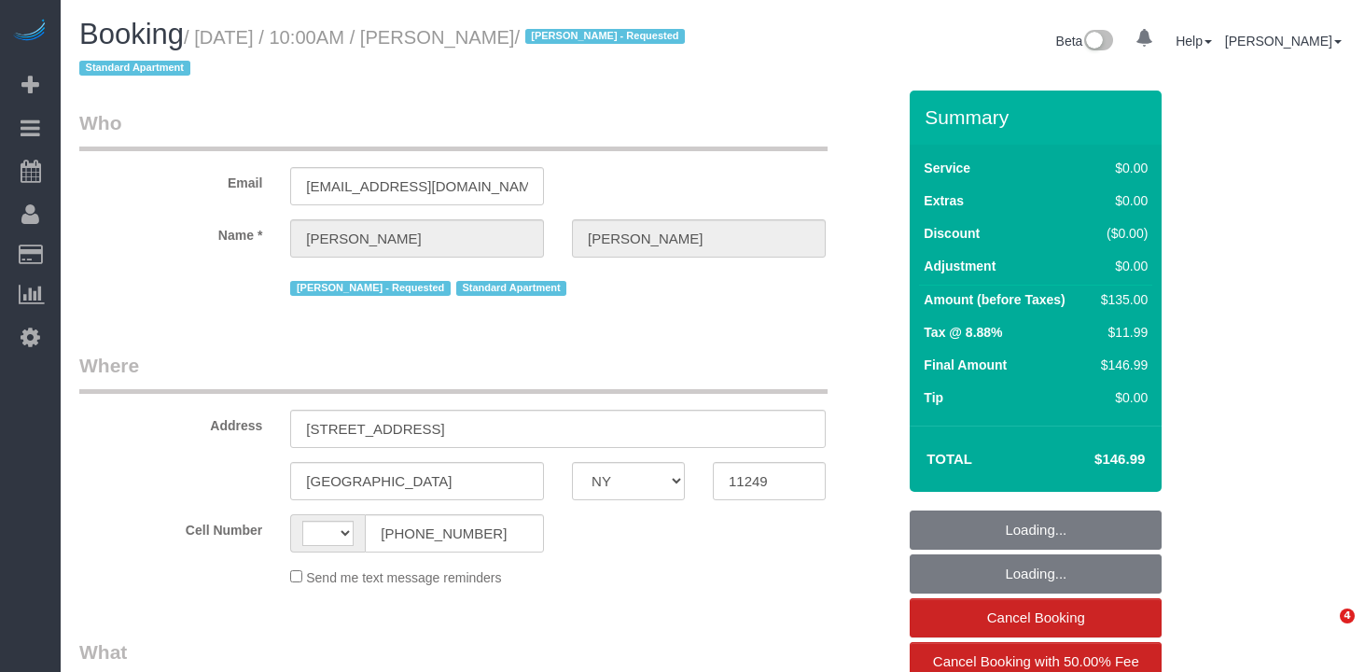
select select "NY"
select select "string:[GEOGRAPHIC_DATA]"
select select "number:58"
select select "number:72"
select select "number:15"
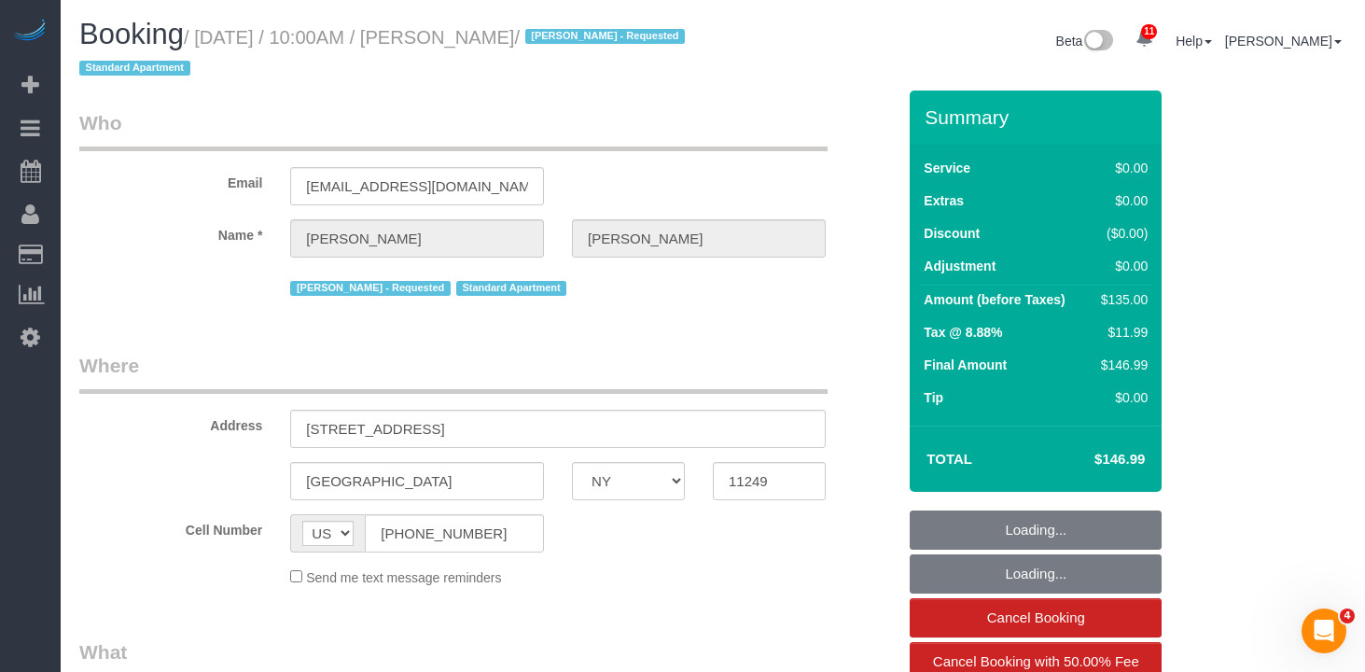
select select "number:5"
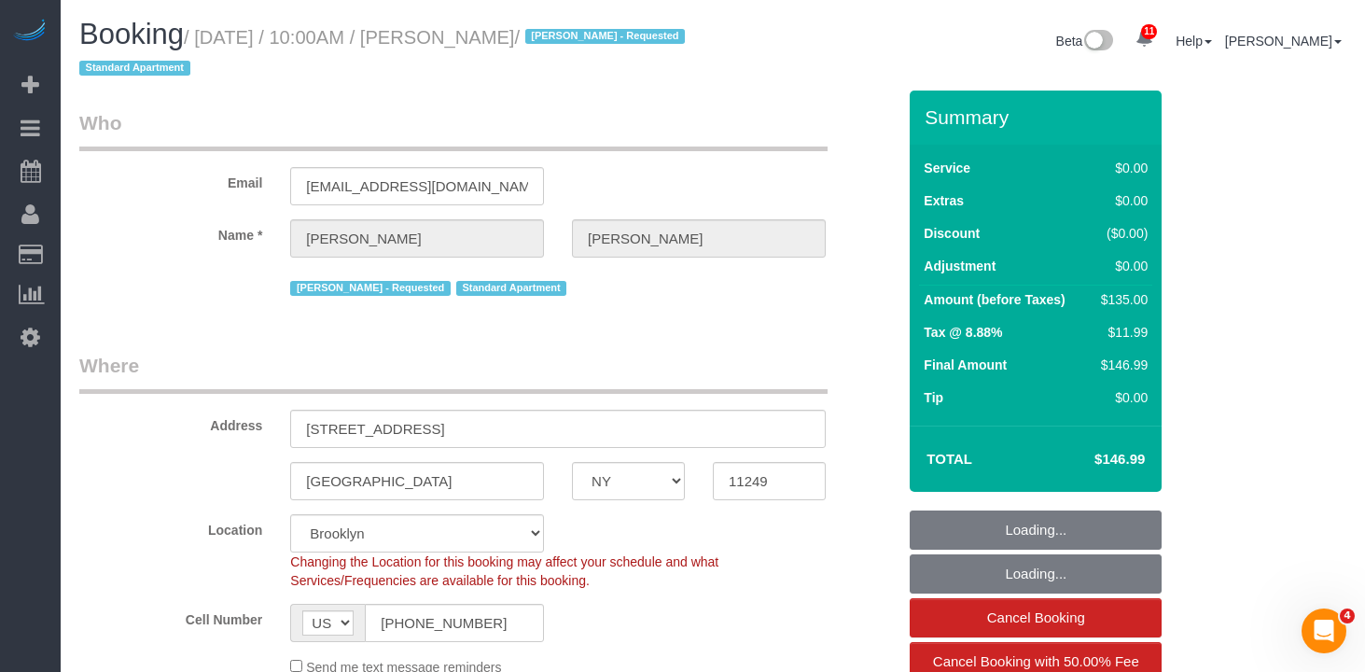
select select "object:874"
select select "spot1"
select select "string:stripe-pm_1Rd9yJ4VGloSiKo7NDpFeJum"
select select "object:1382"
drag, startPoint x: 609, startPoint y: 36, endPoint x: 212, endPoint y: 41, distance: 397.6
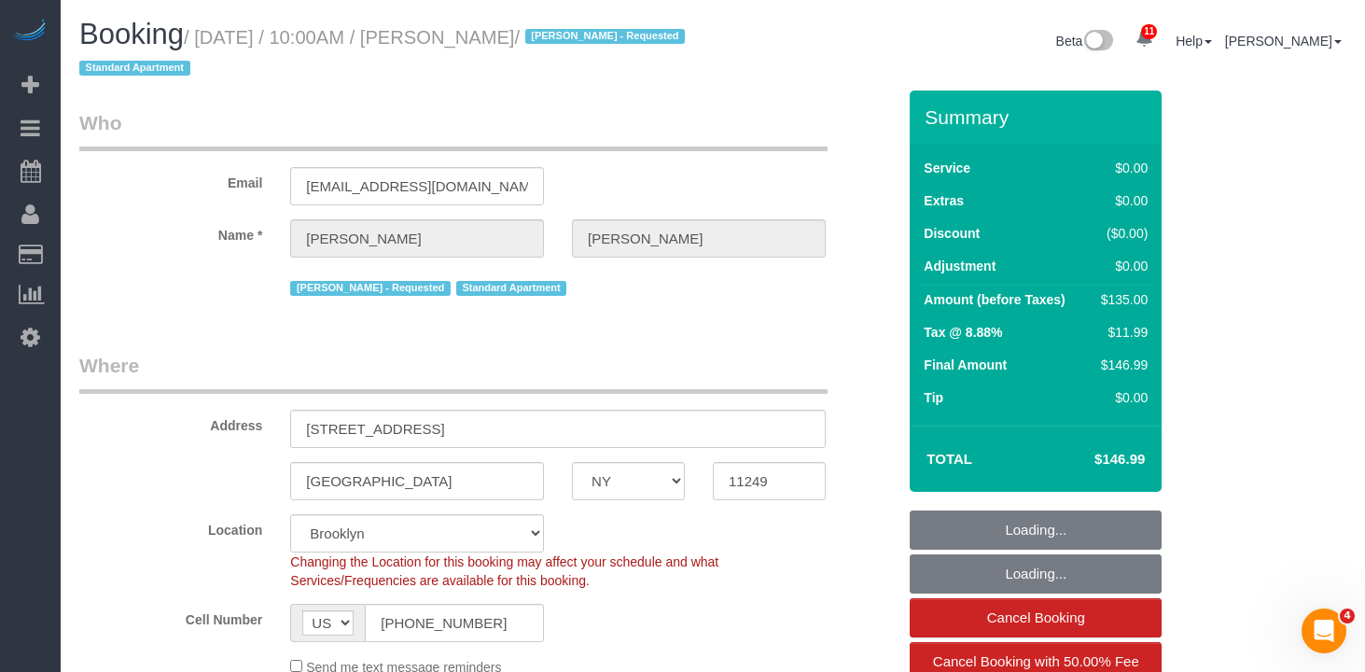
click at [212, 41] on small "/ [DATE] / 10:00AM / [PERSON_NAME] / [PERSON_NAME] - Requested Standard Apartme…" at bounding box center [384, 53] width 611 height 52
copy small "[DATE] / 10:00AM / [PERSON_NAME]"
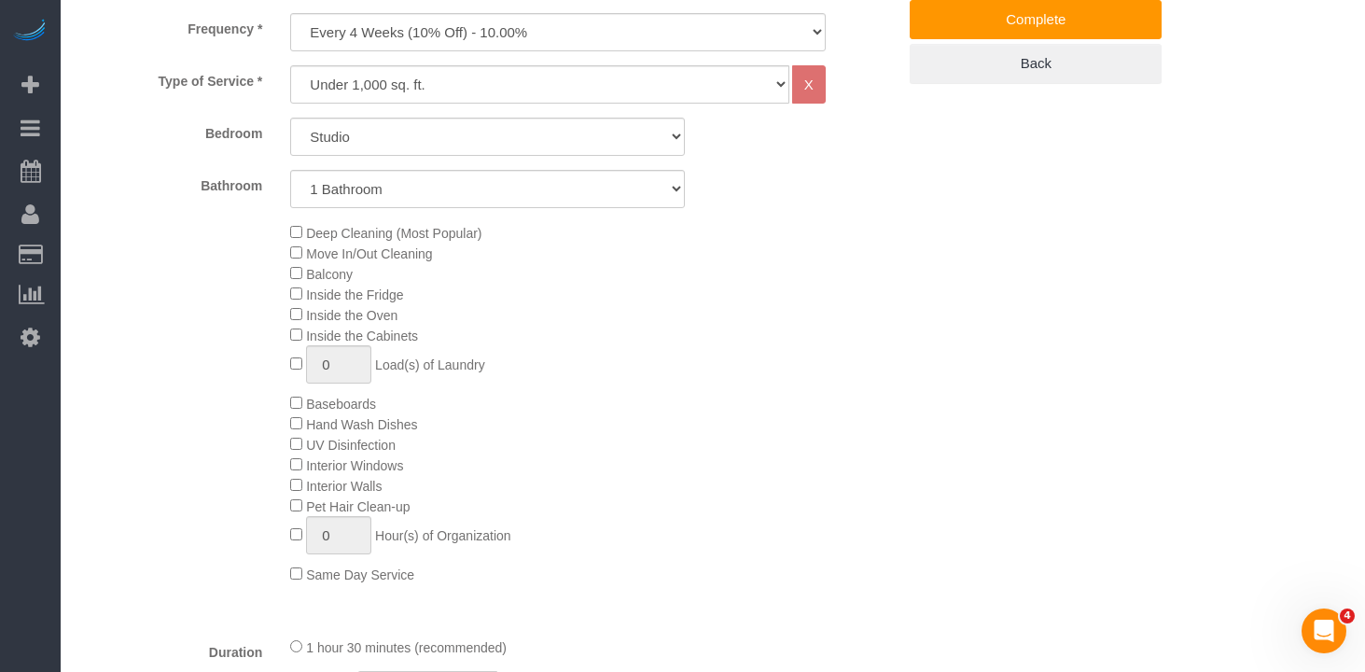
scroll to position [838, 0]
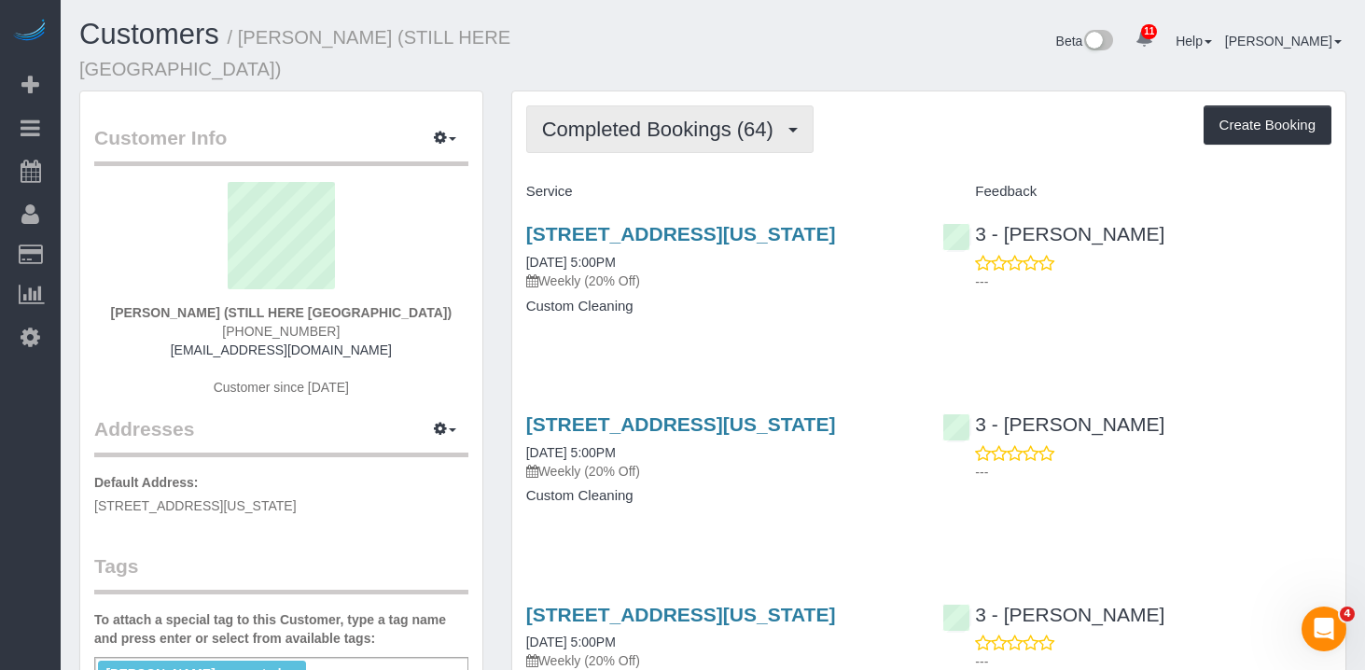
click at [648, 118] on span "Completed Bookings (64)" at bounding box center [662, 129] width 241 height 23
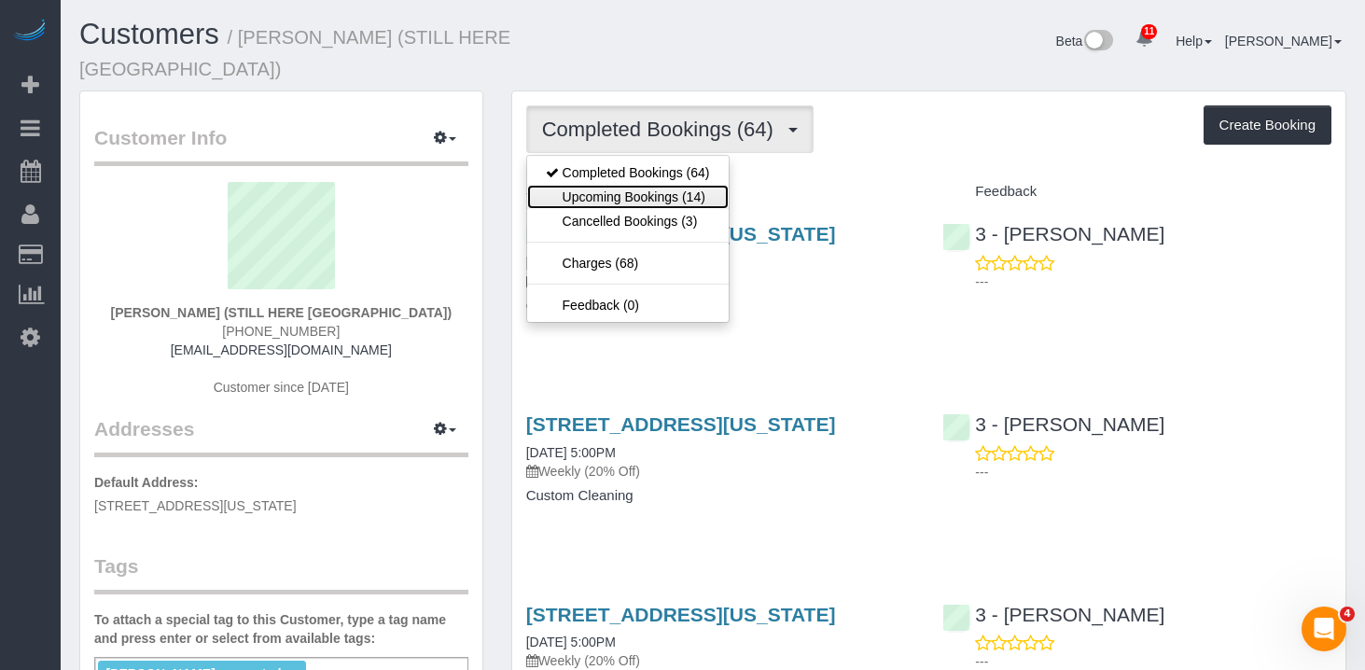
click at [666, 185] on link "Upcoming Bookings (14)" at bounding box center [628, 197] width 202 height 24
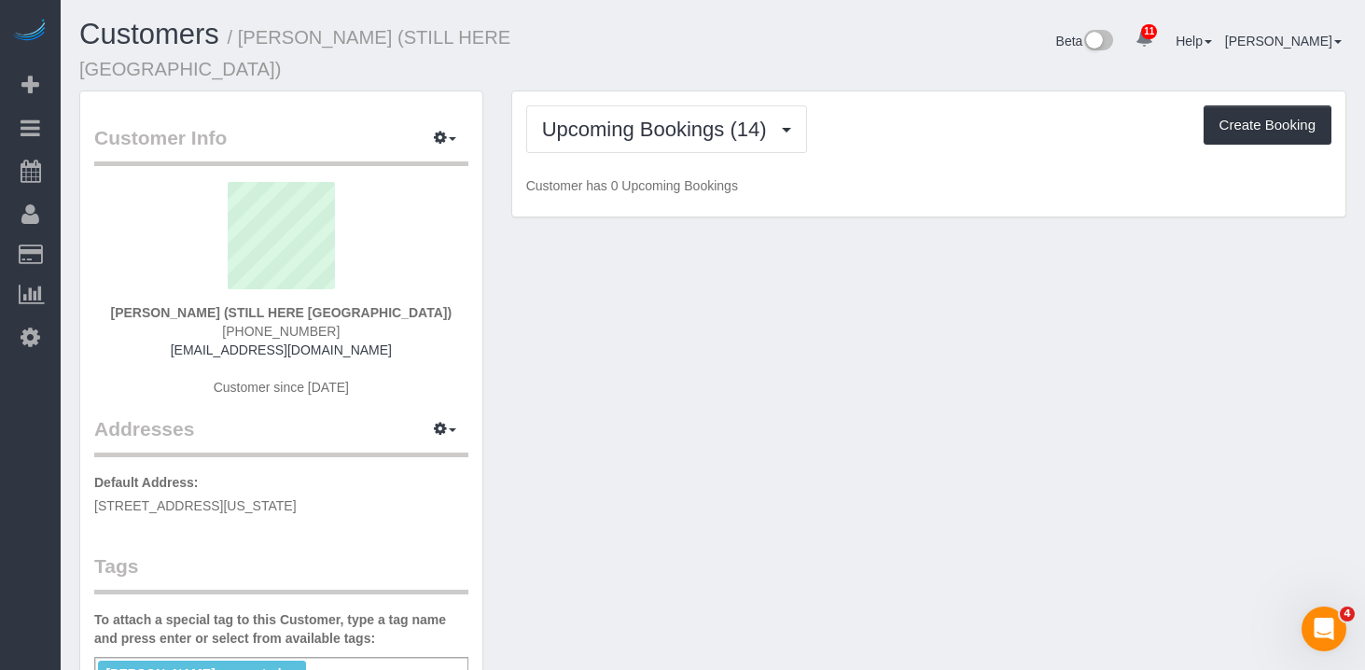
click at [913, 105] on div "Upcoming Bookings (14) Completed Bookings (64) Upcoming Bookings (14) Cancelled…" at bounding box center [928, 129] width 805 height 48
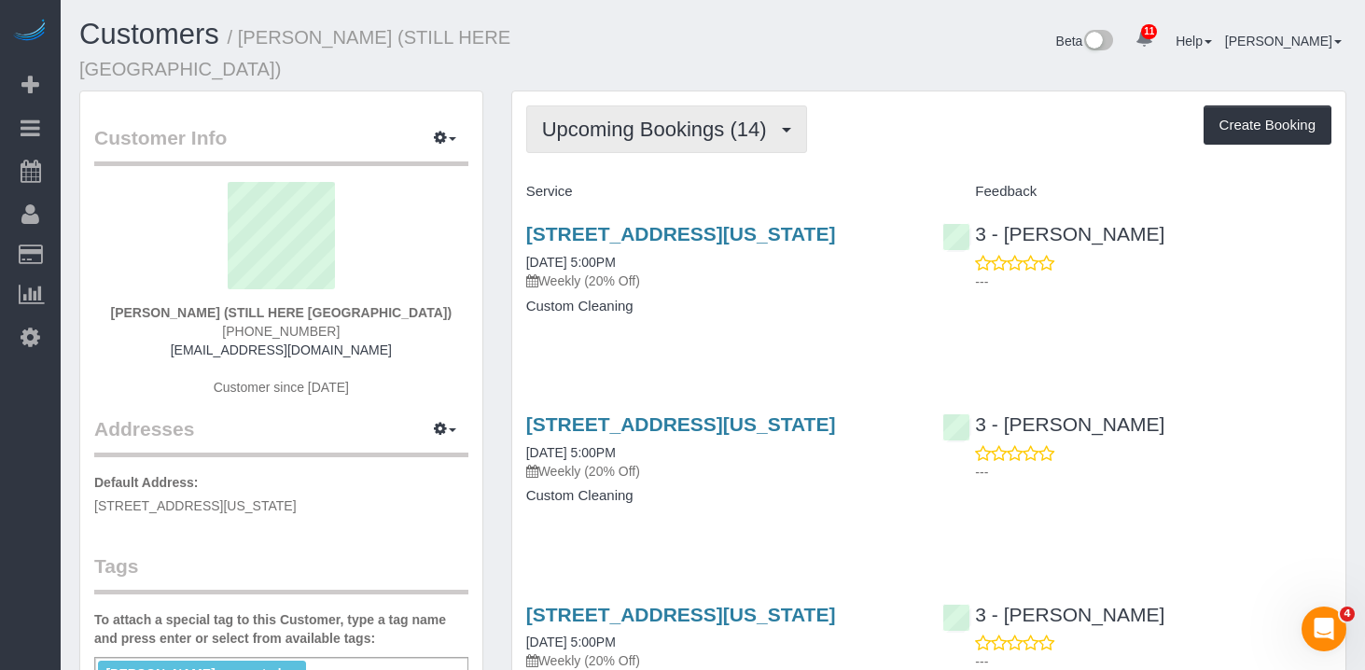
click at [736, 118] on span "Upcoming Bookings (14)" at bounding box center [659, 129] width 234 height 23
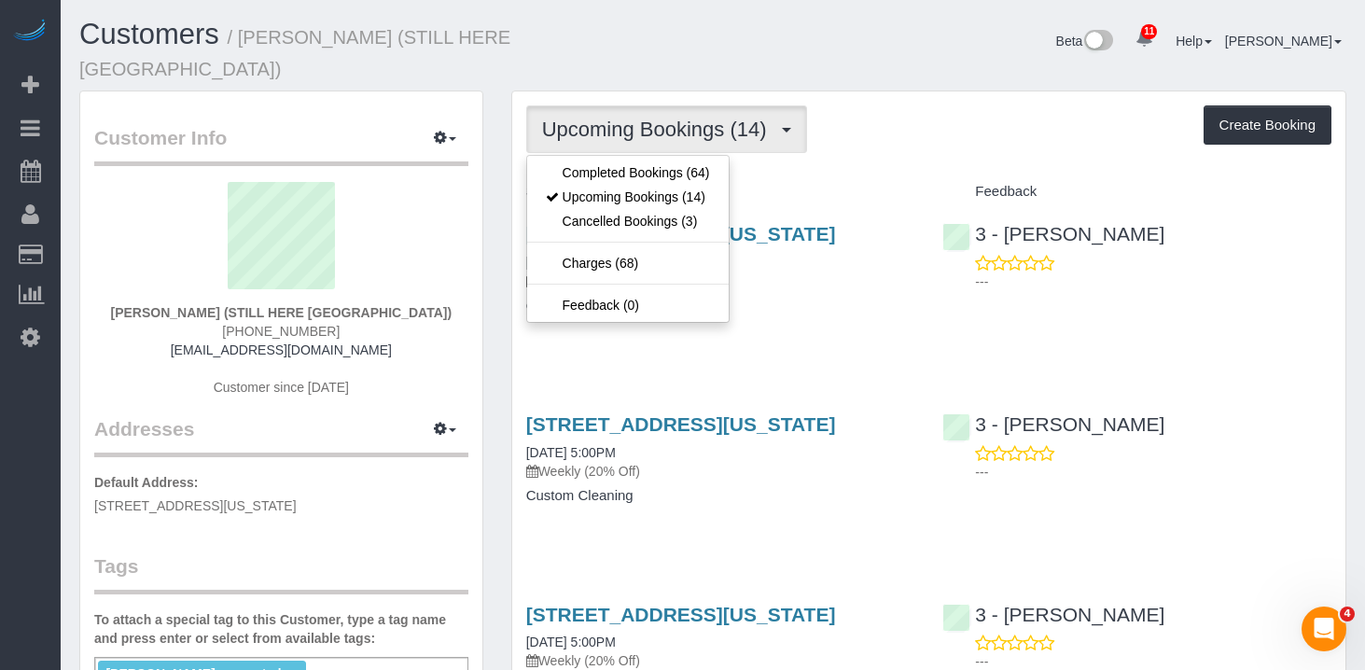
click at [970, 105] on div "Upcoming Bookings (14) Completed Bookings (64) Upcoming Bookings (14) Cancelled…" at bounding box center [928, 129] width 805 height 48
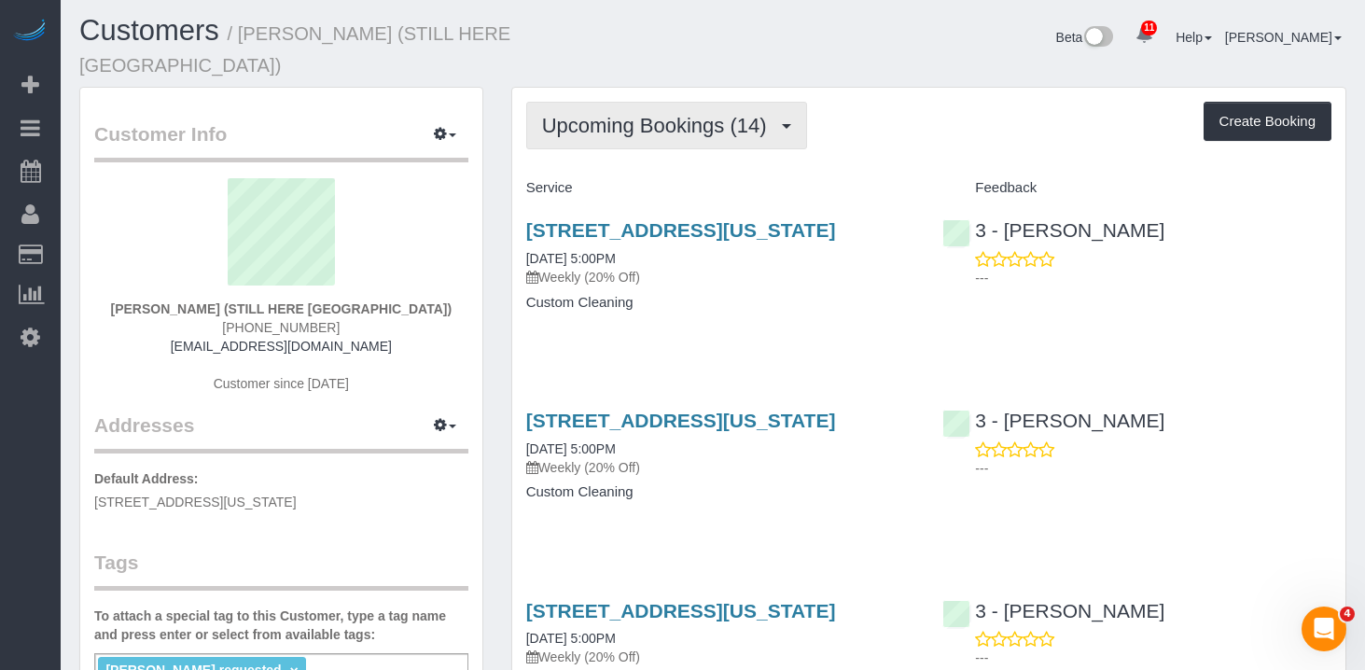
click at [629, 102] on button "Upcoming Bookings (14)" at bounding box center [666, 126] width 281 height 48
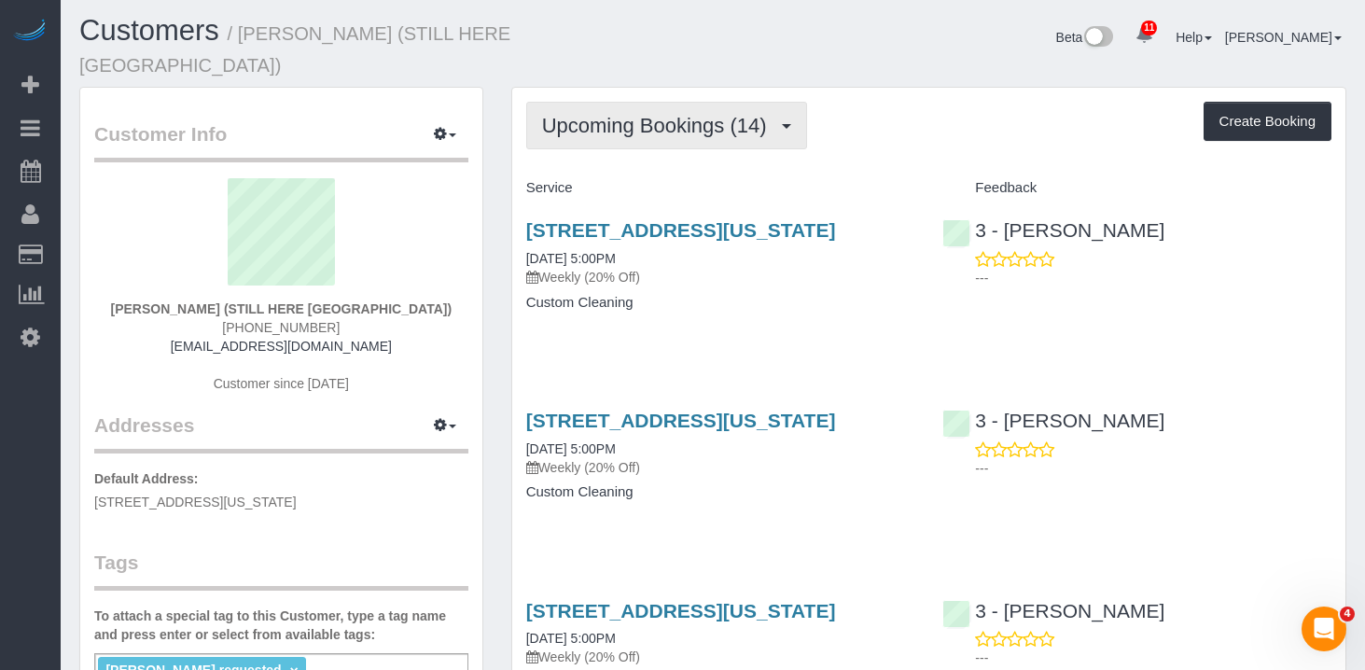
click at [668, 114] on span "Upcoming Bookings (14)" at bounding box center [659, 125] width 234 height 23
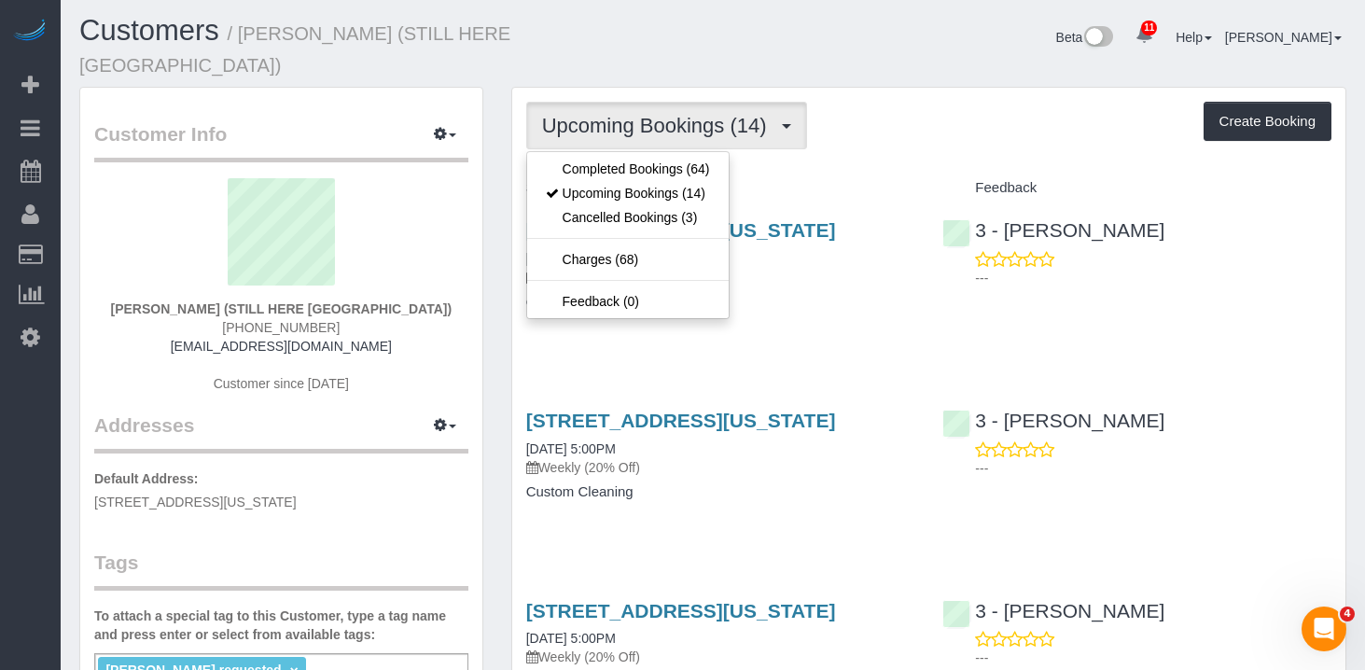
drag, startPoint x: 949, startPoint y: 48, endPoint x: 861, endPoint y: 134, distance: 124.1
click at [949, 48] on div "Beta 11 Your Notifications You have 0 alerts × You have 6 to charge for [DATE] …" at bounding box center [1037, 39] width 648 height 49
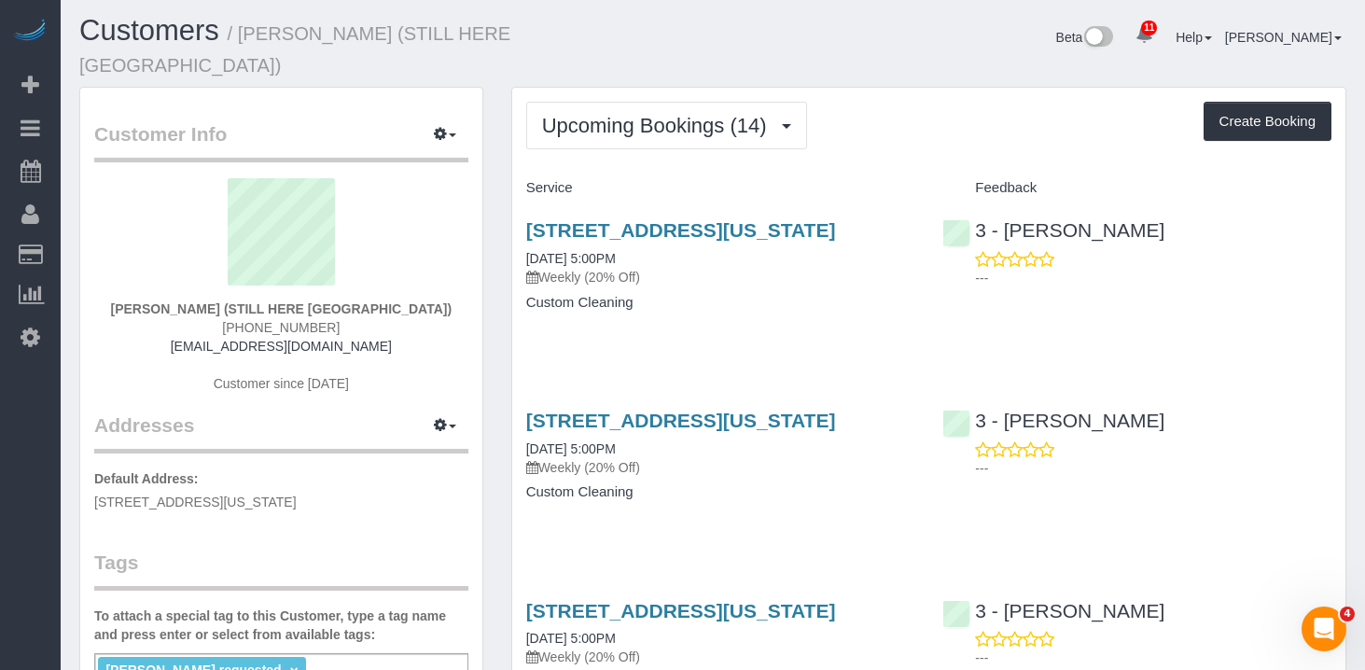
click at [721, 339] on div "[STREET_ADDRESS][US_STATE] [DATE] 5:00PM Weekly (20% Off) Custom Cleaning" at bounding box center [720, 275] width 417 height 144
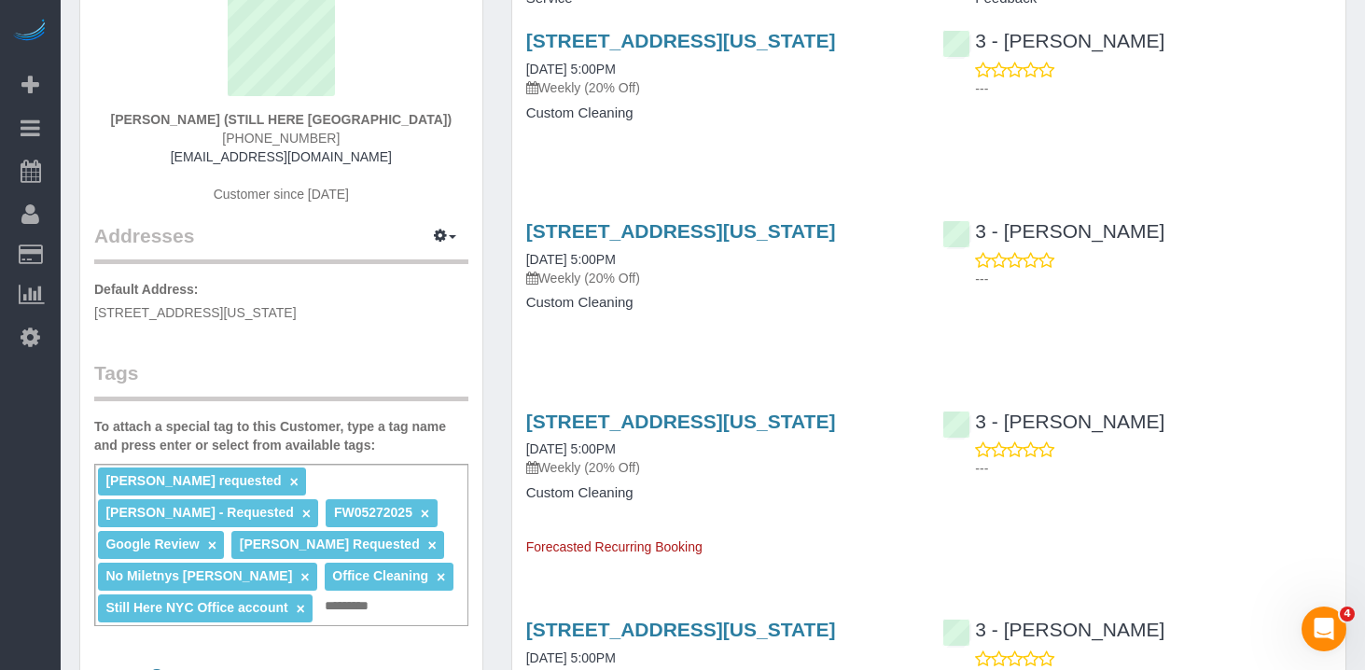
scroll to position [185, 0]
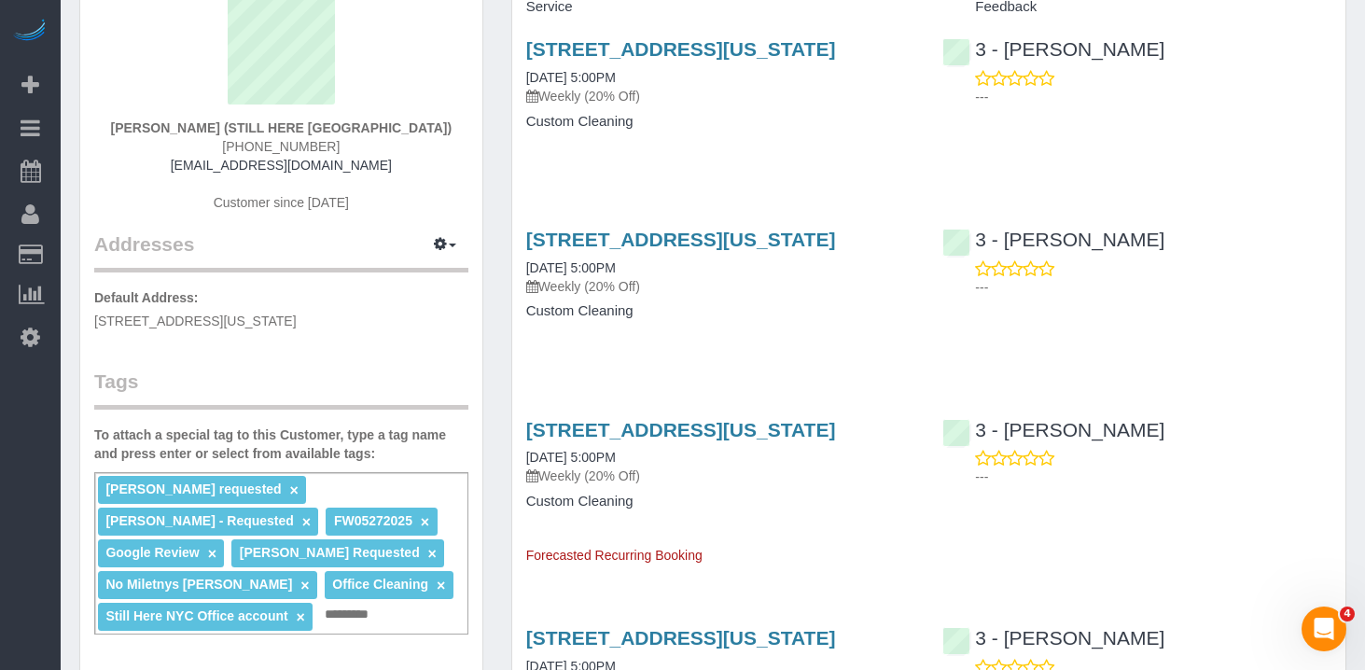
click at [708, 357] on div "[STREET_ADDRESS][US_STATE] [DATE] 5:00PM Weekly (20% Off) Custom Cleaning" at bounding box center [720, 285] width 417 height 144
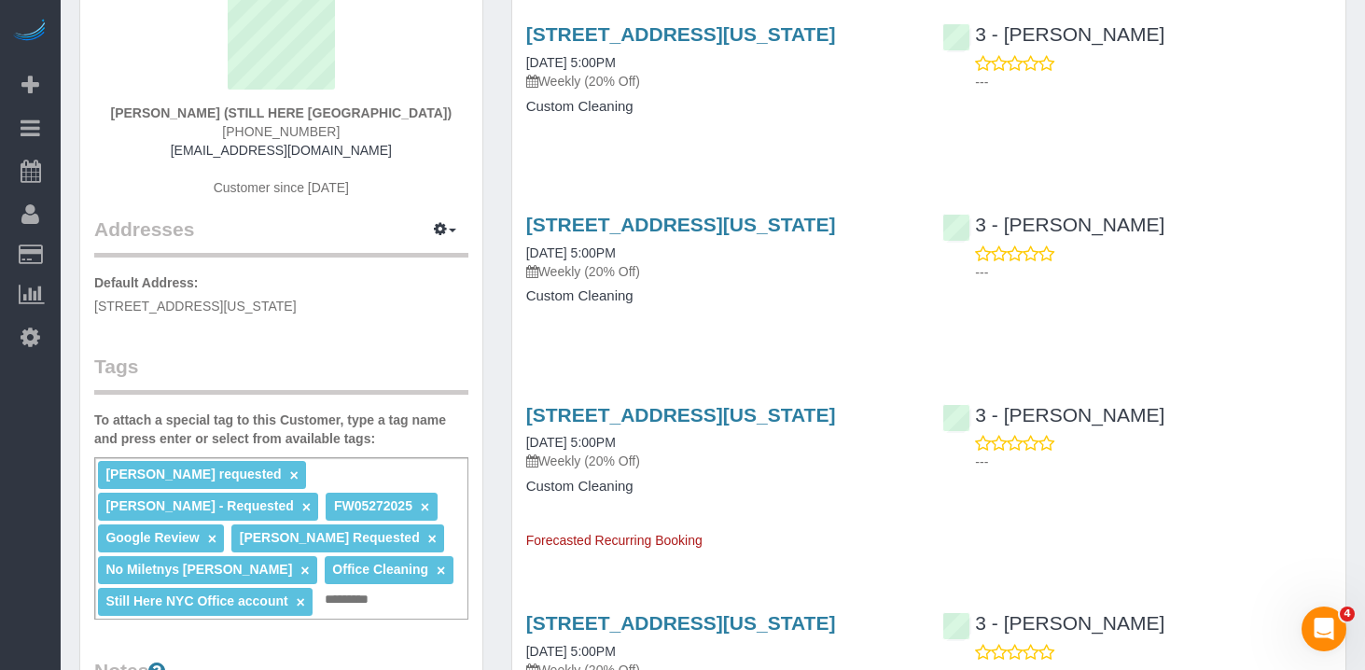
scroll to position [0, 0]
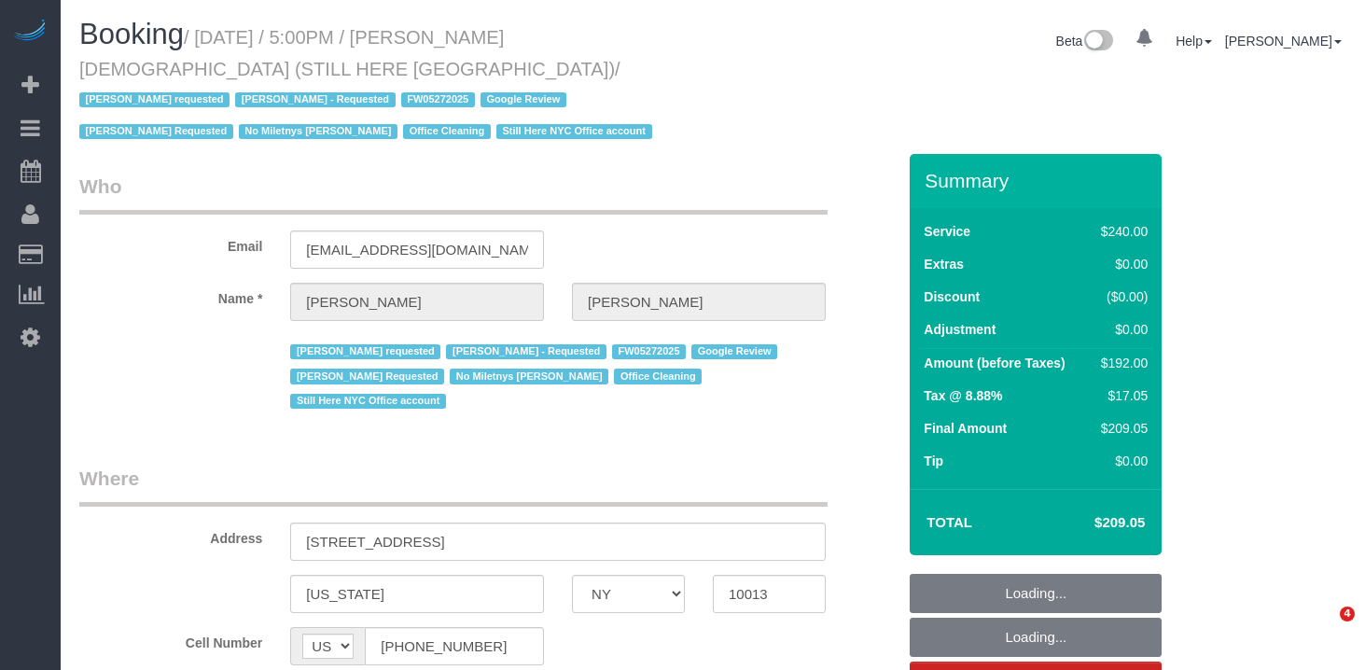
select select "NY"
select select "number:89"
select select "number:90"
select select "number:15"
select select "number:5"
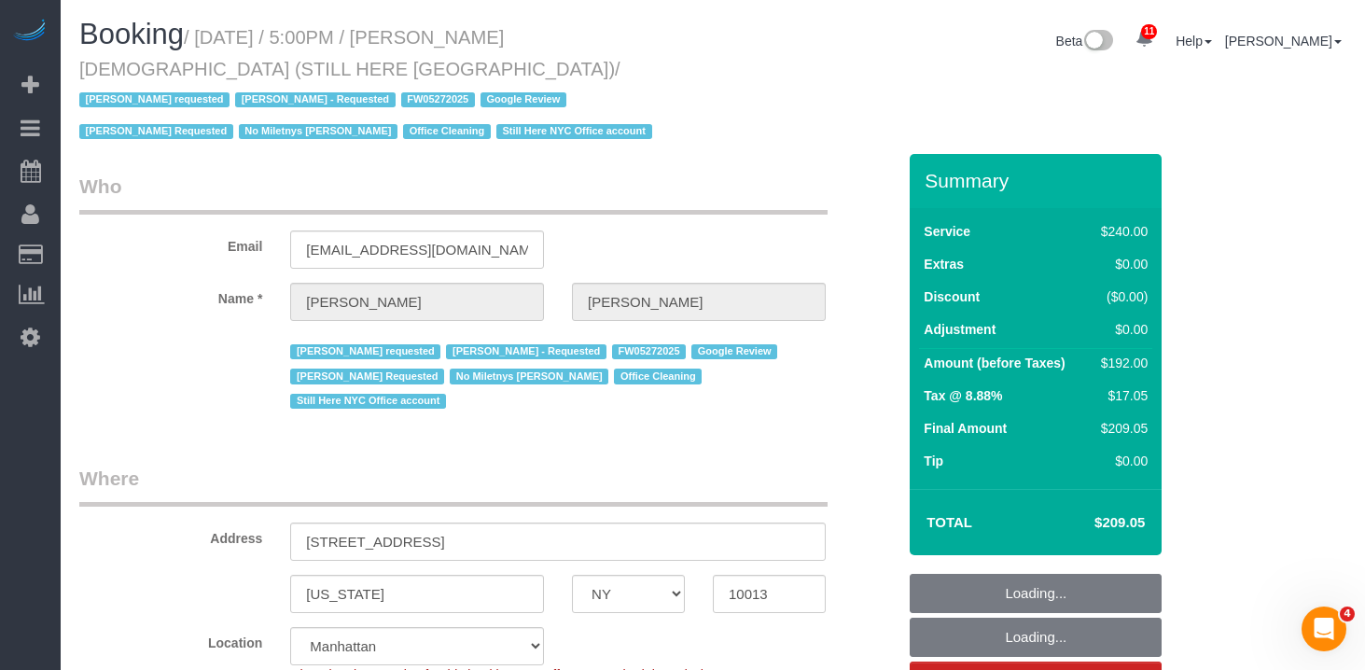
select select "object:898"
select select "string:stripe-pm_1QY8Py4VGloSiKo7kVLuacfg"
select select "180"
select select "spot1"
select select "object:1449"
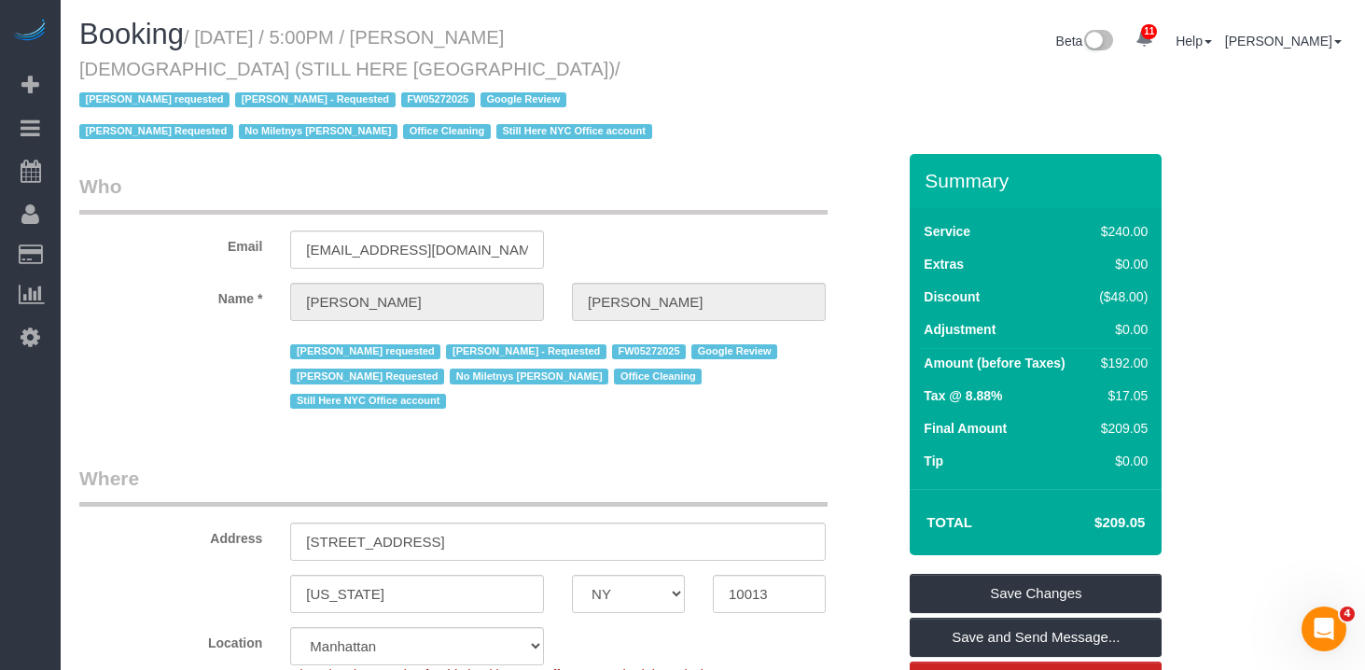
click at [127, 73] on small "/ [DATE] / 5:00PM / [PERSON_NAME][DEMOGRAPHIC_DATA] (STILL HERE [GEOGRAPHIC_DAT…" at bounding box center [368, 85] width 579 height 116
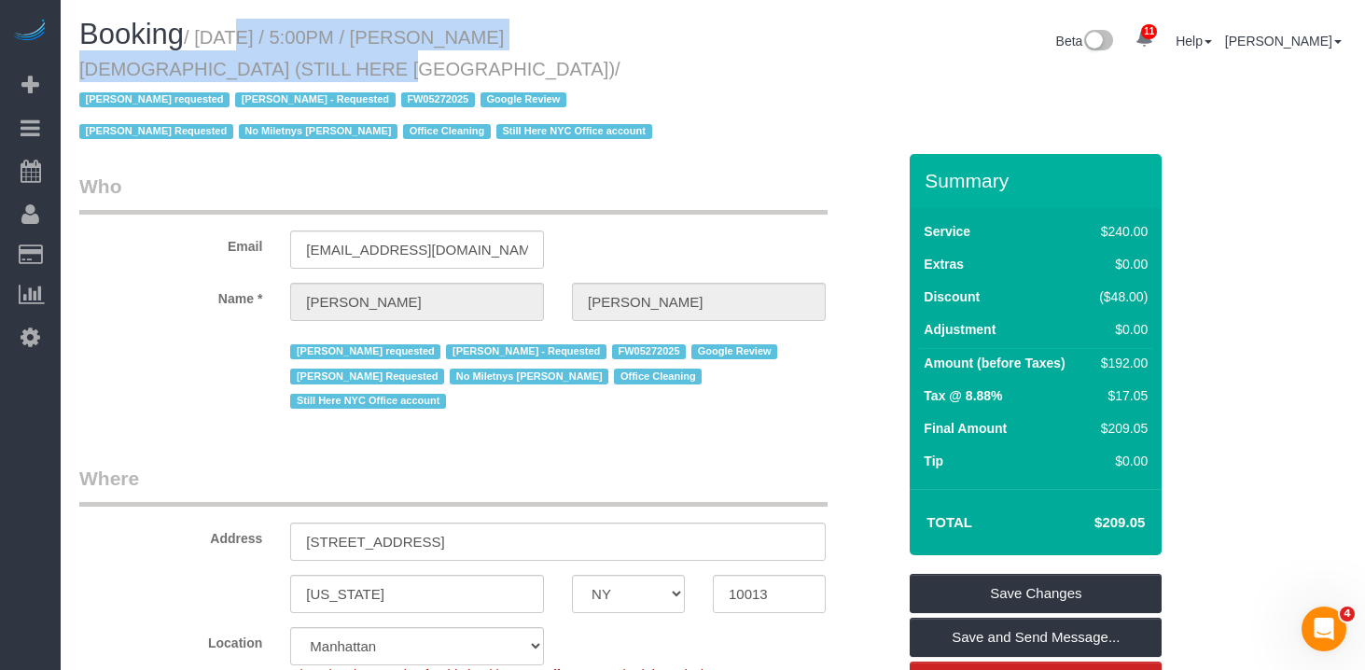
drag, startPoint x: 129, startPoint y: 68, endPoint x: 211, endPoint y: 41, distance: 86.5
click at [211, 41] on small "/ [DATE] / 5:00PM / [PERSON_NAME][DEMOGRAPHIC_DATA] (STILL HERE [GEOGRAPHIC_DAT…" at bounding box center [368, 85] width 579 height 116
copy small "[DATE] / 5:00PM / [PERSON_NAME] (STILL HERE [GEOGRAPHIC_DATA])"
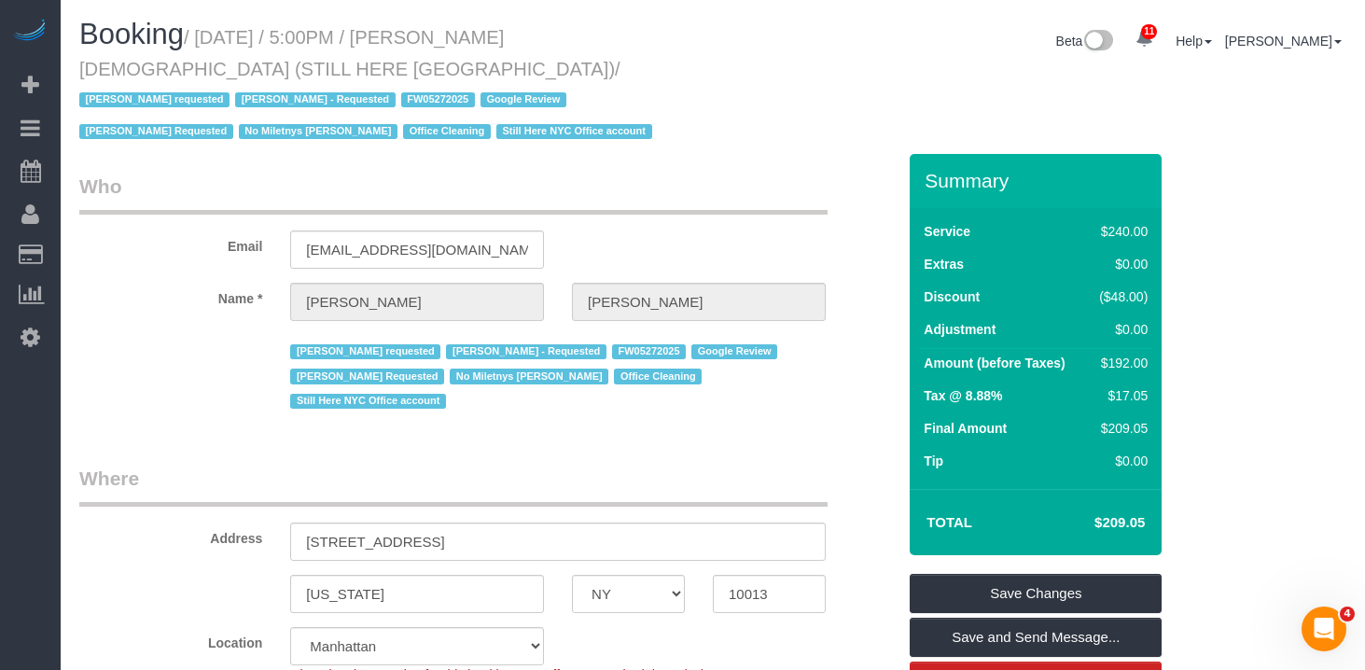
click at [723, 100] on div "Booking / [DATE] / 5:00PM / [PERSON_NAME] (STILL HERE [GEOGRAPHIC_DATA]) / [PER…" at bounding box center [712, 86] width 1295 height 135
click at [580, 173] on legend "Who" at bounding box center [453, 194] width 749 height 42
click at [115, 54] on h1 "Booking / [DATE] / 5:00PM / [PERSON_NAME] (STILL HERE [GEOGRAPHIC_DATA]) / [PER…" at bounding box center [389, 82] width 620 height 127
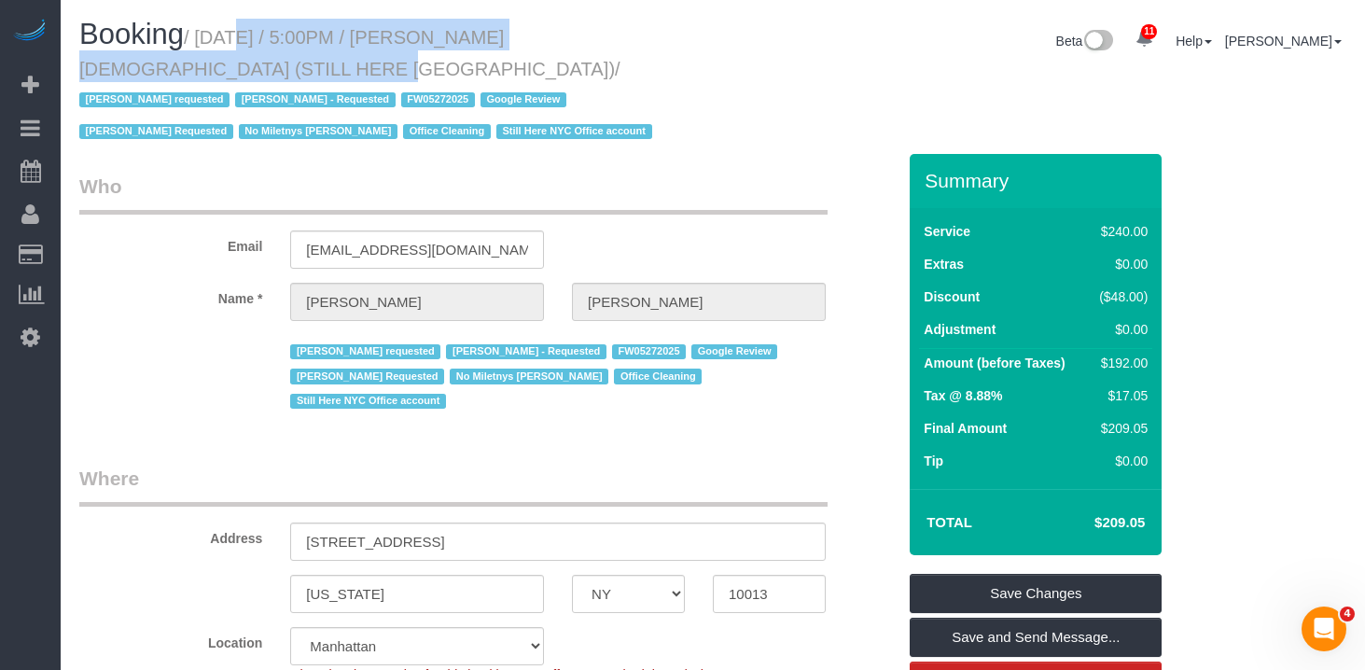
drag, startPoint x: 127, startPoint y: 65, endPoint x: 209, endPoint y: 44, distance: 84.9
click at [209, 44] on small "/ [DATE] / 5:00PM / [PERSON_NAME][DEMOGRAPHIC_DATA] (STILL HERE [GEOGRAPHIC_DAT…" at bounding box center [368, 85] width 579 height 116
copy small "[DATE] / 5:00PM / [PERSON_NAME] (STILL HERE [GEOGRAPHIC_DATA])"
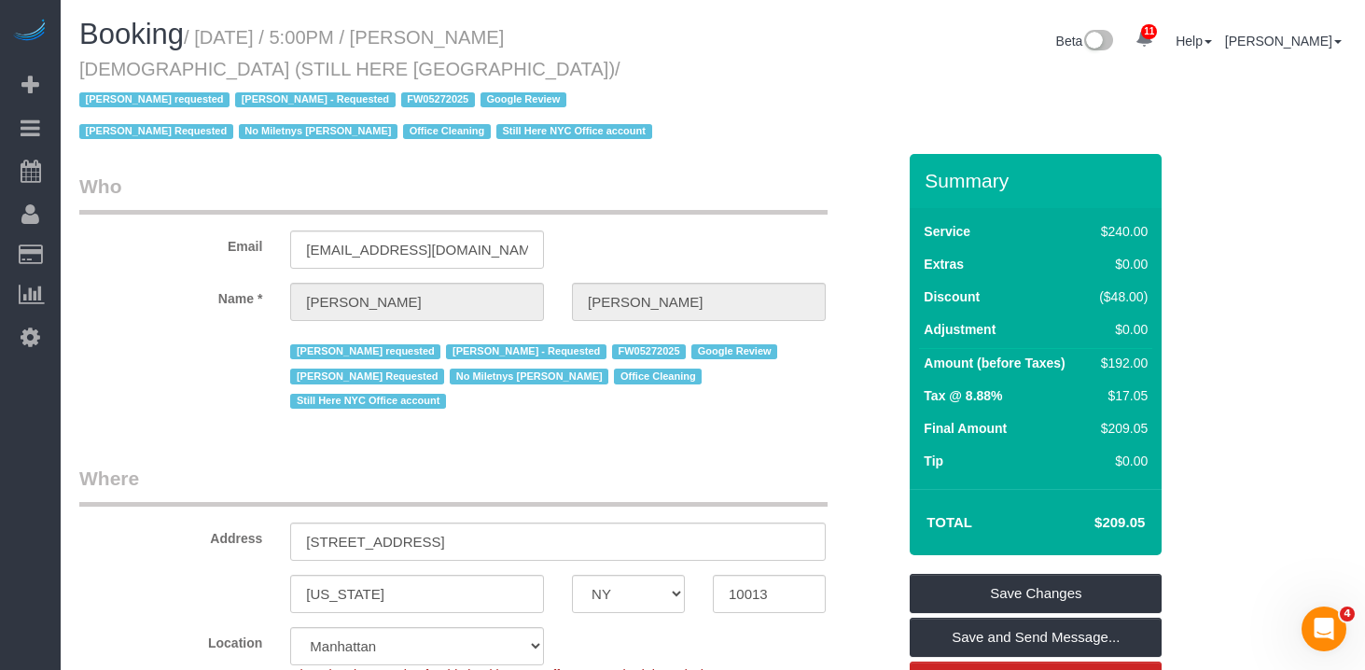
click at [750, 173] on legend "Who" at bounding box center [453, 194] width 749 height 42
drag, startPoint x: 633, startPoint y: 434, endPoint x: 631, endPoint y: 418, distance: 16.0
click at [632, 465] on legend "Where" at bounding box center [453, 486] width 749 height 42
click at [745, 173] on legend "Who" at bounding box center [453, 194] width 749 height 42
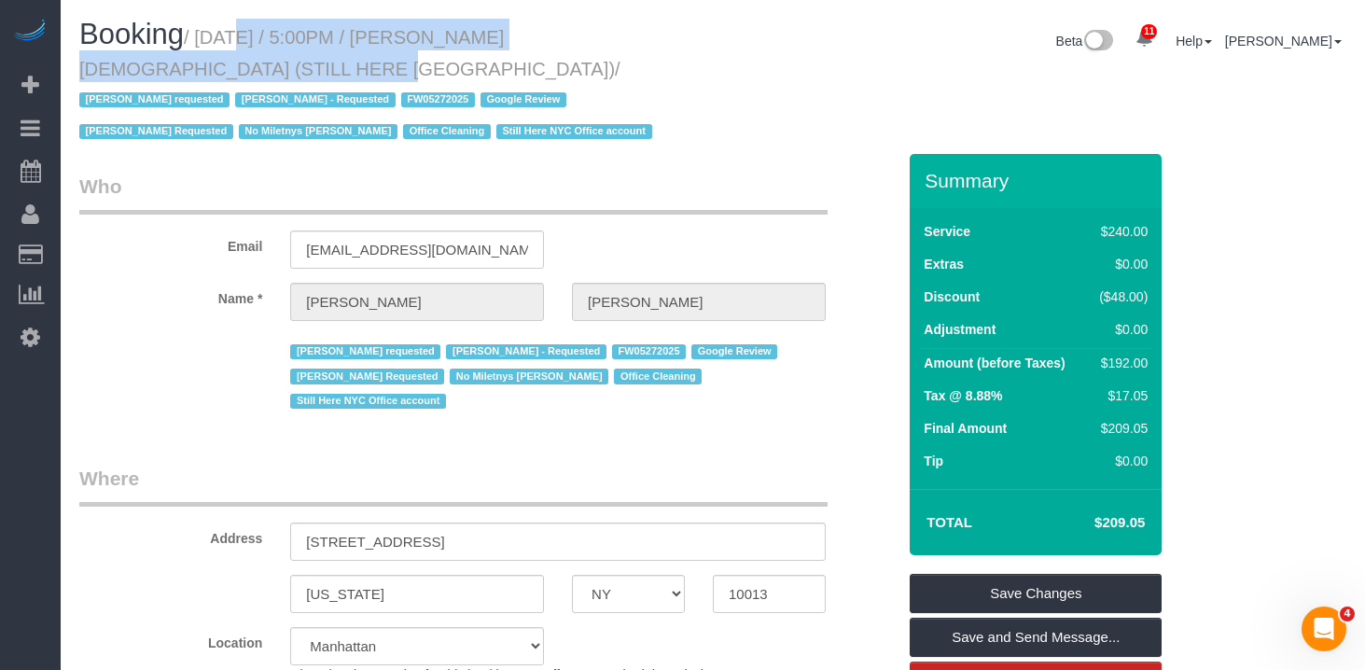
drag, startPoint x: 127, startPoint y: 66, endPoint x: 210, endPoint y: 33, distance: 89.6
click at [210, 33] on small "/ [DATE] / 5:00PM / [PERSON_NAME][DEMOGRAPHIC_DATA] (STILL HERE [GEOGRAPHIC_DAT…" at bounding box center [368, 85] width 579 height 116
copy small "[DATE] / 5:00PM / [PERSON_NAME] (STILL HERE [GEOGRAPHIC_DATA])"
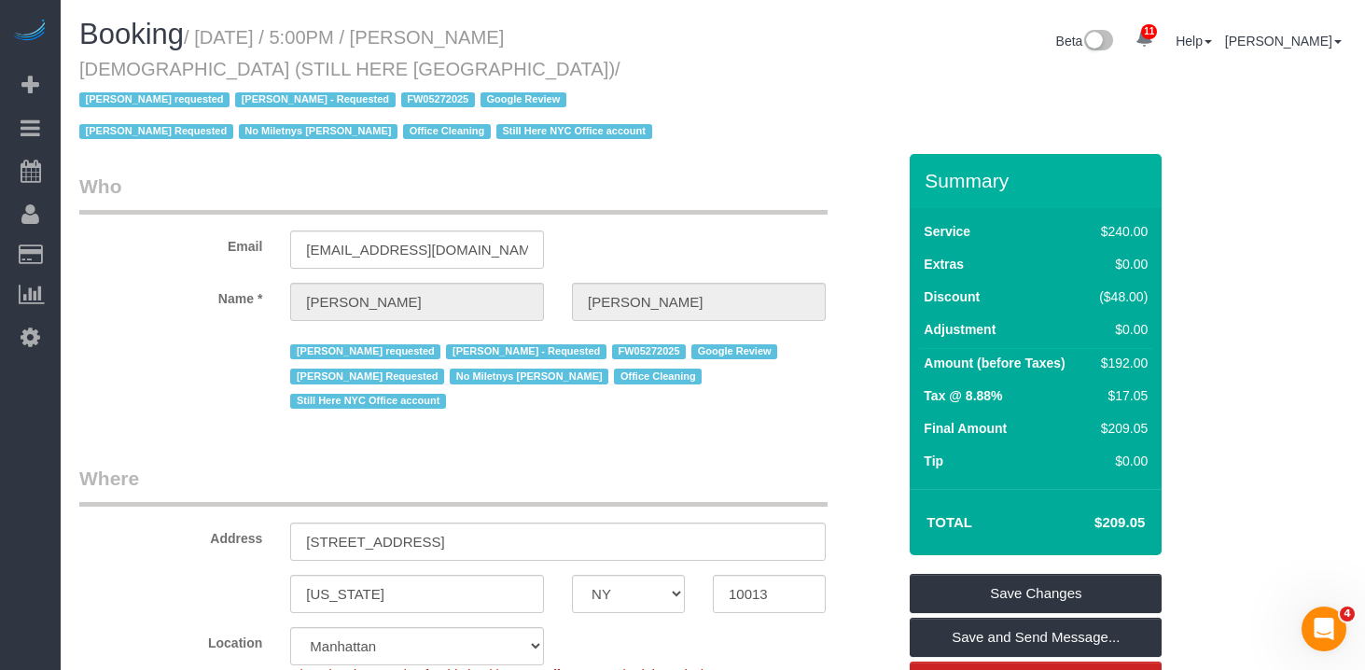
click at [749, 173] on legend "Who" at bounding box center [453, 194] width 749 height 42
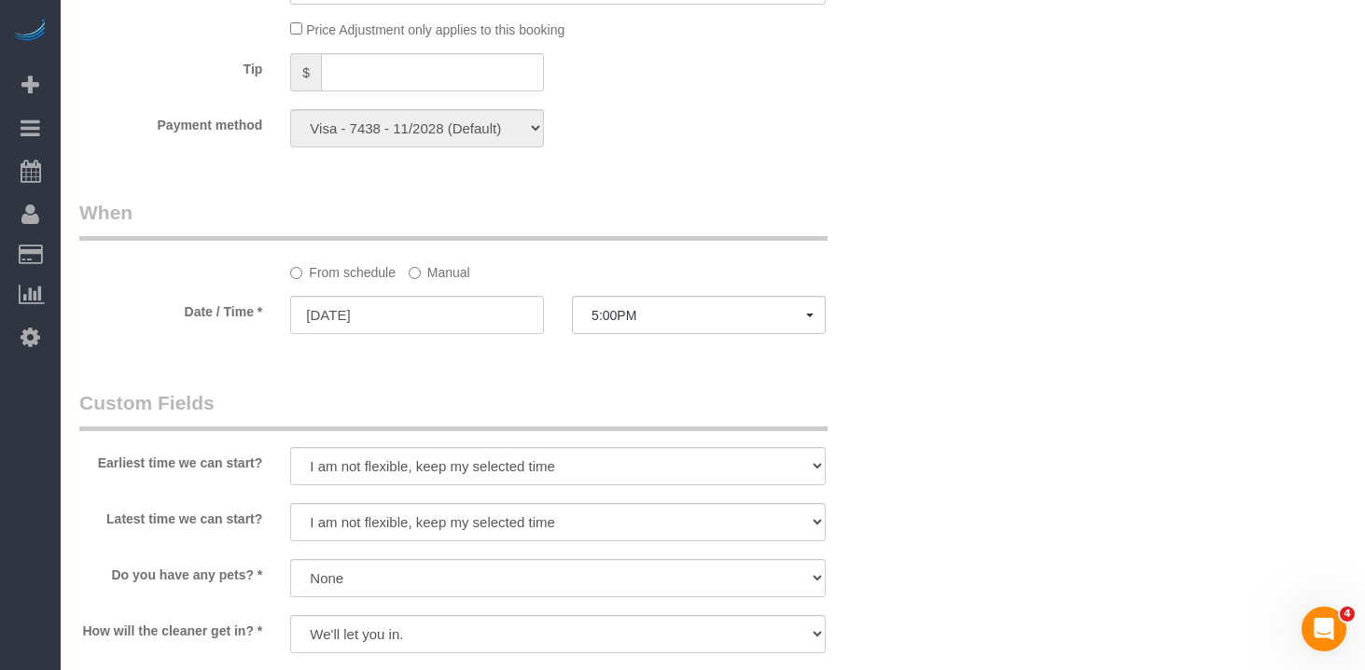
scroll to position [1459, 0]
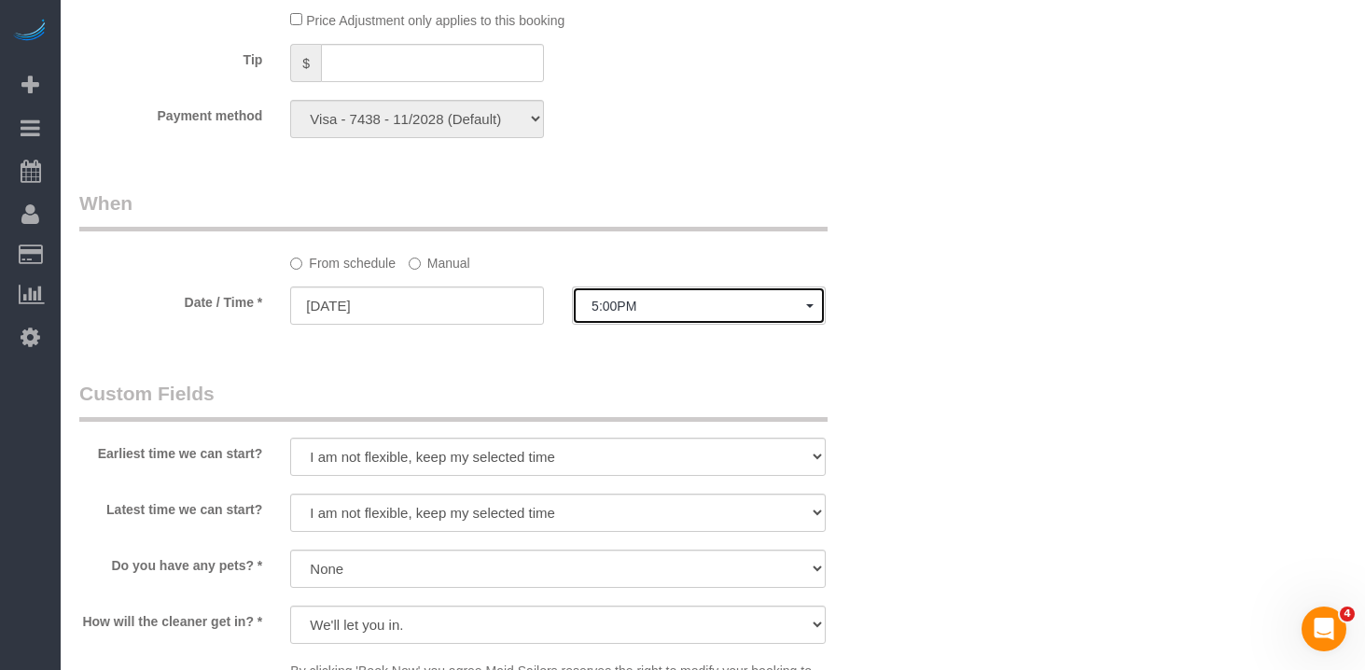
click at [643, 287] on button "5:00PM" at bounding box center [699, 306] width 254 height 38
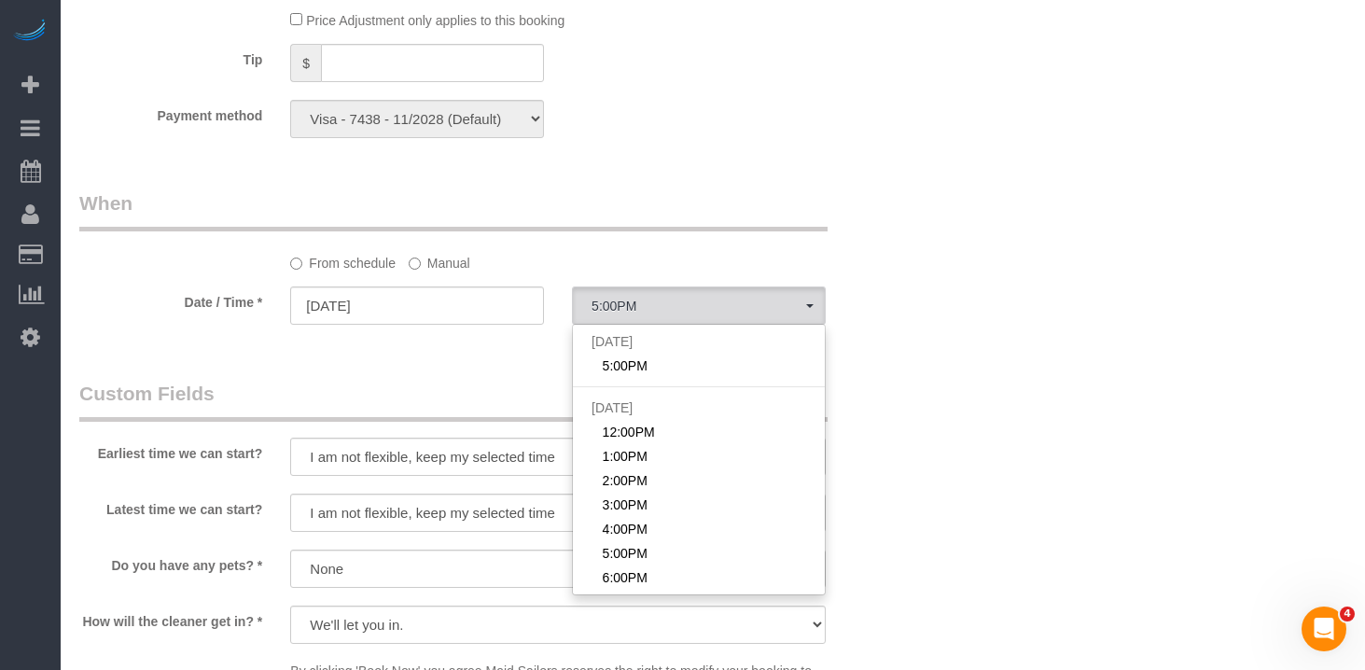
drag, startPoint x: 395, startPoint y: 175, endPoint x: 403, endPoint y: 182, distance: 11.2
click at [397, 189] on fieldset "When From schedule Manual Date / Time * [DATE] 5:00PM [DATE] 5:00PM [DATE] 12:0…" at bounding box center [487, 265] width 817 height 153
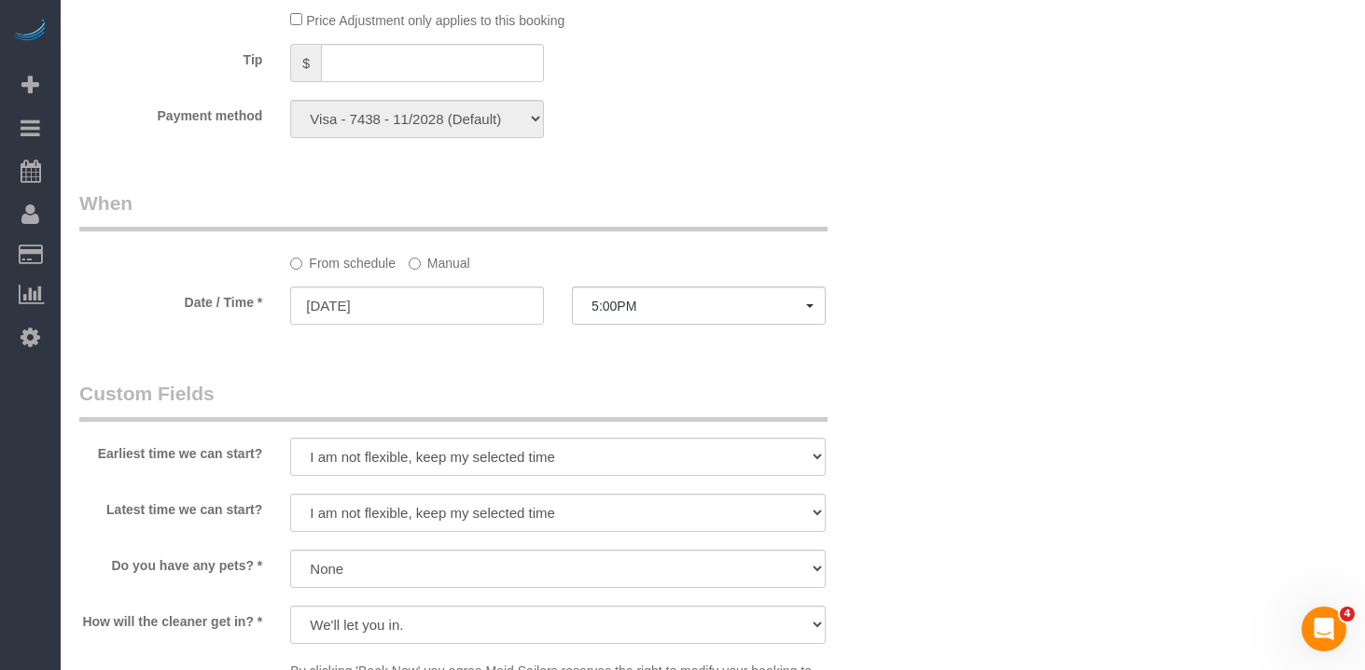
click at [427, 247] on label "Manual" at bounding box center [440, 259] width 62 height 25
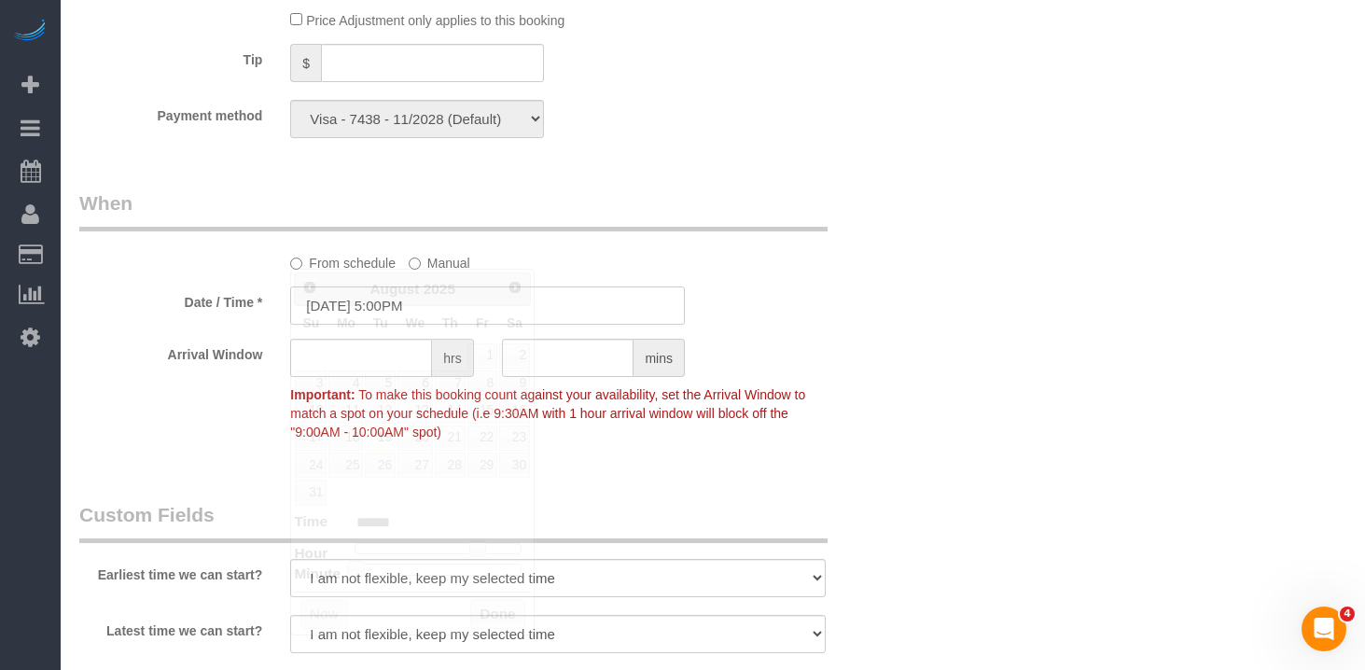
click at [445, 287] on input "[DATE] 5:00PM" at bounding box center [487, 306] width 395 height 38
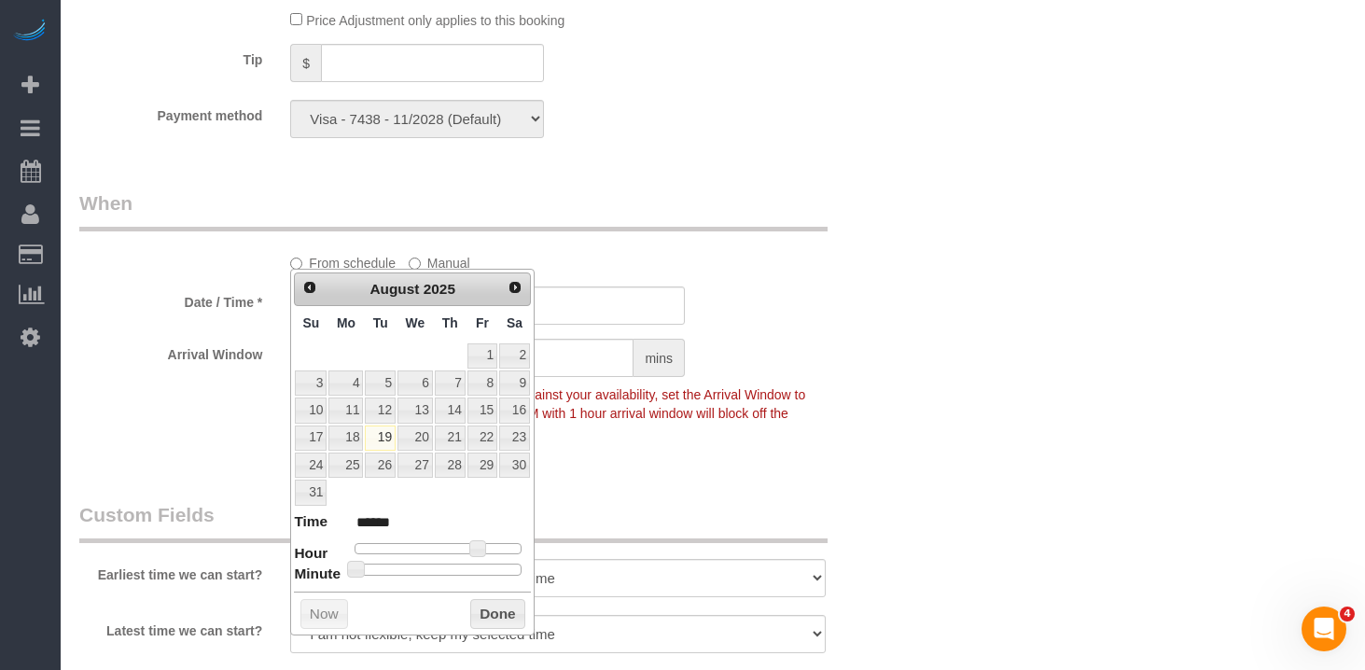
type input "[DATE] 12:00PM"
type input "*******"
click at [443, 547] on div at bounding box center [438, 548] width 167 height 11
type input "[DATE] 1:00PM"
type input "******"
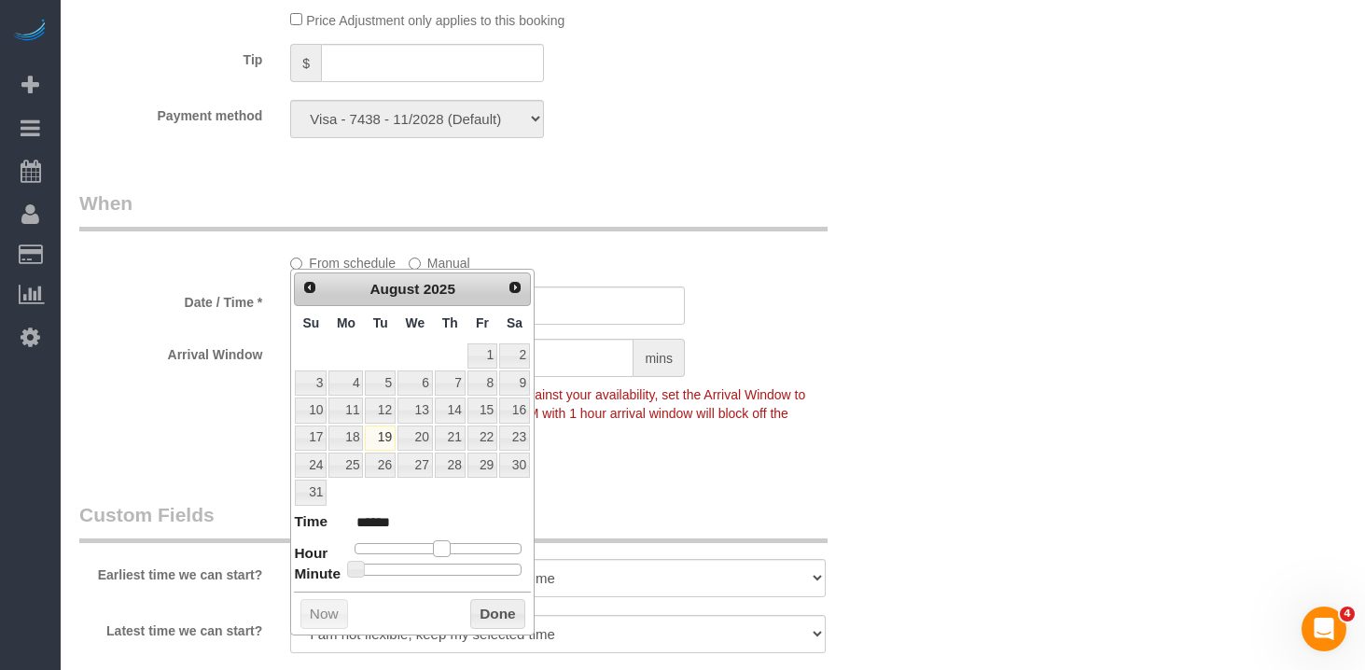
type input "[DATE] 2:00PM"
type input "******"
type input "[DATE] 3:00PM"
type input "******"
drag, startPoint x: 444, startPoint y: 546, endPoint x: 468, endPoint y: 544, distance: 23.4
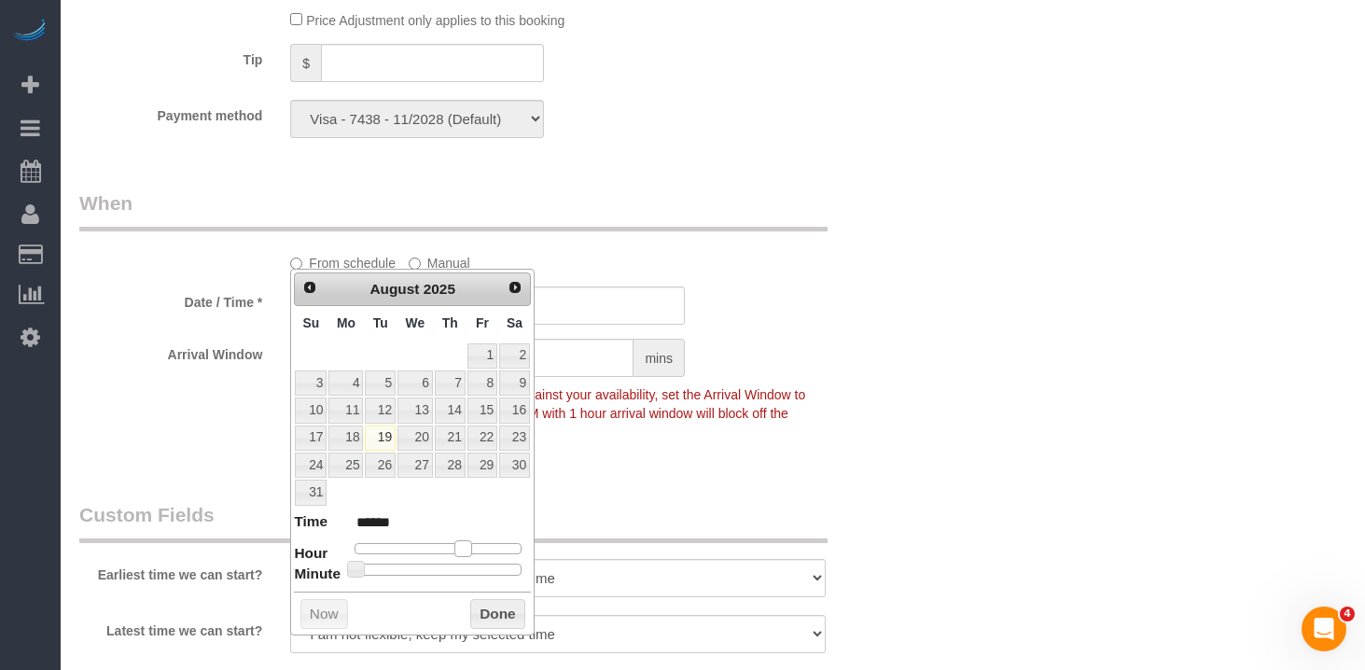
click at [468, 543] on span at bounding box center [463, 548] width 17 height 17
click at [511, 617] on button "Done" at bounding box center [497, 614] width 55 height 30
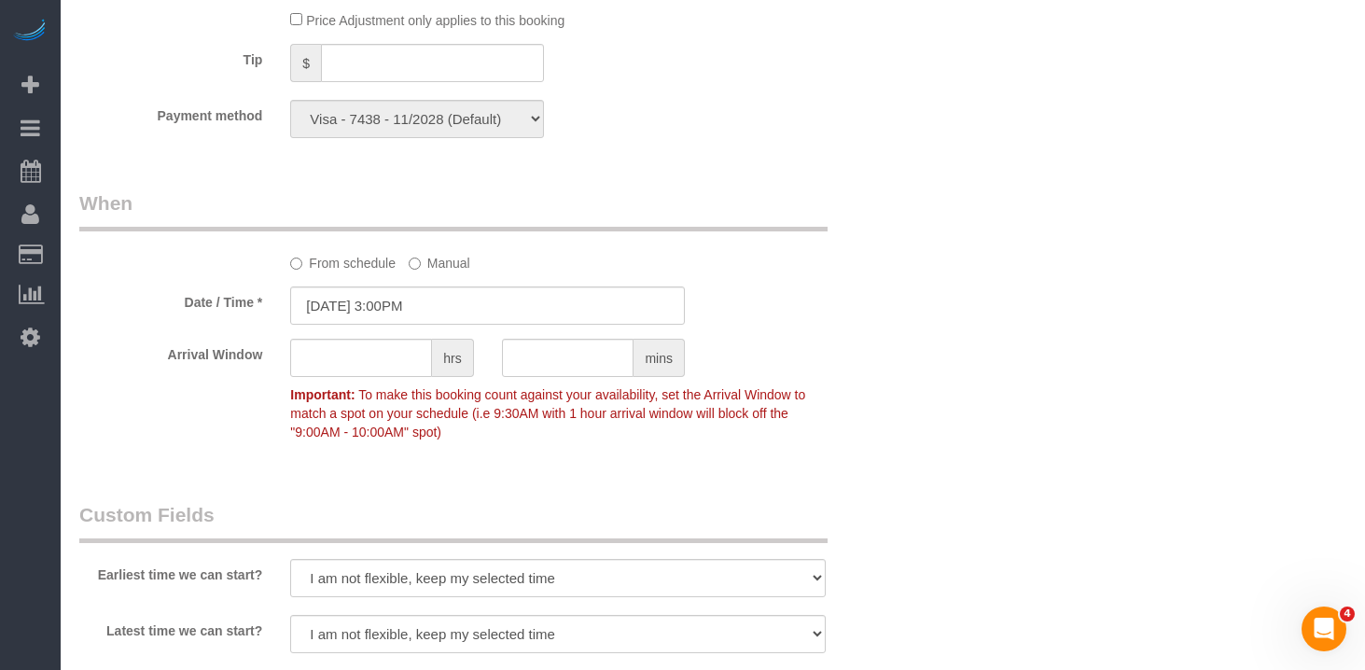
click at [998, 353] on div "Who Email [EMAIL_ADDRESS][DOMAIN_NAME] Name * [PERSON_NAME] [PERSON_NAME] reque…" at bounding box center [712, 183] width 1267 height 2976
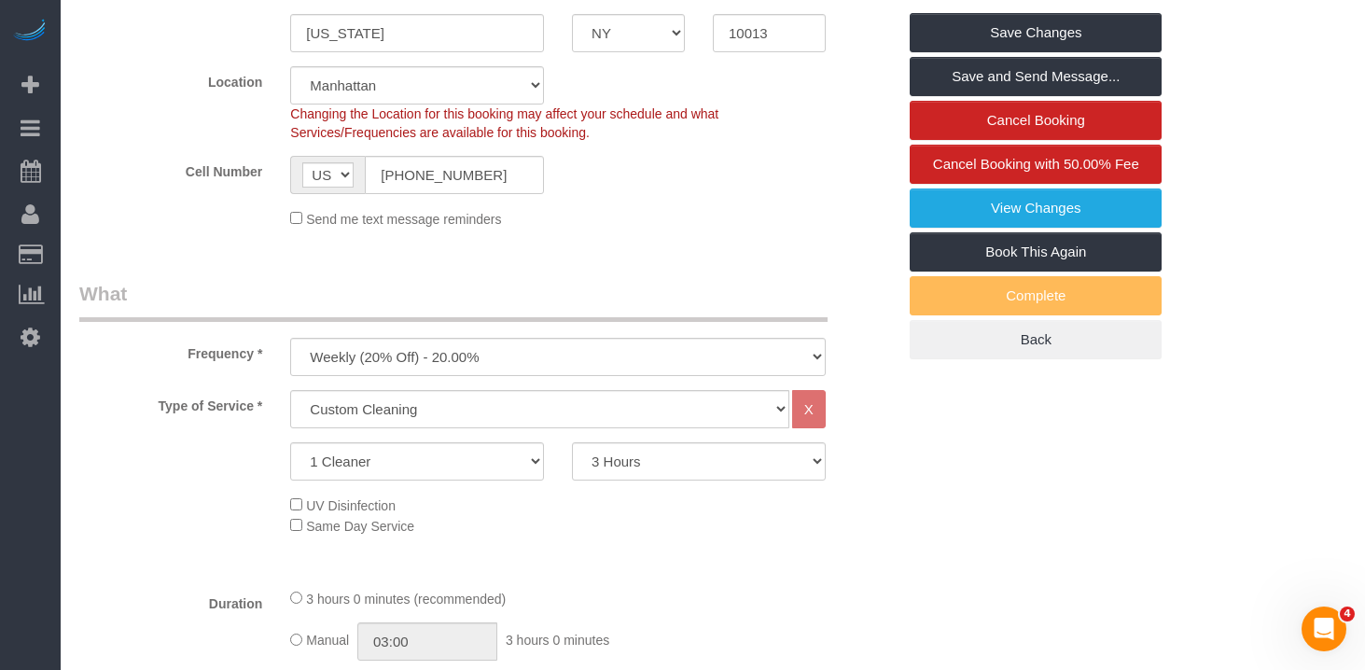
scroll to position [154, 0]
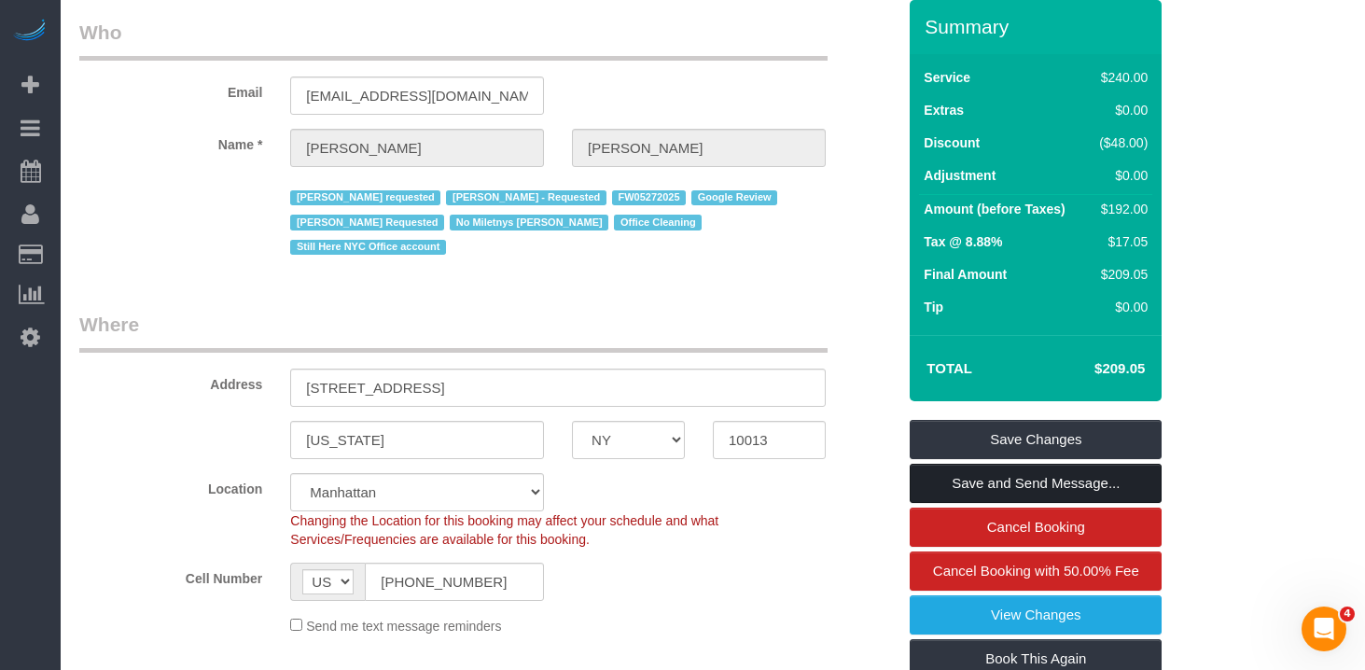
click at [996, 464] on link "Save and Send Message..." at bounding box center [1036, 483] width 252 height 39
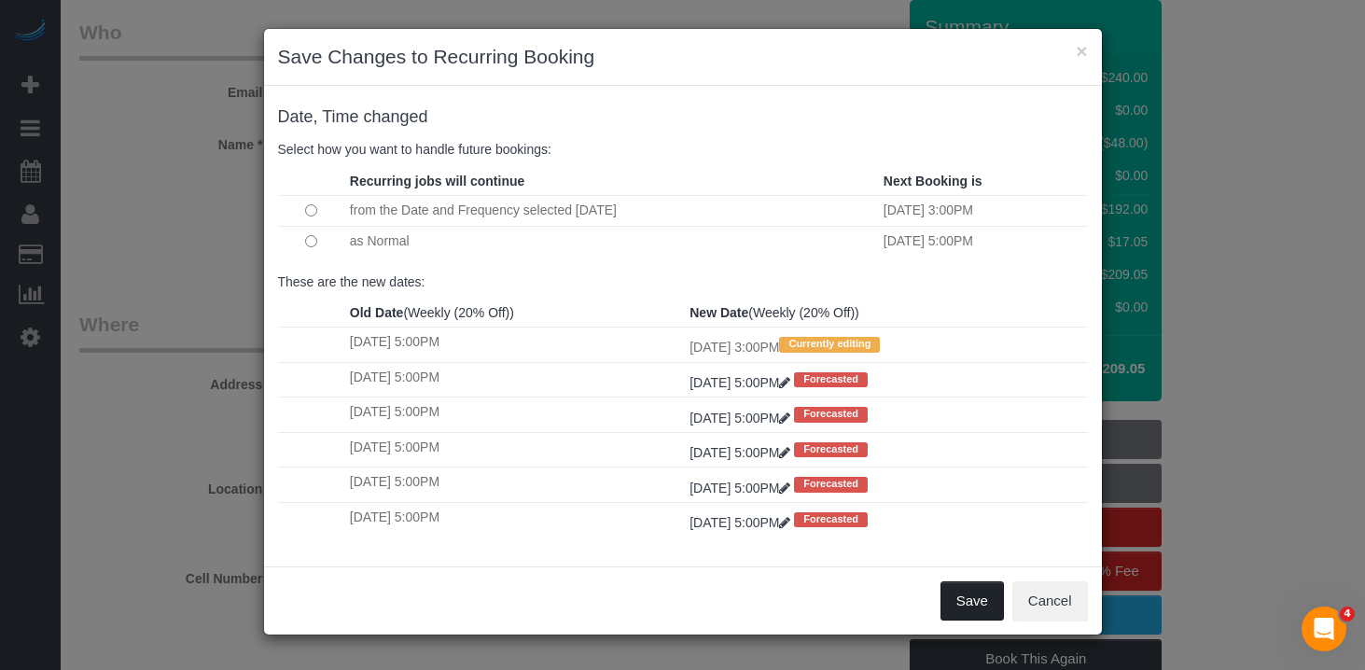
click at [961, 597] on button "Save" at bounding box center [972, 600] width 63 height 39
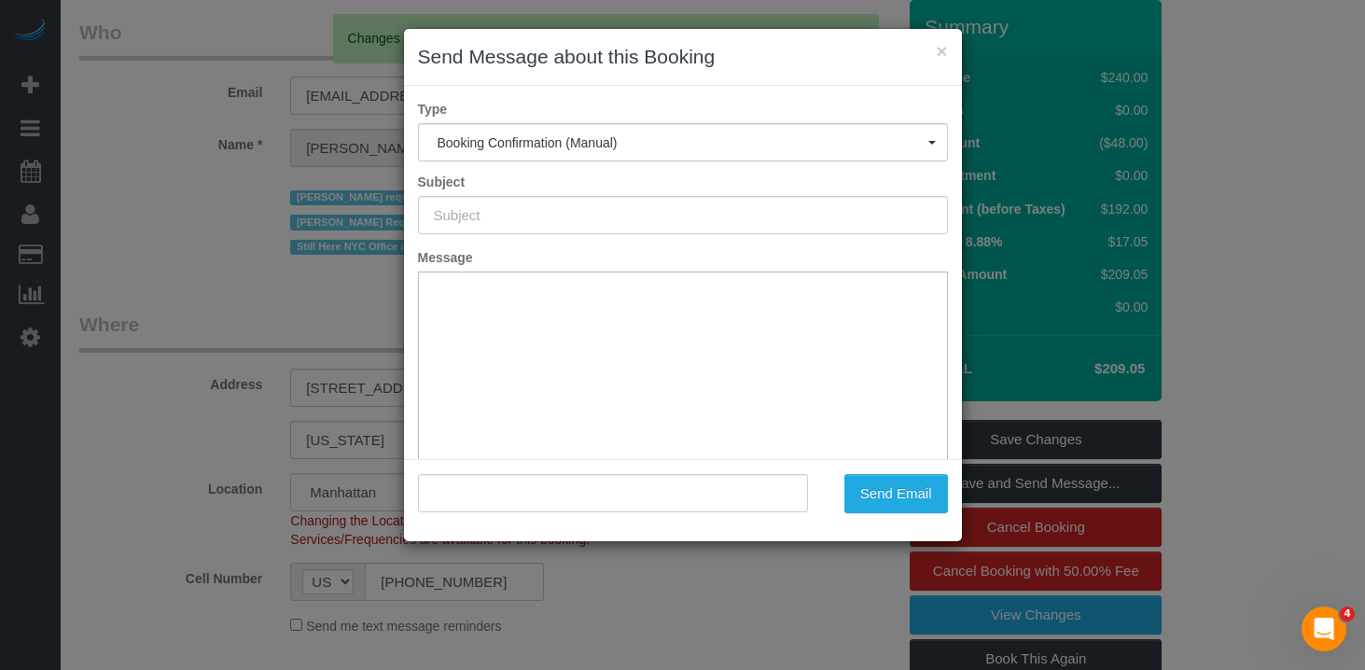
type input "Cleaning Confirmed for [DATE] 3:00pm"
type input ""[PERSON_NAME]" <[EMAIL_ADDRESS][DOMAIN_NAME]>"
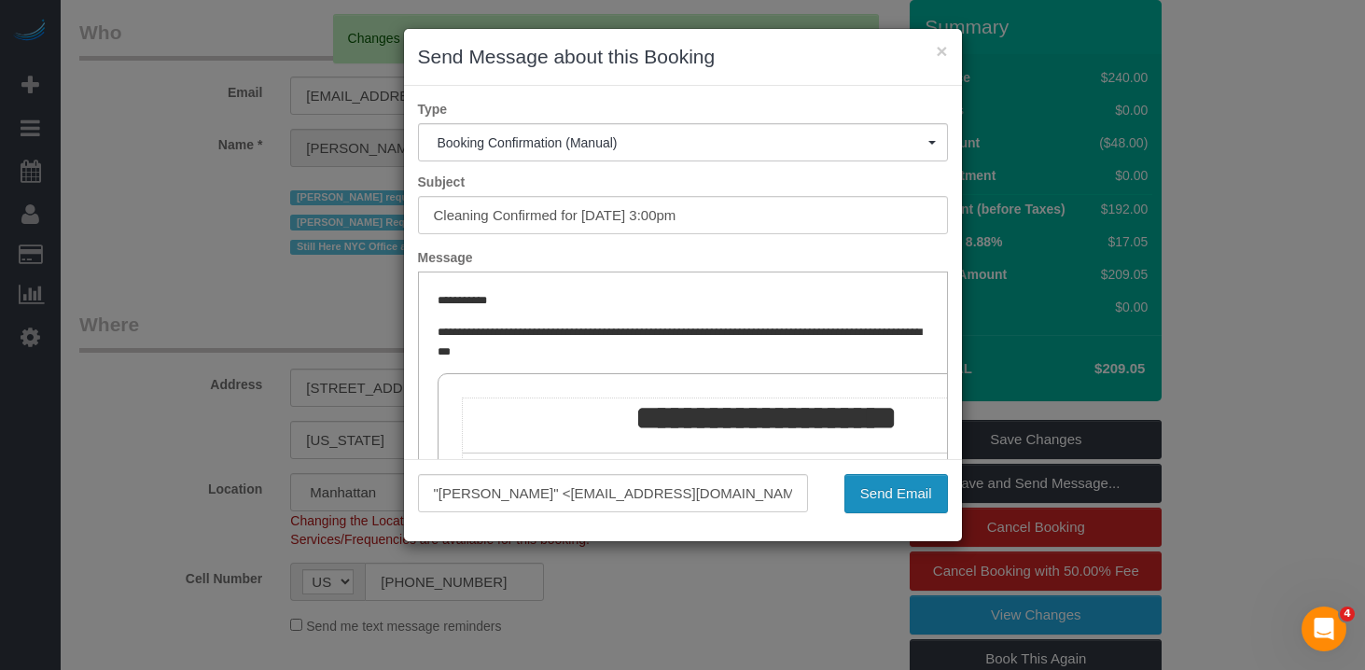
scroll to position [0, 0]
click at [895, 493] on button "Send Email" at bounding box center [897, 493] width 104 height 39
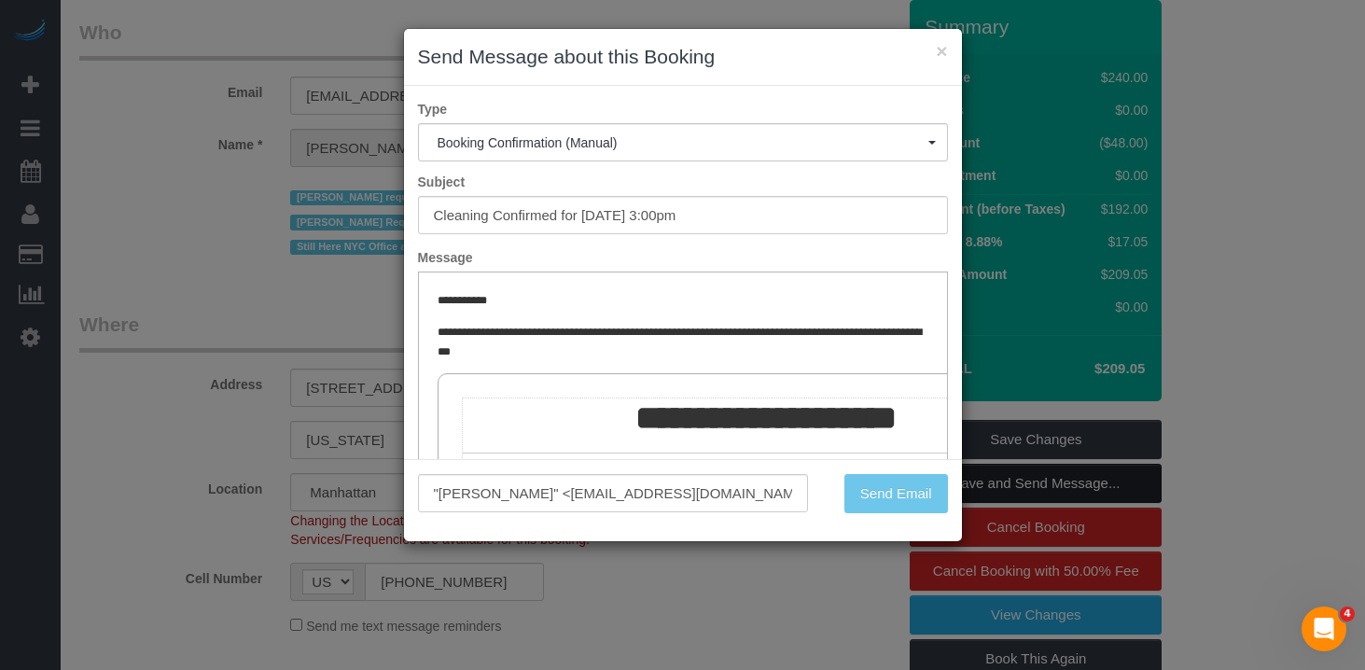
scroll to position [221, 0]
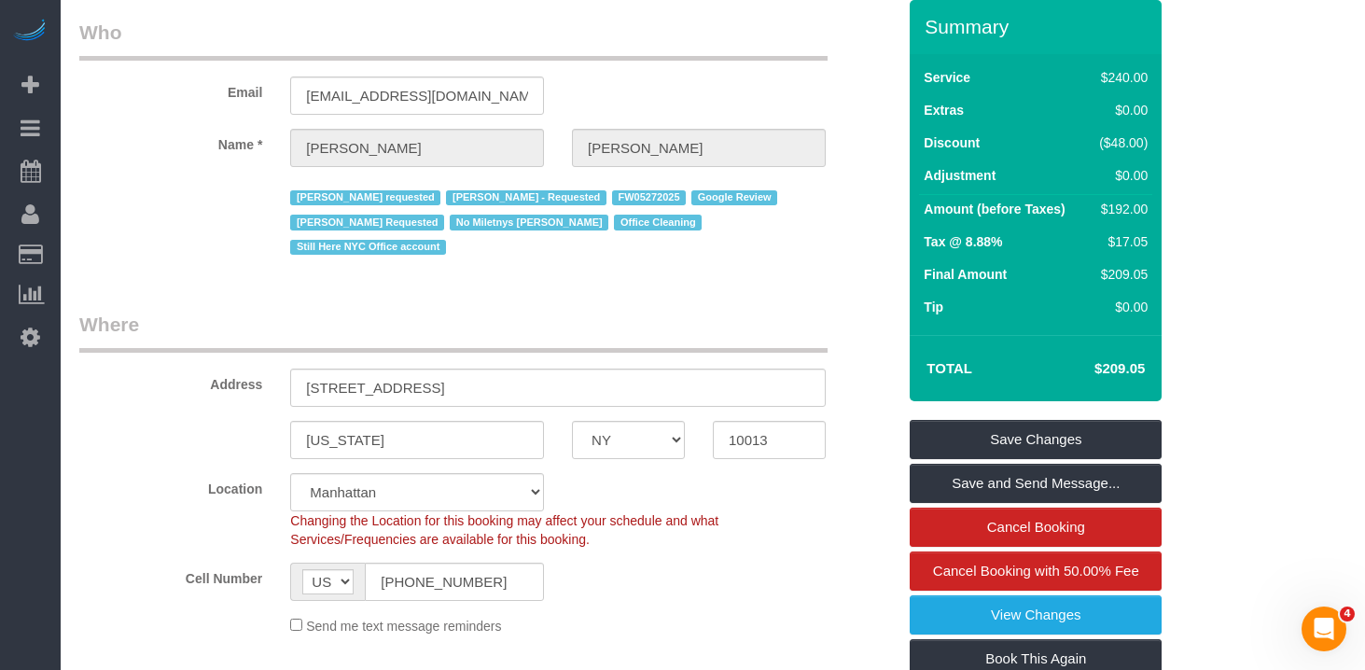
click at [221, 311] on legend "Where" at bounding box center [453, 332] width 749 height 42
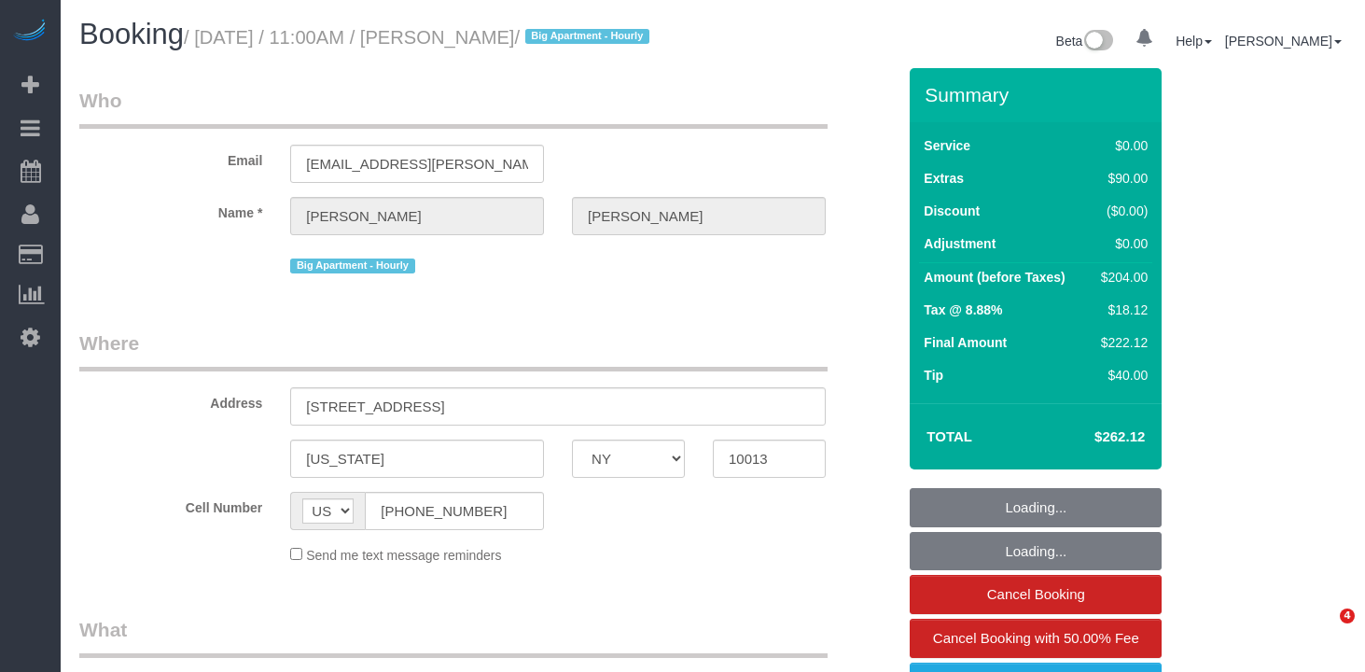
select select "NY"
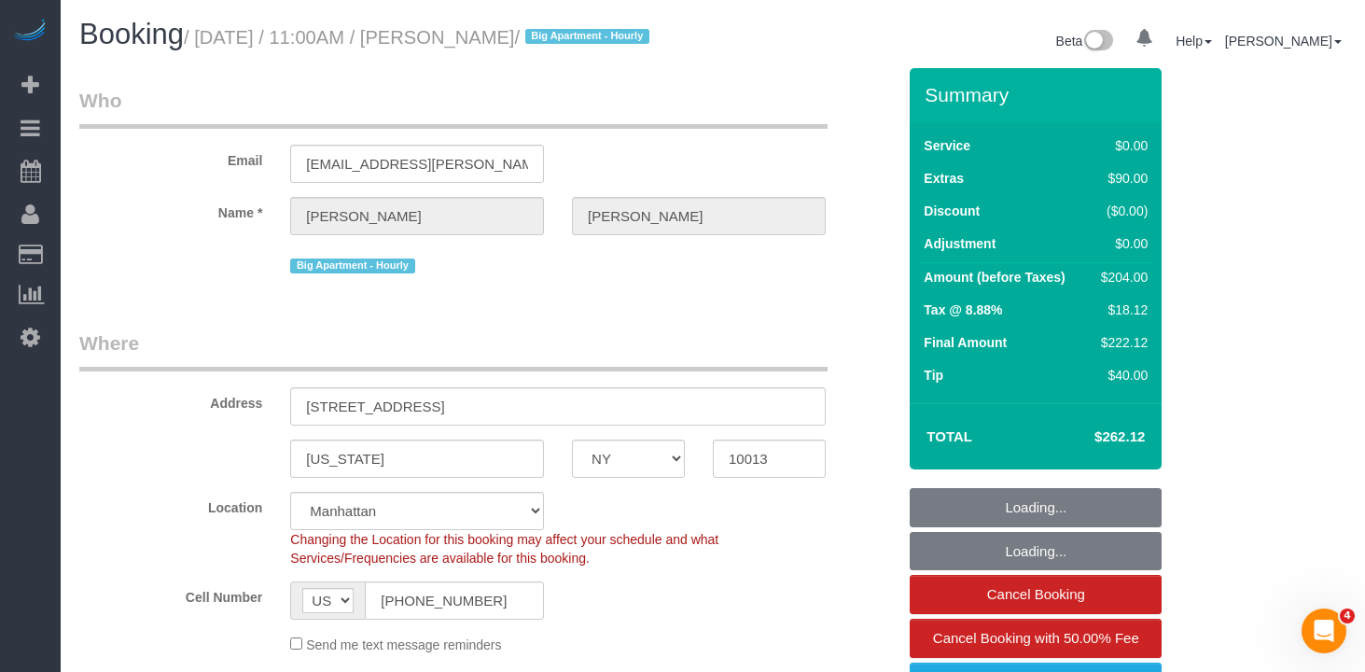
select select "object:834"
select select "string:stripe-pm_1Q1zy64VGloSiKo7nrLUa1GT"
select select "number:89"
select select "number:90"
select select "number:15"
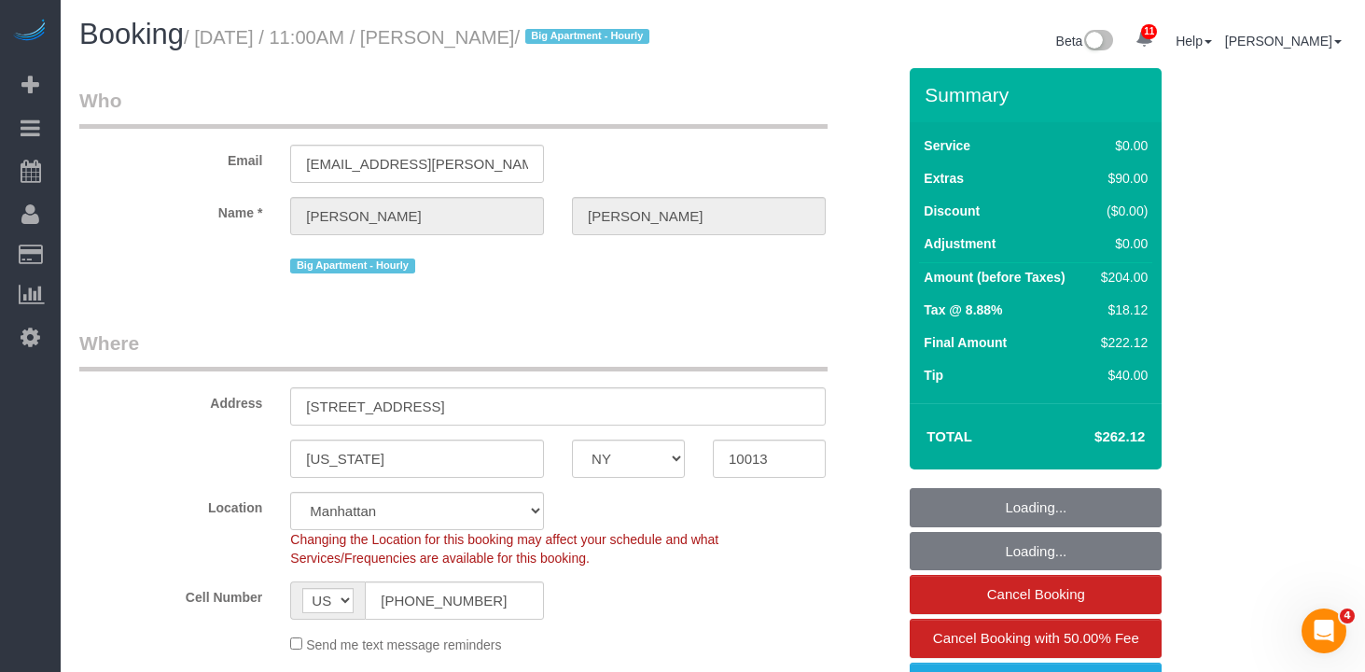
select select "number:5"
select select "spot1"
drag, startPoint x: 603, startPoint y: 39, endPoint x: 213, endPoint y: 44, distance: 390.1
click at [213, 44] on small "/ August 19, 2025 / 11:00AM / Marc Brodherson / Big Apartment - Hourly" at bounding box center [419, 37] width 471 height 21
copy small "August 19, 2025 / 11:00AM / Marc Brodherson"
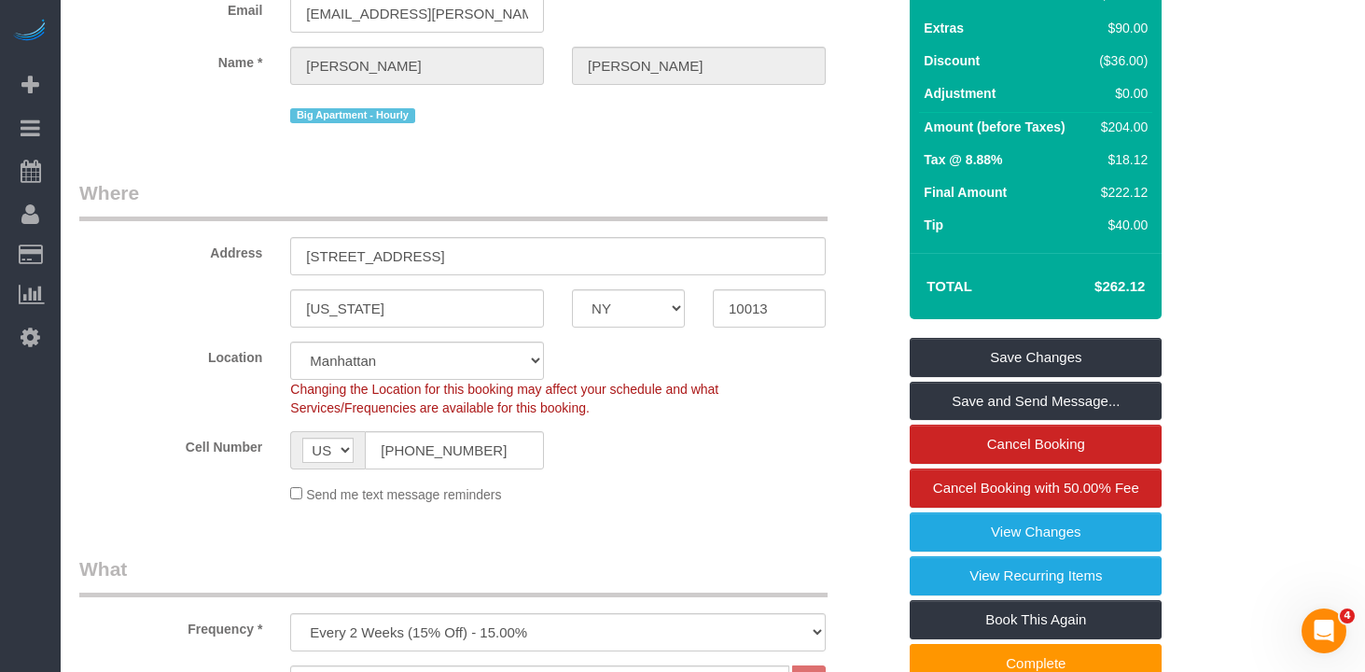
scroll to position [164, 0]
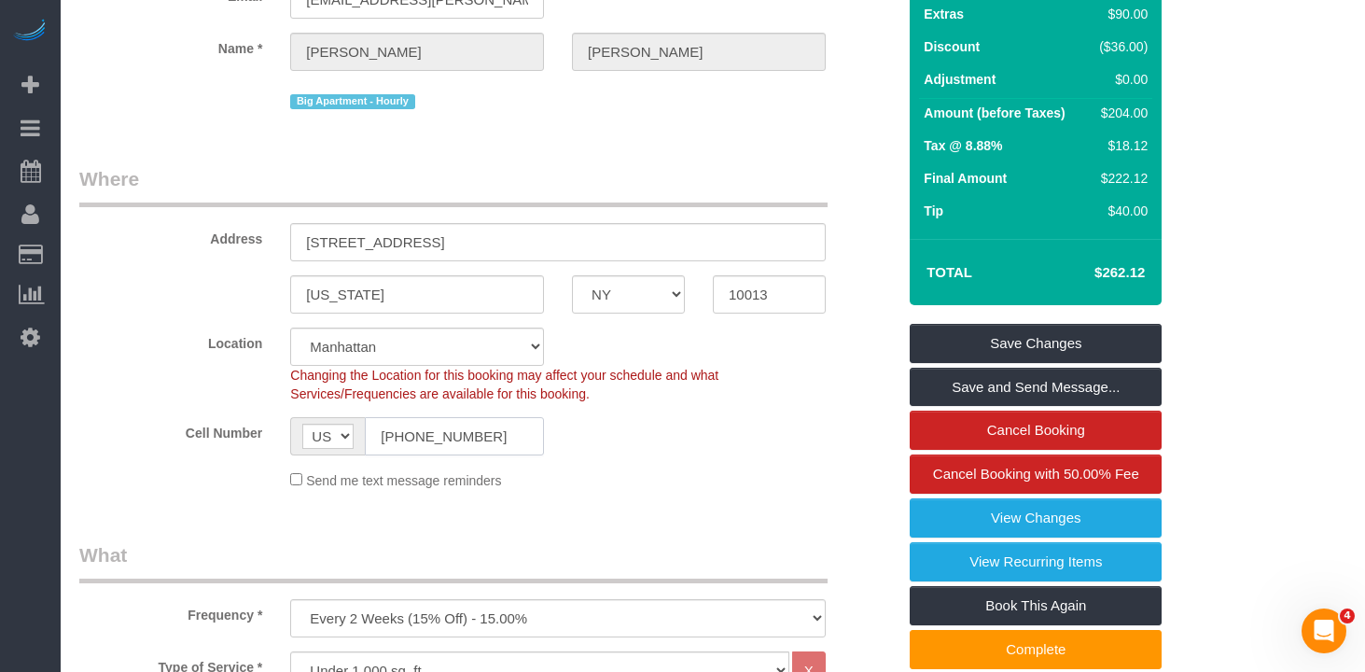
click at [446, 455] on input "(917) 846-6156" at bounding box center [454, 436] width 179 height 38
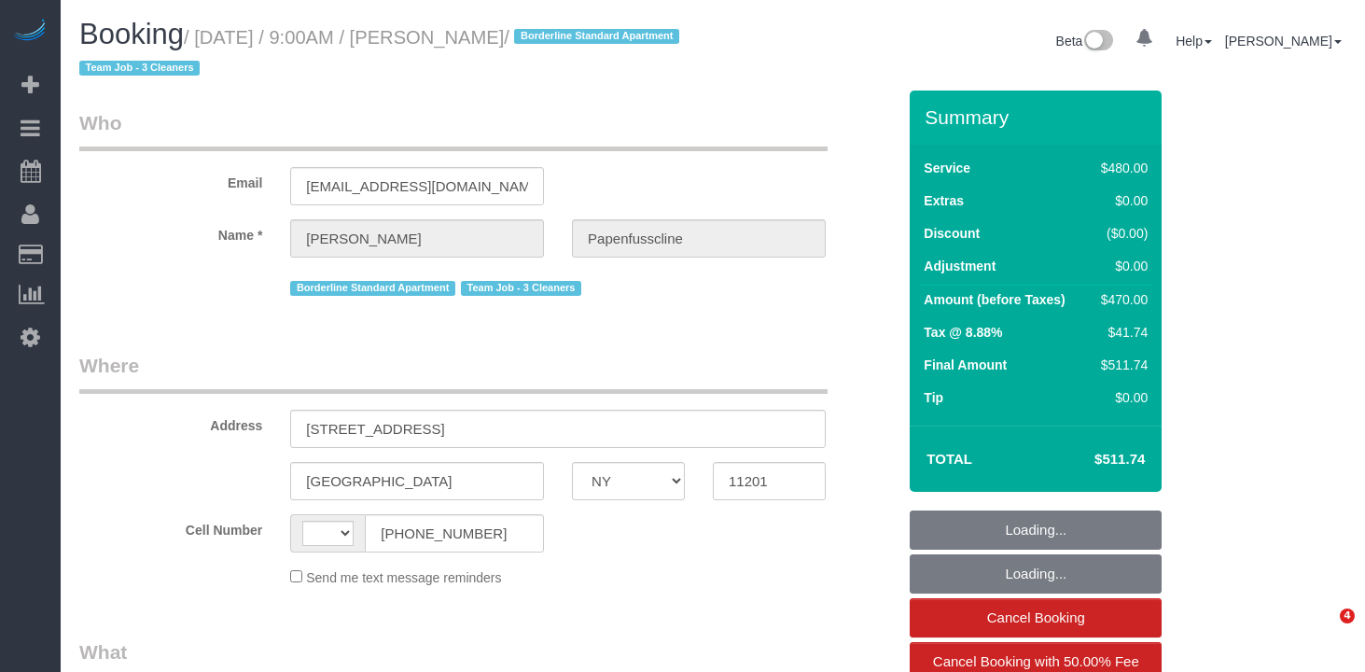
select select "NY"
select select "string:[GEOGRAPHIC_DATA]"
select select "object:735"
select select "number:89"
select select "number:90"
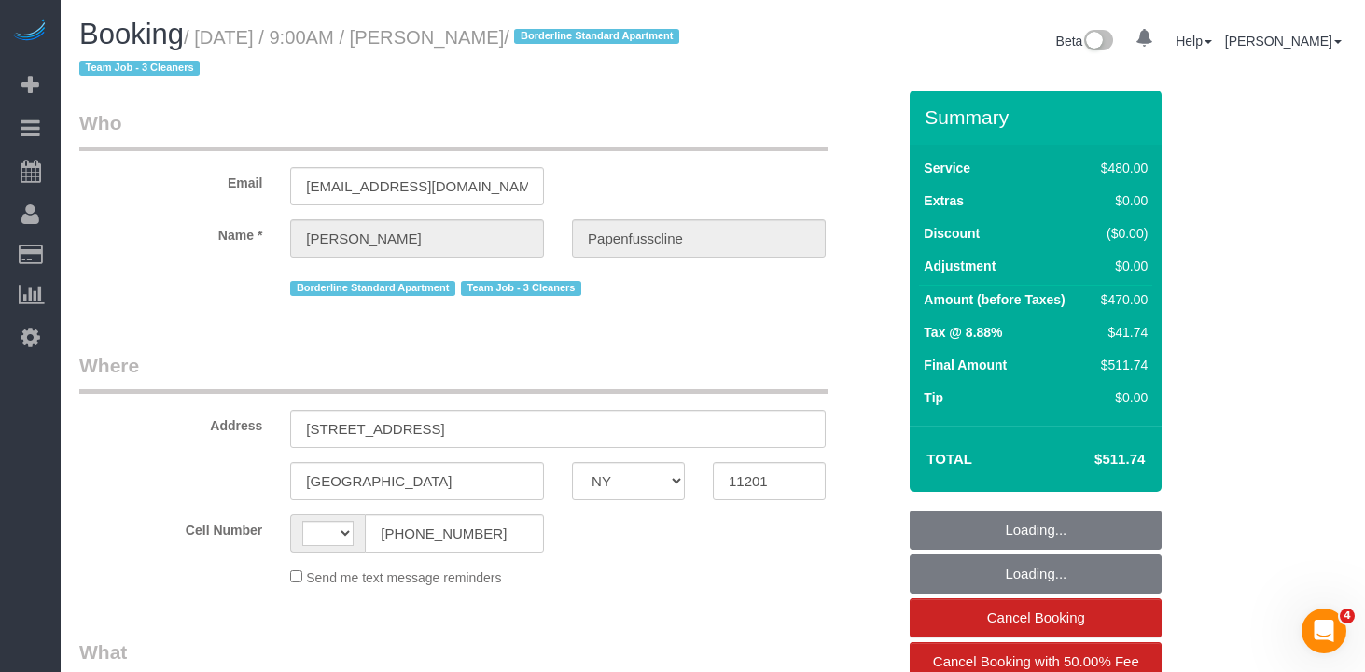
select select "number:15"
select select "number:5"
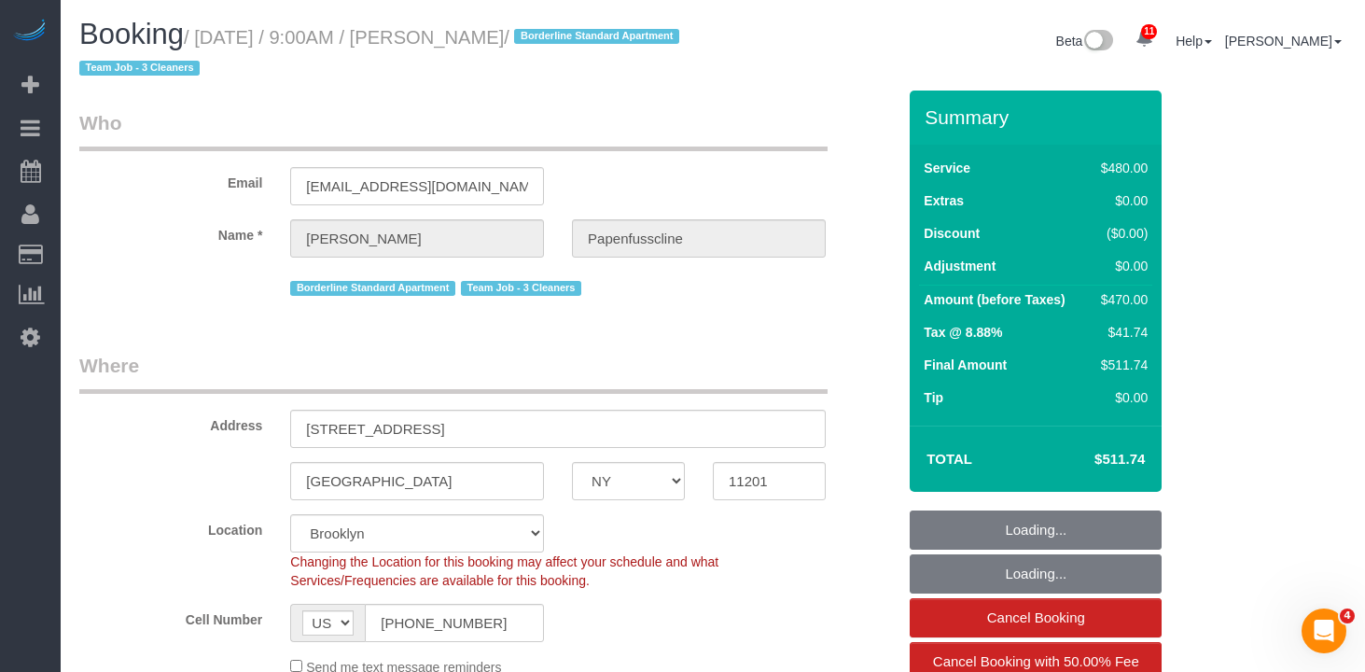
select select "object:886"
select select "spot1"
select select "string:stripe-pm_1RxZqx4VGloSiKo7KRaStGJc"
select select "3"
drag, startPoint x: 635, startPoint y: 43, endPoint x: 446, endPoint y: 46, distance: 188.5
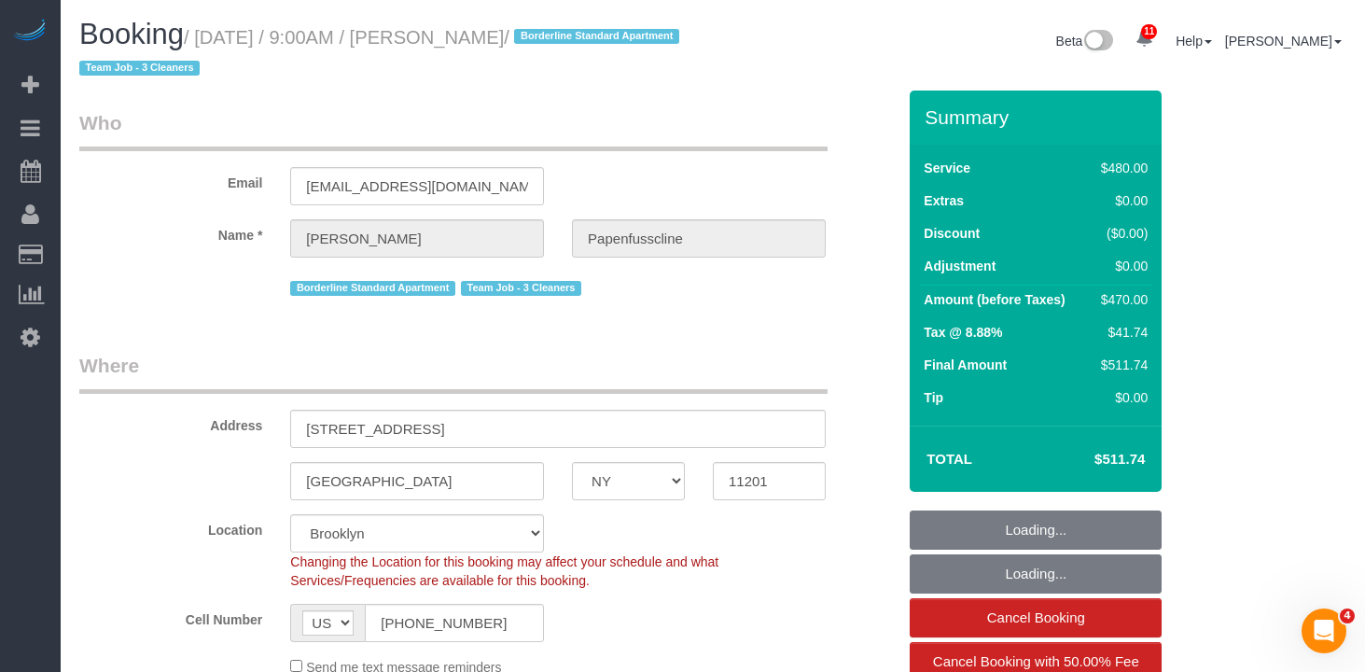
click at [446, 46] on small "/ August 19, 2025 / 9:00AM / Lukas Papenfusscline / Borderline Standard Apartme…" at bounding box center [382, 53] width 606 height 52
copy small "Lukas Papenfusscline"
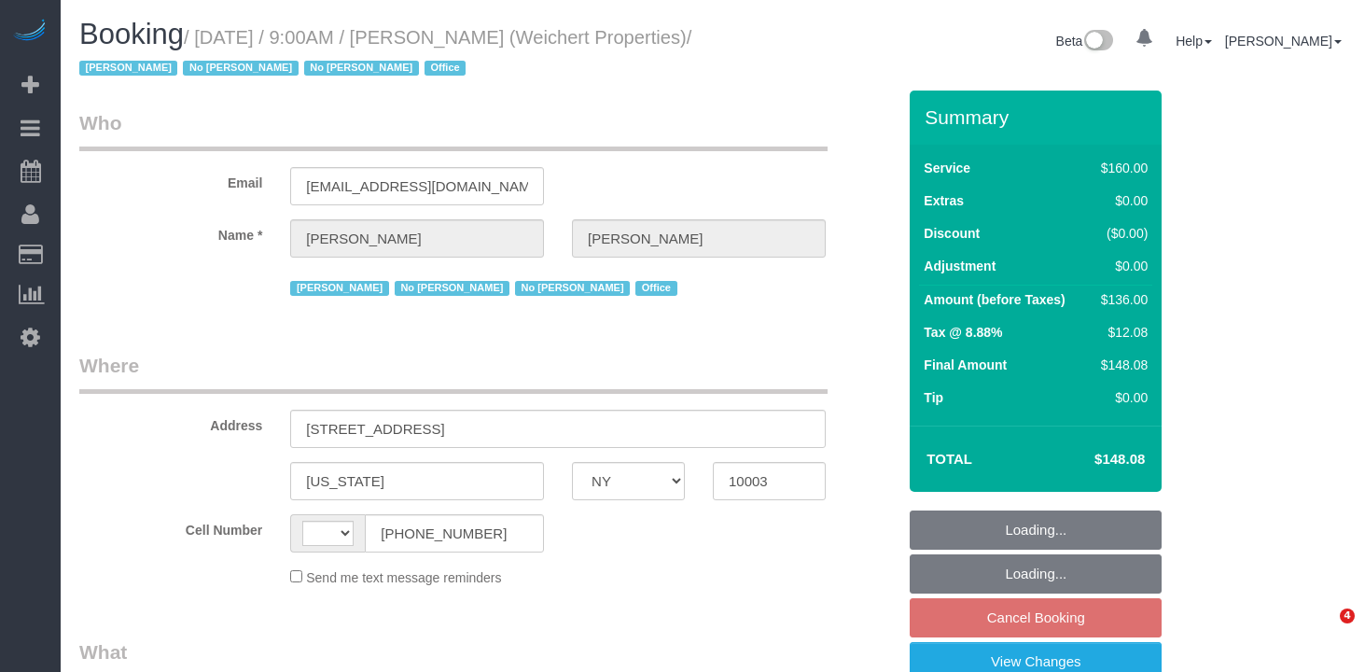
select select "NY"
select select "string:[GEOGRAPHIC_DATA]"
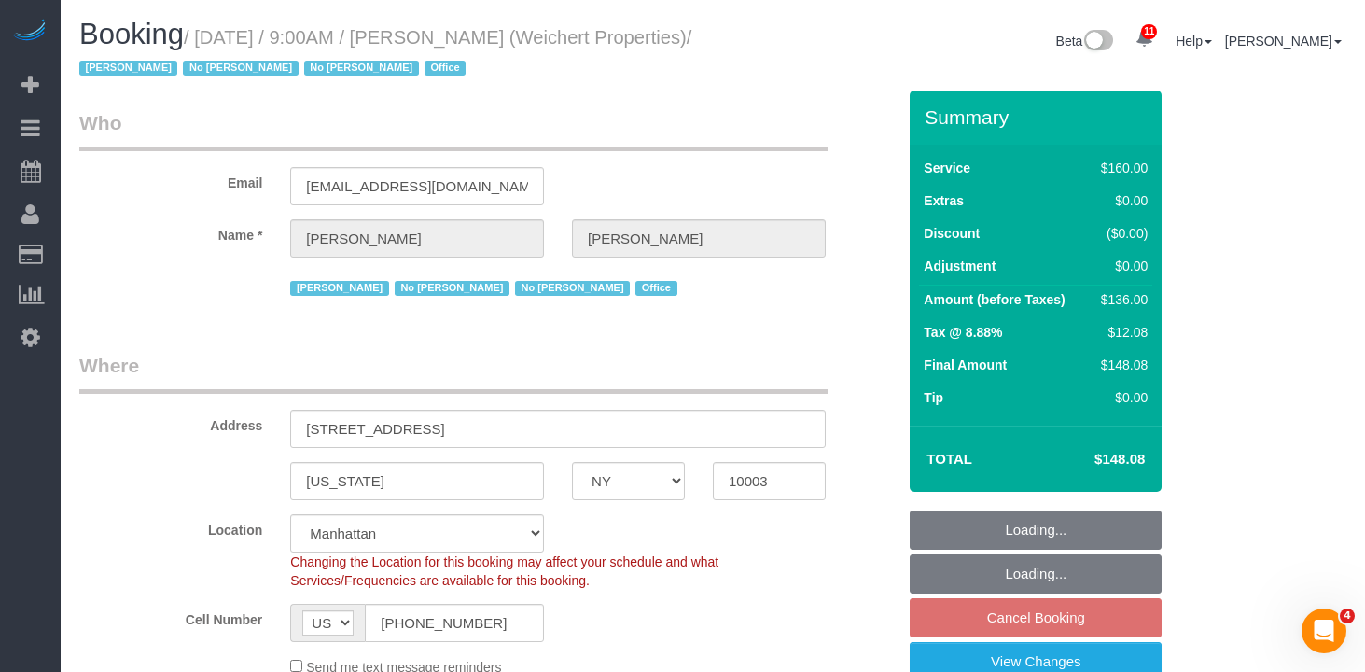
select select "object:721"
select select "spot2"
select select "number:89"
select select "number:90"
select select "number:15"
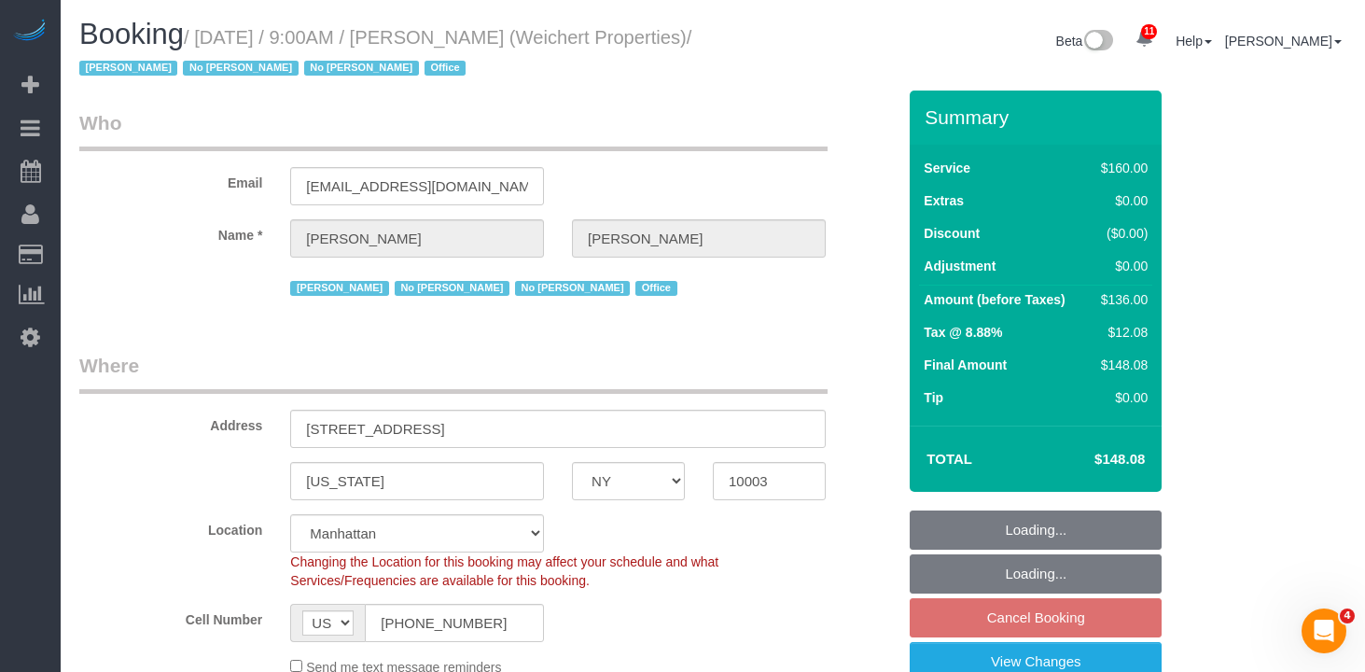
select select "number:7"
select select "number:21"
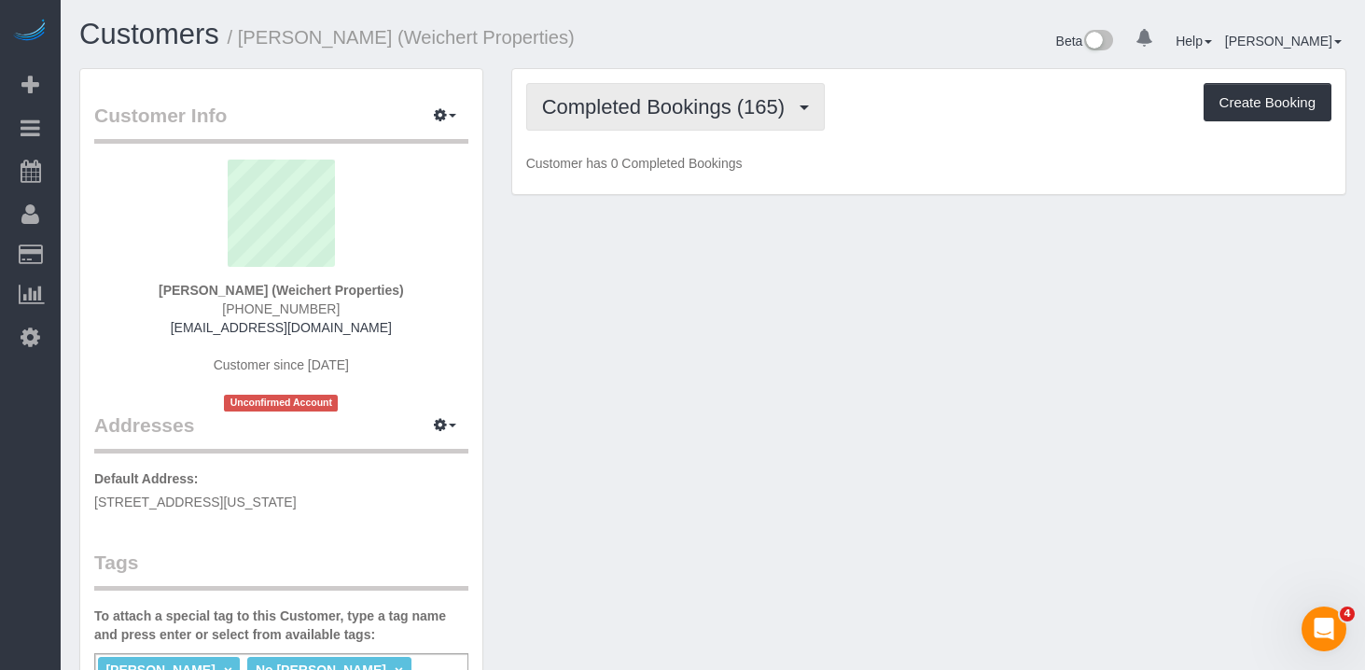
click at [680, 113] on span "Completed Bookings (165)" at bounding box center [668, 106] width 252 height 23
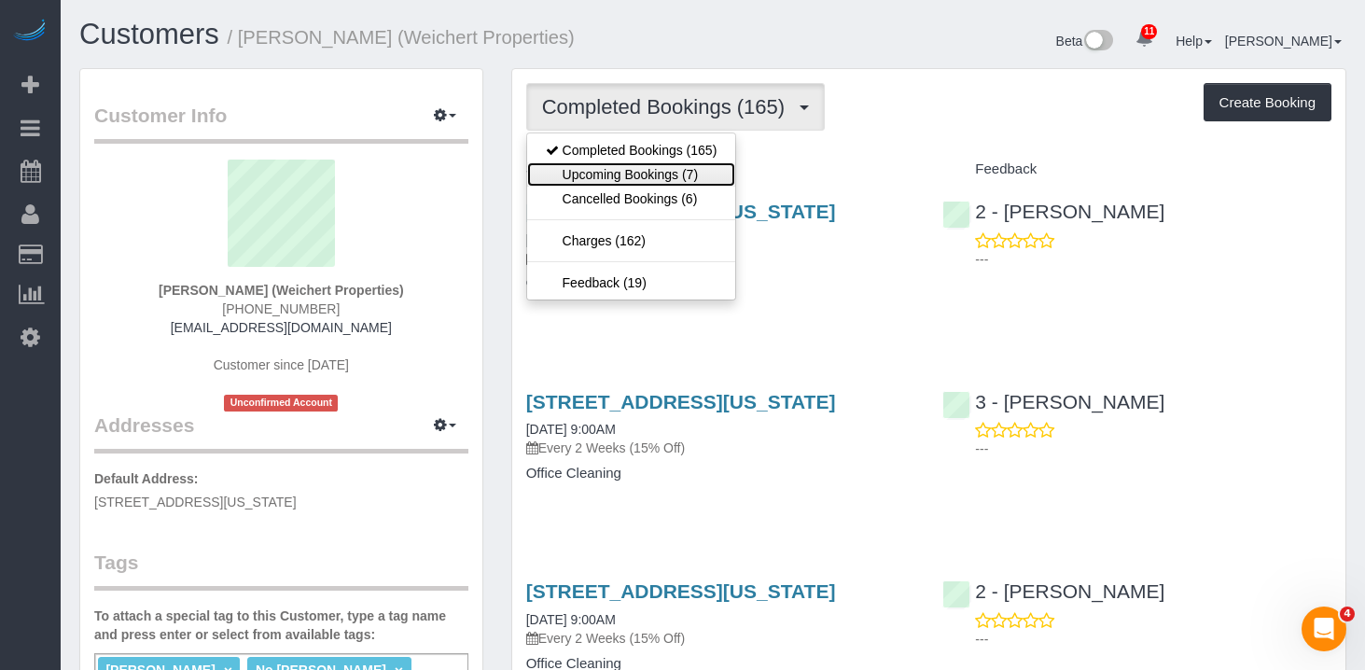
click at [672, 165] on link "Upcoming Bookings (7)" at bounding box center [631, 174] width 209 height 24
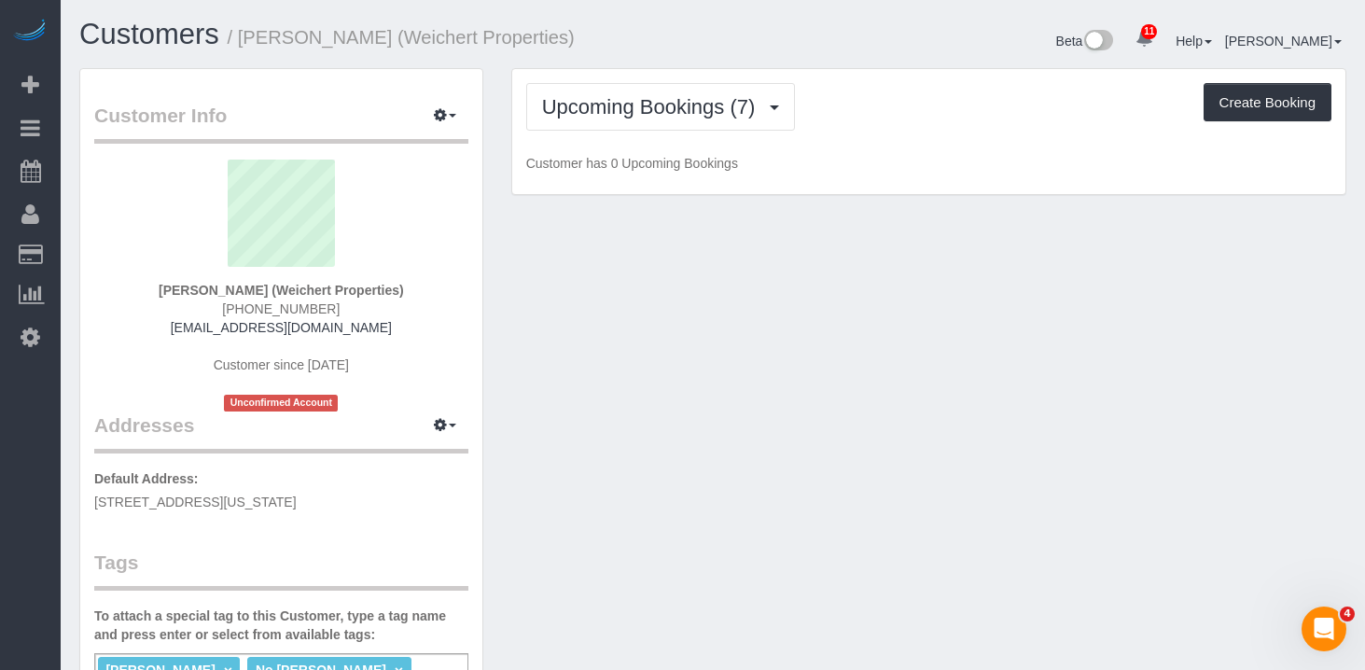
click at [967, 117] on div "Upcoming Bookings (7) Completed Bookings (165) Upcoming Bookings (7) Cancelled …" at bounding box center [928, 107] width 805 height 48
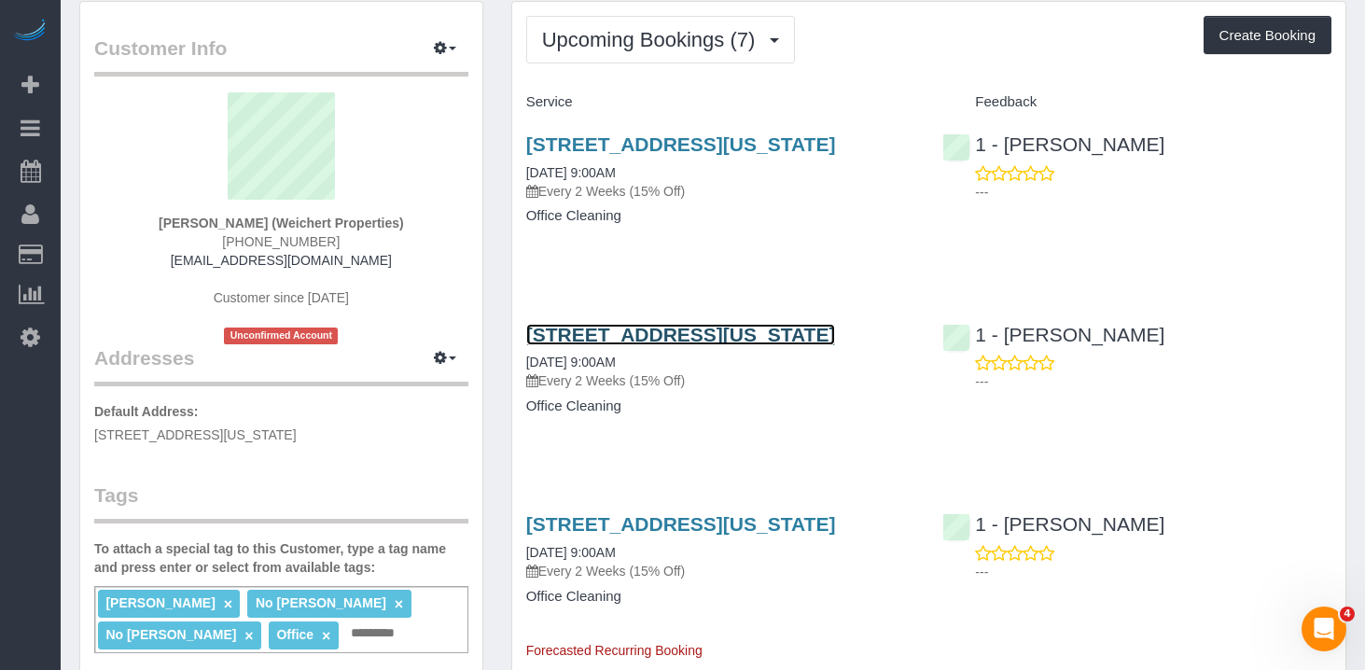
scroll to position [132, 0]
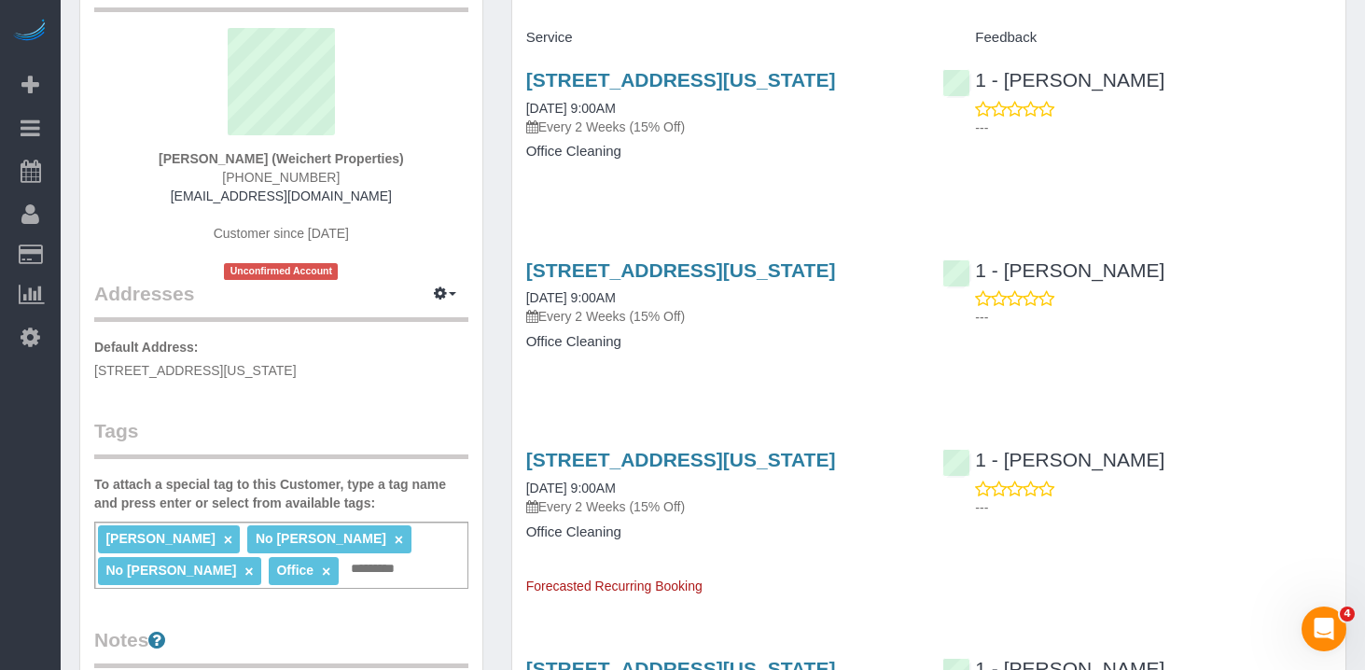
click at [346, 578] on input "text" at bounding box center [378, 569] width 64 height 24
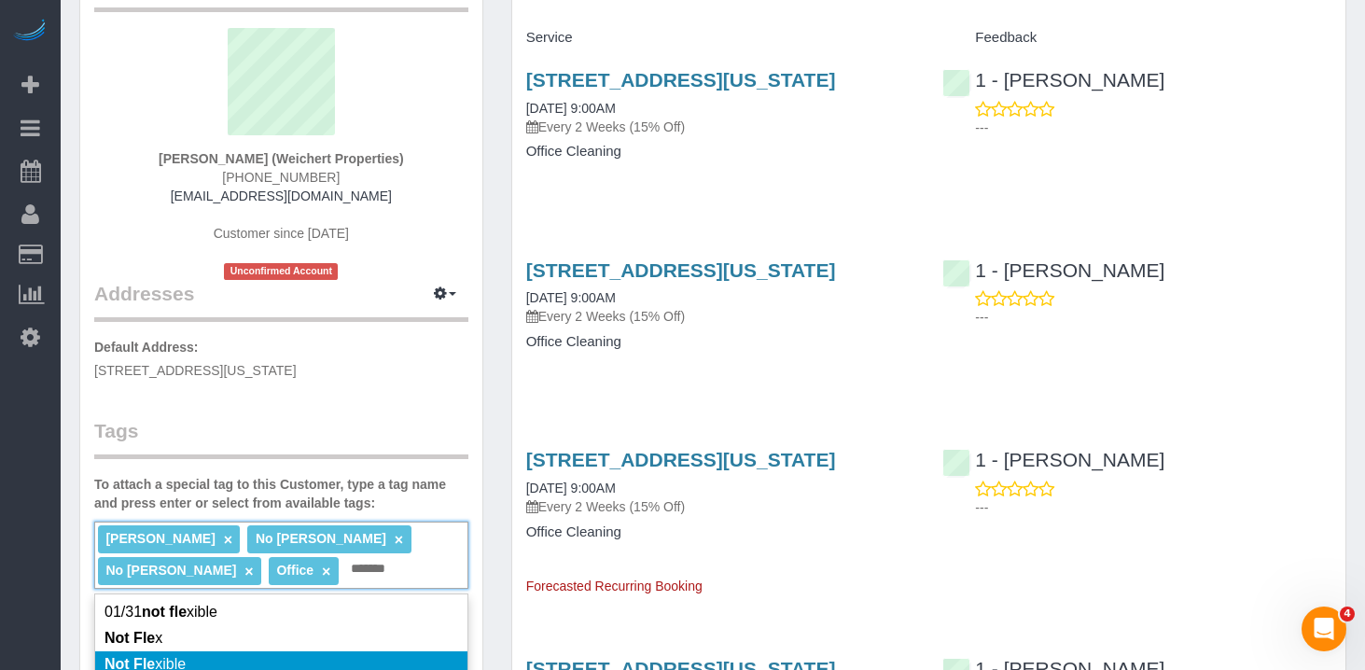
type input "*******"
click at [198, 658] on li "Not Fle xible" at bounding box center [281, 664] width 372 height 26
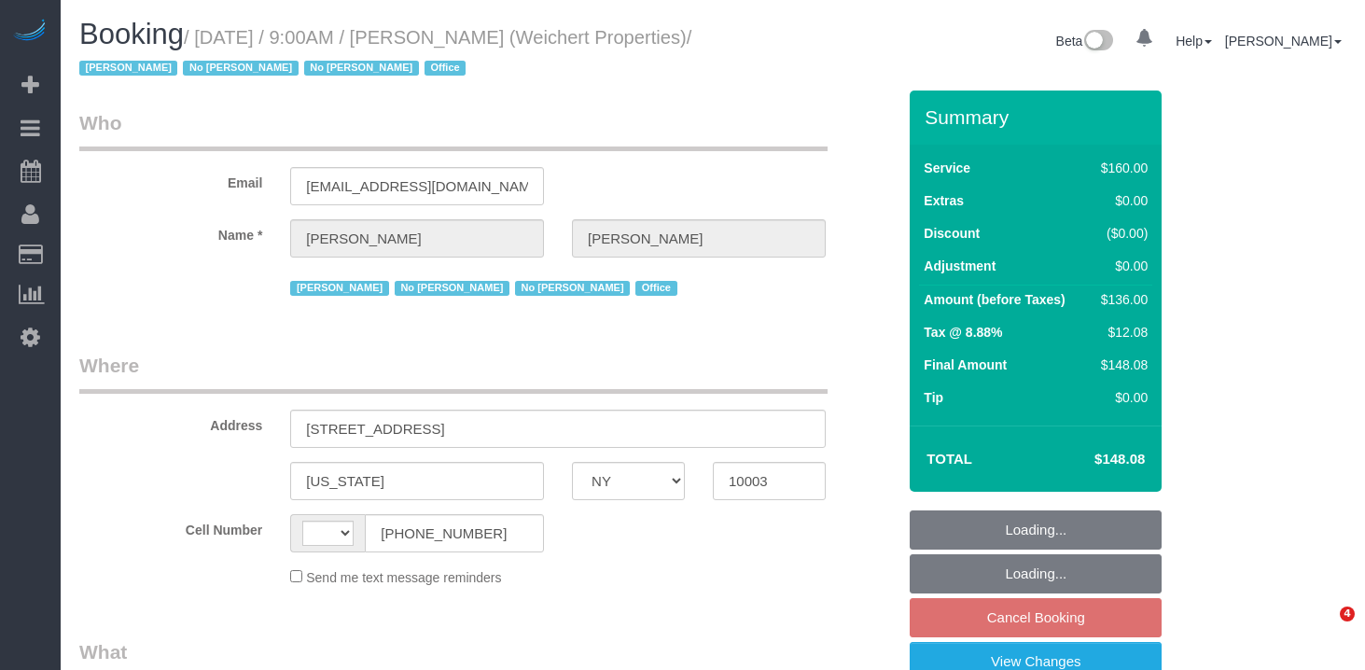
select select "NY"
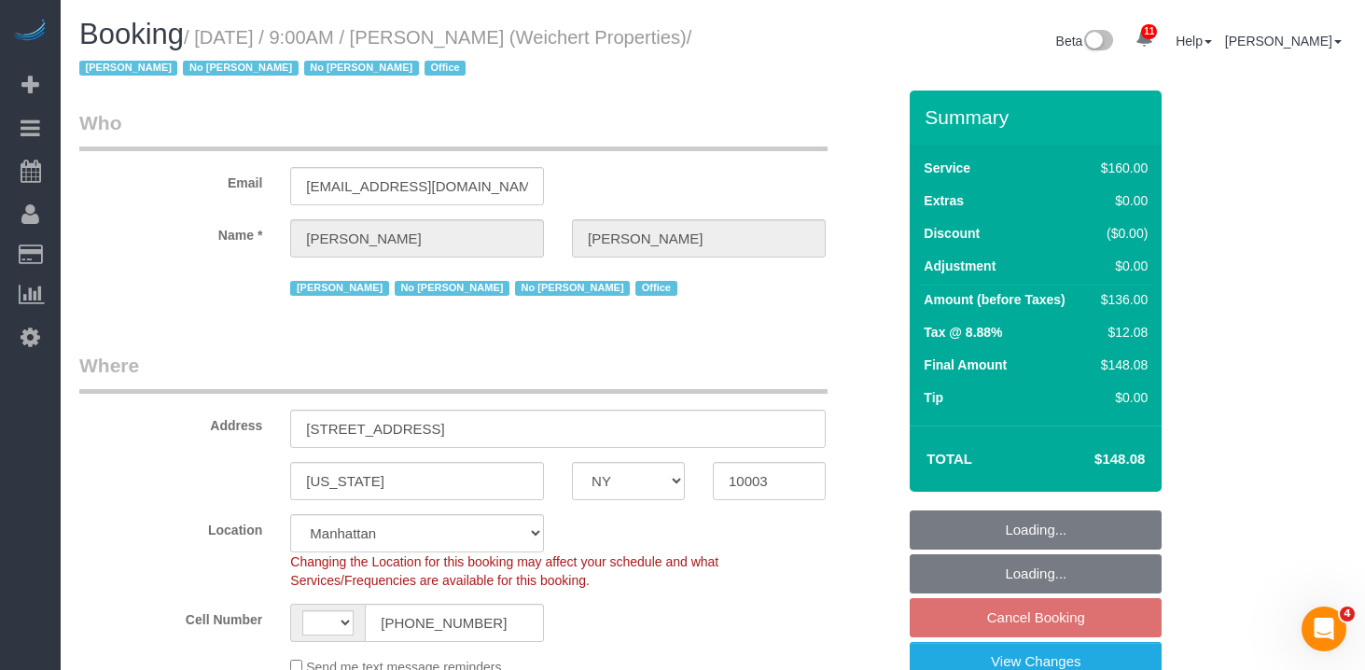
select select "string:[GEOGRAPHIC_DATA]"
select select "object:801"
select select "spot2"
select select "number:89"
select select "number:90"
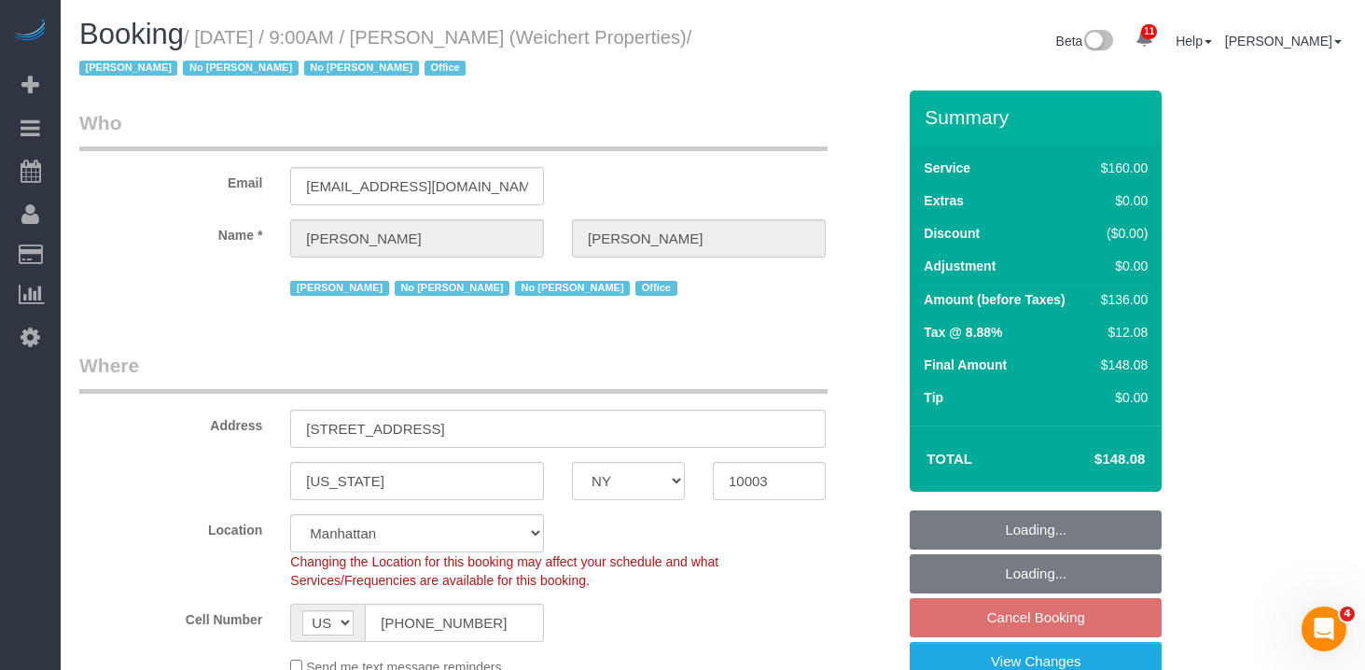
select select "number:15"
select select "number:7"
select select "number:21"
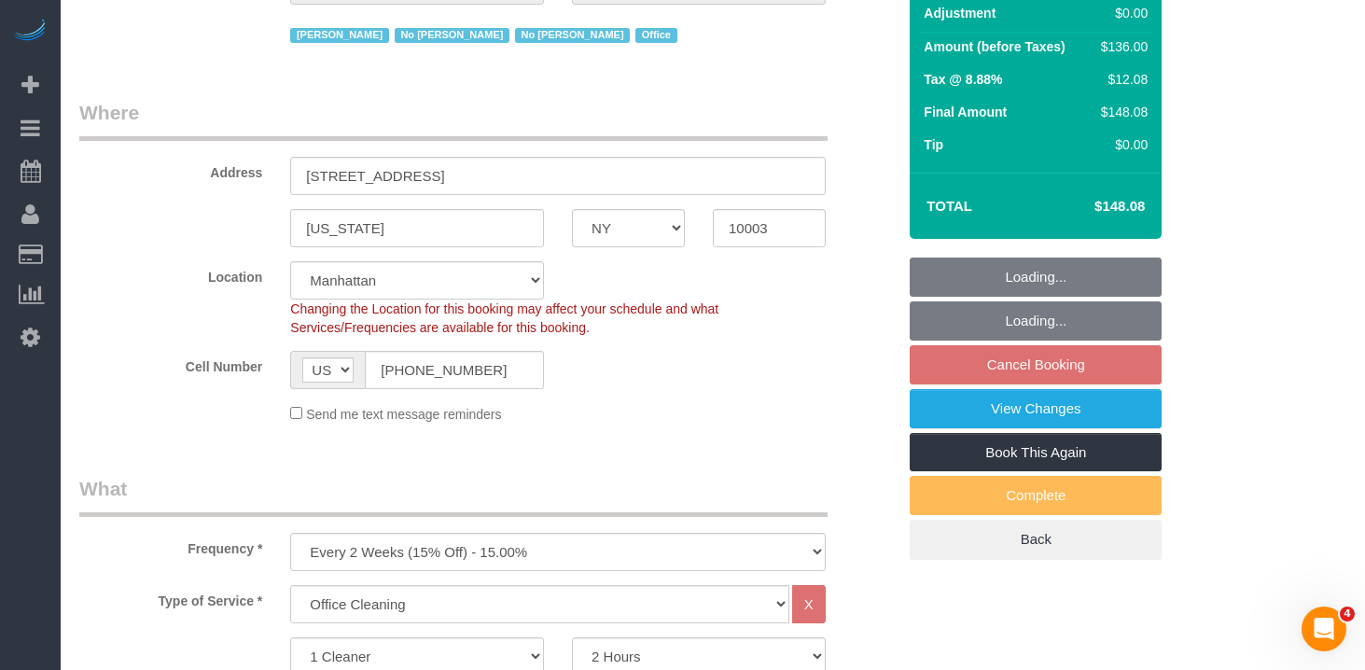
select select "object:1386"
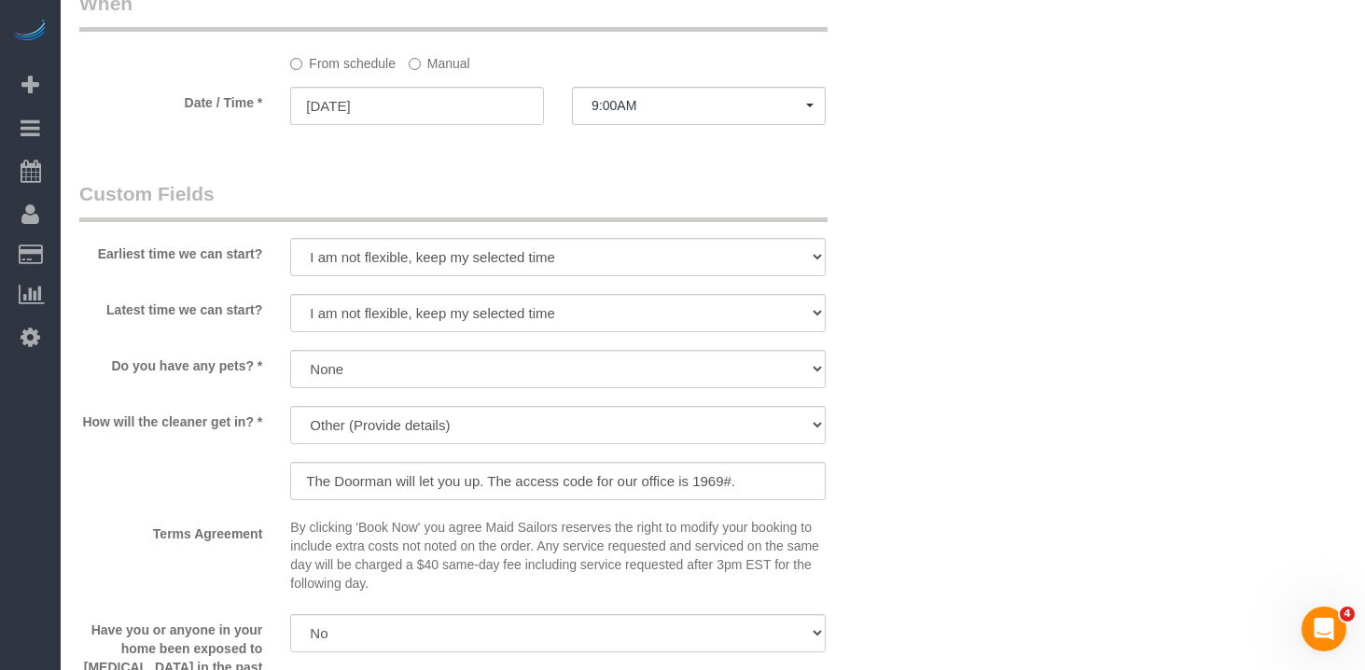
scroll to position [1560, 0]
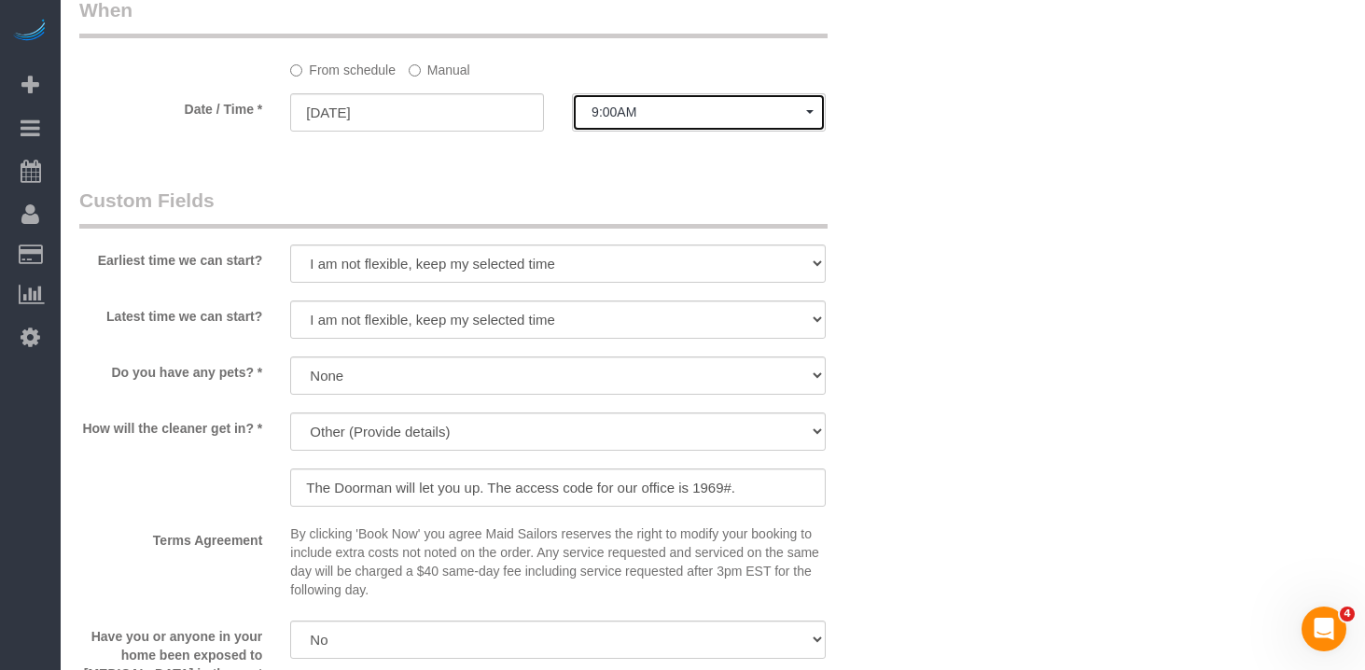
click at [669, 107] on span "9:00AM" at bounding box center [699, 112] width 215 height 15
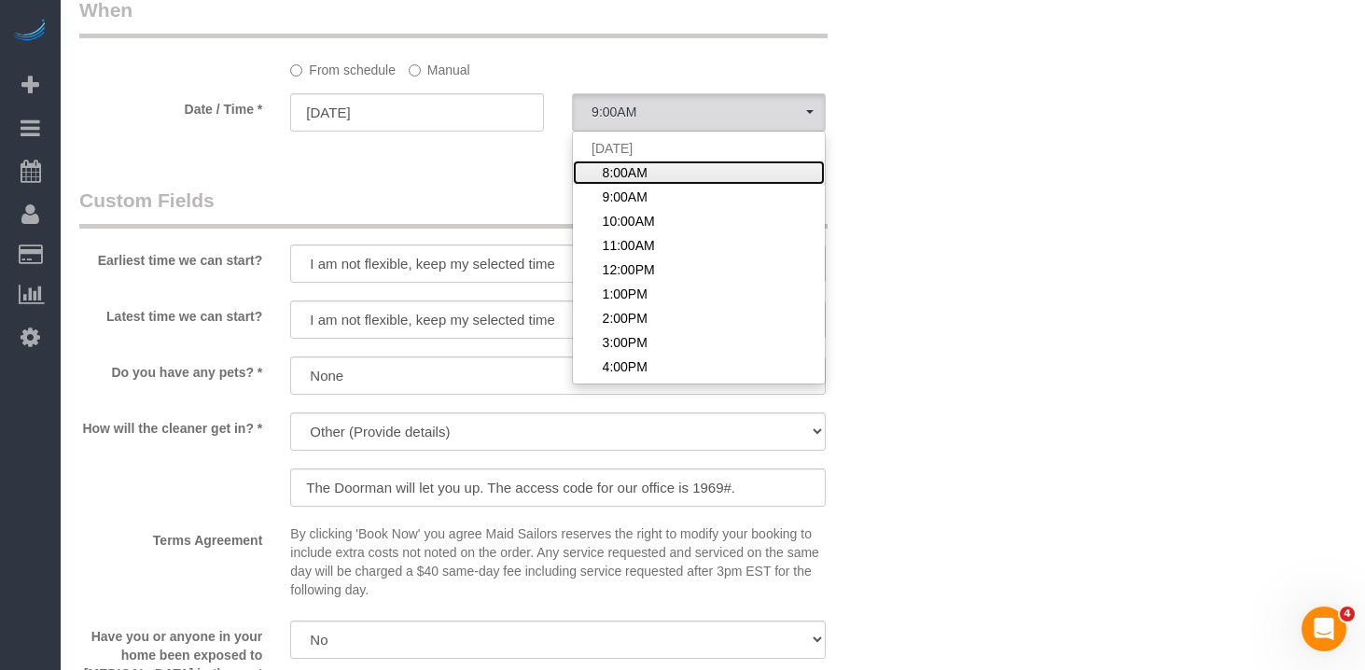
click at [637, 173] on span "8:00AM" at bounding box center [625, 172] width 45 height 19
select select "spot1"
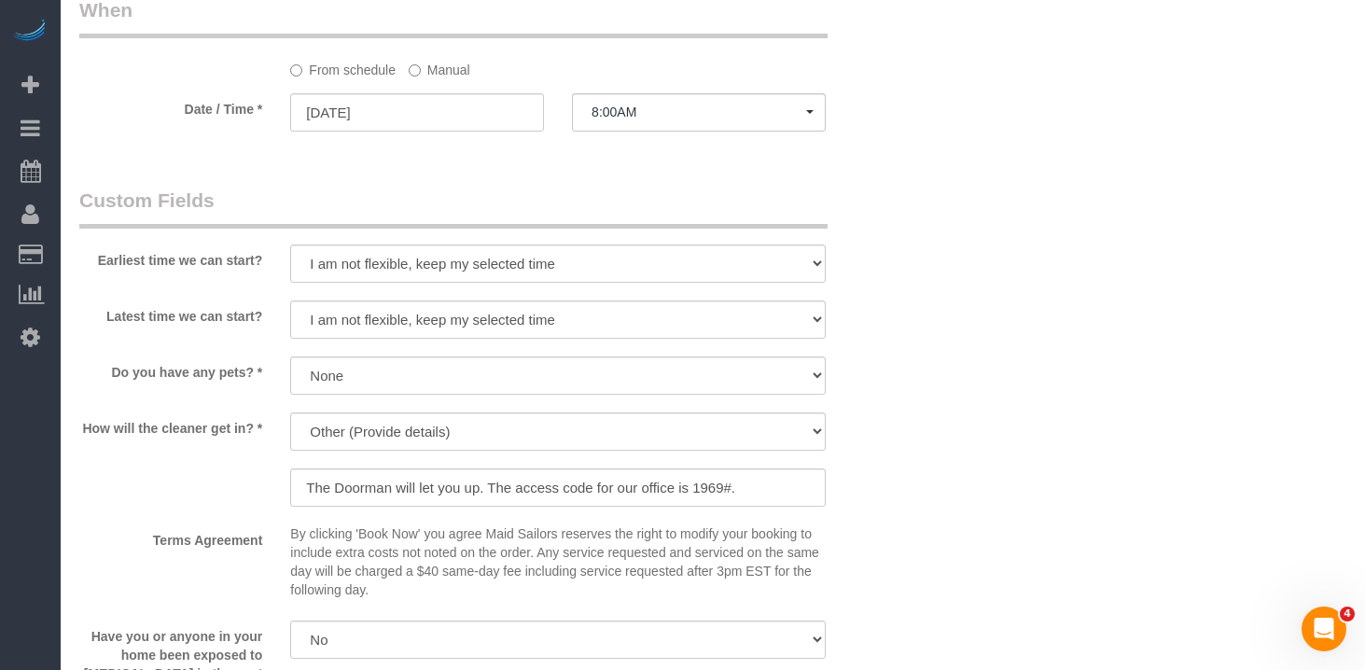
click at [964, 272] on div "Who Email jpbauer@weichertnyc.com Name * Jason Bauer Jacky Xu No Ashley Maldona…" at bounding box center [712, 1] width 1267 height 2940
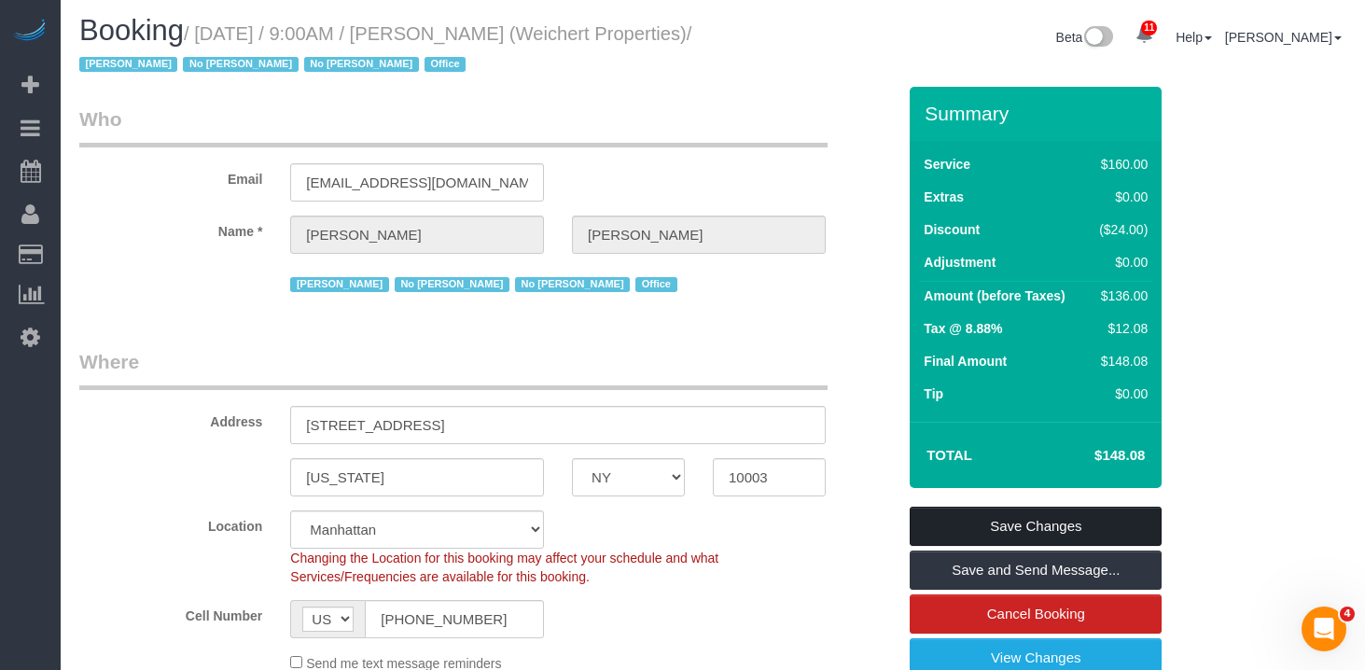
scroll to position [0, 0]
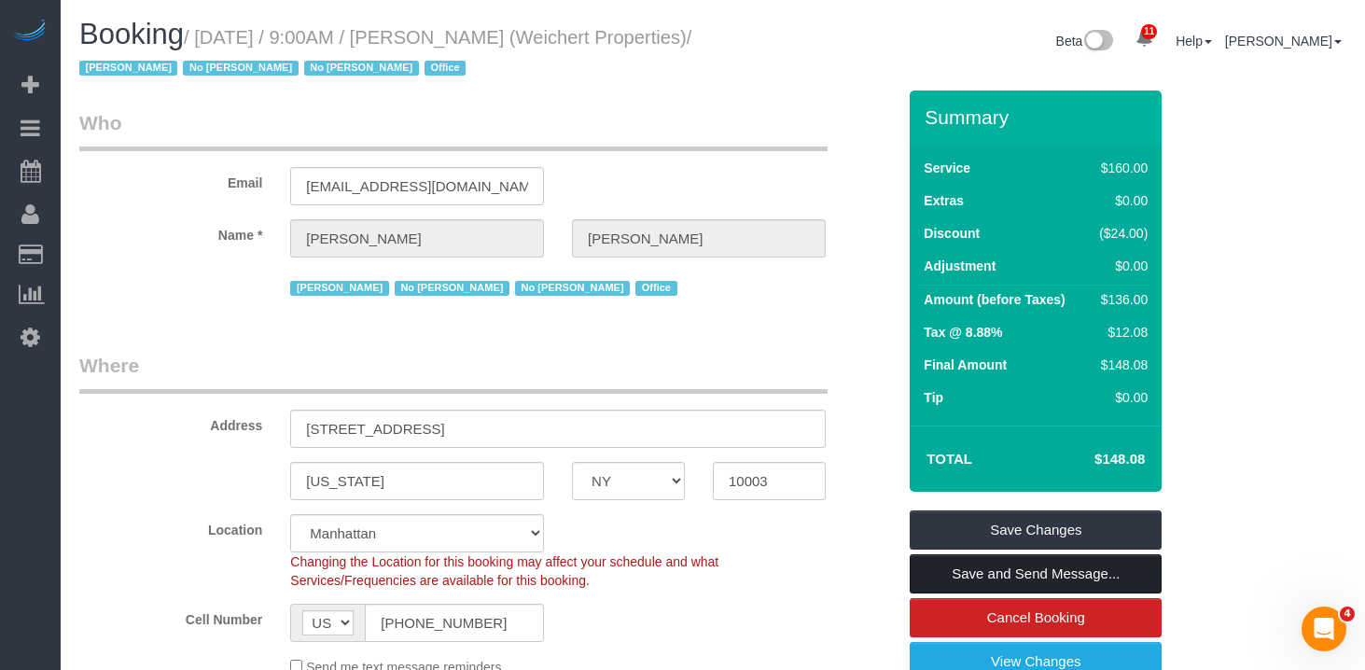
click at [1015, 573] on link "Save and Send Message..." at bounding box center [1036, 573] width 252 height 39
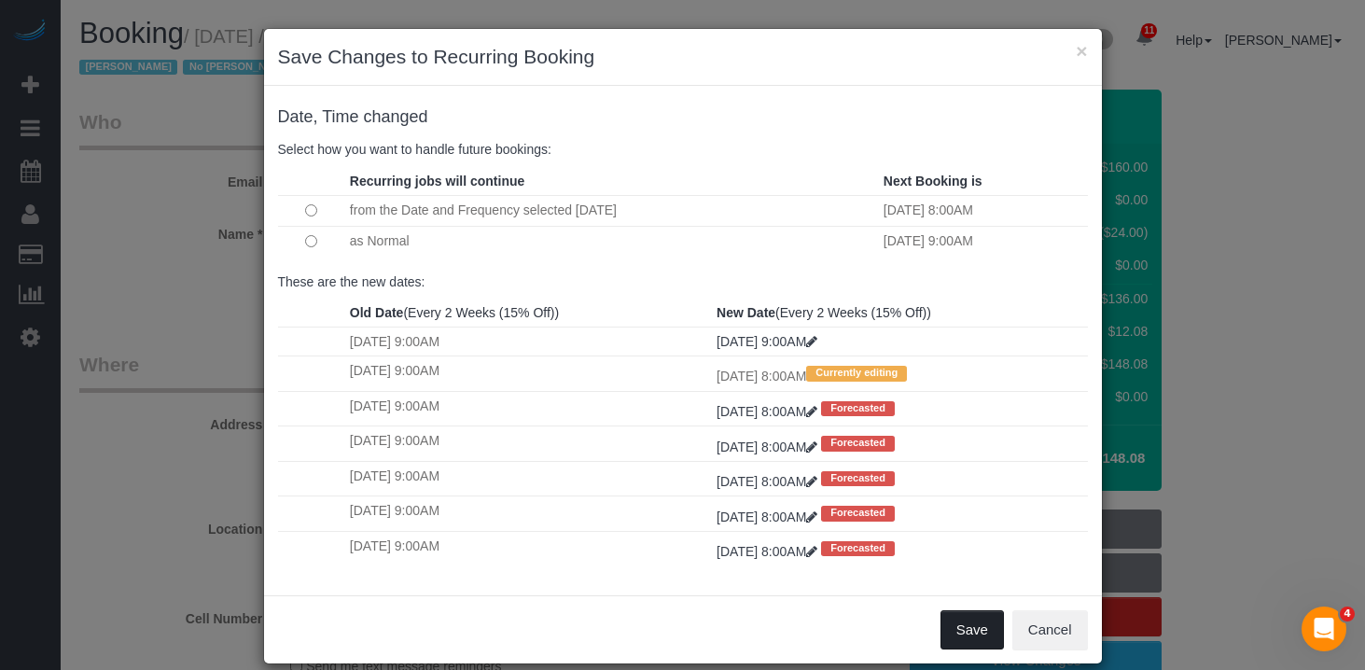
click at [962, 623] on button "Save" at bounding box center [972, 629] width 63 height 39
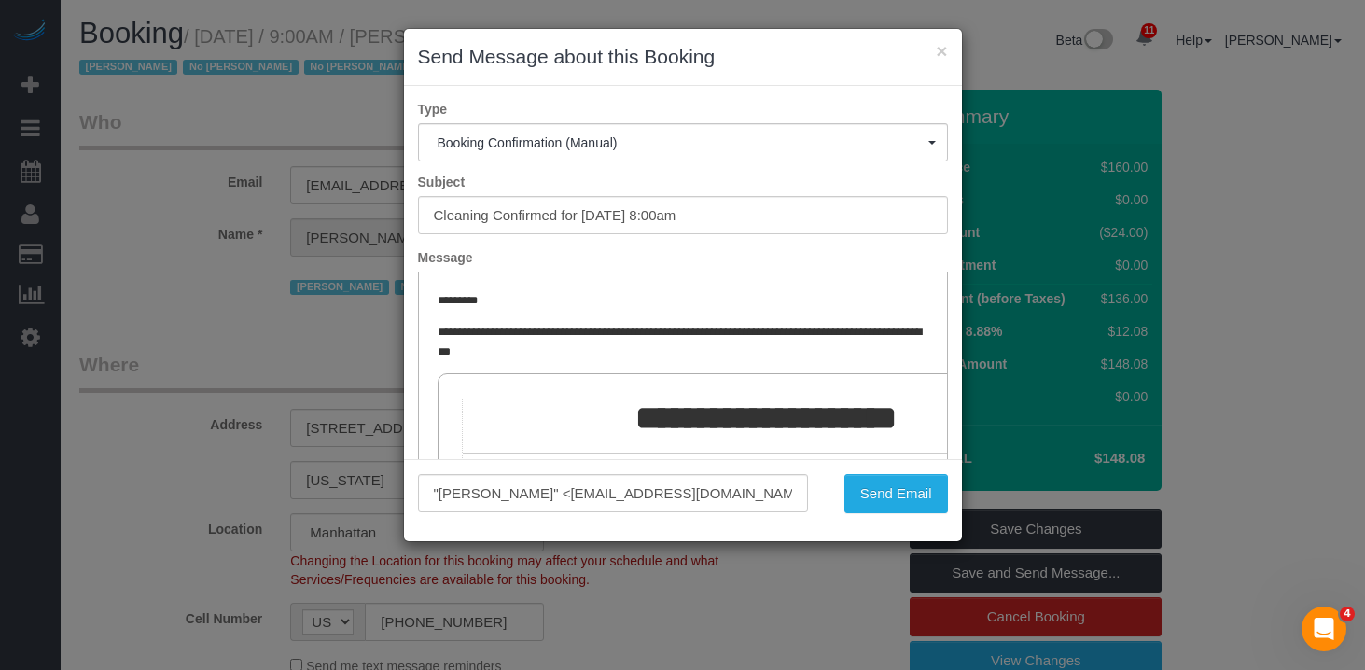
scroll to position [0, 0]
drag, startPoint x: 910, startPoint y: 493, endPoint x: 997, endPoint y: 490, distance: 86.8
click at [910, 493] on button "Send Email" at bounding box center [897, 493] width 104 height 39
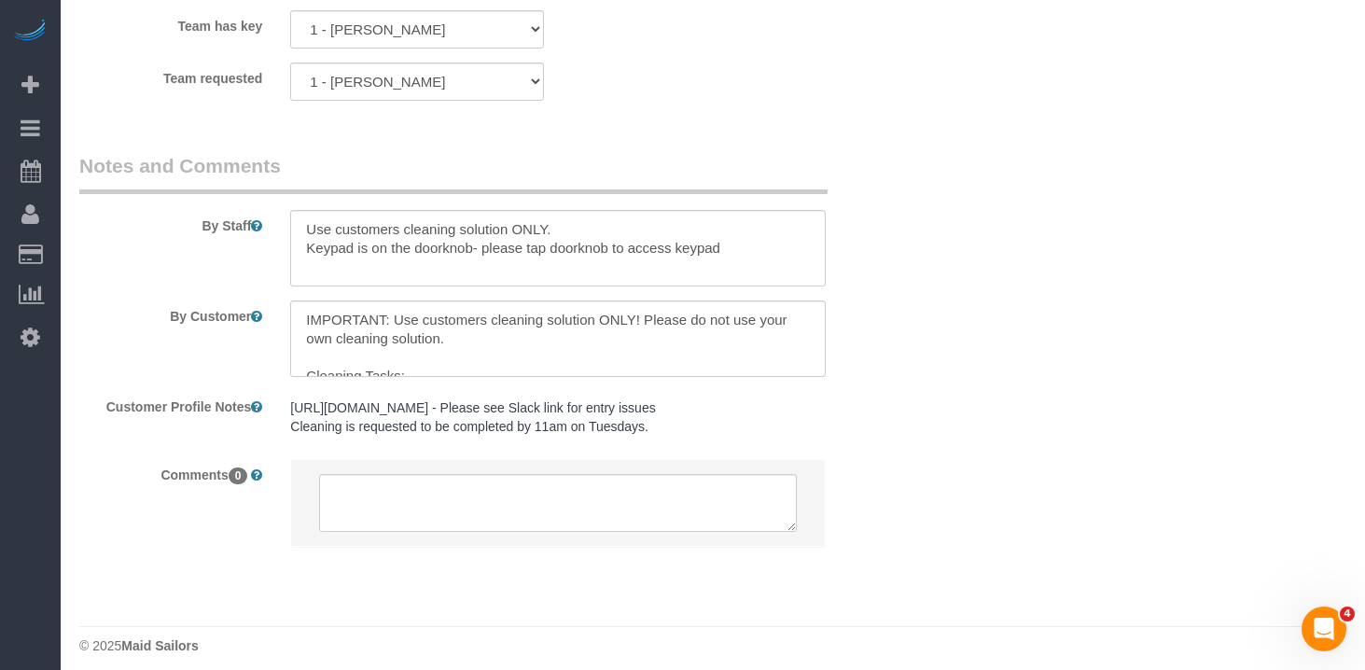
scroll to position [2478, 0]
click at [779, 258] on textarea at bounding box center [558, 251] width 536 height 77
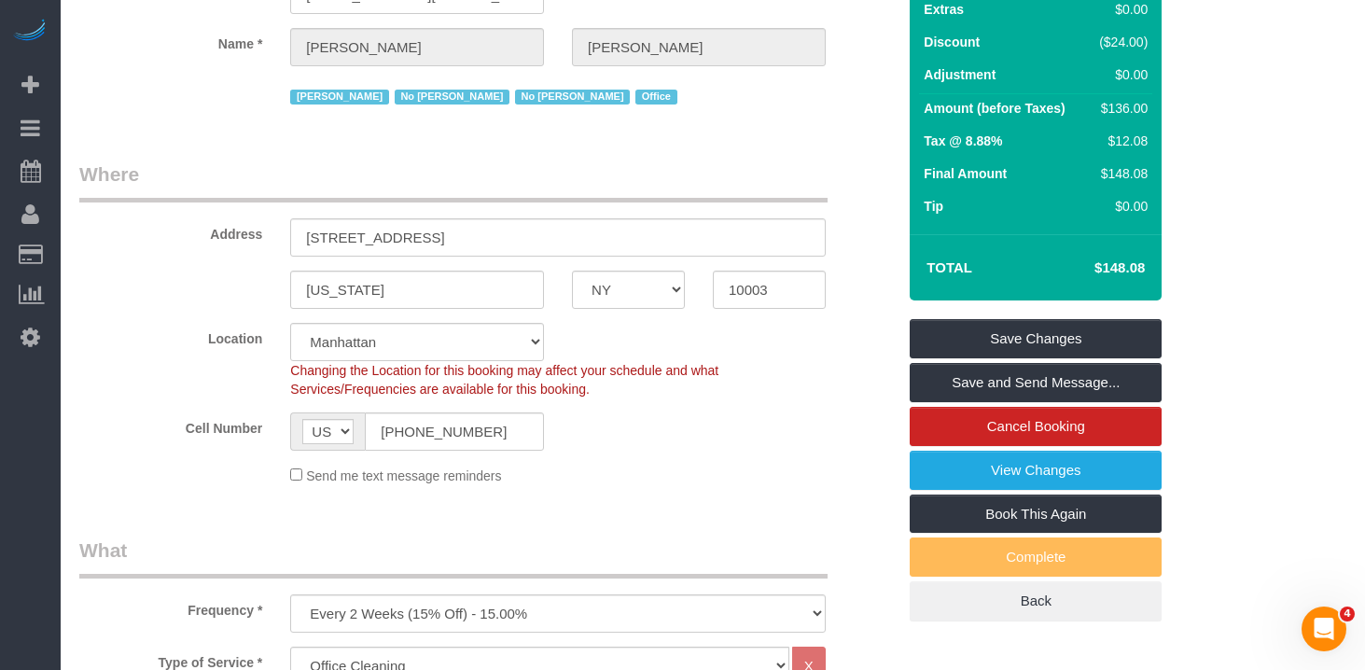
scroll to position [220, 0]
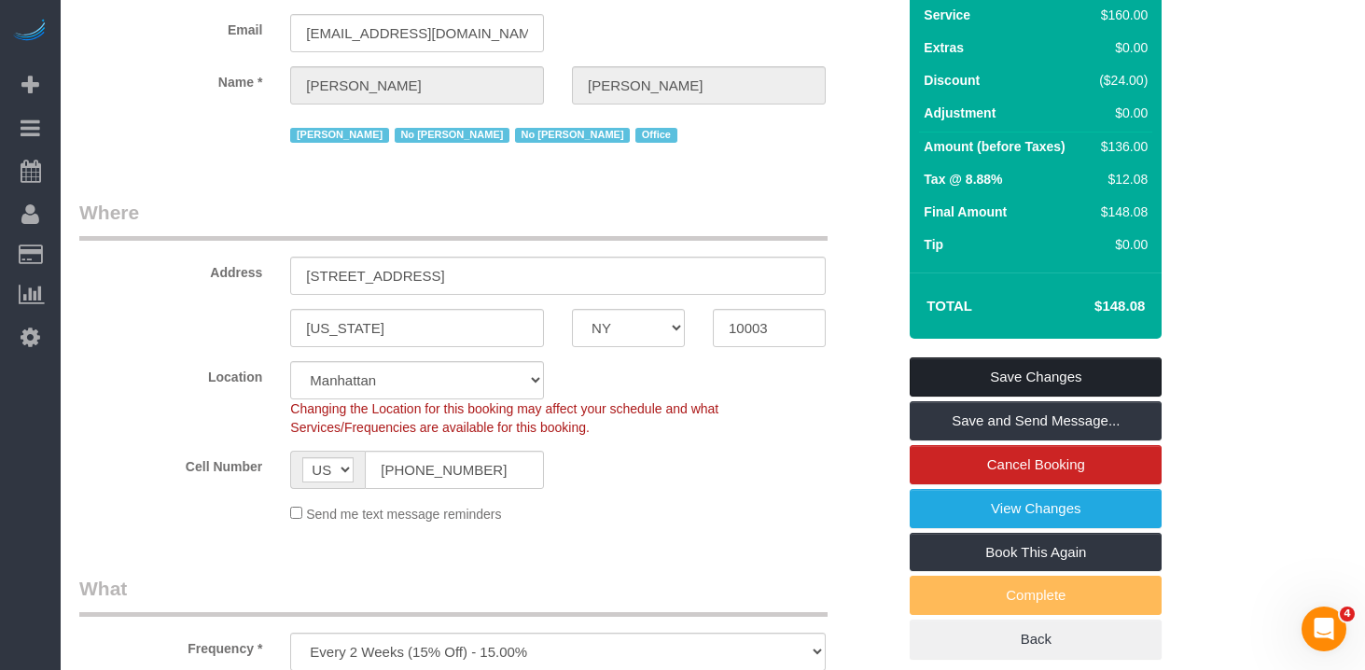
type textarea "Use customers cleaning solution ONLY. Keypad is on the doorknob- please tap doo…"
click at [1007, 386] on link "Save Changes" at bounding box center [1036, 376] width 252 height 39
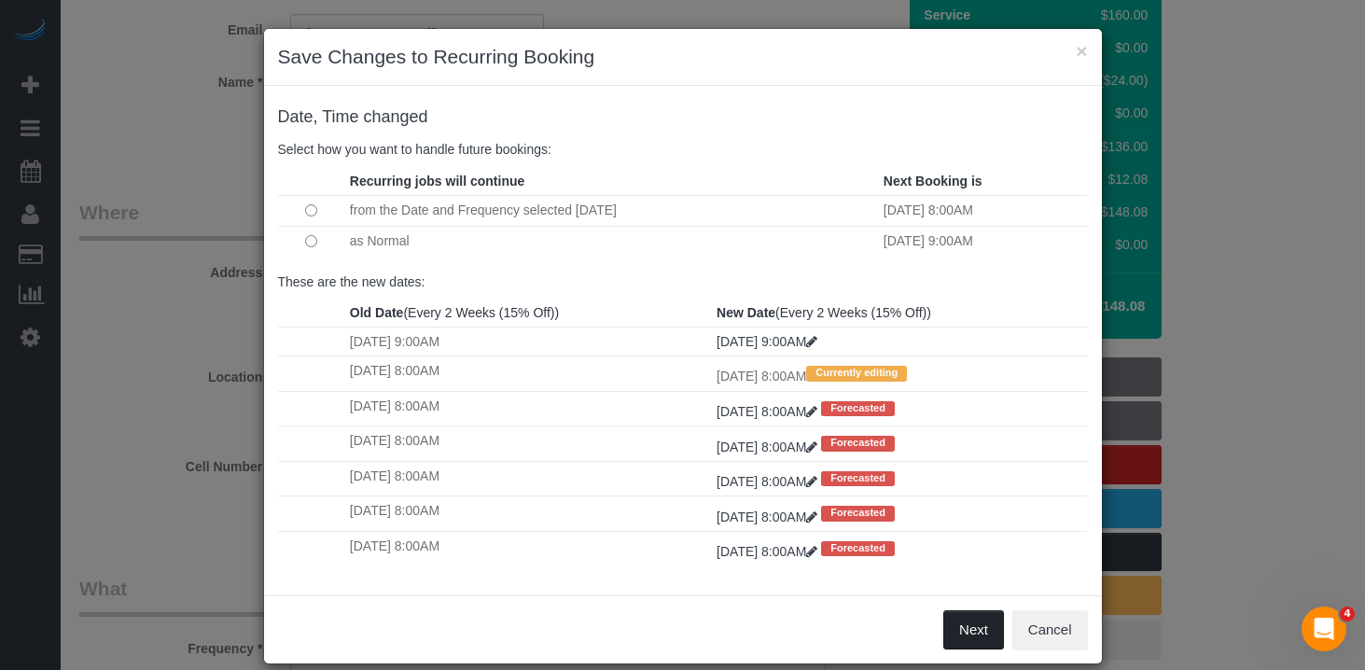
click at [972, 635] on button "Next" at bounding box center [974, 629] width 61 height 39
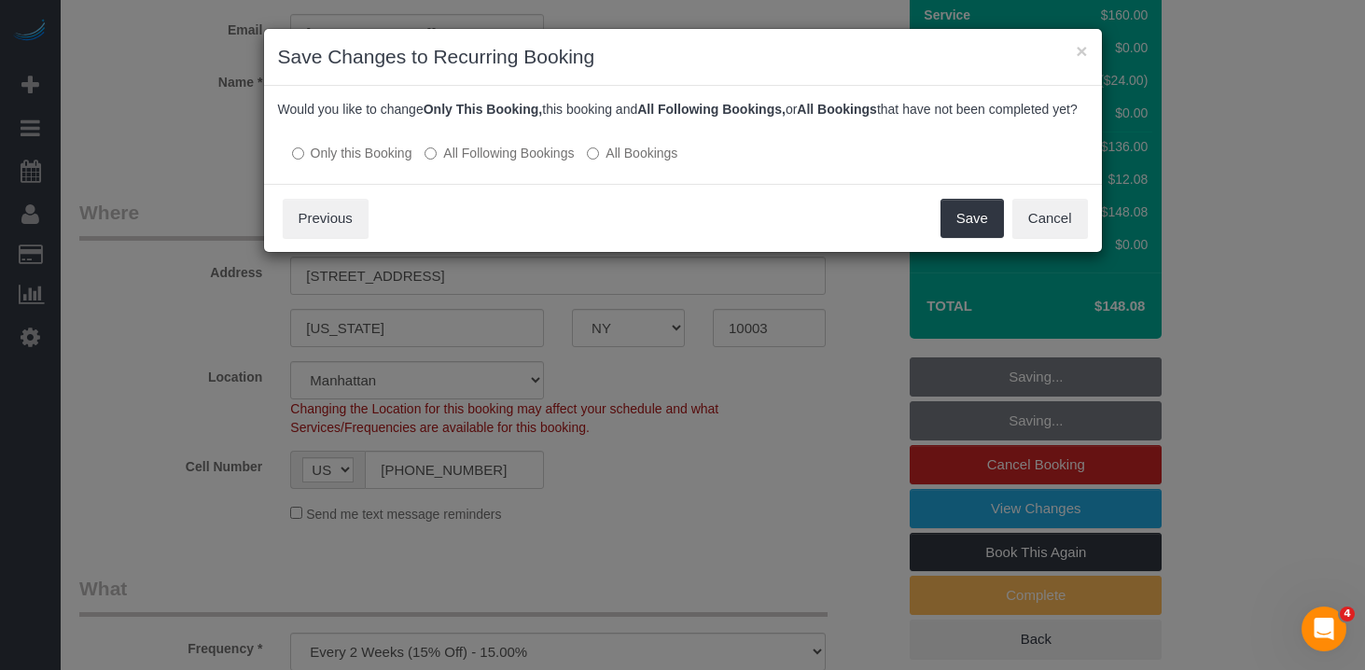
click at [497, 162] on label "All Following Bookings" at bounding box center [499, 153] width 149 height 19
click at [981, 236] on button "Save" at bounding box center [972, 218] width 63 height 39
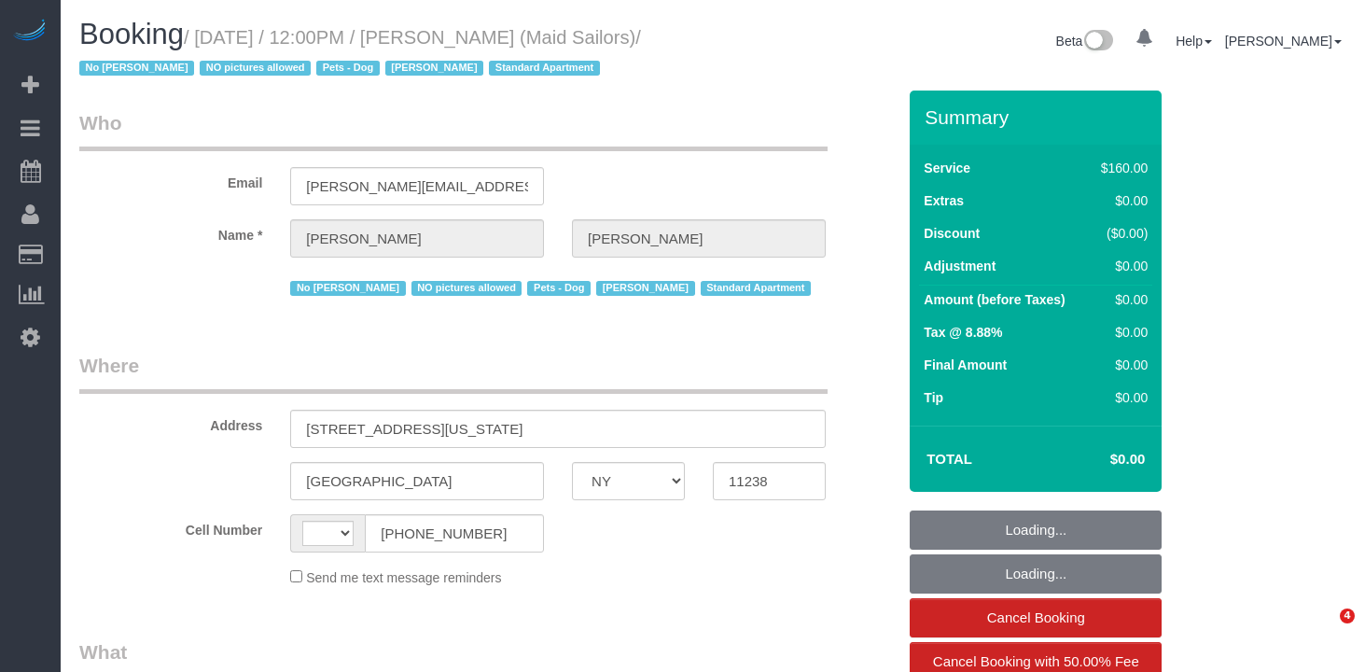
select select "NY"
select select "number:89"
select select "number:90"
select select "number:13"
select select "number:5"
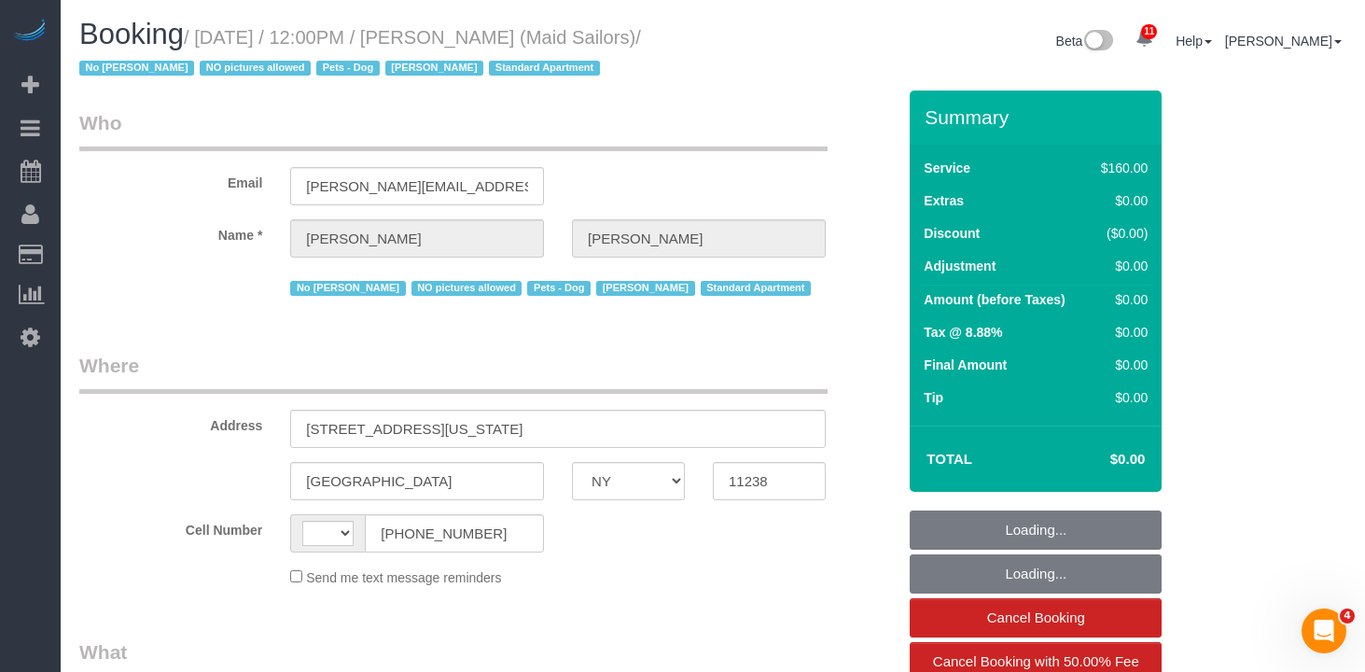
select select "string:[GEOGRAPHIC_DATA]"
select select "string:stripe-pm_1HYyxo4VGloSiKo7NdbNV4bg"
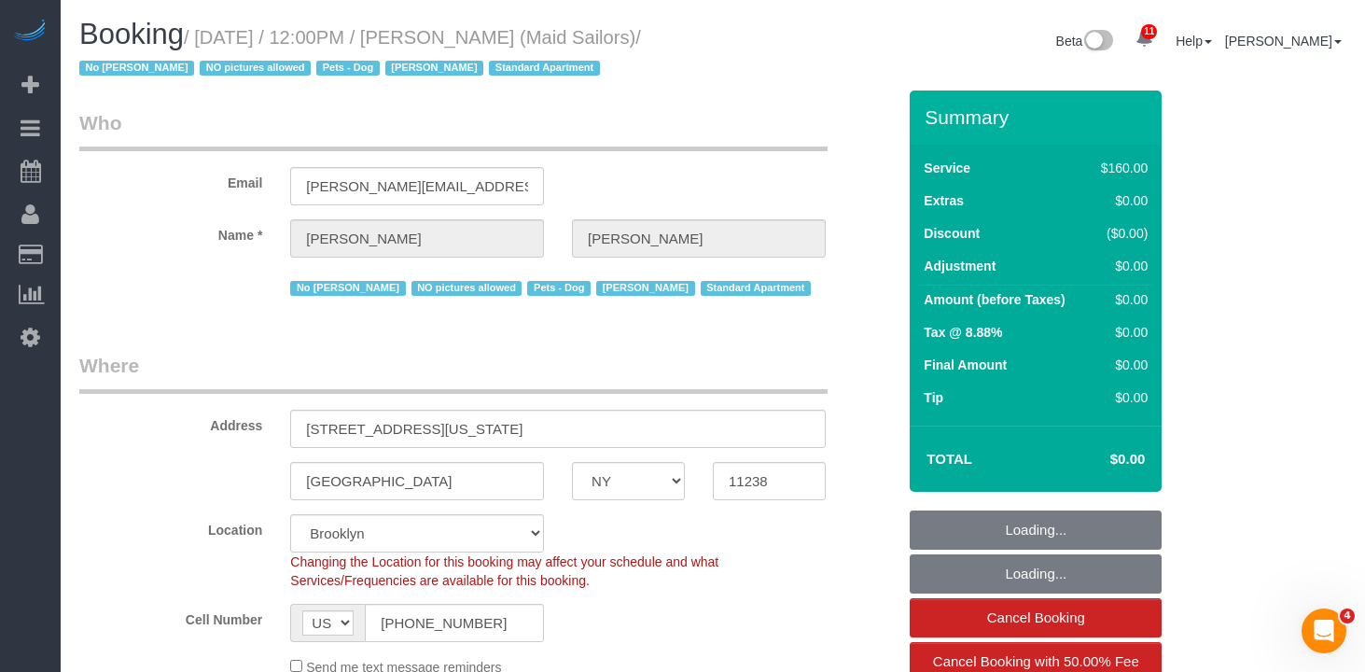
select select "object:890"
select select "spot1"
select select "object:1420"
drag, startPoint x: 145, startPoint y: 63, endPoint x: 209, endPoint y: 43, distance: 67.3
click at [209, 43] on small "/ August 19, 2025 / 12:00PM / Raymond Chiu (Maid Sailors) / No Luis Maneiro NO …" at bounding box center [360, 53] width 562 height 52
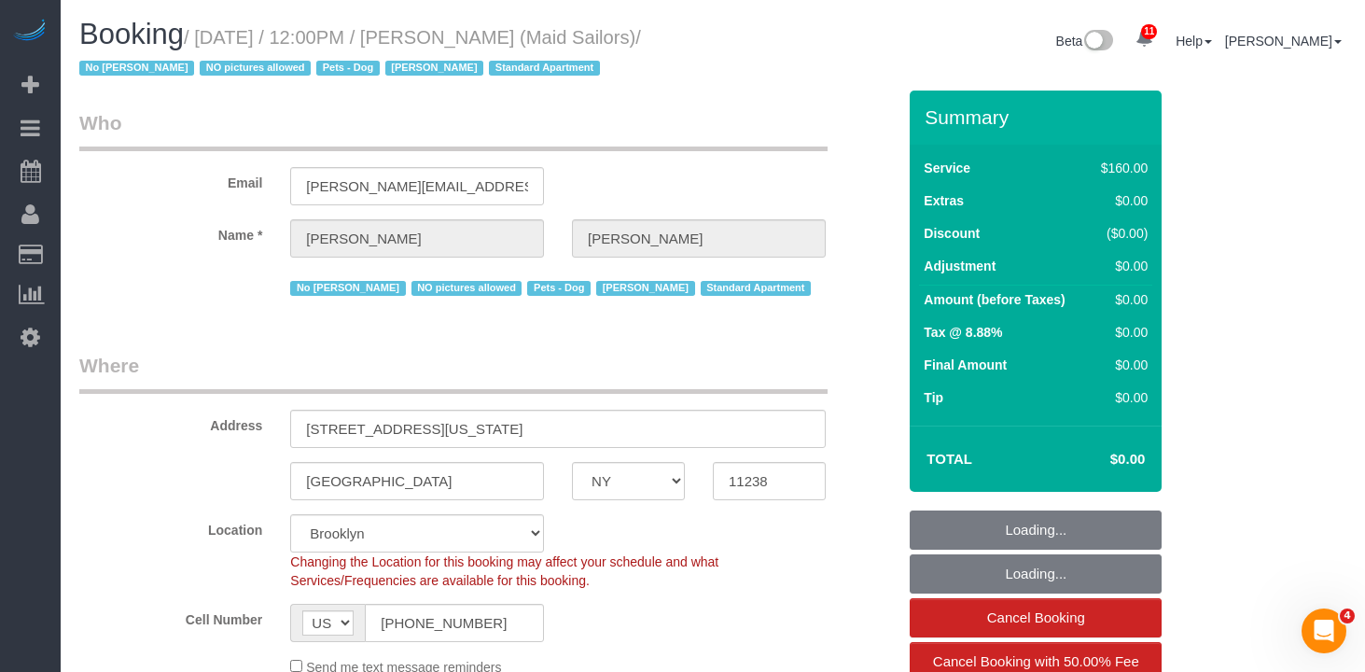
copy small "August 19, 2025 / 12:00PM / Raymond Chiu (Maid Sailors)"
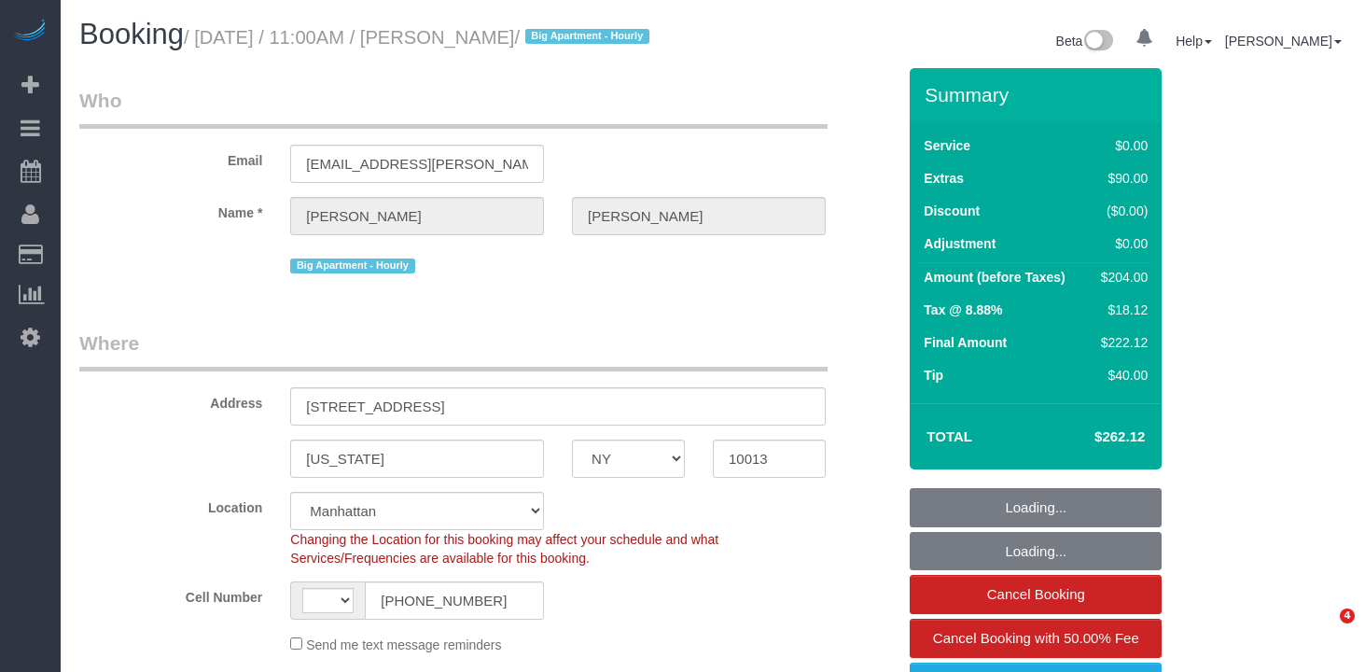
select select "NY"
select select "number:89"
select select "number:90"
select select "number:15"
select select "number:5"
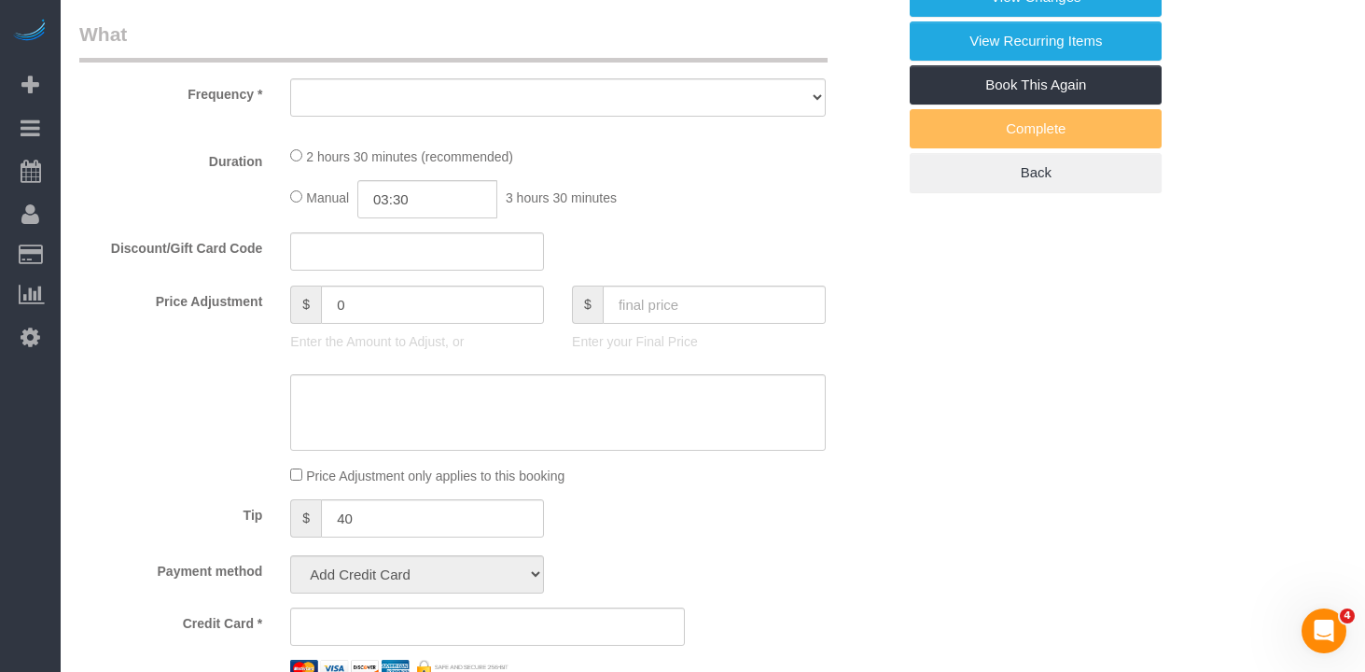
select select "string:stripe-pm_1Q1zy64VGloSiKo7nrLUa1GT"
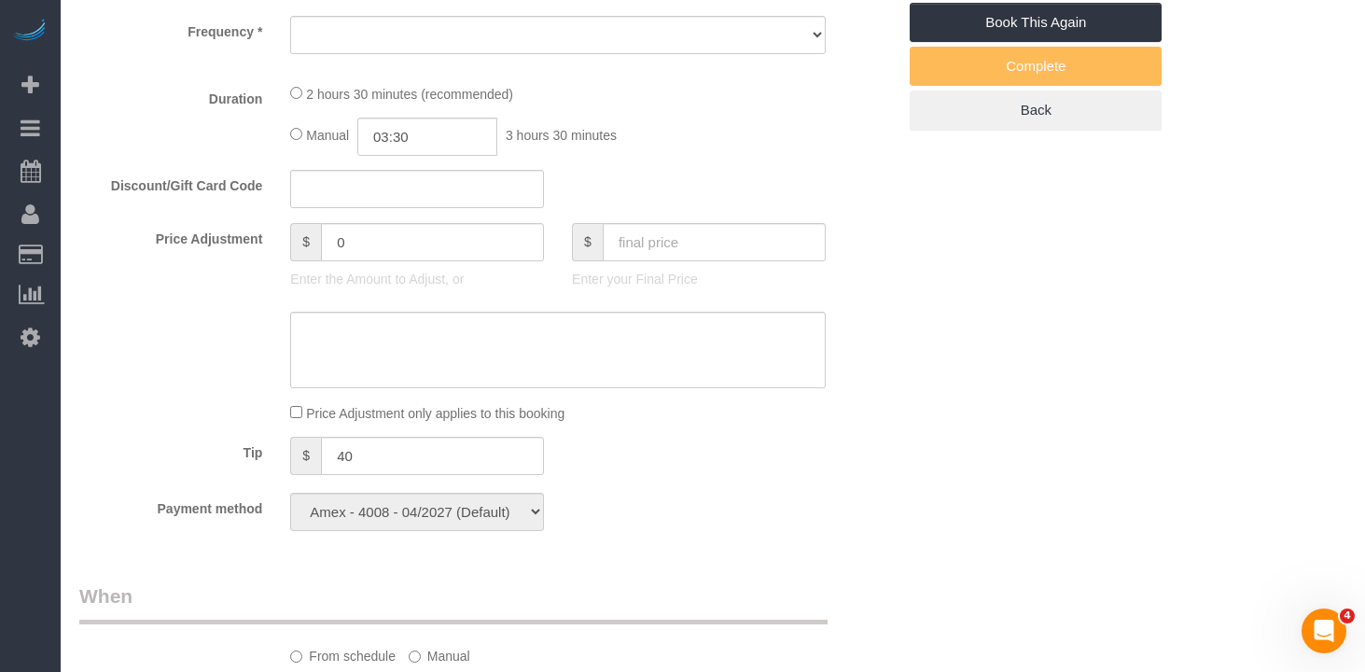
select select "string:[GEOGRAPHIC_DATA]"
select select "object:872"
select select "spot1"
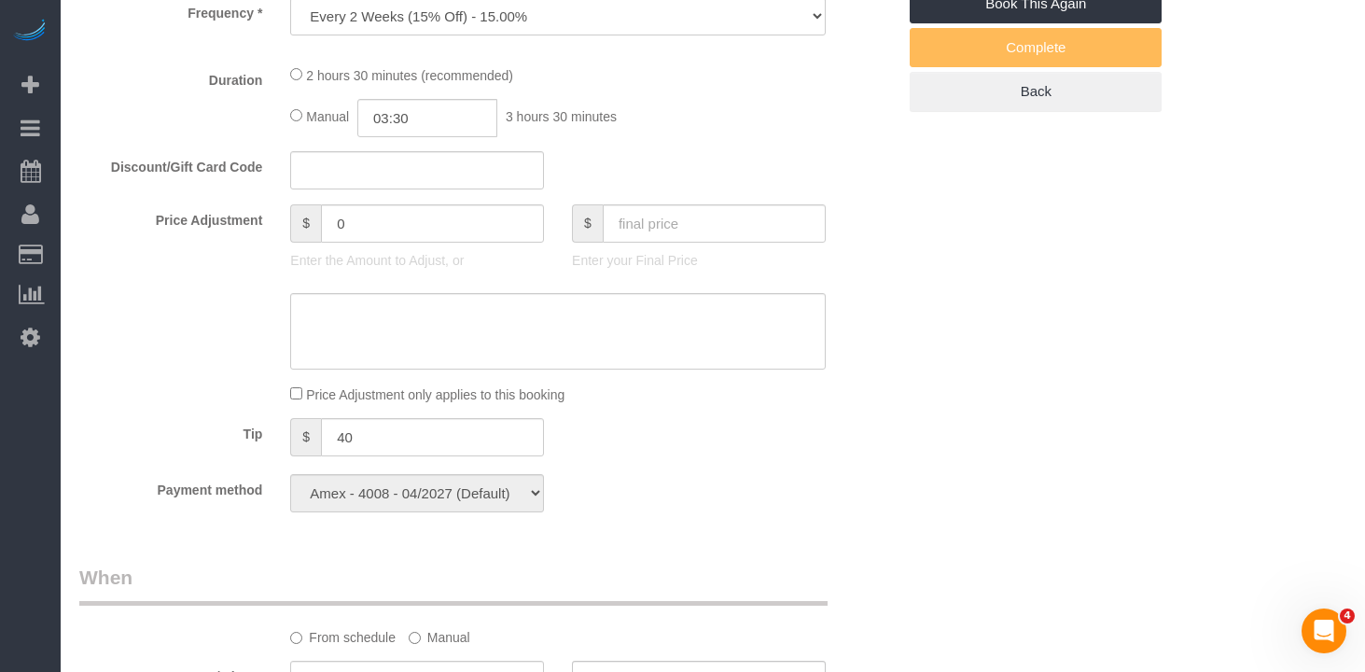
select select "object:1400"
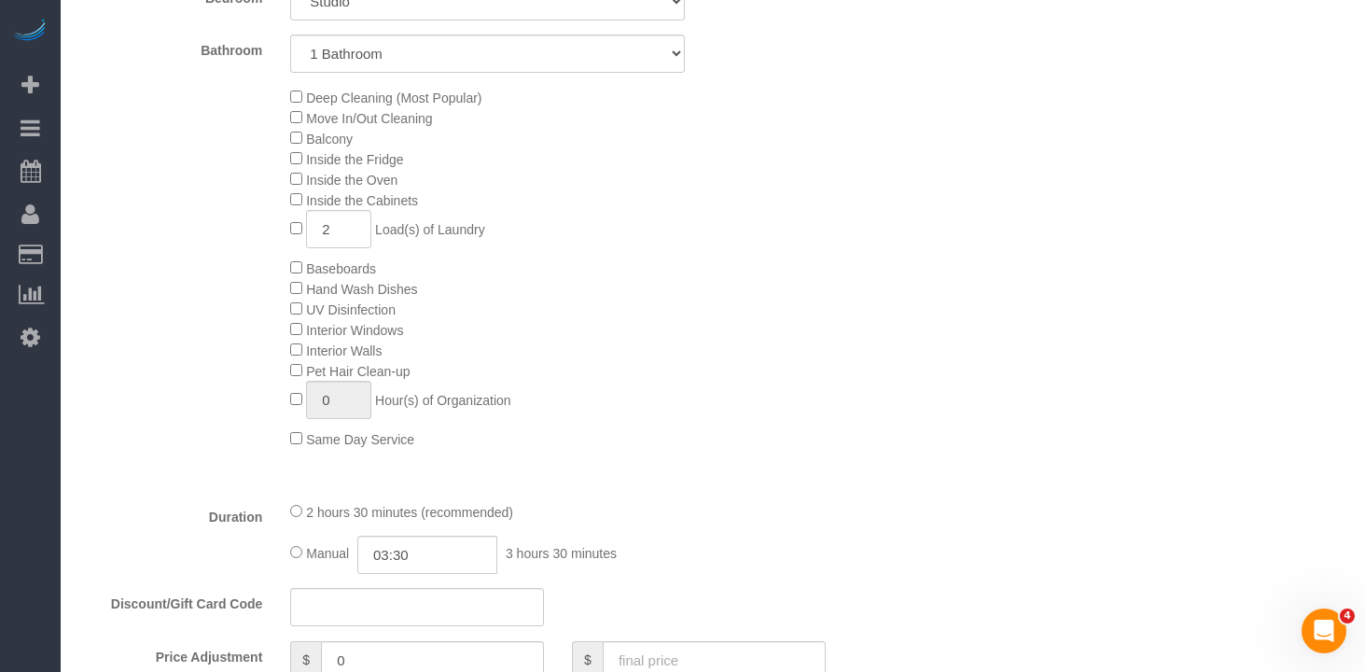
scroll to position [889, 0]
type input "1"
click at [678, 427] on div "Deep Cleaning (Most Popular) Move In/Out Cleaning Balcony Inside the Fridge Ins…" at bounding box center [593, 264] width 634 height 362
select select "spot42"
type input "1"
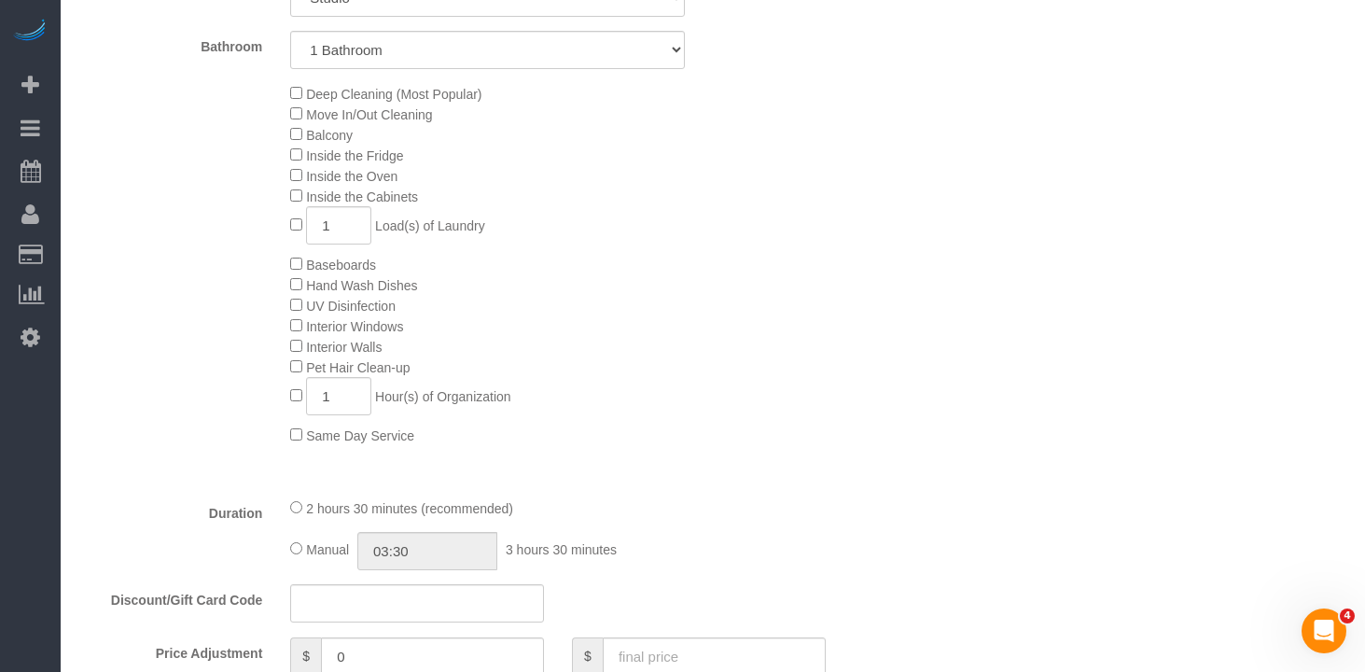
click at [692, 445] on div "Deep Cleaning (Most Popular) Move In/Out Cleaning Balcony Inside the Fridge Ins…" at bounding box center [593, 264] width 634 height 362
select select "spot83"
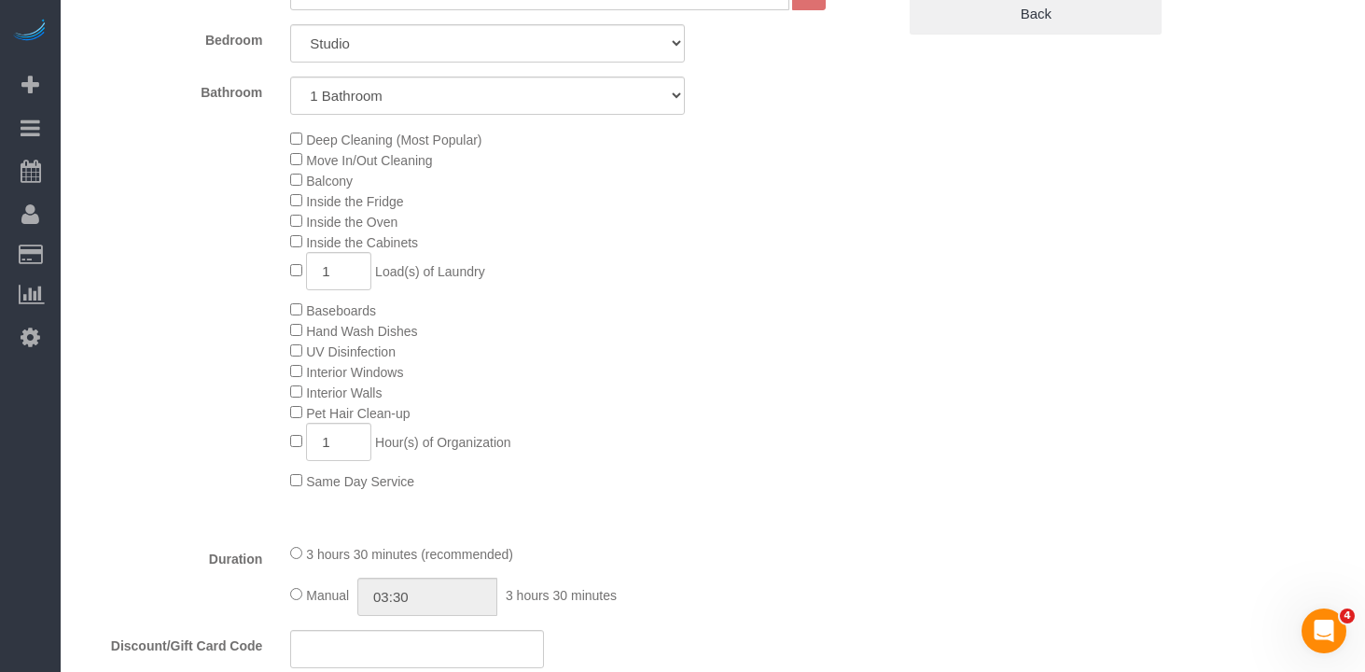
scroll to position [845, 0]
type input "0"
click at [831, 315] on div "Deep Cleaning (Most Popular) Move In/Out Cleaning Balcony Inside the Fridge Ins…" at bounding box center [593, 309] width 634 height 362
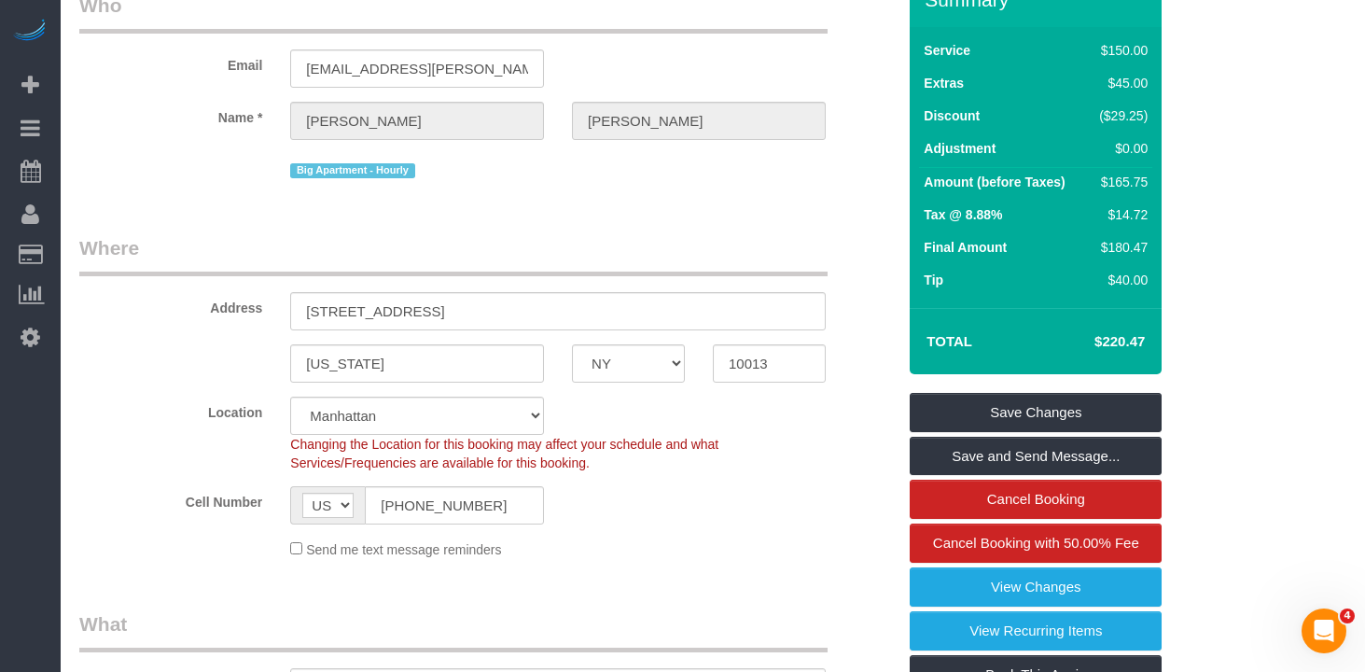
scroll to position [83, 0]
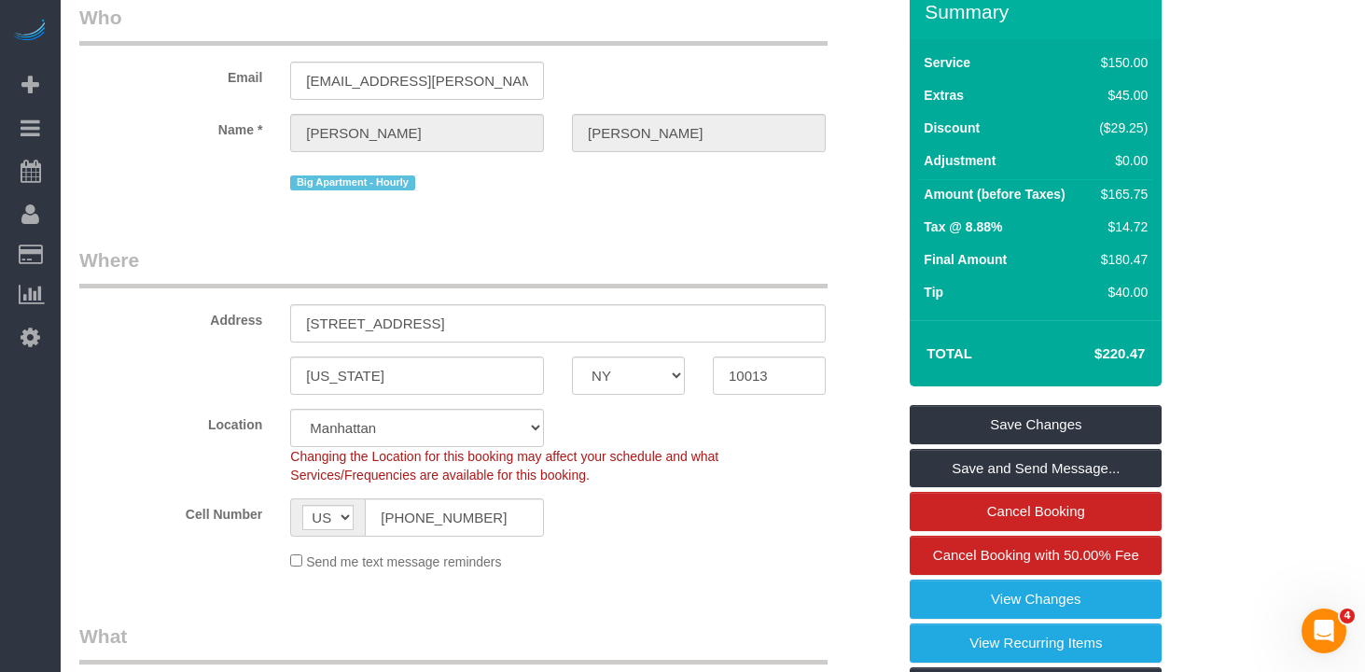
select select "spot124"
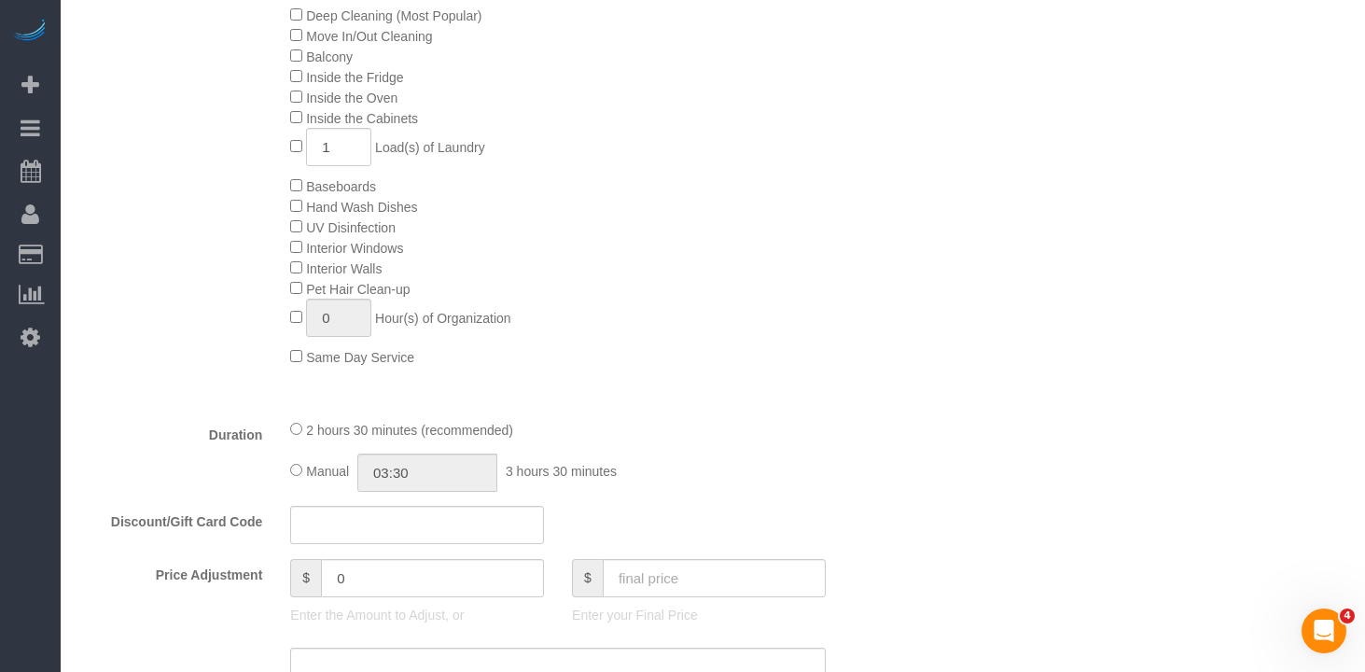
scroll to position [1022, 0]
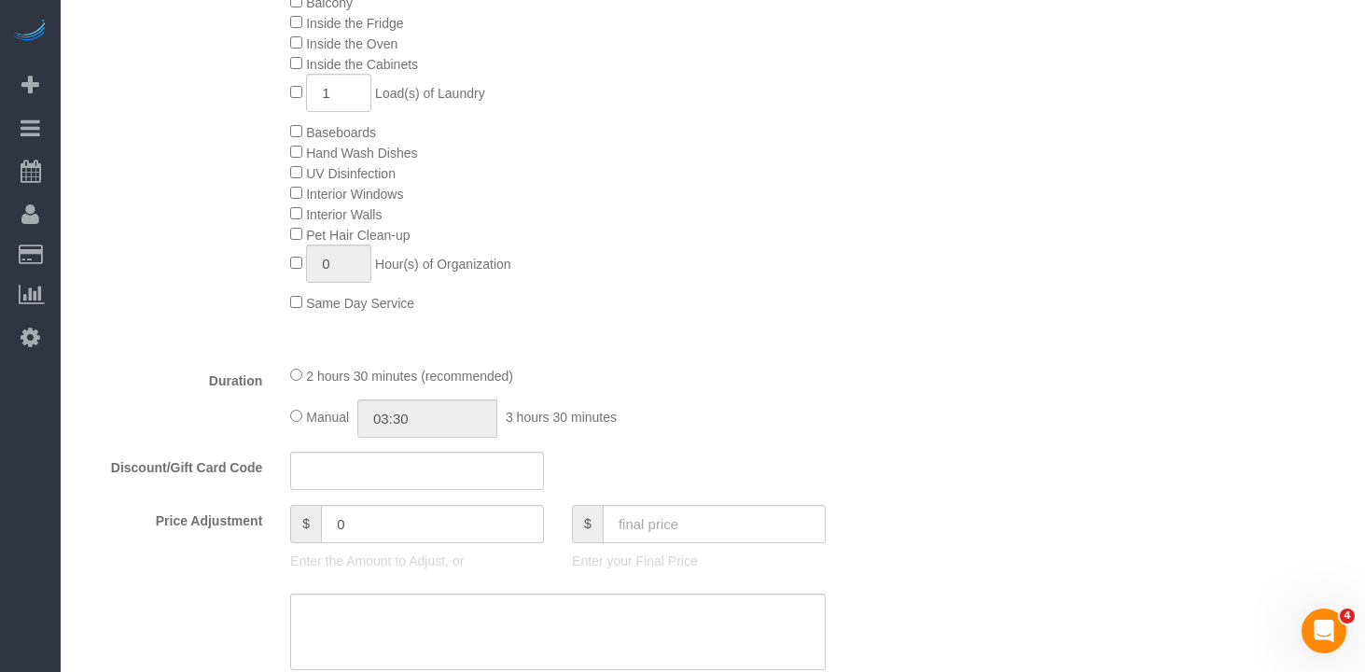
click at [308, 425] on span "Manual" at bounding box center [327, 417] width 43 height 15
click at [315, 385] on div "2 hours 30 minutes (recommended)" at bounding box center [558, 375] width 536 height 21
click at [287, 438] on div "2 hours 30 minutes (recommended) Manual 02:30 2 hours 30 minutes" at bounding box center [558, 401] width 564 height 73
click at [435, 438] on input "02:30" at bounding box center [427, 418] width 140 height 38
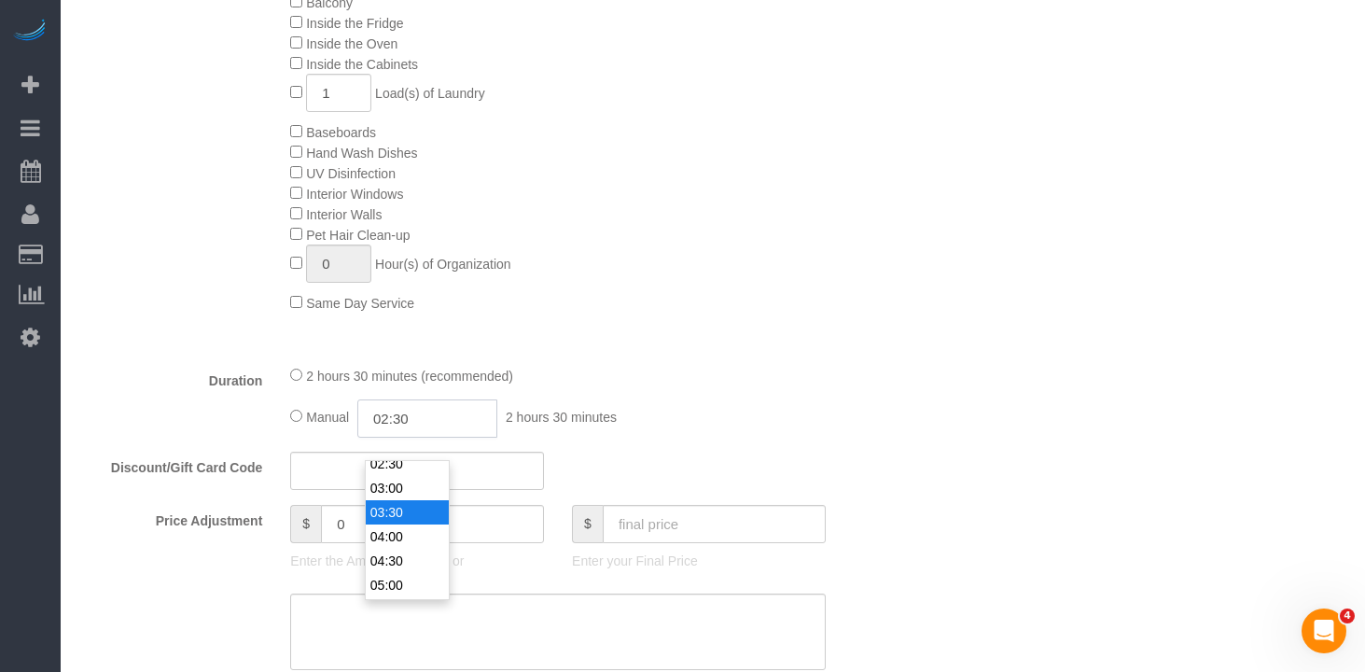
scroll to position [140, 0]
type input "03:30"
click at [393, 497] on li "03:30" at bounding box center [407, 503] width 83 height 24
drag, startPoint x: 627, startPoint y: 416, endPoint x: 595, endPoint y: 432, distance: 35.5
click at [622, 419] on div "2 hours 30 minutes (recommended) Manual 03:30 3 hours 30 minutes" at bounding box center [558, 401] width 564 height 73
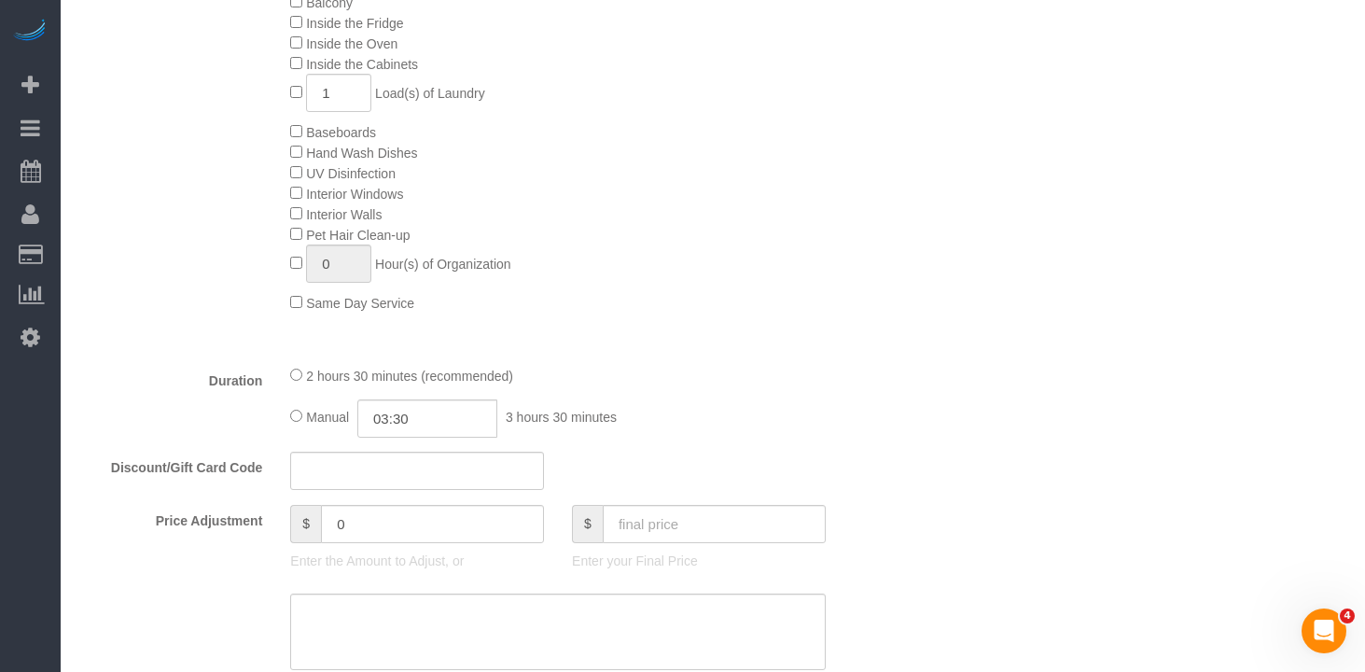
select select "spot165"
click at [407, 538] on input "0" at bounding box center [432, 524] width 223 height 38
drag, startPoint x: 410, startPoint y: 540, endPoint x: 358, endPoint y: 535, distance: 51.6
click at [358, 535] on input "0" at bounding box center [432, 524] width 223 height 38
type input "80"
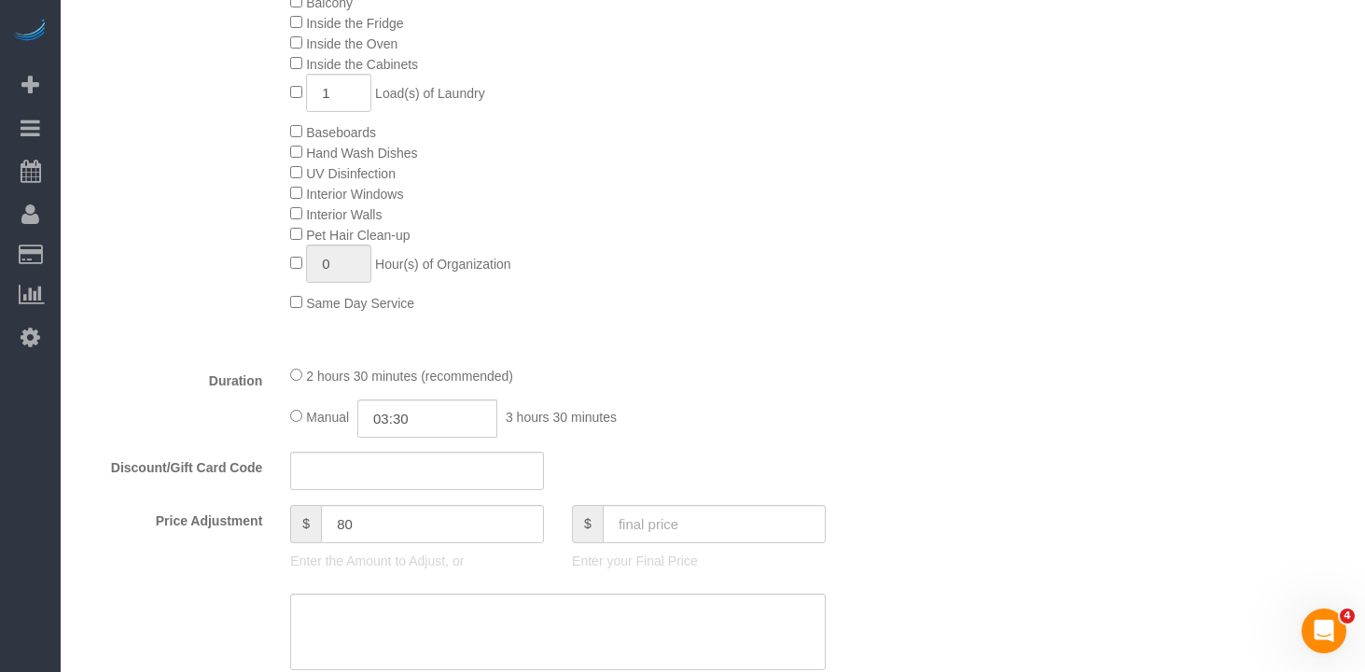
click at [1038, 215] on div "Who Email marc.brodherson@gmail.com Name * Marc Brodherson Big Apartment - Hour…" at bounding box center [712, 633] width 1267 height 3174
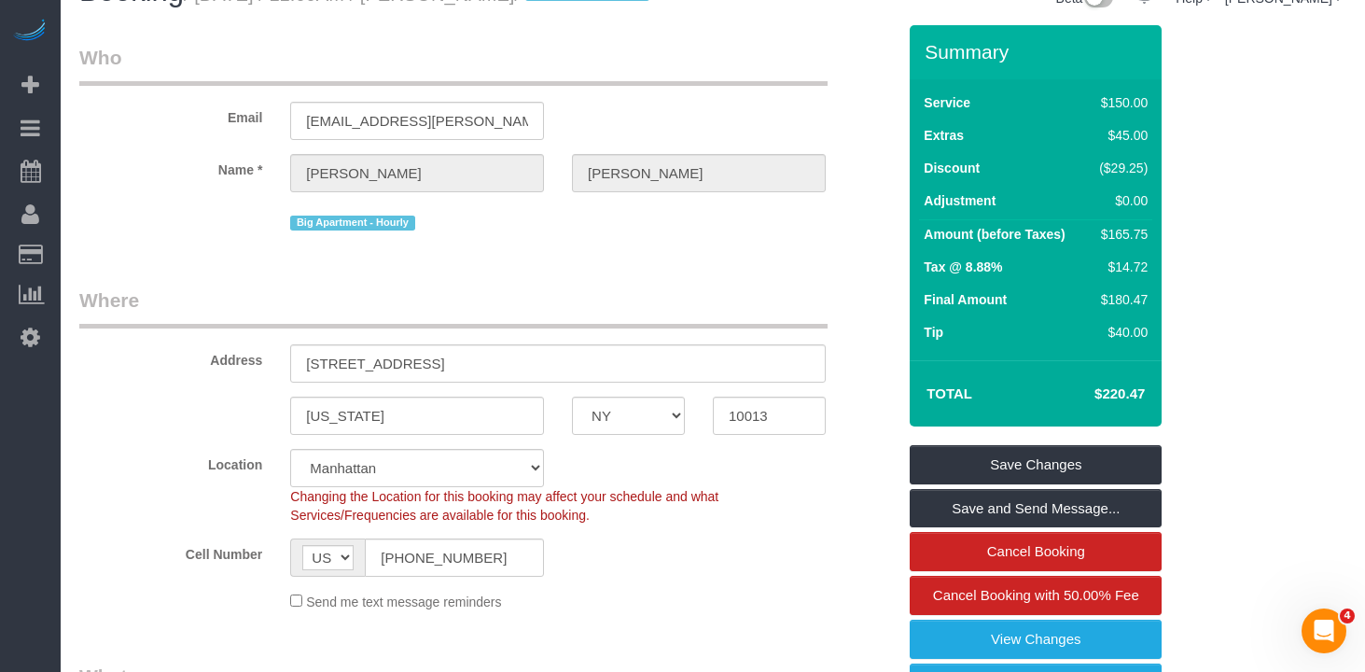
scroll to position [0, 0]
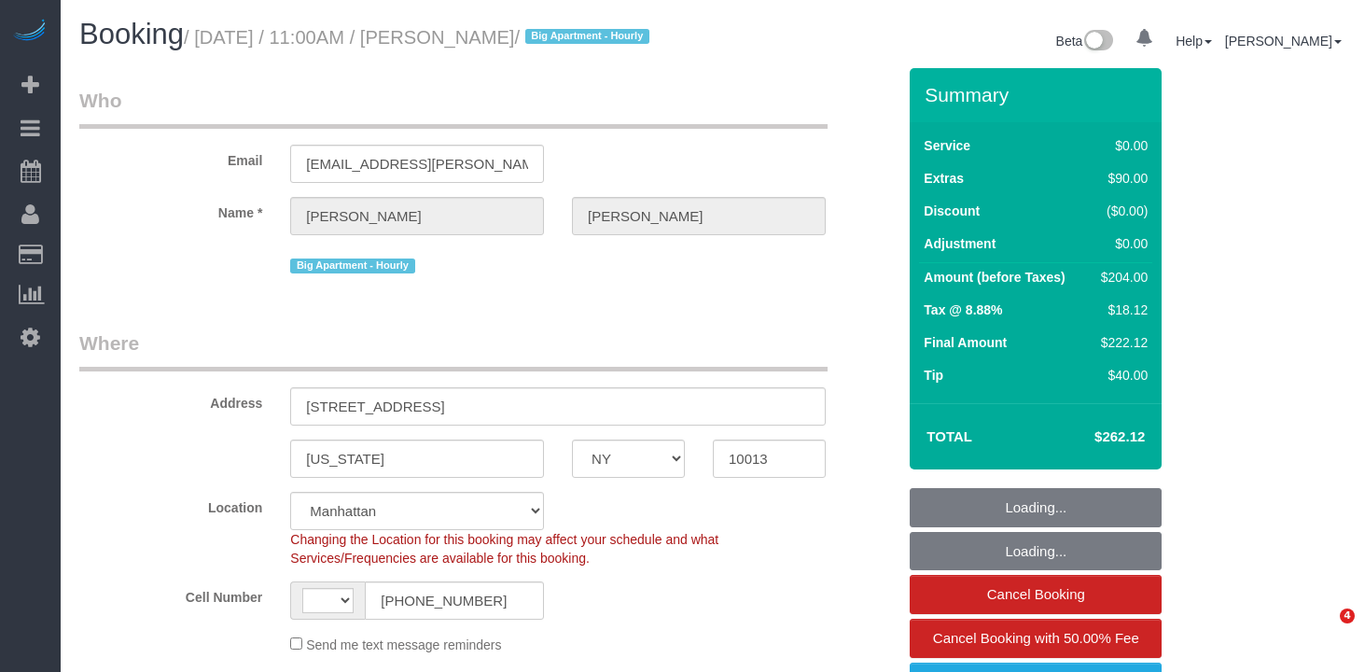
select select "NY"
select select "object:488"
select select "string:stripe-pm_1Q1zy64VGloSiKo7nrLUa1GT"
select select "string:[GEOGRAPHIC_DATA]"
select select "spot1"
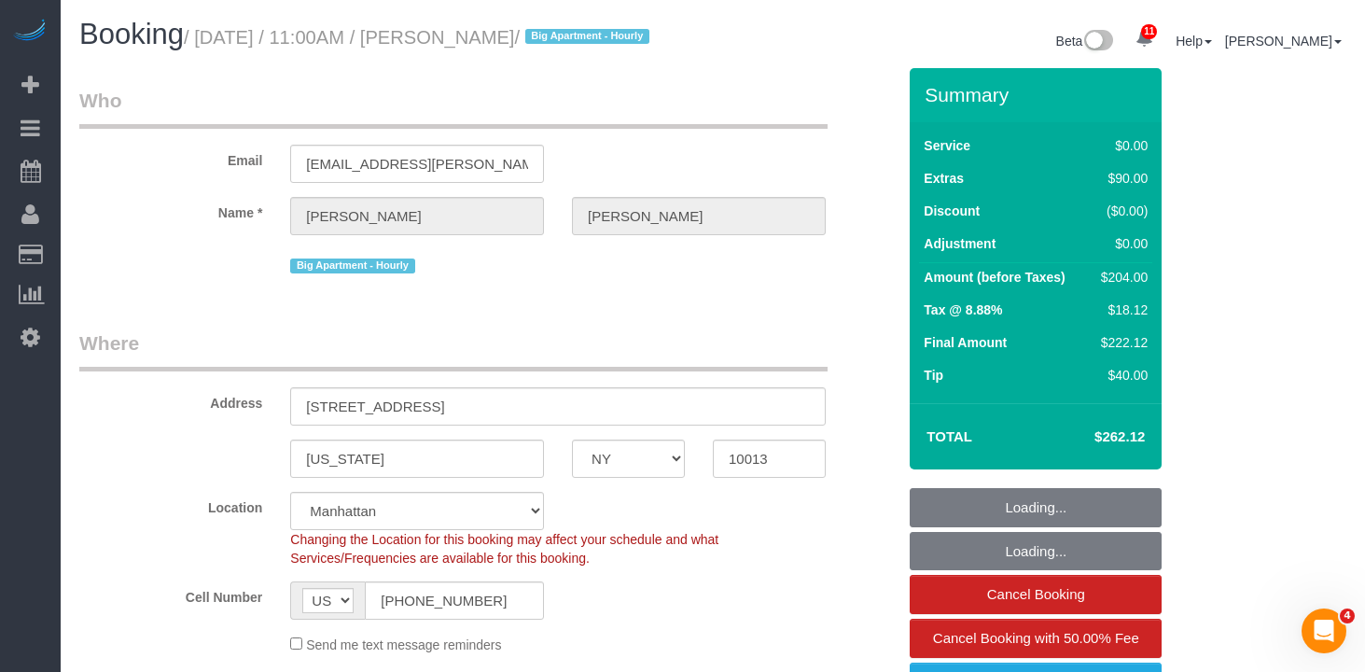
select select "number:89"
select select "number:90"
select select "number:15"
select select "number:5"
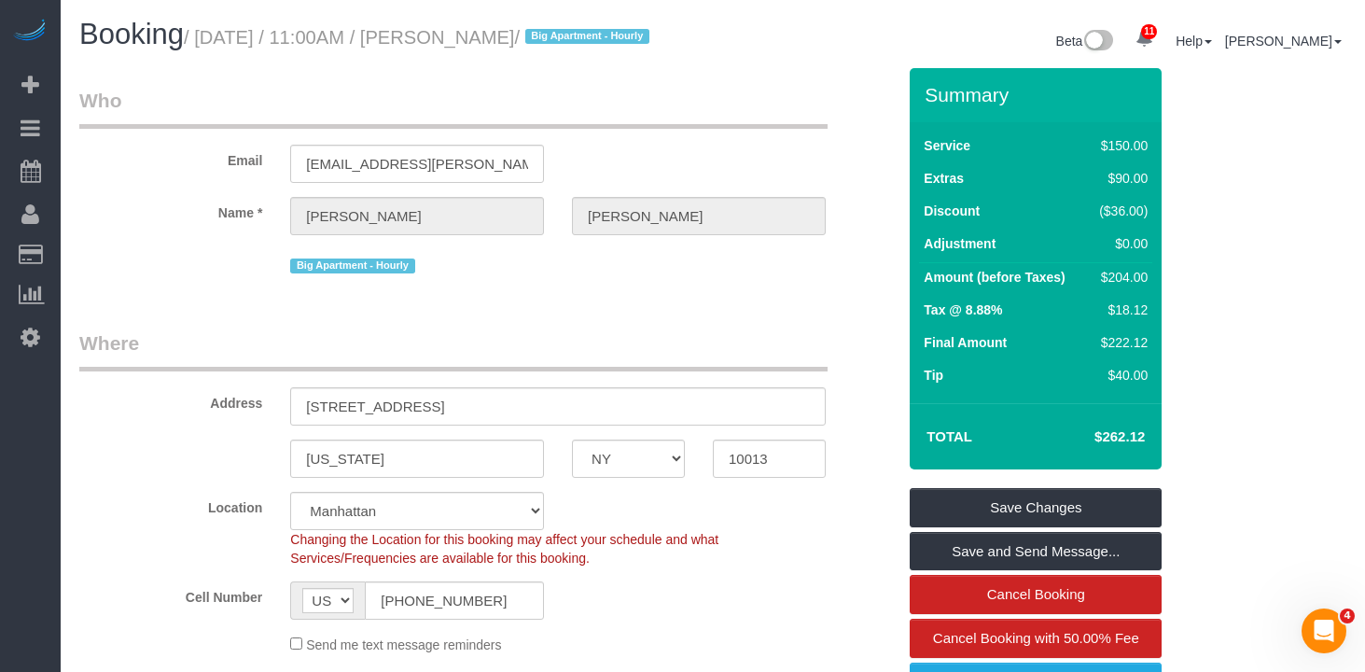
drag, startPoint x: 668, startPoint y: 119, endPoint x: 638, endPoint y: 112, distance: 30.6
click at [662, 117] on legend "Who" at bounding box center [453, 108] width 749 height 42
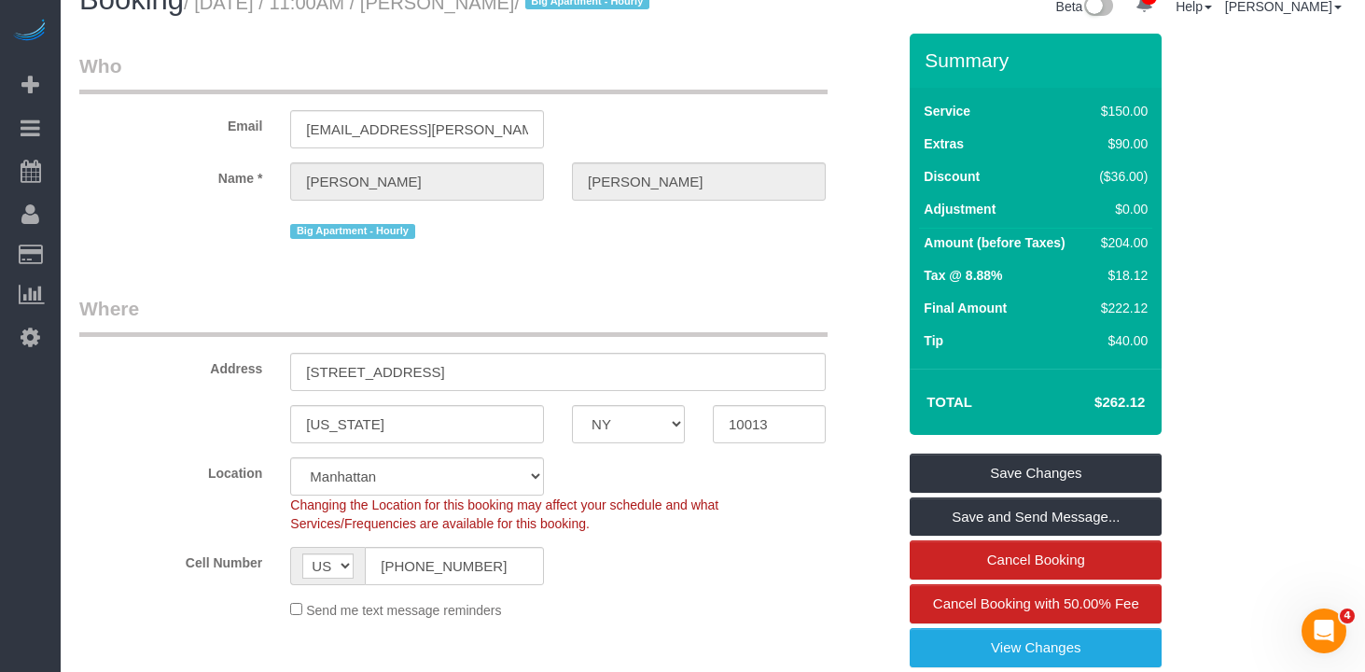
scroll to position [36, 0]
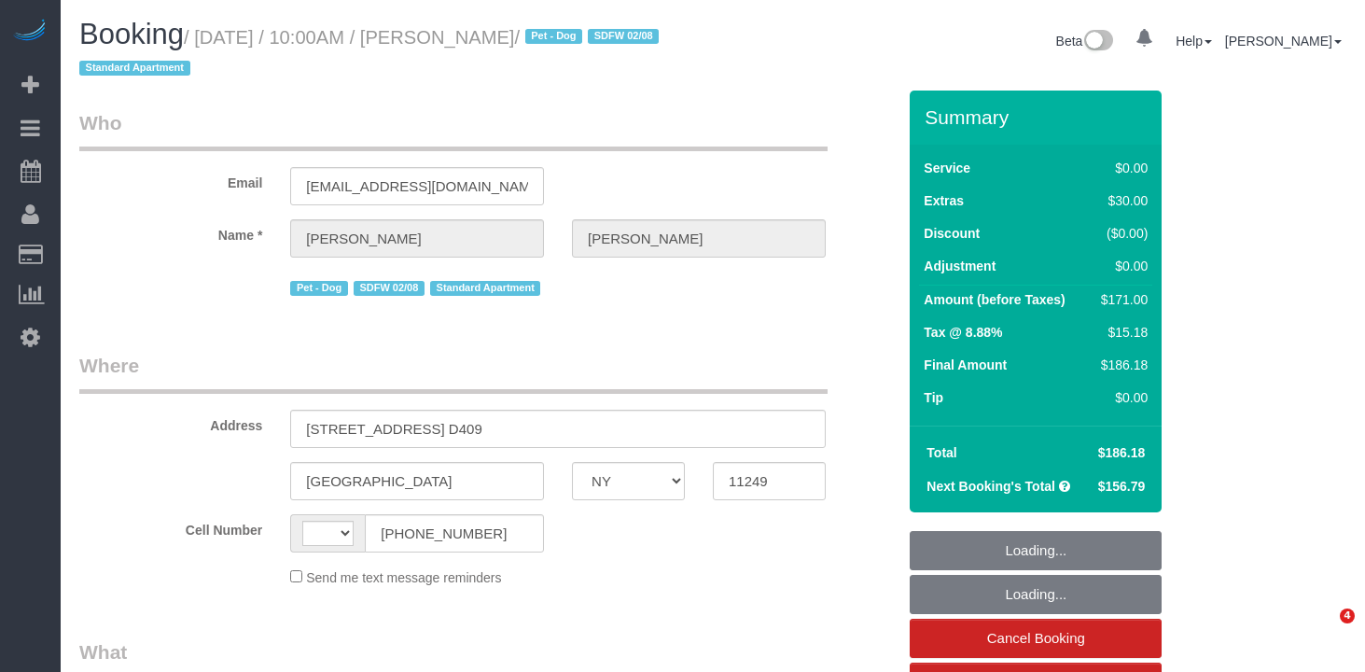
select select "NY"
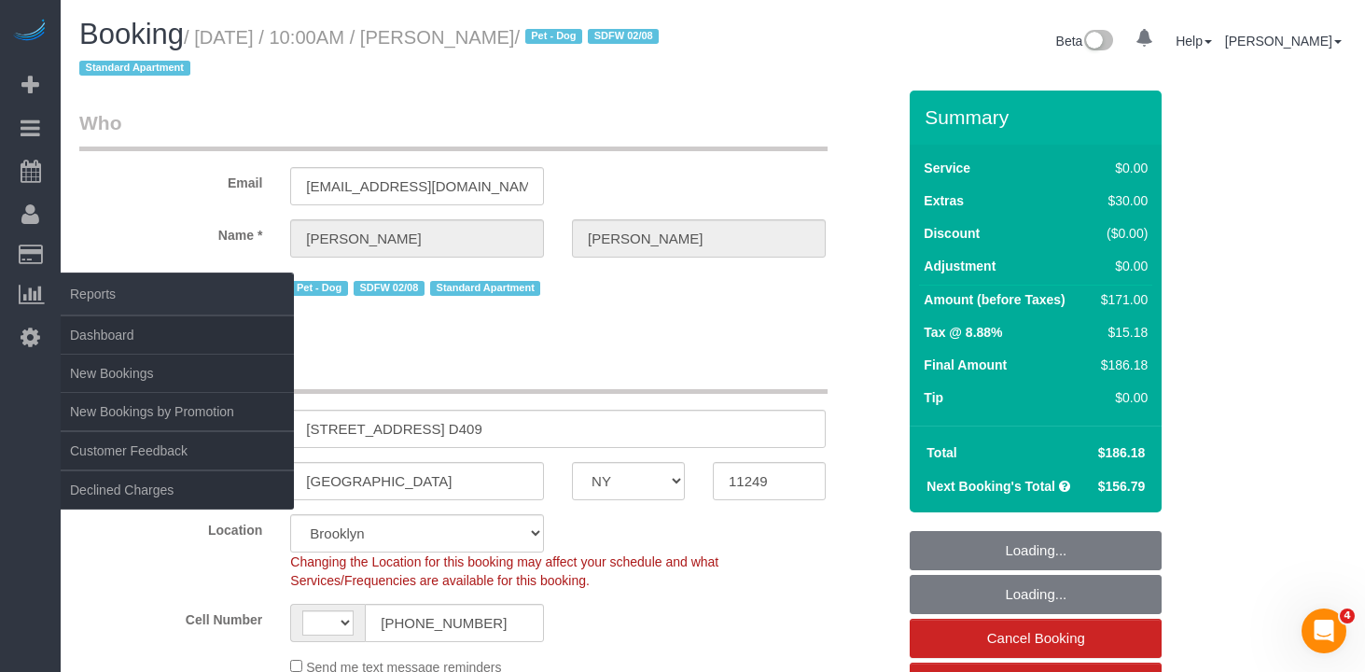
select select "string:[GEOGRAPHIC_DATA]"
select select "string:stripe-pm_1QhuX54VGloSiKo7j5lqv1ND"
select select "object:881"
select select "1"
select select "spot1"
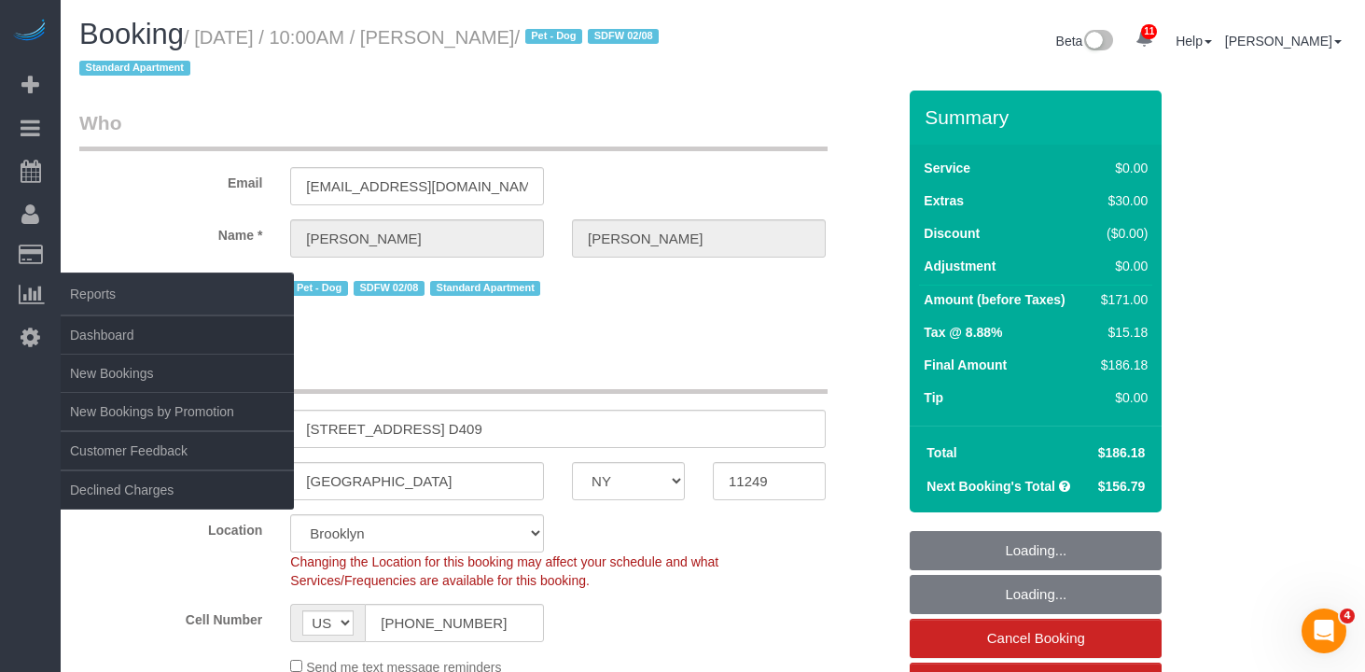
select select "number:56"
select select "number:70"
select select "number:13"
select select "number:5"
select select "object:1391"
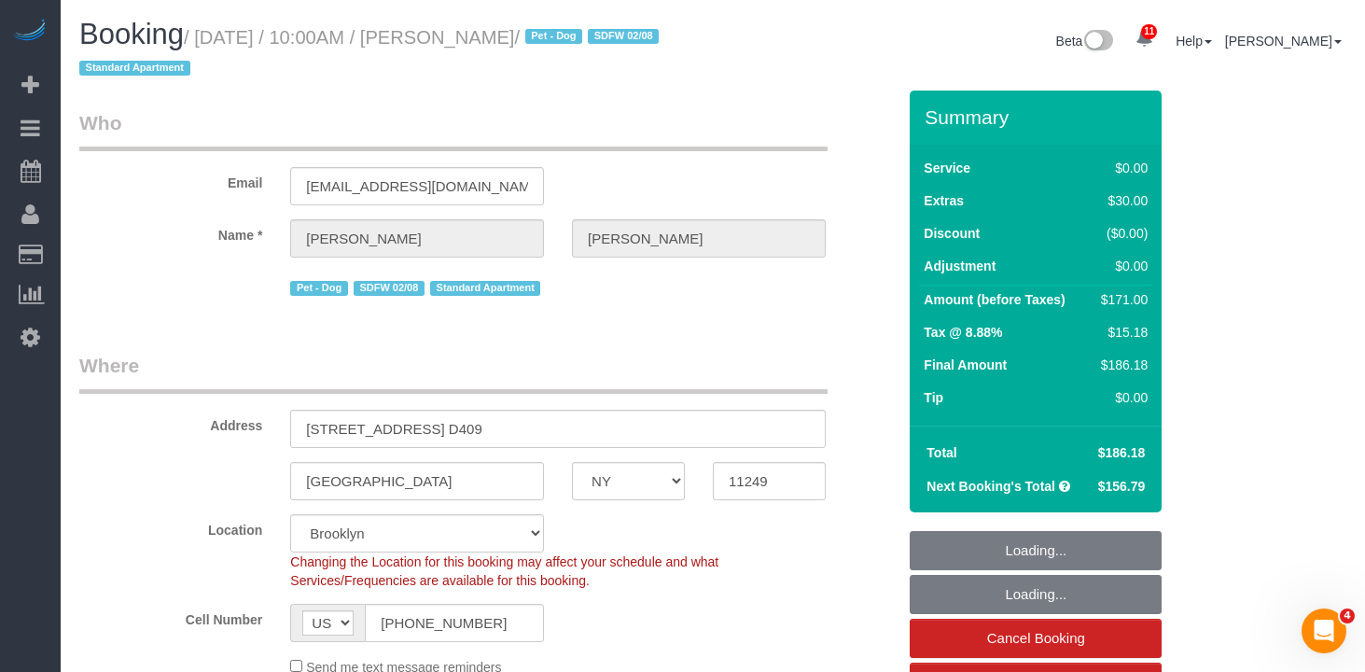
select select "1"
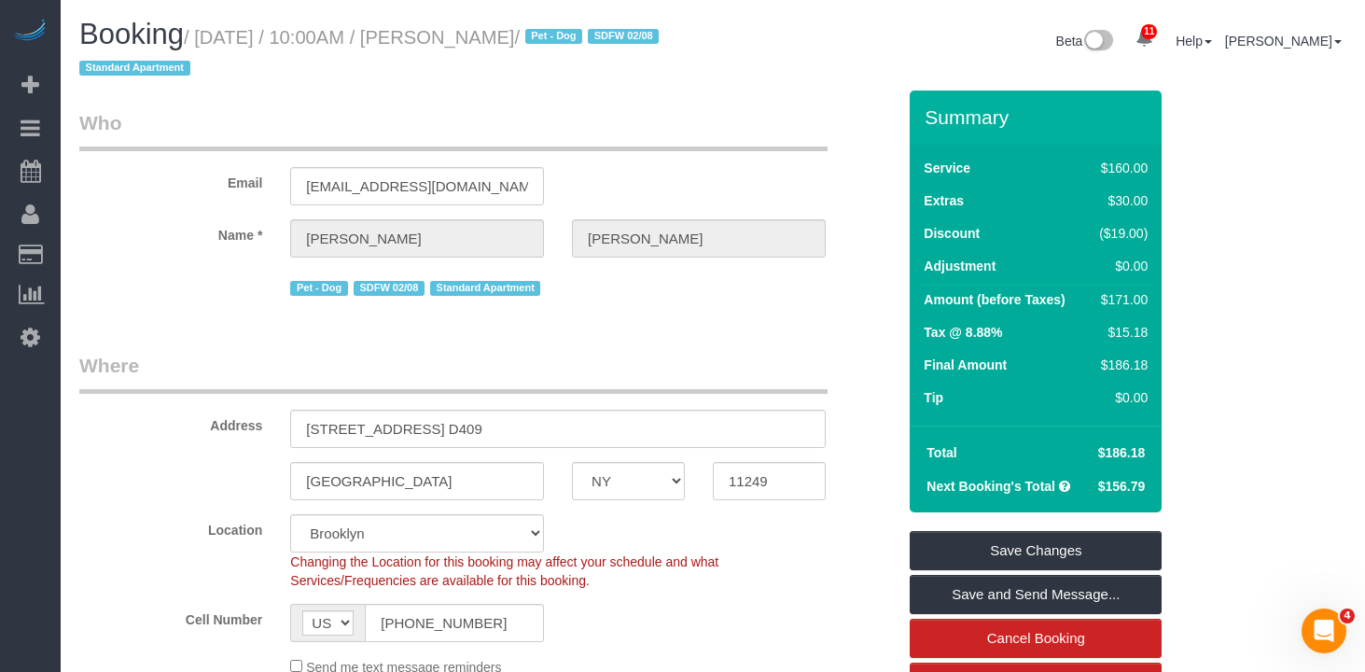
drag, startPoint x: 598, startPoint y: 32, endPoint x: 789, endPoint y: 39, distance: 190.5
click at [456, 35] on small "/ [DATE] / 10:00AM / [PERSON_NAME] / Pet - Dog SDFW 02/08 Standard Apartment" at bounding box center [371, 53] width 585 height 52
copy small "[PERSON_NAME]"
click at [561, 74] on h1 "Booking / [DATE] / 10:00AM / [PERSON_NAME] / Pet - Dog SDFW 02/08 Standard Apar…" at bounding box center [389, 50] width 620 height 63
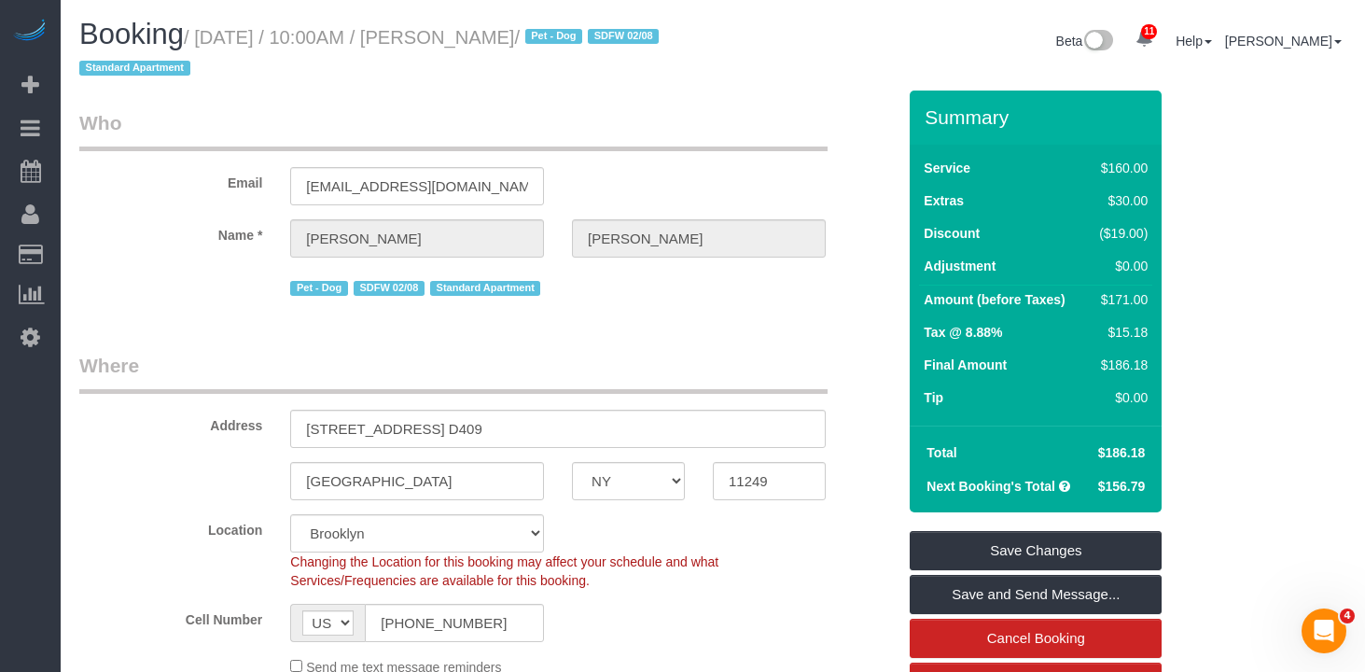
drag, startPoint x: 593, startPoint y: 30, endPoint x: 210, endPoint y: 31, distance: 382.7
click at [210, 31] on small "/ August 19, 2025 / 10:00AM / Andrew McLeod / Pet - Dog SDFW 02/08 Standard Apa…" at bounding box center [371, 53] width 585 height 52
copy small "August 19, 2025 / 10:00AM / Andrew McLeod"
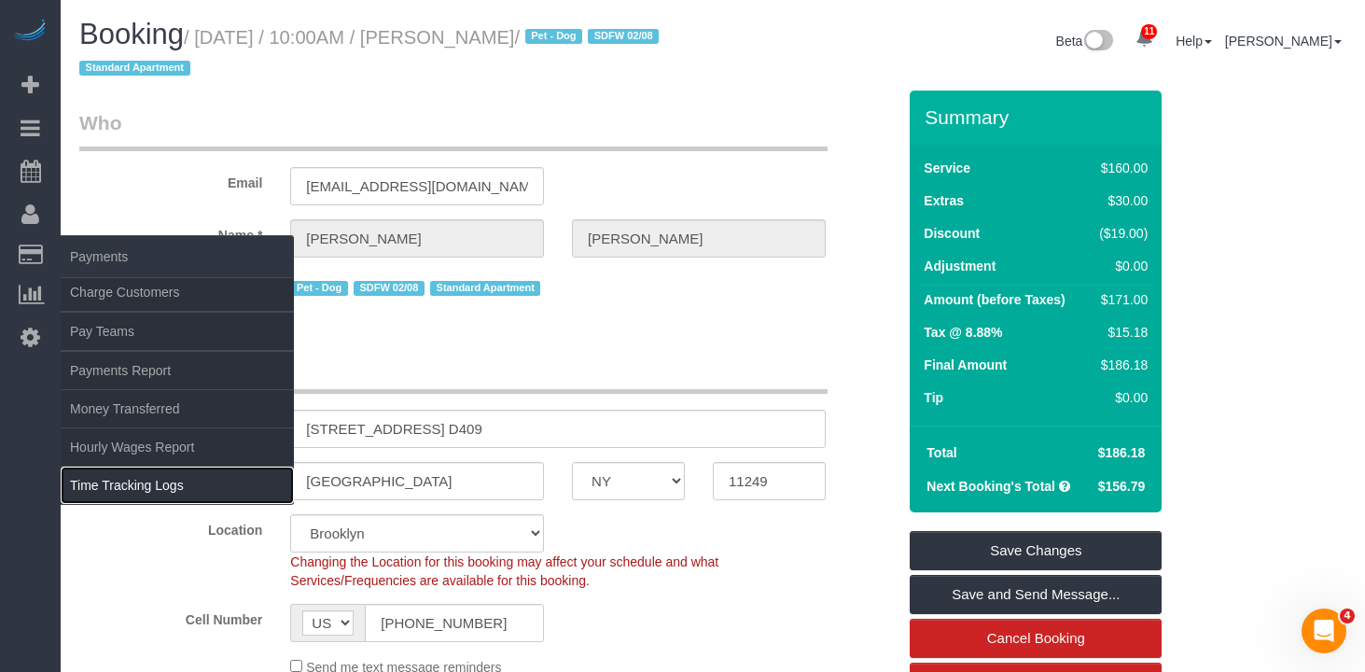
click at [164, 476] on link "Time Tracking Logs" at bounding box center [177, 485] width 233 height 37
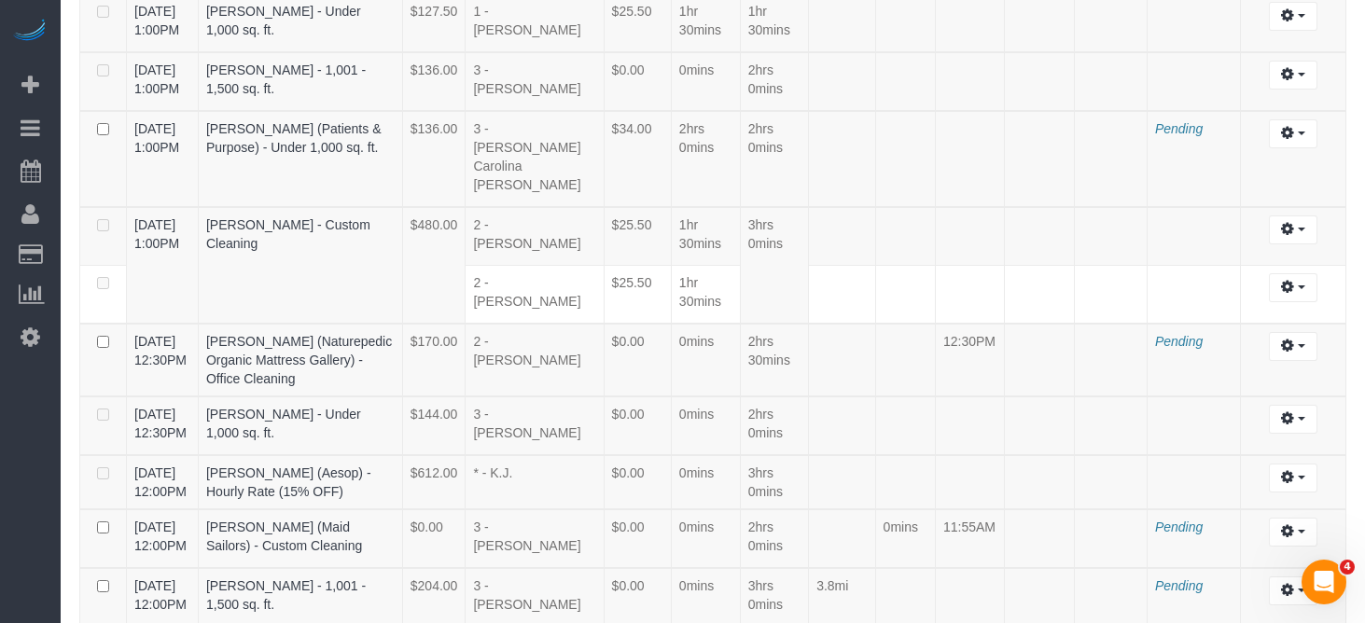
scroll to position [1975, 0]
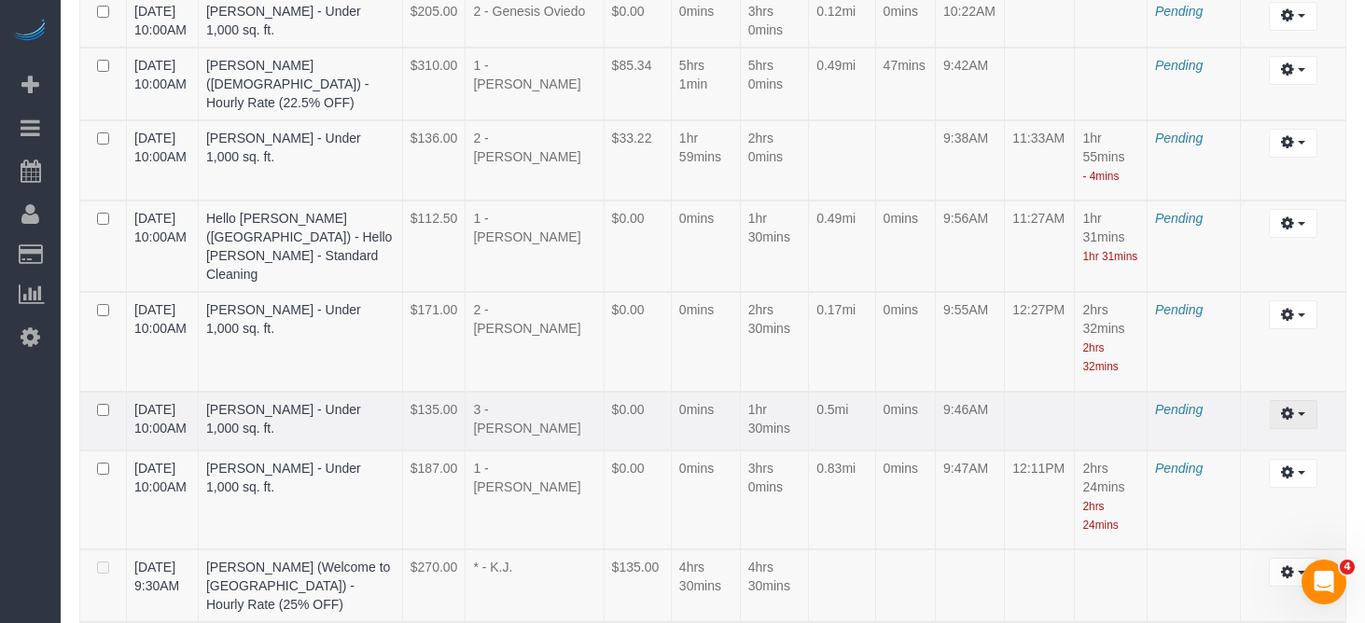
click at [1290, 408] on icon "button" at bounding box center [1287, 413] width 13 height 11
click at [1203, 437] on link "Edit" at bounding box center [1242, 449] width 147 height 24
select select "draft"
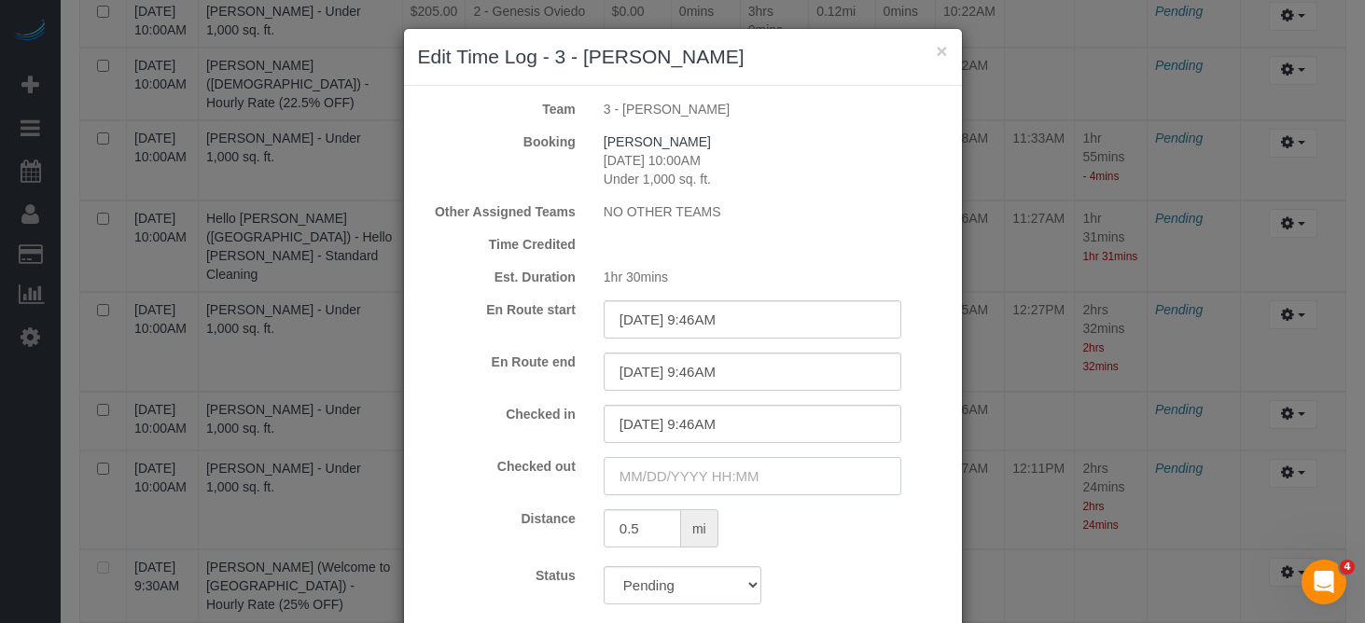
click at [707, 471] on input "text" at bounding box center [753, 476] width 298 height 38
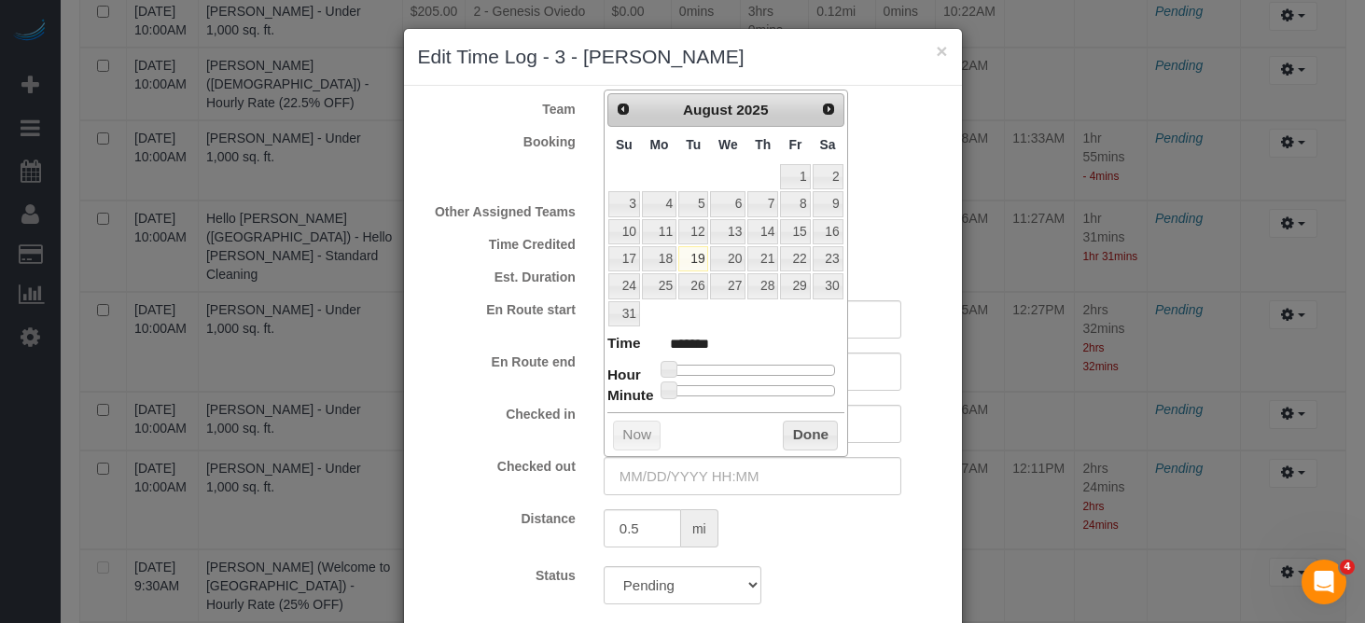
type input "08/19/2025 9:00AM"
type input "******"
click at [731, 368] on div at bounding box center [751, 370] width 167 height 11
type input "08/19/2025 11:00AM"
type input "*******"
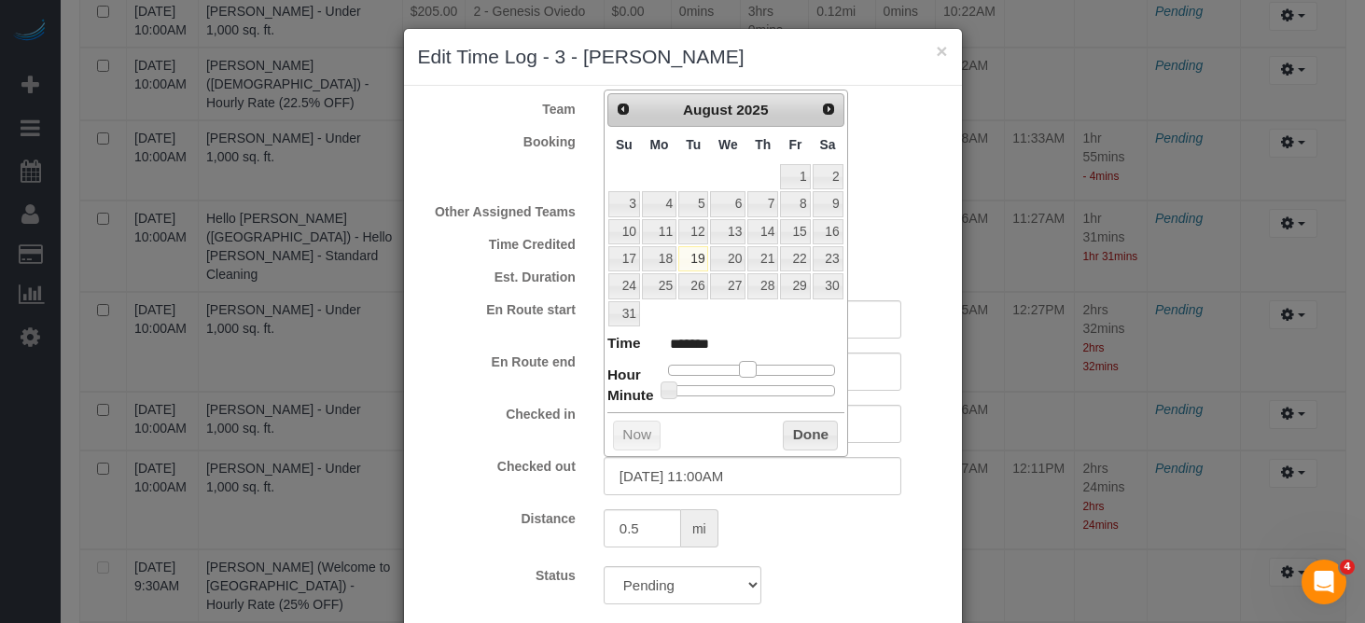
click at [749, 368] on div at bounding box center [751, 370] width 167 height 11
type input "08/19/2025 11:31AM"
type input "*******"
click at [755, 391] on div at bounding box center [751, 390] width 167 height 11
type input "08/19/2025 11:32AM"
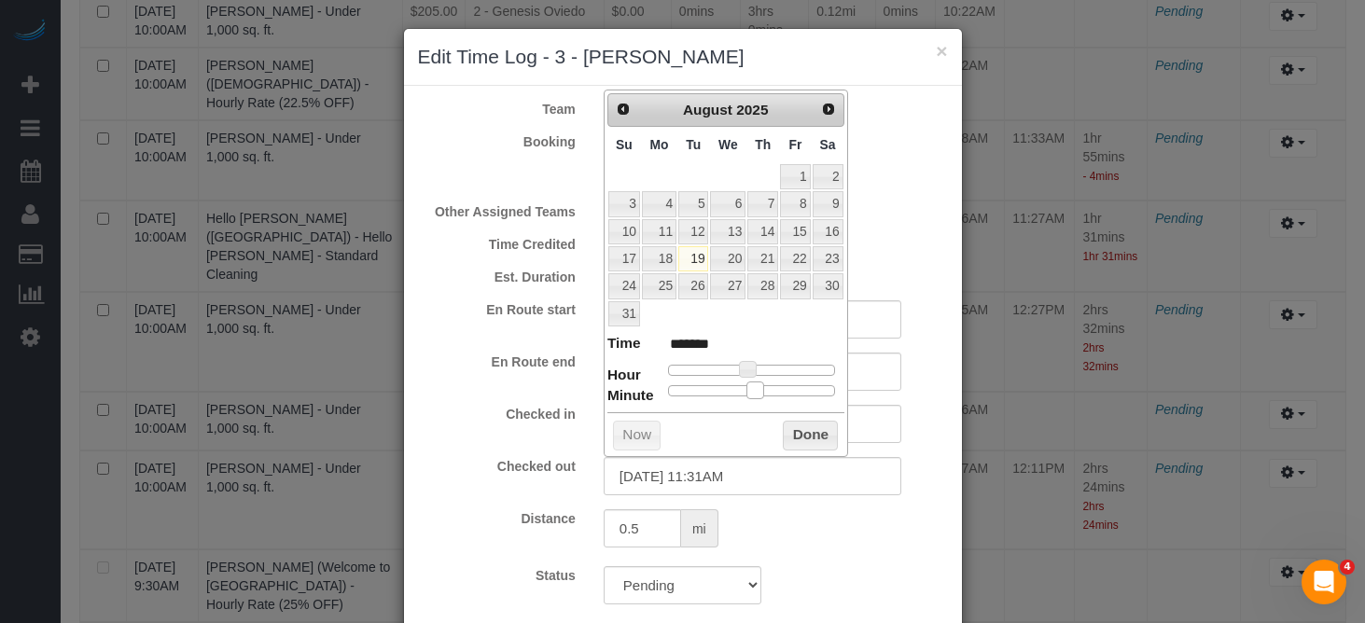
type input "*******"
type input "08/19/2025 11:34AM"
type input "*******"
type input "08/19/2025 11:36AM"
type input "*******"
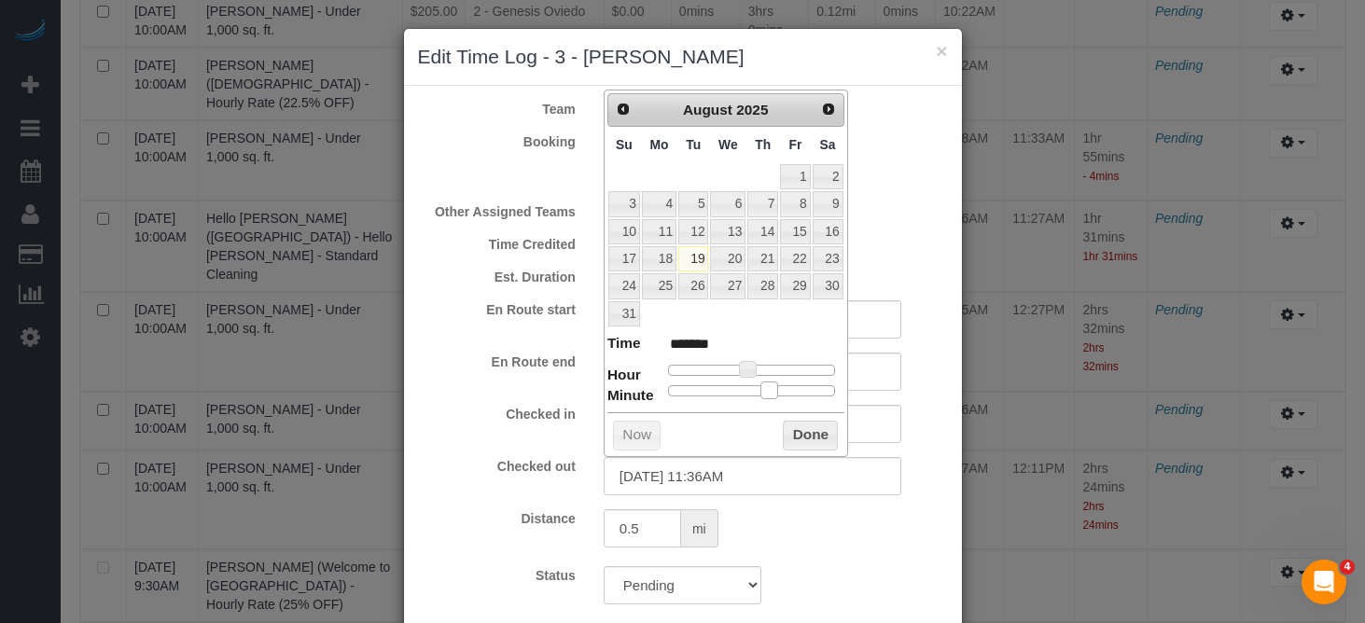
type input "08/19/2025 11:37AM"
type input "*******"
type input "08/19/2025 11:39AM"
type input "*******"
type input "08/19/2025 11:40AM"
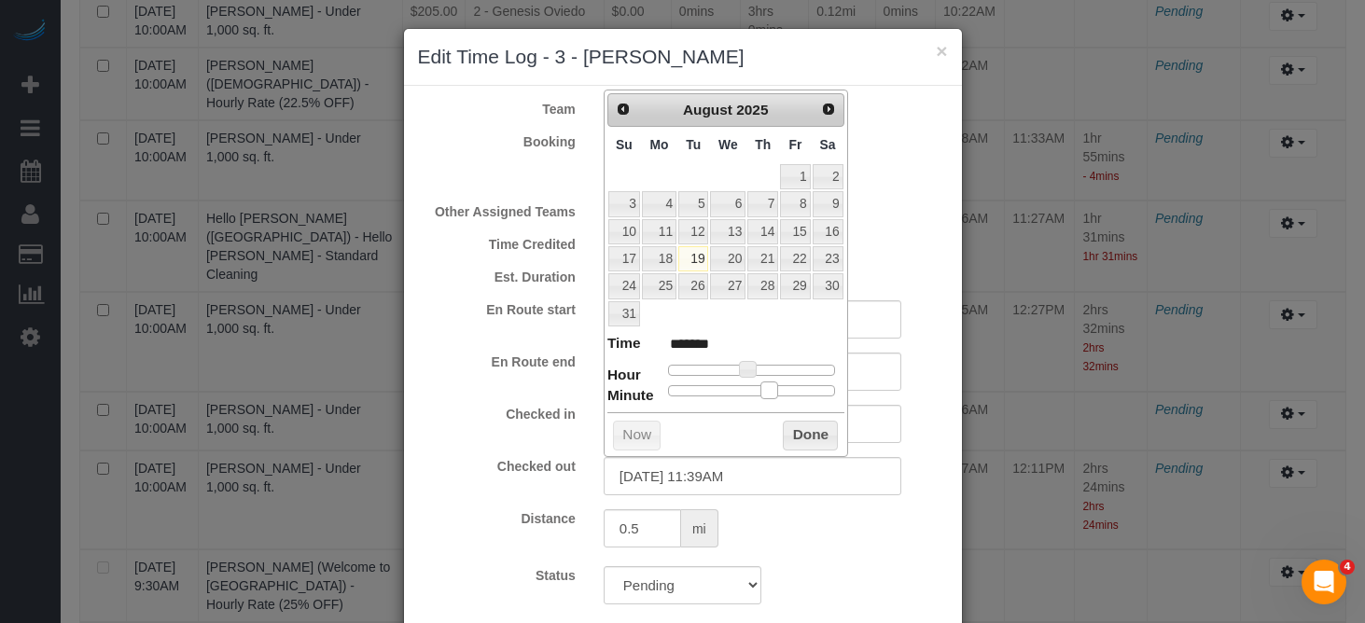
type input "*******"
type input "08/19/2025 11:41AM"
type input "*******"
type input "08/19/2025 11:42AM"
type input "*******"
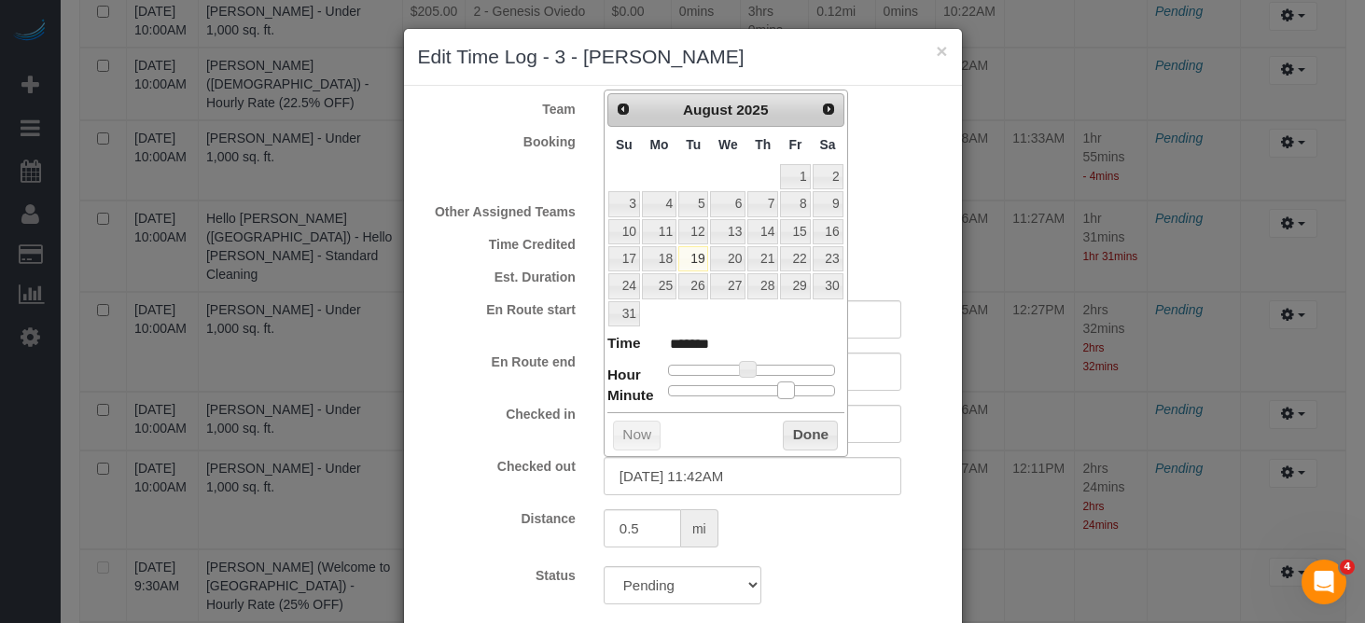
type input "08/19/2025 11:43AM"
type input "*******"
type input "08/19/2025 11:44AM"
type input "*******"
type input "08/19/2025 11:46AM"
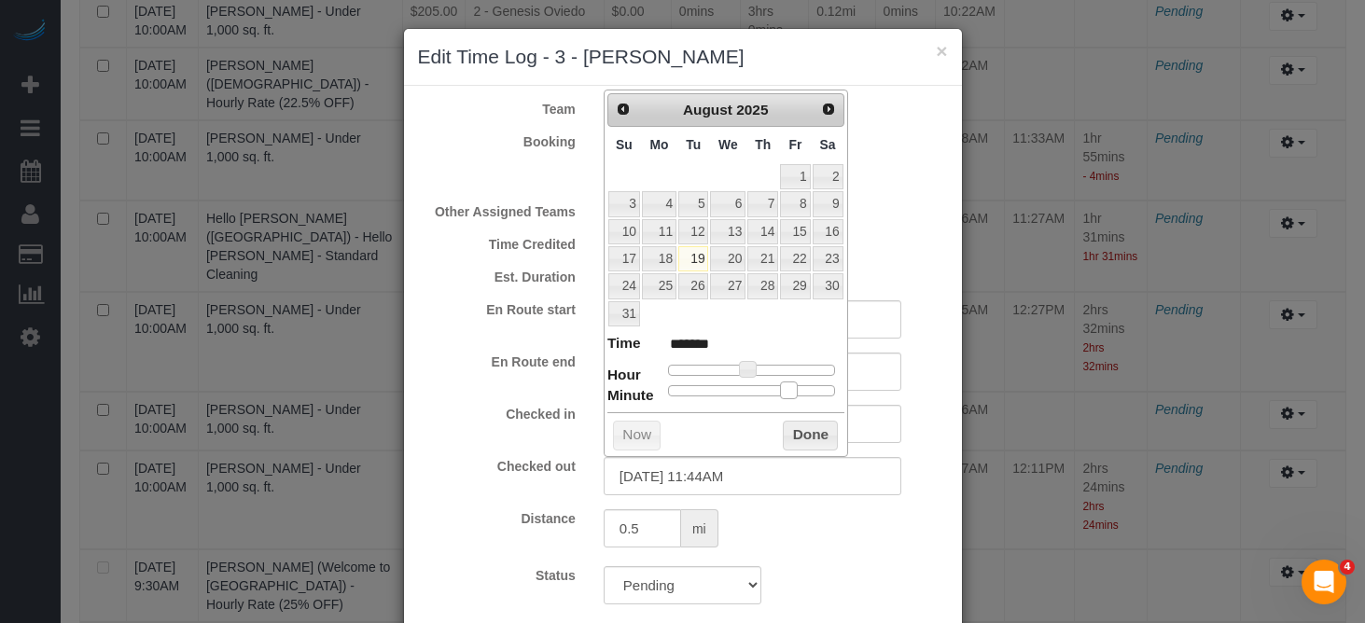
type input "*******"
type input "08/19/2025 11:45AM"
type input "*******"
type input "08/19/2025 11:44AM"
type input "*******"
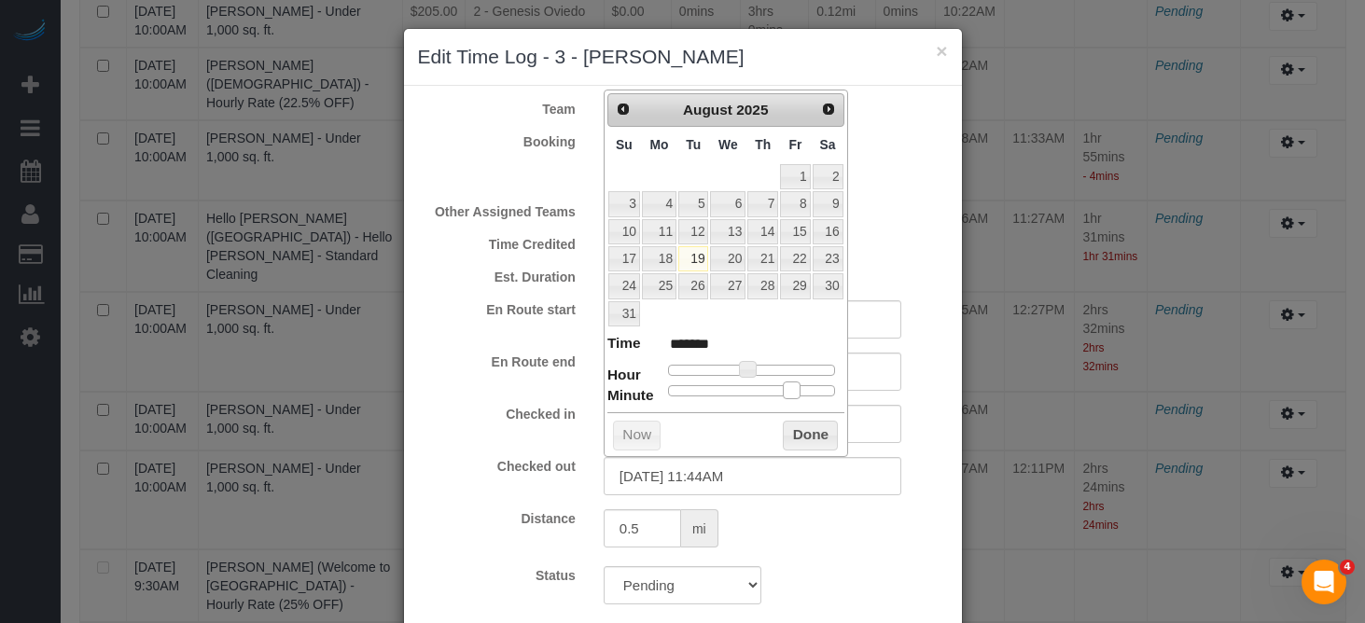
drag, startPoint x: 755, startPoint y: 391, endPoint x: 794, endPoint y: 395, distance: 39.4
click at [794, 388] on span at bounding box center [791, 390] width 17 height 17
click at [794, 427] on button "Done" at bounding box center [810, 436] width 55 height 30
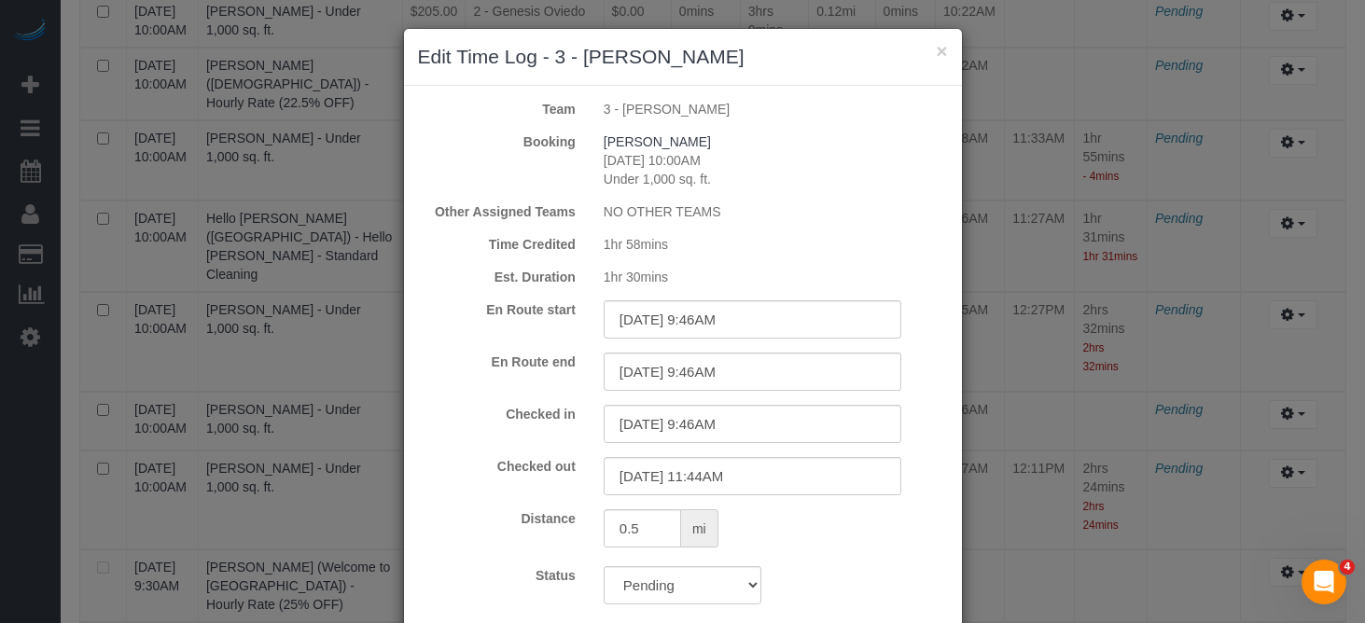
scroll to position [106, 0]
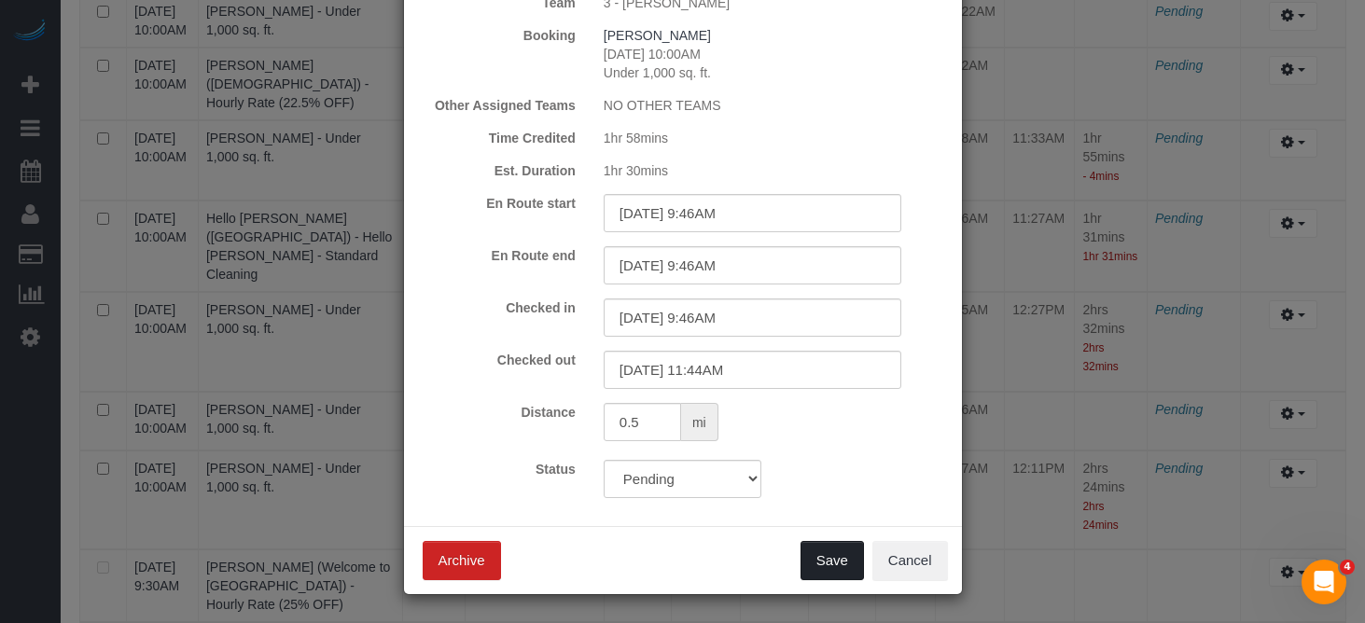
click at [848, 551] on button "Save" at bounding box center [832, 560] width 63 height 39
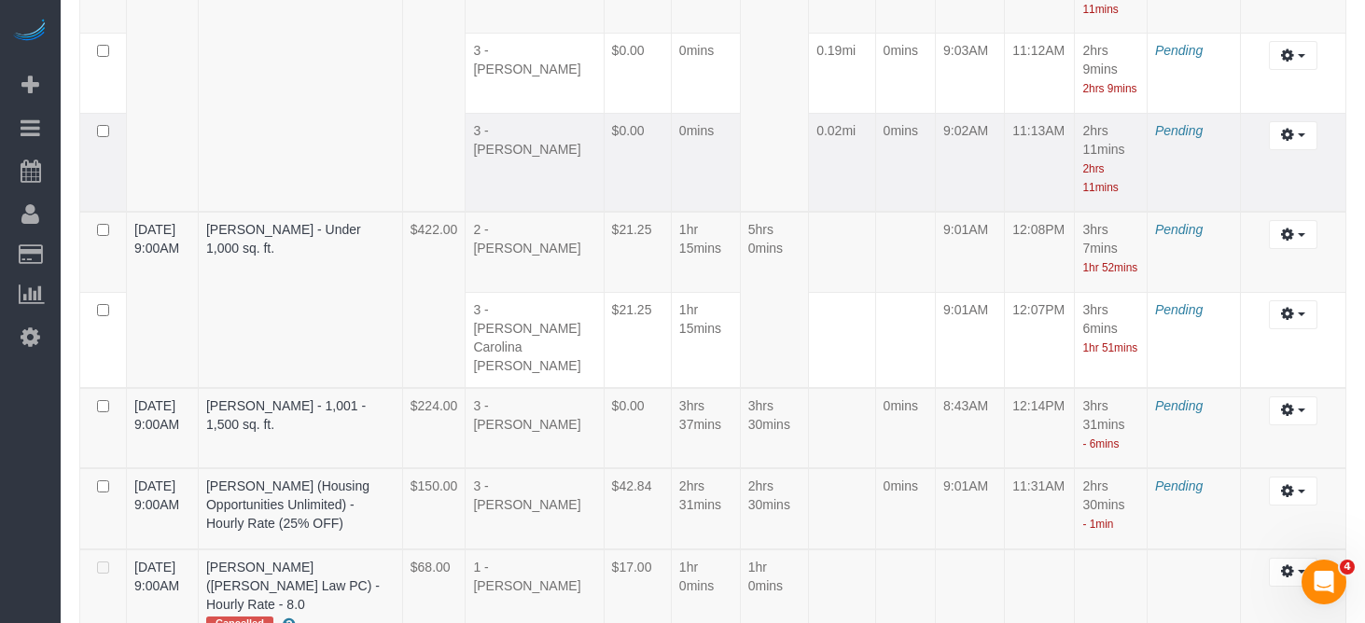
scroll to position [1013, 0]
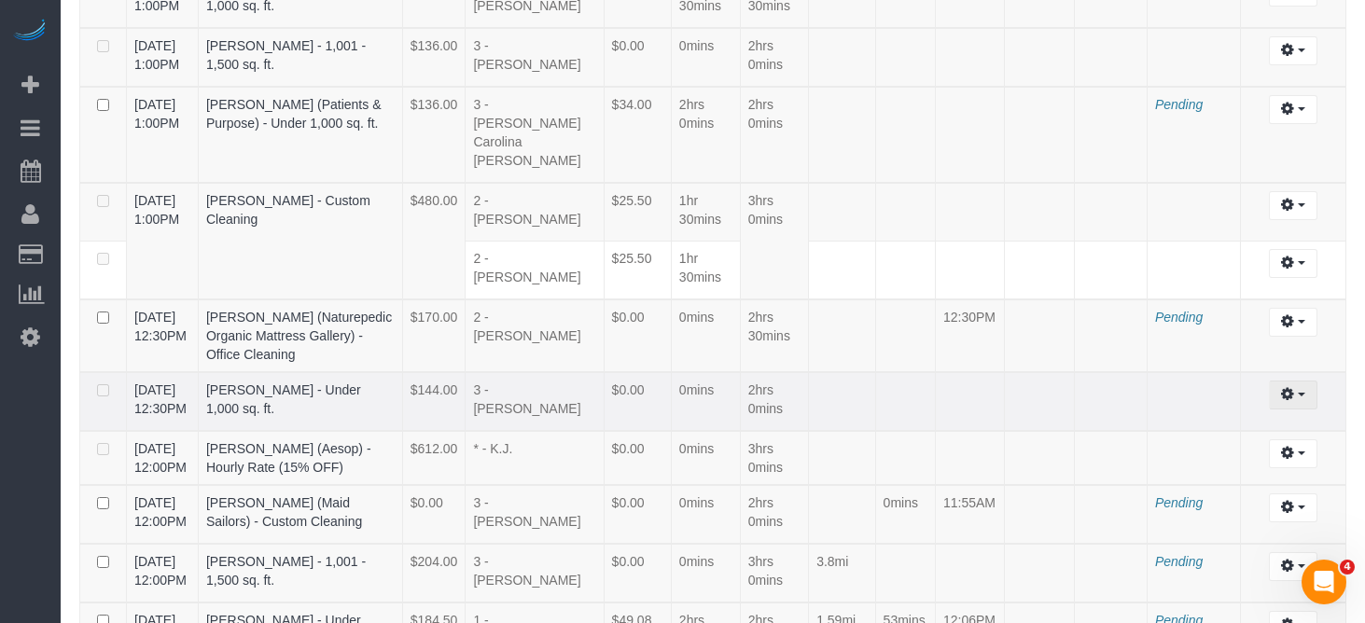
click at [1286, 388] on icon "button" at bounding box center [1287, 393] width 13 height 11
click at [1206, 417] on link "Edit" at bounding box center [1242, 429] width 147 height 24
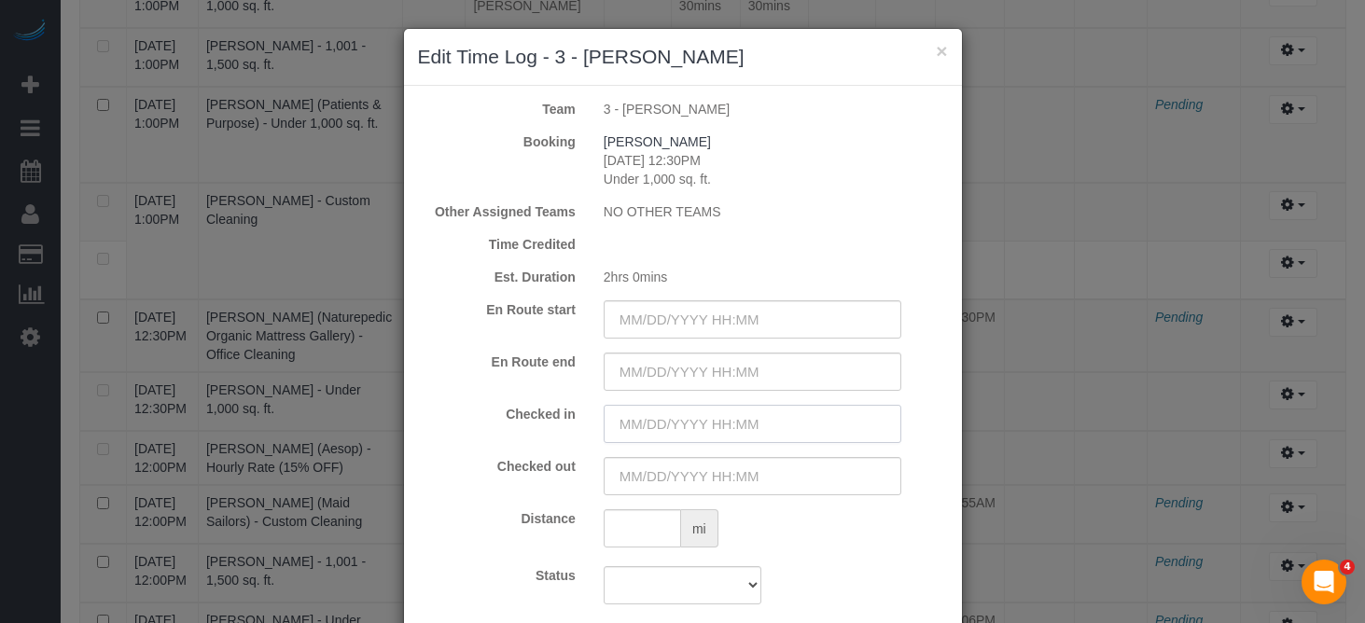
click at [651, 426] on input "text" at bounding box center [753, 424] width 298 height 38
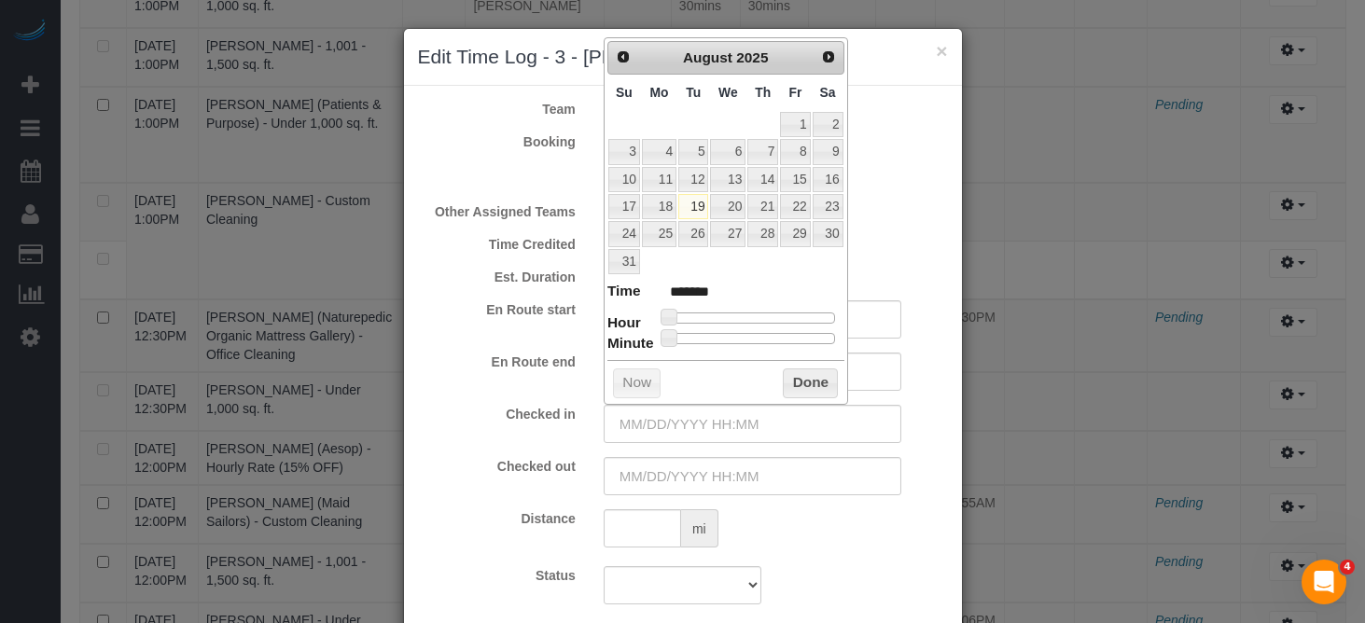
type input "08/19/2025 1:00PM"
type input "******"
click at [764, 321] on div at bounding box center [751, 318] width 167 height 11
type input "08/19/2025 12:00PM"
type input "*******"
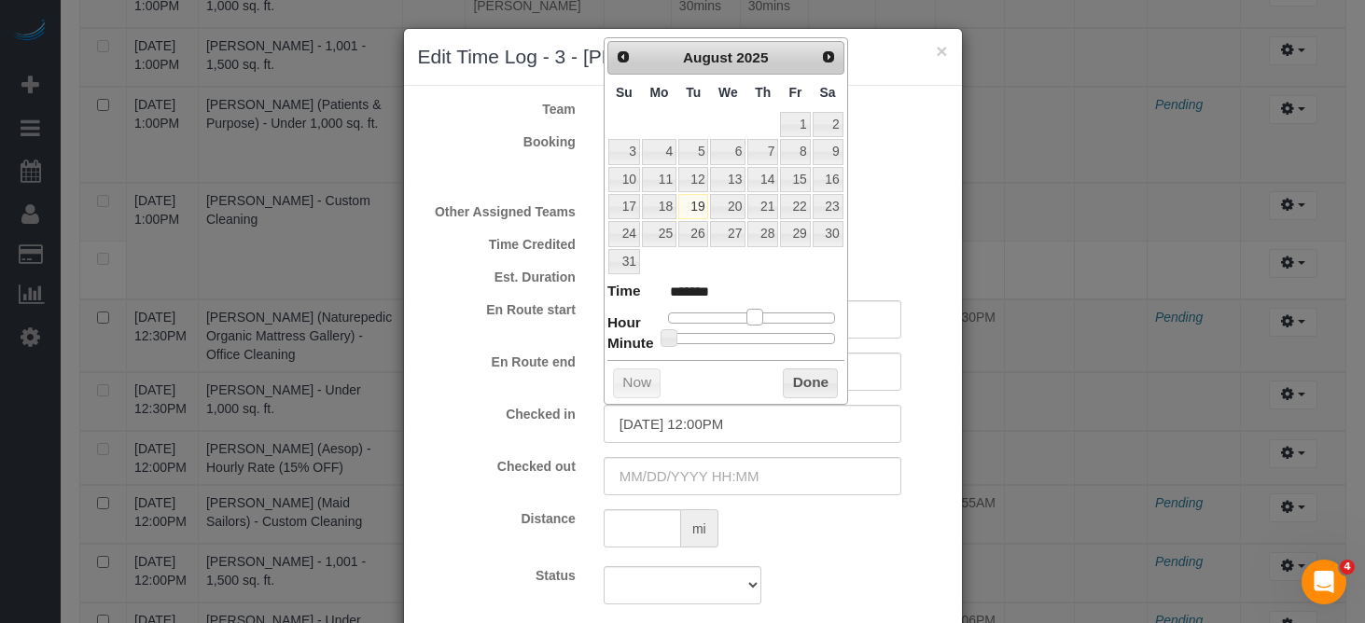
type input "08/19/2025 11:00AM"
type input "*******"
drag, startPoint x: 764, startPoint y: 319, endPoint x: 749, endPoint y: 320, distance: 15.0
click at [749, 320] on span at bounding box center [747, 317] width 17 height 17
type input "08/19/2025 12:00PM"
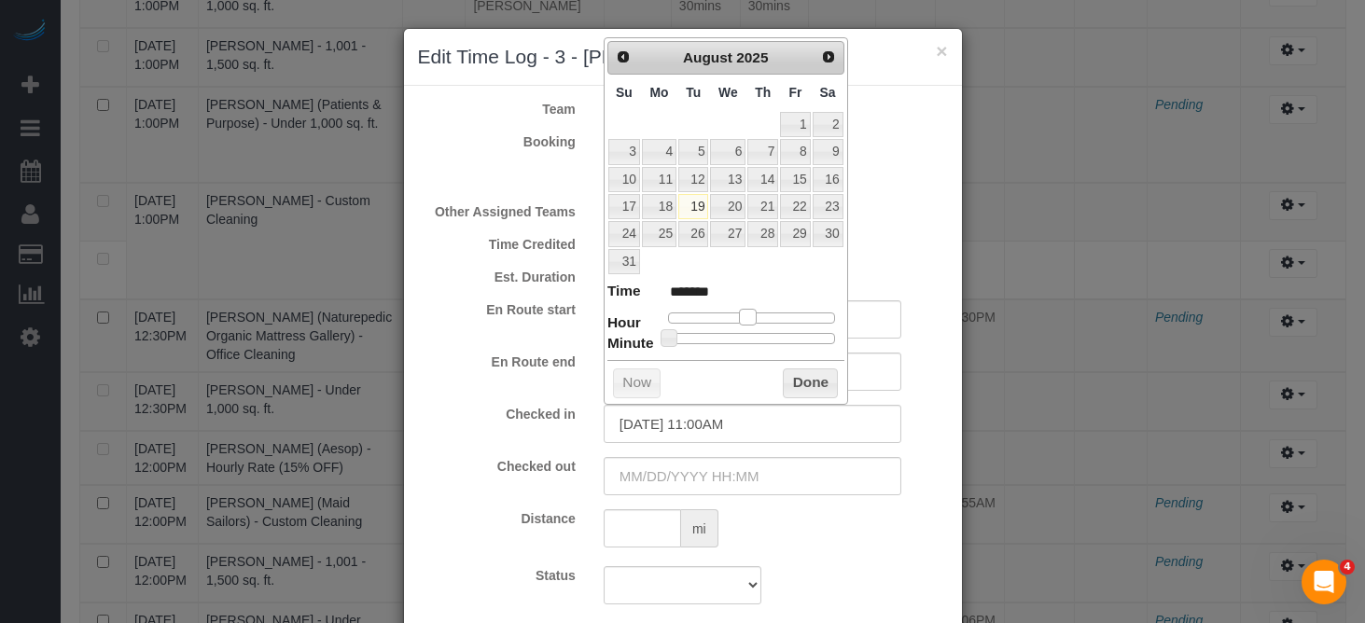
type input "*******"
click at [755, 317] on span at bounding box center [755, 317] width 17 height 17
type input "08/19/2025 12:29PM"
type input "*******"
click at [751, 338] on div at bounding box center [751, 338] width 167 height 11
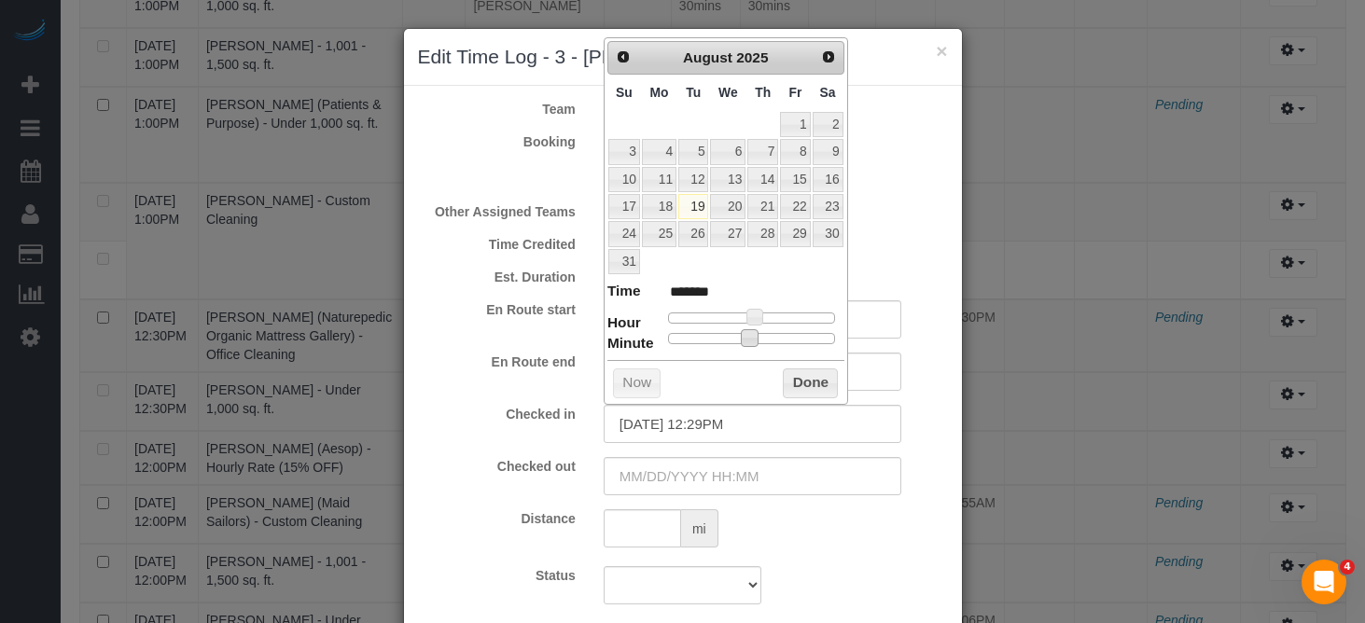
type input "08/19/2025 12:30PM"
type input "*******"
type input "08/19/2025 12:31PM"
type input "*******"
type input "08/19/2025 12:33PM"
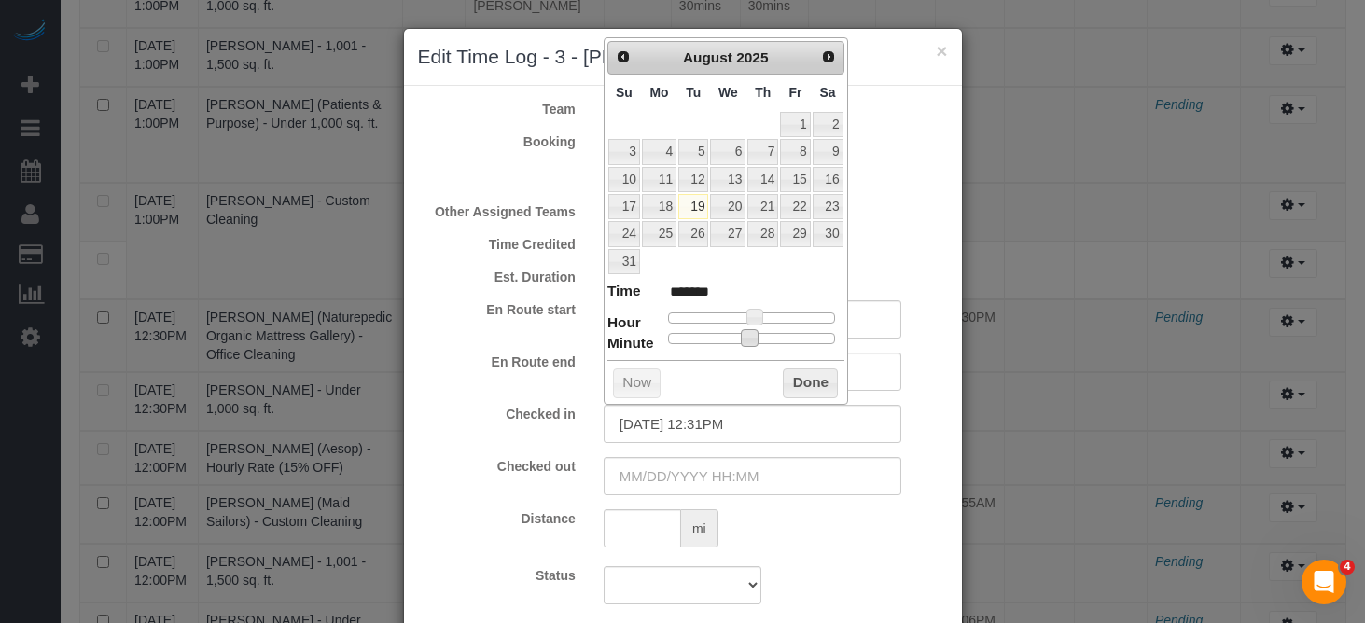
type input "*******"
type input "08/19/2025 12:34PM"
type input "*******"
type input "08/19/2025 12:35PM"
type input "*******"
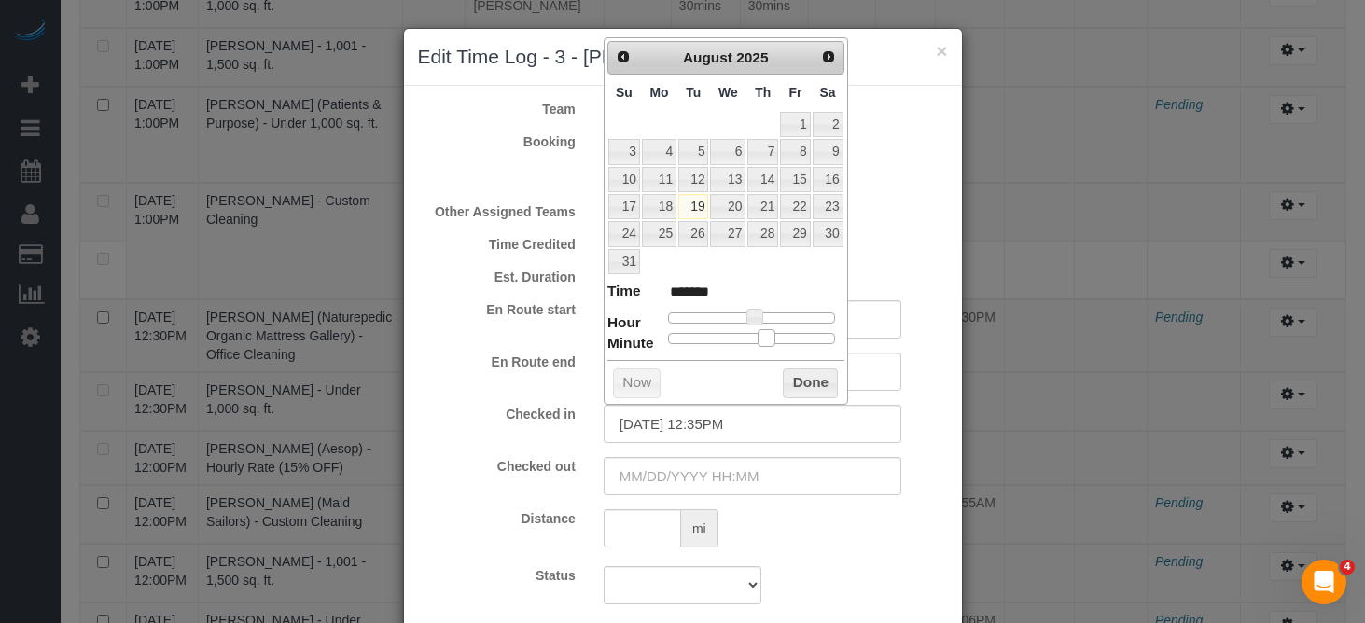
type input "08/19/2025 12:36PM"
type input "*******"
type input "08/19/2025 12:37PM"
type input "*******"
type input "08/19/2025 12:39PM"
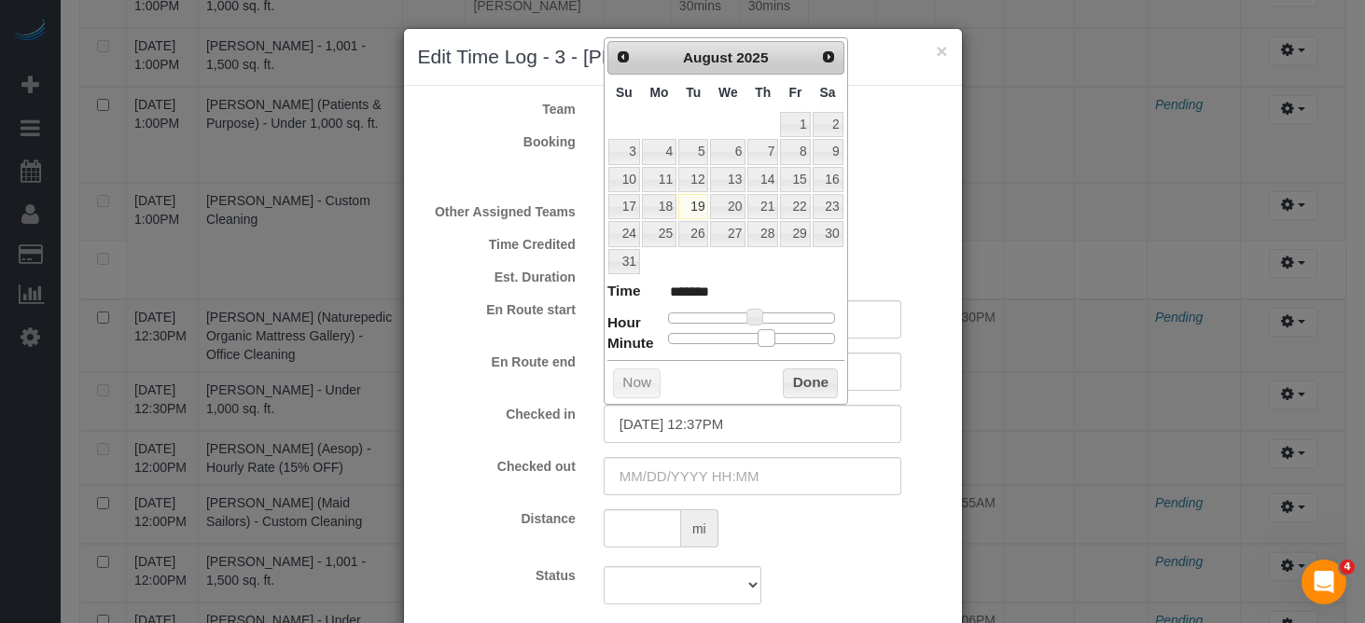
type input "*******"
type input "08/19/2025 12:40PM"
type input "*******"
drag, startPoint x: 751, startPoint y: 338, endPoint x: 784, endPoint y: 333, distance: 33.0
click at [784, 333] on span at bounding box center [780, 337] width 17 height 17
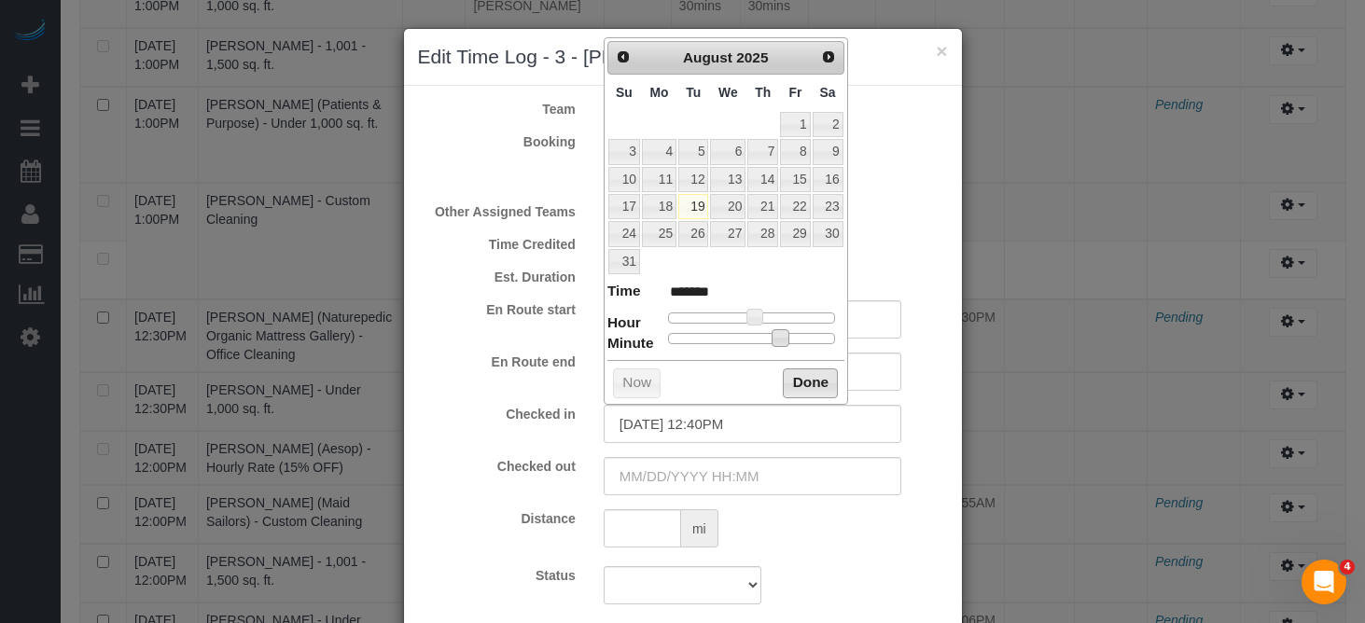
click at [807, 382] on button "Done" at bounding box center [810, 384] width 55 height 30
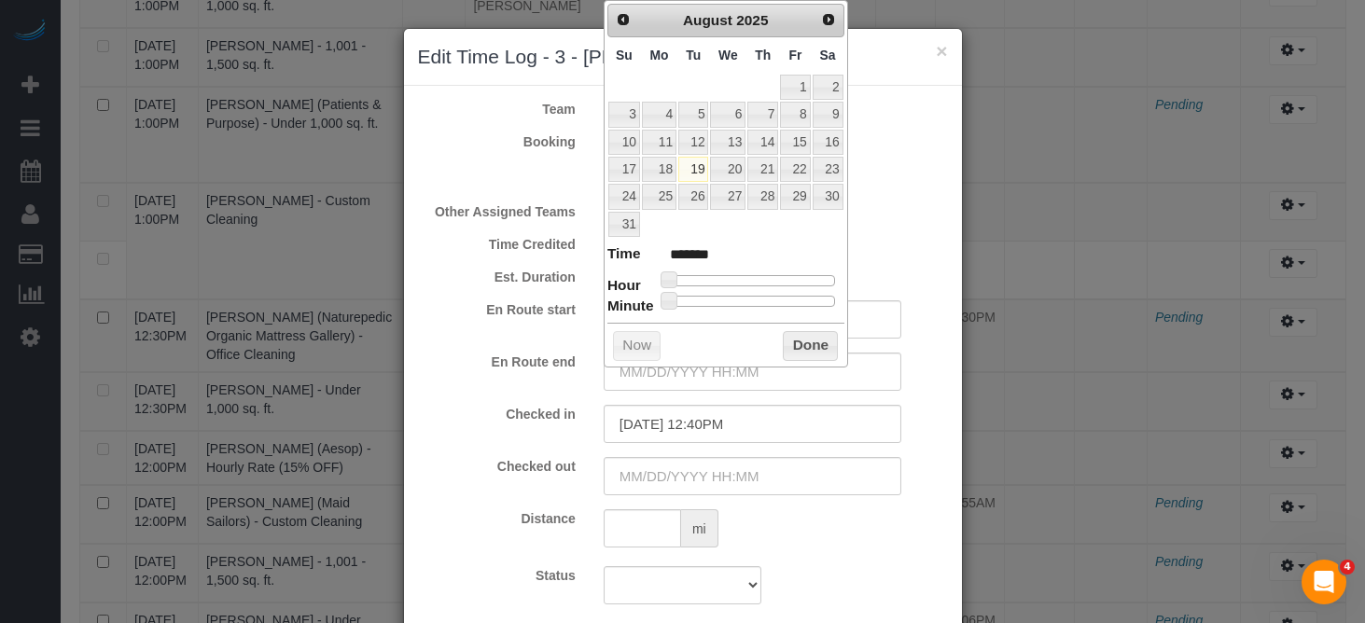
type input "08/19/2025 1:00PM"
type input "******"
click at [762, 280] on div at bounding box center [751, 280] width 167 height 11
type input "08/19/2025 12:00PM"
type input "*******"
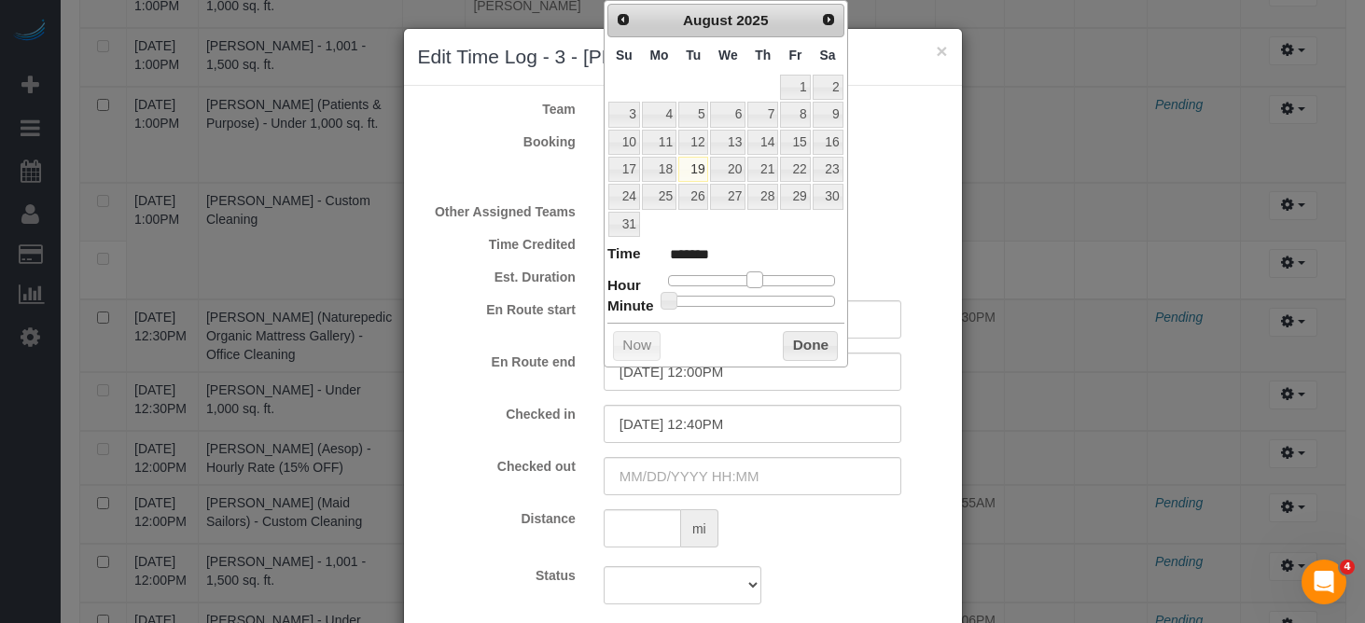
click at [758, 283] on span at bounding box center [755, 280] width 17 height 17
type input "08/19/2025 12:35PM"
type input "*******"
click at [768, 297] on div at bounding box center [751, 301] width 167 height 11
type input "08/19/2025 12:34PM"
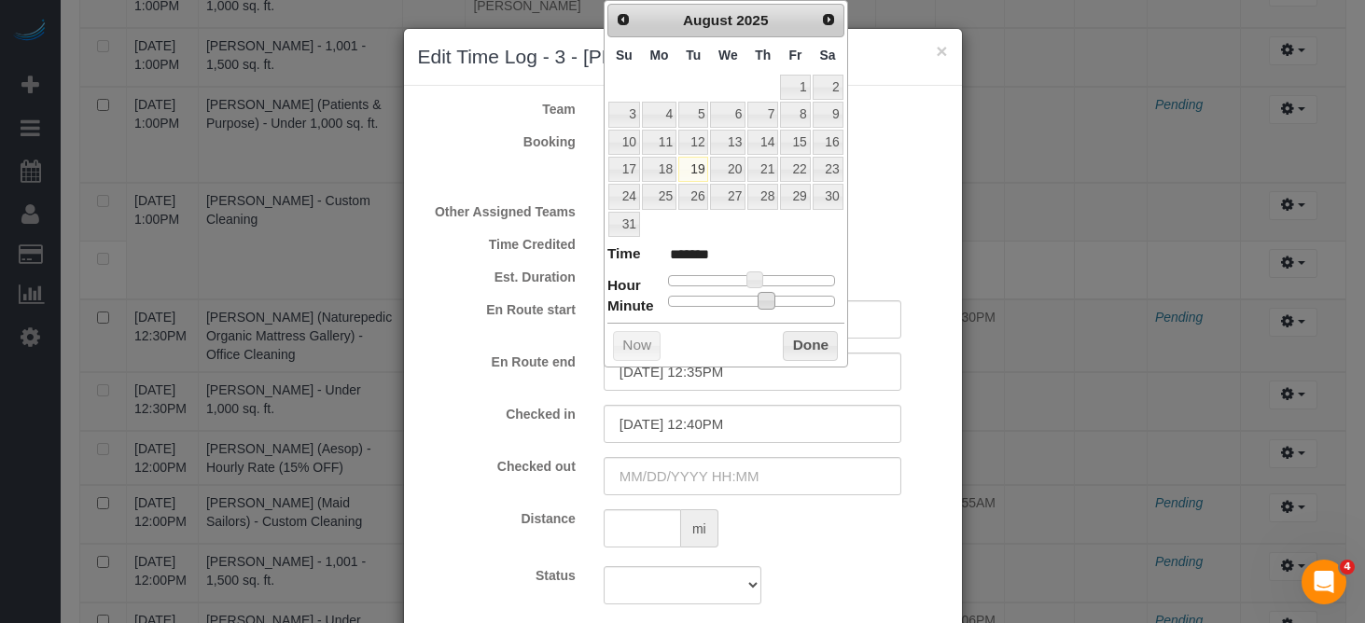
type input "*******"
type input "08/19/2025 12:33PM"
type input "*******"
type input "08/19/2025 12:34PM"
type input "*******"
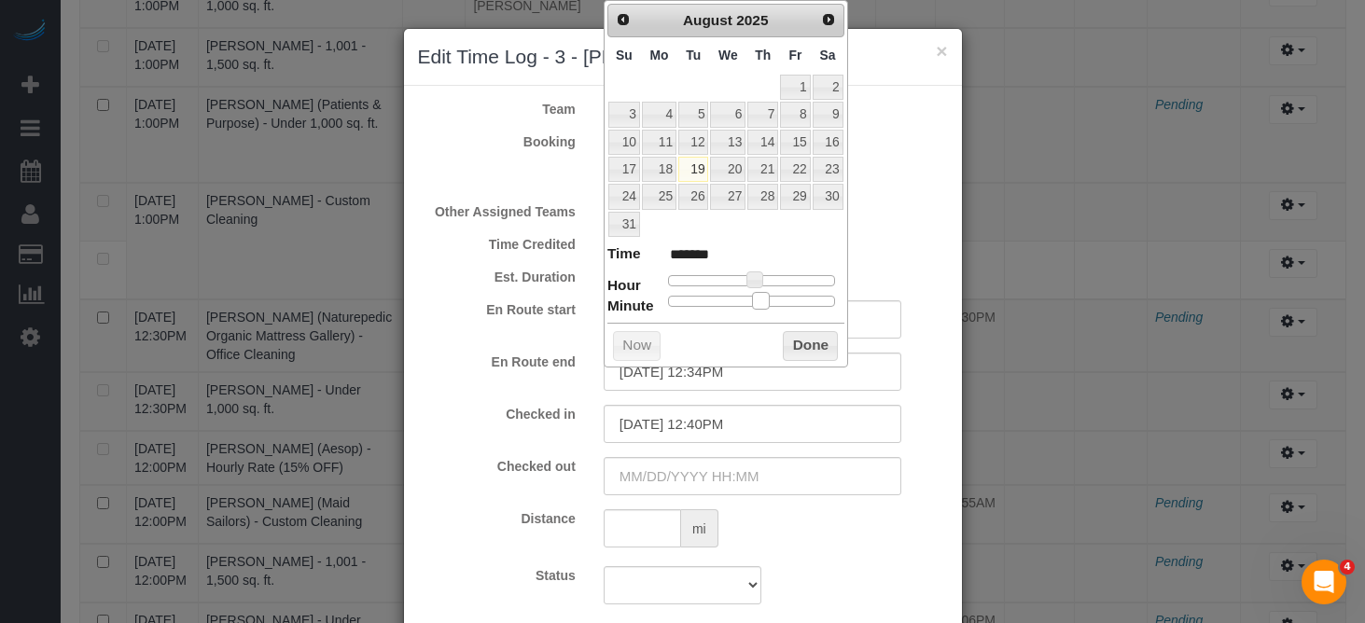
type input "08/19/2025 12:35PM"
type input "*******"
type input "08/19/2025 12:36PM"
type input "*******"
type input "08/19/2025 12:37PM"
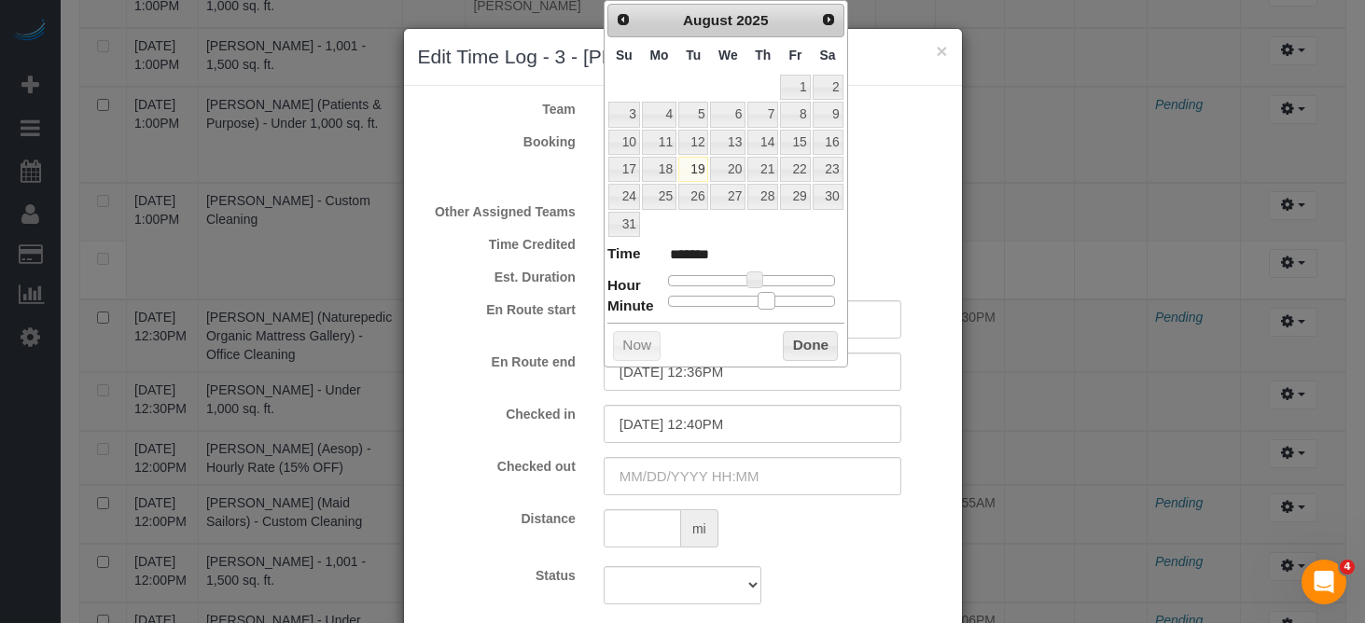
type input "*******"
type input "08/19/2025 12:38PM"
type input "*******"
type input "08/19/2025 12:39PM"
type input "*******"
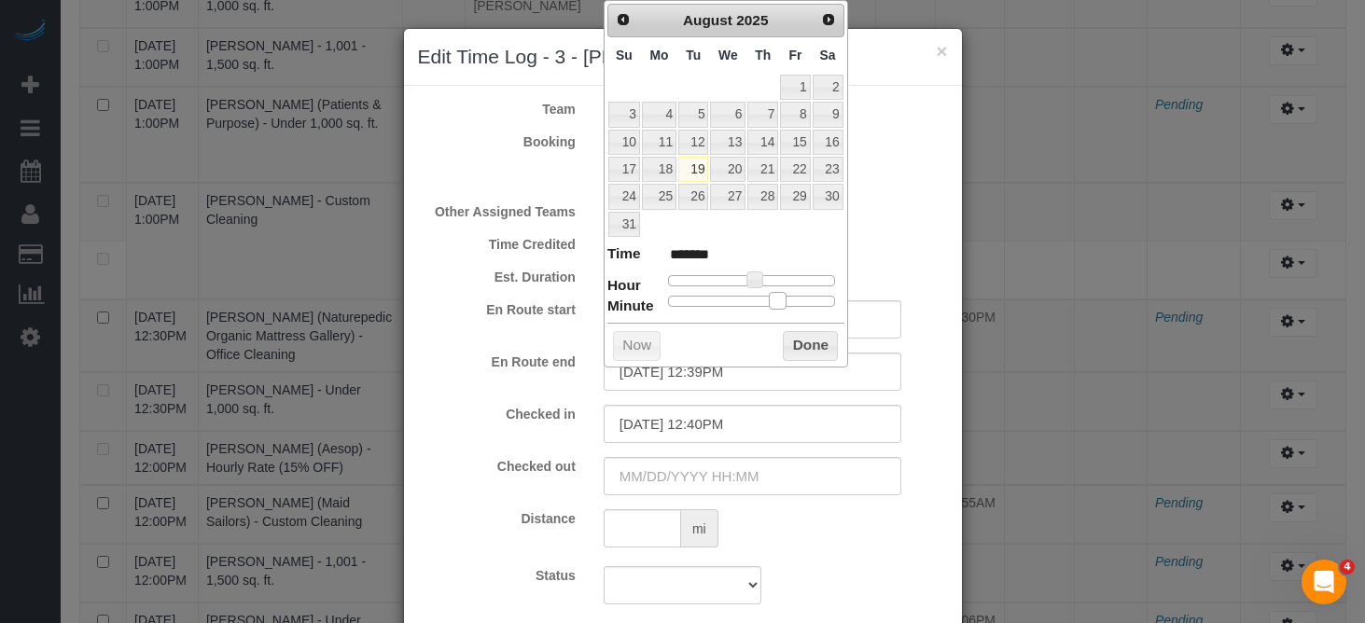
type input "08/19/2025 12:40PM"
type input "*******"
drag, startPoint x: 768, startPoint y: 297, endPoint x: 785, endPoint y: 294, distance: 17.0
click at [785, 294] on span at bounding box center [780, 300] width 17 height 17
click at [792, 346] on button "Done" at bounding box center [810, 346] width 55 height 30
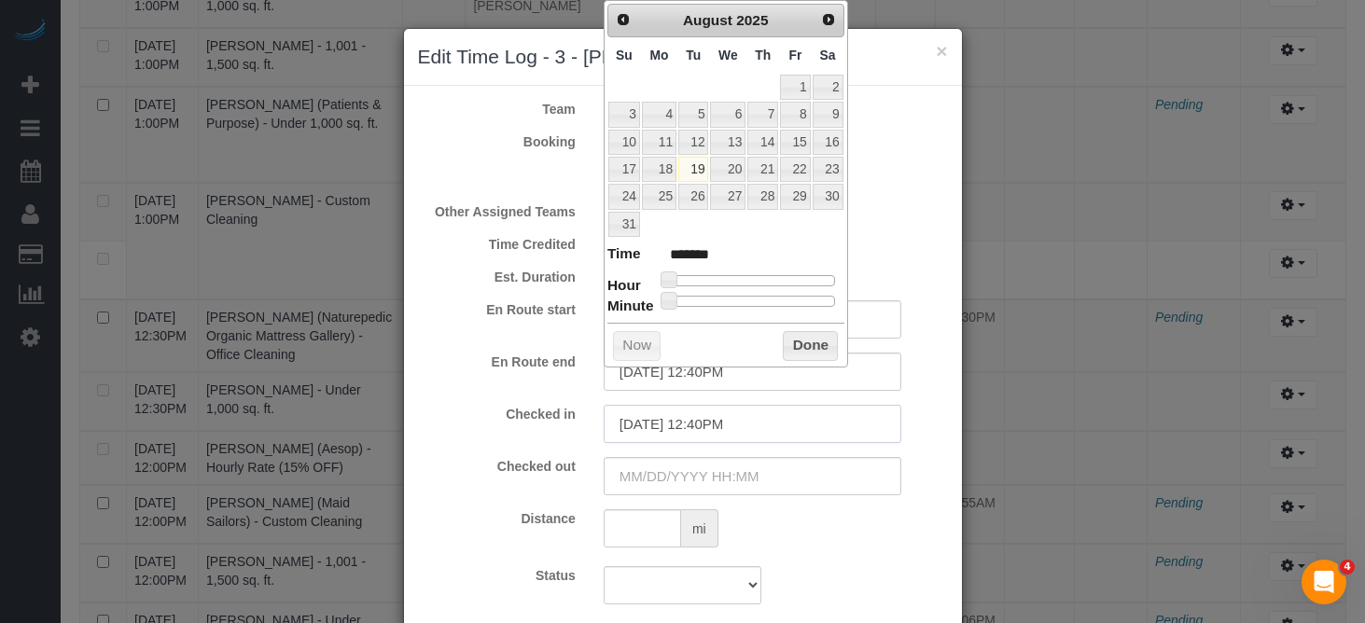
click at [888, 417] on input "08/19/2025 12:40PM" at bounding box center [753, 424] width 298 height 38
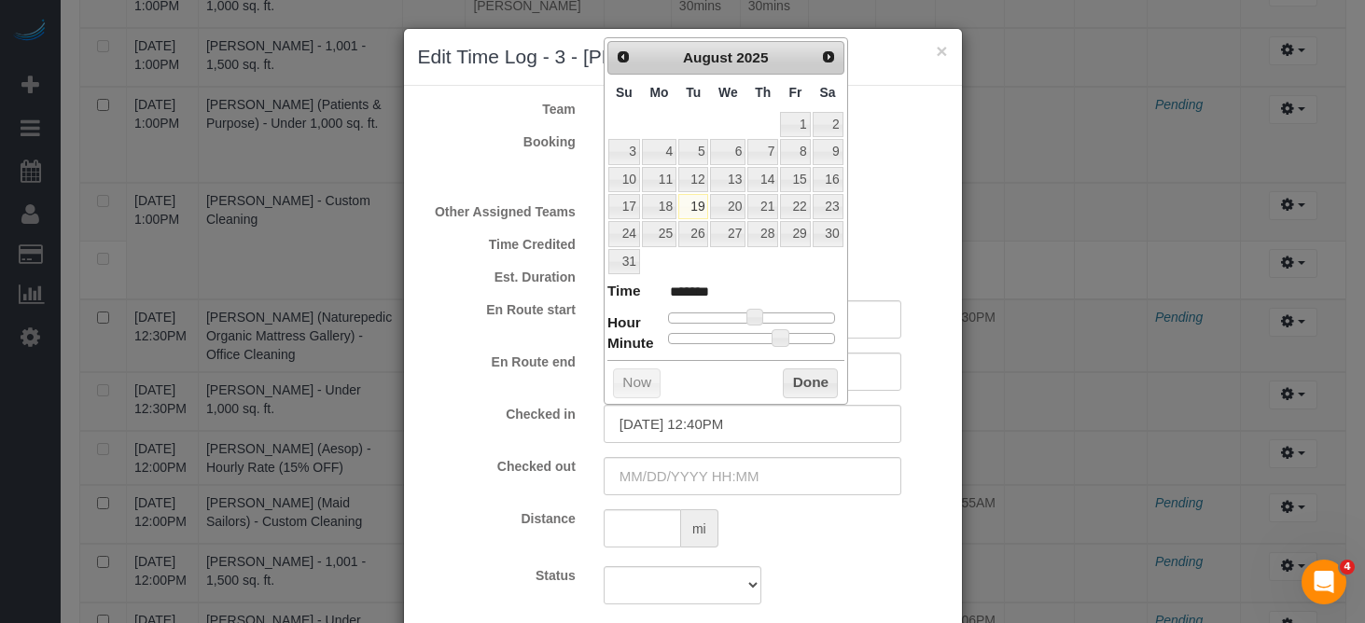
click at [979, 391] on div "× Edit Time Log - 3 - Khady Diouf Team 3 - Khady Diouf Booking Aaron Wiltse 08/…" at bounding box center [682, 311] width 1365 height 623
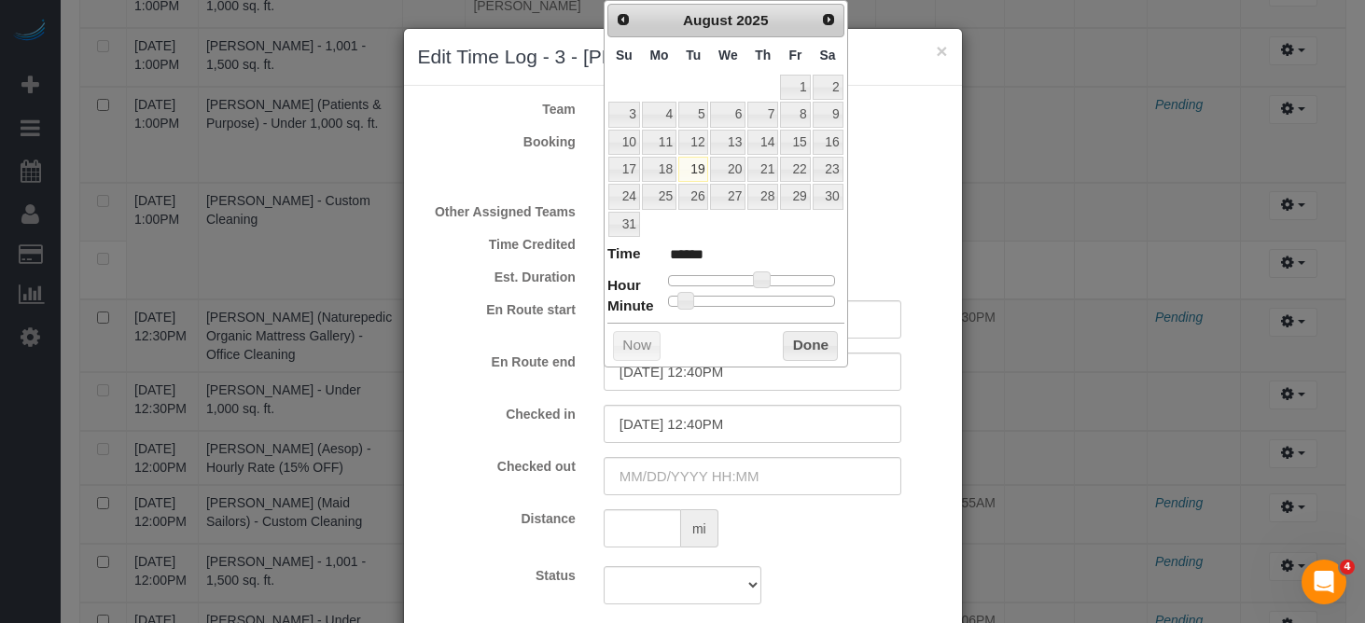
type input "08/19/2025 12:06PM"
type input "*******"
type input "08/19/2025 11:06AM"
type input "*******"
type input "08/19/2025 10:06AM"
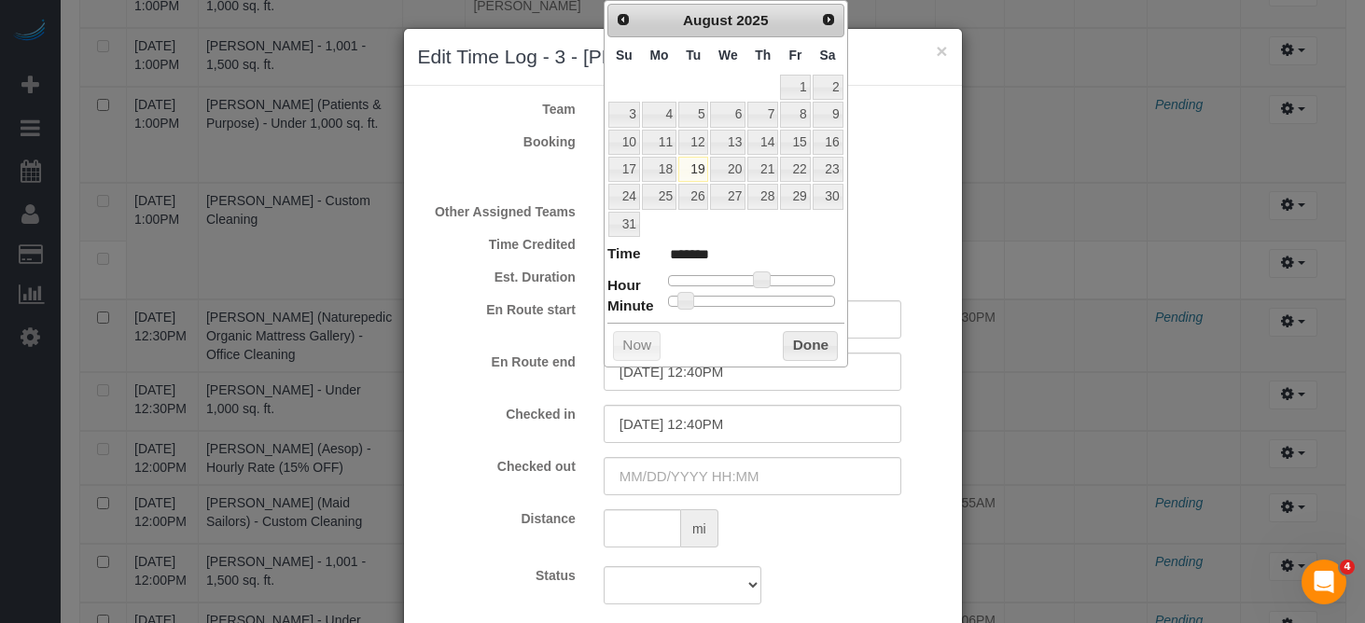
type input "*******"
type input "08/19/2025 9:06AM"
type input "******"
type input "08/19/2025 8:06AM"
type input "******"
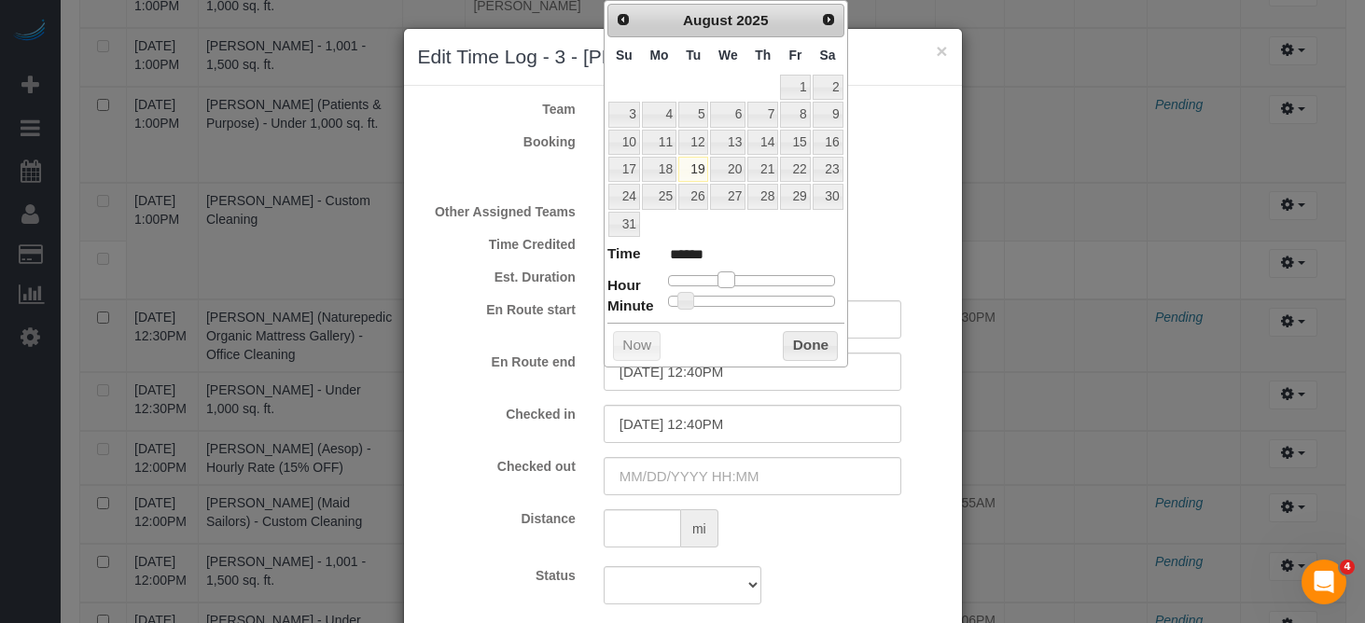
type input "08/19/2025 9:06AM"
type input "******"
type input "08/19/2025 10:06AM"
type input "*******"
type input "08/19/2025 11:06AM"
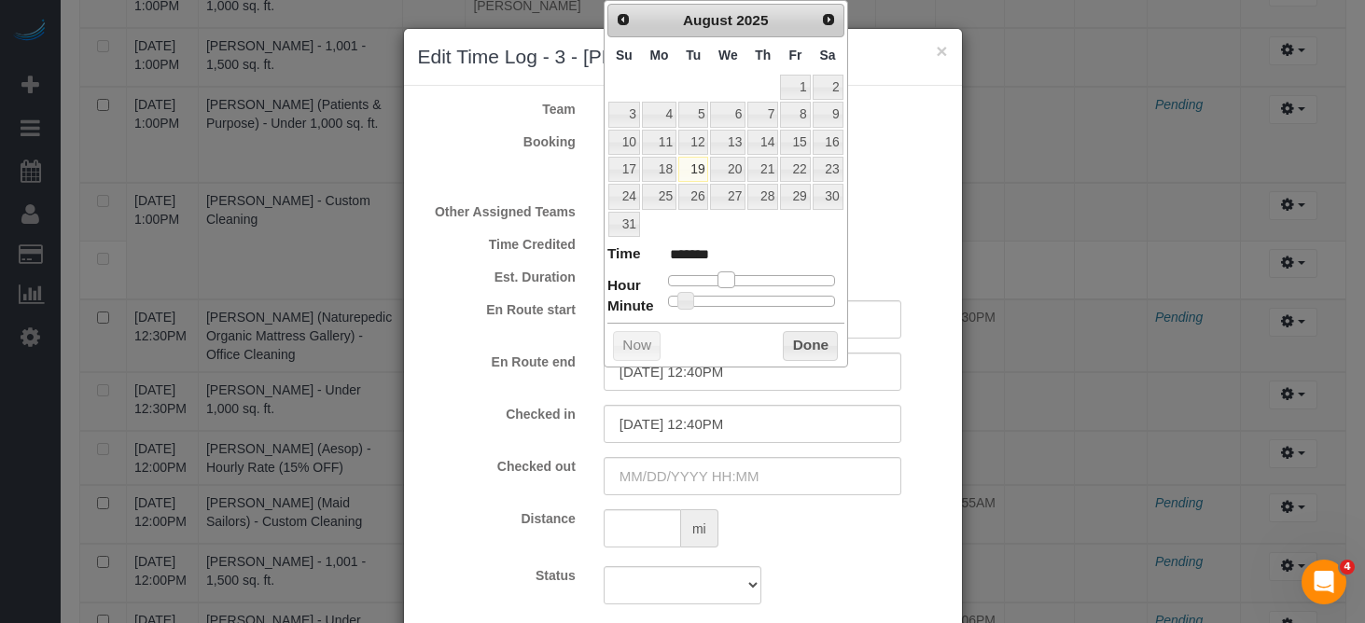
type input "*******"
type input "08/19/2025 12:06PM"
type input "*******"
type input "08/19/2025 11:06AM"
type input "*******"
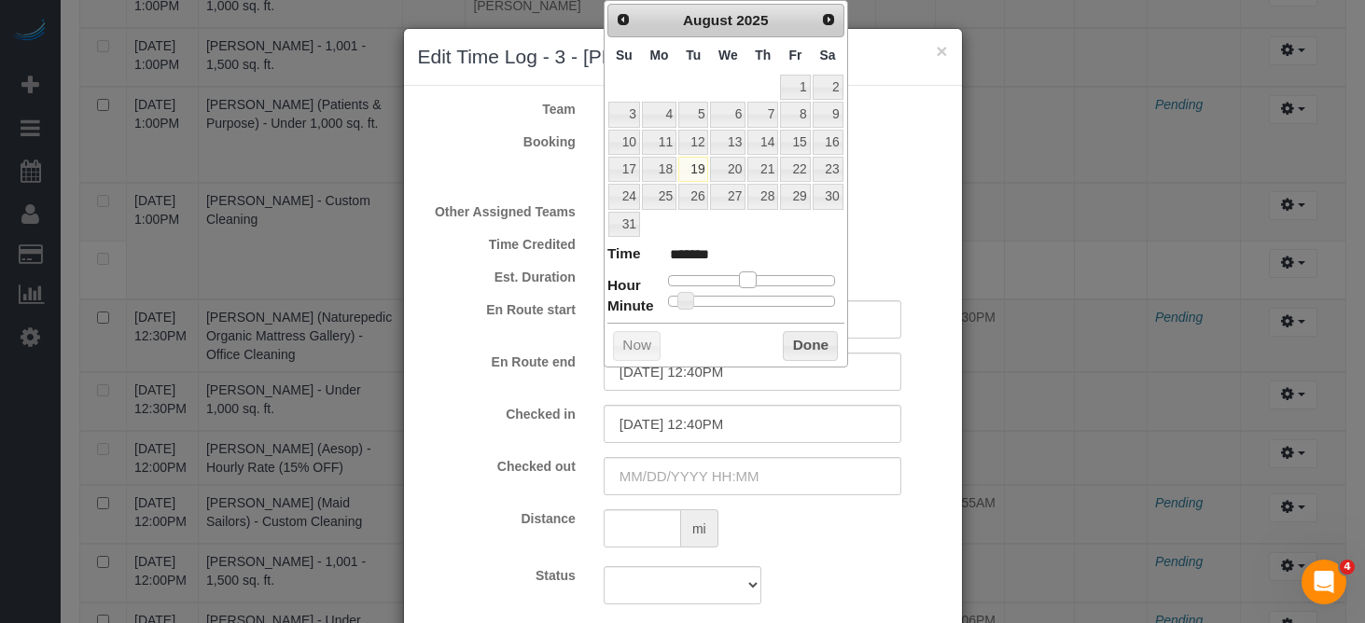
drag, startPoint x: 759, startPoint y: 280, endPoint x: 749, endPoint y: 283, distance: 10.6
click at [749, 283] on span at bounding box center [747, 280] width 17 height 17
type input "08/19/2025 11:50AM"
type input "*******"
type input "08/19/2025 11:51AM"
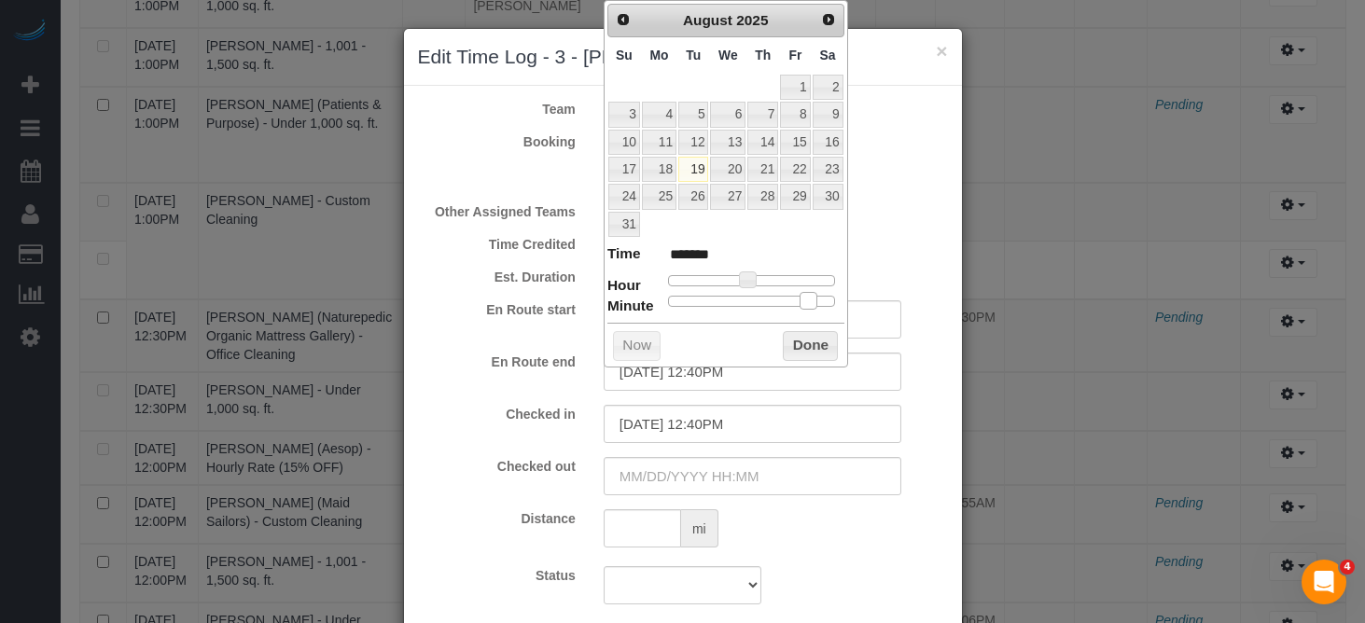
type input "*******"
type input "08/19/2025 11:52AM"
type input "*******"
type input "08/19/2025 11:53AM"
type input "*******"
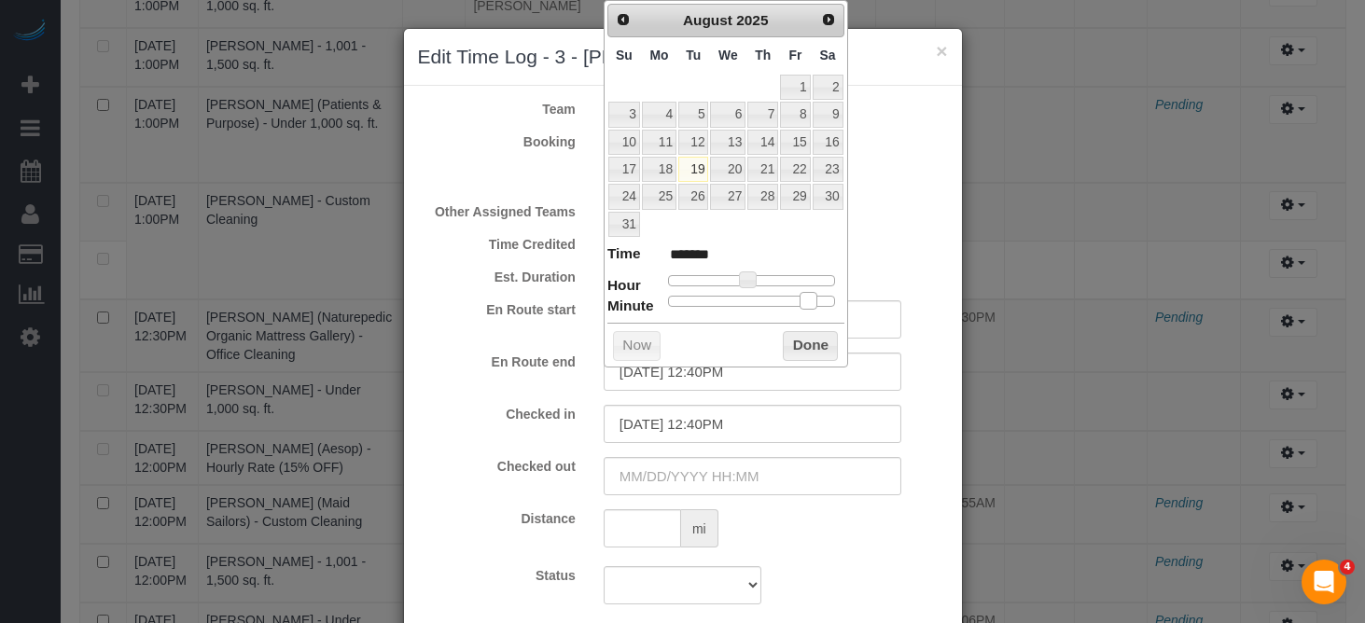
type input "08/19/2025 11:54AM"
type input "*******"
type input "08/19/2025 11:55AM"
type input "*******"
type input "08/19/2025 11:58AM"
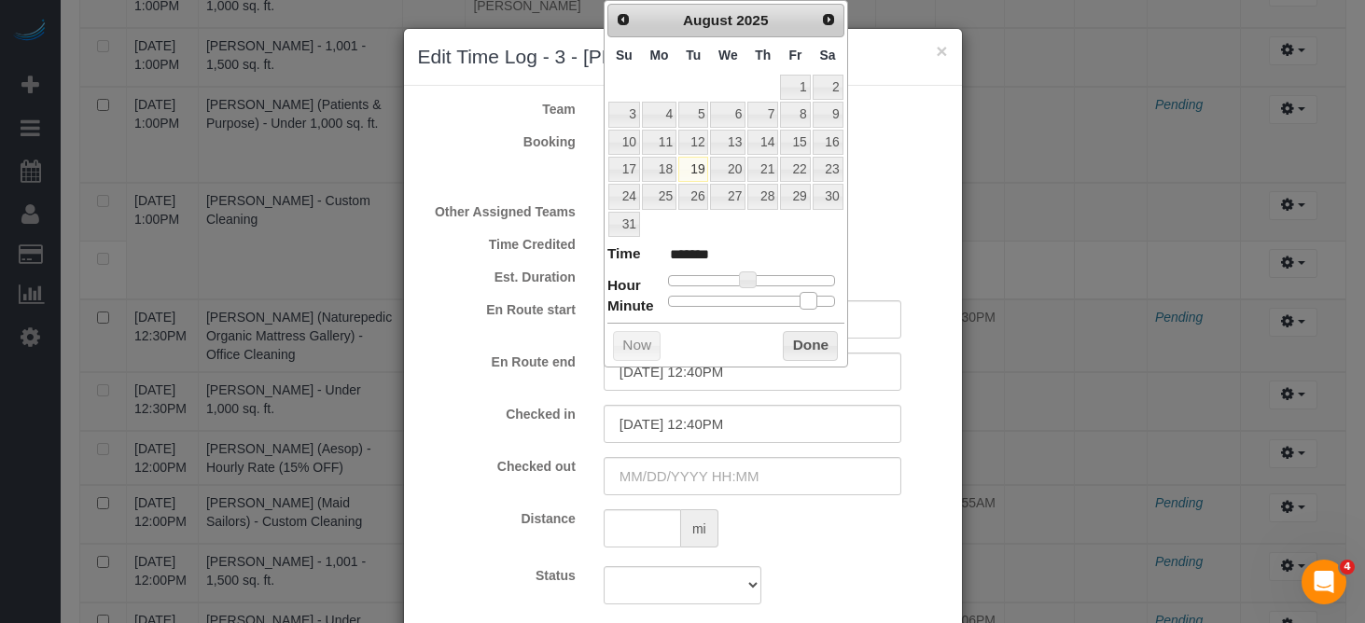
type input "*******"
type input "08/19/2025 11:59AM"
type input "*******"
type input "08/19/2025 11:58AM"
type input "*******"
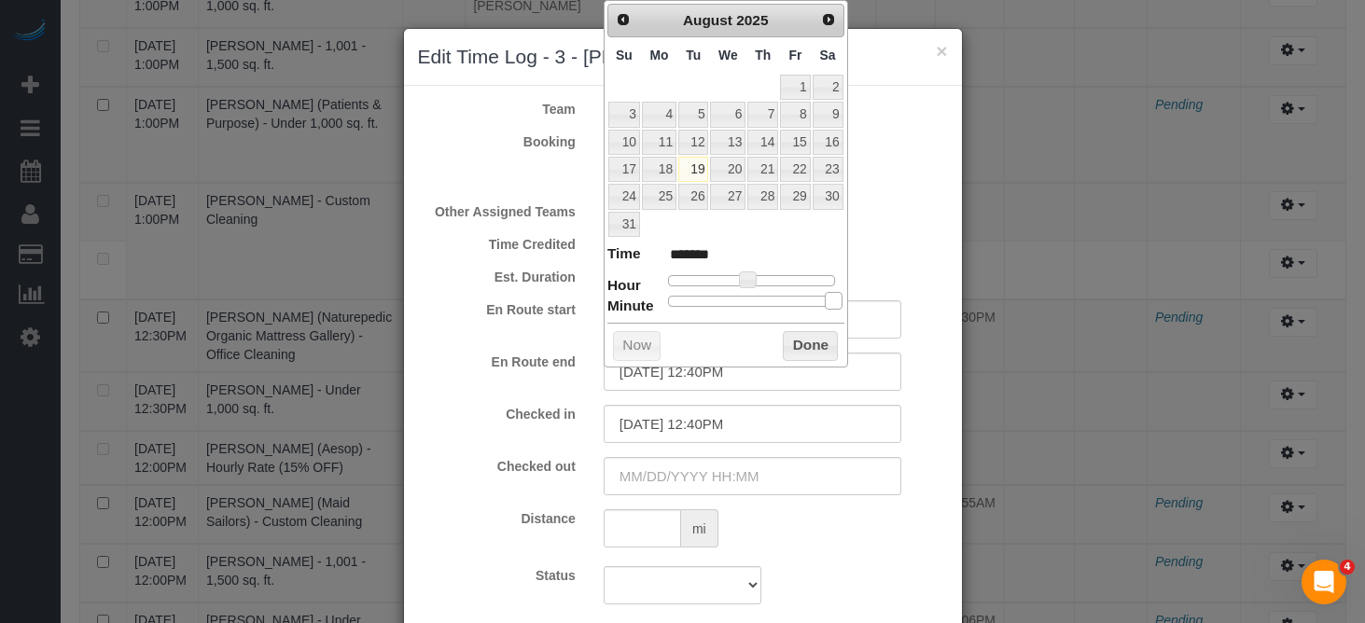
type input "08/19/2025 11:57AM"
type input "*******"
type input "08/19/2025 11:56AM"
type input "*******"
type input "08/19/2025 11:55AM"
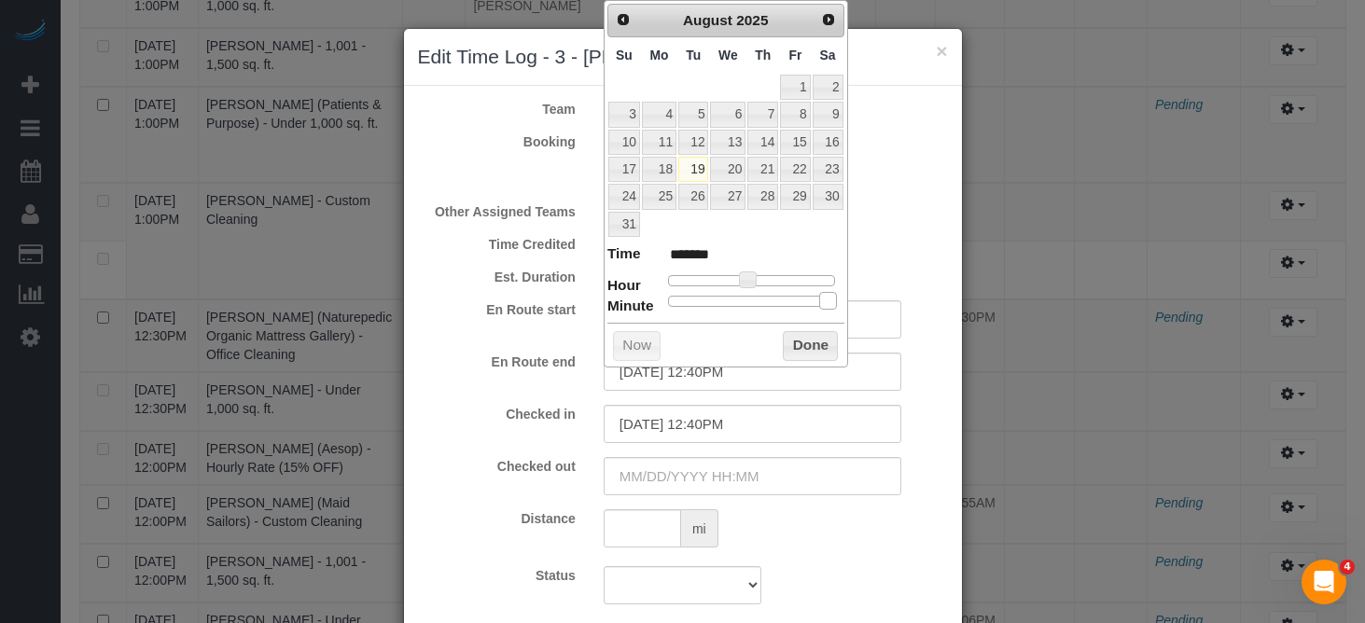
type input "*******"
type input "08/19/2025 11:53AM"
type input "*******"
type input "08/19/2025 11:52AM"
type input "*******"
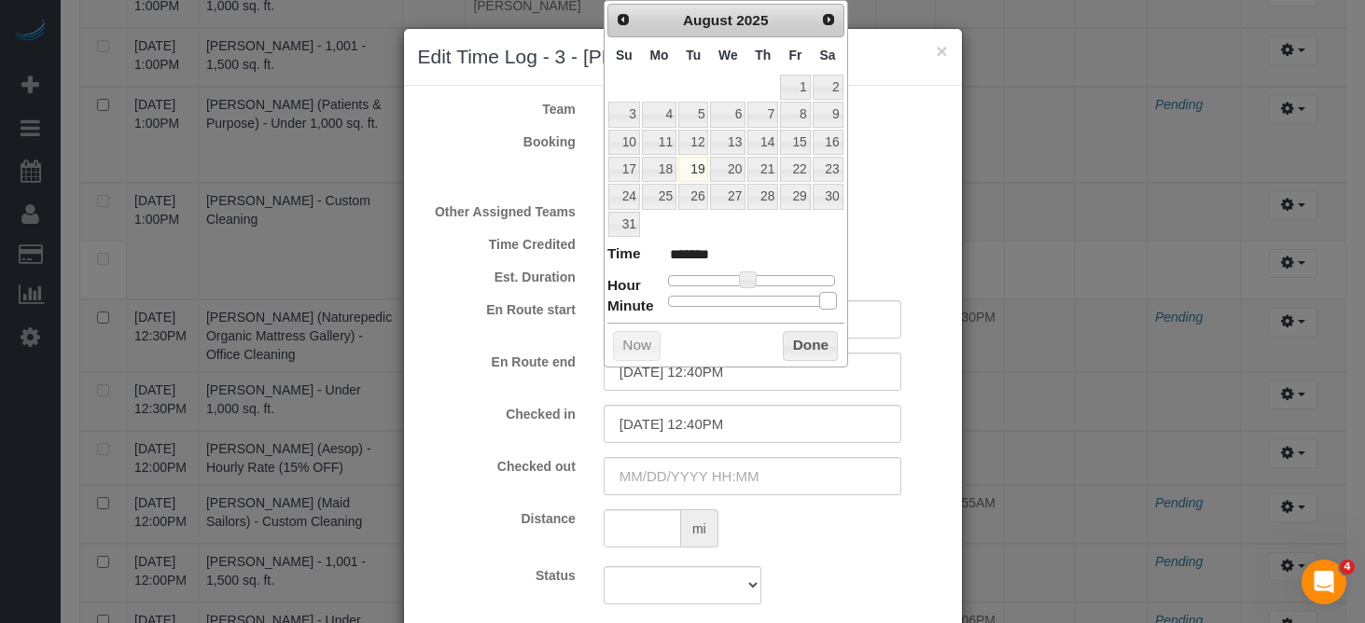
type input "08/19/2025 11:51AM"
type input "*******"
type input "08/19/2025 11:50AM"
type input "*******"
type input "08/19/2025 11:51AM"
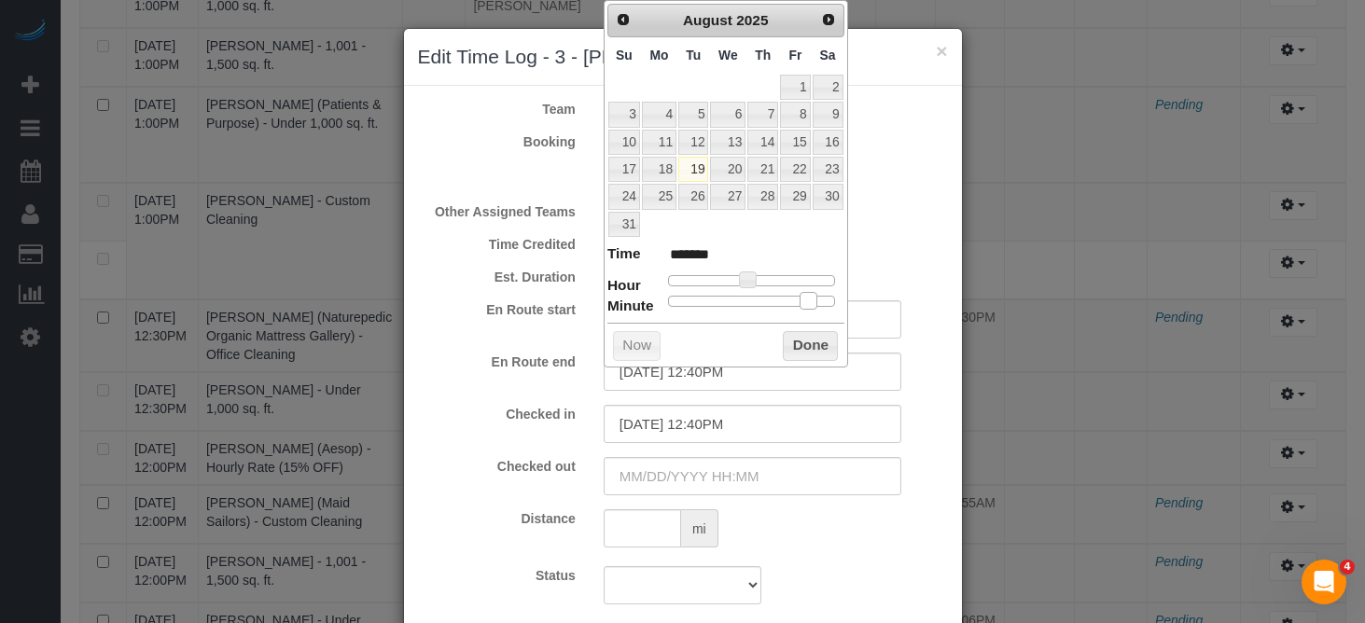
type input "*******"
type input "08/19/2025 11:52AM"
type input "*******"
type input "08/19/2025 11:53AM"
type input "*******"
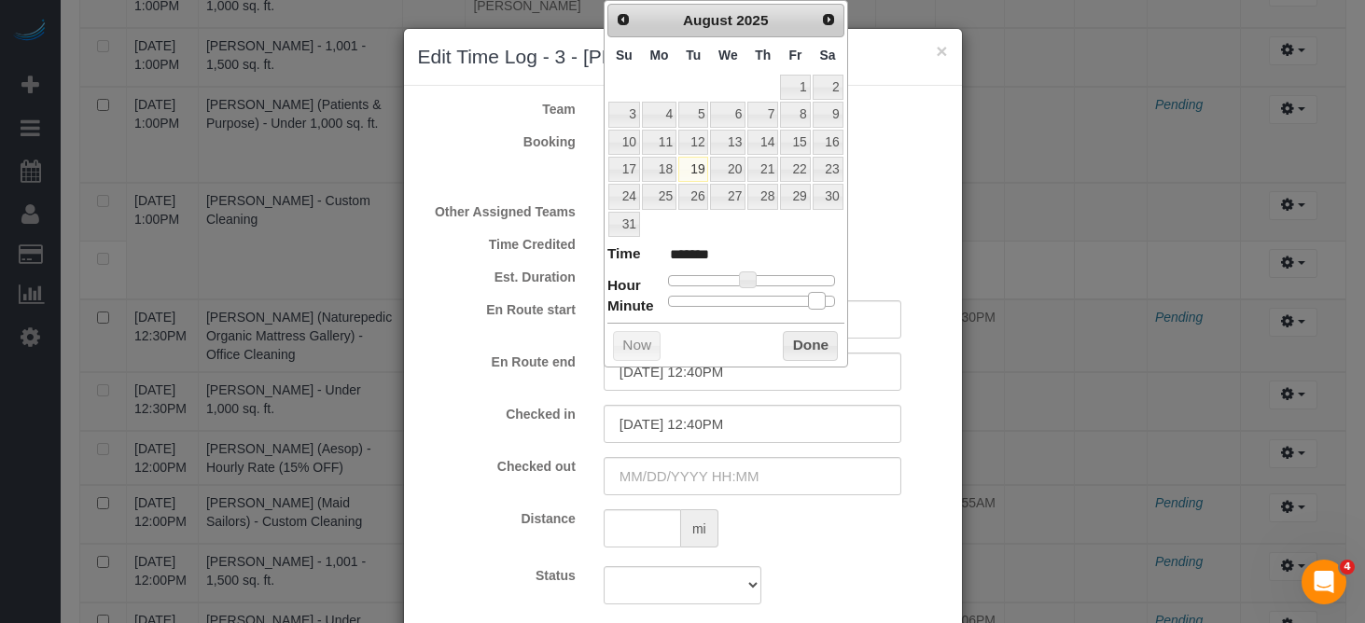
type input "08/19/2025 11:54AM"
type input "*******"
type input "08/19/2025 11:55AM"
type input "*******"
drag, startPoint x: 811, startPoint y: 304, endPoint x: 808, endPoint y: 341, distance: 36.5
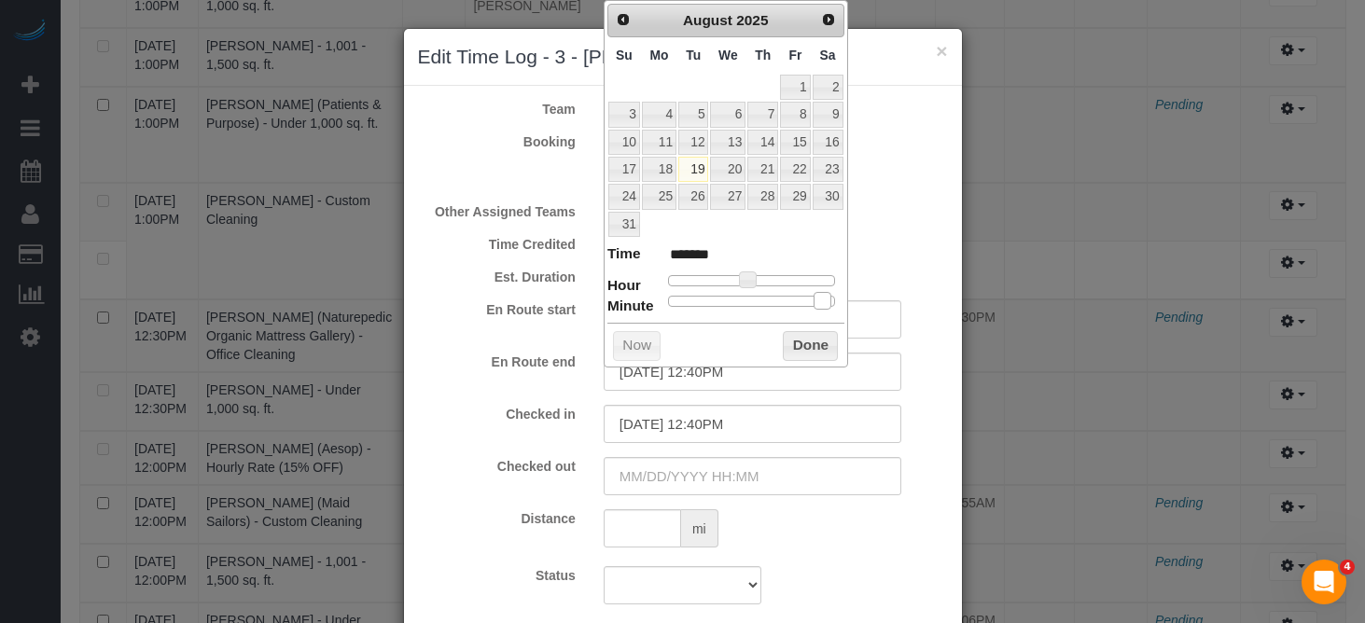
click at [823, 299] on div at bounding box center [751, 301] width 167 height 11
click at [799, 353] on button "Done" at bounding box center [810, 346] width 55 height 30
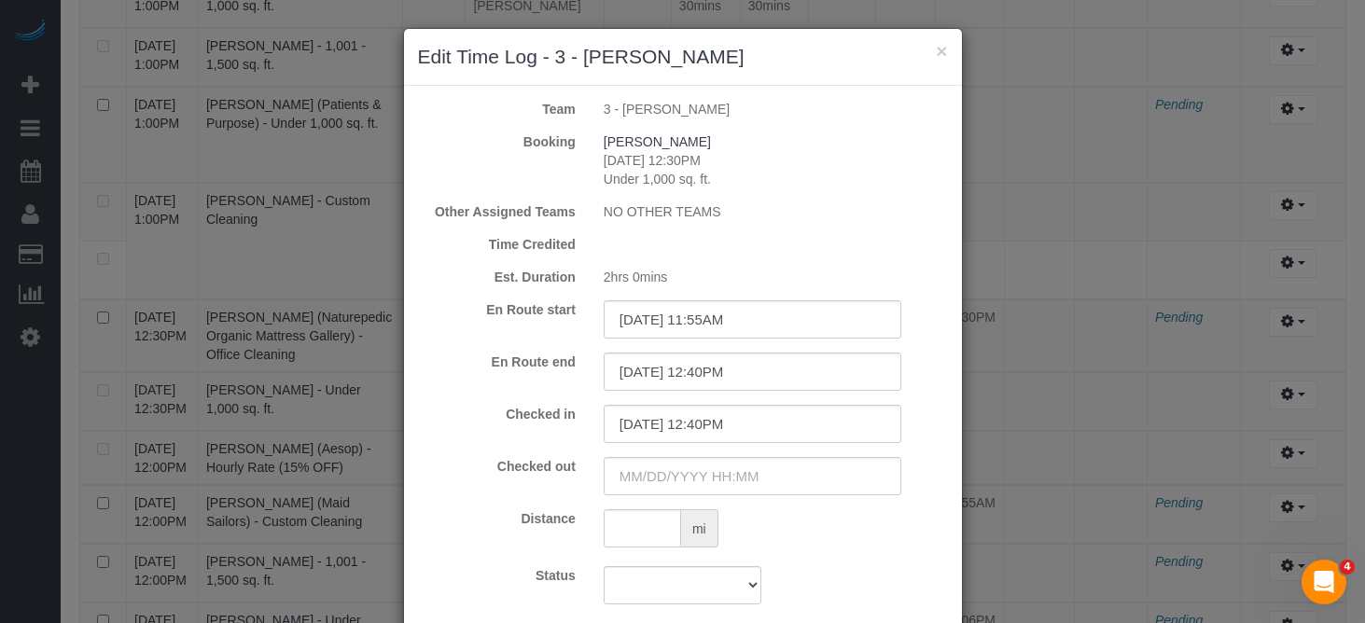
scroll to position [106, 0]
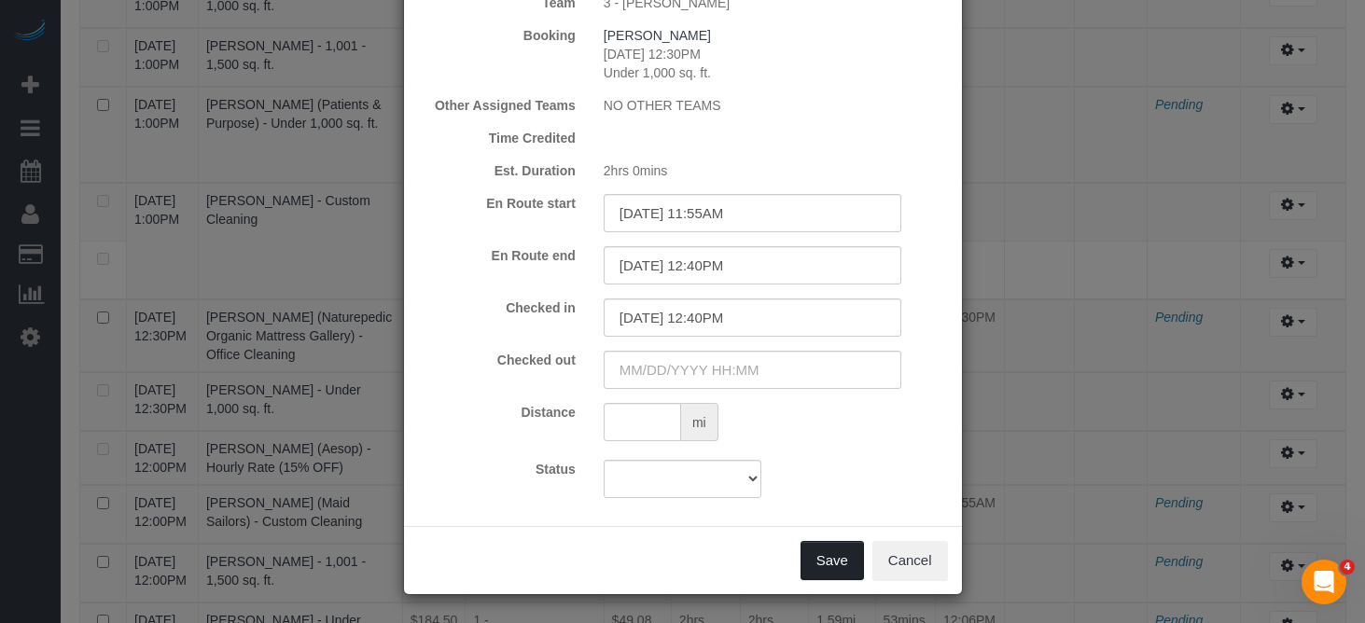
click at [838, 566] on button "Save" at bounding box center [832, 560] width 63 height 39
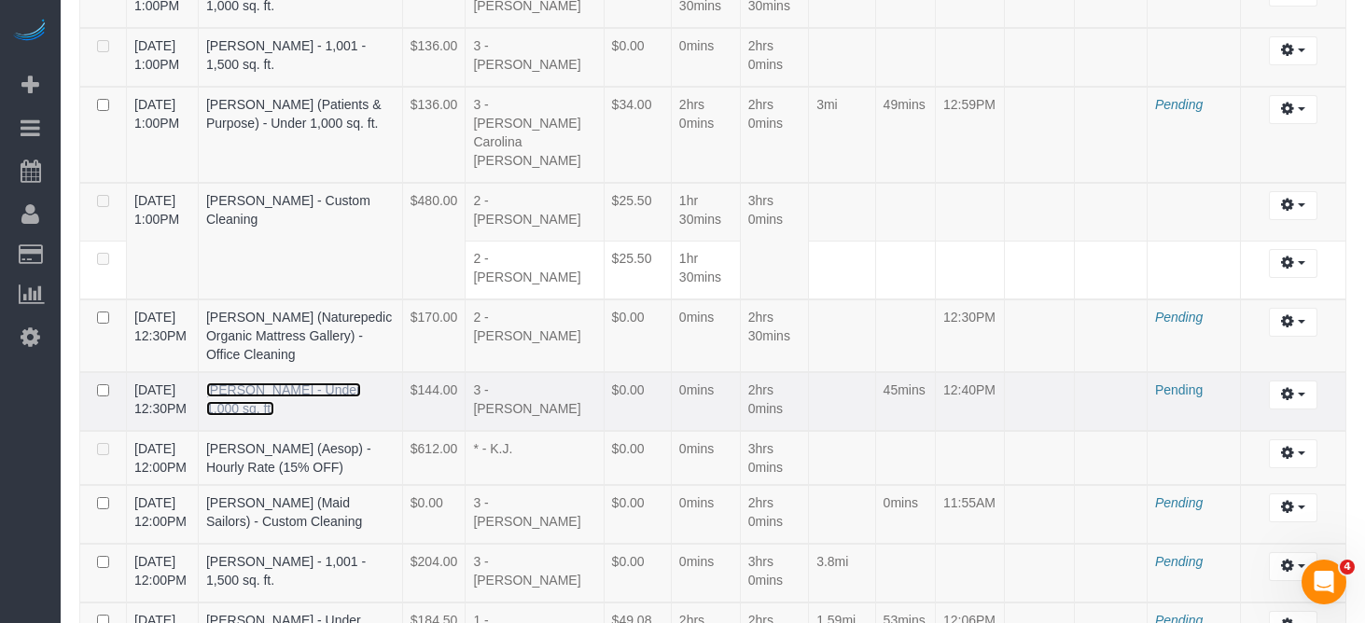
click at [339, 383] on link "Aaron Wiltse - Under 1,000 sq. ft." at bounding box center [283, 400] width 155 height 34
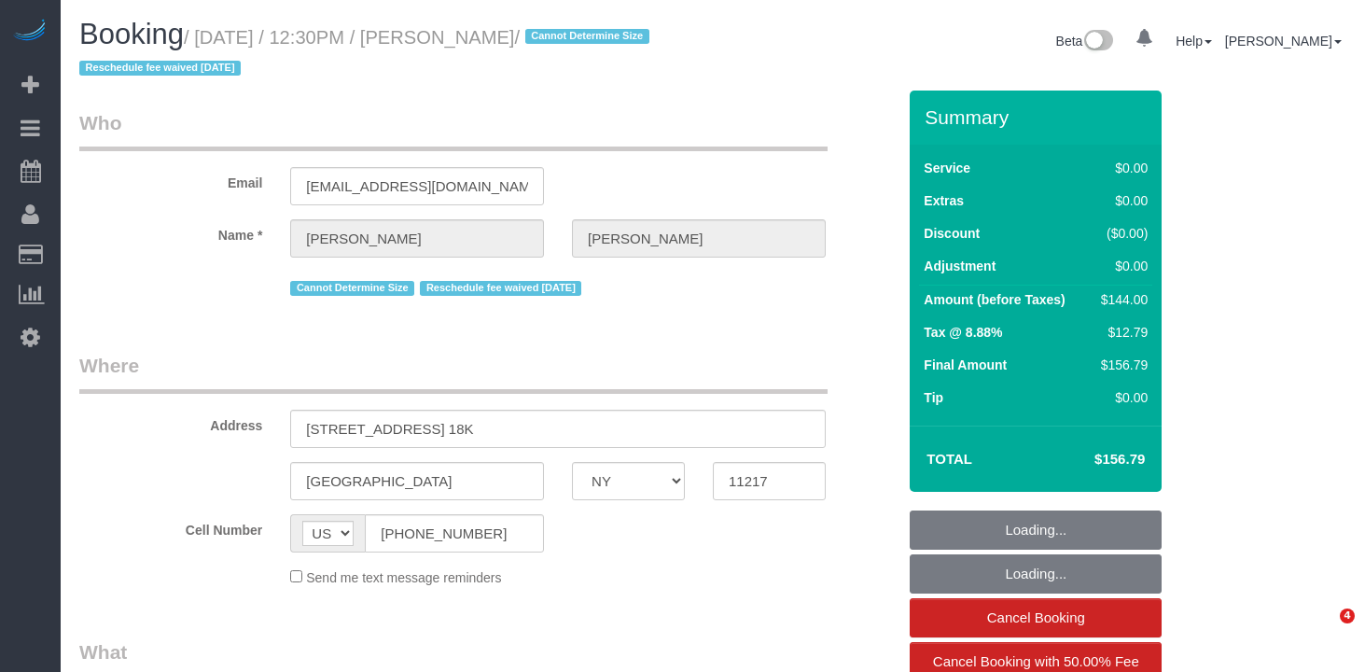
select select "NY"
select select "object:727"
select select "number:89"
select select "number:73"
select select "number:15"
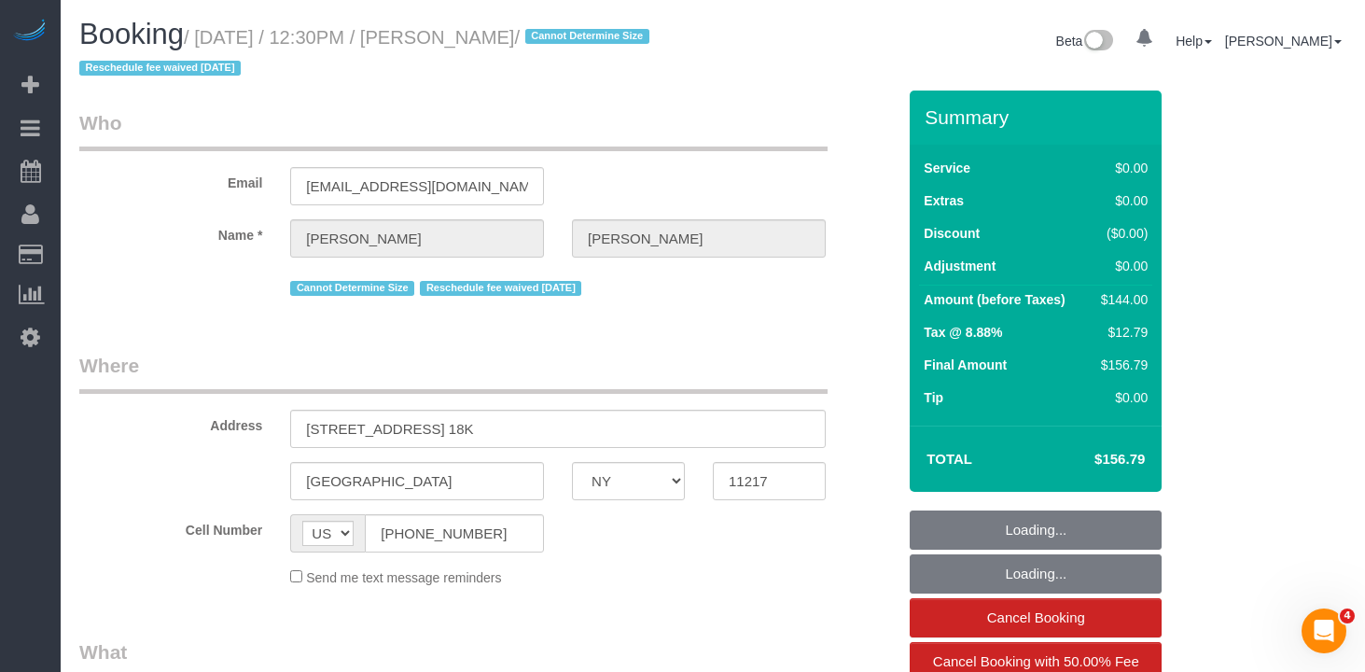
select select "number:6"
select select "string:stripe-pm_1KZLGv4VGloSiKo7h7q92ObF"
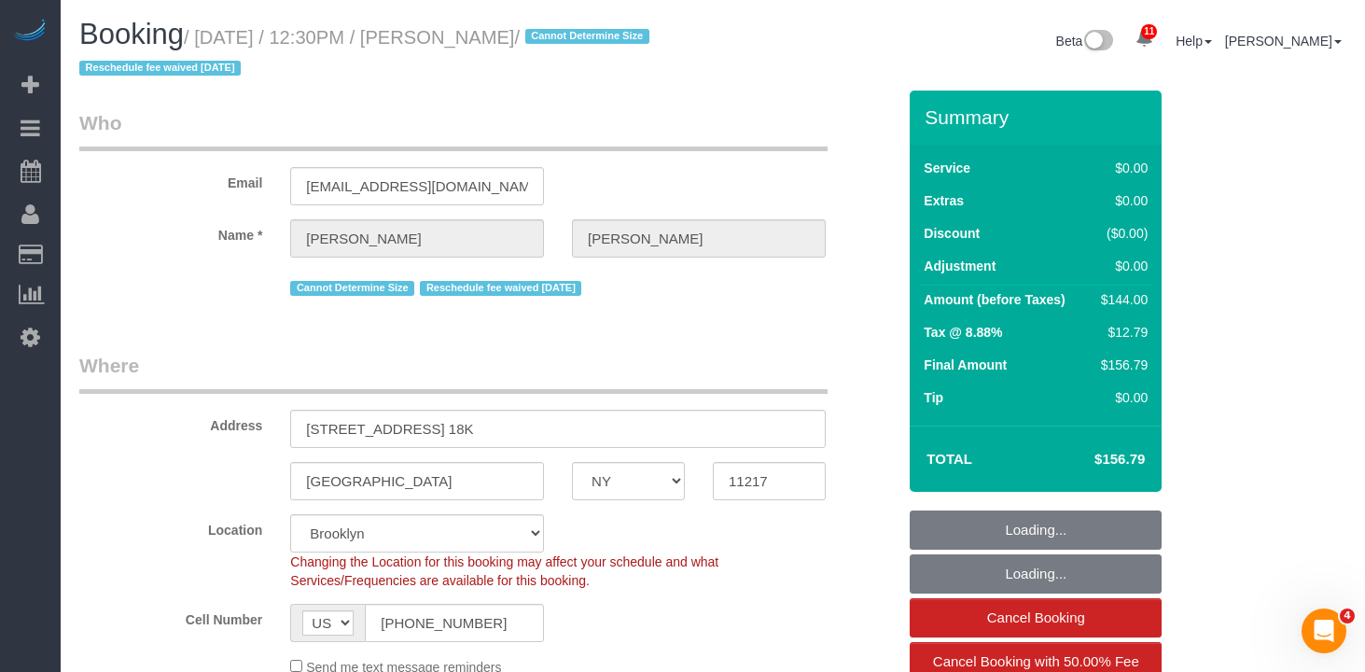
select select "object:1391"
select select "1"
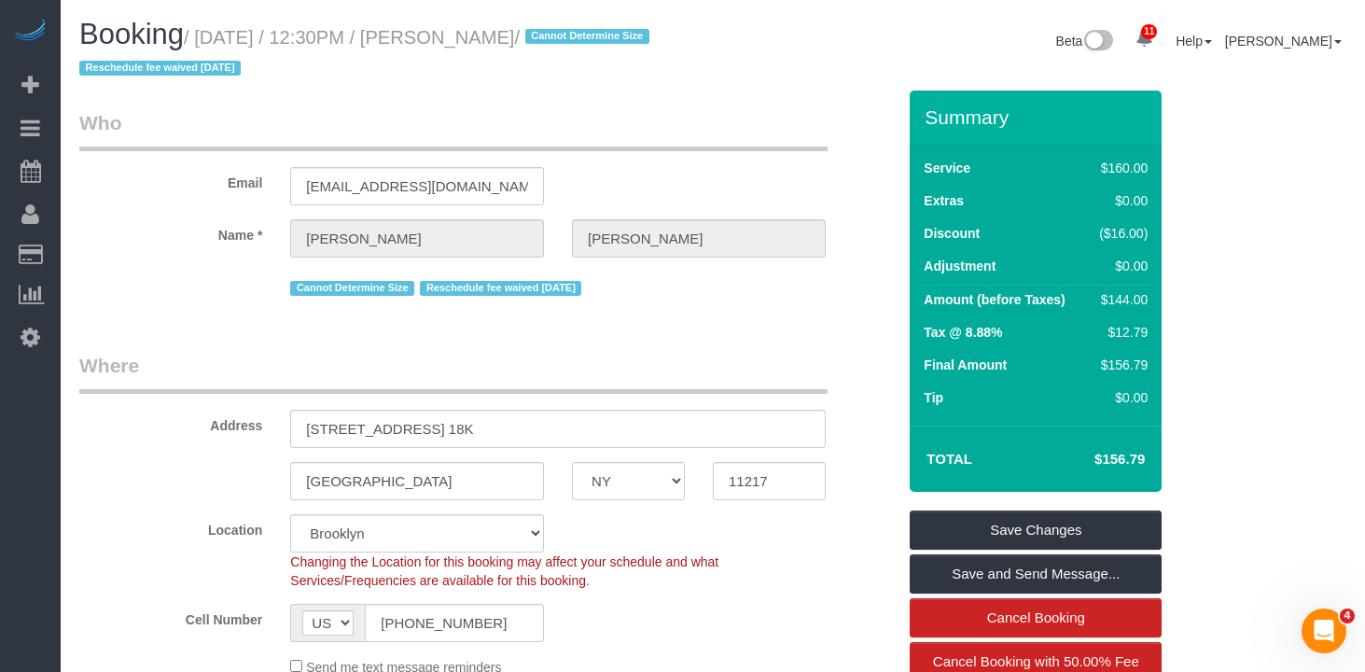
drag, startPoint x: 562, startPoint y: 35, endPoint x: 456, endPoint y: 37, distance: 105.5
click at [456, 37] on small "/ [DATE] / 12:30PM / [PERSON_NAME] / Cannot Determine Size Reschedule fee waive…" at bounding box center [367, 53] width 576 height 52
copy small "[PERSON_NAME]"
click at [547, 53] on h1 "Booking / [DATE] / 12:30PM / [PERSON_NAME] / Cannot Determine Size Reschedule f…" at bounding box center [389, 50] width 620 height 63
drag, startPoint x: 562, startPoint y: 32, endPoint x: 217, endPoint y: 43, distance: 344.6
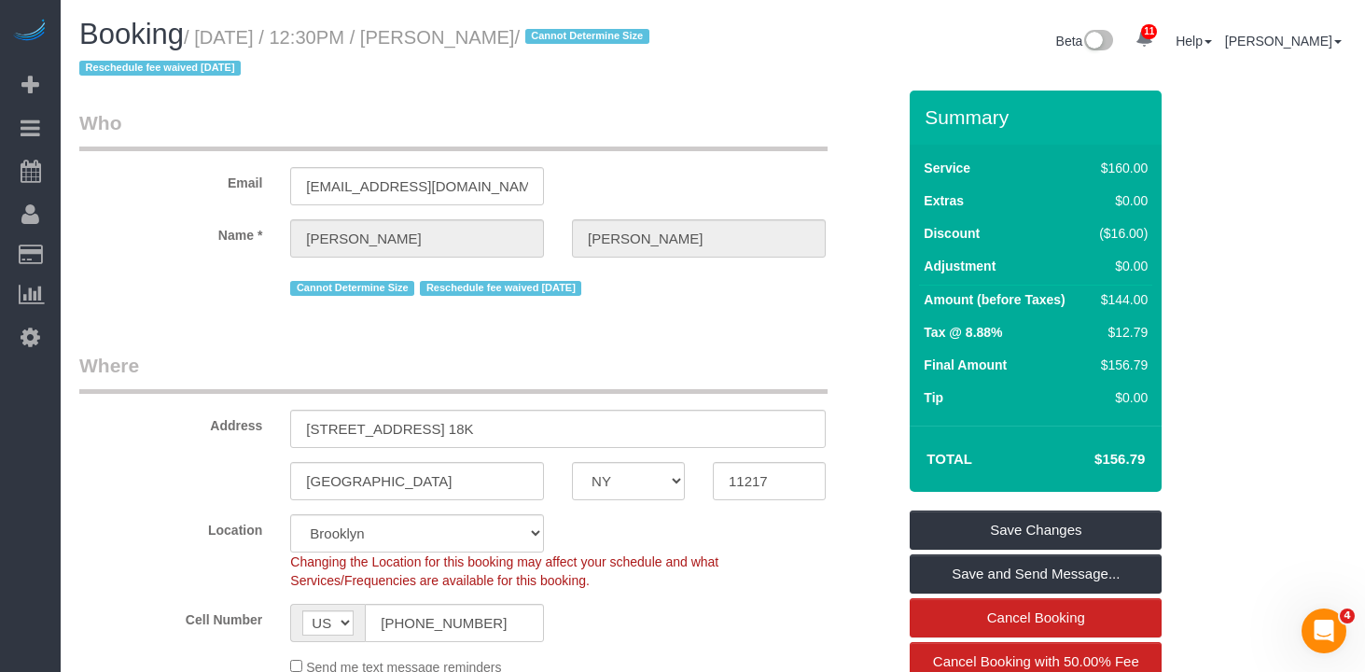
click at [213, 43] on small "/ [DATE] / 12:30PM / [PERSON_NAME] / Cannot Determine Size Reschedule fee waive…" at bounding box center [367, 53] width 576 height 52
copy small "[DATE] / 12:30PM / [PERSON_NAME]"
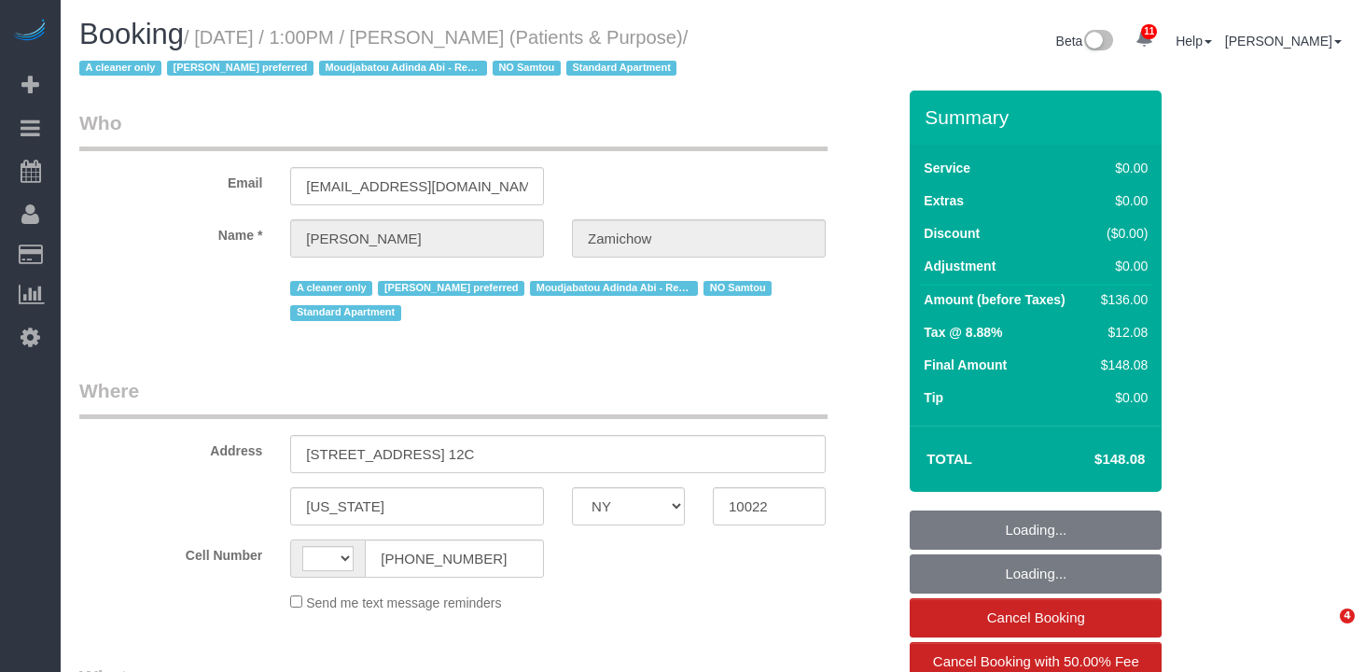
select select "NY"
select select "string:stripe-pm_1QChMk4VGloSiKo73YhVfFtE"
select select "1"
select select "string:[GEOGRAPHIC_DATA]"
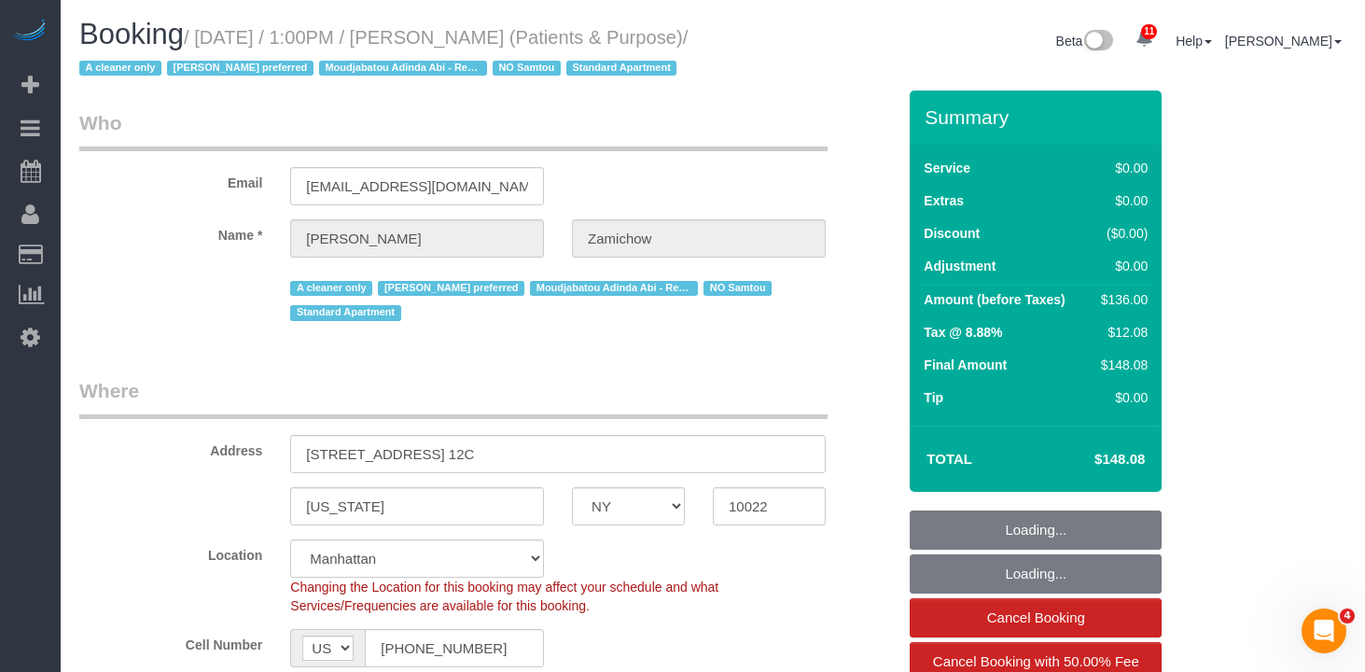
select select "object:1414"
select select "spot1"
select select "number:89"
select select "number:90"
select select "number:15"
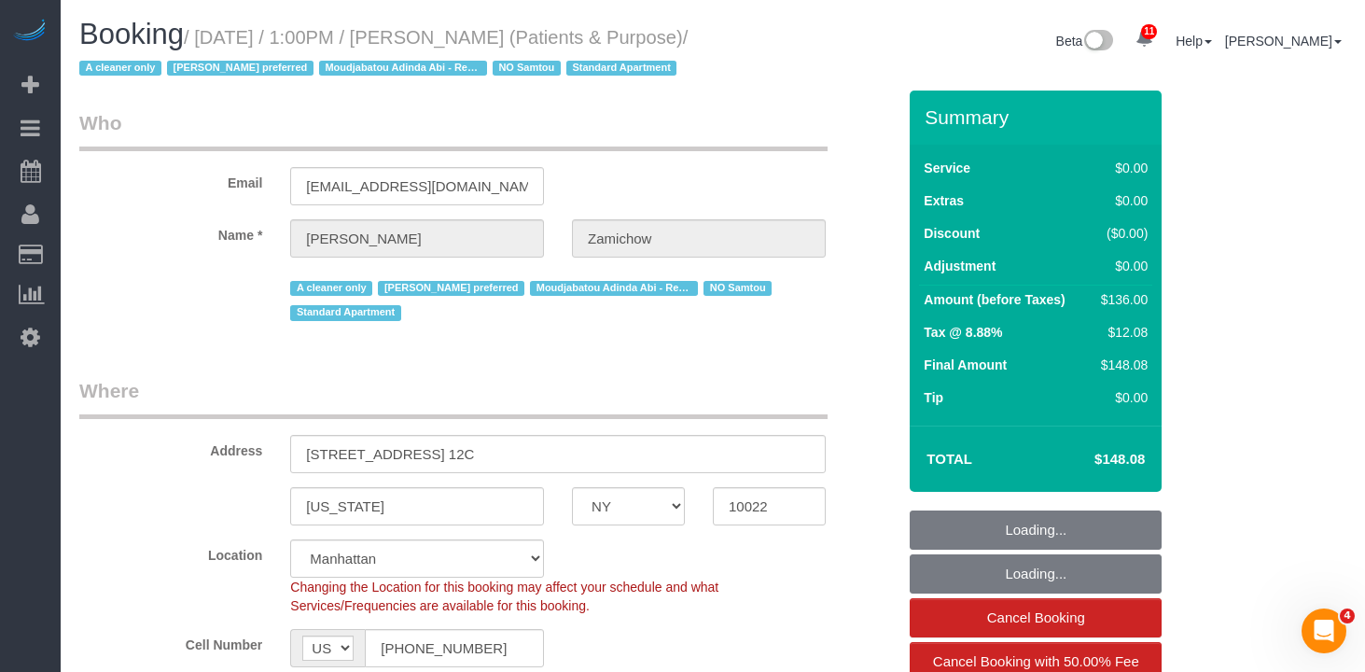
select select "number:7"
drag, startPoint x: 156, startPoint y: 73, endPoint x: 216, endPoint y: 31, distance: 73.0
click at [216, 31] on small "/ [DATE] / 1:00PM / [PERSON_NAME] (Patients & Purpose) / A cleaner only [PERSON…" at bounding box center [383, 53] width 609 height 52
select select "1"
copy small "[DATE] / 1:00PM / [PERSON_NAME] (Patients & Purpose)"
